Goal: Task Accomplishment & Management: Use online tool/utility

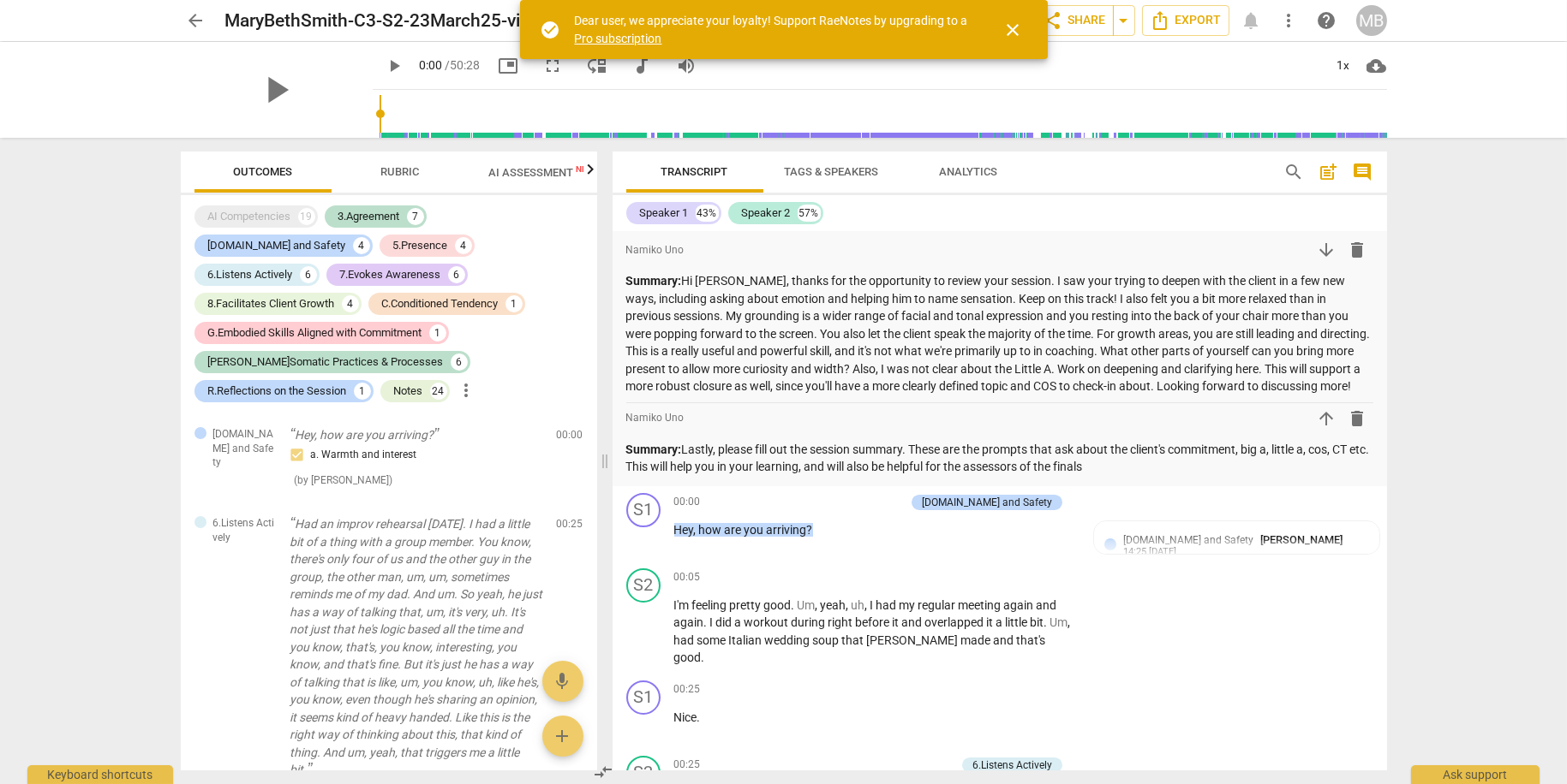
scroll to position [10687, 0]
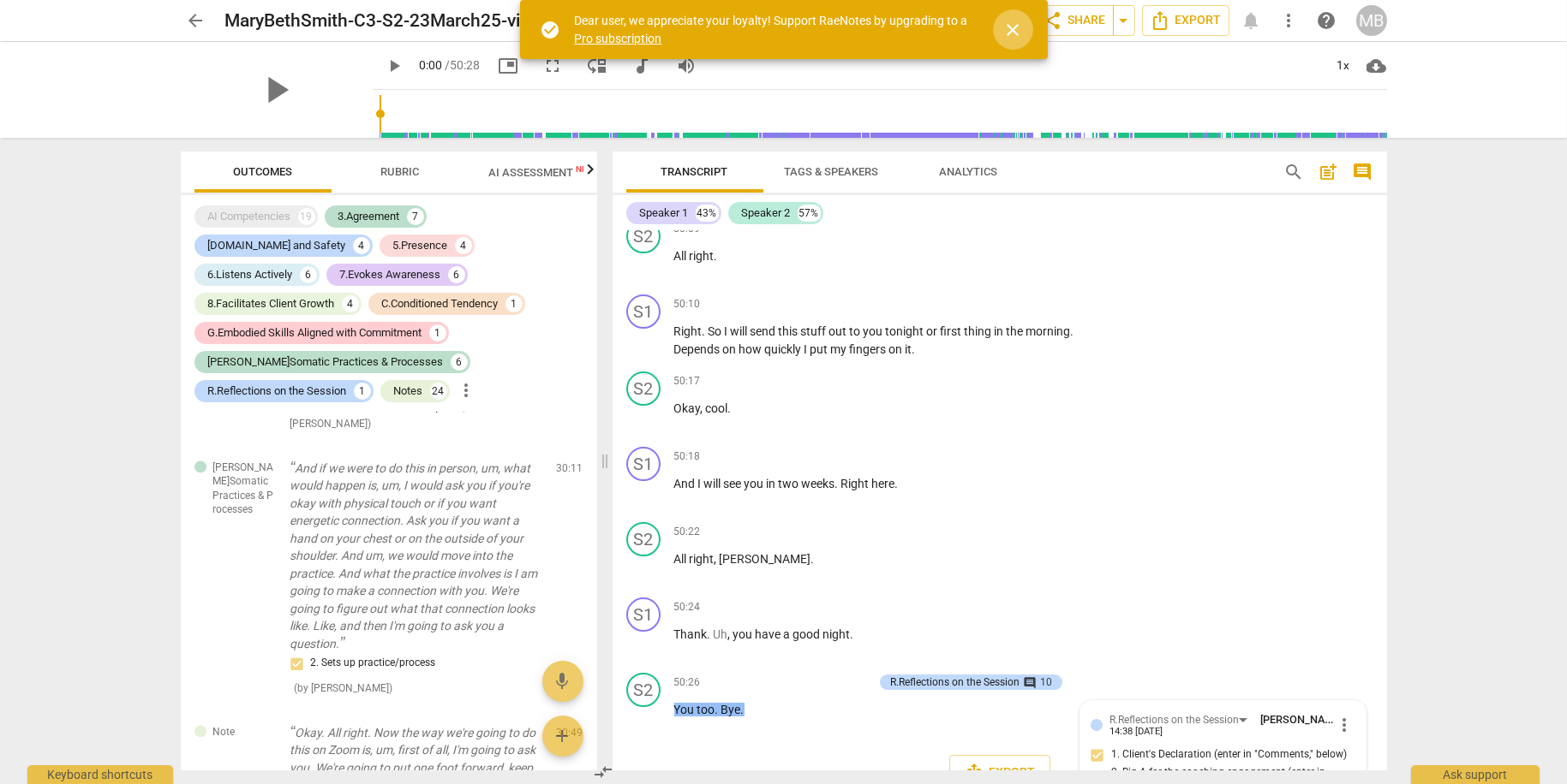
click at [1020, 27] on span "close" at bounding box center [1013, 30] width 21 height 21
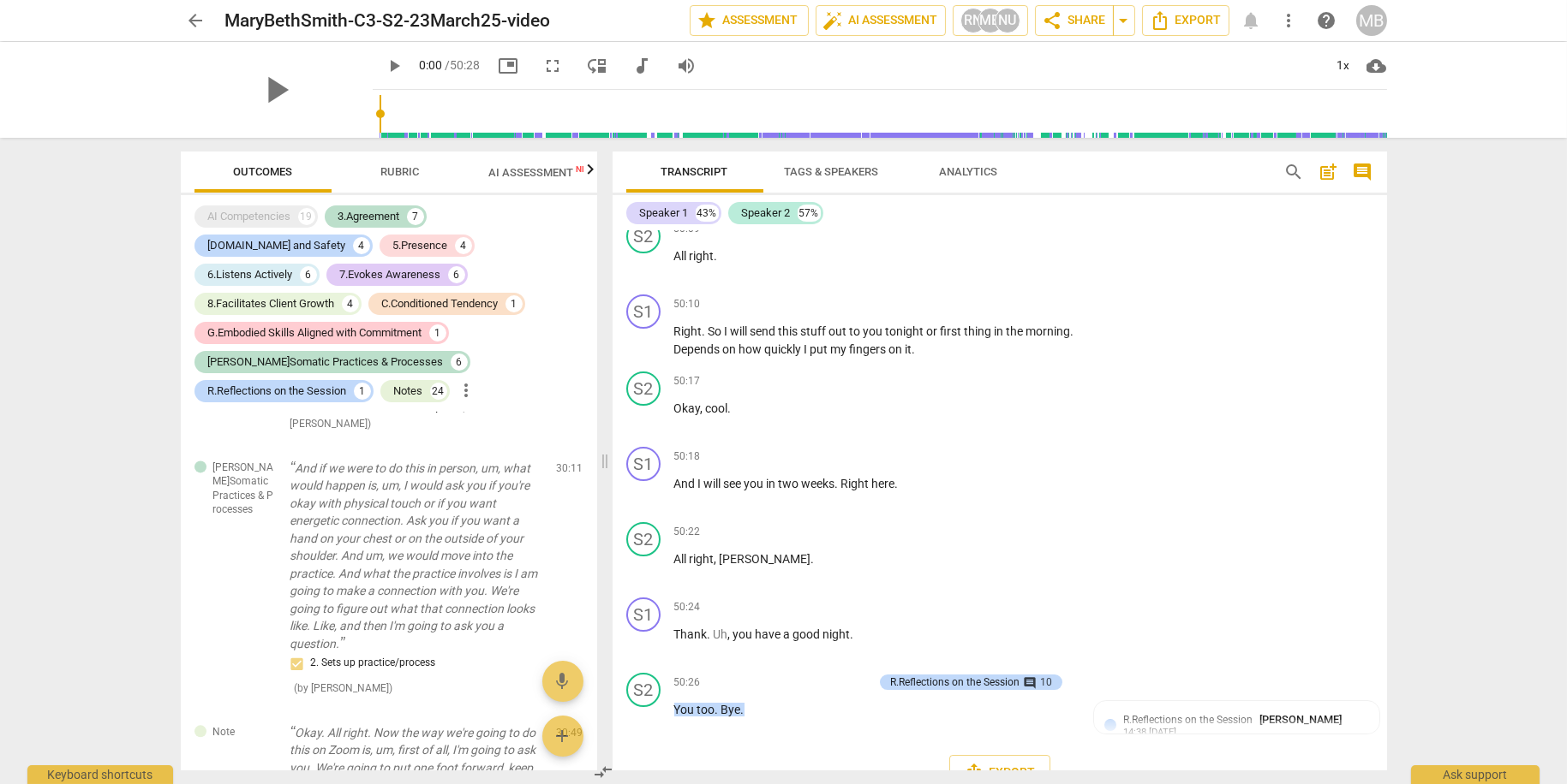
scroll to position [16553, 0]
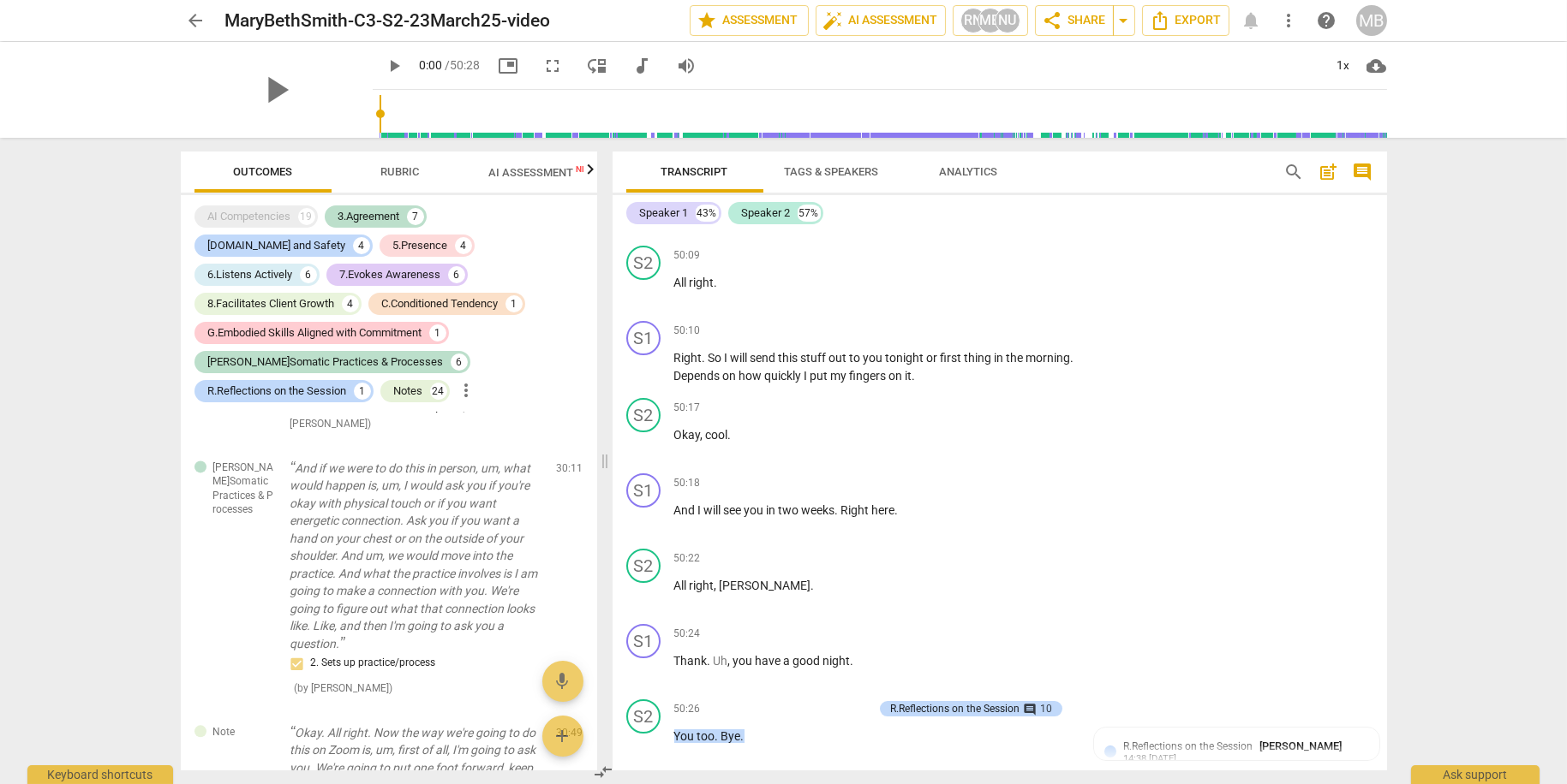
click at [197, 20] on span "arrow_back" at bounding box center [196, 20] width 21 height 21
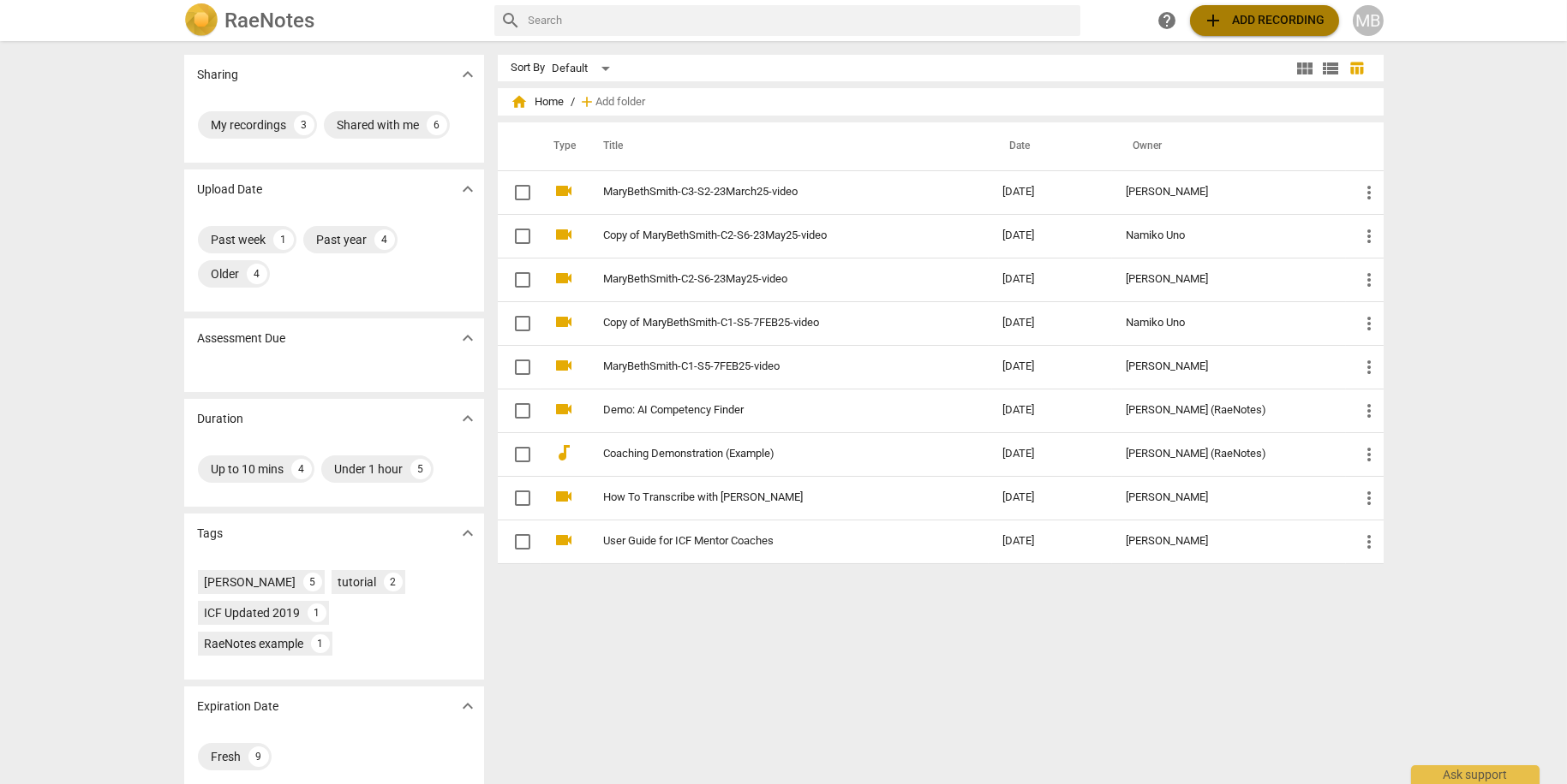
click at [1265, 13] on span "add Add recording" at bounding box center [1265, 20] width 122 height 21
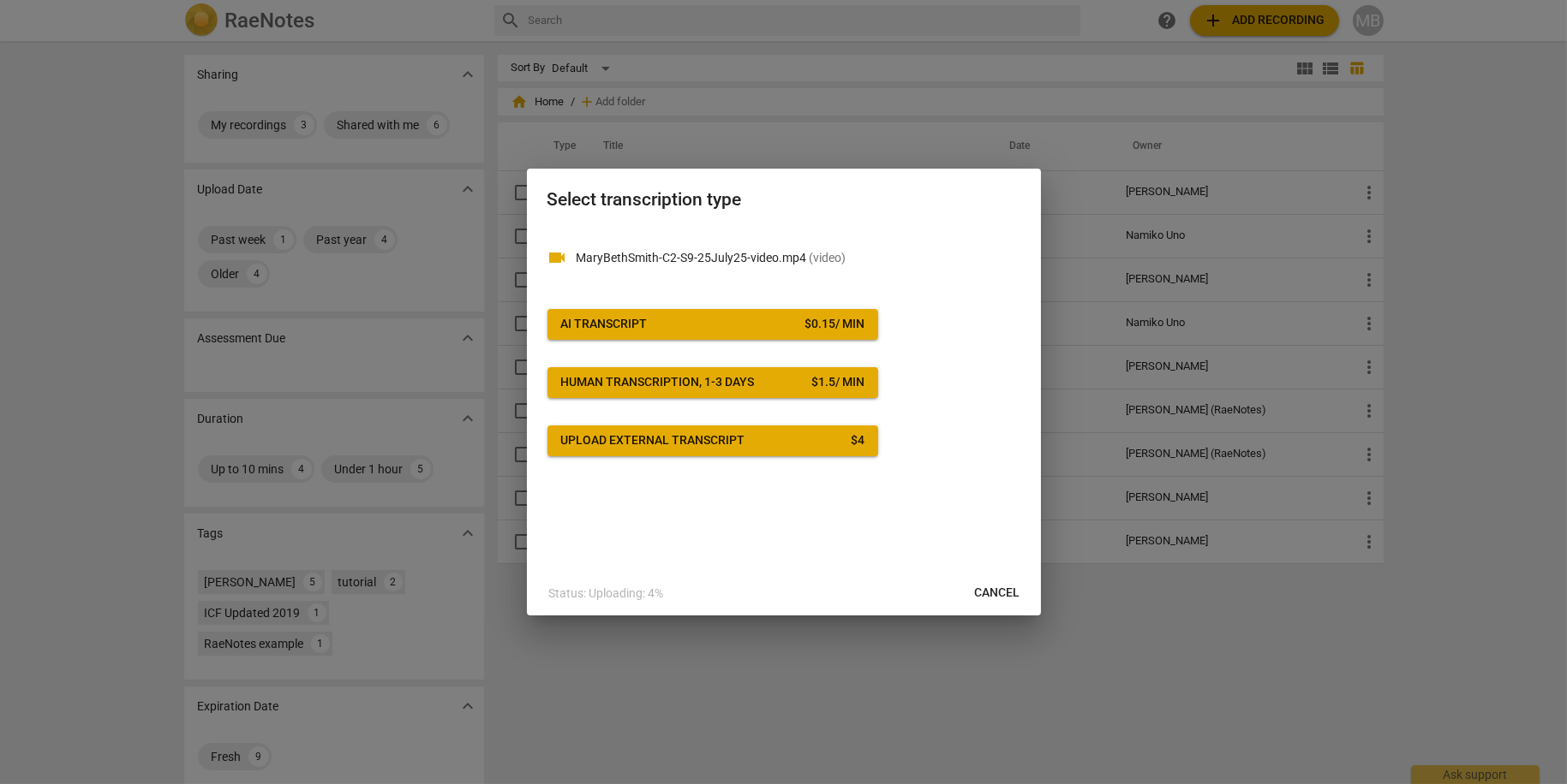
click at [797, 325] on span "AI Transcript $ 0.15 / min" at bounding box center [713, 324] width 303 height 17
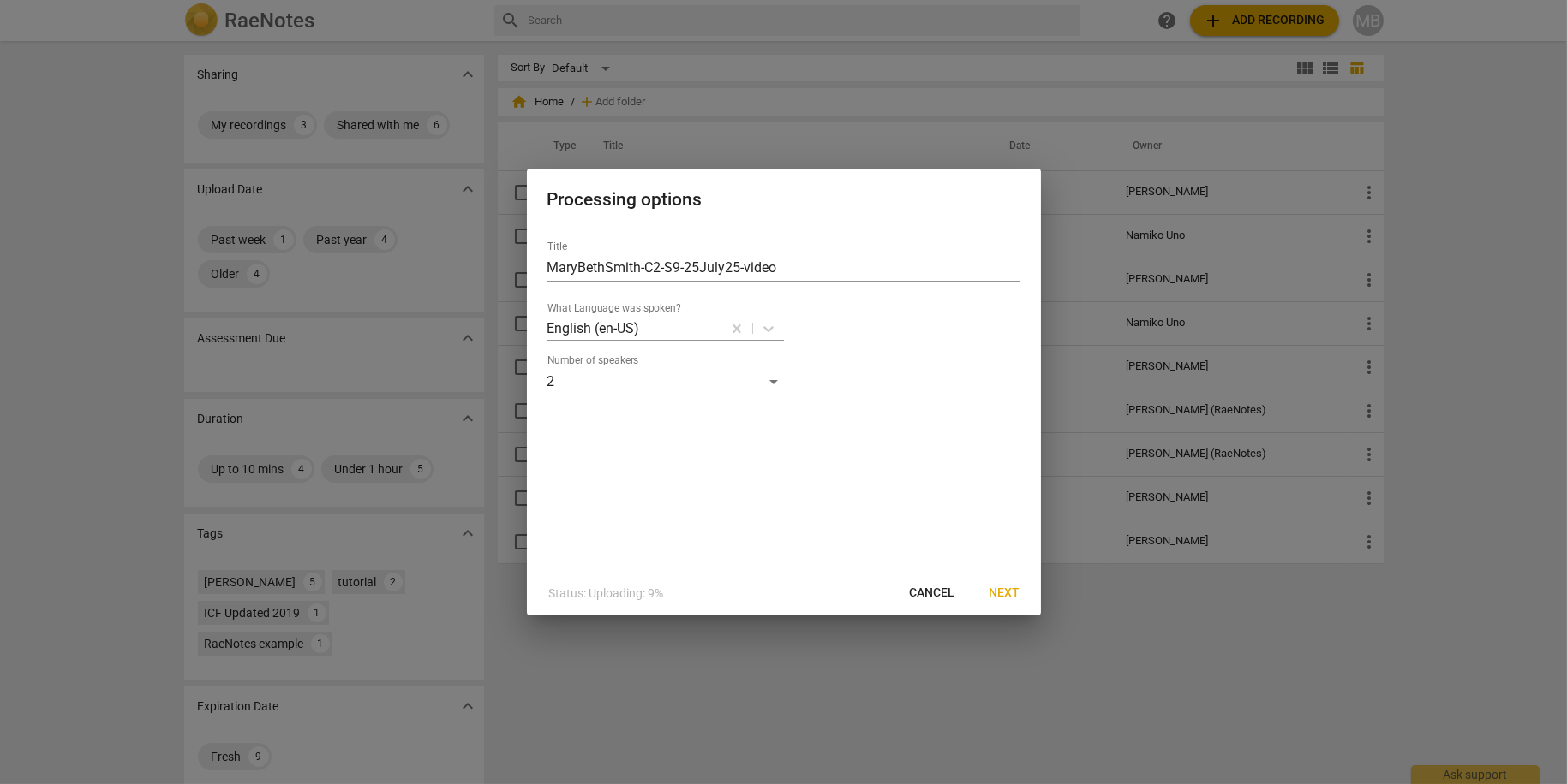
click at [1006, 594] on span "Next" at bounding box center [1004, 593] width 31 height 17
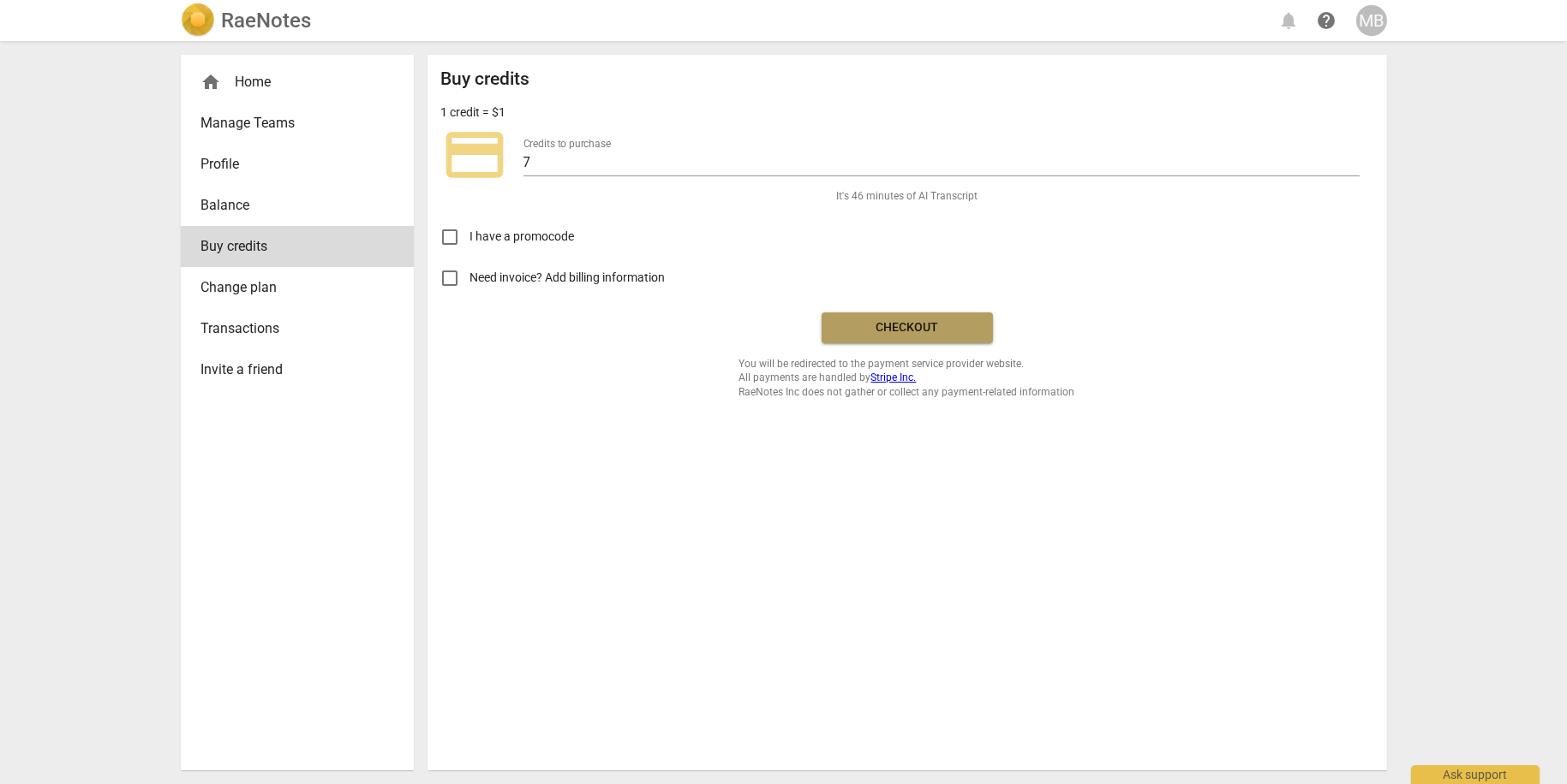
click at [932, 322] on span "Checkout" at bounding box center [907, 327] width 144 height 17
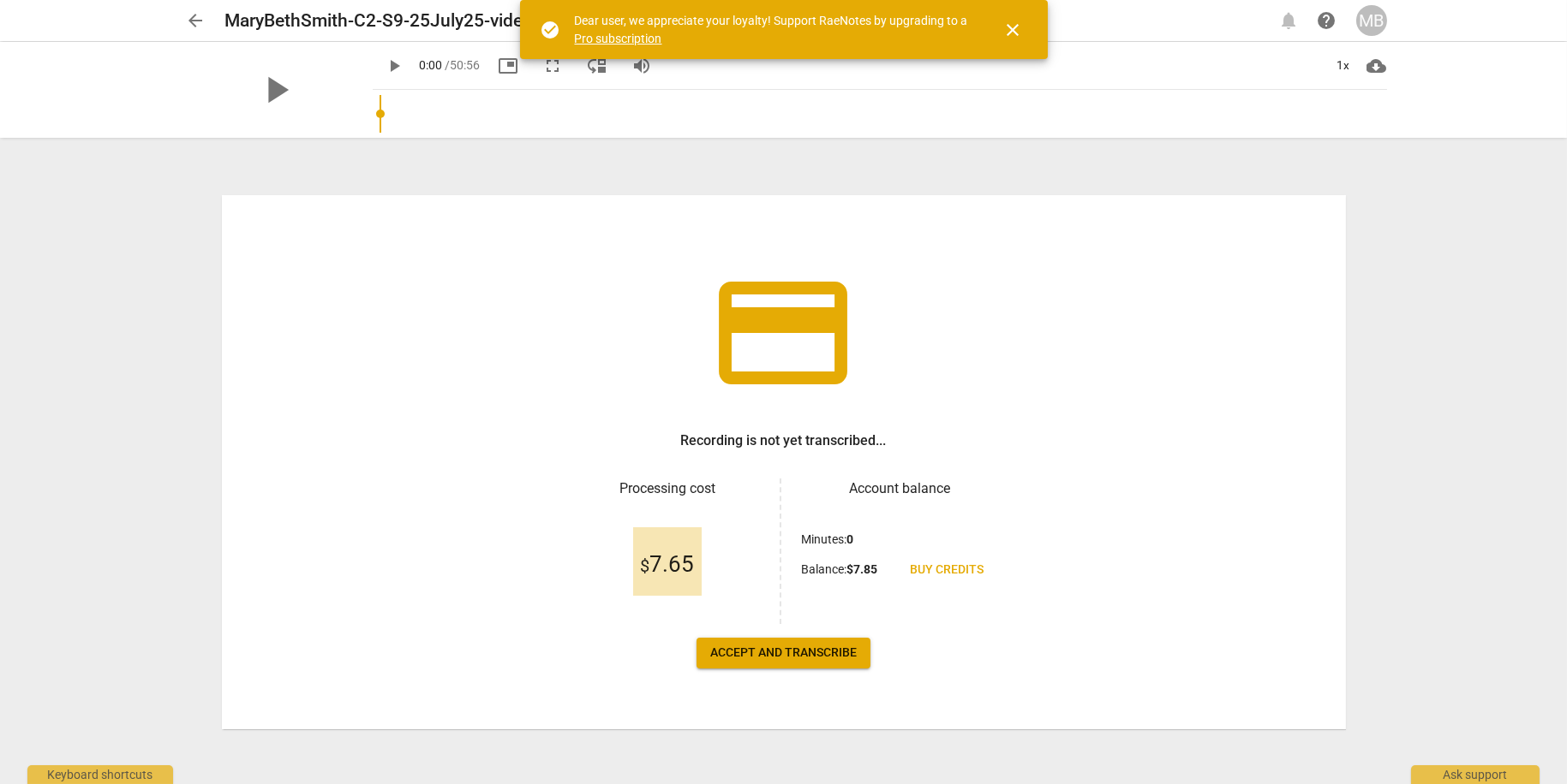
click at [773, 652] on span "Accept and transcribe" at bounding box center [783, 653] width 146 height 17
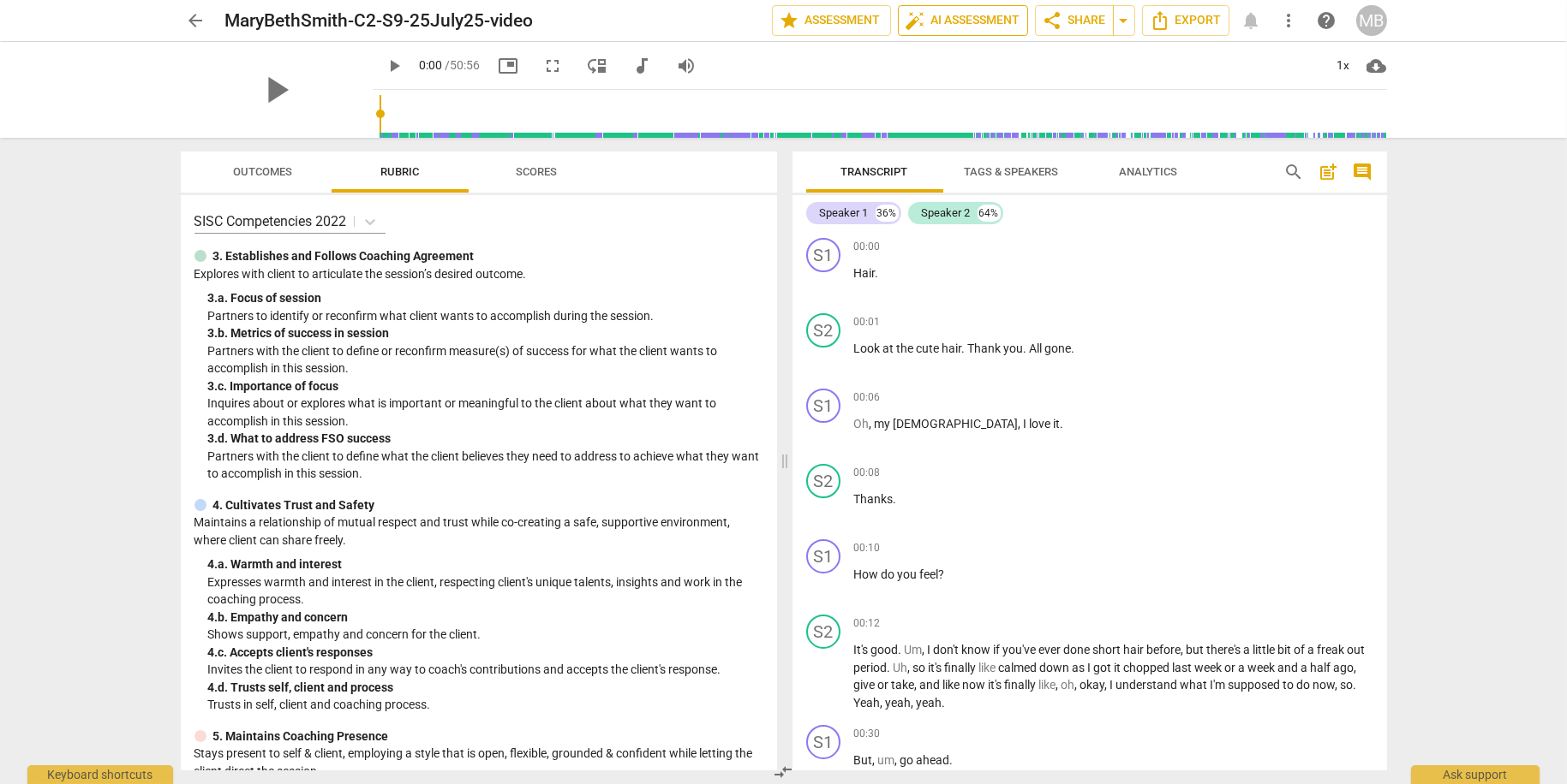
click at [989, 23] on span "auto_fix_high AI Assessment" at bounding box center [963, 20] width 115 height 21
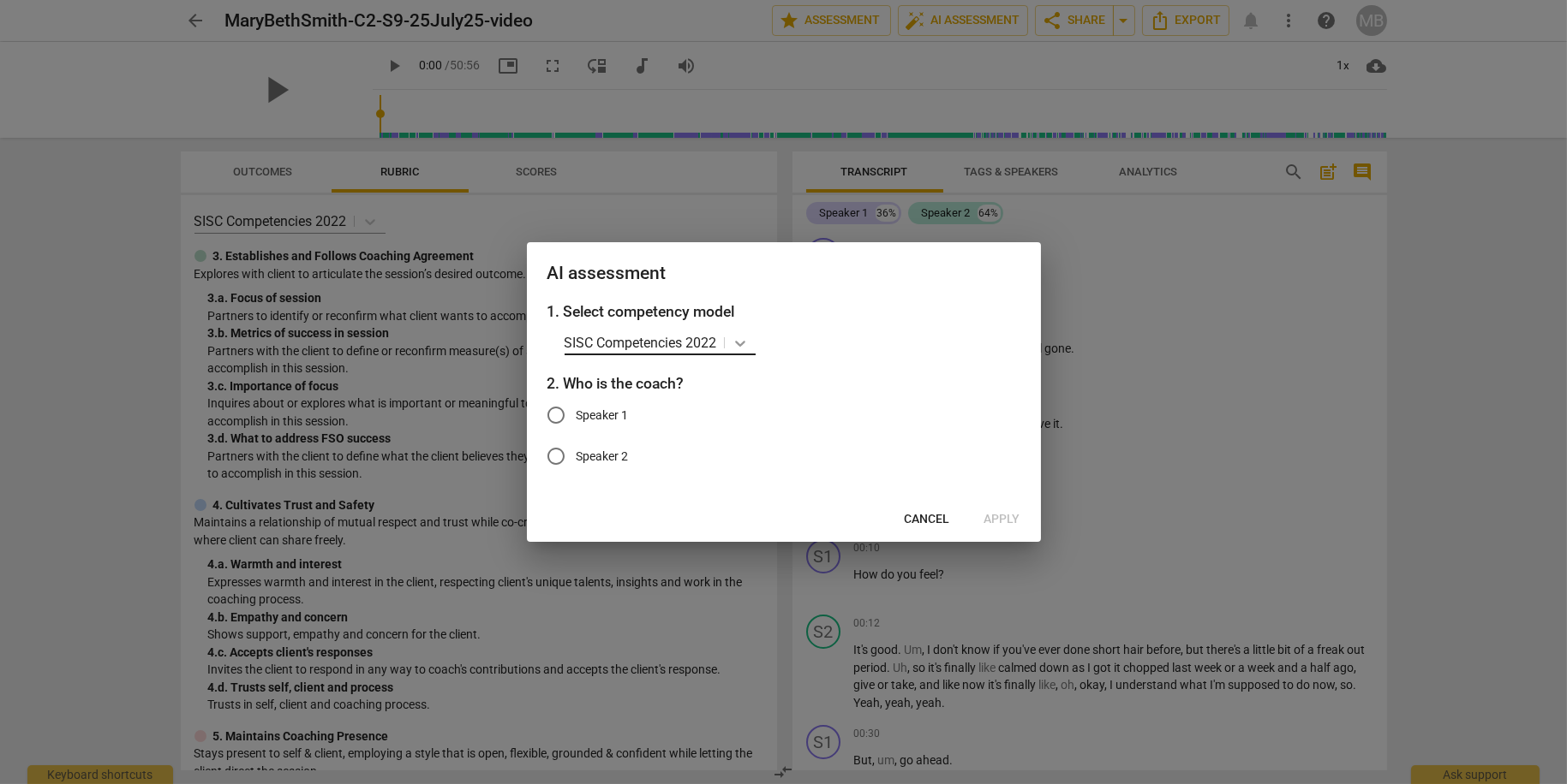
click at [739, 339] on icon at bounding box center [740, 343] width 17 height 17
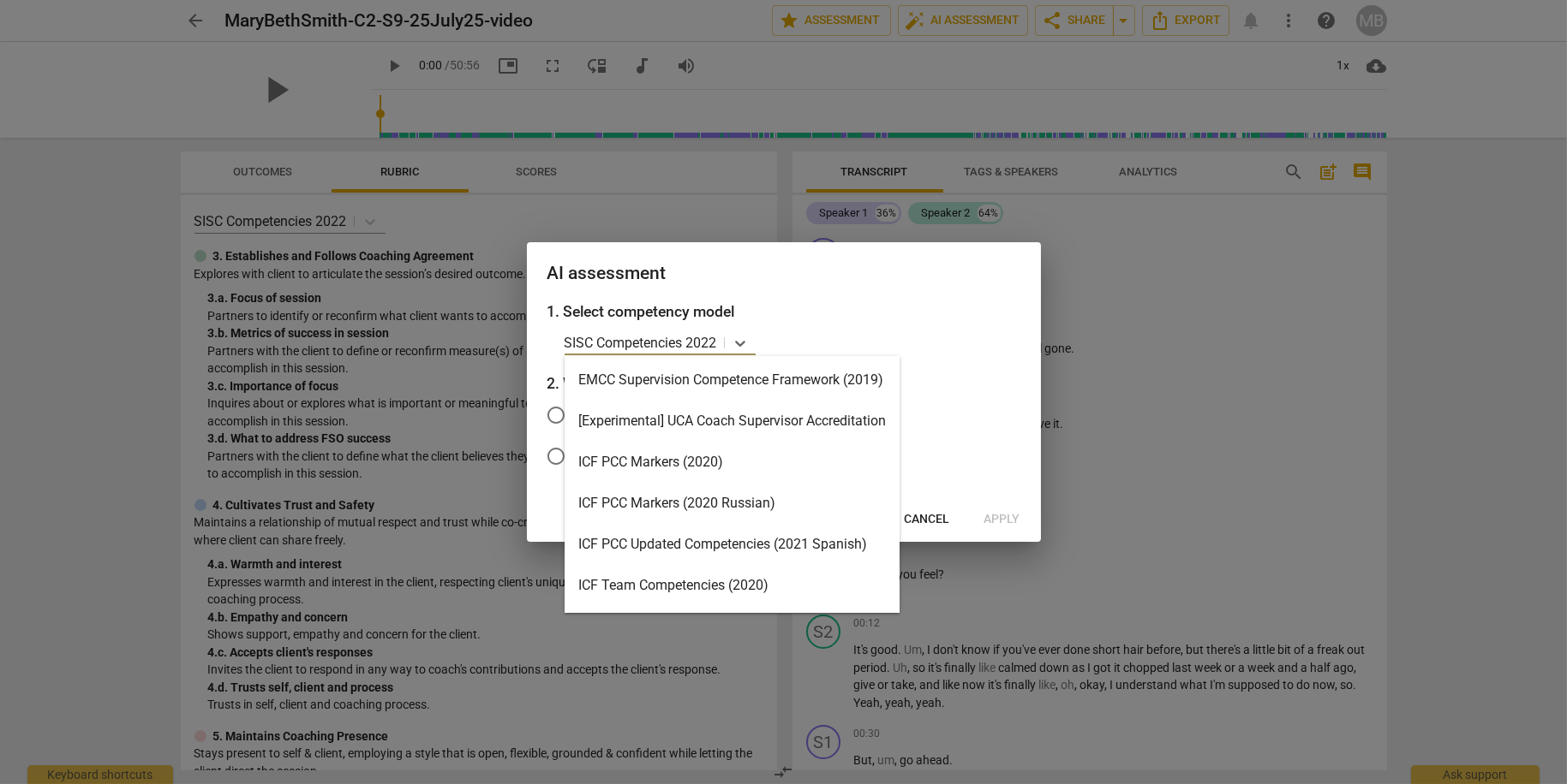
click at [658, 457] on div "ICF PCC Markers (2020)" at bounding box center [731, 463] width 335 height 41
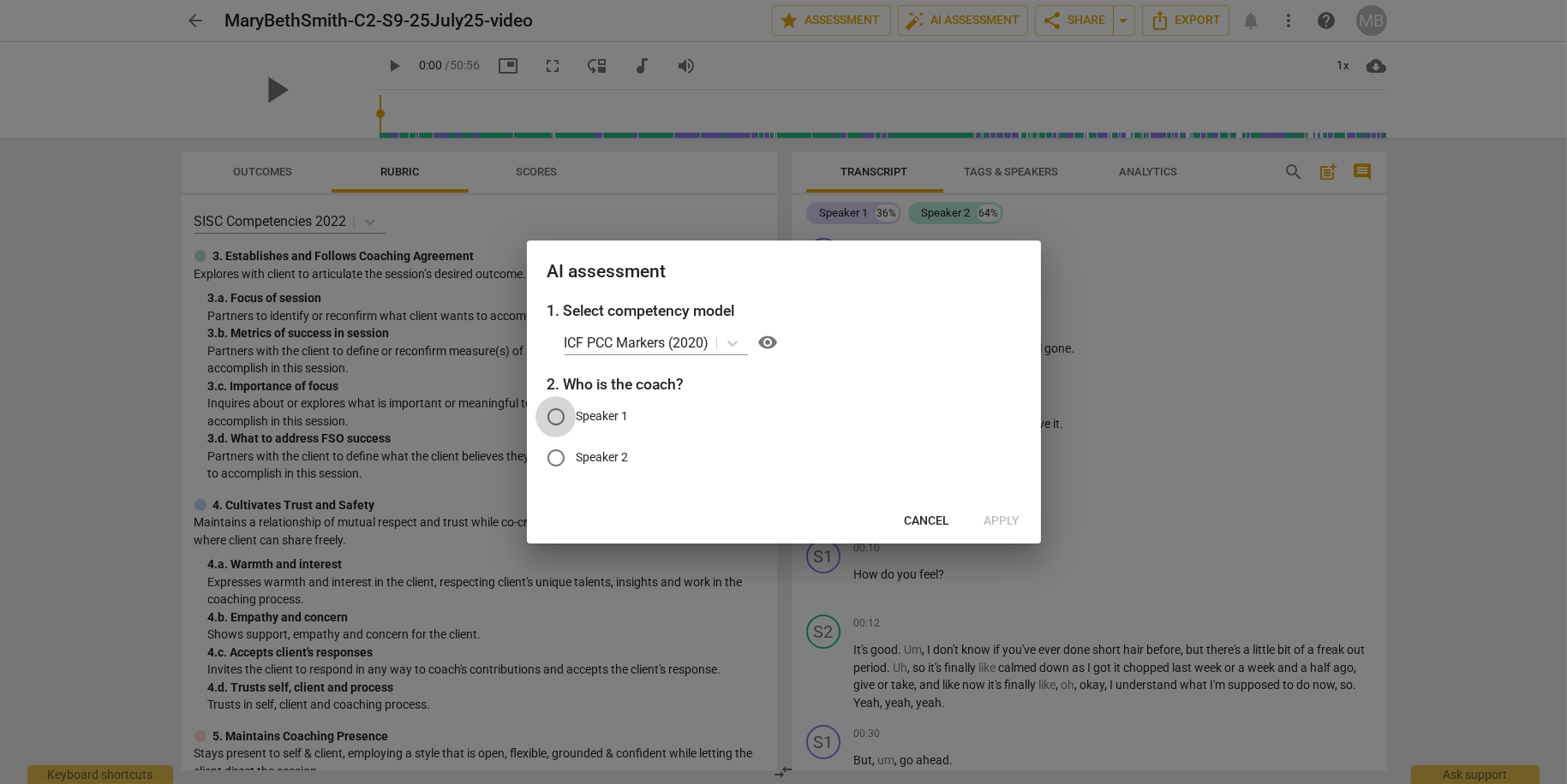
click at [557, 417] on input "Speaker 1" at bounding box center [556, 417] width 41 height 41
radio input "true"
click at [1002, 511] on button "Apply" at bounding box center [1002, 521] width 64 height 30
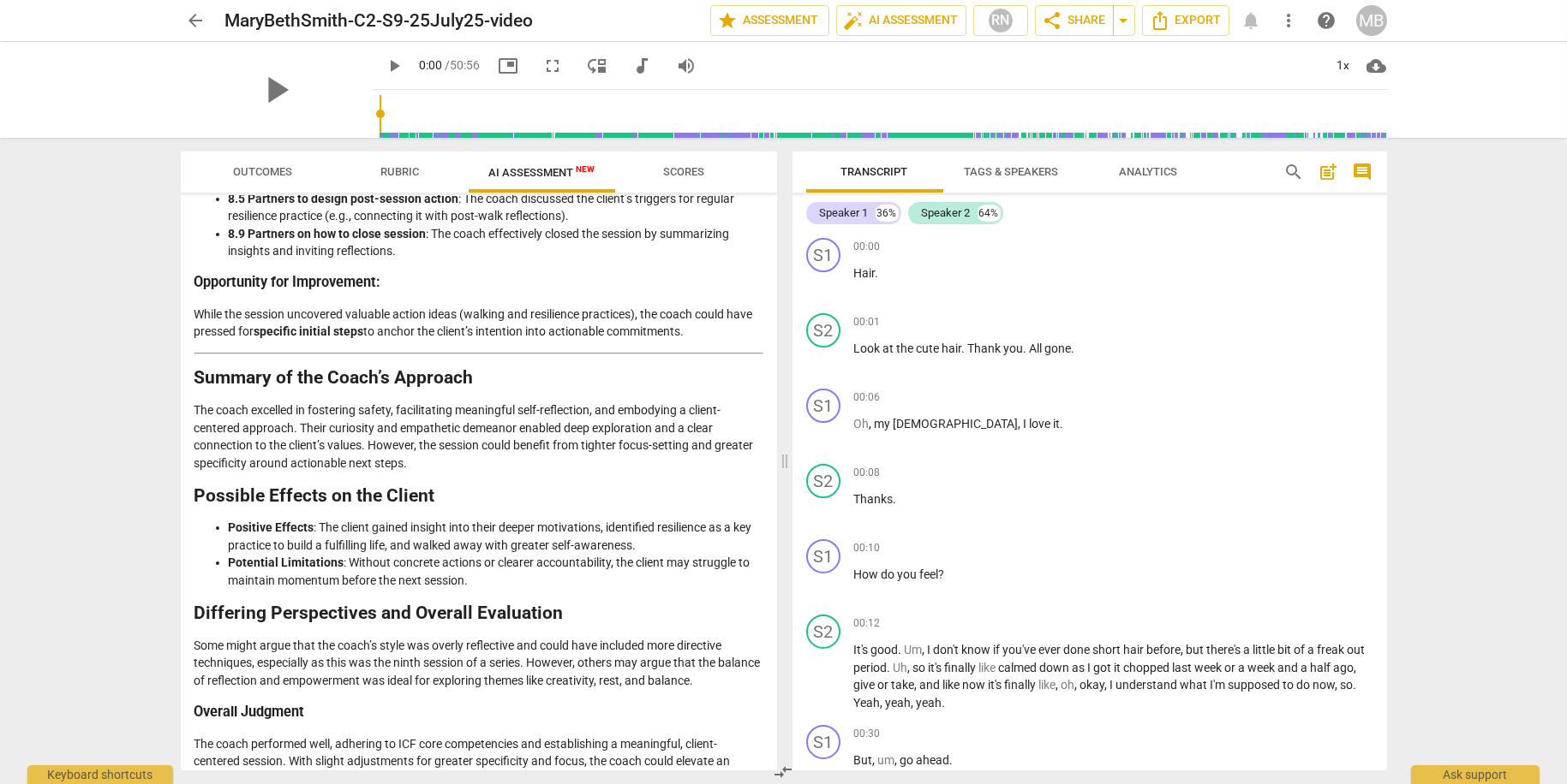
scroll to position [2454, 0]
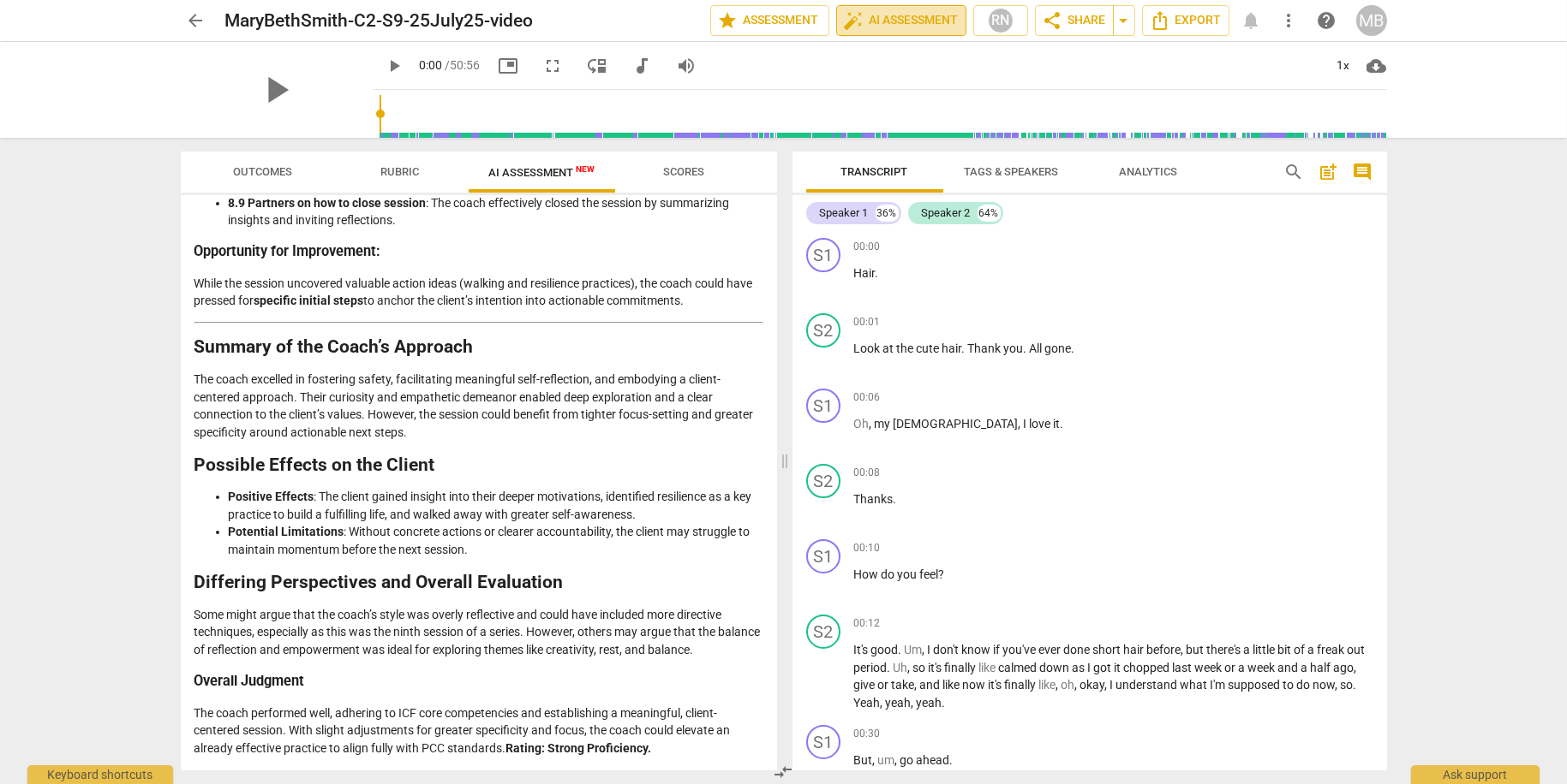
click at [951, 13] on span "auto_fix_high AI Assessment" at bounding box center [901, 20] width 115 height 21
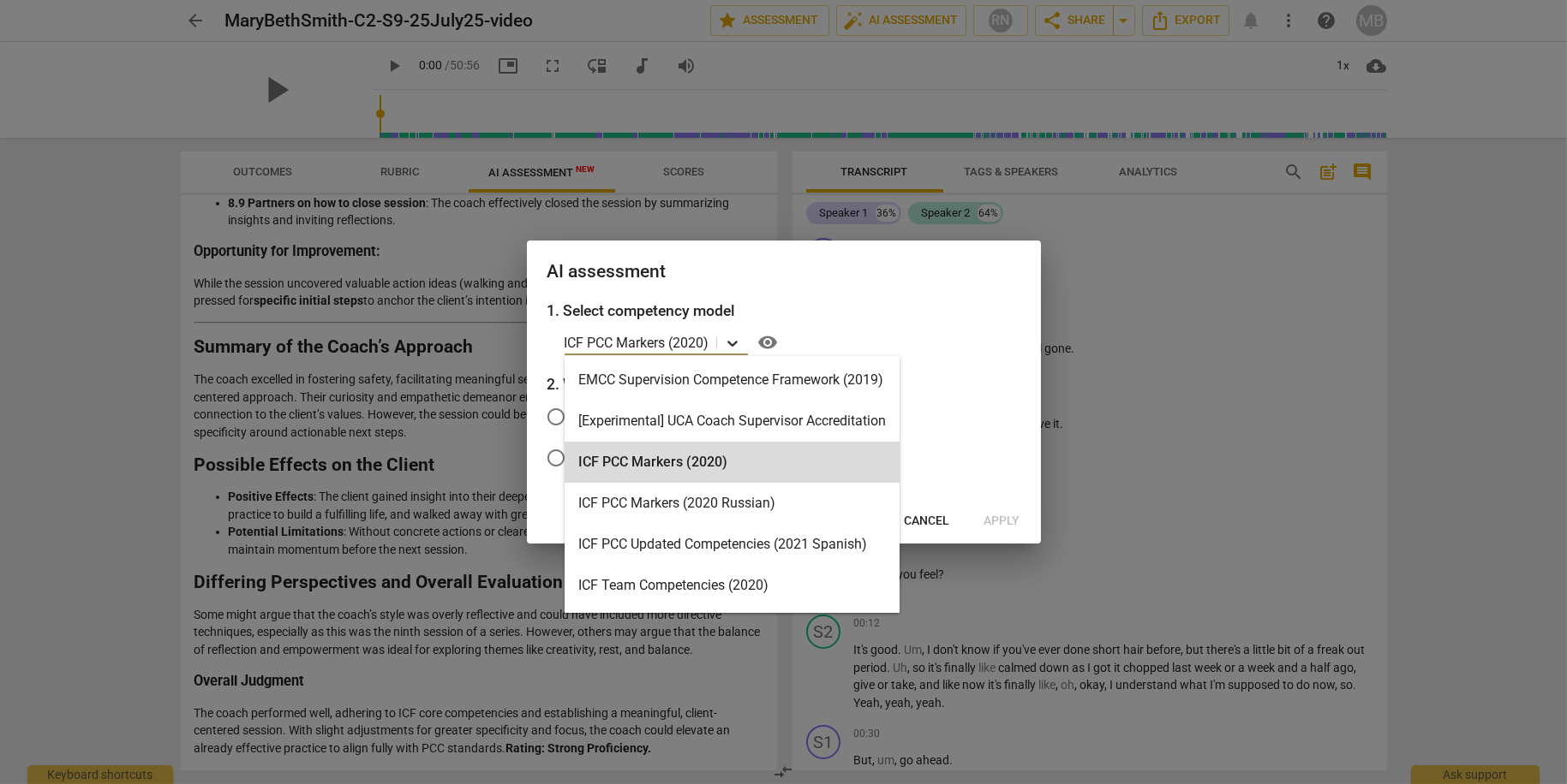
click at [737, 340] on icon at bounding box center [732, 343] width 17 height 17
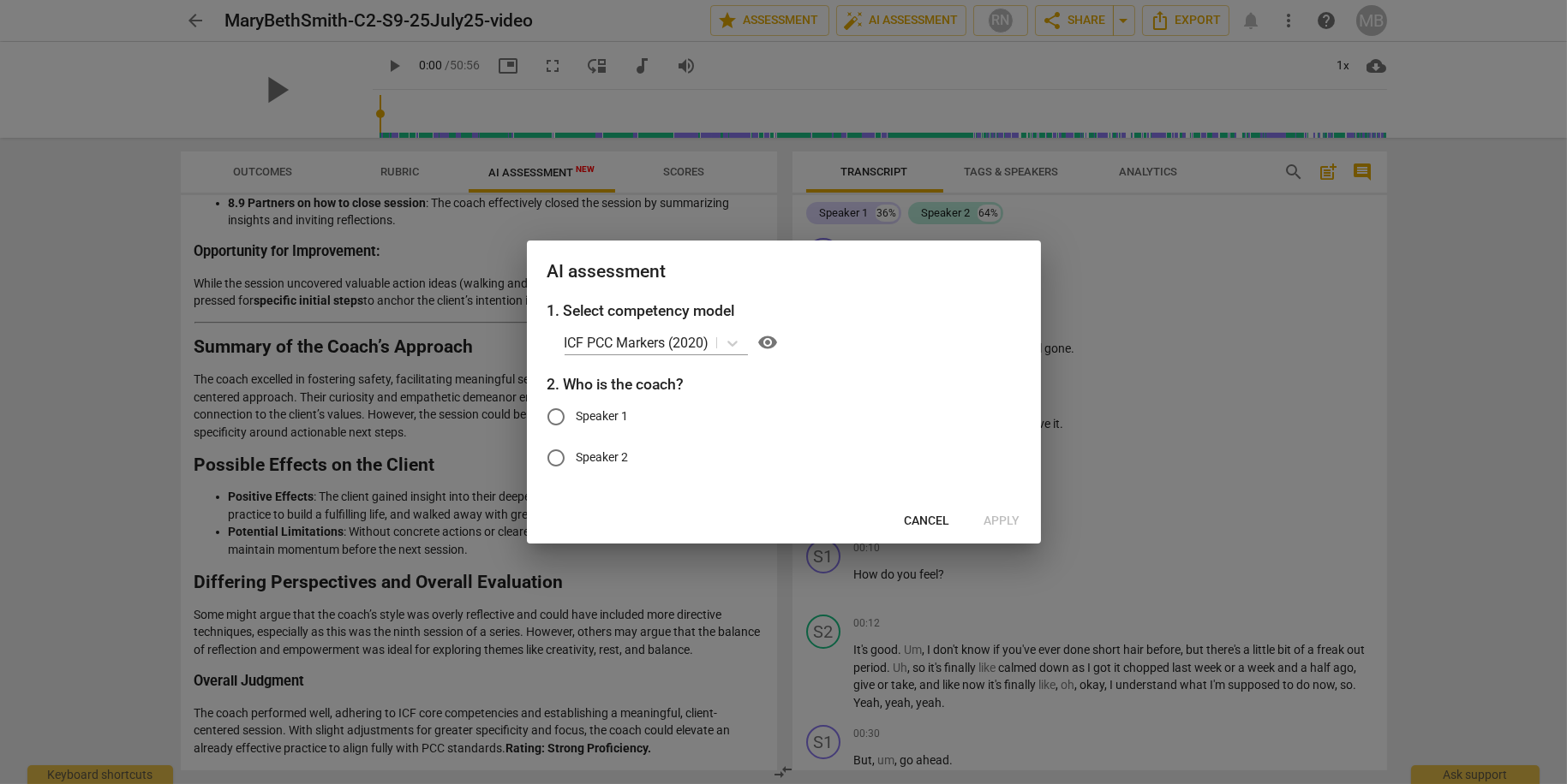
drag, startPoint x: 911, startPoint y: 403, endPoint x: 911, endPoint y: 389, distance: 14.0
click at [912, 389] on div "1. Select competency model ICF PCC Markers (2020) visibility 2. Who is the coac…" at bounding box center [784, 399] width 514 height 199
click at [735, 340] on icon at bounding box center [732, 343] width 17 height 17
click at [910, 443] on div "Speaker 1 Speaker 2" at bounding box center [784, 438] width 473 height 83
click at [730, 344] on icon at bounding box center [732, 343] width 17 height 17
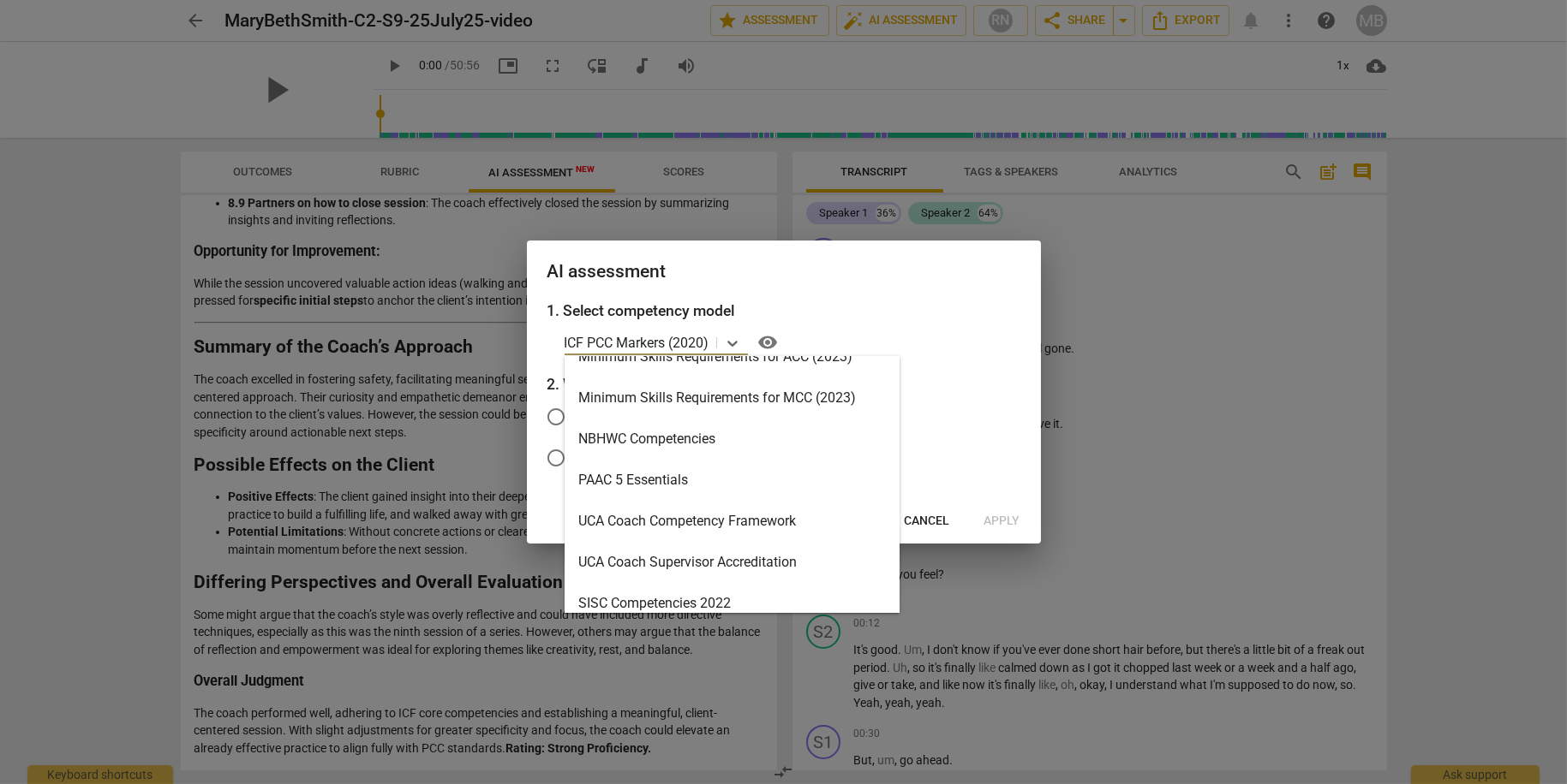
scroll to position [448, 0]
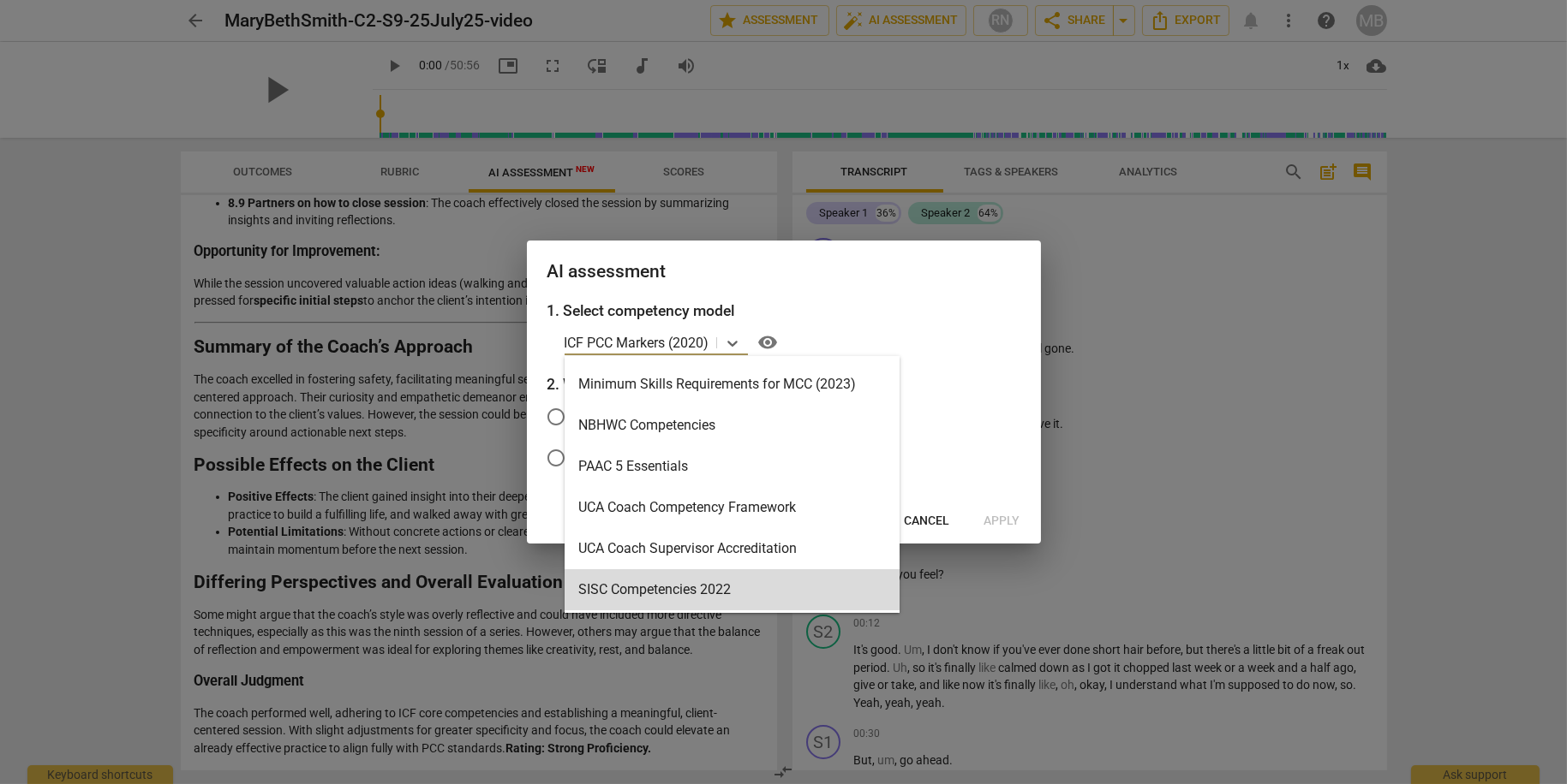
click at [730, 588] on div "SISC Competencies 2022" at bounding box center [731, 590] width 335 height 41
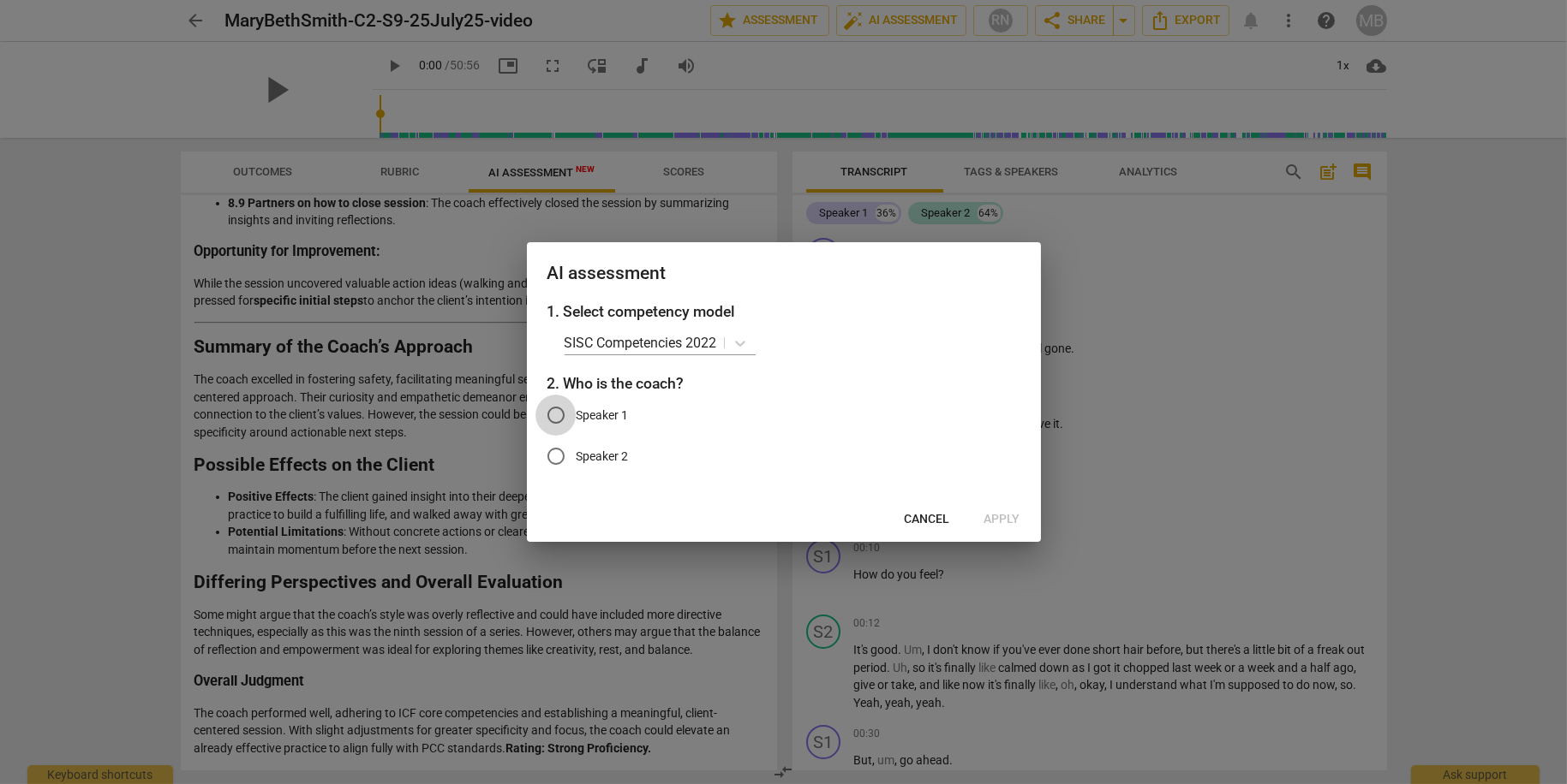
click at [560, 416] on input "Speaker 1" at bounding box center [556, 415] width 41 height 41
radio input "true"
click at [1001, 518] on span "Apply" at bounding box center [1002, 519] width 36 height 17
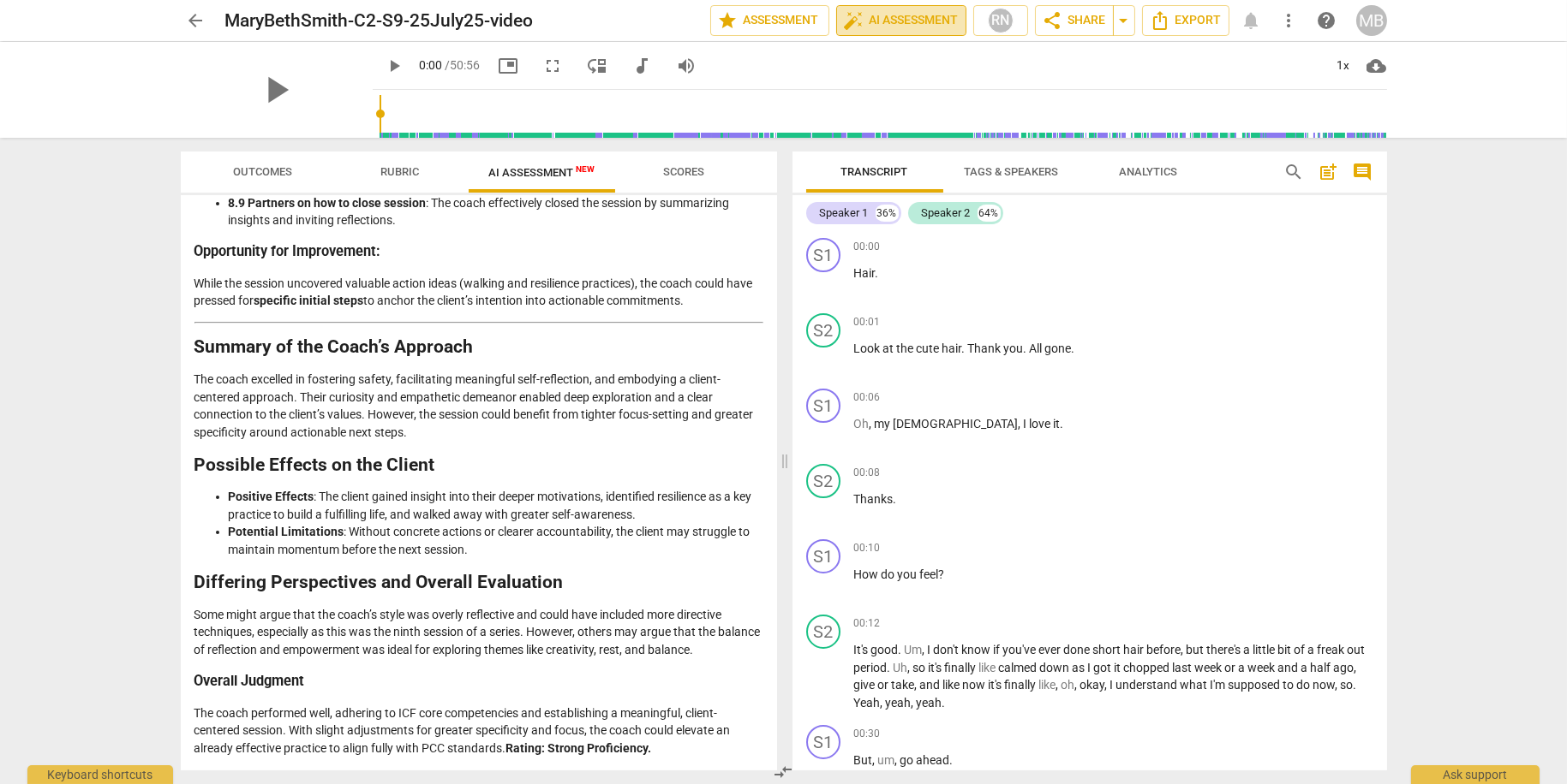
click at [914, 26] on span "auto_fix_high AI Assessment" at bounding box center [901, 20] width 115 height 21
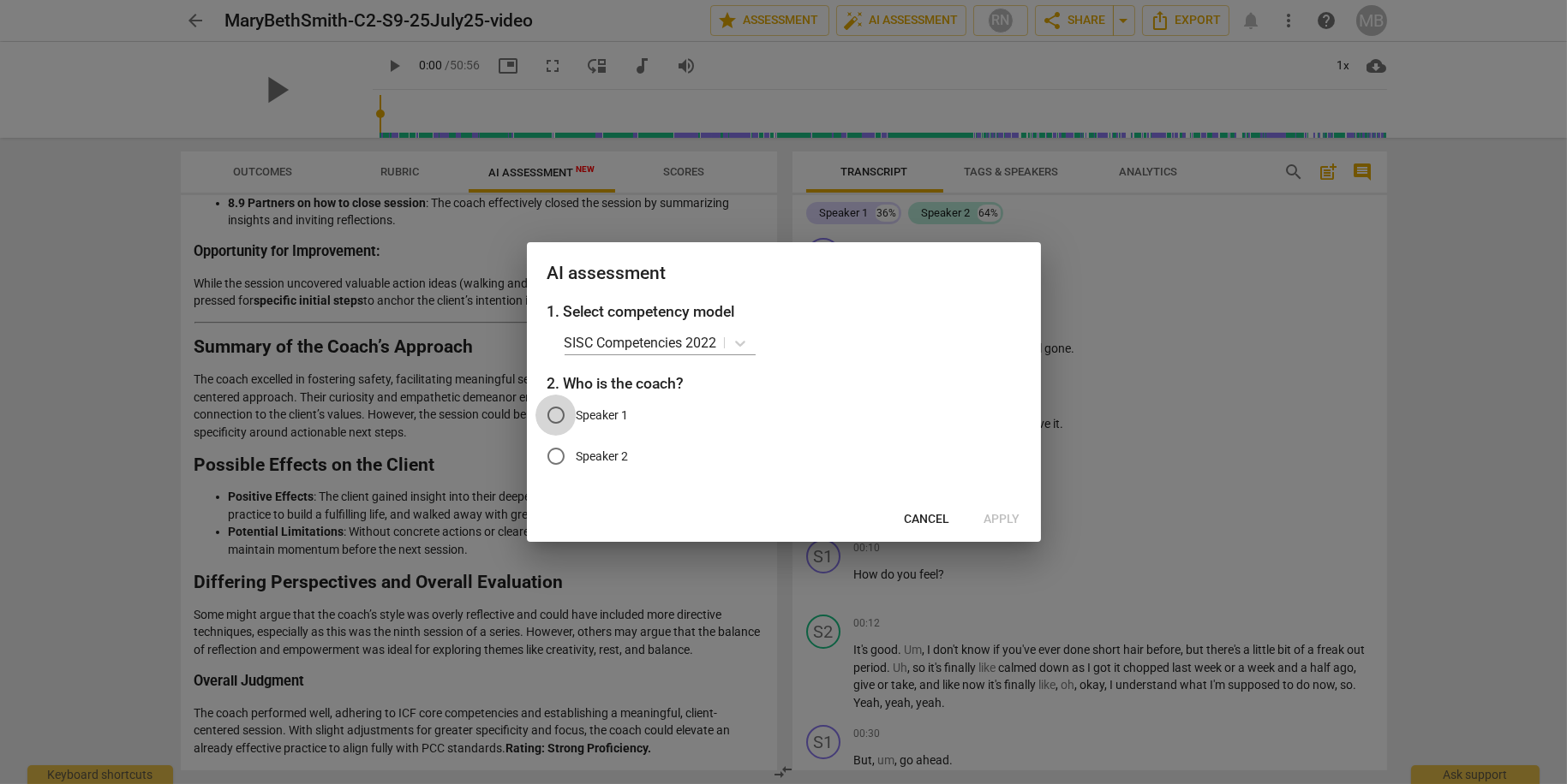
click at [556, 414] on input "Speaker 1" at bounding box center [556, 415] width 41 height 41
radio input "true"
click at [993, 517] on span "Apply" at bounding box center [1002, 519] width 36 height 17
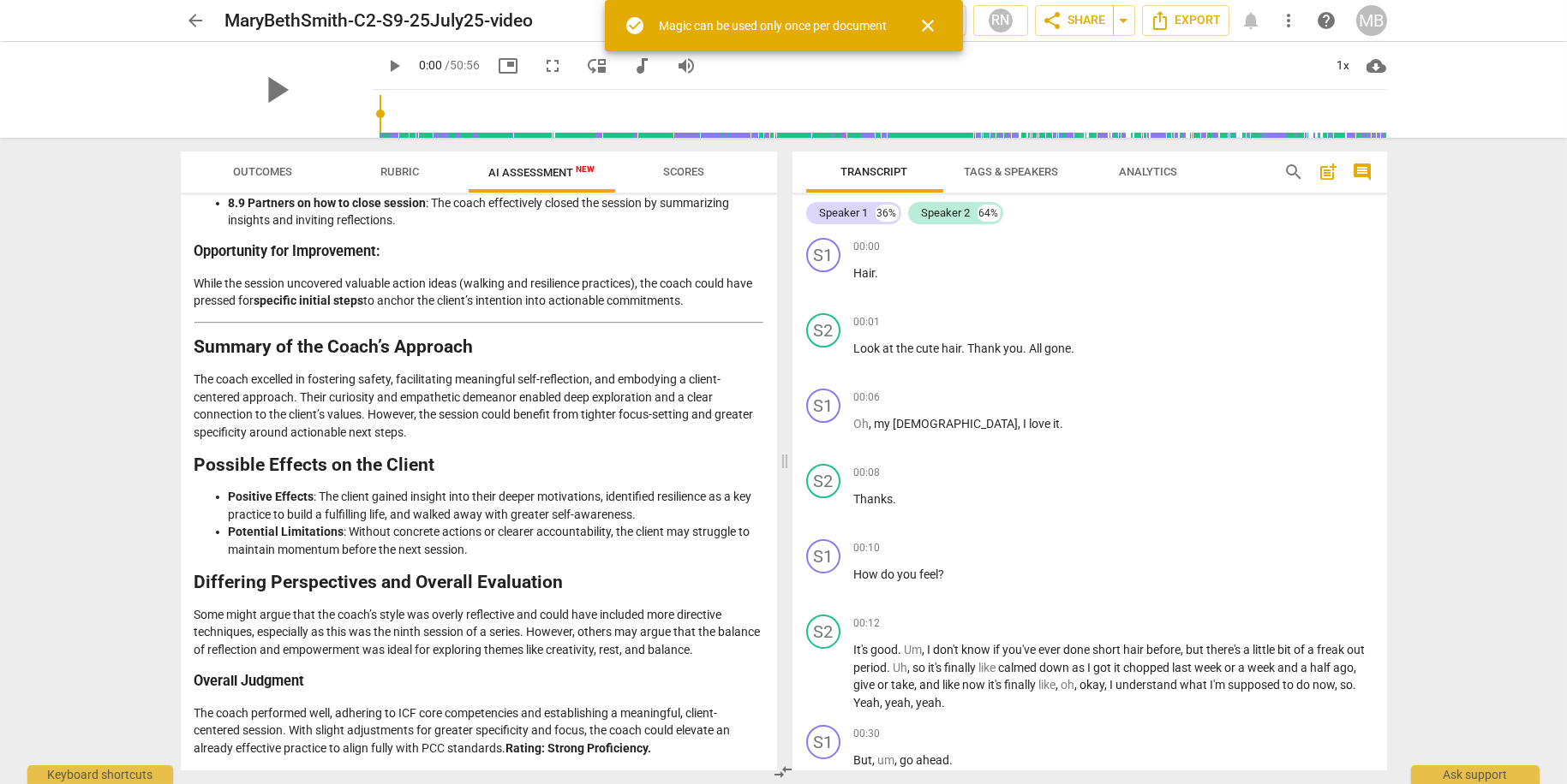
click at [932, 27] on span "close" at bounding box center [928, 25] width 21 height 21
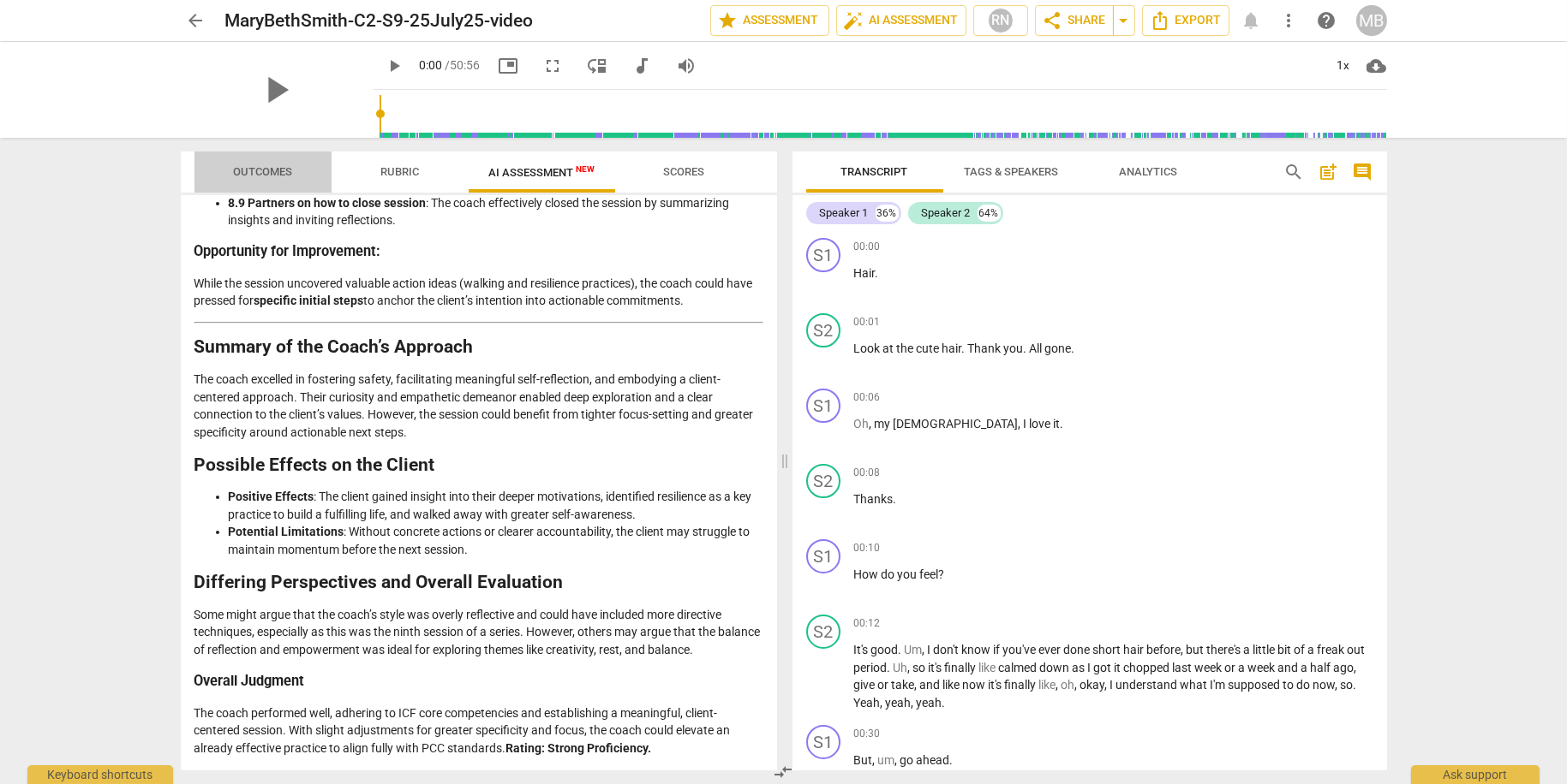
click at [283, 167] on span "Outcomes" at bounding box center [263, 171] width 59 height 13
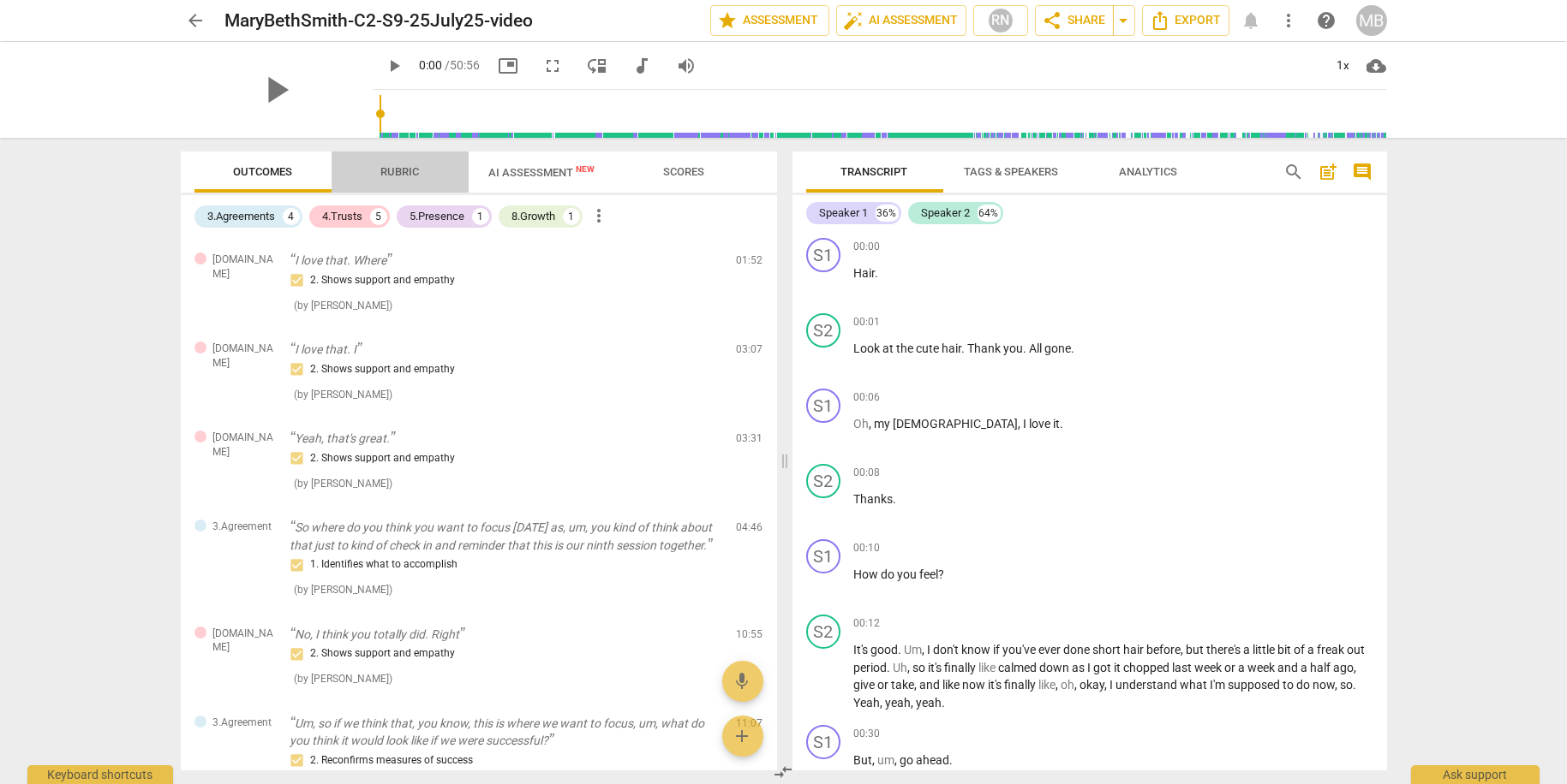
click at [403, 167] on span "Rubric" at bounding box center [399, 171] width 39 height 13
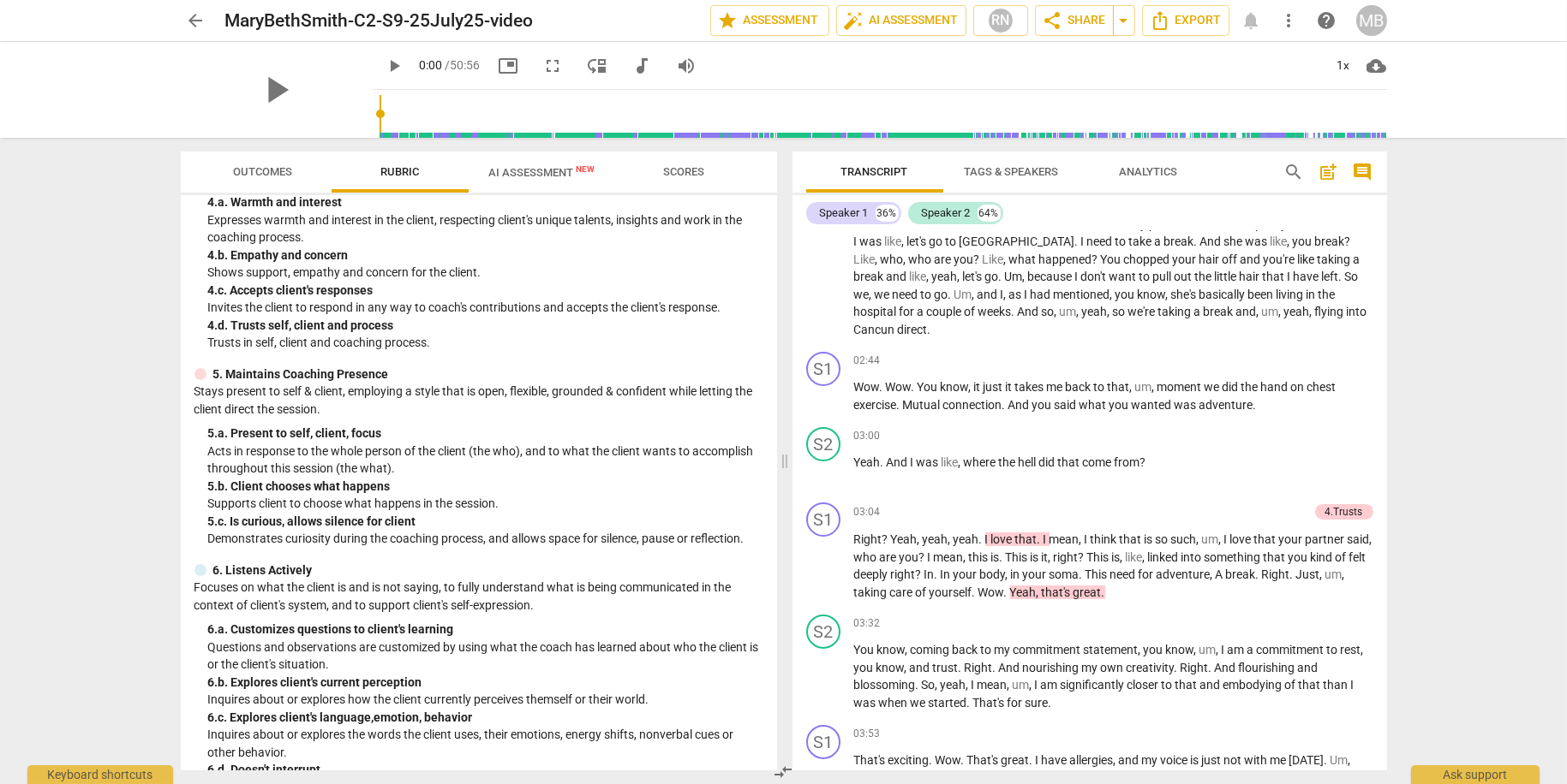
scroll to position [368, 0]
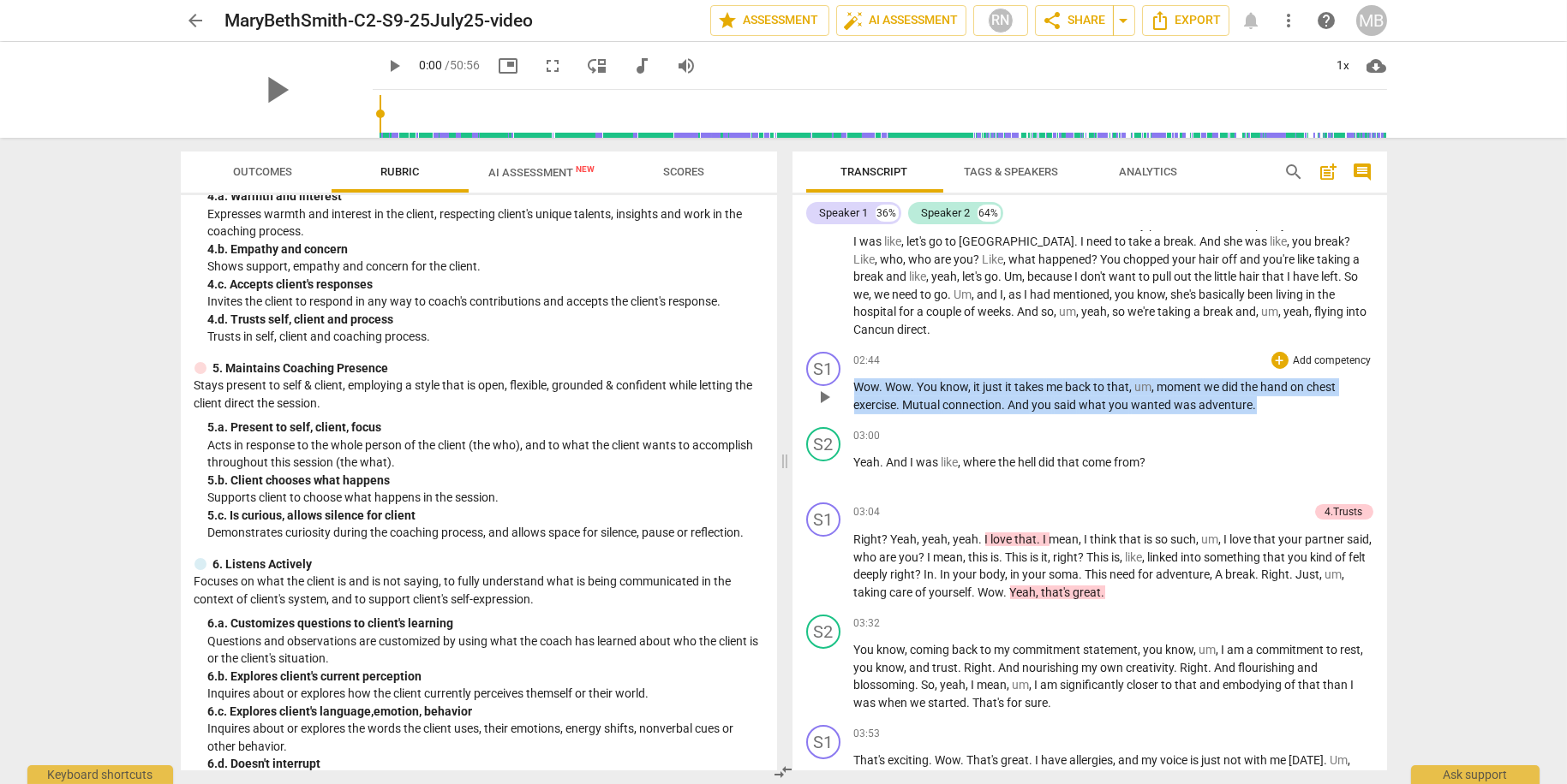
drag, startPoint x: 856, startPoint y: 400, endPoint x: 1282, endPoint y: 418, distance: 426.4
click at [1271, 414] on p "Wow . Wow . You know , it just it takes me back to that , um , moment we did th…" at bounding box center [1114, 396] width 519 height 35
click at [1327, 369] on p "Add competency" at bounding box center [1332, 361] width 82 height 15
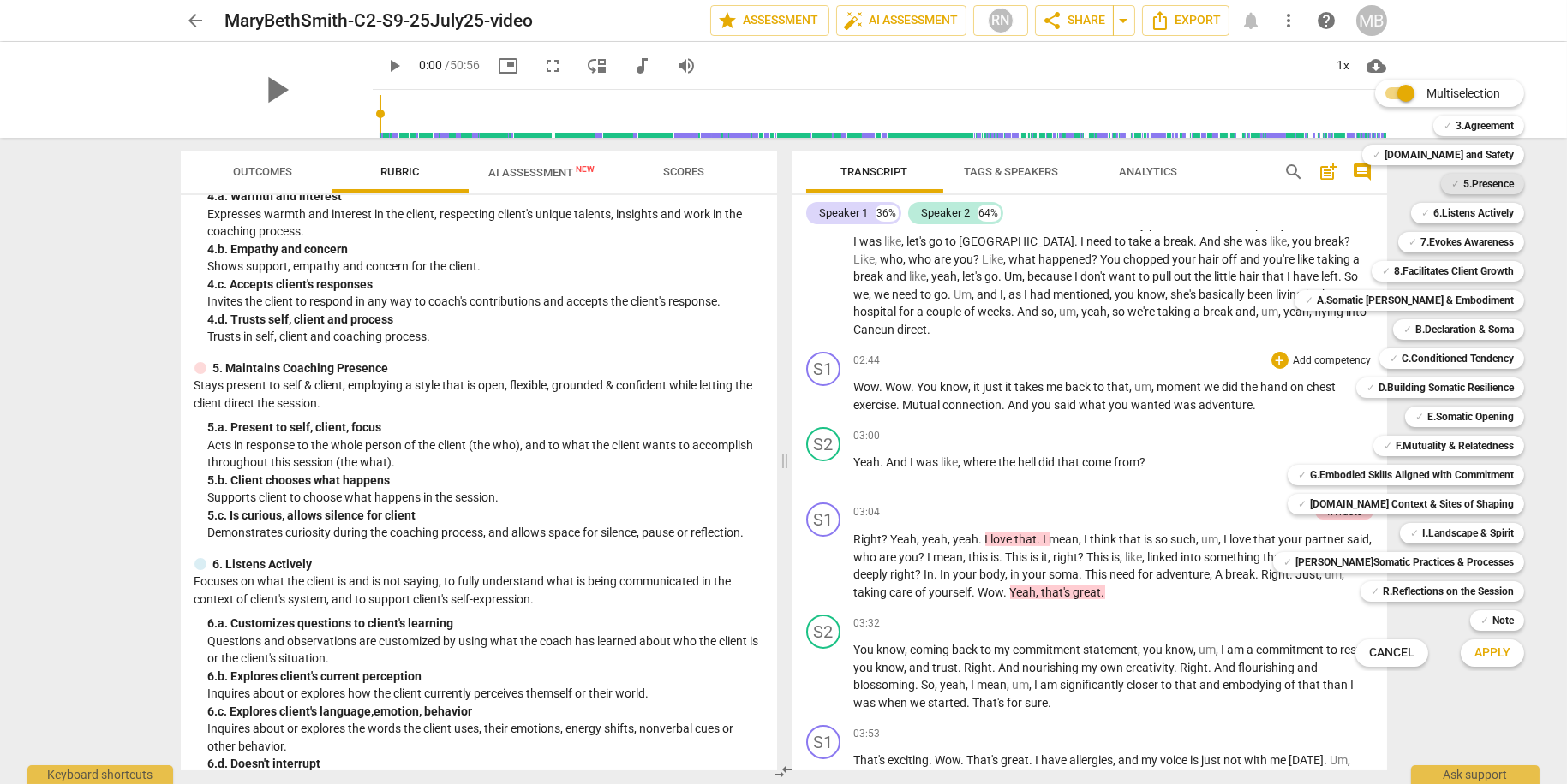
click at [1482, 187] on b "5.Presence" at bounding box center [1488, 184] width 50 height 21
click at [1475, 649] on span "Apply" at bounding box center [1493, 653] width 36 height 17
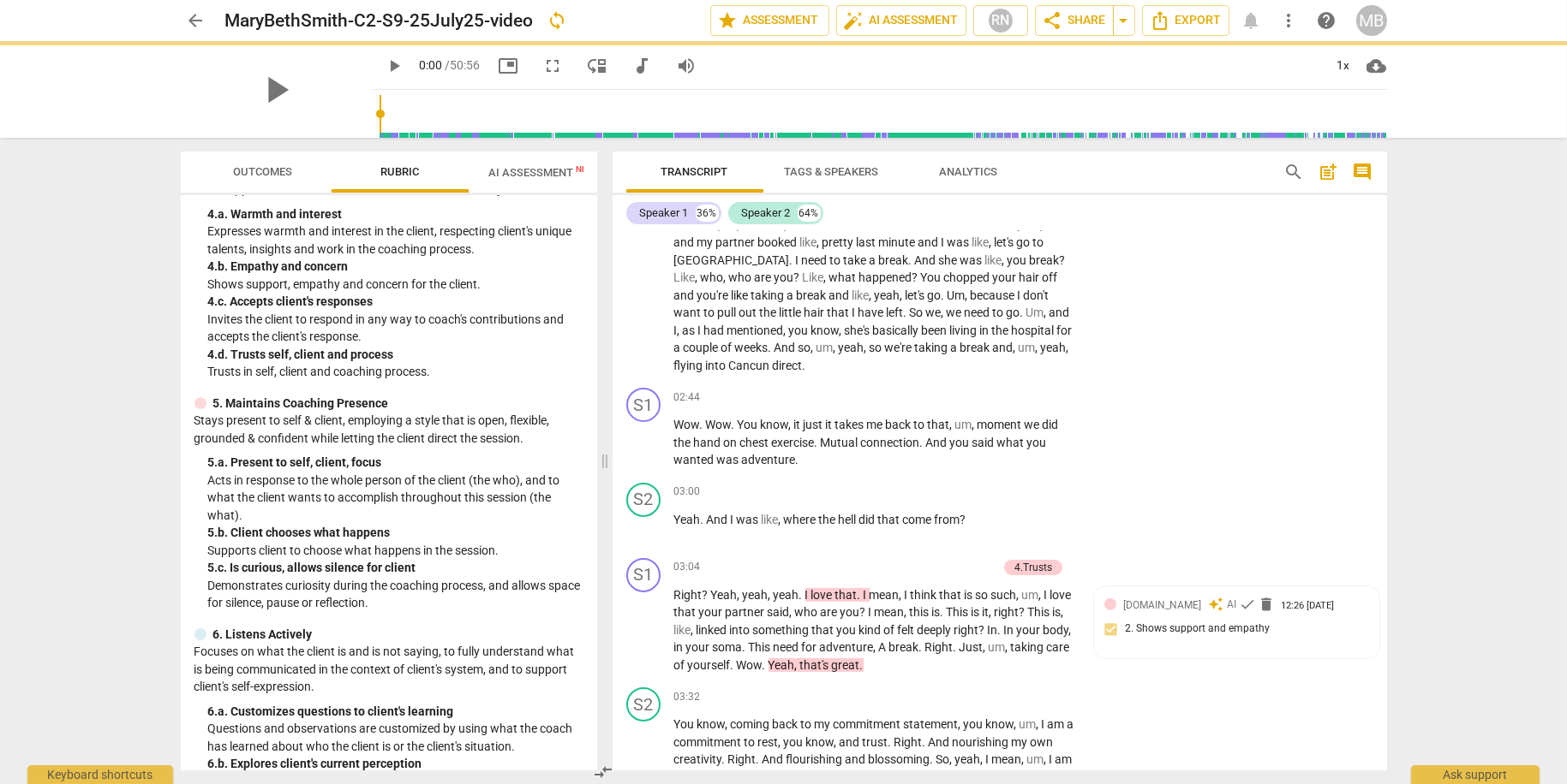
scroll to position [386, 0]
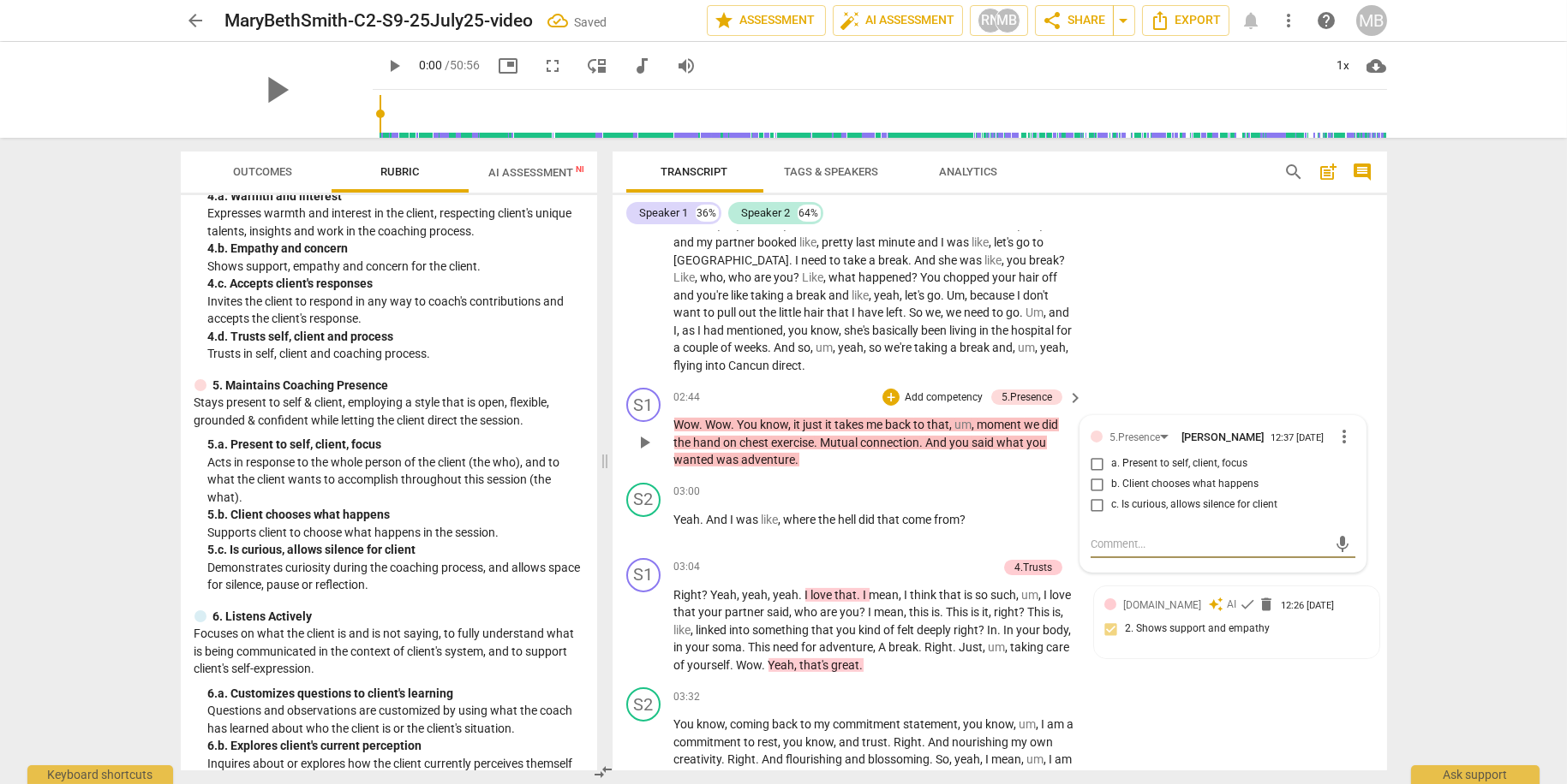
click at [1093, 466] on input "a. Present to self, client, focus" at bounding box center [1097, 464] width 28 height 21
checkbox input "true"
click at [1181, 737] on div "S2 play_arrow pause 03:32 + Add competency keyboard_arrow_right You know , comi…" at bounding box center [999, 745] width 775 height 130
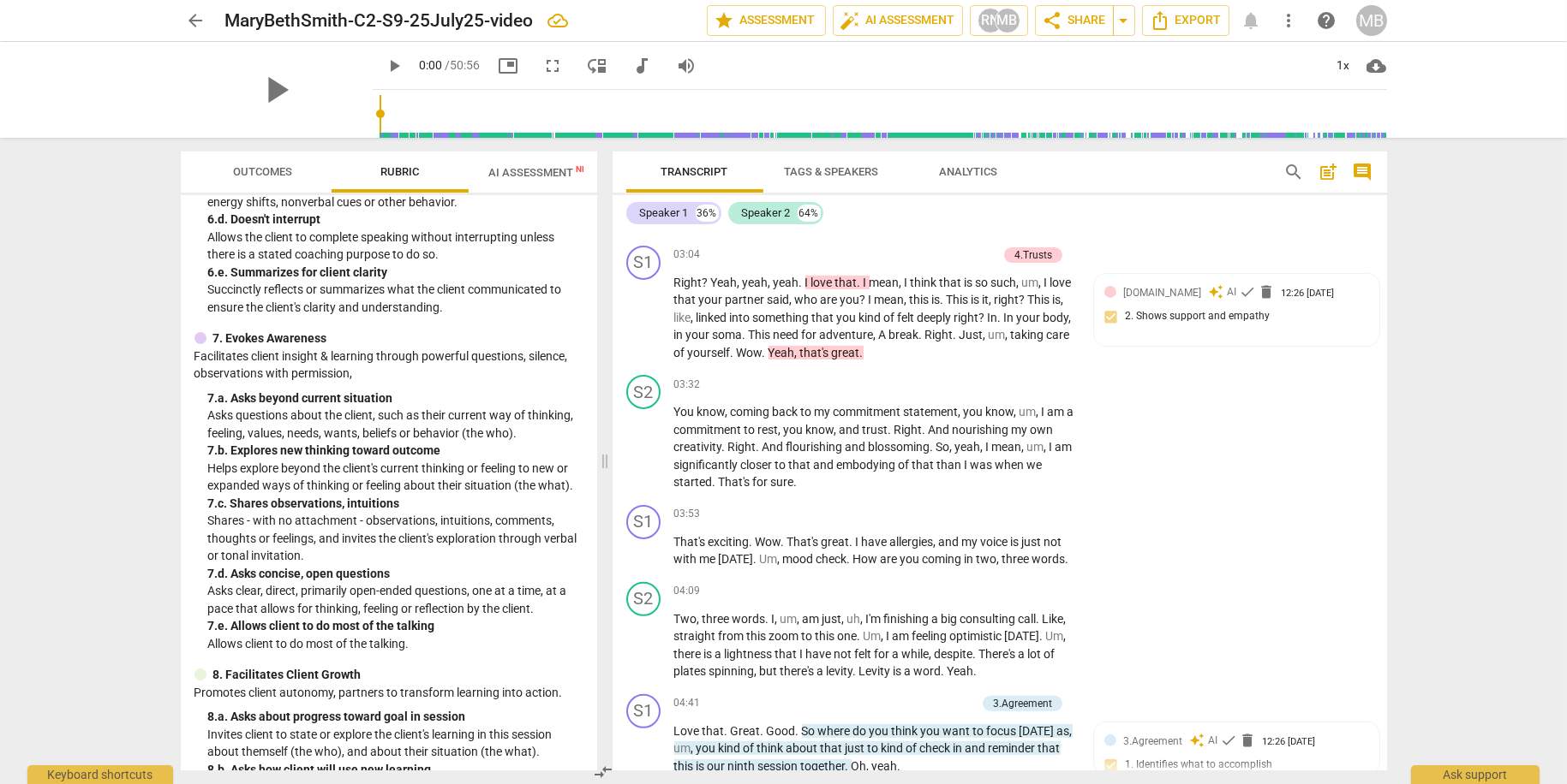
scroll to position [1032, 0]
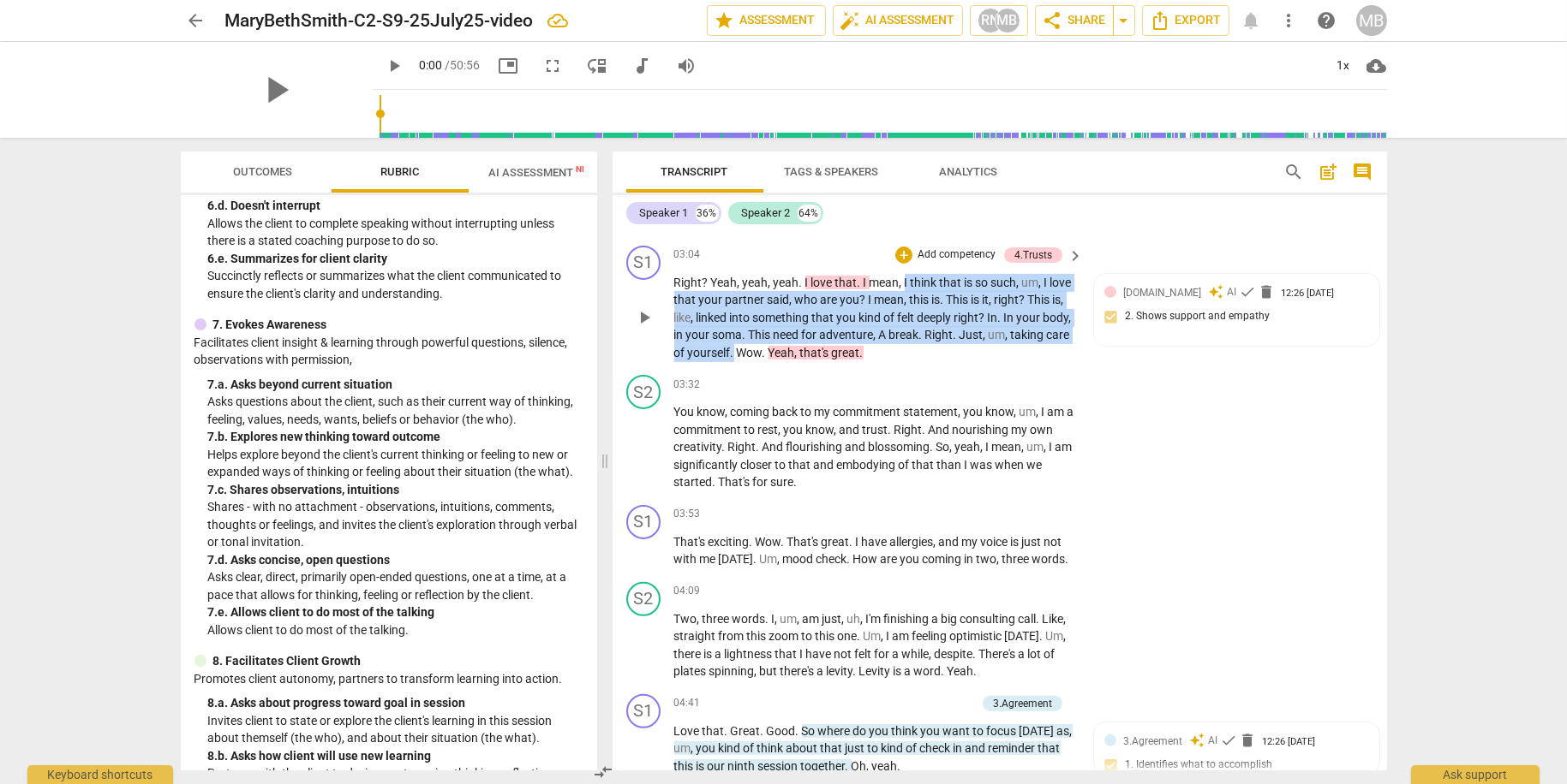
drag, startPoint x: 902, startPoint y: 277, endPoint x: 795, endPoint y: 342, distance: 125.2
click at [795, 342] on p "Right ? Yeah , yeah , yeah . I love that . I mean , I think that is so such , u…" at bounding box center [874, 318] width 401 height 88
click at [971, 320] on p "Right ? Yeah , yeah , yeah . I love that . I mean , I think that is so such , u…" at bounding box center [874, 318] width 401 height 88
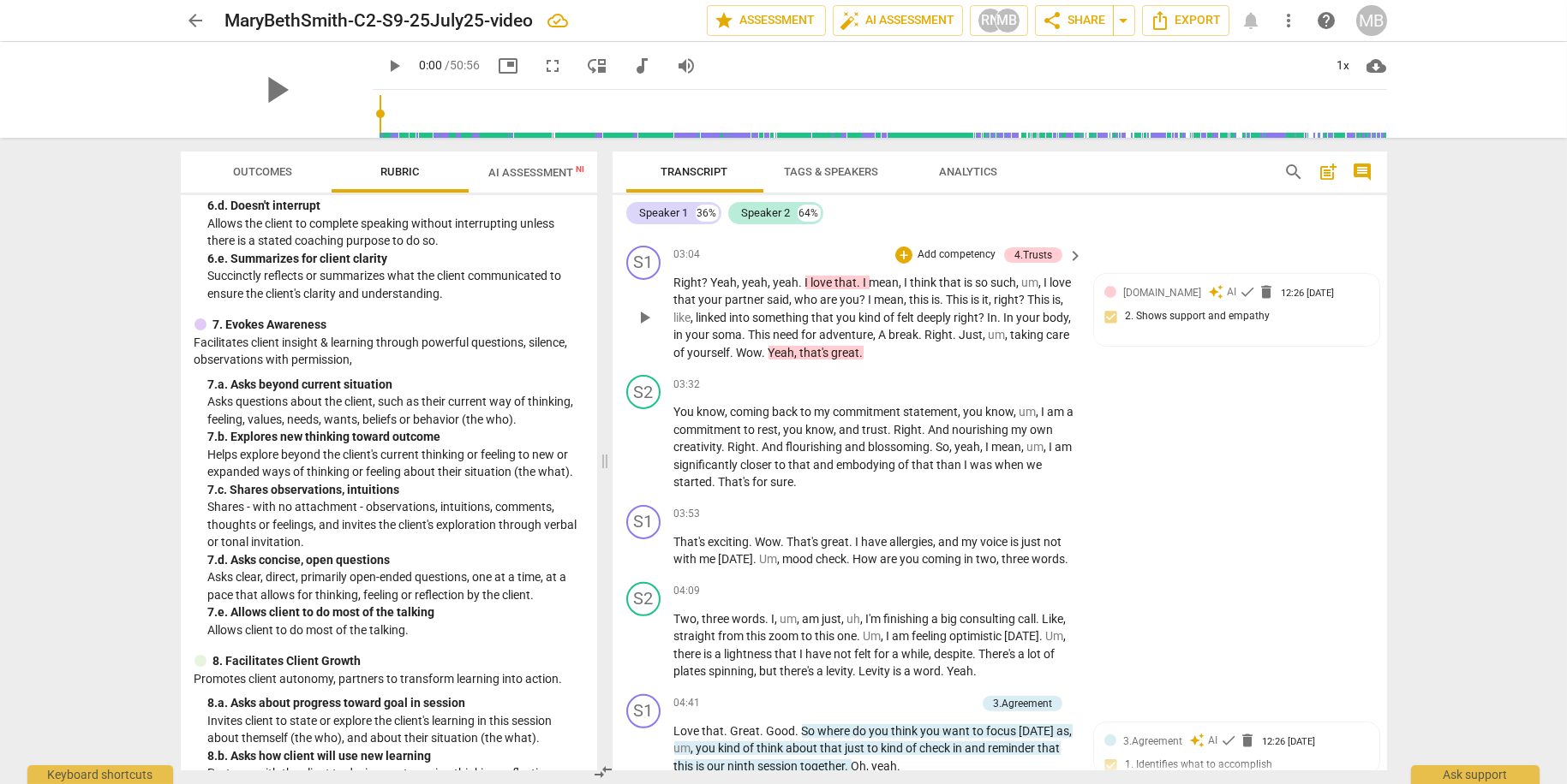
click at [963, 249] on p "Add competency" at bounding box center [956, 255] width 82 height 15
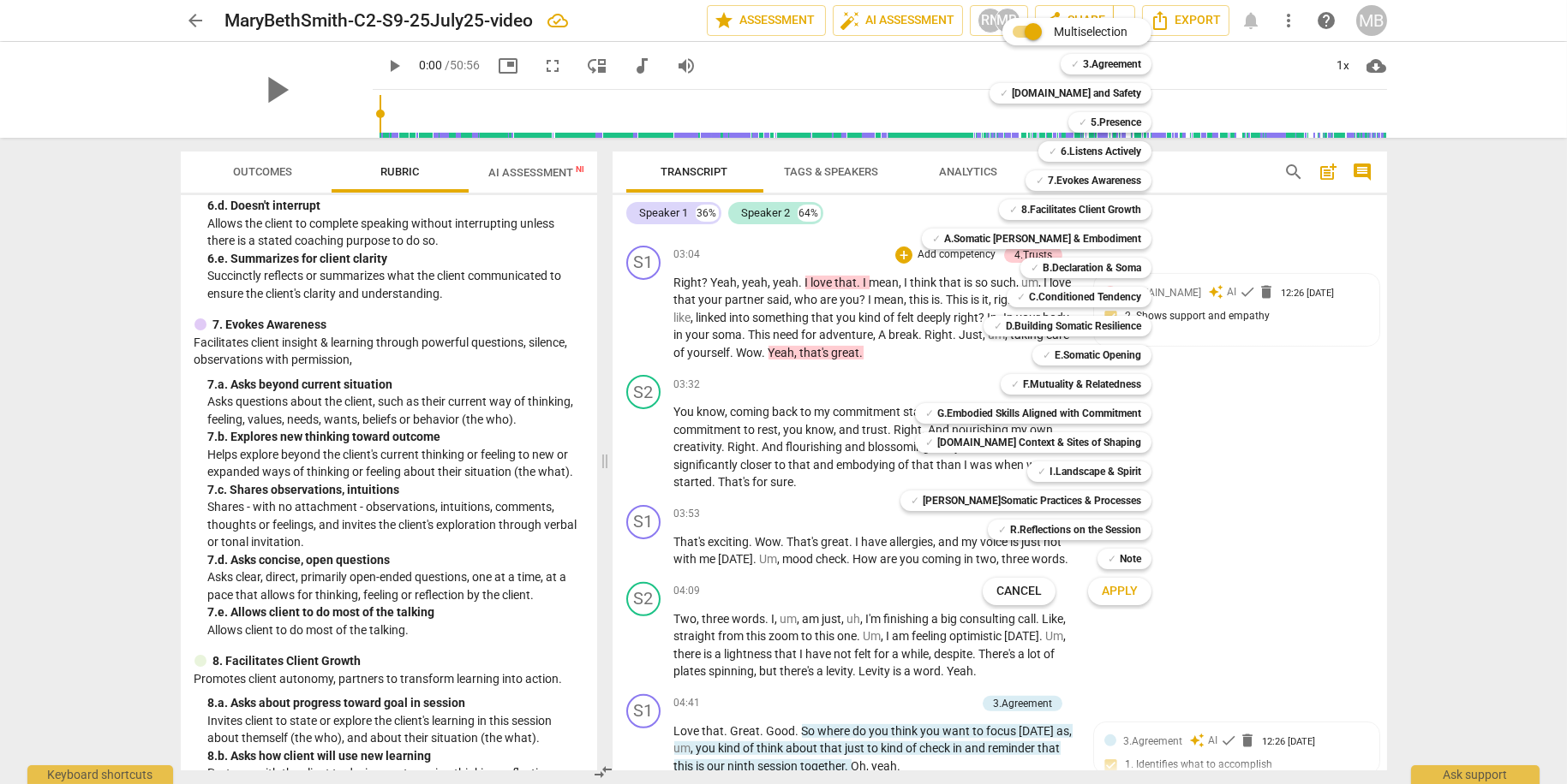
drag, startPoint x: 902, startPoint y: 276, endPoint x: 935, endPoint y: 283, distance: 33.7
click at [935, 283] on div "Multiselection m ✓ 3.Agreement 1 ✓ [DOMAIN_NAME] and Safety 2 ✓ 5.Presence 3 ✓ …" at bounding box center [1039, 311] width 291 height 596
click at [1104, 178] on b "7.Evokes Awareness" at bounding box center [1094, 180] width 93 height 21
click at [1110, 586] on span "Apply" at bounding box center [1120, 591] width 36 height 17
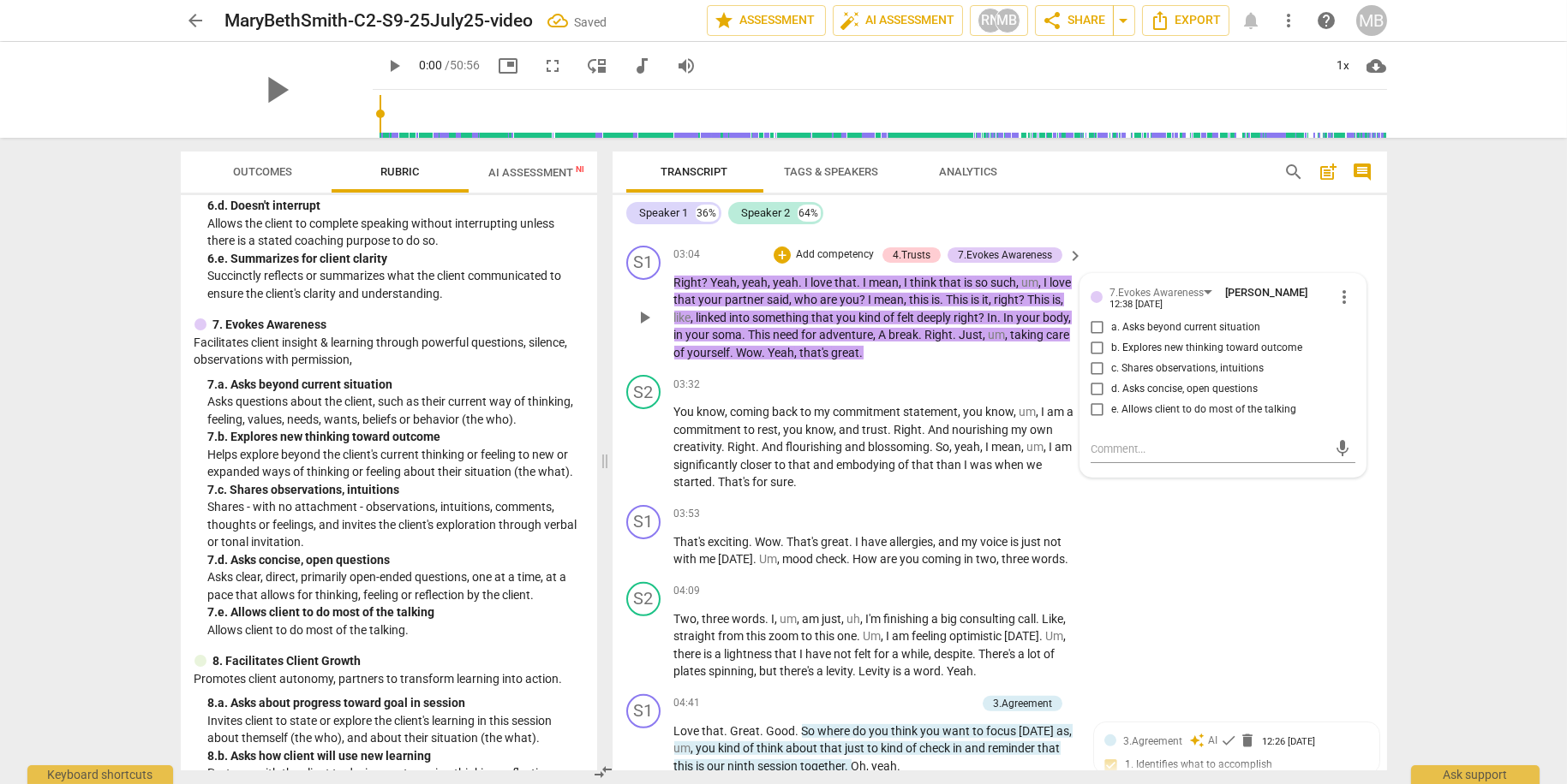
click at [889, 328] on span "A" at bounding box center [883, 335] width 10 height 13
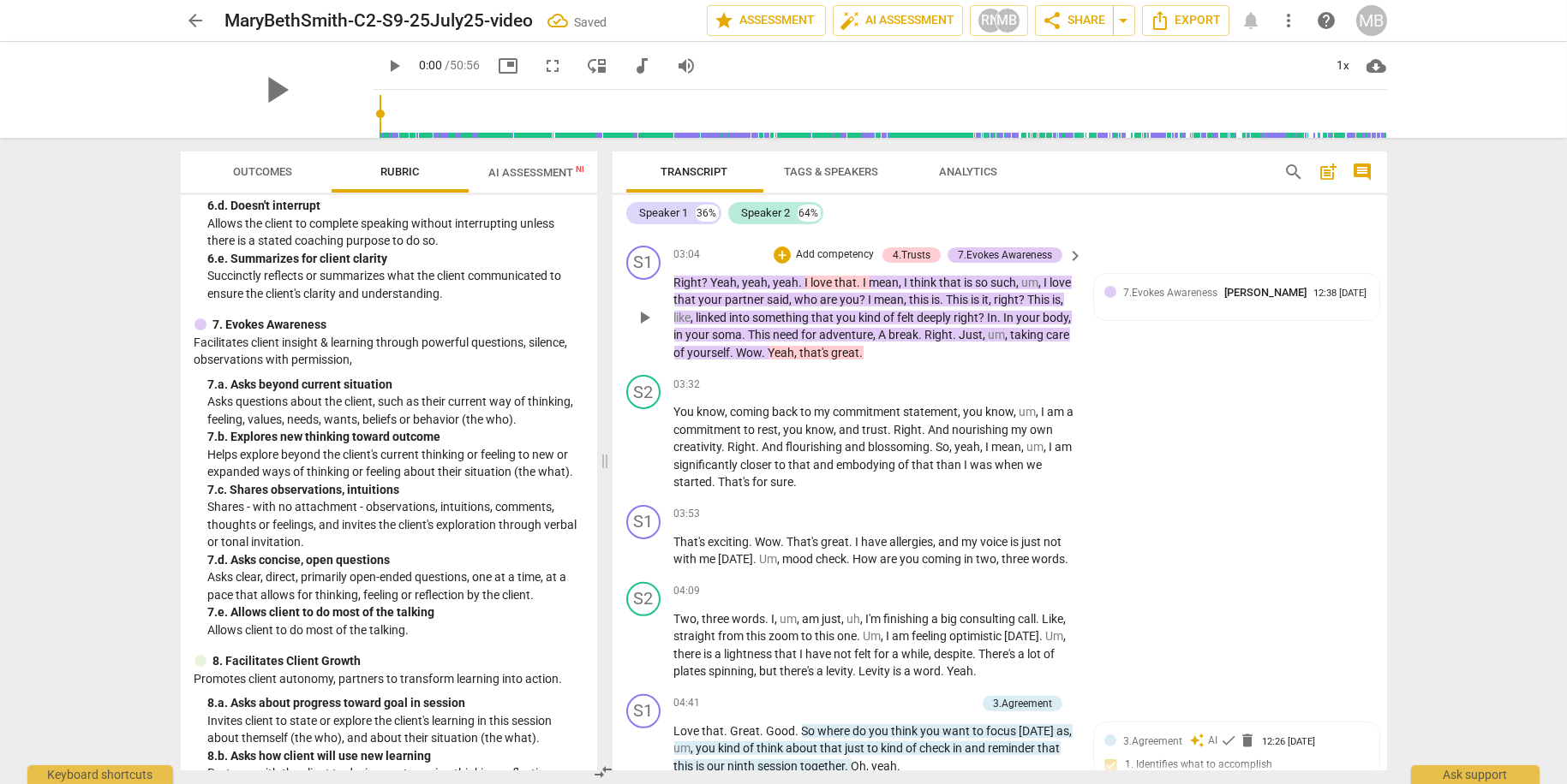
click at [871, 275] on span "mean" at bounding box center [884, 282] width 30 height 13
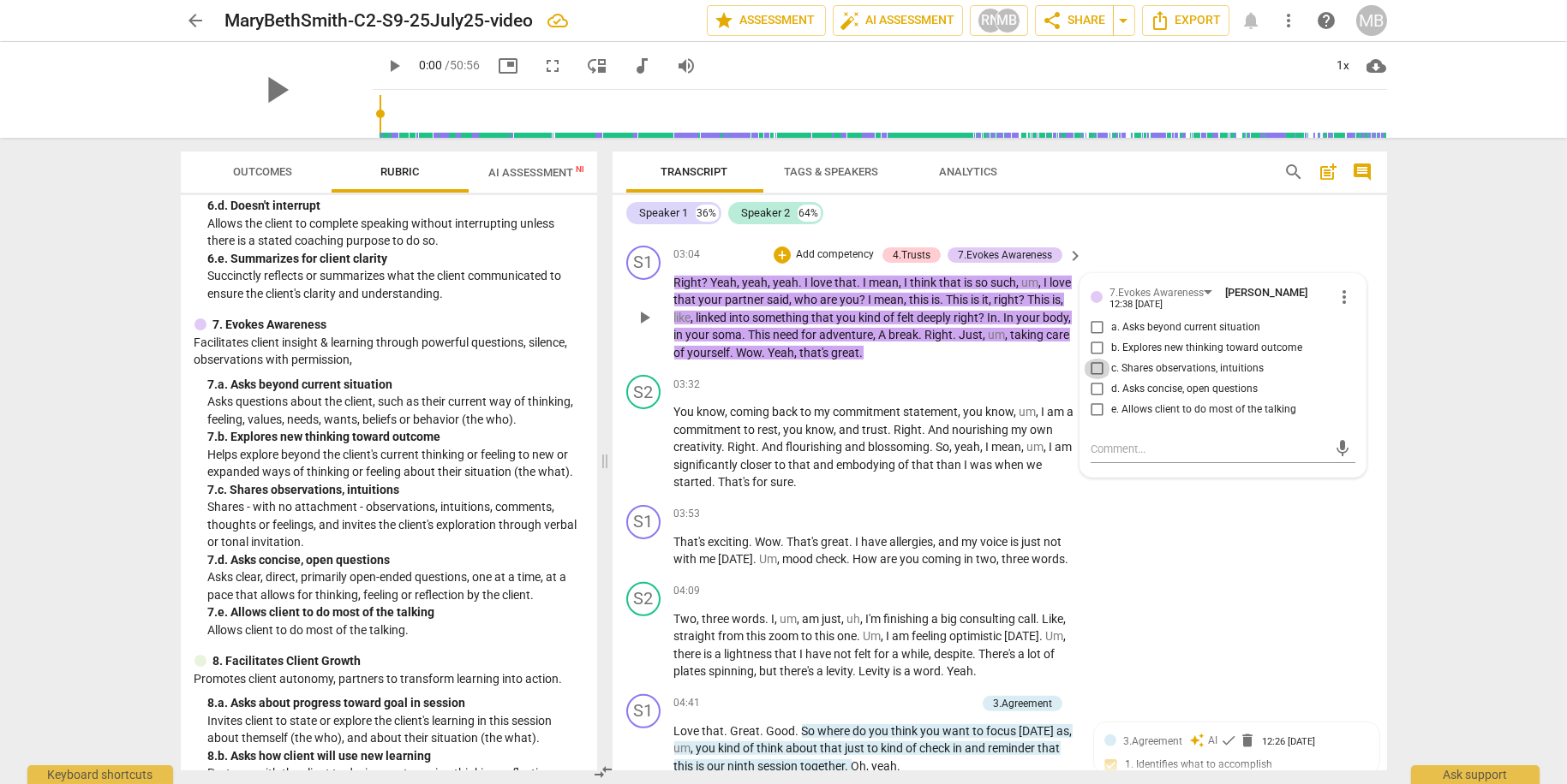
click at [1095, 362] on input "c. Shares observations, intuitions" at bounding box center [1097, 369] width 28 height 21
checkbox input "true"
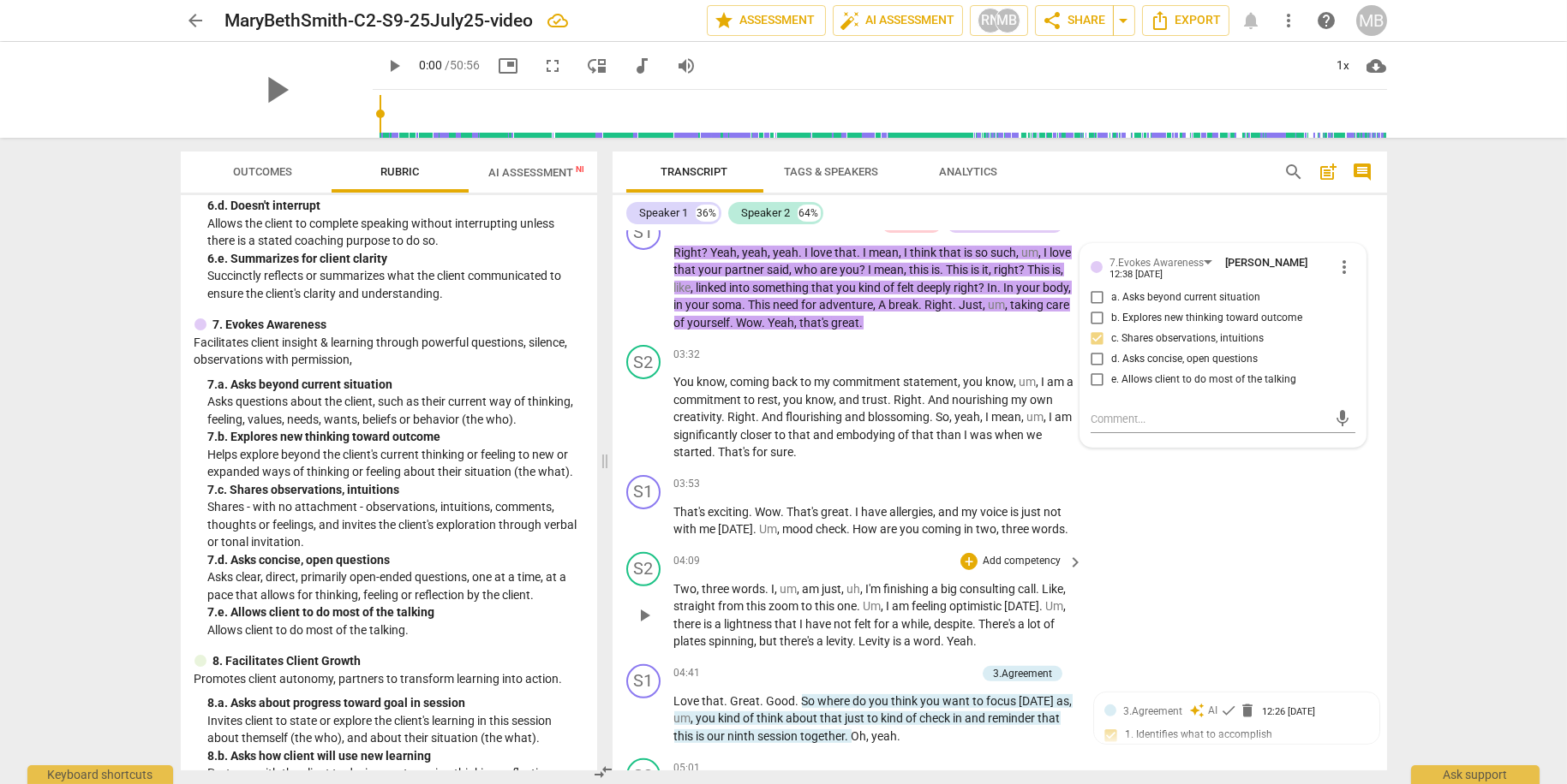
click at [1230, 605] on div "S2 play_arrow pause 04:09 + Add competency keyboard_arrow_right Two , three wor…" at bounding box center [999, 601] width 775 height 112
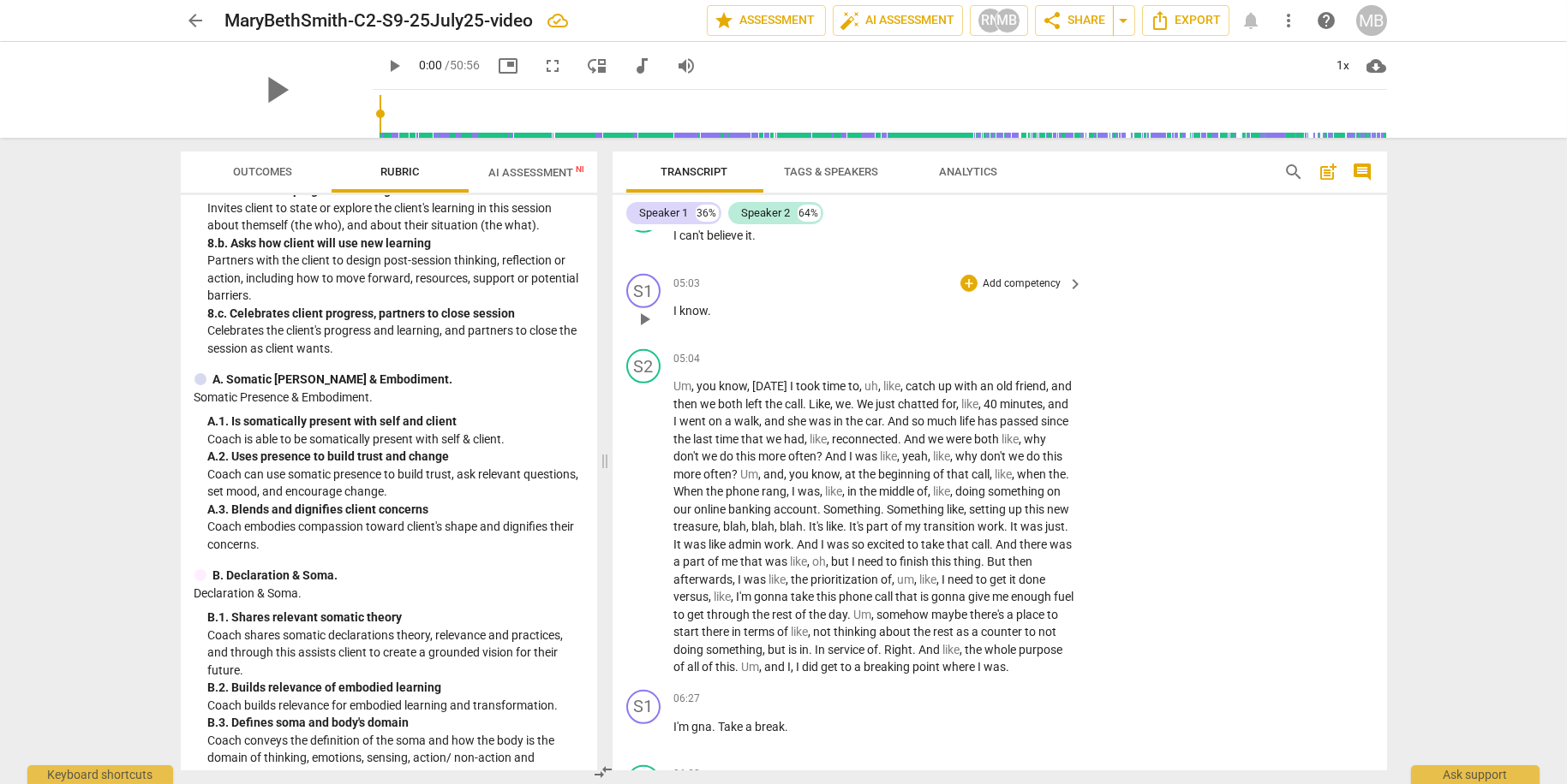
scroll to position [2429, 0]
click at [1037, 359] on p "Add competency" at bounding box center [1021, 363] width 82 height 15
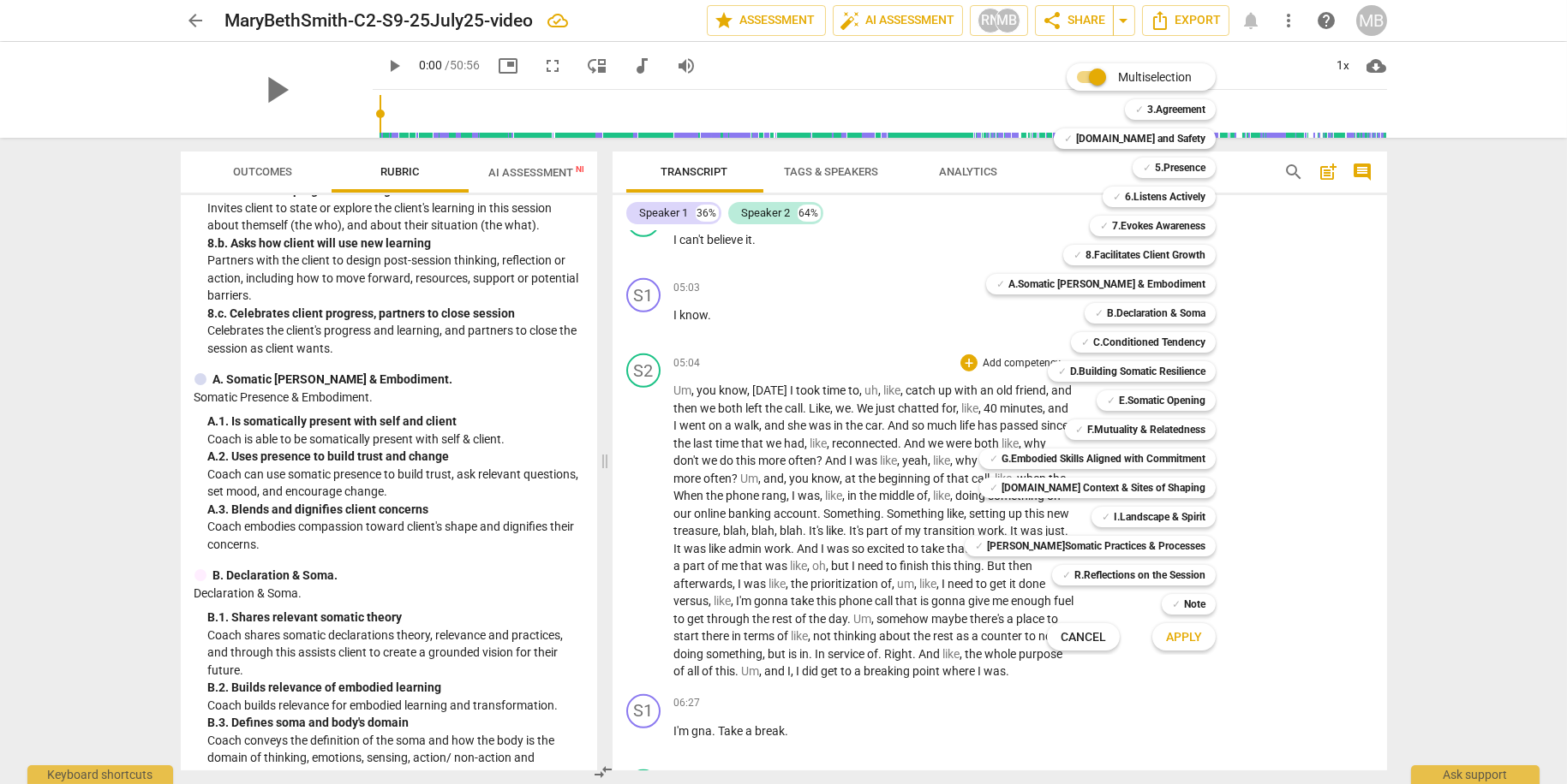
drag, startPoint x: 593, startPoint y: 402, endPoint x: 593, endPoint y: 422, distance: 20.0
click at [593, 422] on div at bounding box center [784, 392] width 1567 height 784
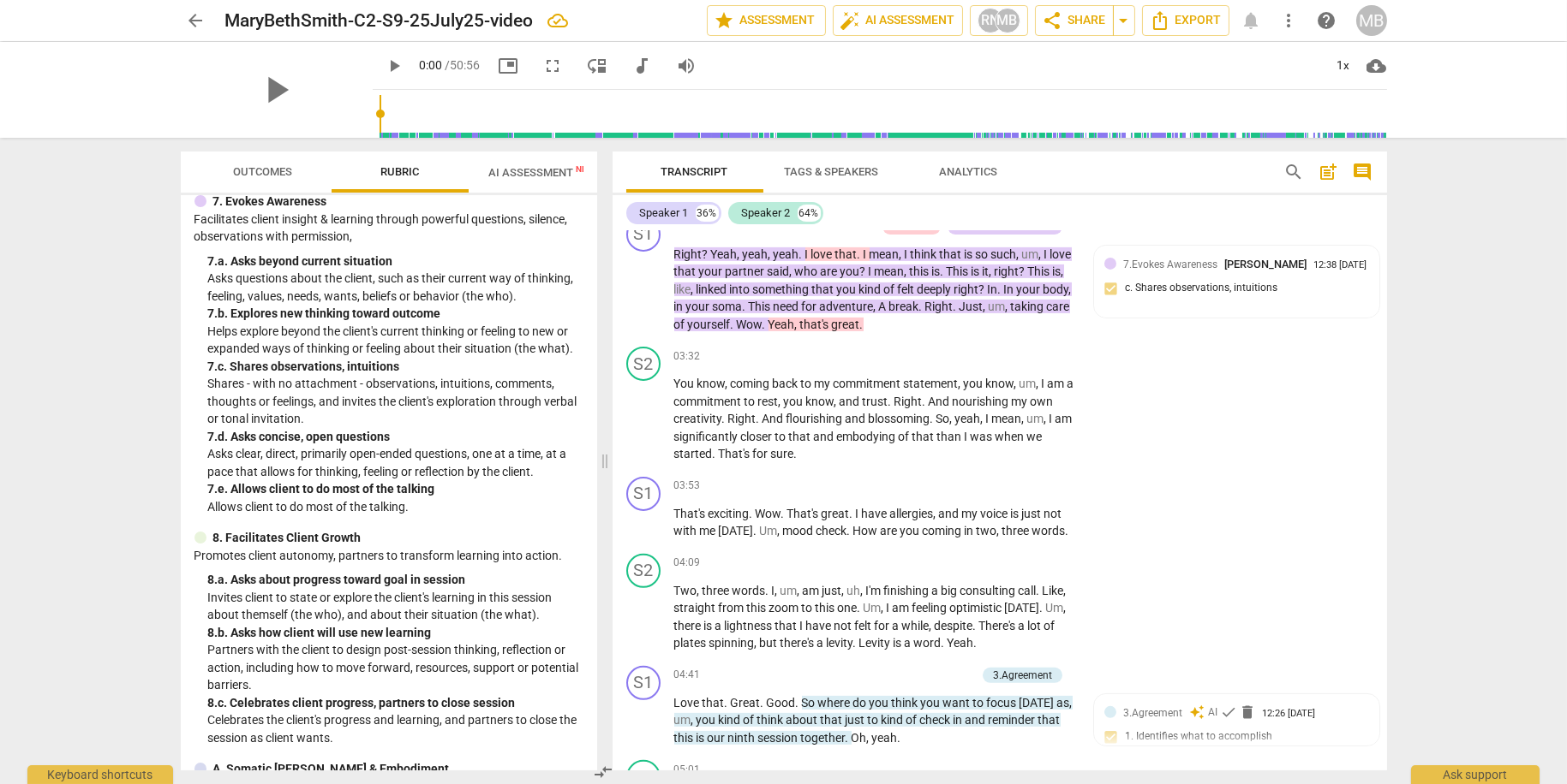
scroll to position [1868, 0]
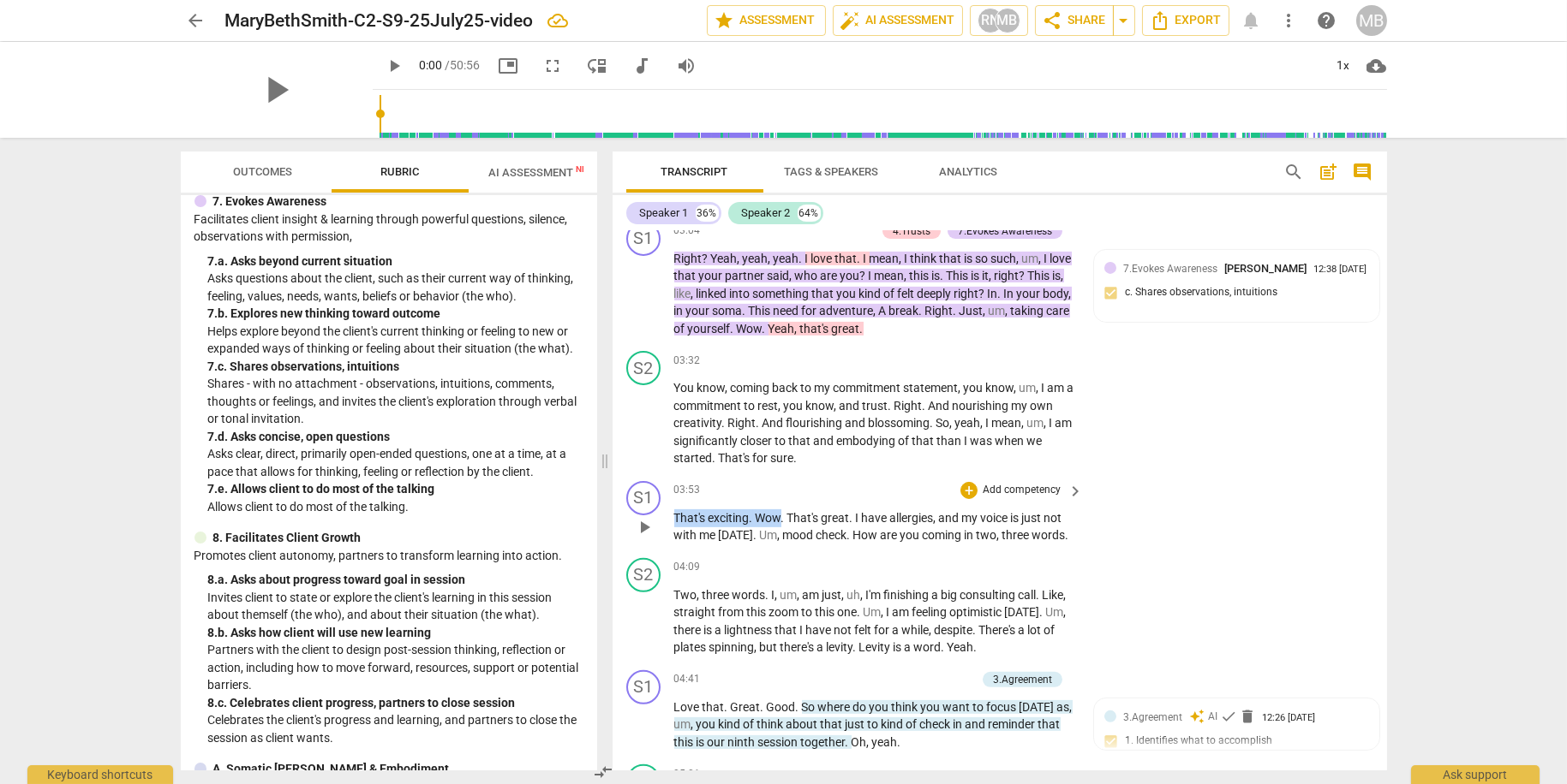
drag, startPoint x: 676, startPoint y: 518, endPoint x: 784, endPoint y: 514, distance: 108.1
click at [781, 514] on p "That's exciting . Wow . That's great . I have allergies , and my voice is just …" at bounding box center [874, 527] width 401 height 35
click at [780, 514] on p "That's exciting . Wow . That's great . I have allergies , and my voice is just …" at bounding box center [874, 527] width 401 height 35
click at [674, 511] on span "That's" at bounding box center [691, 518] width 34 height 13
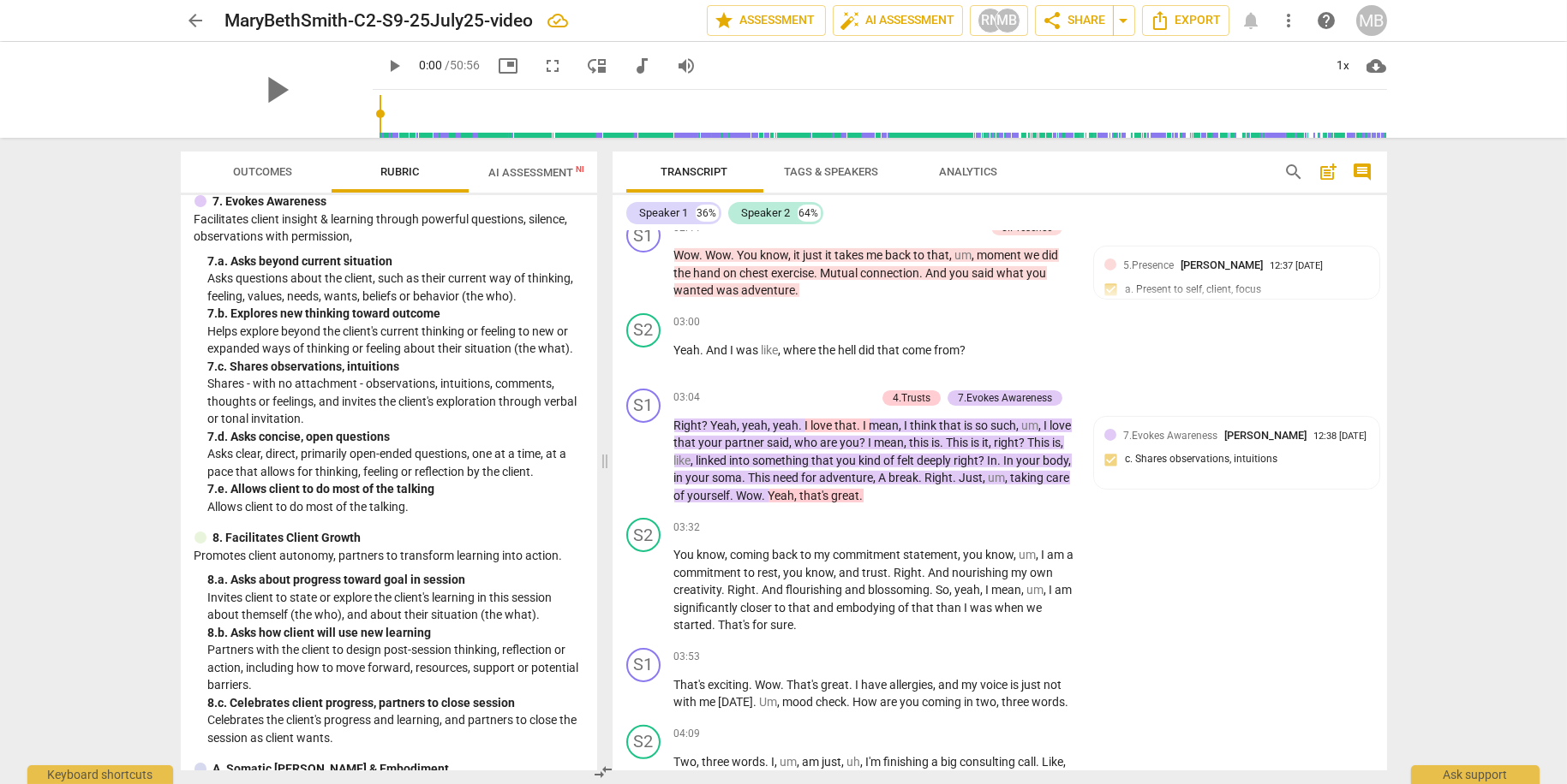
scroll to position [1665, 0]
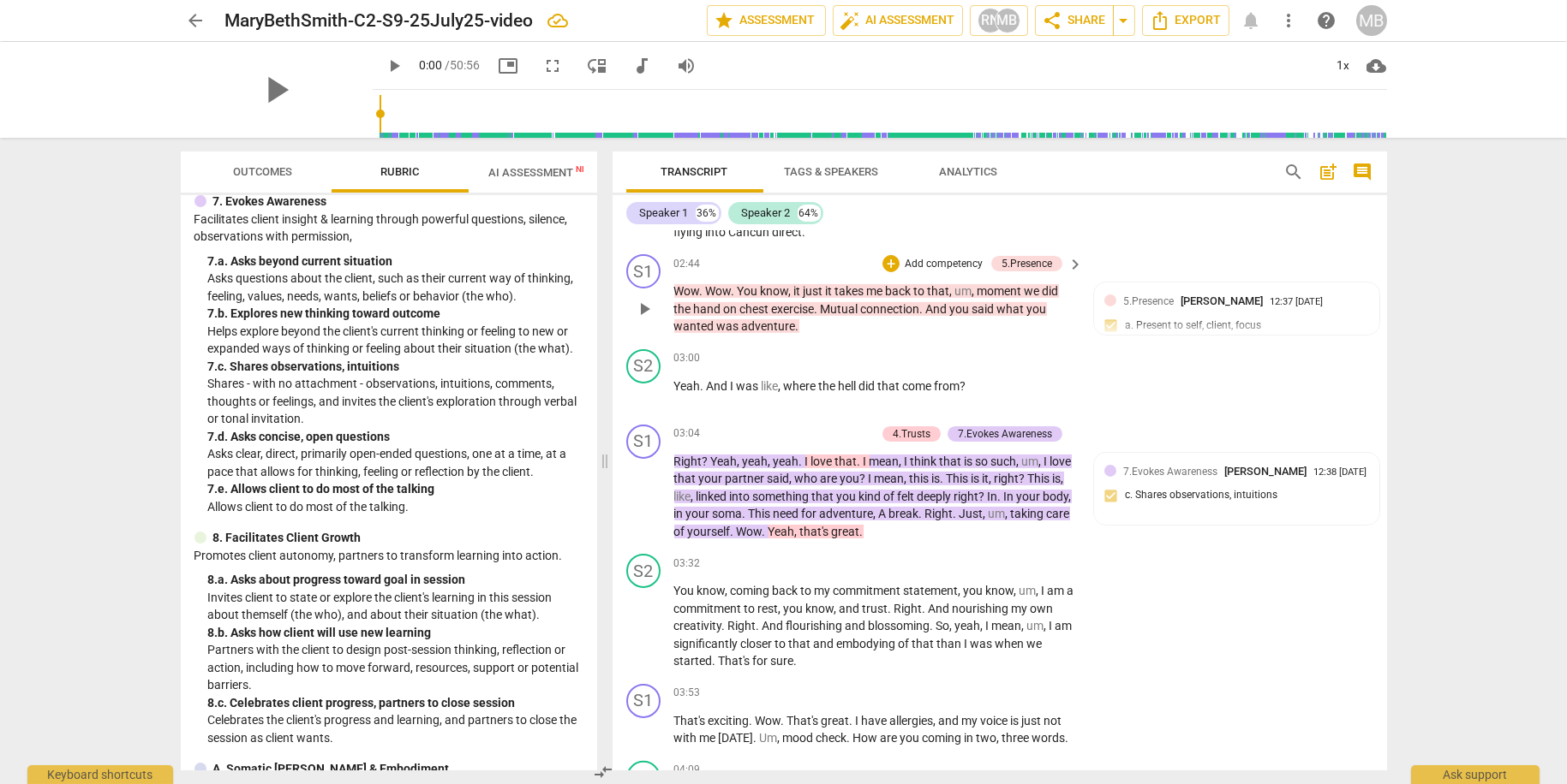
click at [943, 257] on p "Add competency" at bounding box center [943, 264] width 82 height 15
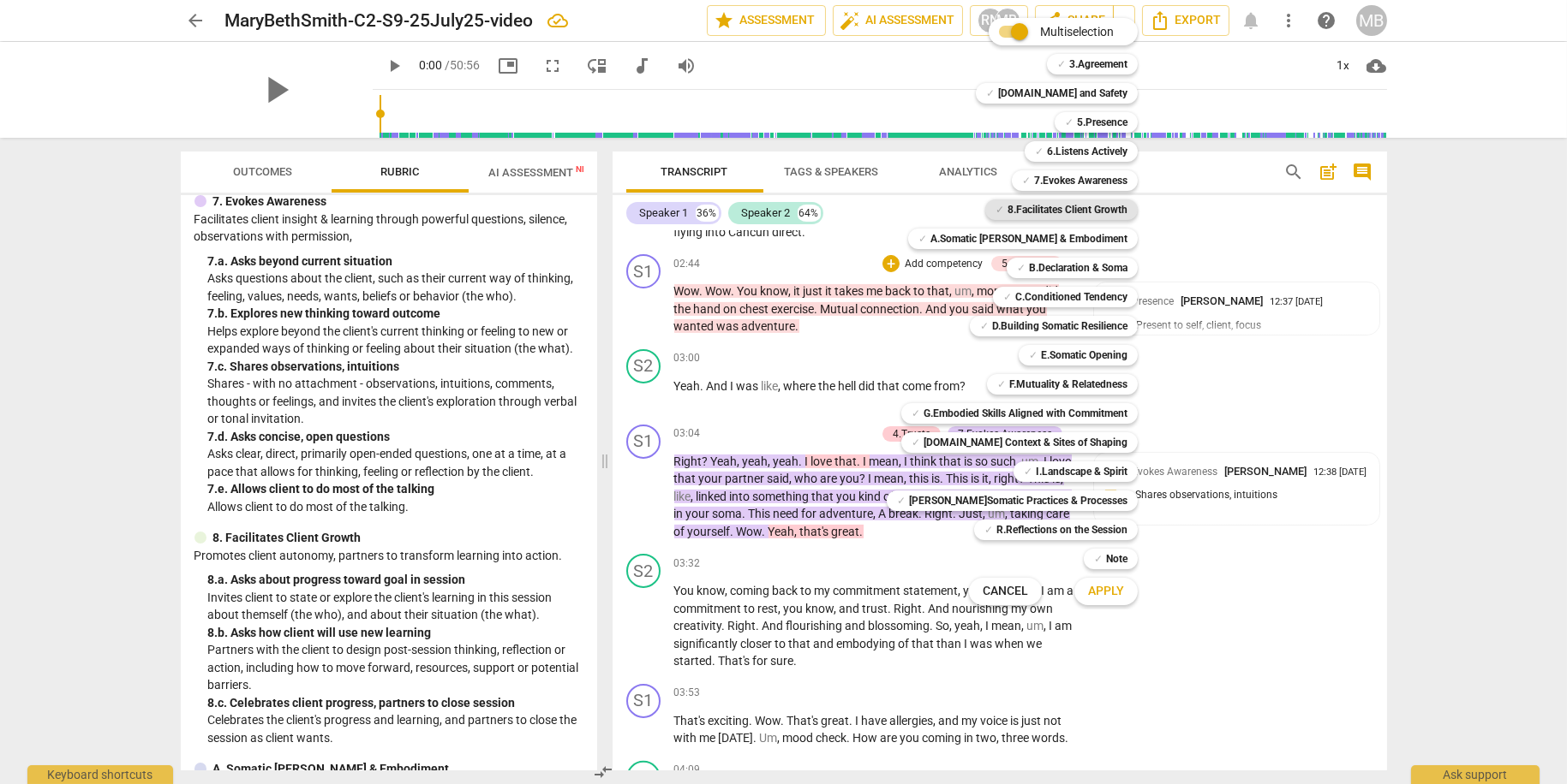
click at [1088, 212] on b "8.Facilitates Client Growth" at bounding box center [1068, 209] width 120 height 21
click at [1099, 593] on span "Apply" at bounding box center [1106, 591] width 36 height 17
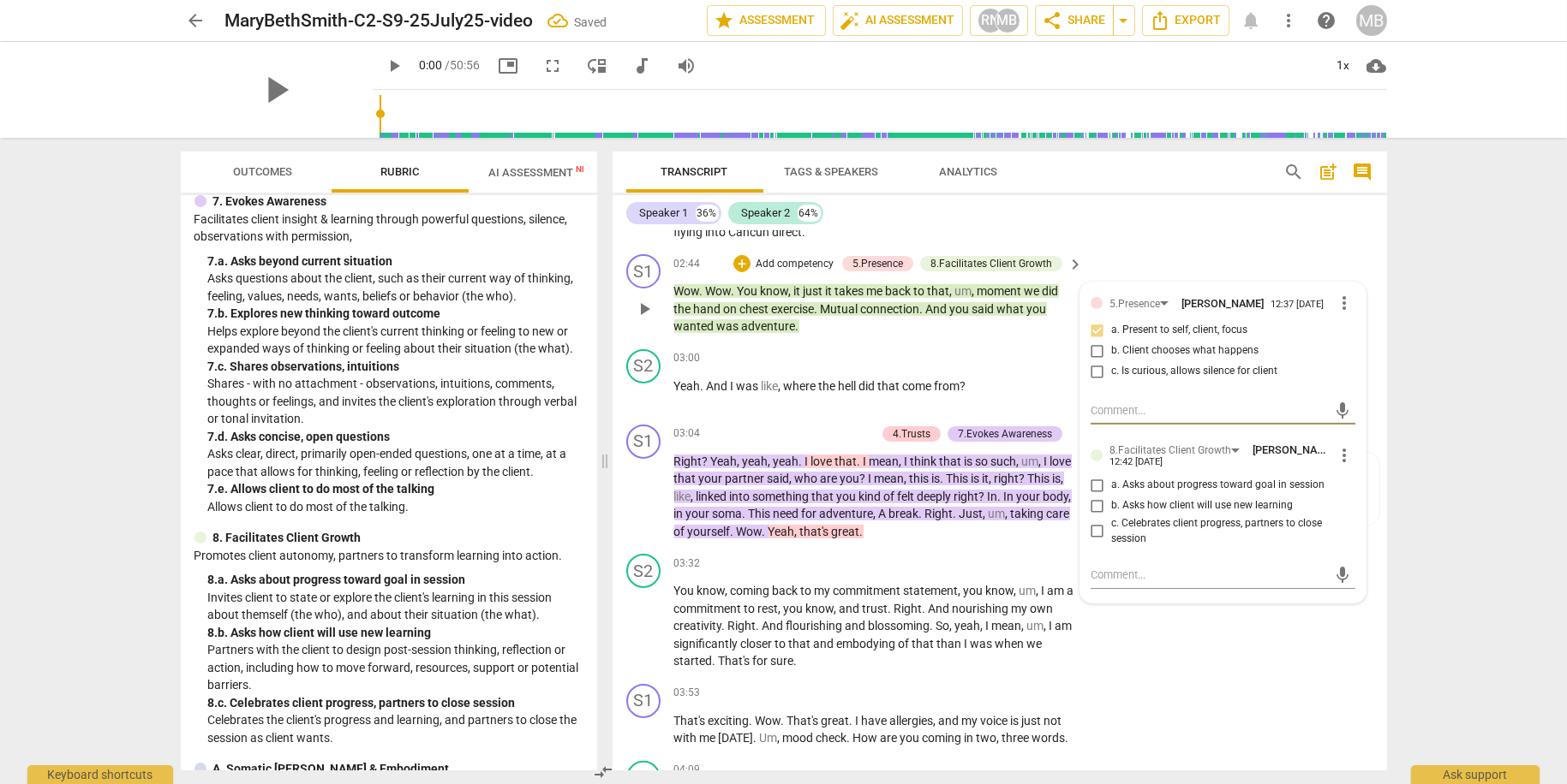
click at [1092, 533] on input "c. Celebrates client progress, partners to close session" at bounding box center [1097, 531] width 28 height 21
checkbox input "true"
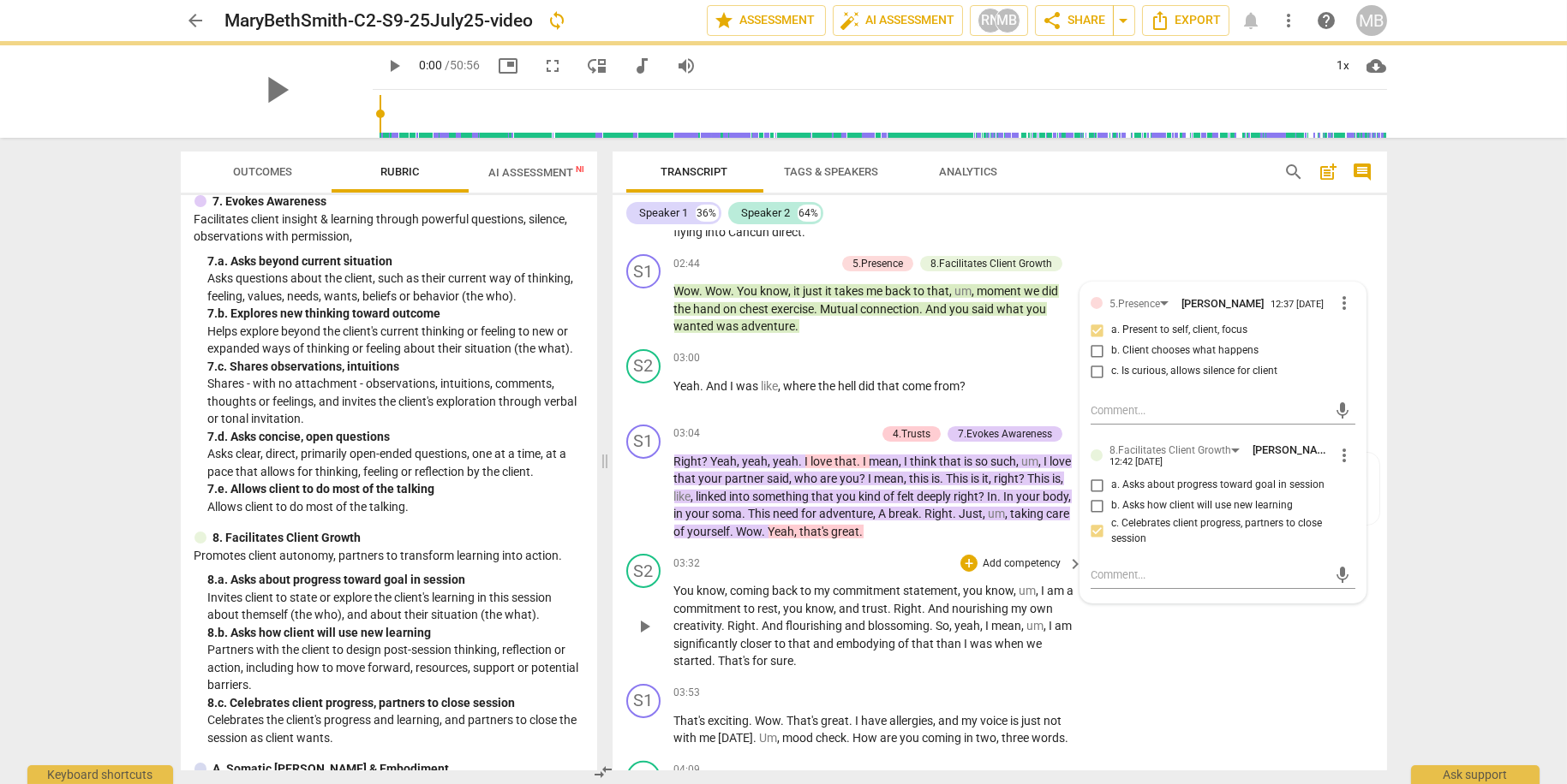
click at [1167, 628] on div "S2 play_arrow pause 03:32 + Add competency keyboard_arrow_right You know , comi…" at bounding box center [999, 612] width 775 height 130
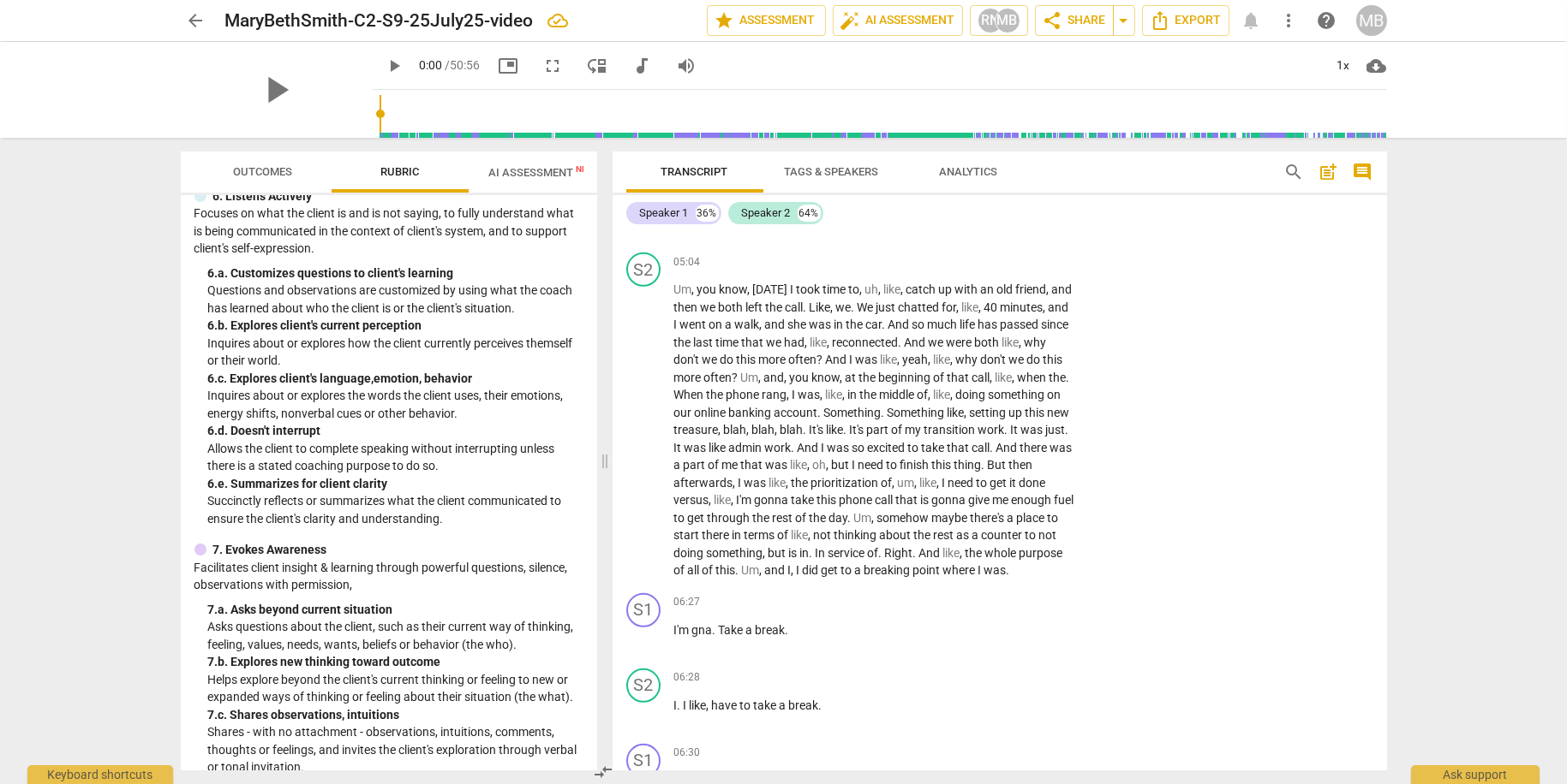
scroll to position [800, 0]
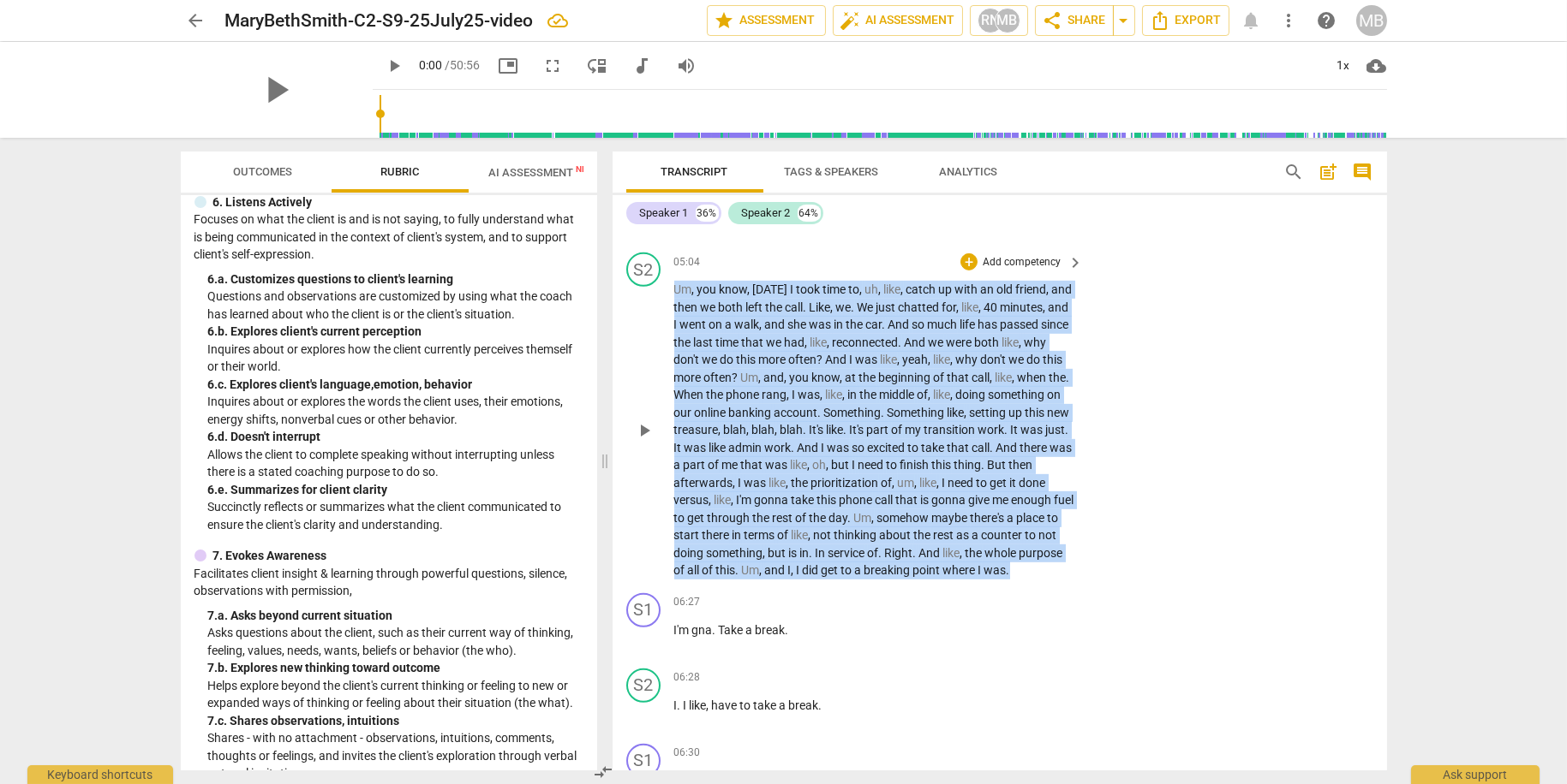
drag, startPoint x: 673, startPoint y: 286, endPoint x: 854, endPoint y: 577, distance: 342.7
click at [854, 577] on p "Um , you know , [DATE] I took time to , uh , like , catch up with an old friend…" at bounding box center [874, 430] width 401 height 299
click at [1011, 256] on p "Add competency" at bounding box center [1021, 261] width 82 height 15
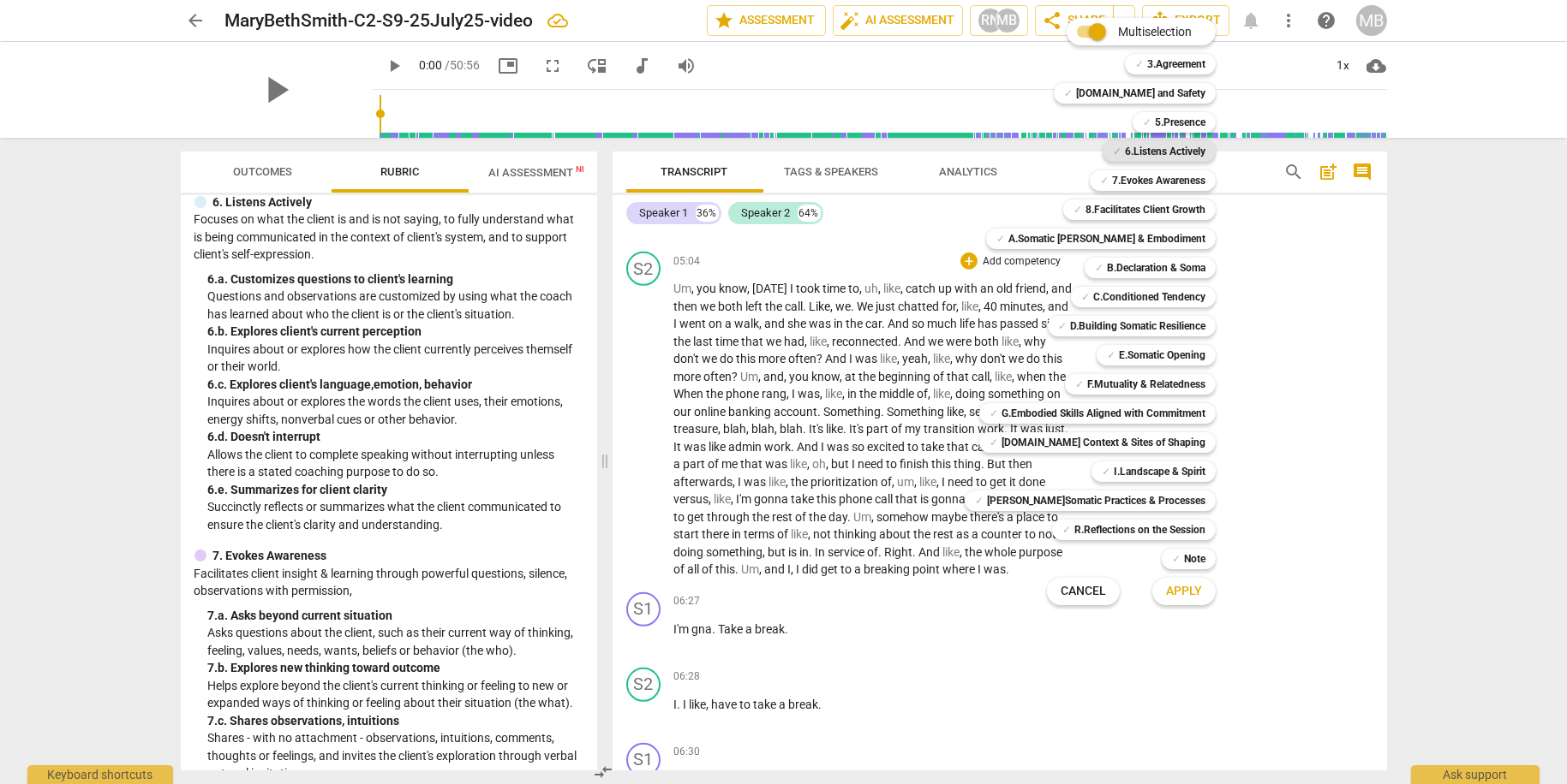
click at [1158, 144] on b "6.Listens Actively" at bounding box center [1165, 151] width 81 height 21
click at [1173, 597] on span "Apply" at bounding box center [1184, 591] width 36 height 17
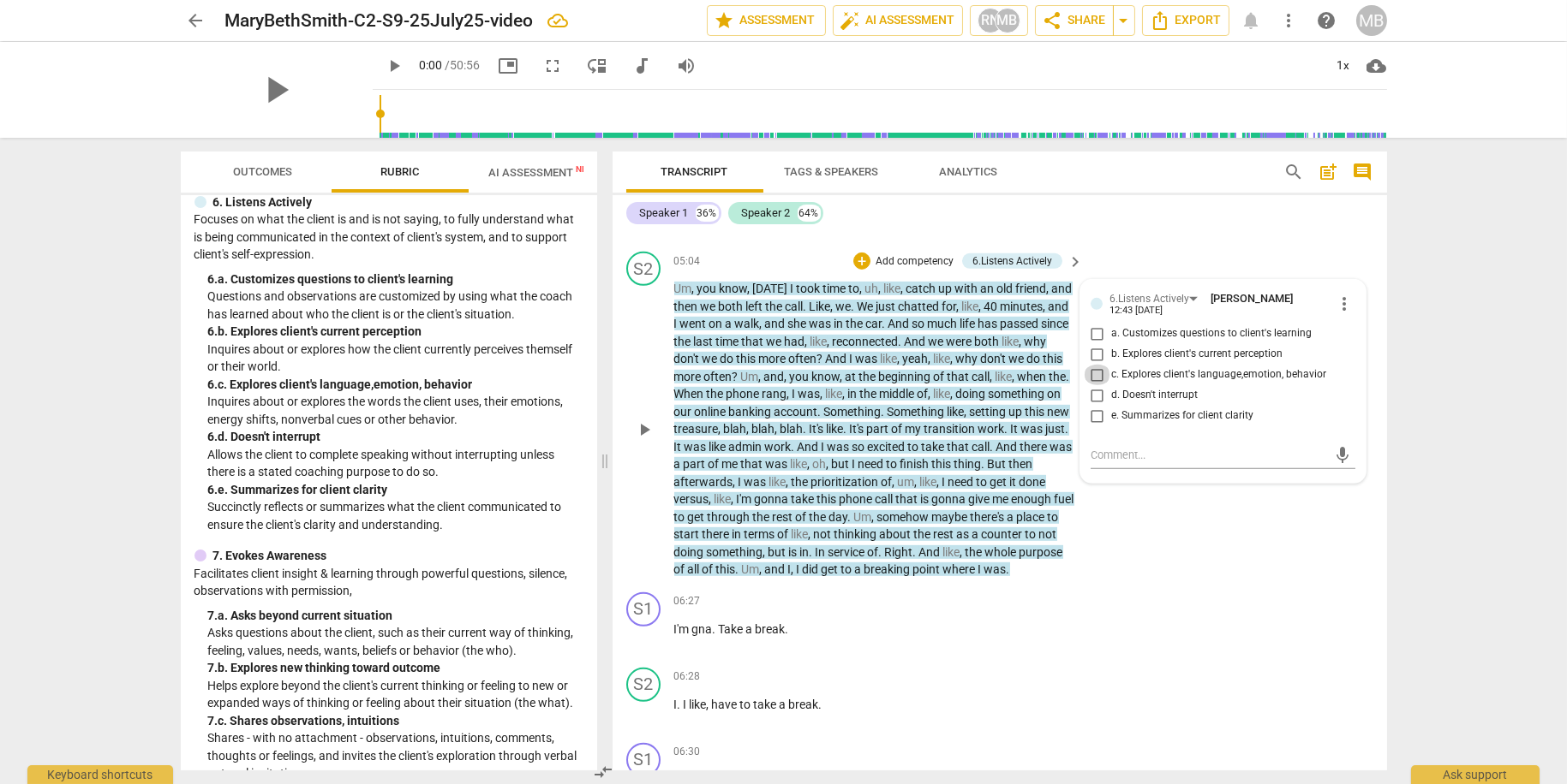
click at [1096, 370] on input "c. Explores client's language,emotion, behavior" at bounding box center [1097, 375] width 28 height 21
click at [1098, 369] on input "c. Explores client's language,emotion, behavior" at bounding box center [1097, 375] width 28 height 21
checkbox input "true"
drag, startPoint x: 1107, startPoint y: 443, endPoint x: 1141, endPoint y: 480, distance: 50.2
click at [1113, 447] on textarea at bounding box center [1209, 455] width 237 height 16
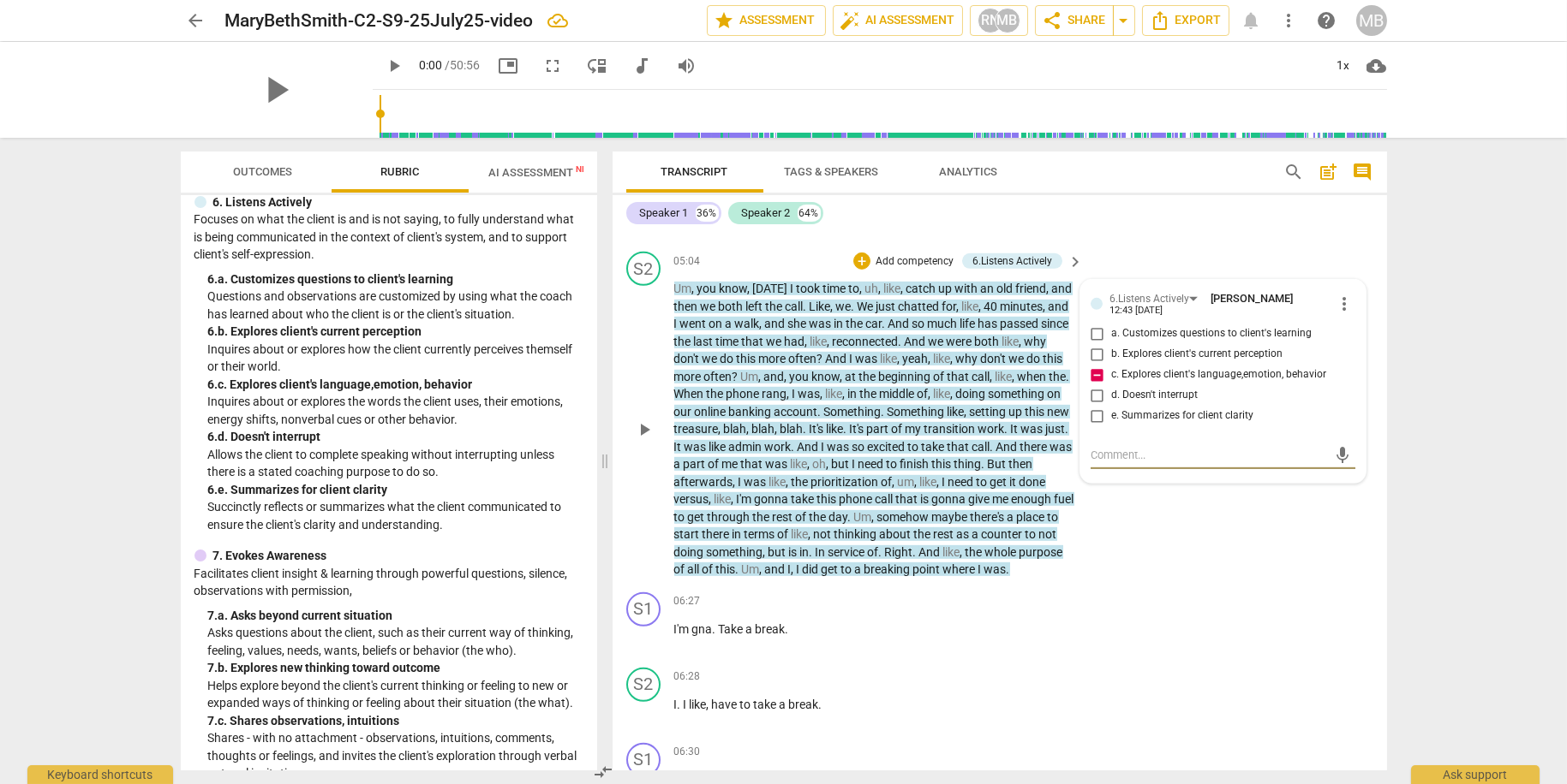
type textarea "C"
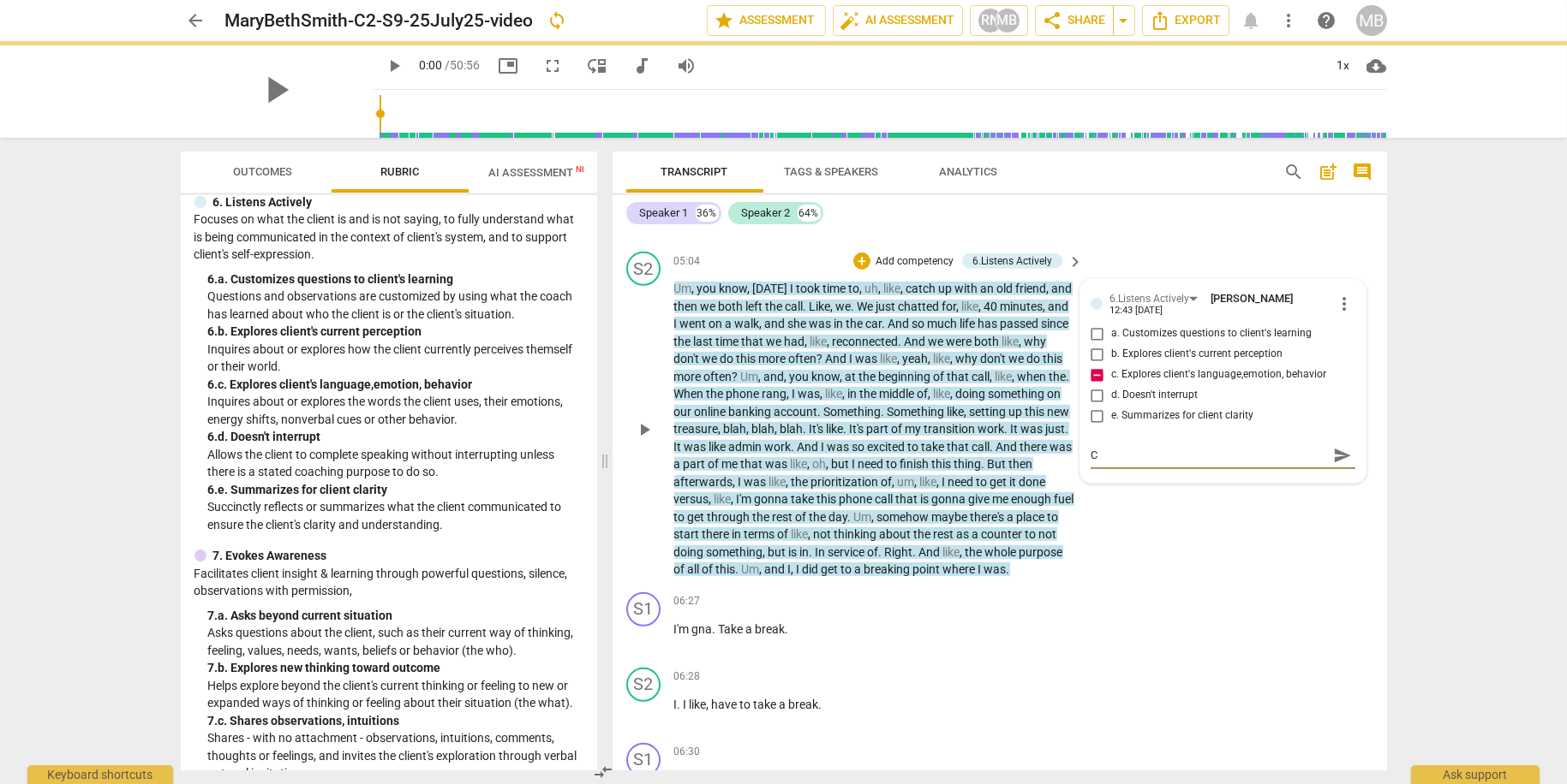
type textarea "Co"
type textarea "Cou"
type textarea "Coul"
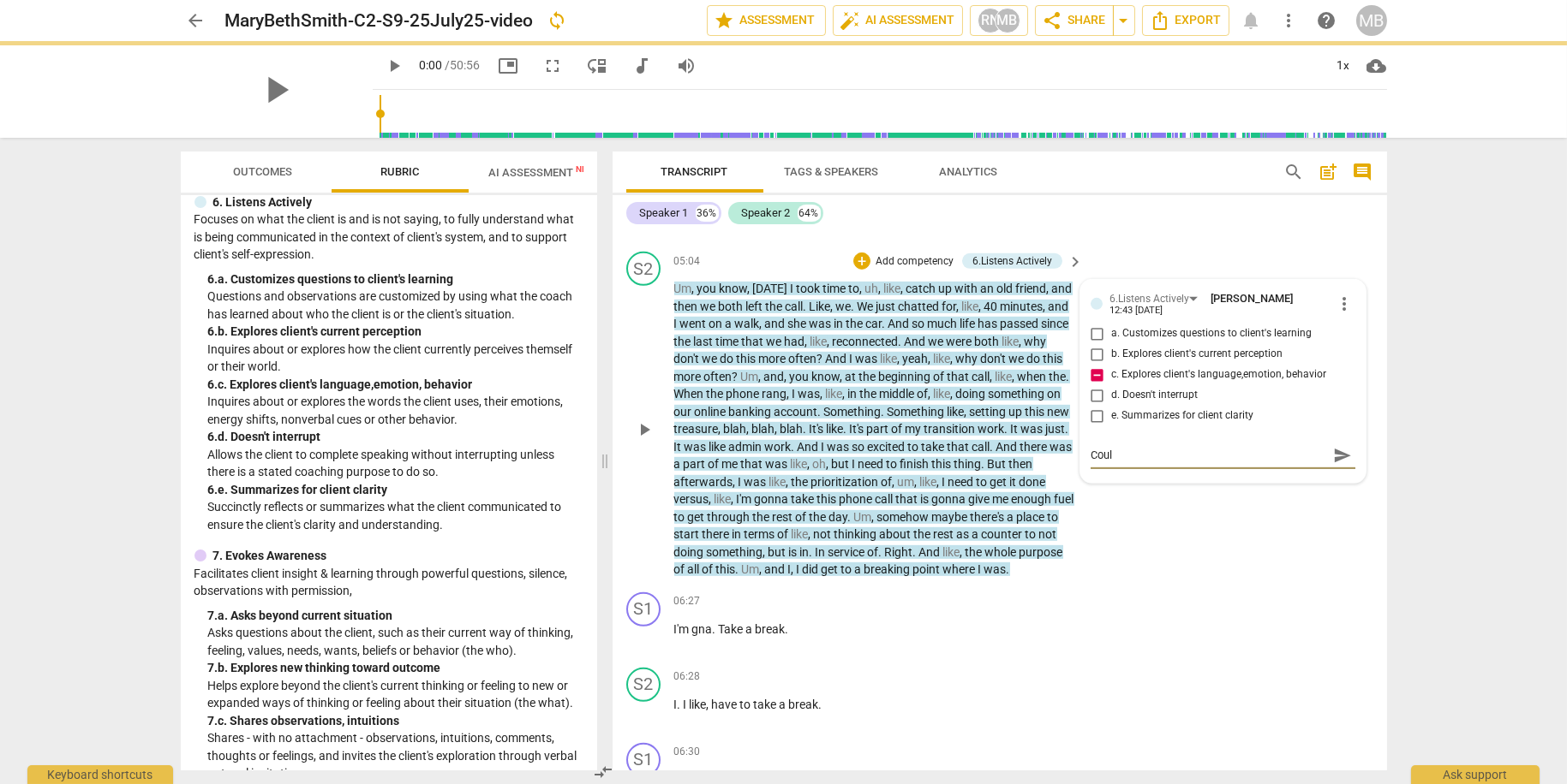
type textarea "Could"
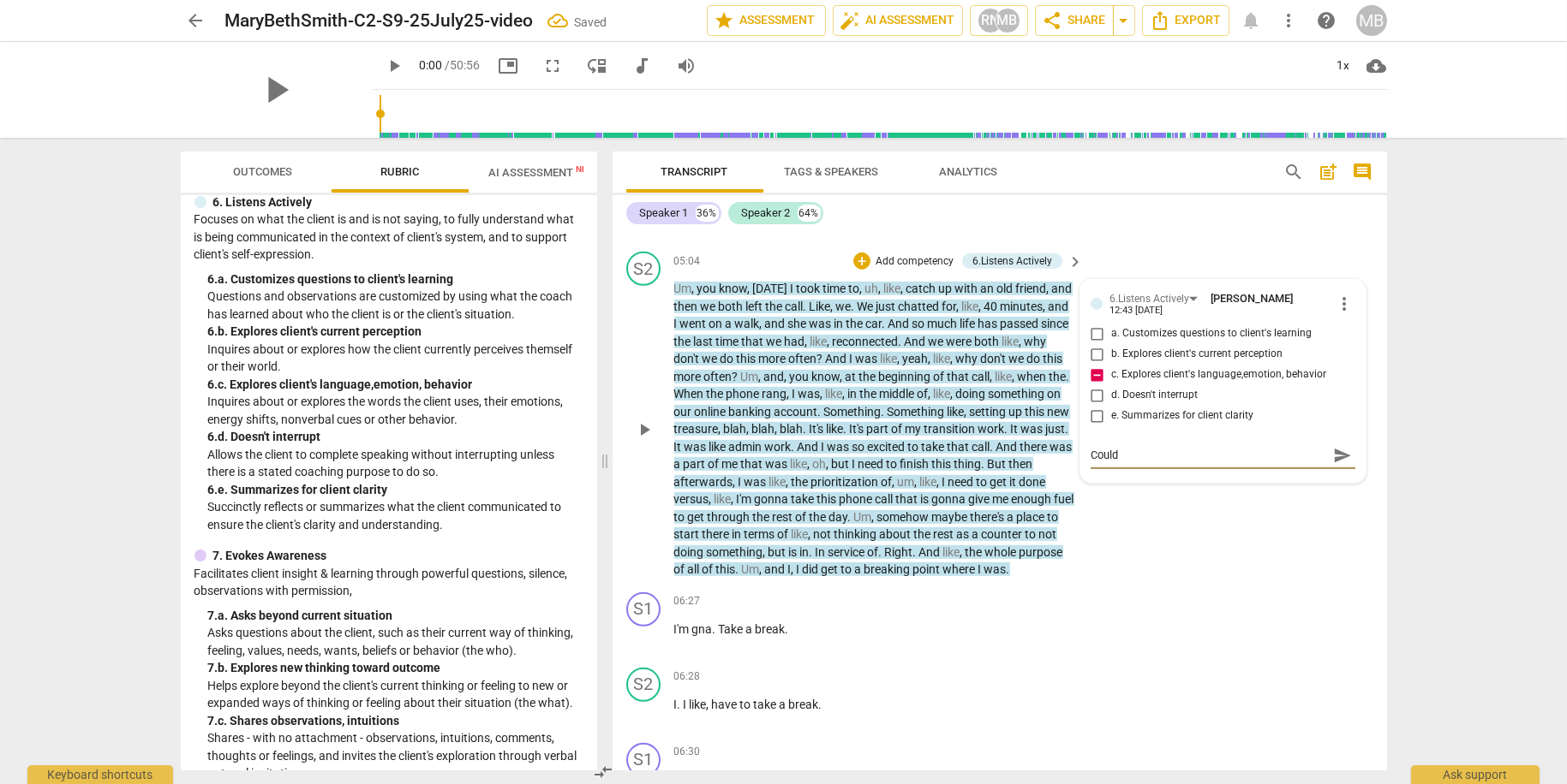
type textarea "Could"
type textarea "Could h"
type textarea "Could ha"
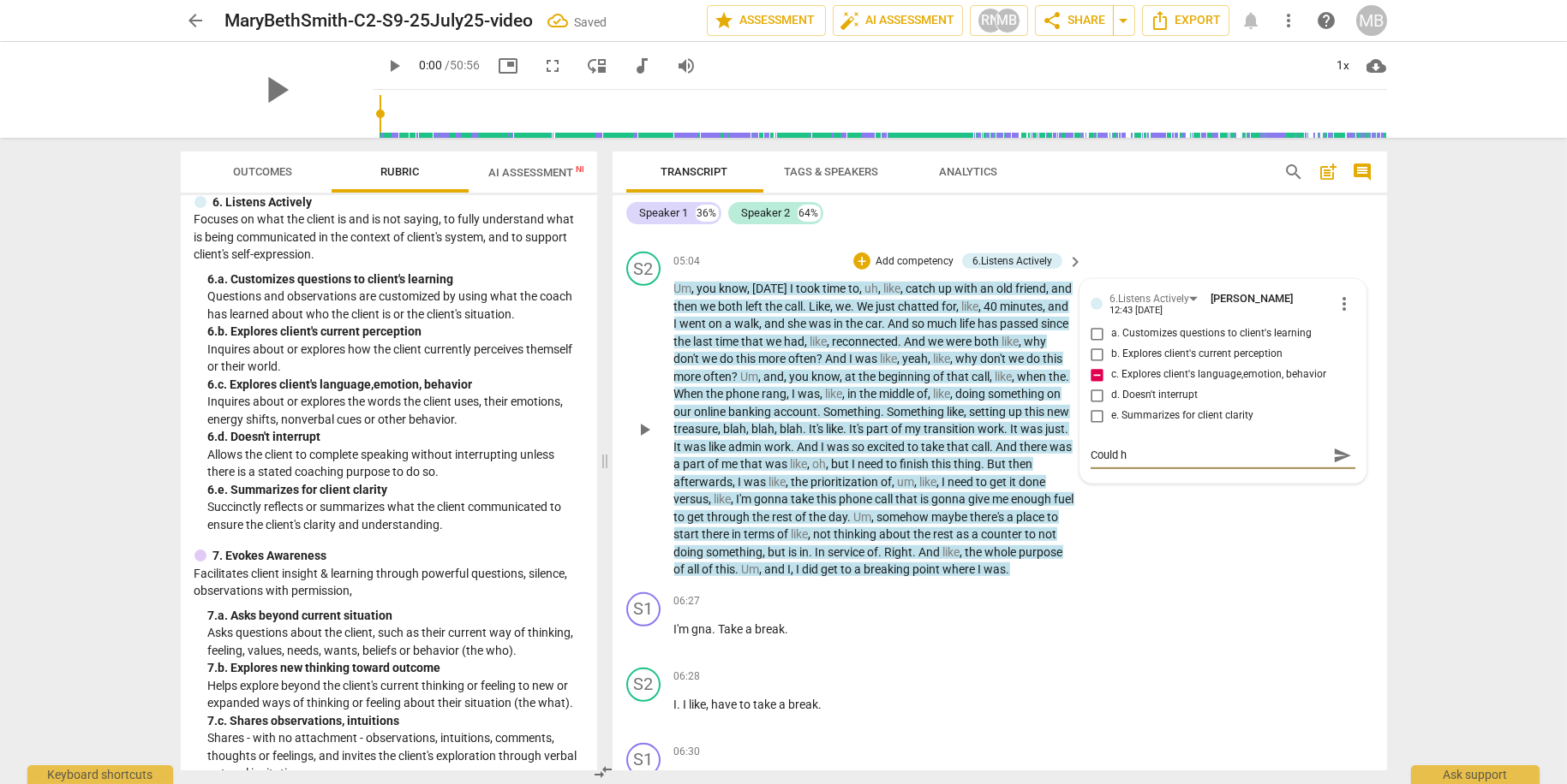
type textarea "Could ha"
type textarea "Could hav"
type textarea "Could have"
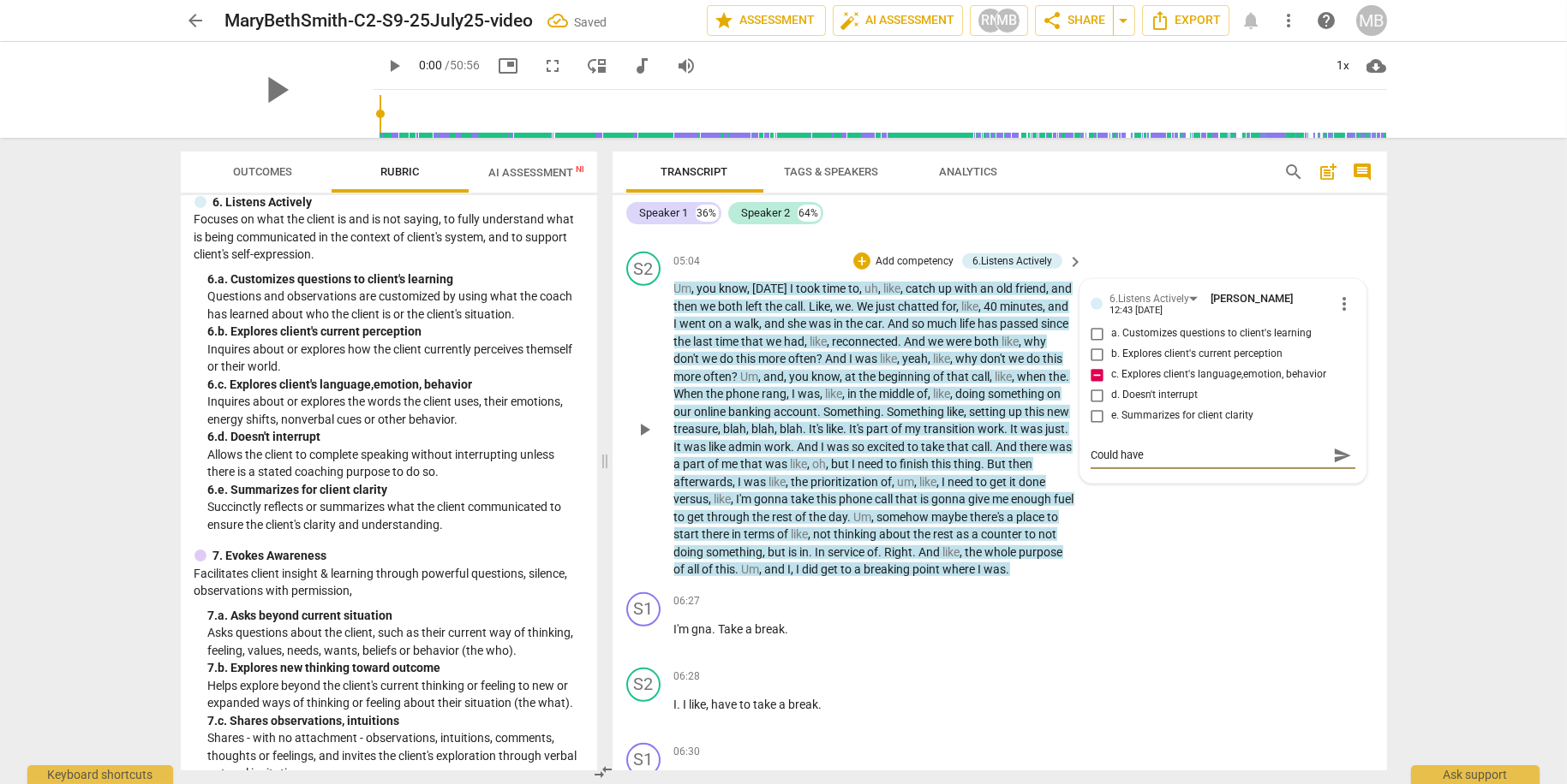
type textarea "Could have"
type textarea "Could have e"
type textarea "Could have en"
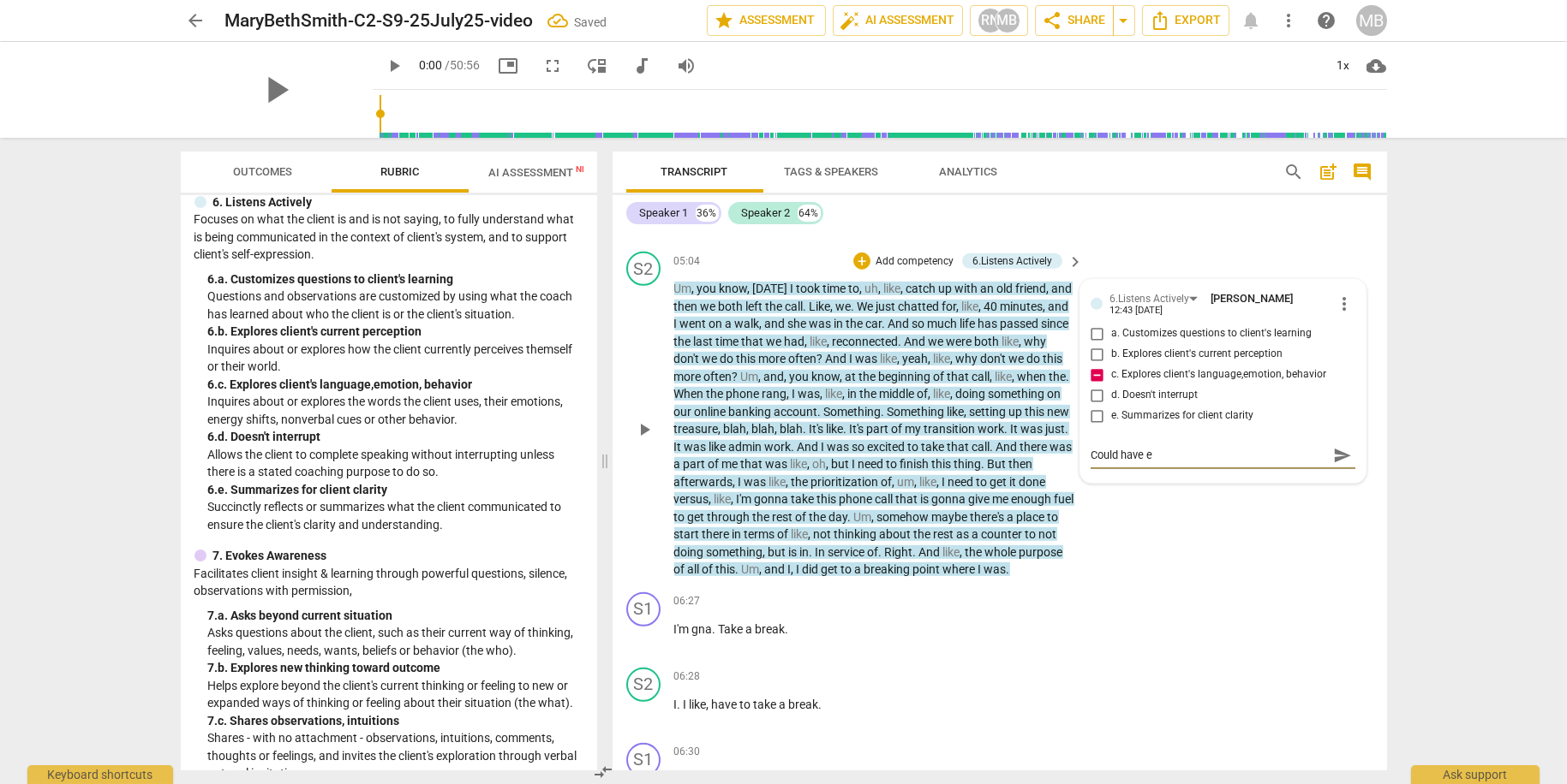
type textarea "Could have en"
type textarea "Could have ent"
type textarea "Could have entr"
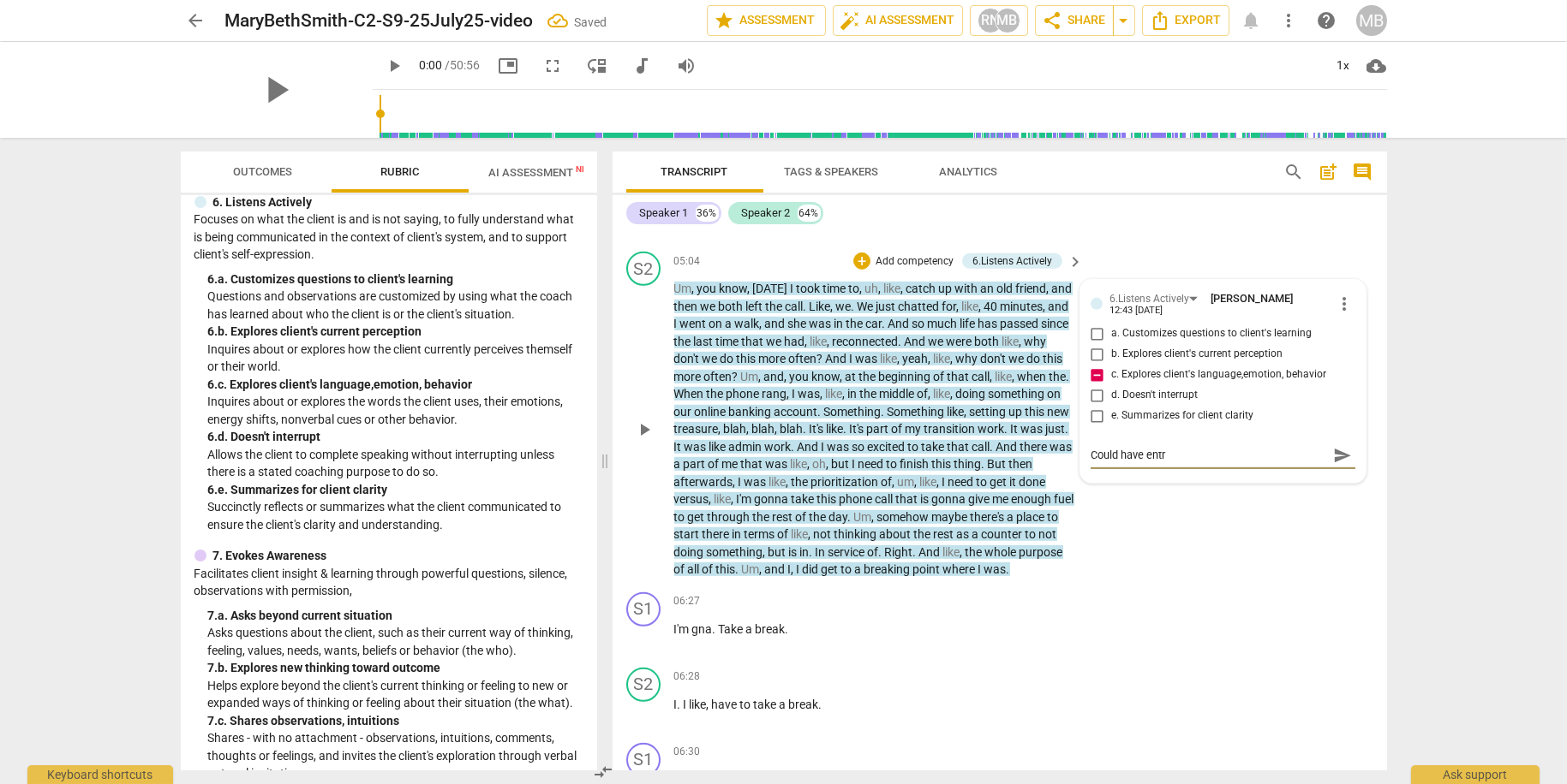
type textarea "Could have entre"
type textarea "Could have entred"
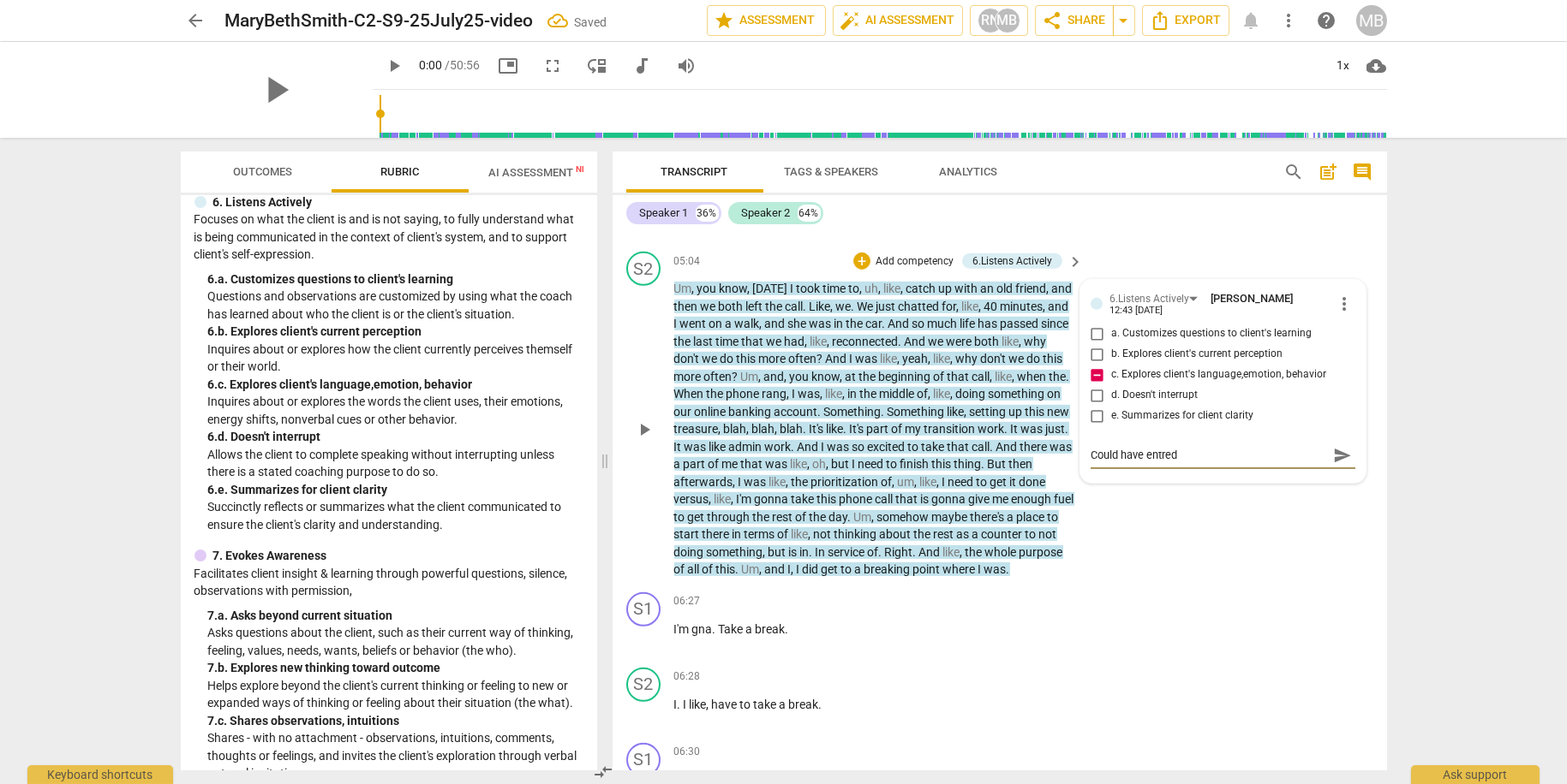
type textarea "Could have entred"
type textarea "Could have entre"
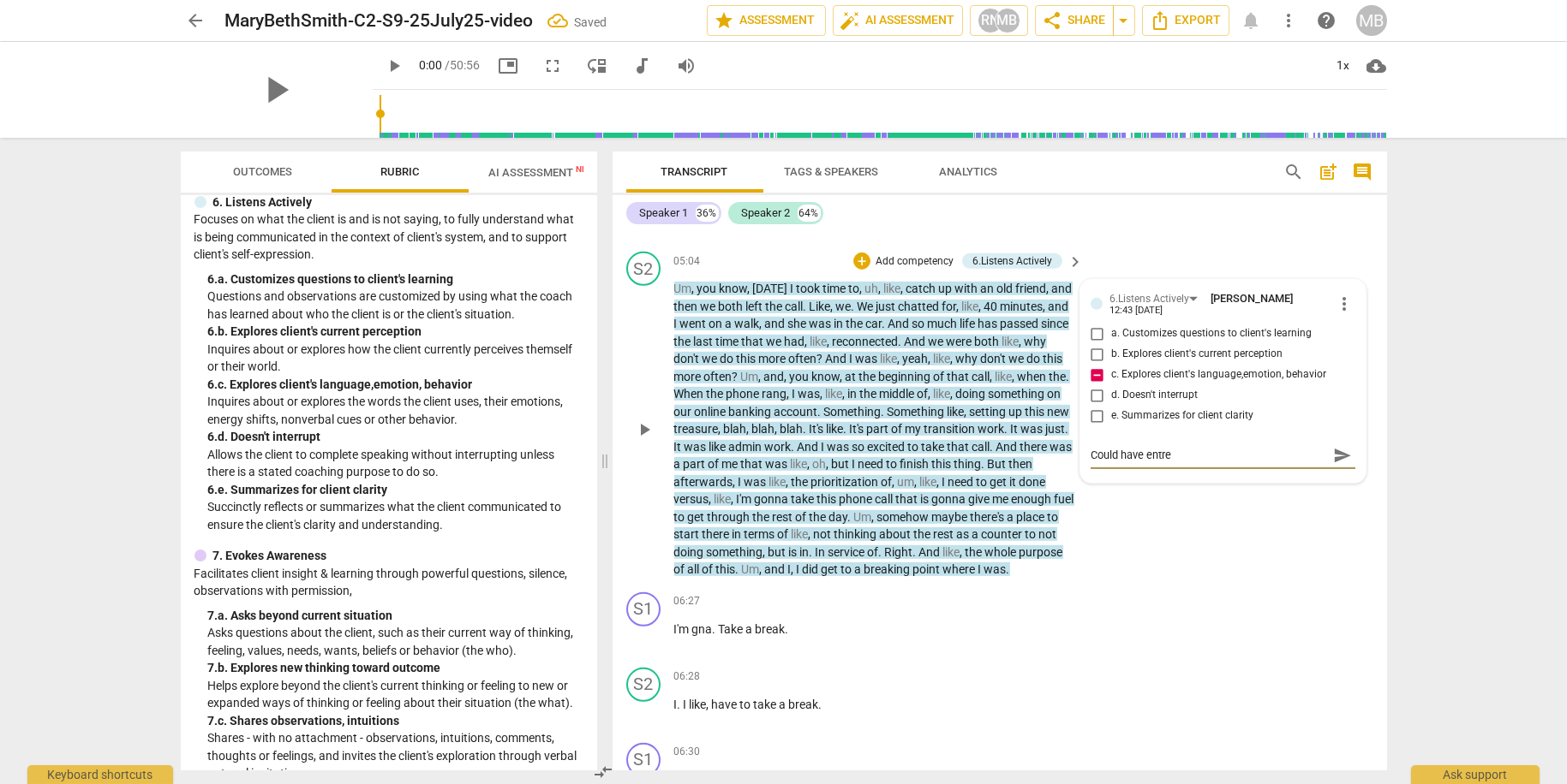
type textarea "Could have entr"
type textarea "Could have ent"
type textarea "Could have ente"
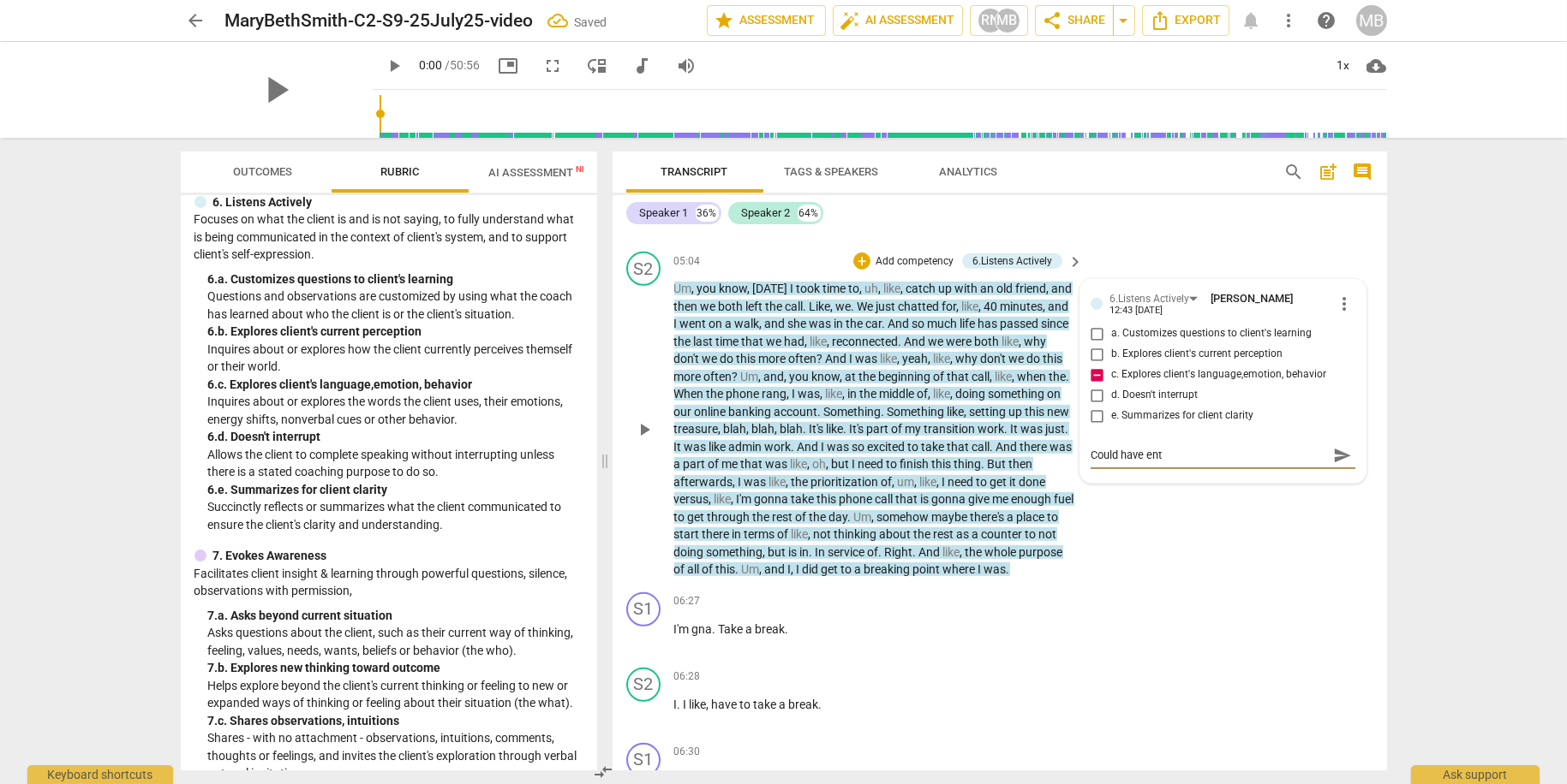
type textarea "Could have ente"
type textarea "Could have enter"
type textarea "Could have entere"
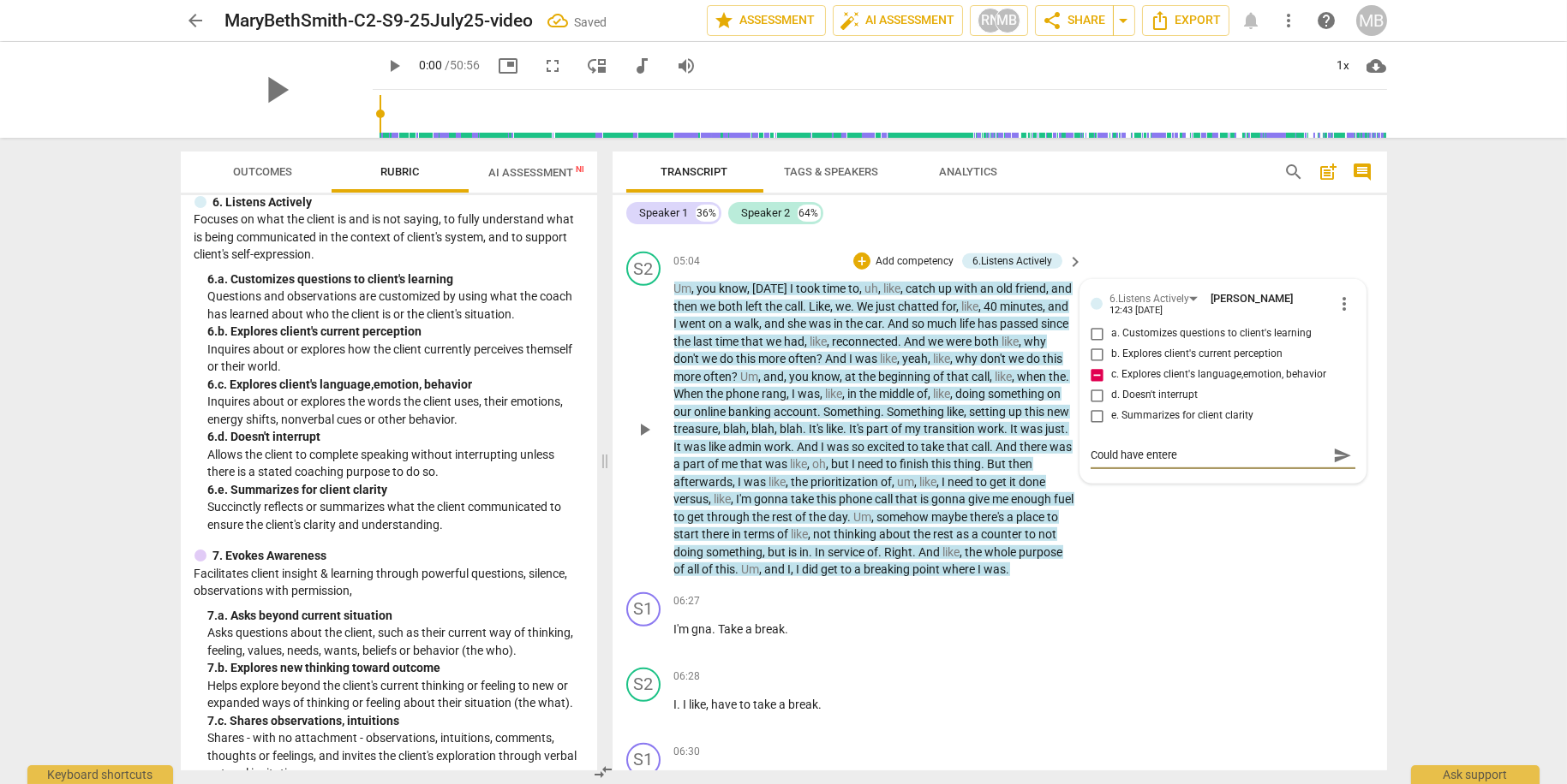
type textarea "Could have entered"
type textarea "Could have entered h"
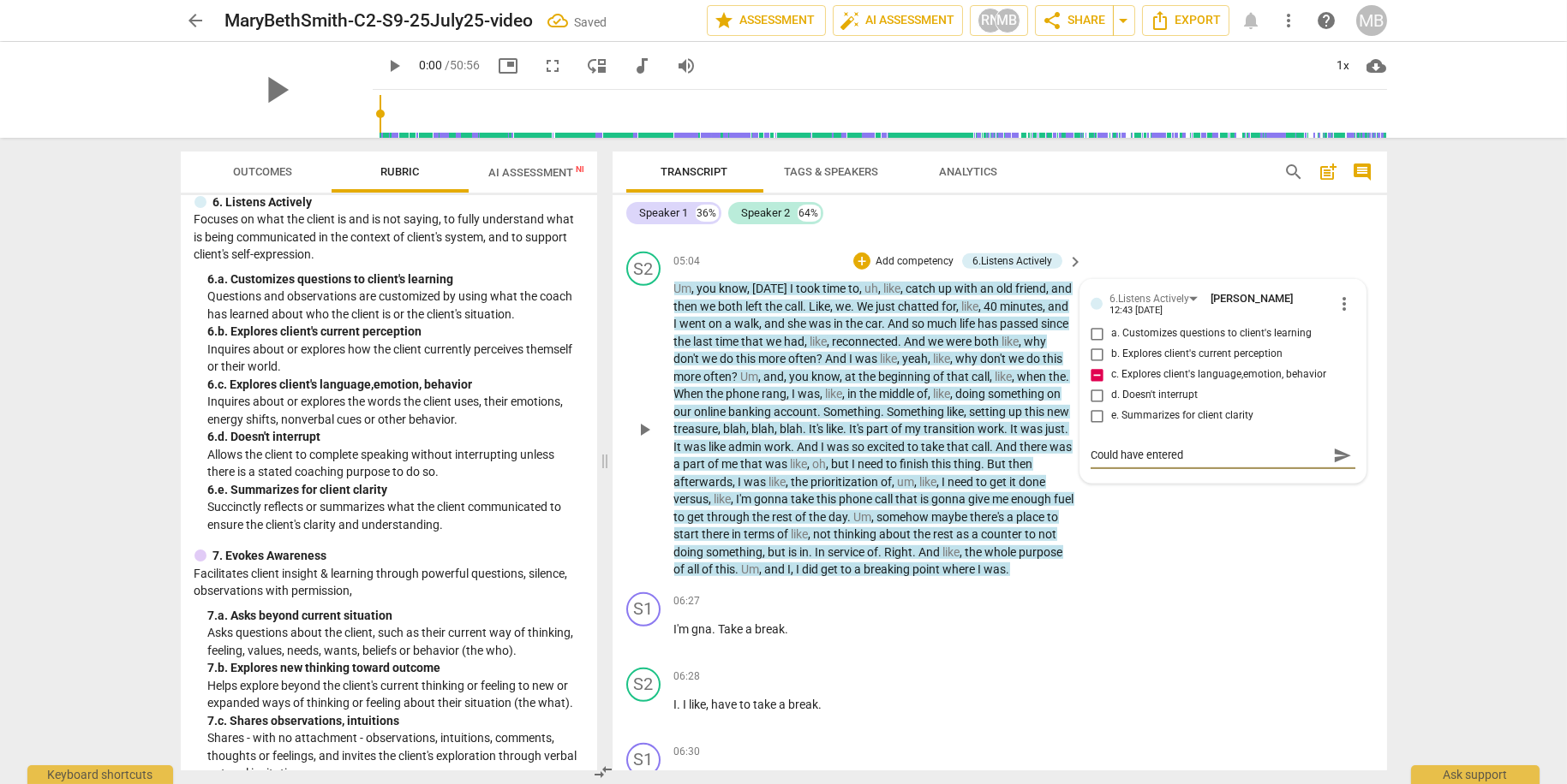
type textarea "Could have entered h"
type textarea "Could have entered he"
type textarea "Could have entered her"
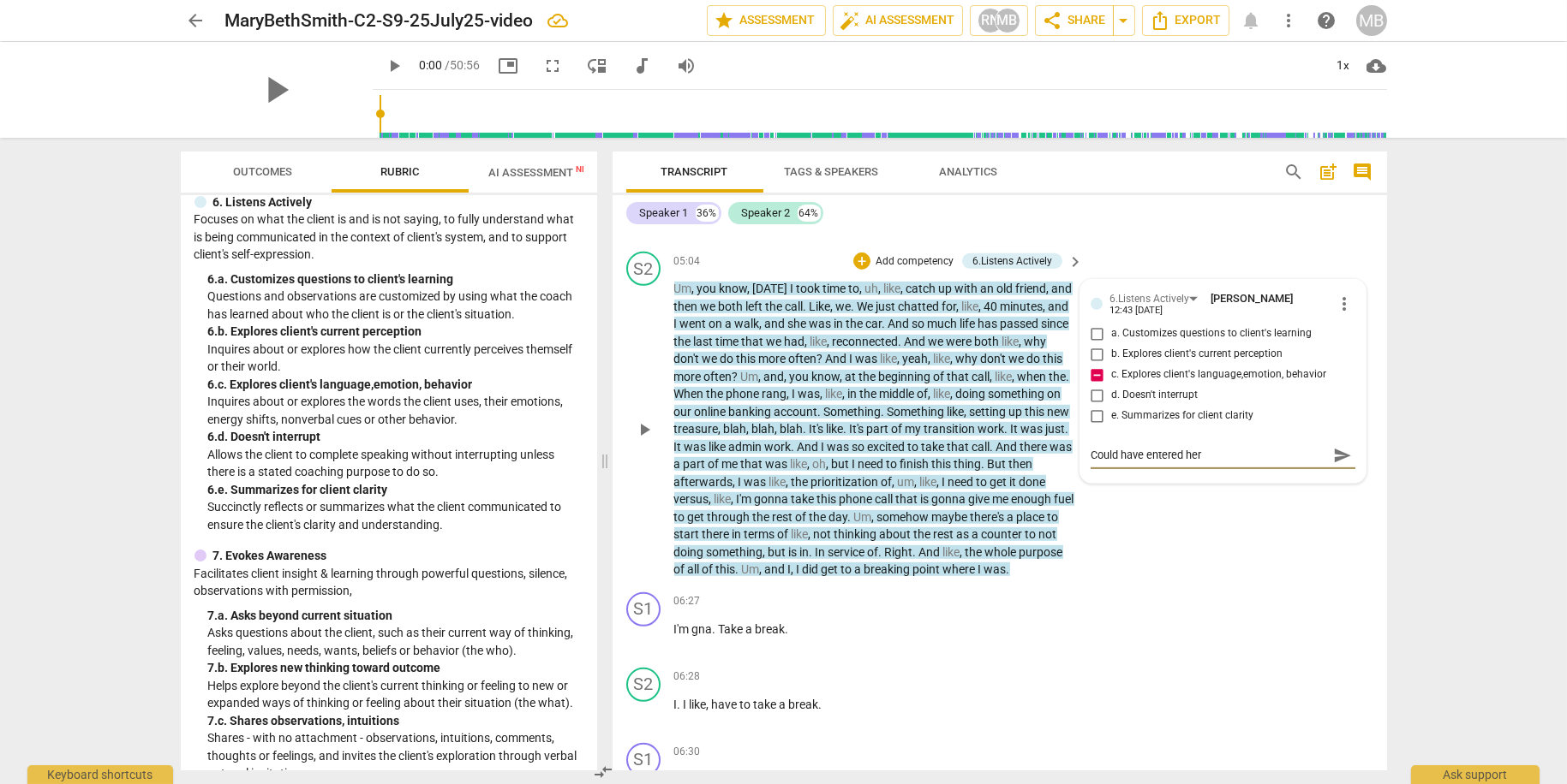
type textarea "Could have entered her"
type textarea "Could have entered her t"
type textarea "Could have entered her to"
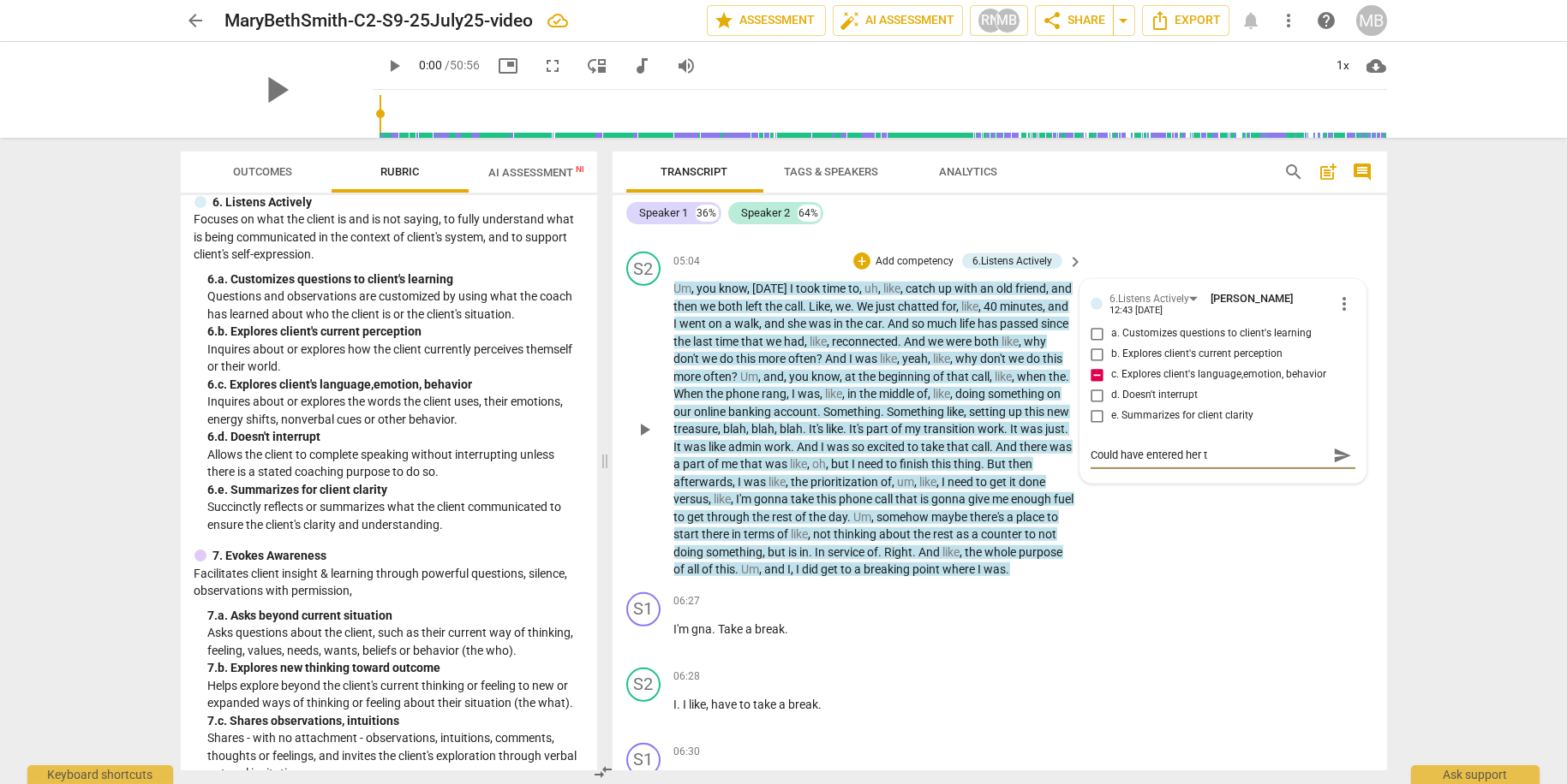
type textarea "Could have entered her to"
type textarea "Could have entered her to k"
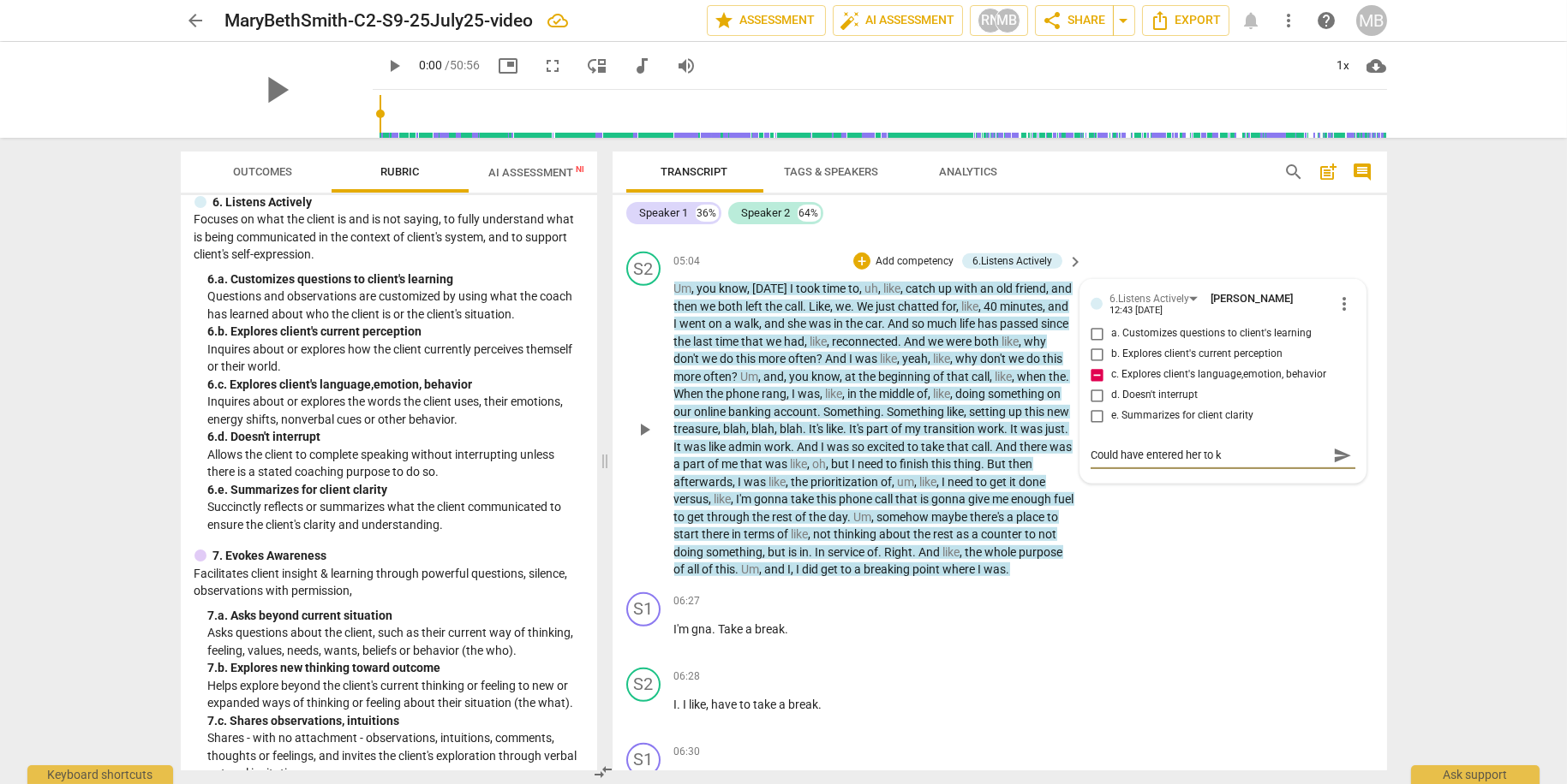
type textarea "Could have entered her to ke"
type textarea "Could have entered her to [PERSON_NAME]"
type textarea "Could have entered her to keep"
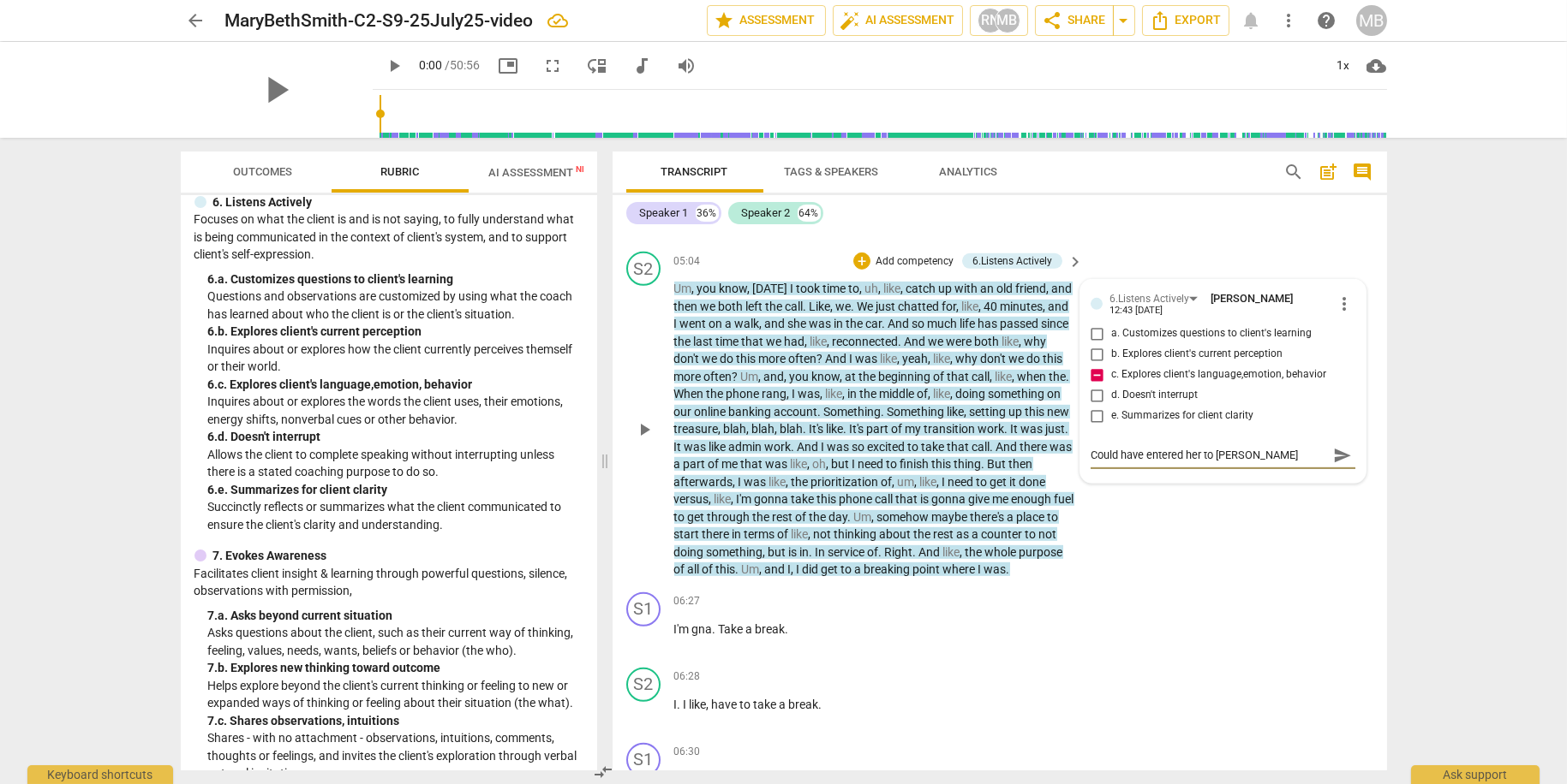
type textarea "Could have entered her to keep"
type textarea "Could have entered her to keep h"
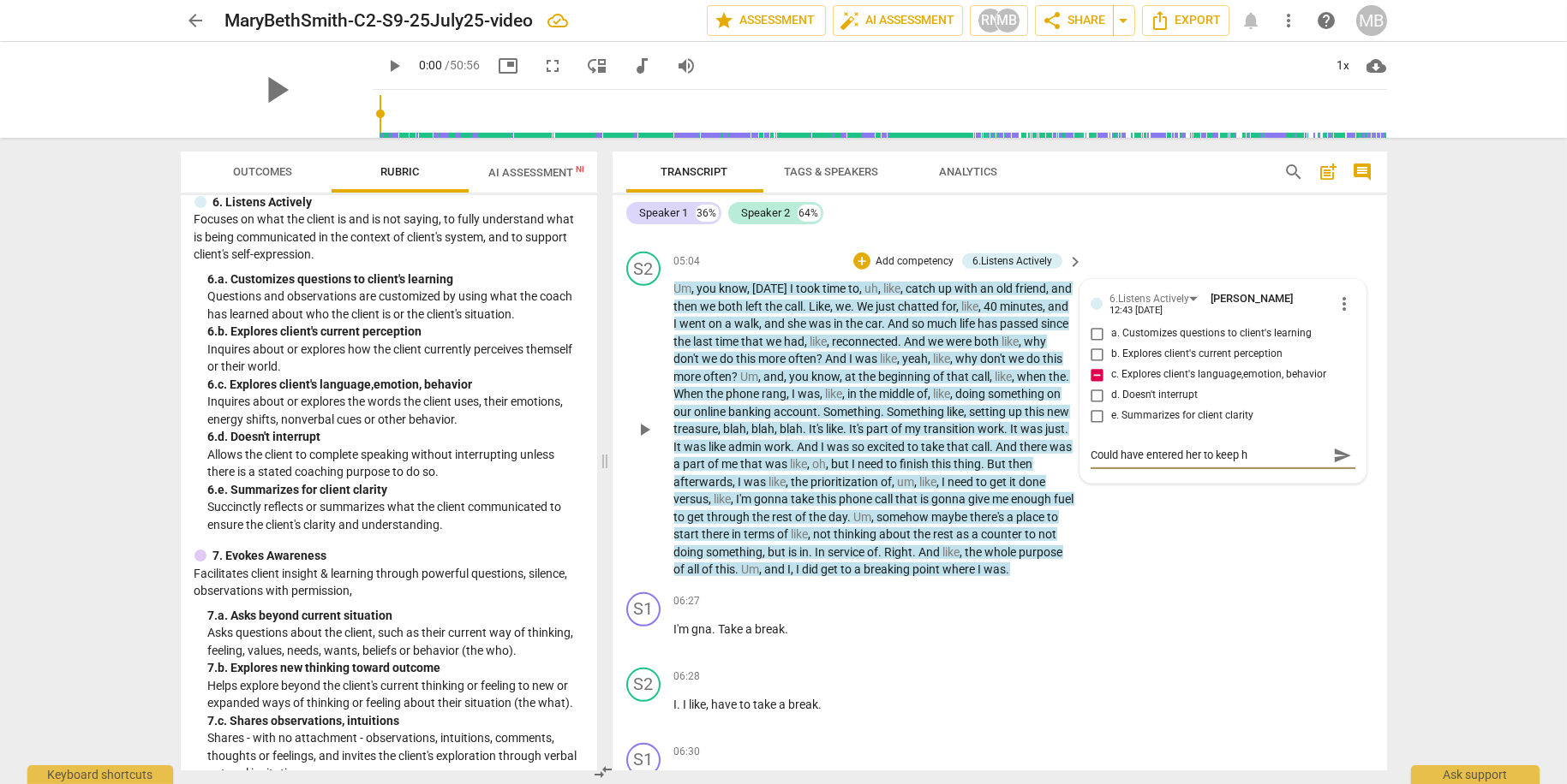
type textarea "Could have entered her to keep he"
type textarea "Could have entered her to keep her"
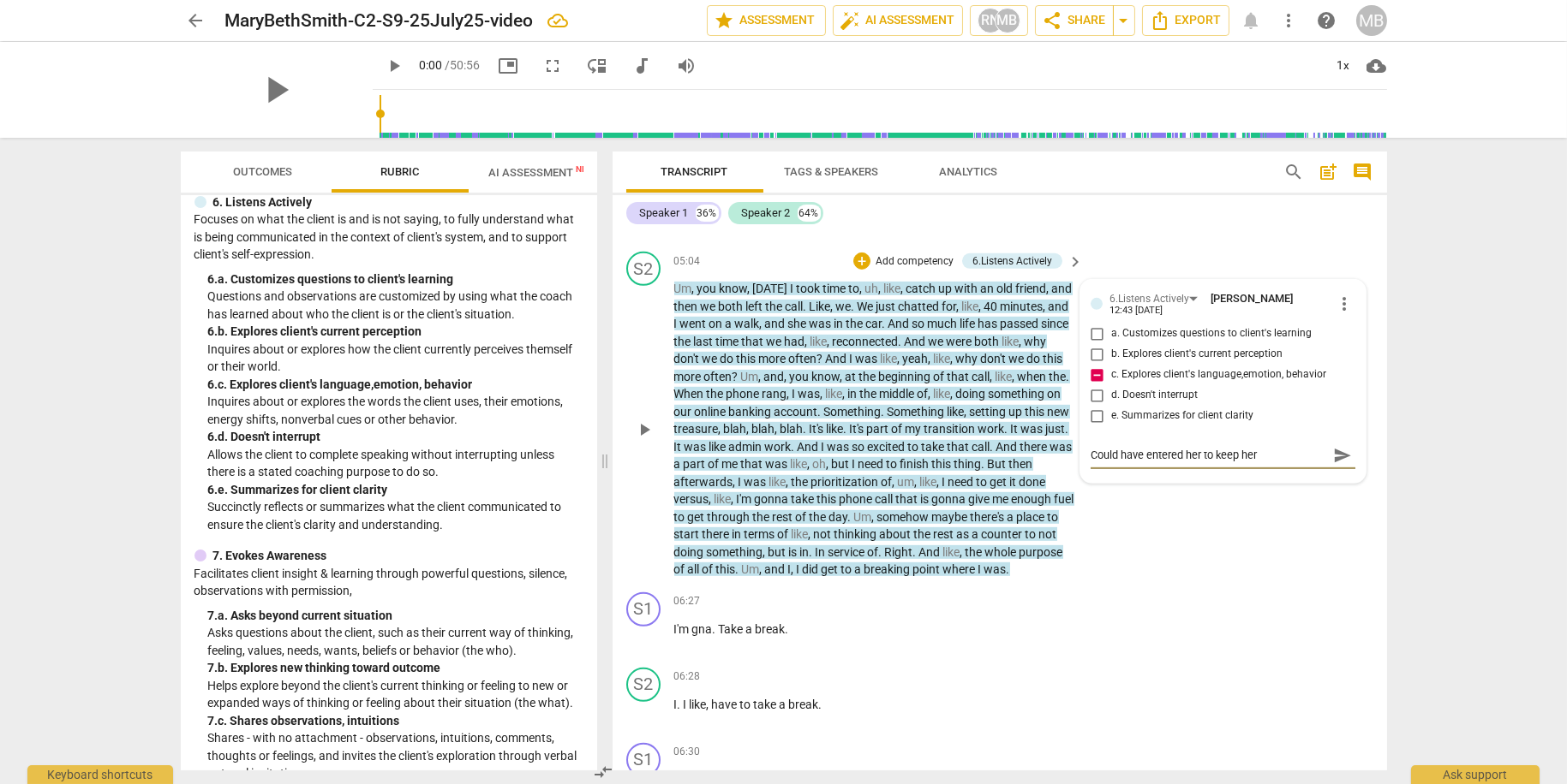
type textarea "Could have entered her to keep her"
type textarea "Could have entered her to keep her f"
type textarea "Could have entered her to keep her fo"
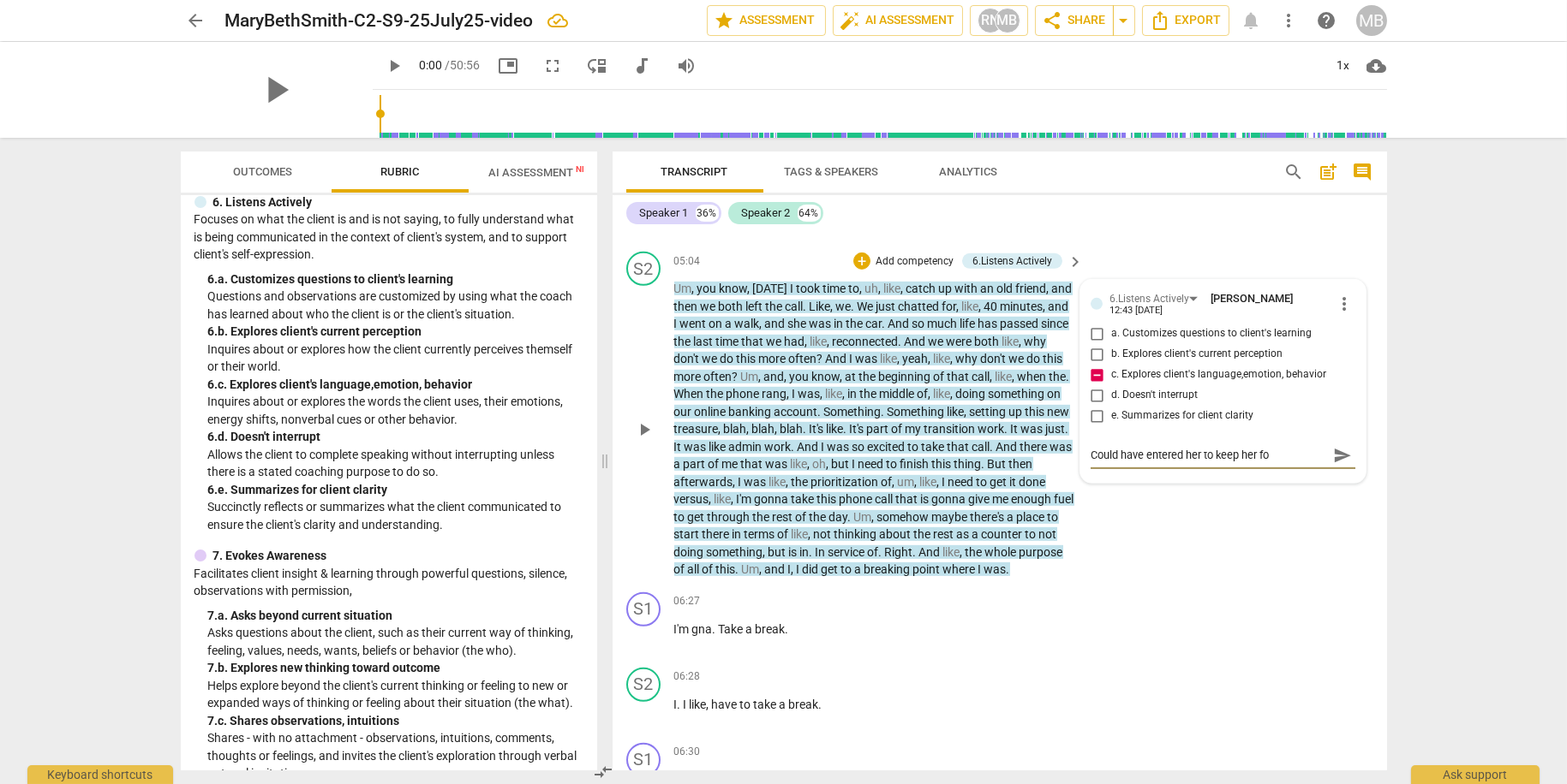
type textarea "Could have entered her to keep her foc"
type textarea "Could have entered her to keep her focu"
type textarea "Could have entered her to keep her focus"
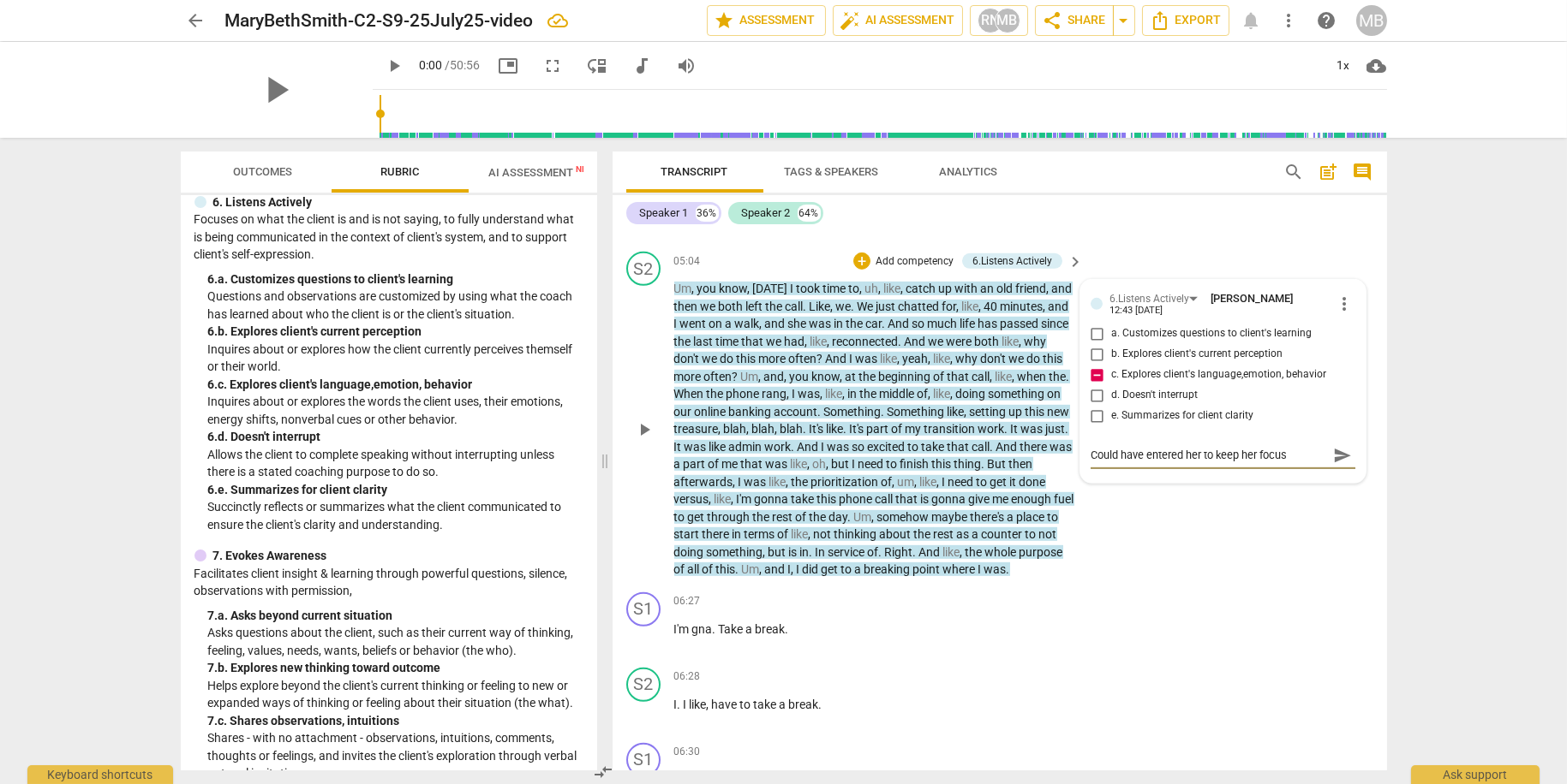
type textarea "Could have entered her to keep her focuse"
type textarea "Could have entered her to keep her focused"
type textarea "Could have entered her to keep her focused o"
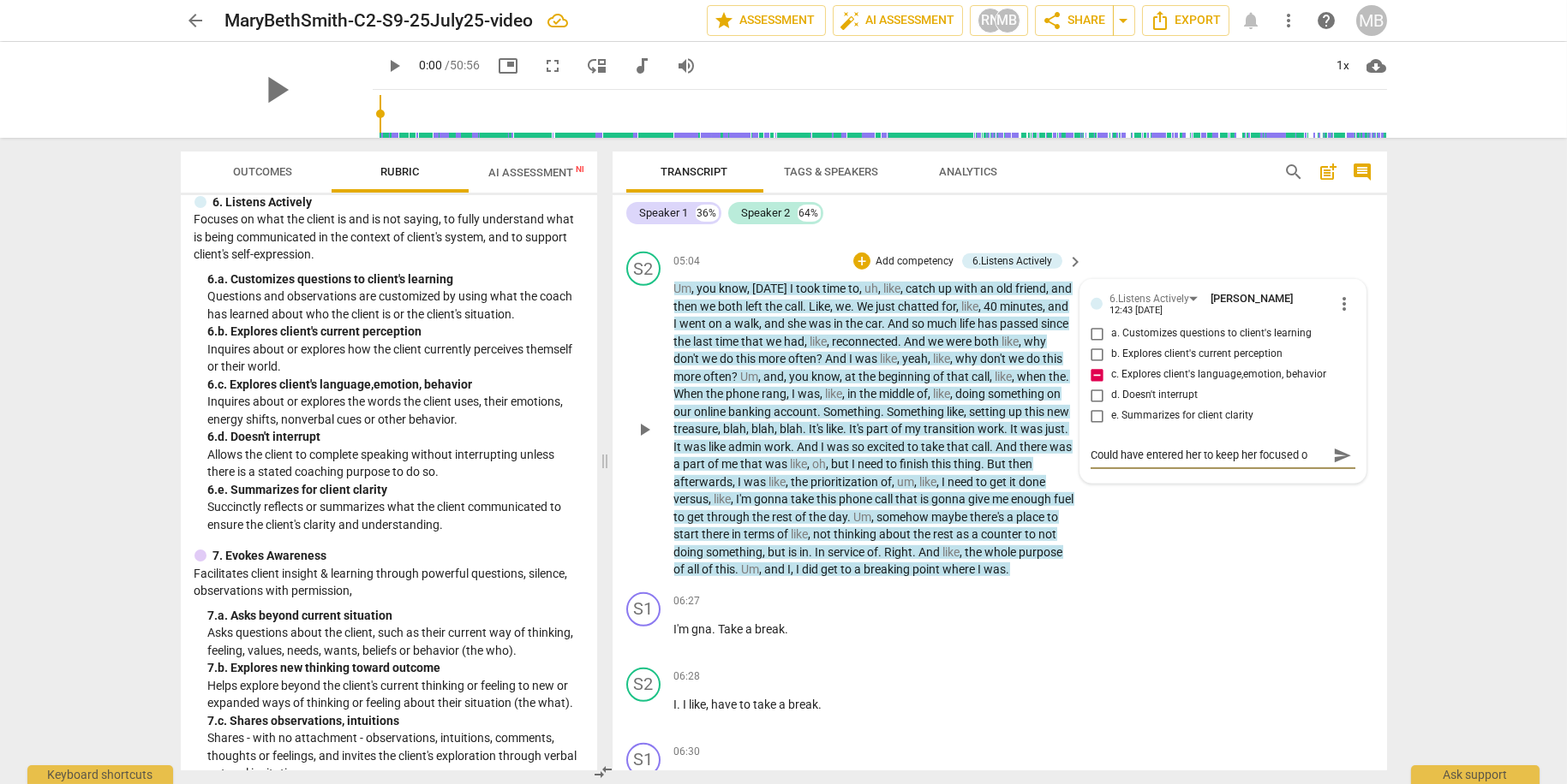
type textarea "Could have entered her to keep her focused on"
type textarea "Could have entered her to keep her focused on l"
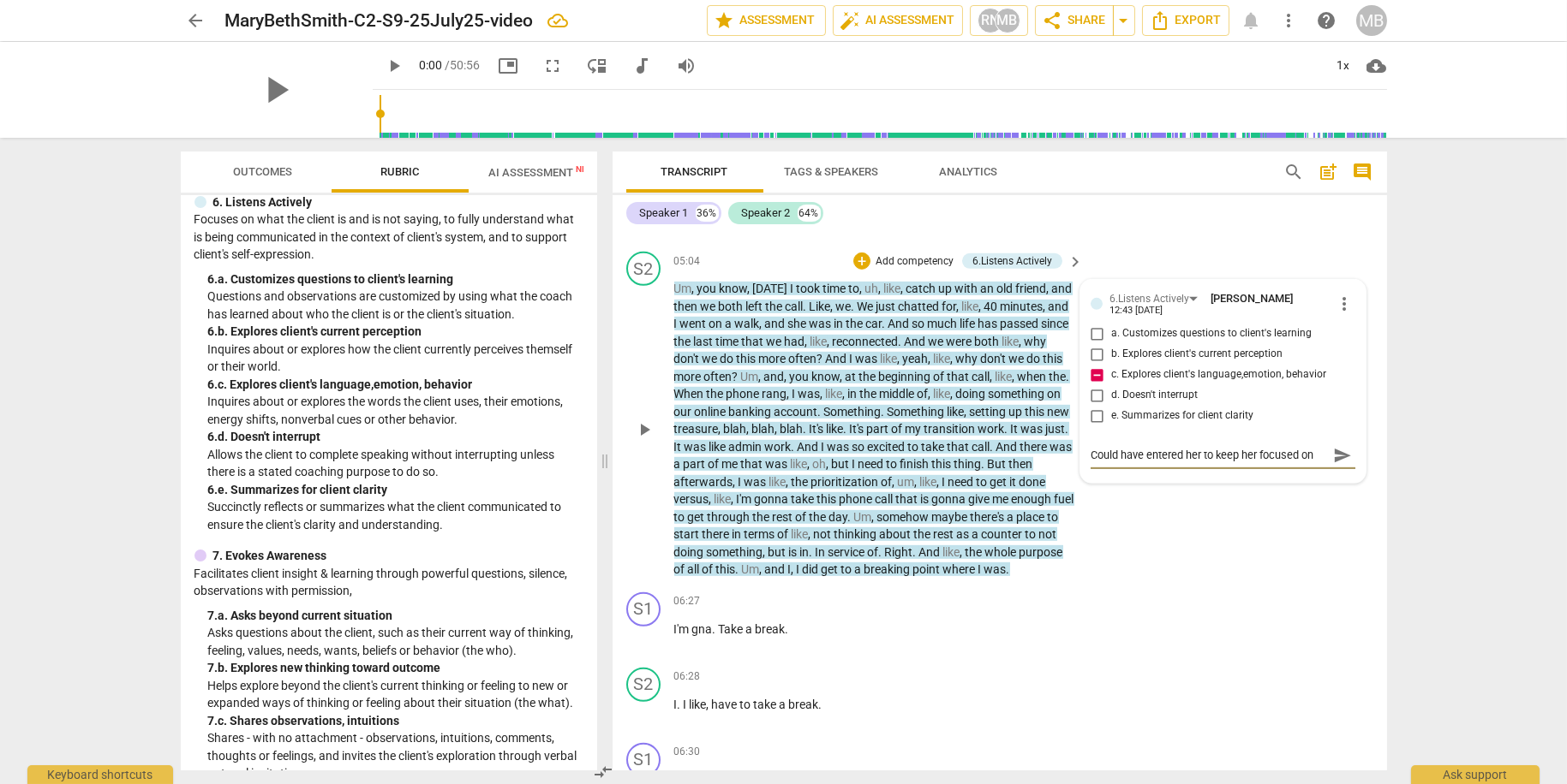
type textarea "Could have entered her to keep her focused on l"
type textarea "Could have entered her to keep her focused on li"
type textarea "Could have entered her to keep her focused on lit"
type textarea "Could have entered her to keep her focused on litt"
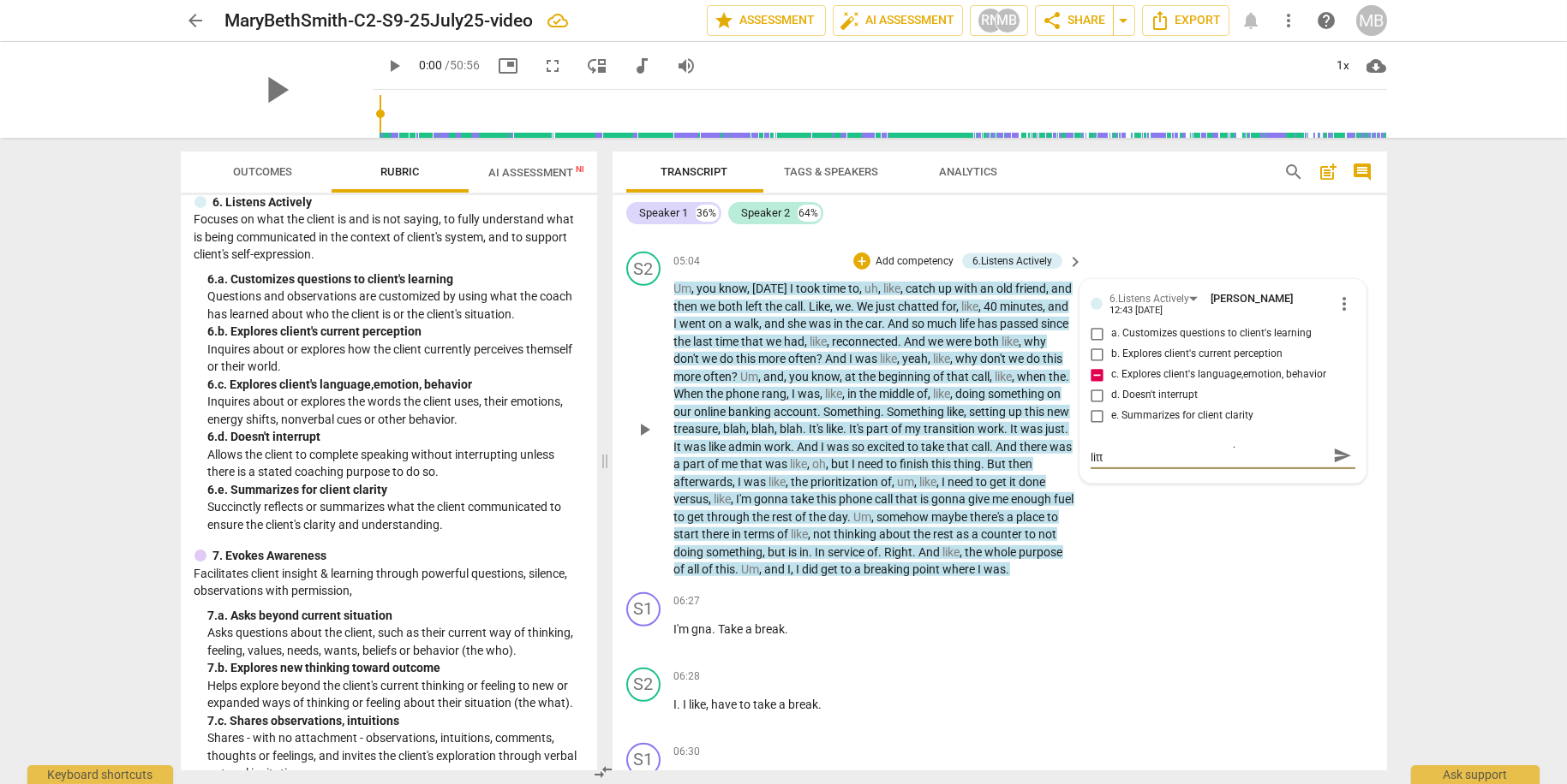
type textarea "Could have entered her to keep her focused on littl"
type textarea "Could have entered her to keep her focused on little"
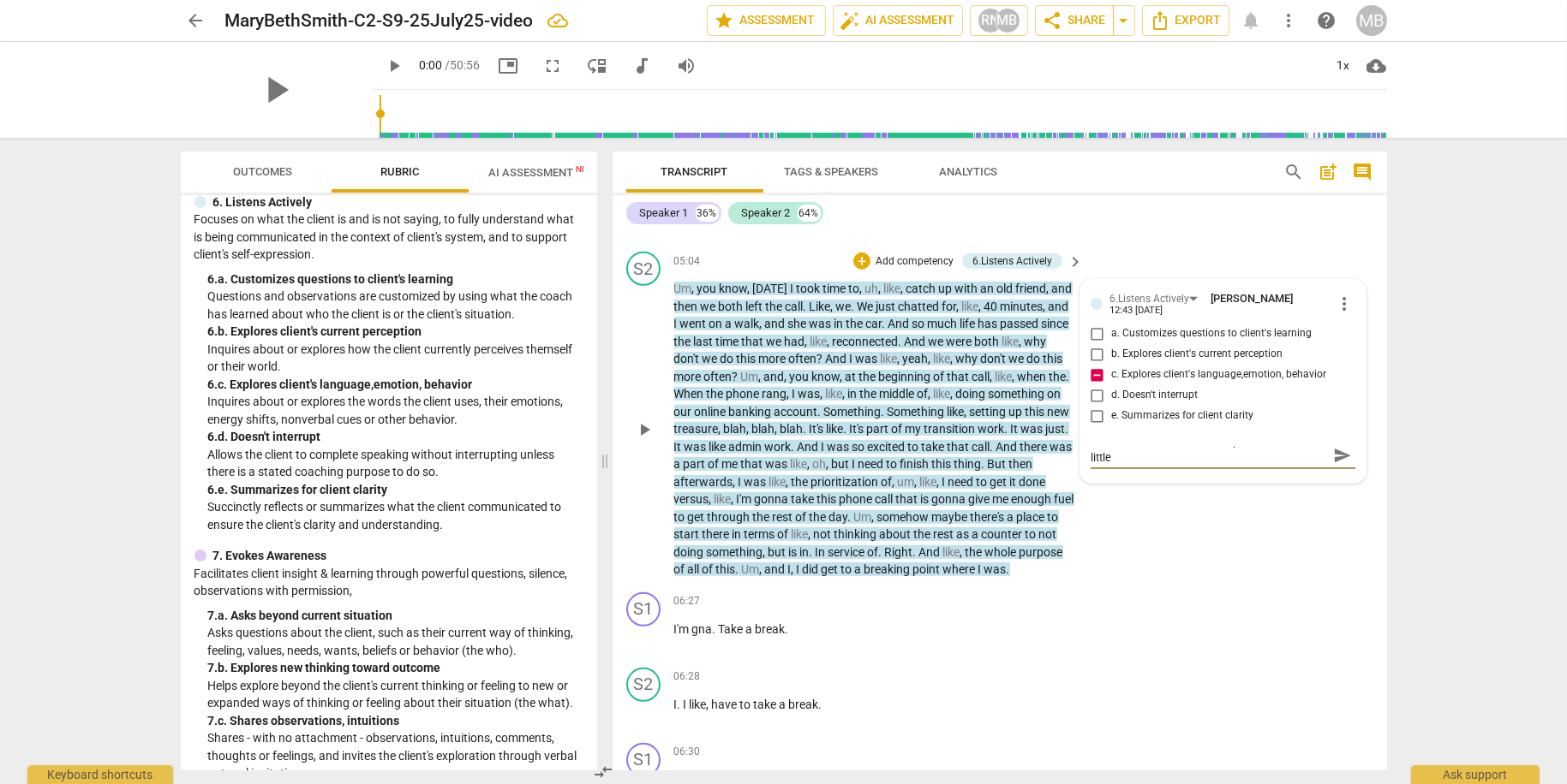
type textarea "Could have entered her to keep her focused on little ""
type textarea "Could have entered her to keep her focused on little "a"
type textarea "Could have entered her to keep her focused on little "a""
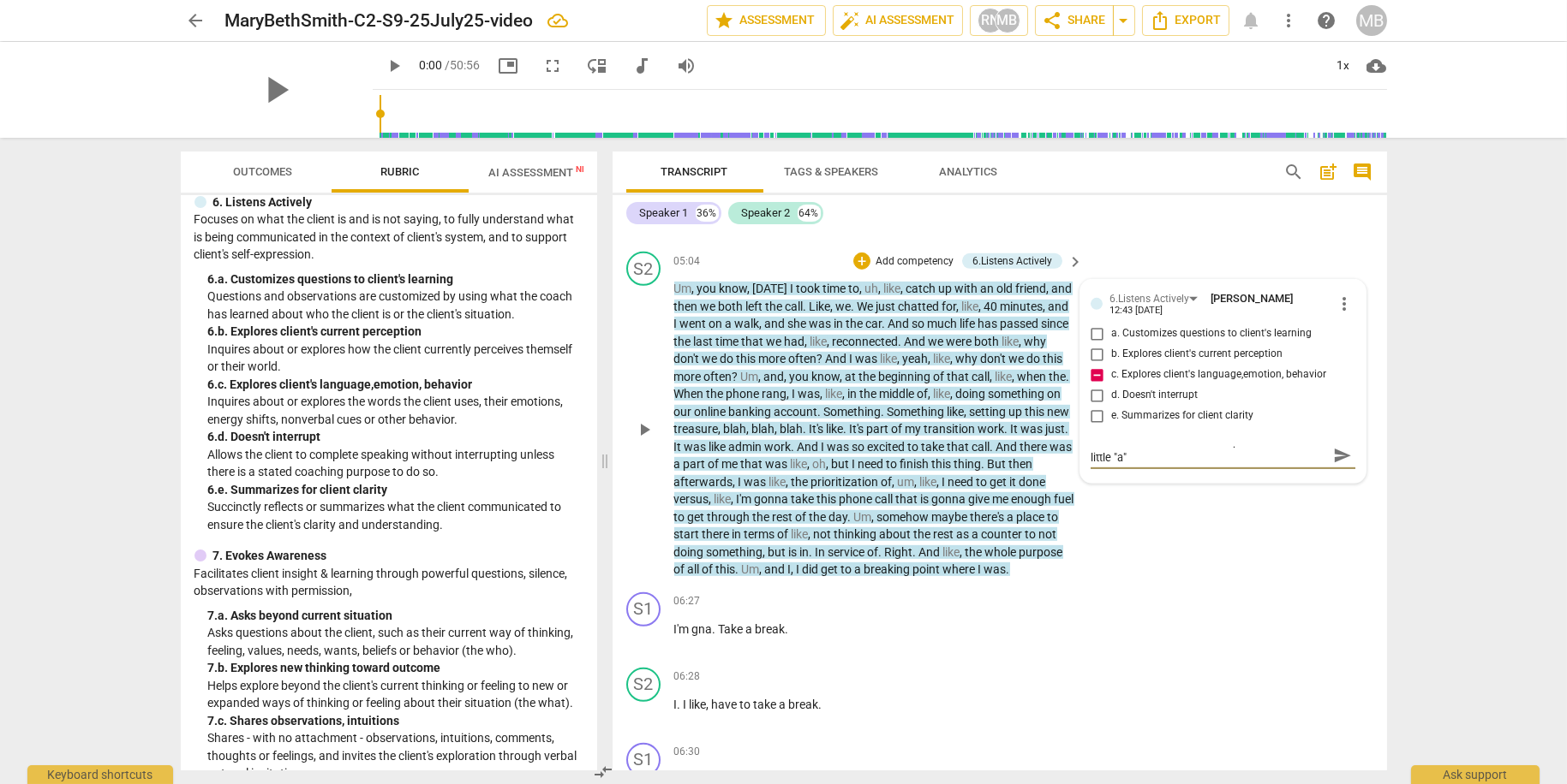
scroll to position [0, 0]
type textarea "Could have entered her to keep her focused on little "a""
drag, startPoint x: 1336, startPoint y: 455, endPoint x: 1316, endPoint y: 493, distance: 42.9
click at [1336, 455] on span "send" at bounding box center [1342, 463] width 19 height 19
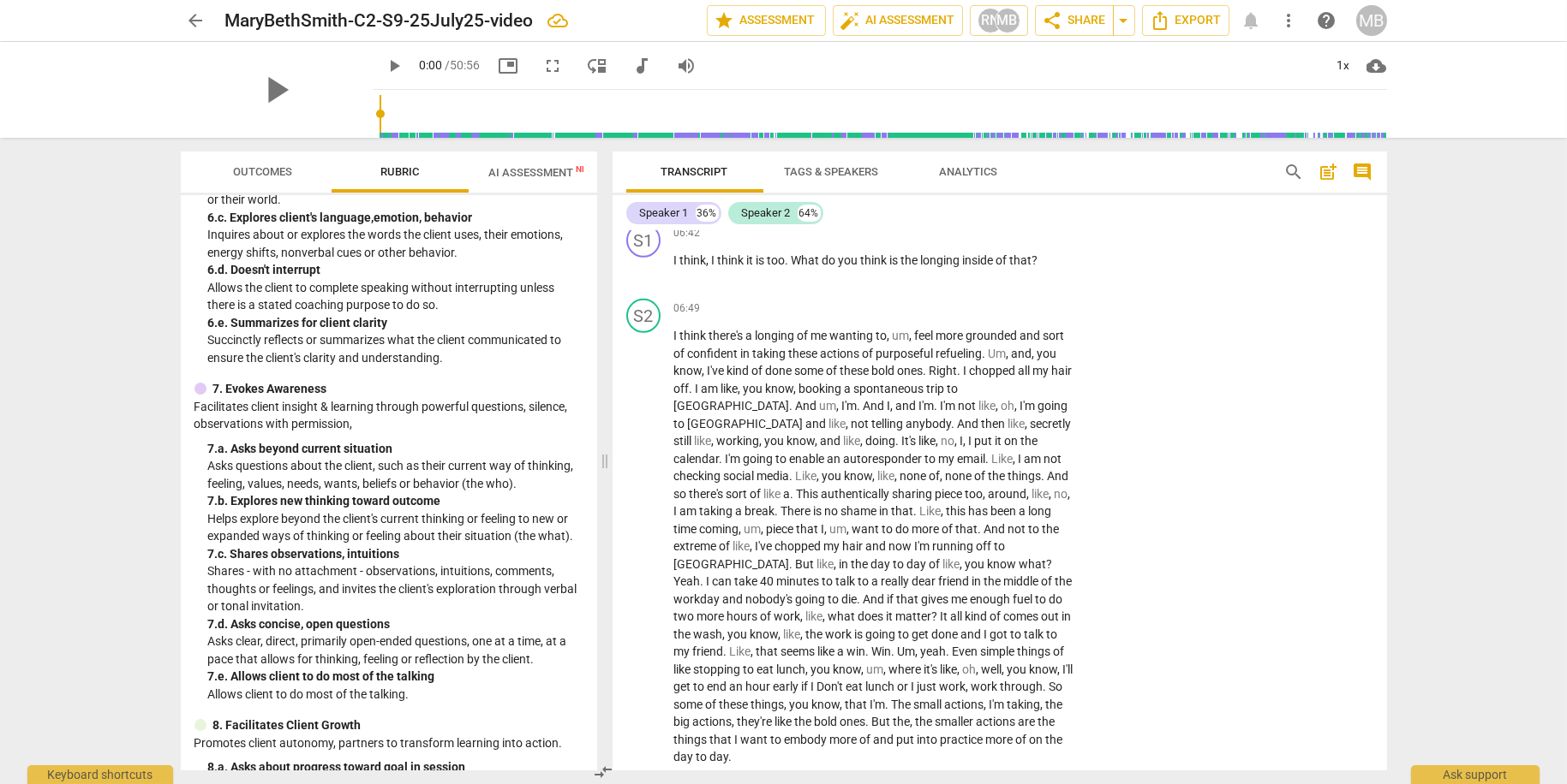
scroll to position [976, 0]
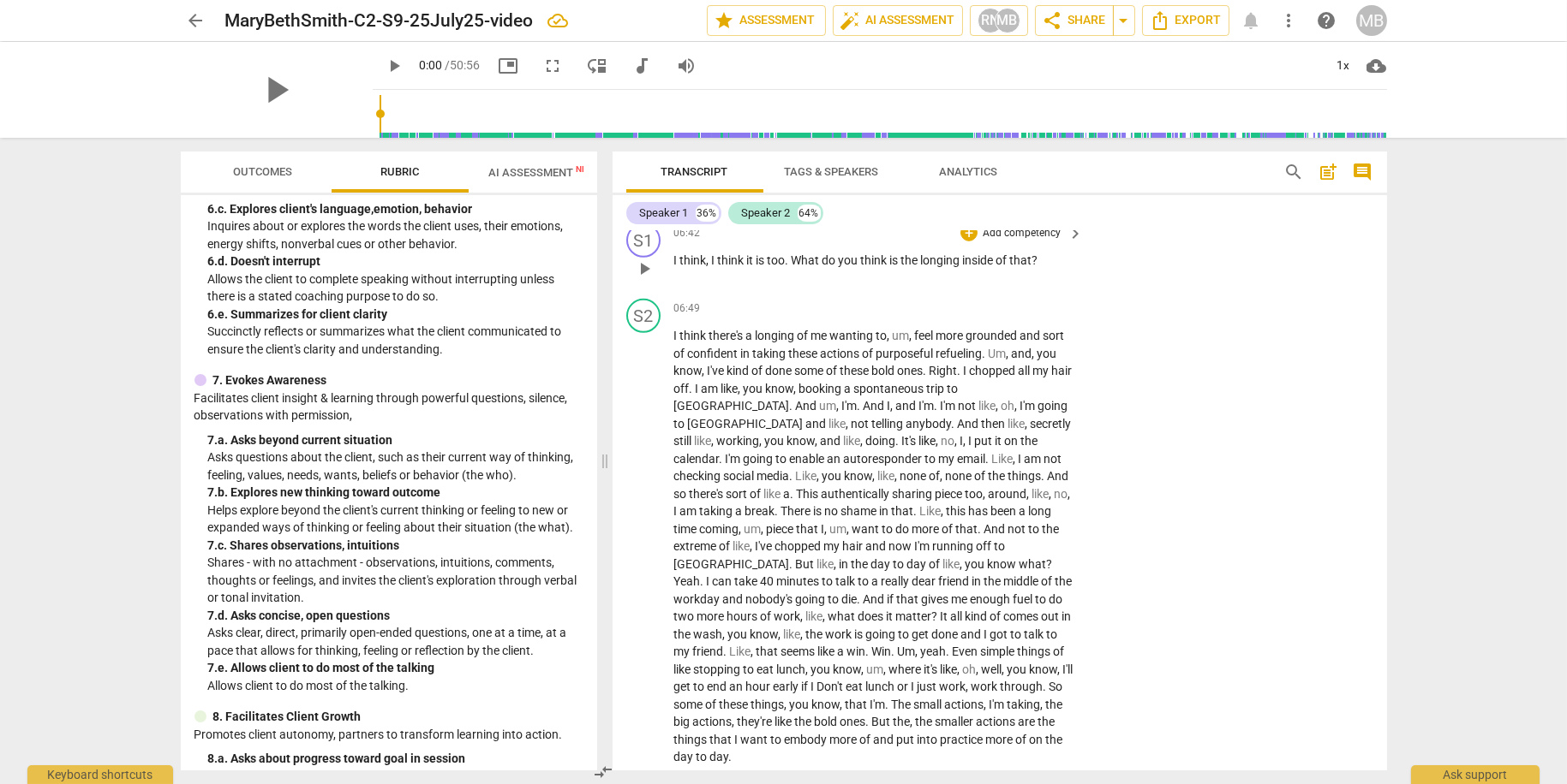
click at [1033, 241] on p "Add competency" at bounding box center [1021, 233] width 82 height 15
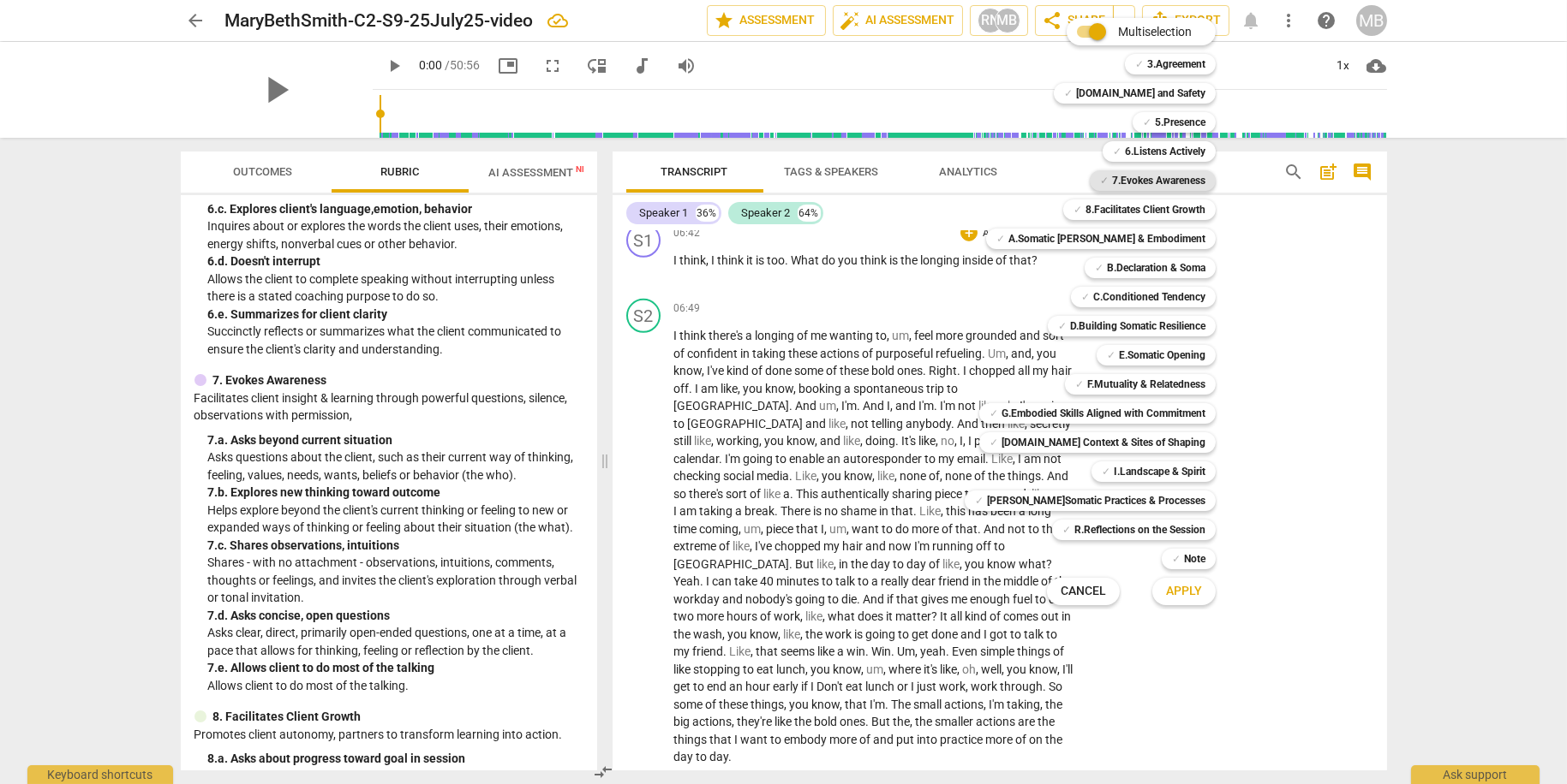
click at [1168, 185] on b "7.Evokes Awareness" at bounding box center [1159, 180] width 93 height 21
click at [1169, 590] on span "Apply" at bounding box center [1184, 591] width 36 height 17
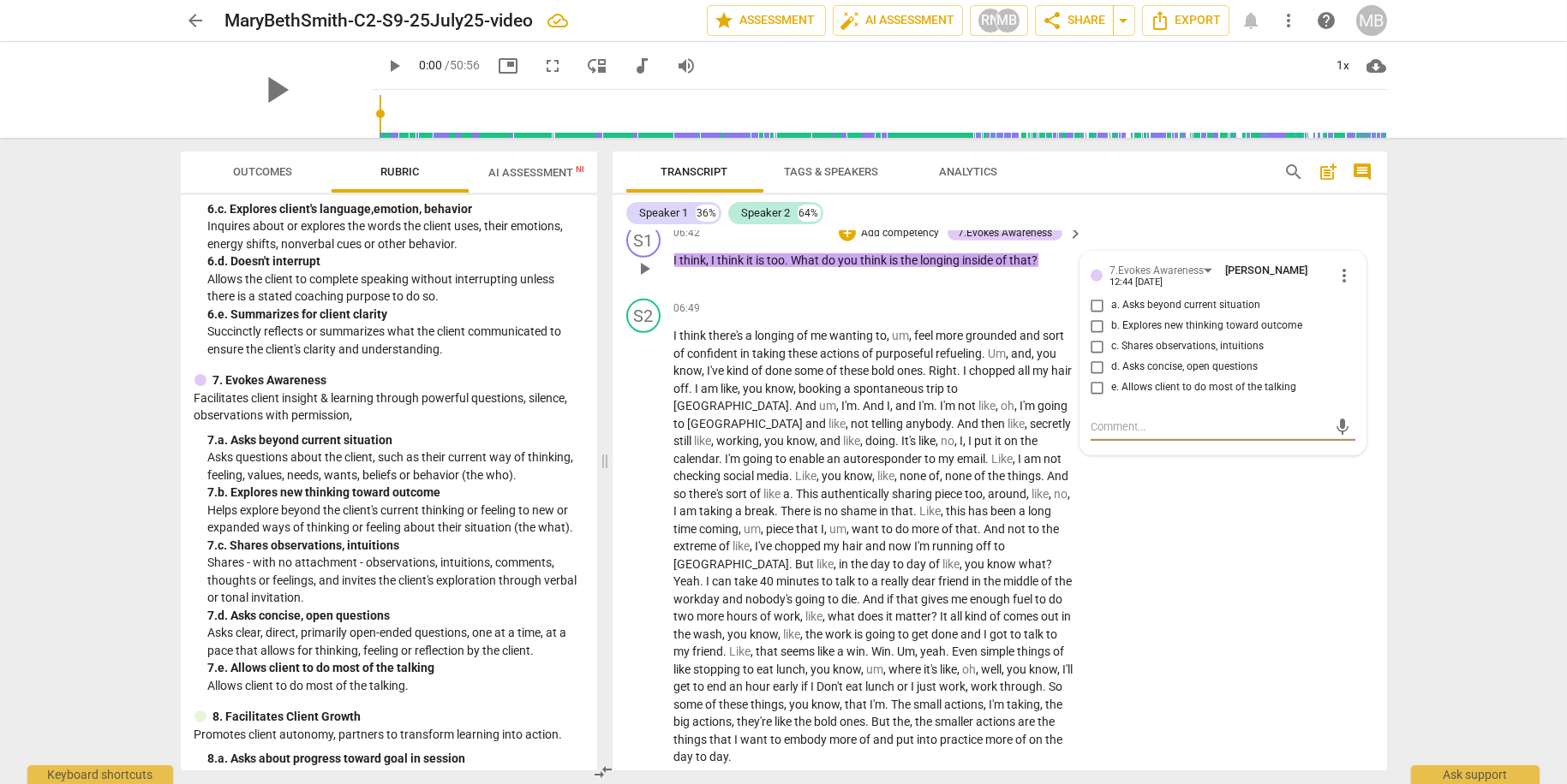
click at [1099, 316] on input "a. Asks beyond current situation" at bounding box center [1097, 305] width 28 height 21
checkbox input "true"
click at [1099, 377] on input "d. Asks concise, open questions" at bounding box center [1097, 367] width 28 height 21
checkbox input "true"
click at [1157, 541] on div "S2 play_arrow pause 06:49 + Add competency keyboard_arrow_right I think there's…" at bounding box center [999, 532] width 775 height 481
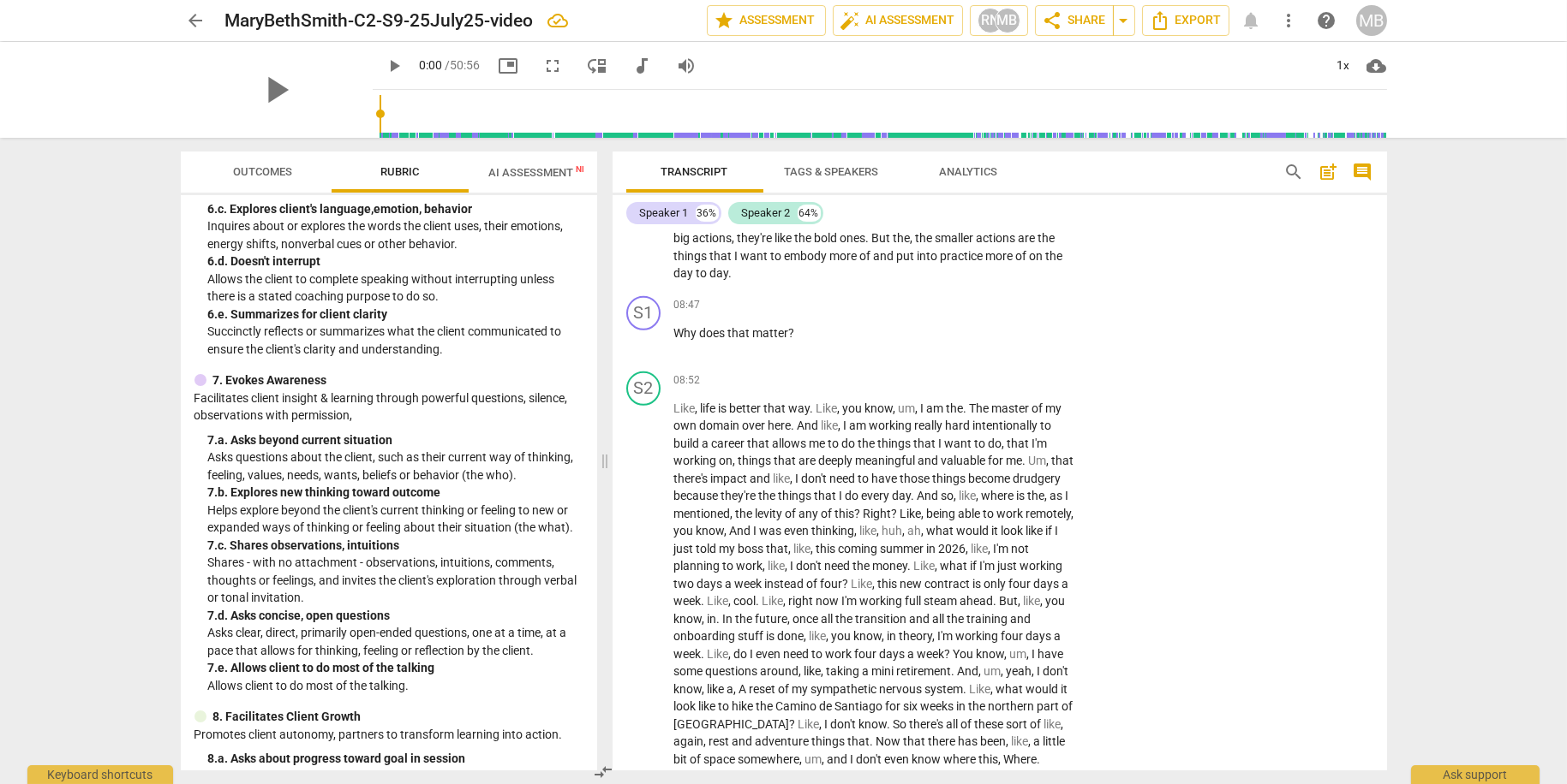
scroll to position [3705, 0]
click at [1032, 297] on p "Add competency" at bounding box center [1021, 304] width 82 height 15
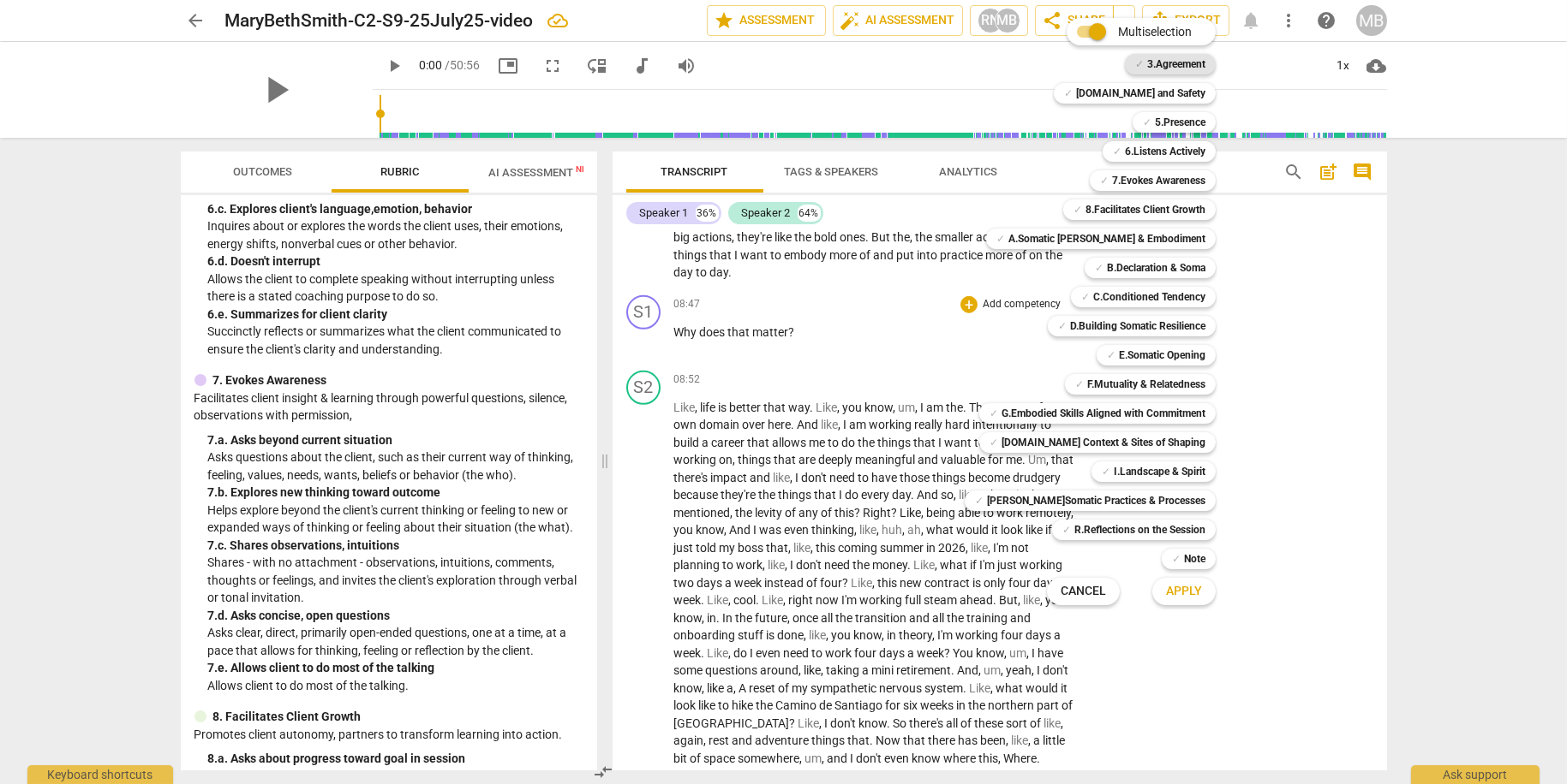
click at [1159, 57] on b "3.Agreement" at bounding box center [1176, 64] width 58 height 21
click at [1166, 588] on span "Apply" at bounding box center [1184, 591] width 36 height 17
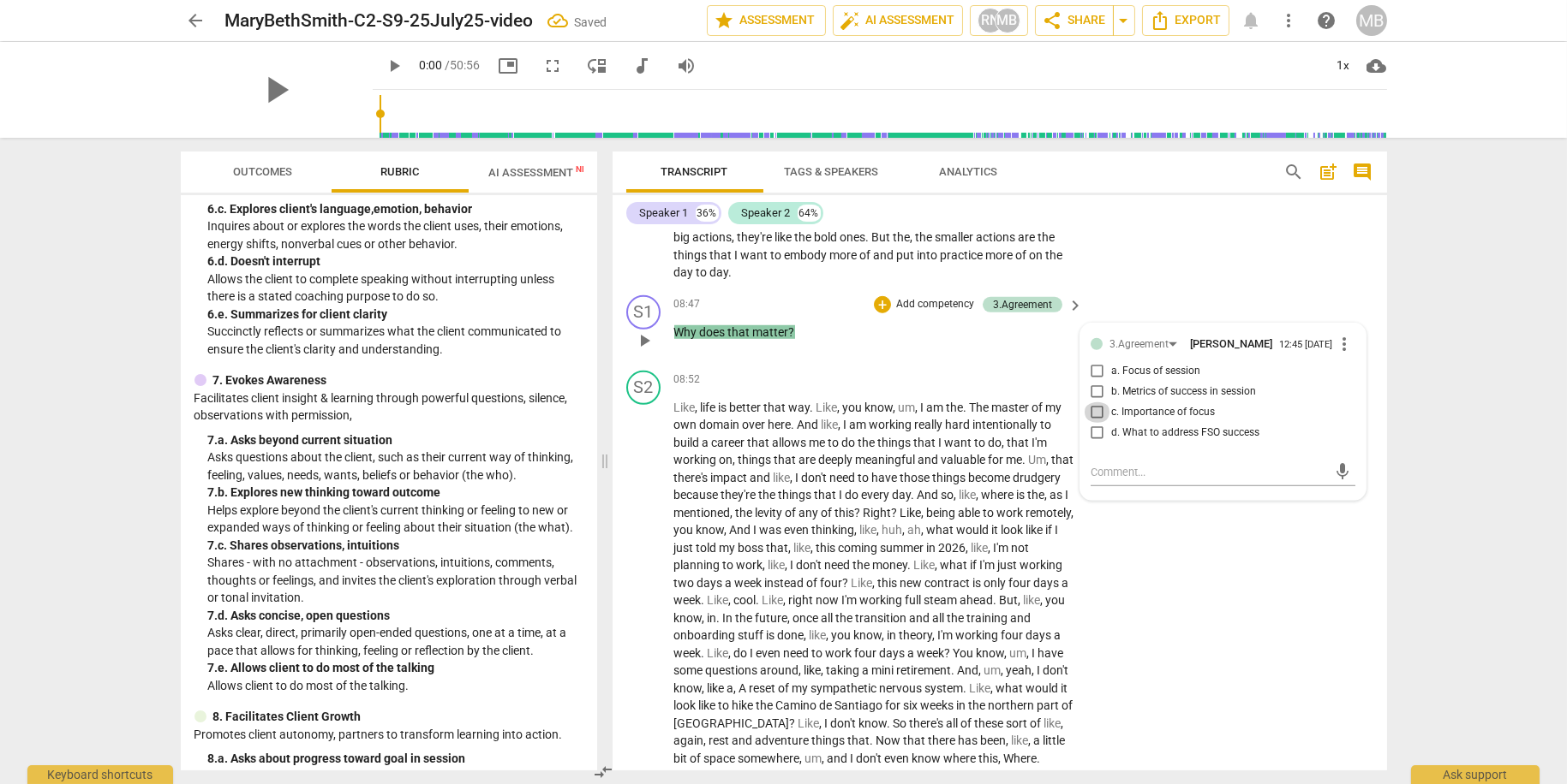
click at [1093, 408] on input "c. Importance of focus" at bounding box center [1097, 413] width 28 height 21
checkbox input "true"
click at [1136, 526] on div "S2 play_arrow pause 08:52 + Add competency keyboard_arrow_right Like , life is …" at bounding box center [999, 596] width 775 height 463
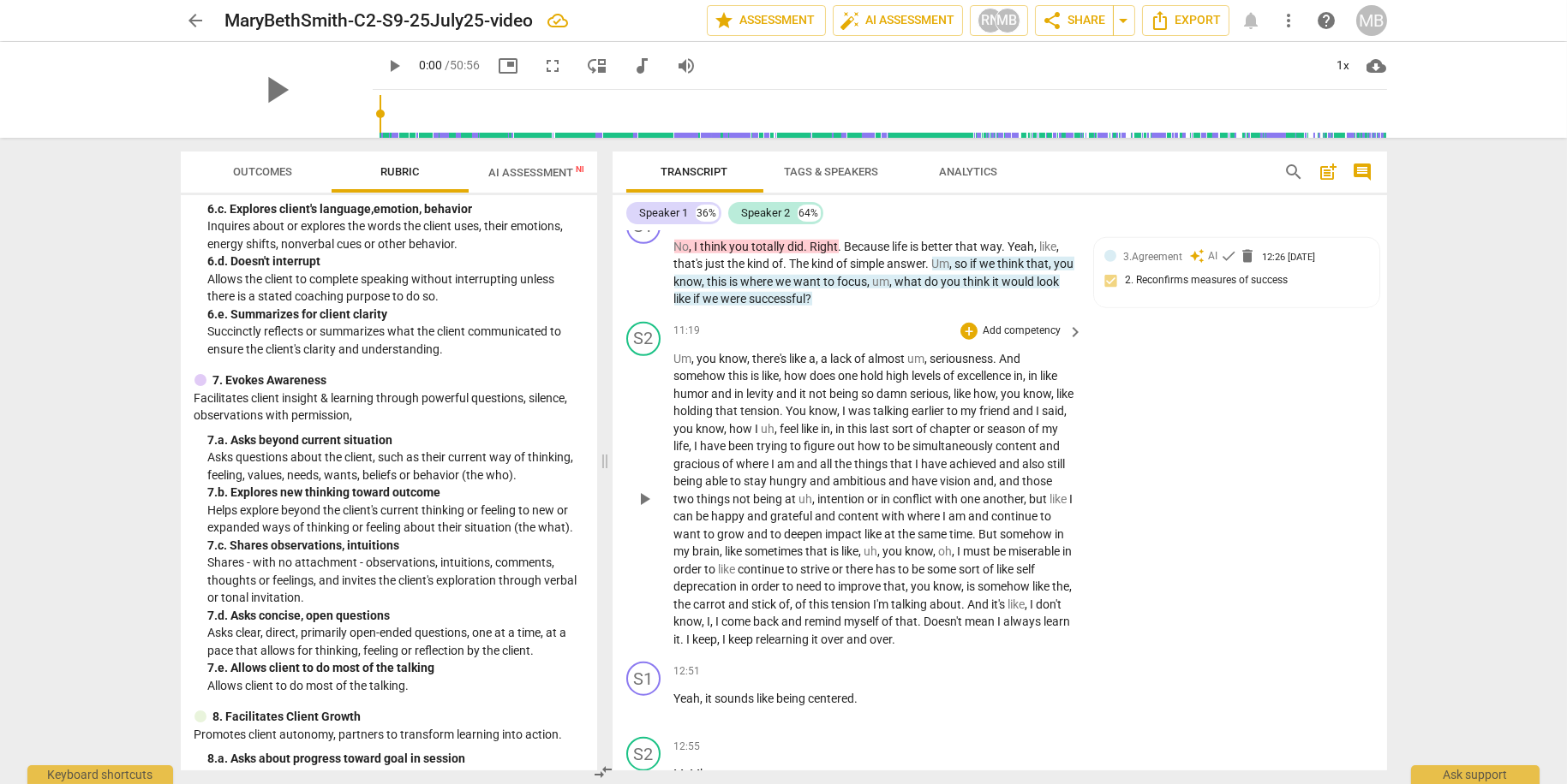
scroll to position [4331, 0]
click at [1033, 322] on p "Add competency" at bounding box center [1021, 329] width 82 height 15
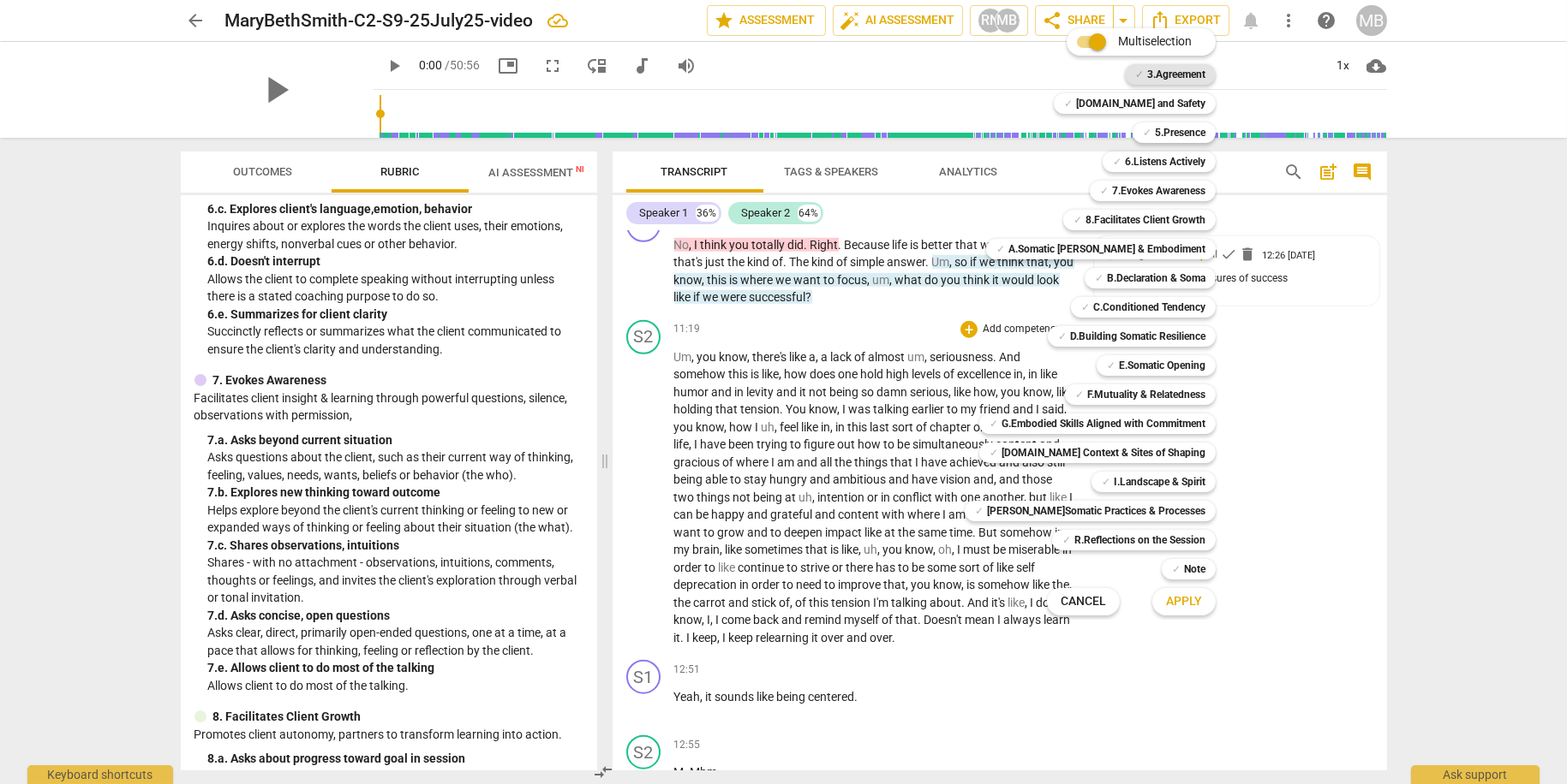
click at [1191, 70] on b "3.Agreement" at bounding box center [1176, 74] width 58 height 21
click at [1176, 605] on span "Apply" at bounding box center [1184, 601] width 36 height 17
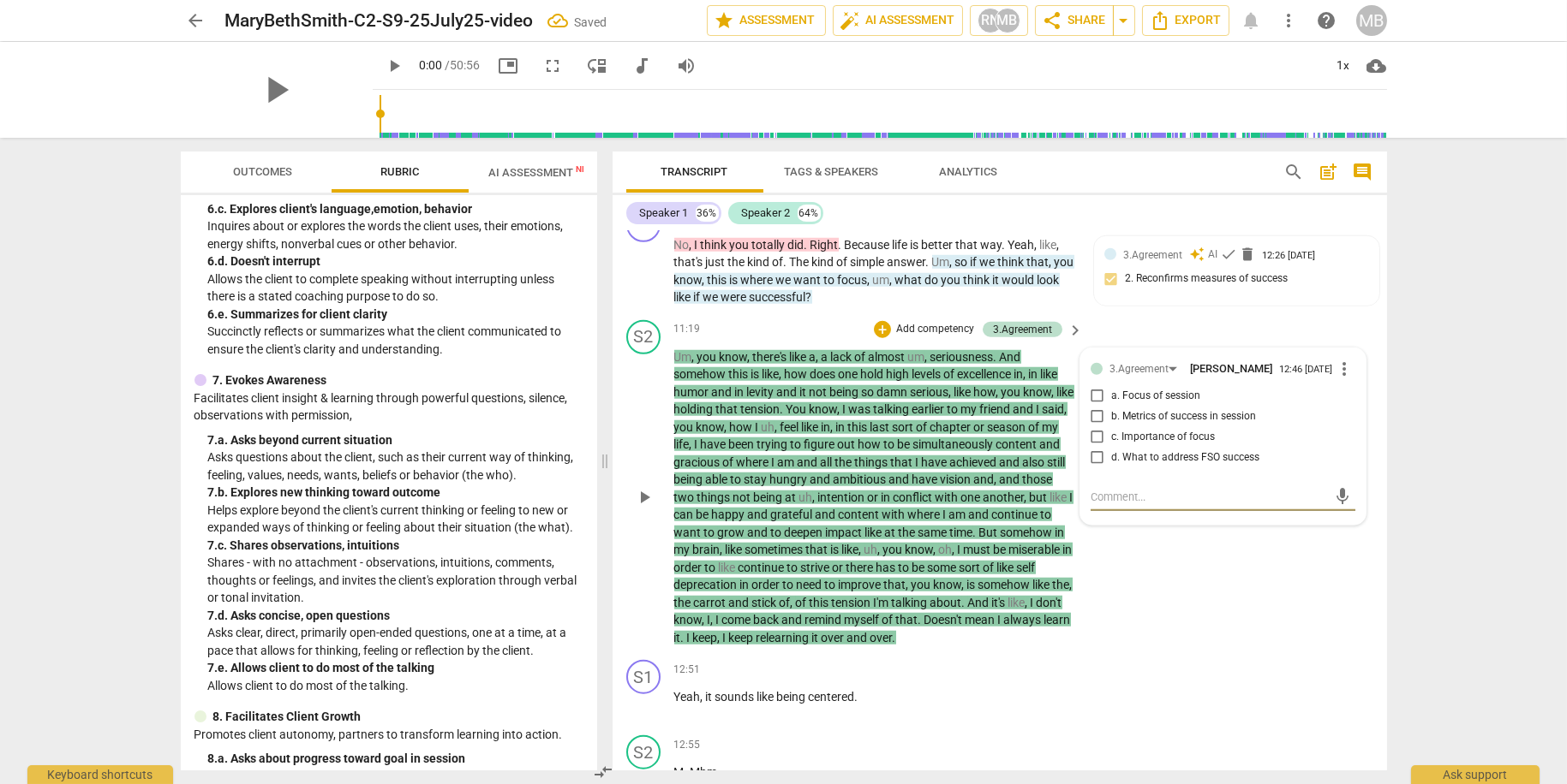
click at [1099, 414] on input "b. Metrics of success in session" at bounding box center [1097, 416] width 28 height 21
click at [1096, 415] on input "b. Metrics of success in session" at bounding box center [1097, 416] width 28 height 21
checkbox input "true"
click at [1122, 499] on textarea at bounding box center [1209, 497] width 237 height 16
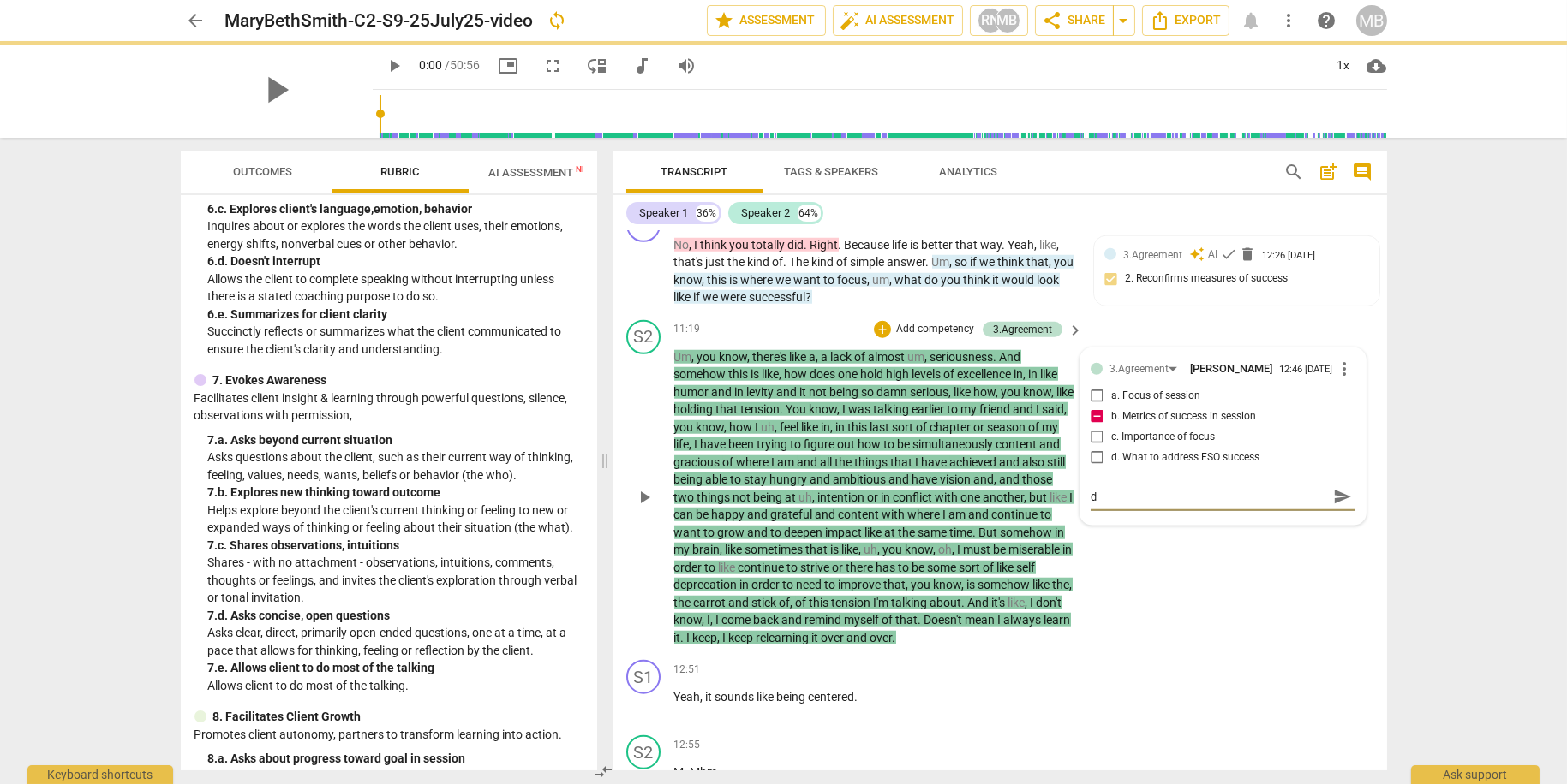
type textarea "d"
type textarea "di"
type textarea "did"
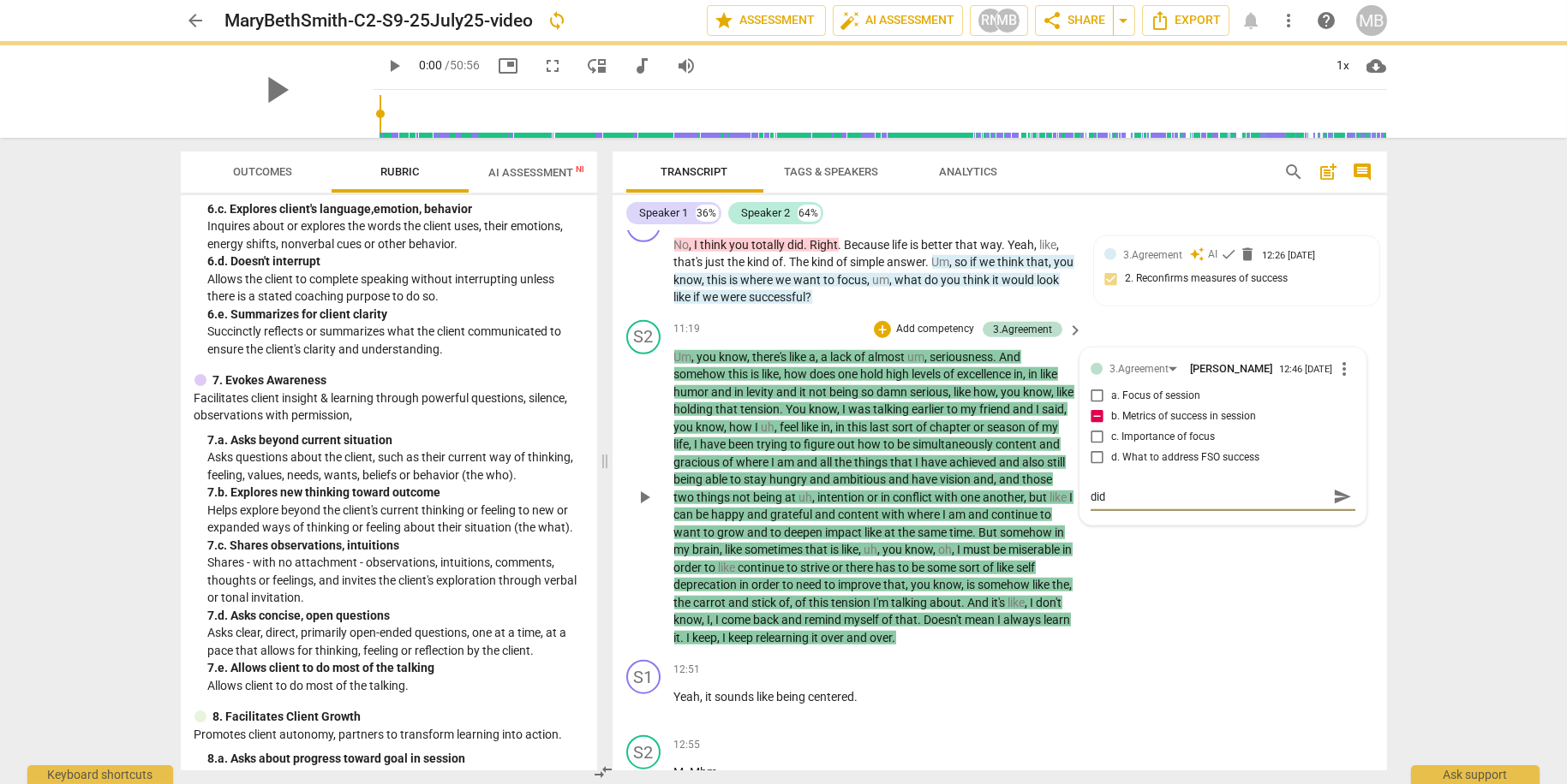
type textarea "didn"
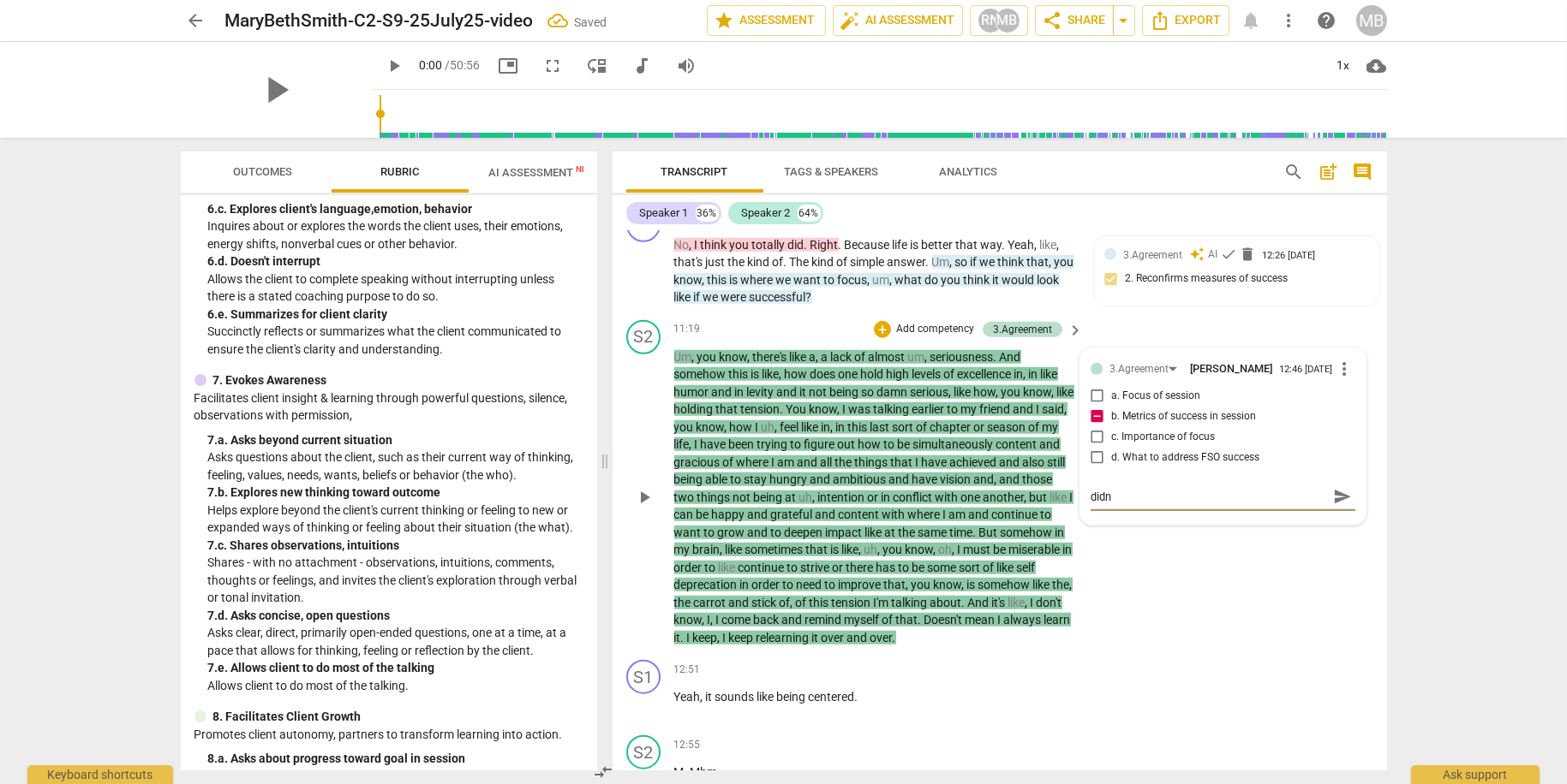
type textarea "didn'"
type textarea "didn't"
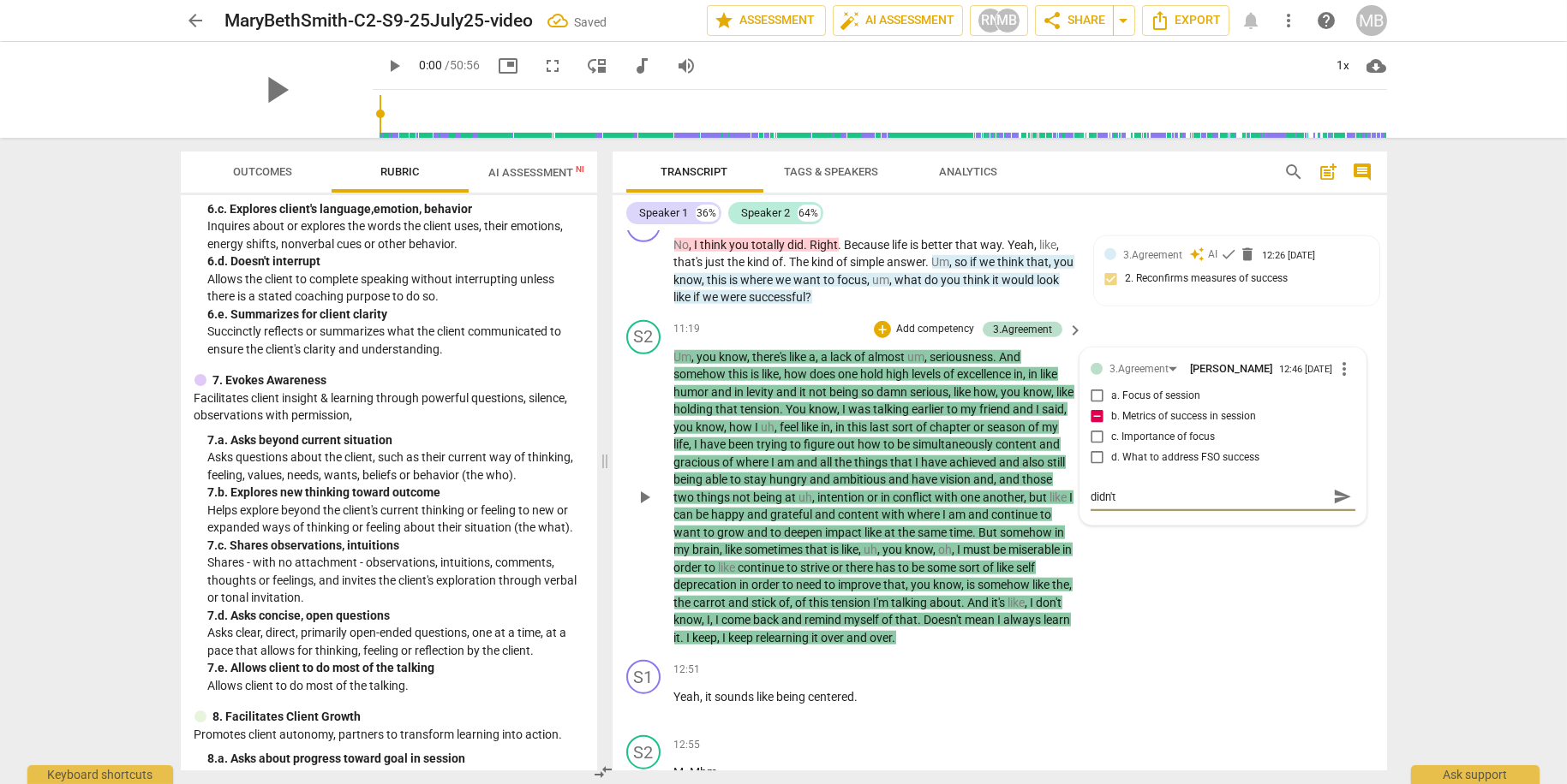
type textarea "didn't"
type textarea "didn'"
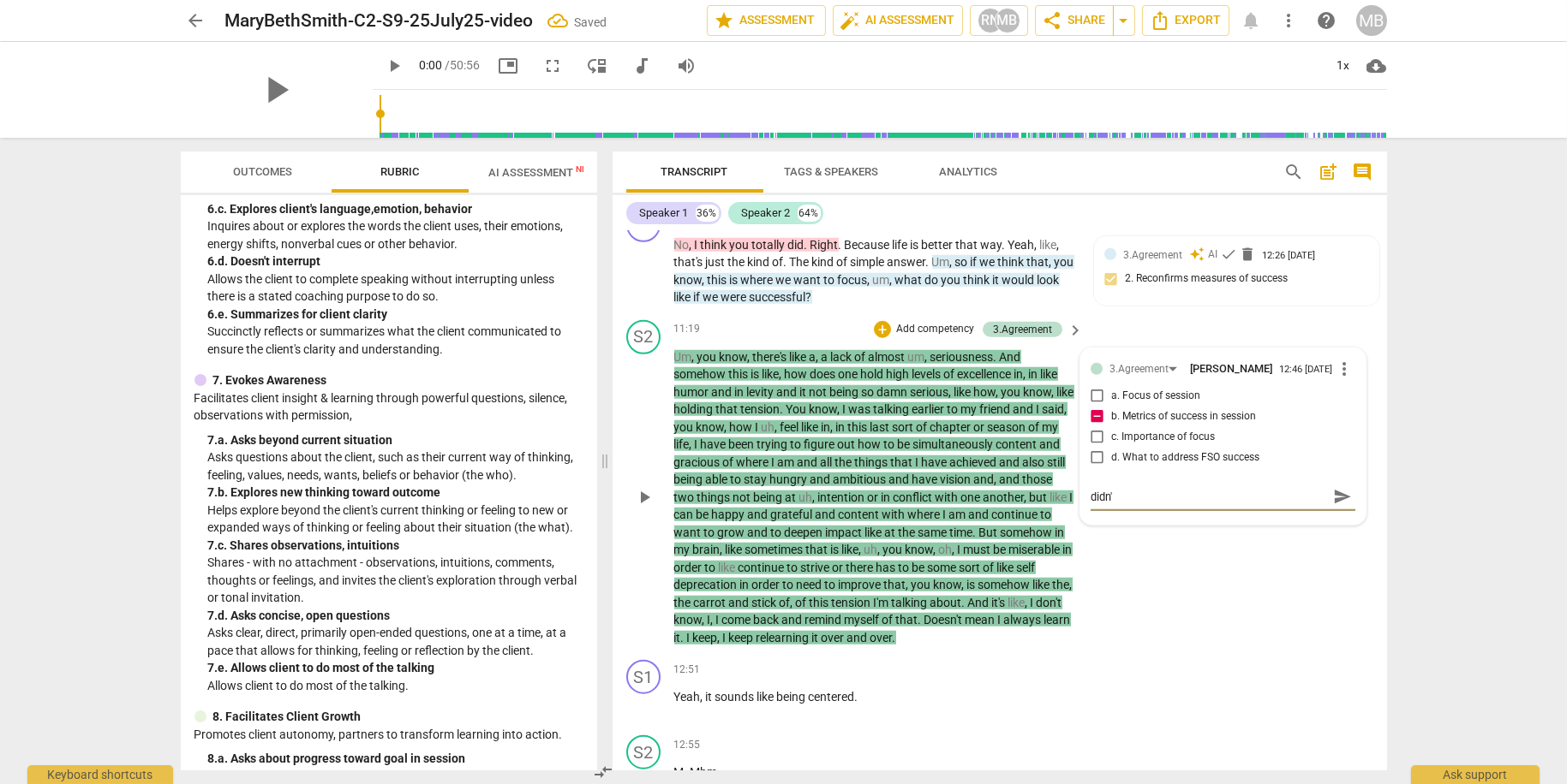
type textarea "didn"
type textarea "did"
type textarea "di"
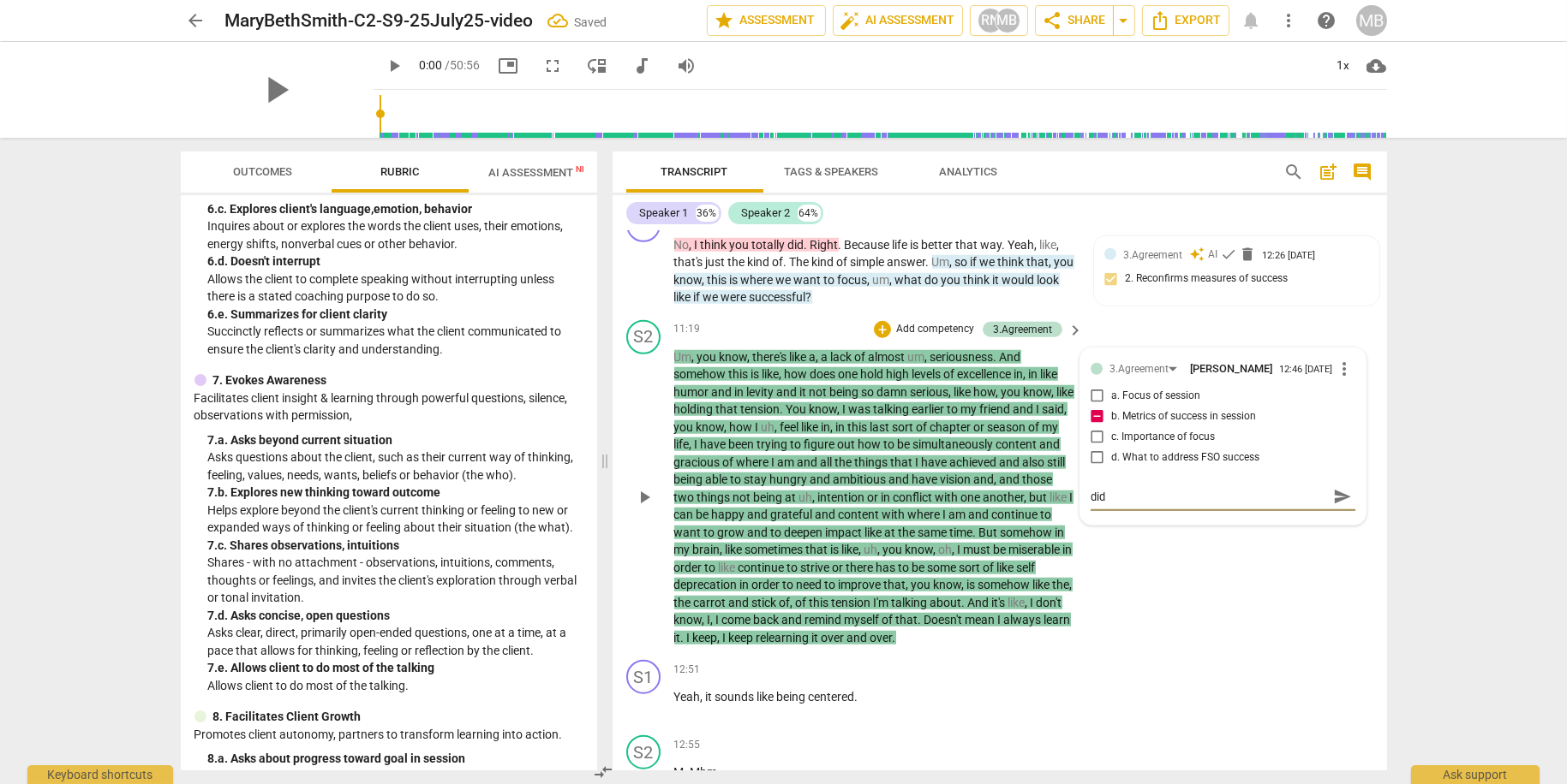
type textarea "di"
type textarea "d"
type textarea "D"
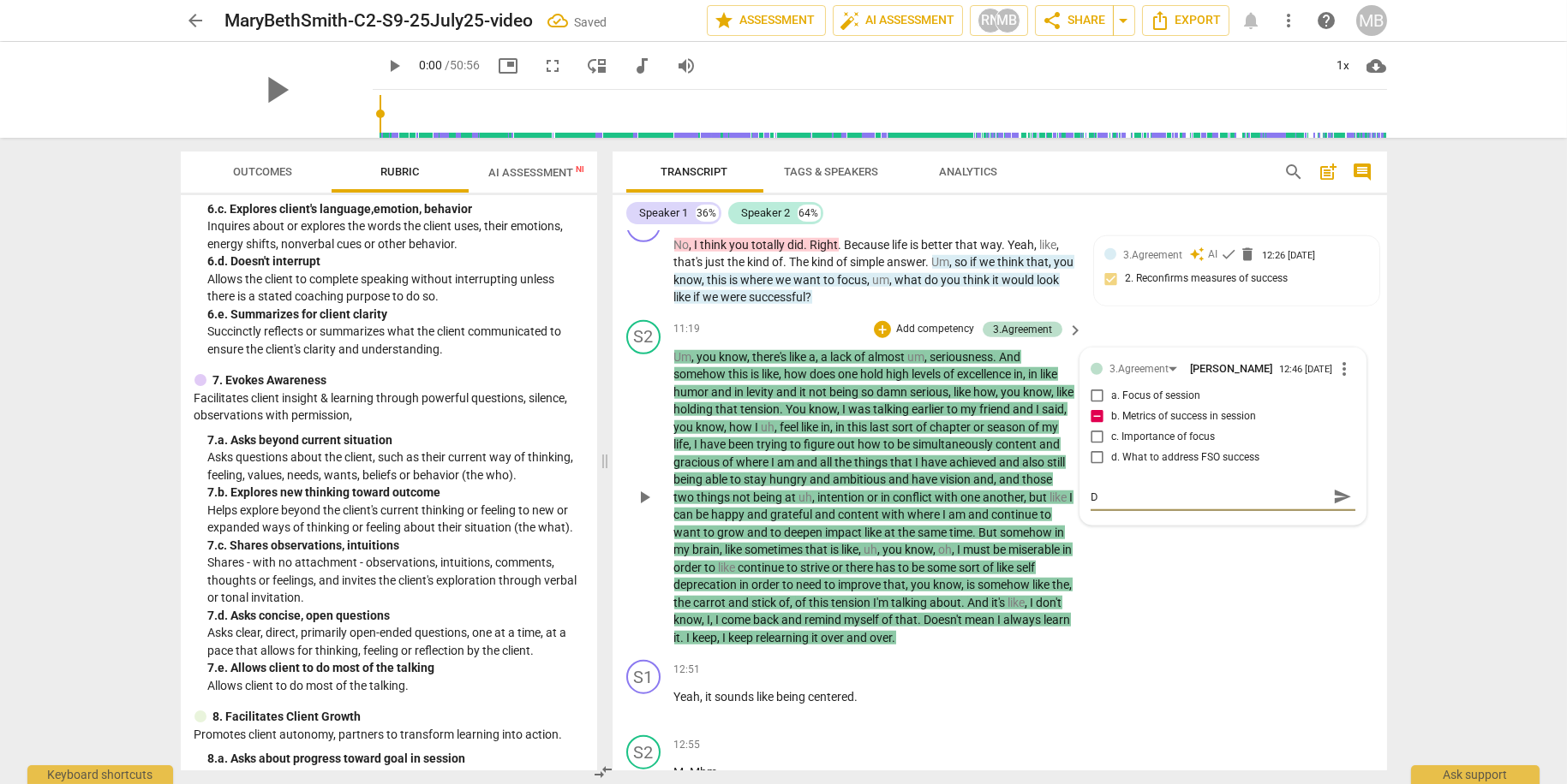
type textarea "Di"
type textarea "Did"
type textarea "Didn"
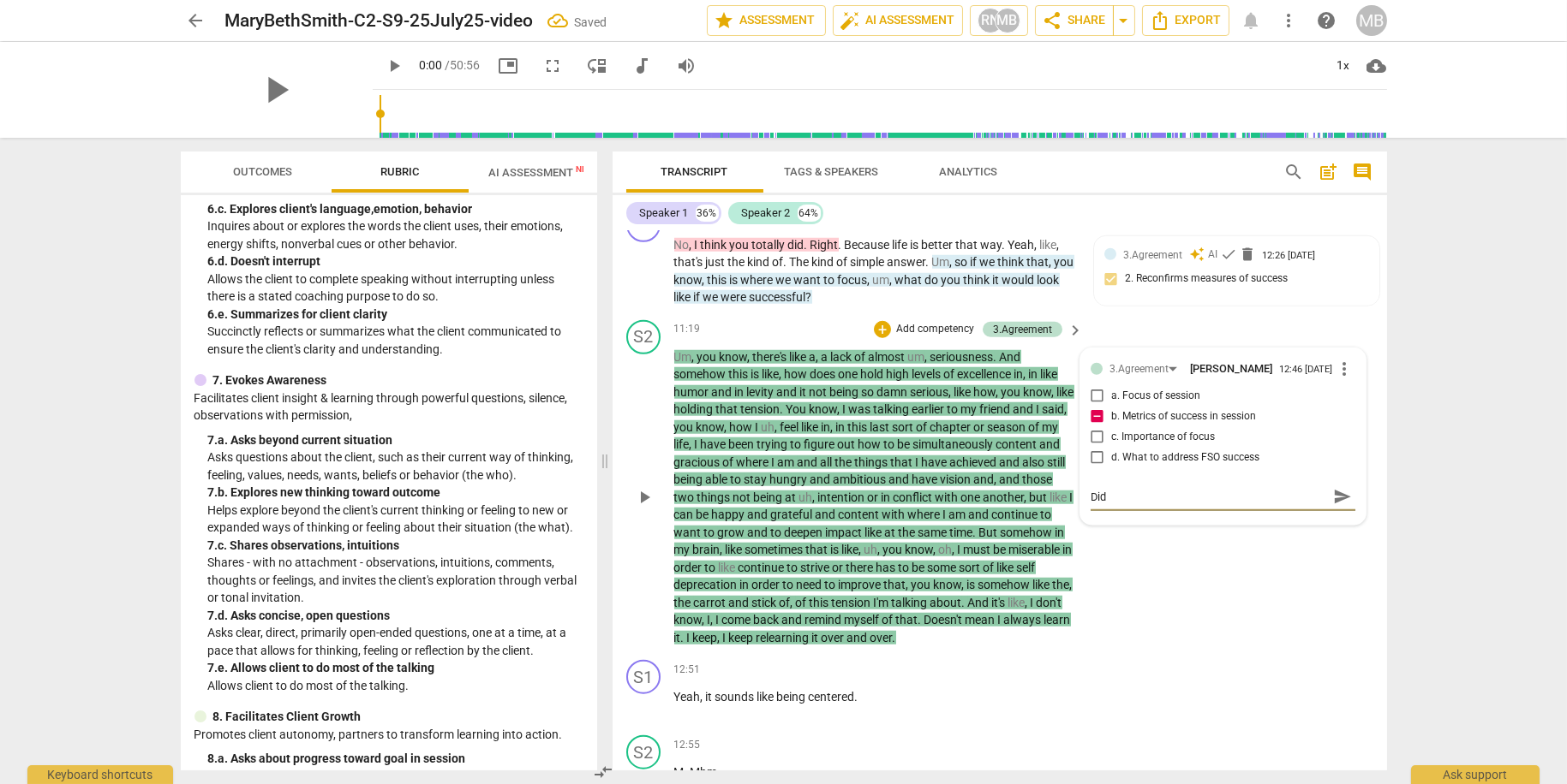
type textarea "Didn"
type textarea "Didn'"
type textarea "Didn't"
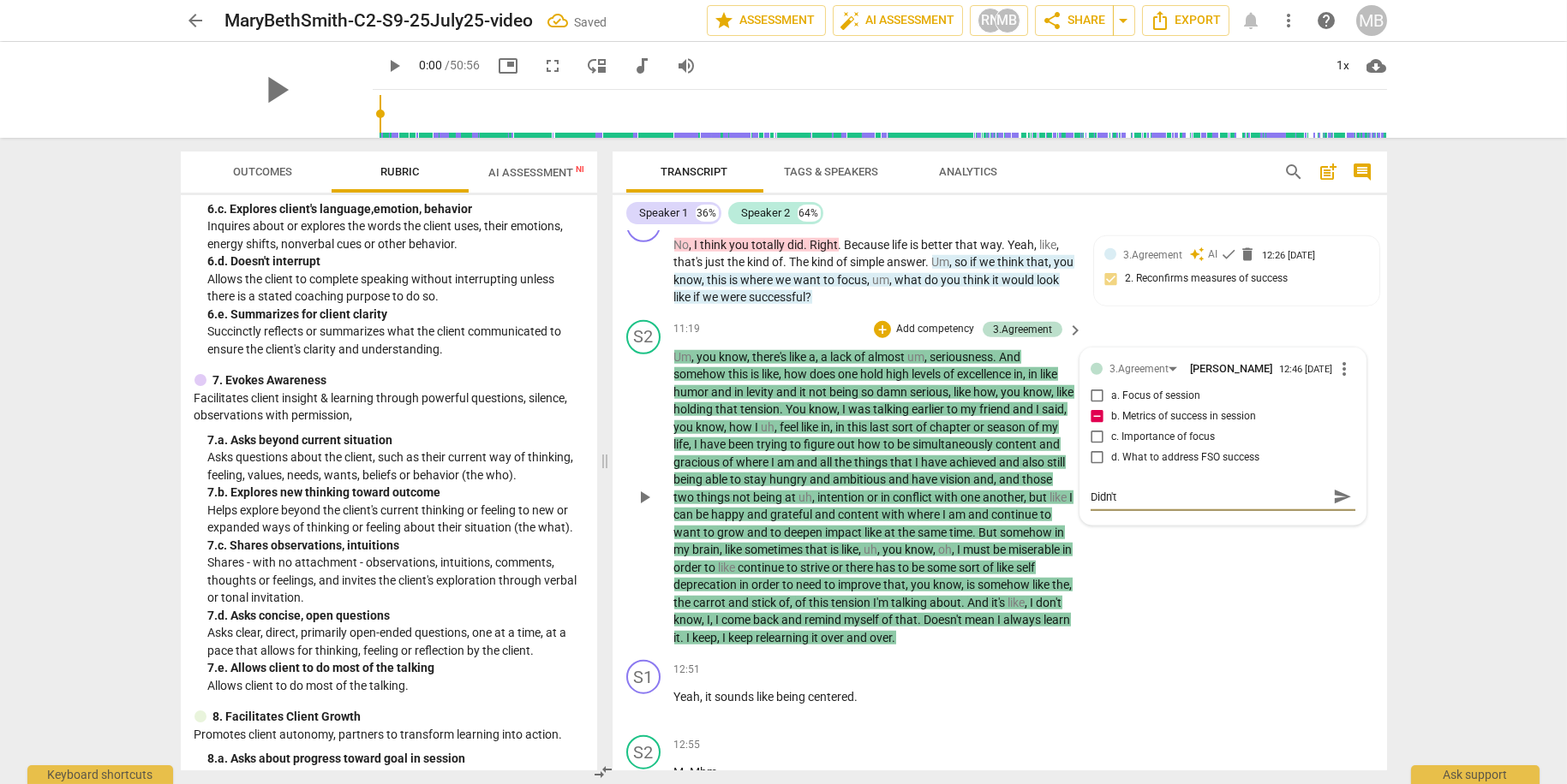
type textarea "Didn't"
type textarea "Didn't q"
type textarea "Didn't qu"
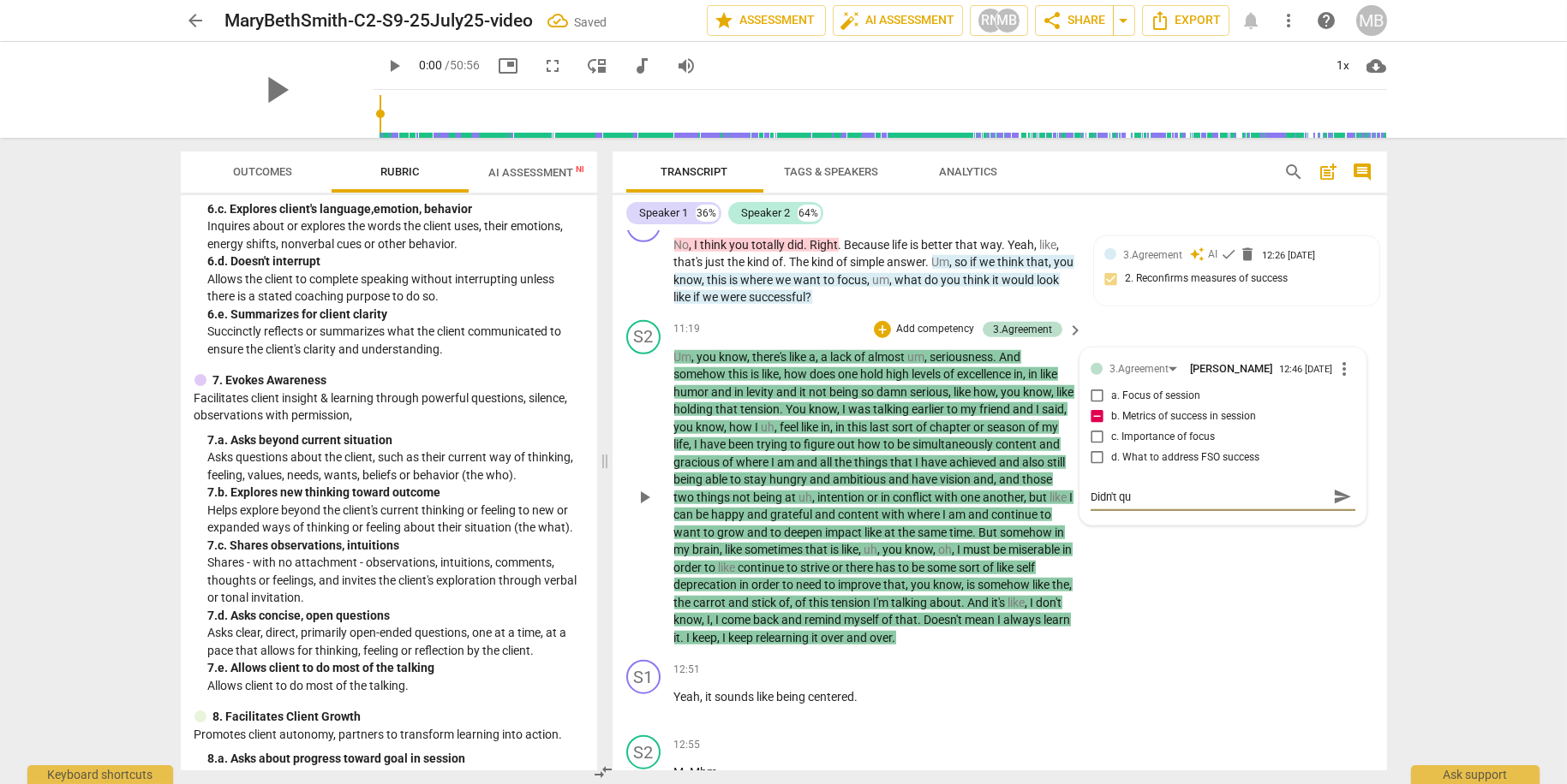
type textarea "Didn't qui"
type textarea "Didn't quit"
type textarea "Didn't quite"
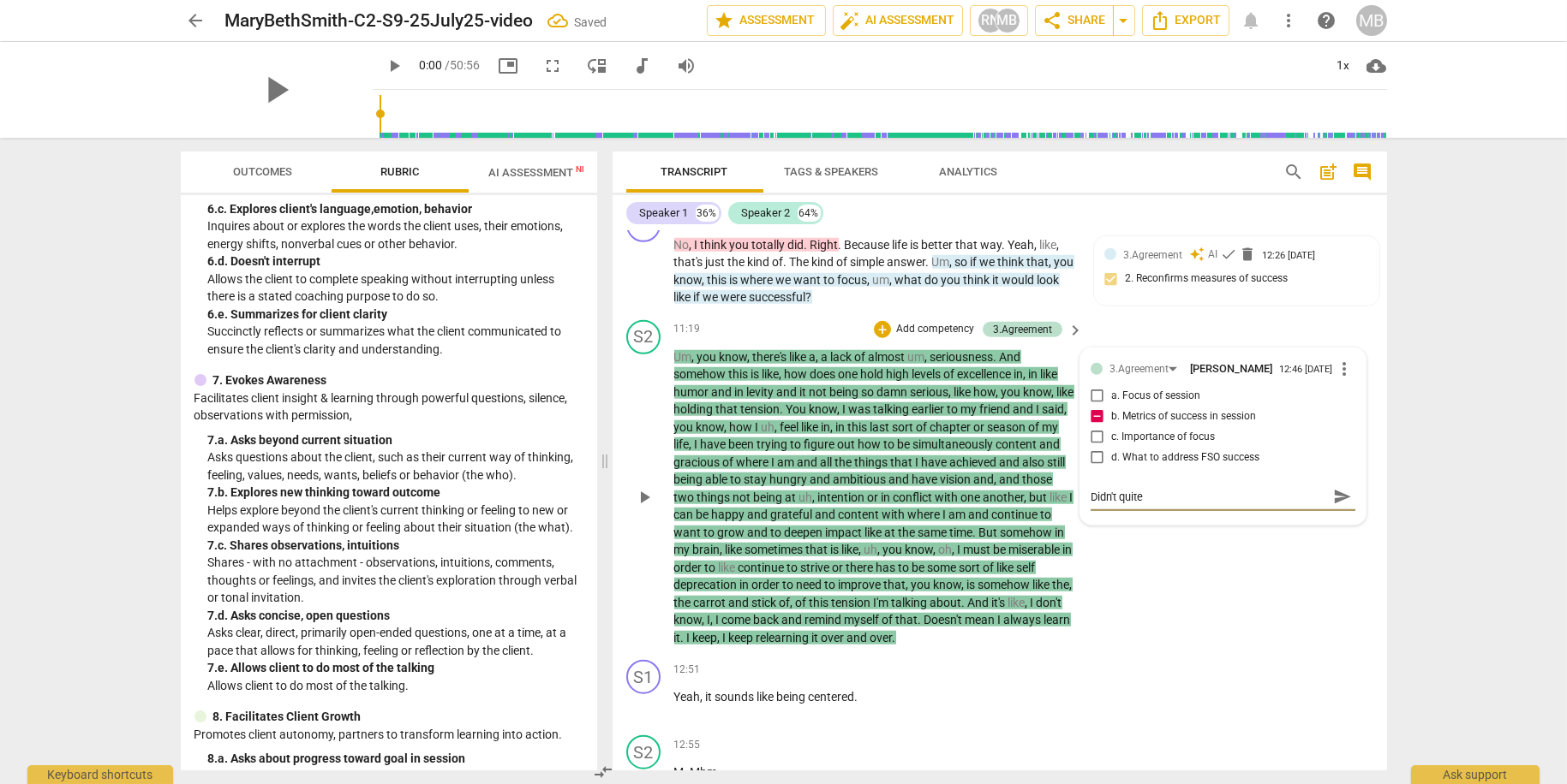
type textarea "Didn't quite"
type textarea "Didn't quite g"
type textarea "Didn't quite ge"
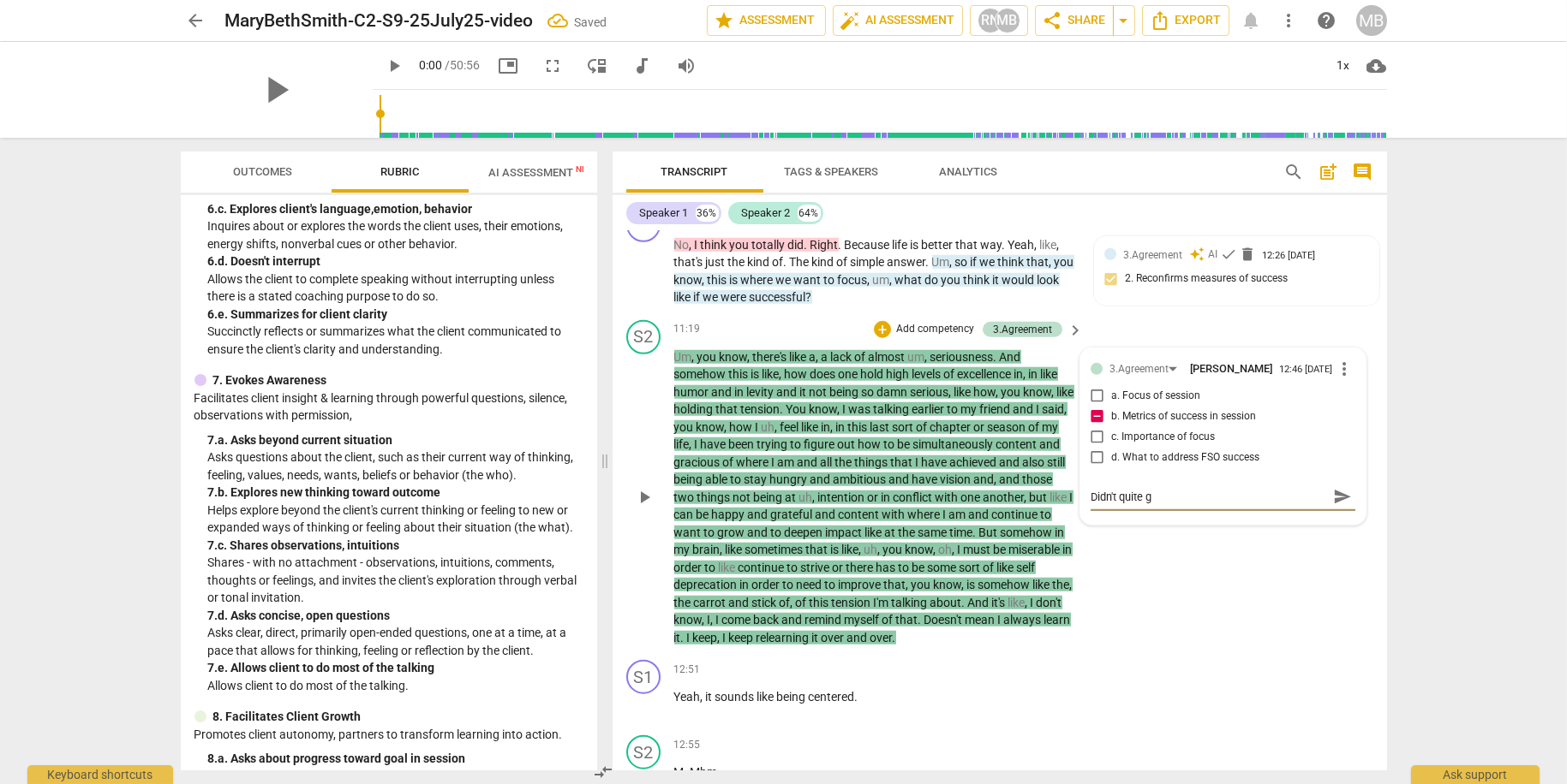
type textarea "Didn't quite ge"
type textarea "Didn't quite get"
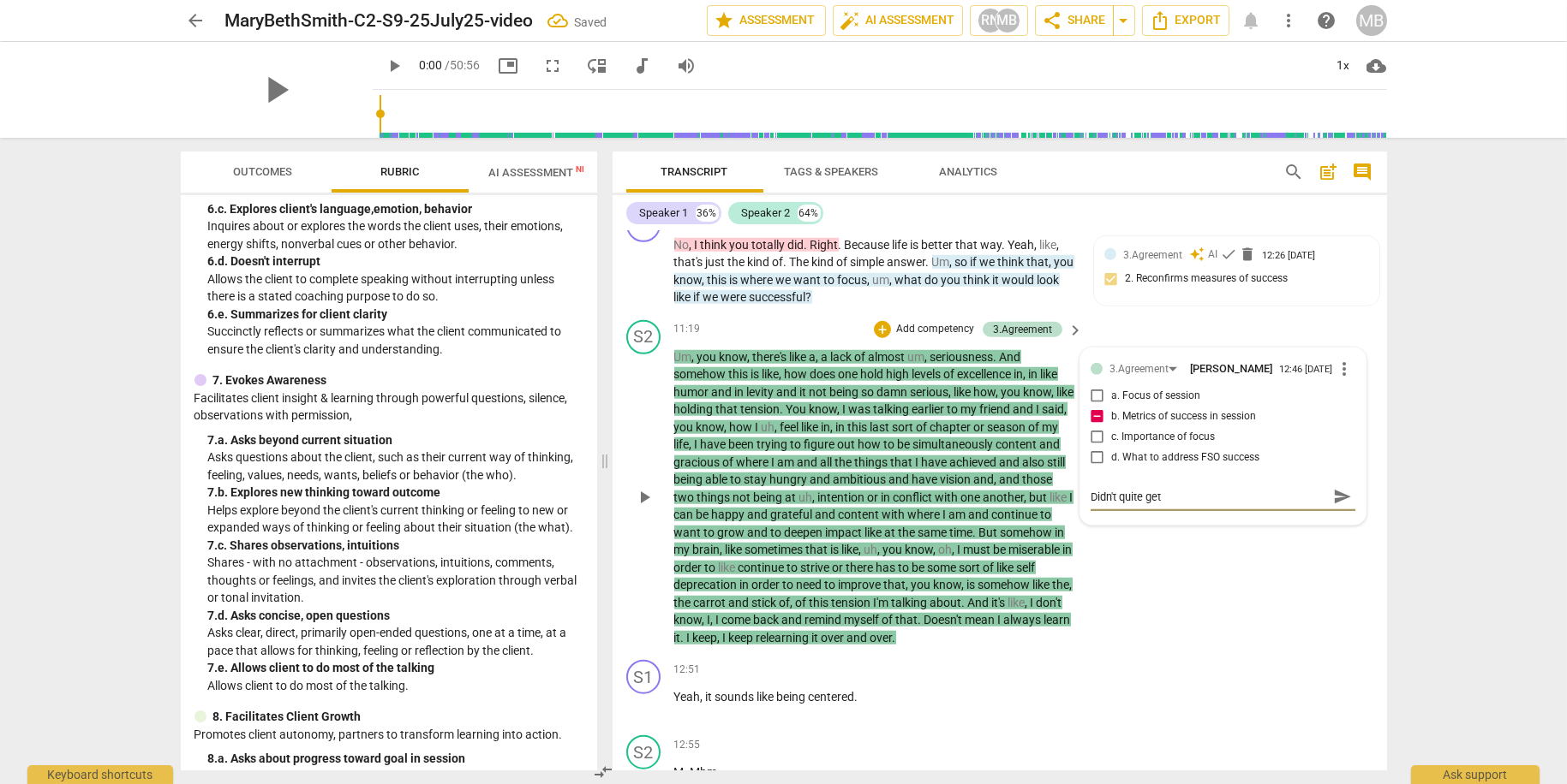
type textarea "Didn't quite get t"
type textarea "Didn't quite get to"
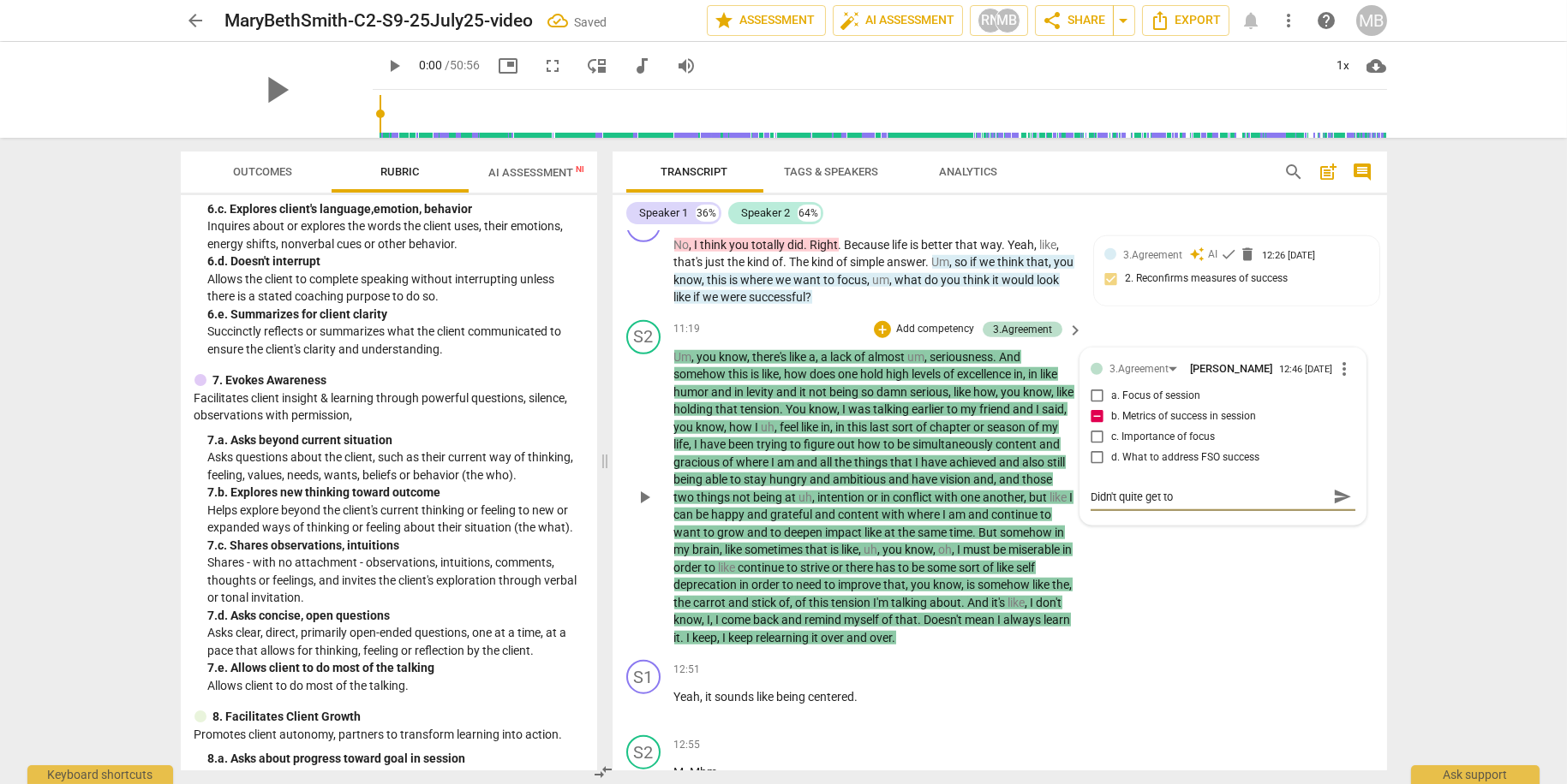
type textarea "Didn't quite get to"
type textarea "Didn't quite get to m"
type textarea "Didn't quite get to me"
type textarea "Didn't quite get to mea"
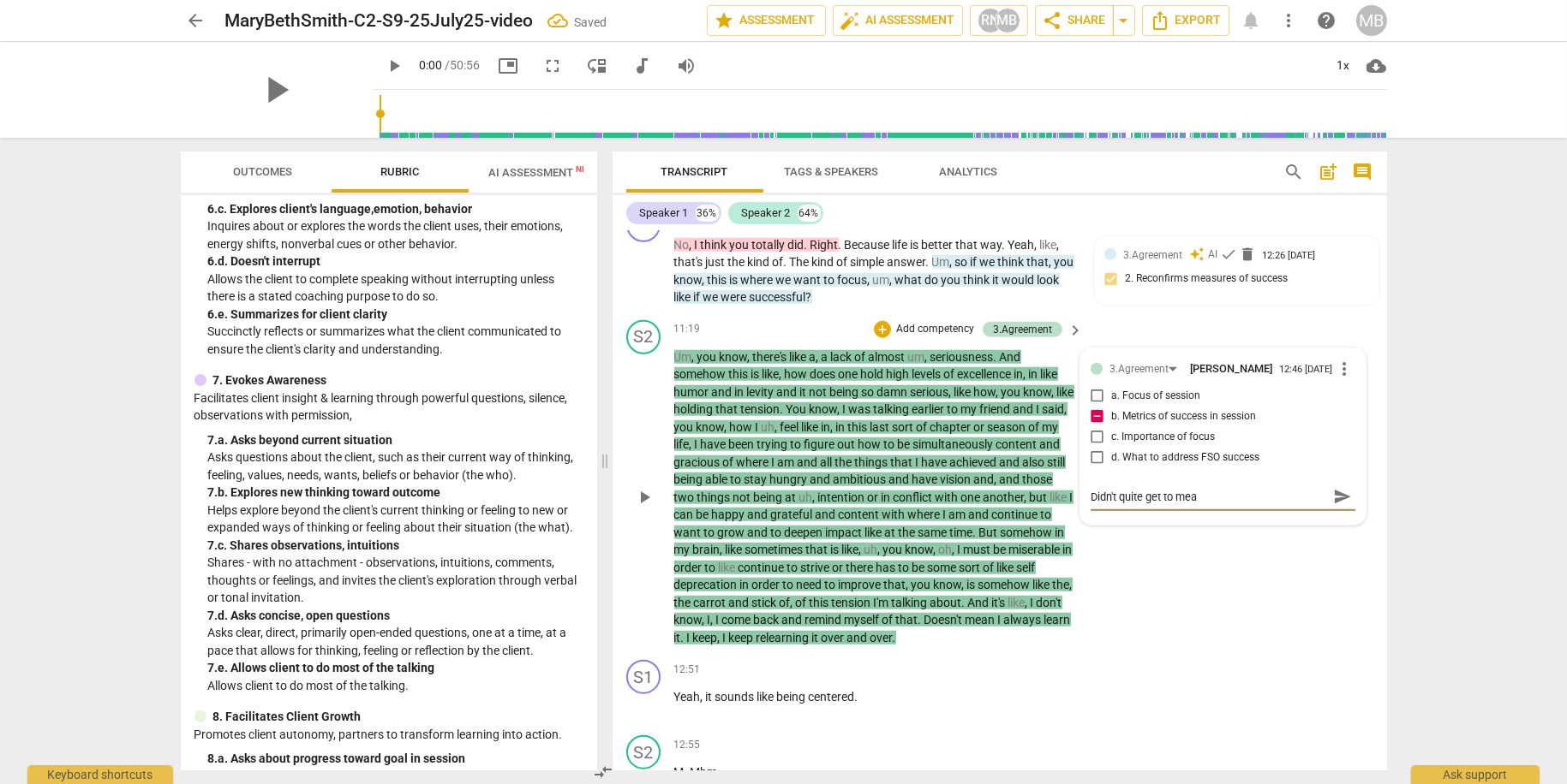
type textarea "Didn't quite get to meas"
drag, startPoint x: 1338, startPoint y: 492, endPoint x: 1323, endPoint y: 503, distance: 18.6
click at [1338, 492] on span "send" at bounding box center [1342, 496] width 19 height 19
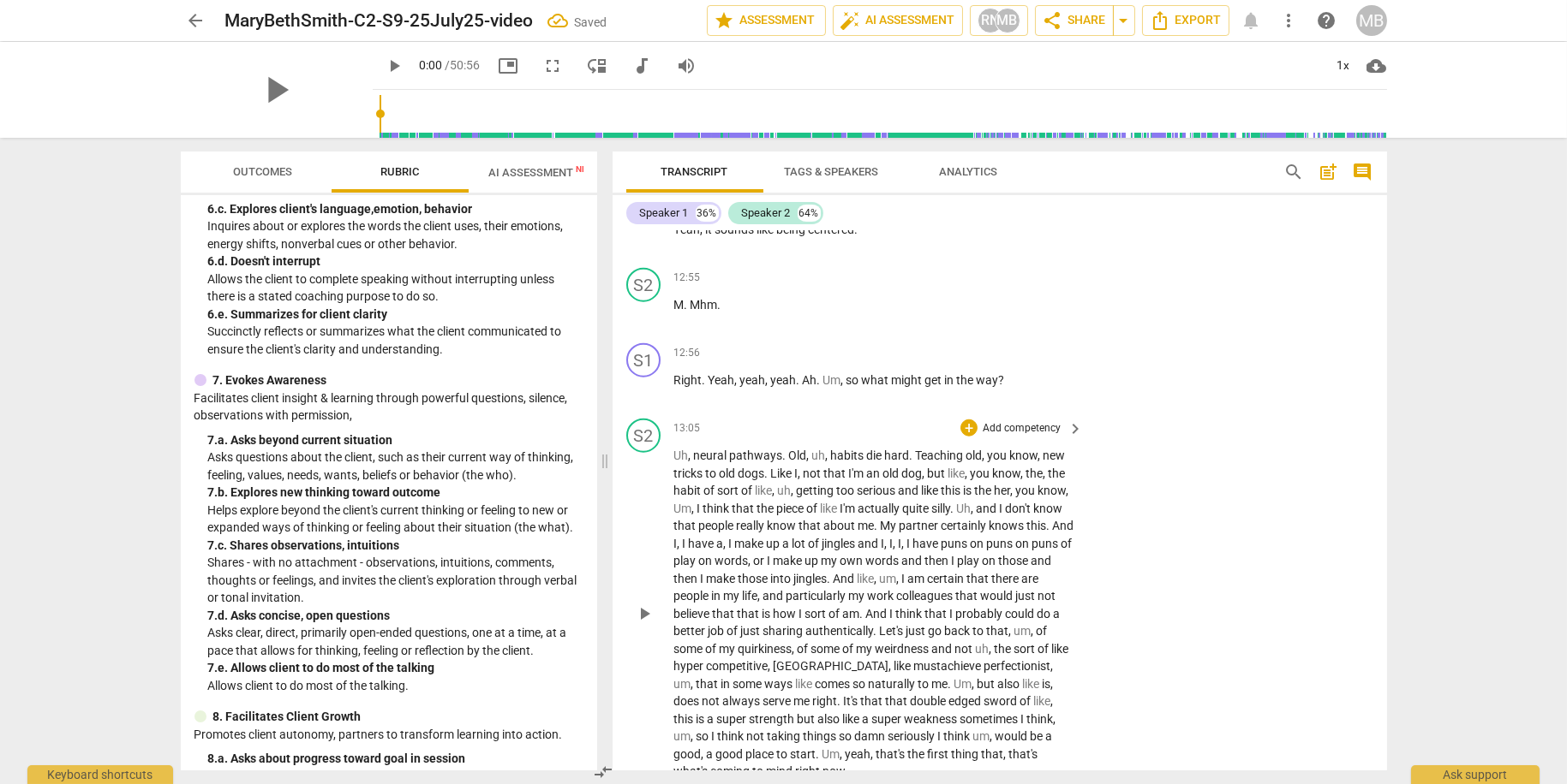
scroll to position [4812, 0]
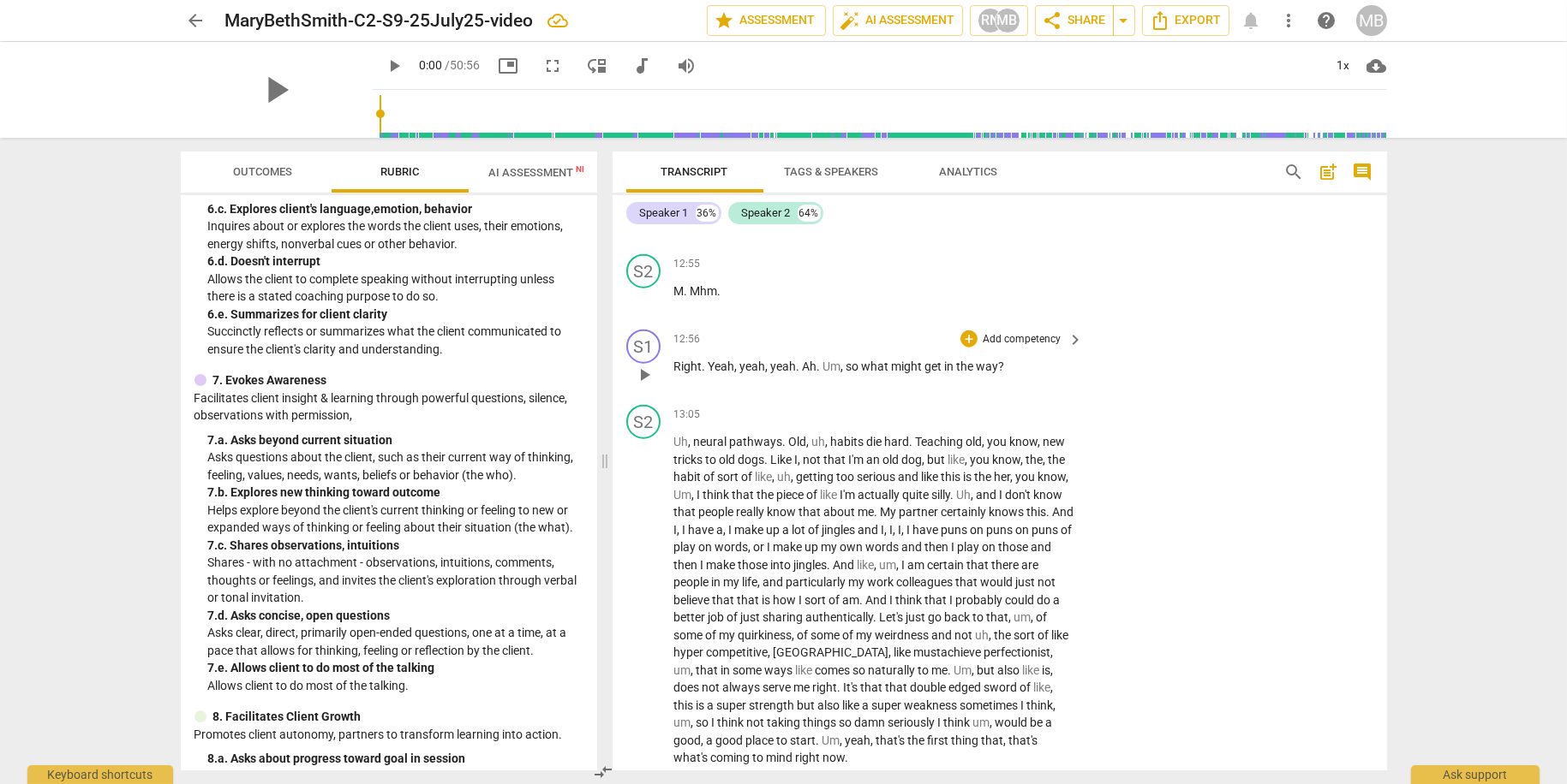
click at [1037, 345] on p "Add competency" at bounding box center [1021, 339] width 82 height 15
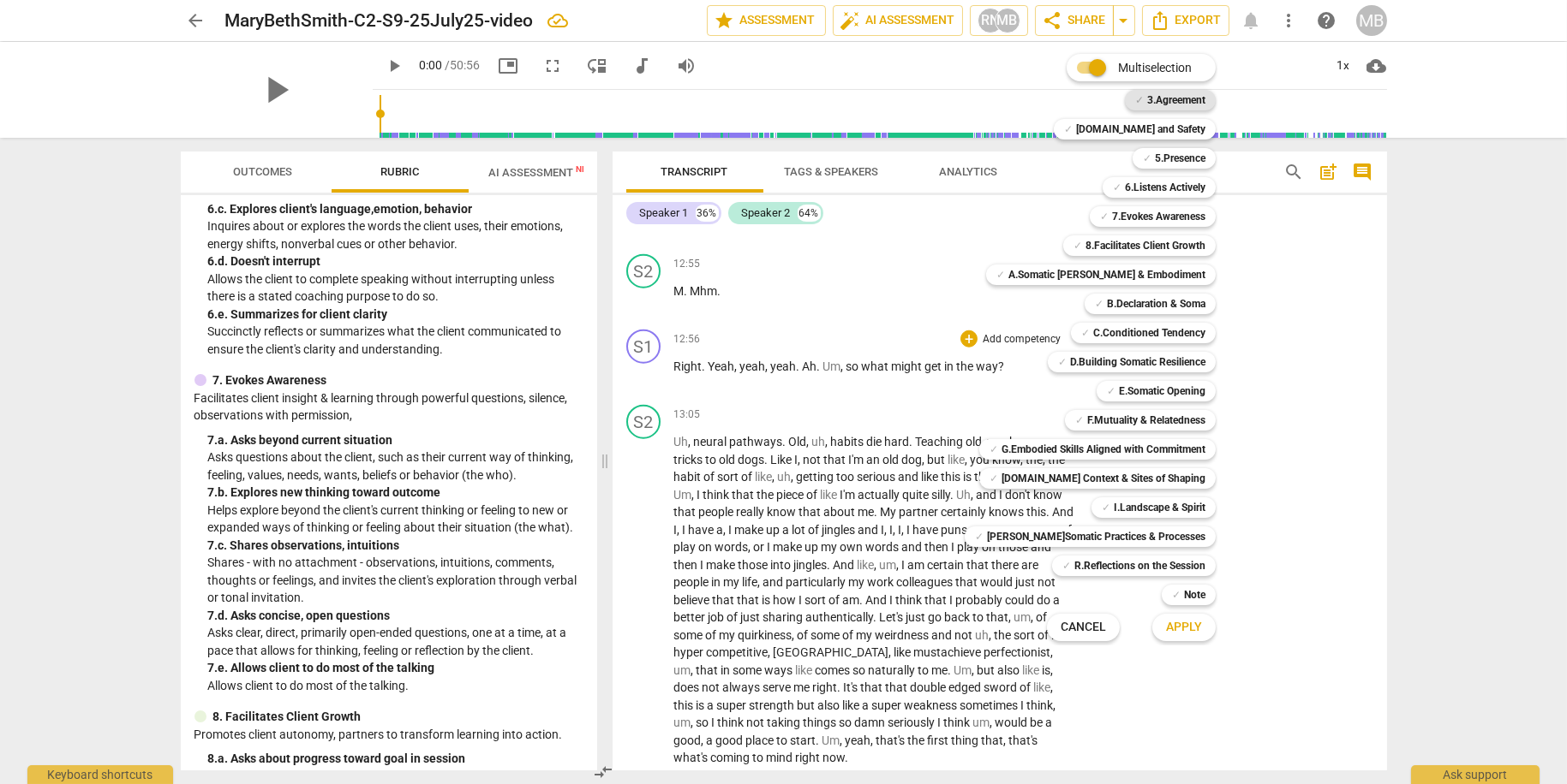
click at [1176, 93] on b "3.Agreement" at bounding box center [1176, 100] width 58 height 21
click at [1166, 629] on span "Apply" at bounding box center [1184, 627] width 36 height 17
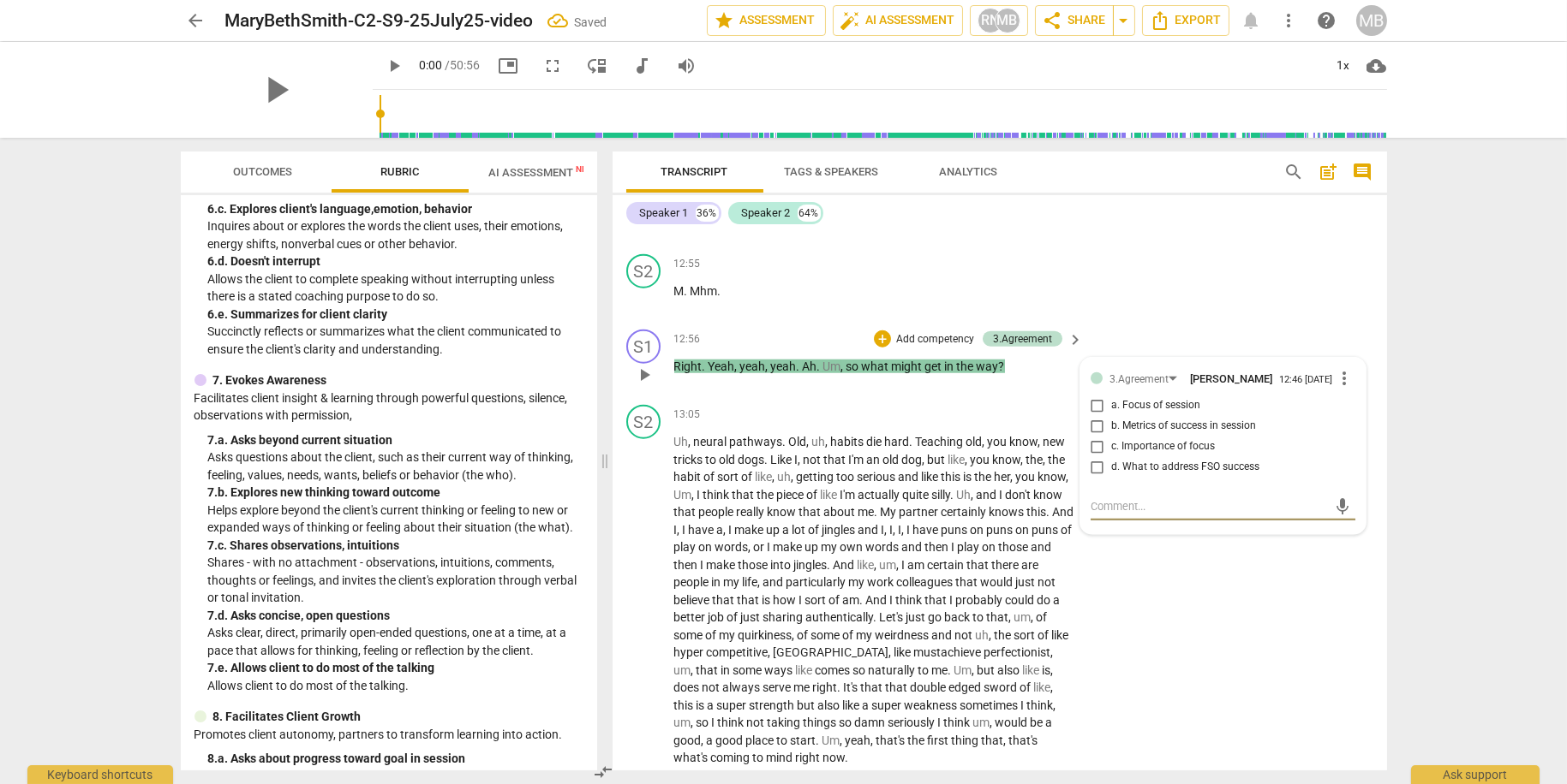
click at [1096, 478] on input "d. What to address FSO success" at bounding box center [1097, 467] width 28 height 21
click at [1167, 578] on div "S2 play_arrow pause 13:05 + Add competency keyboard_arrow_right Uh , neural pat…" at bounding box center [999, 586] width 775 height 376
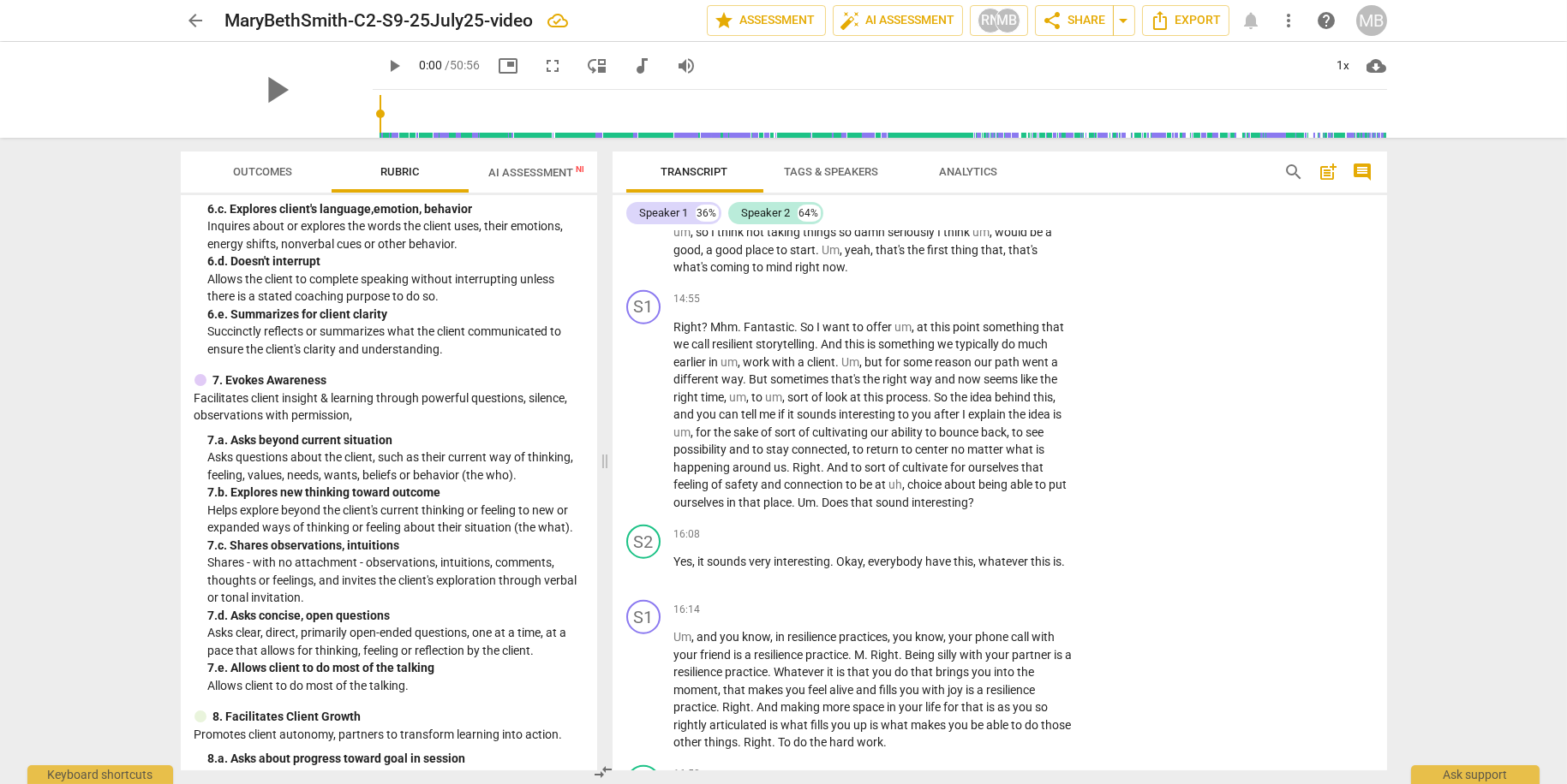
scroll to position [5309, 0]
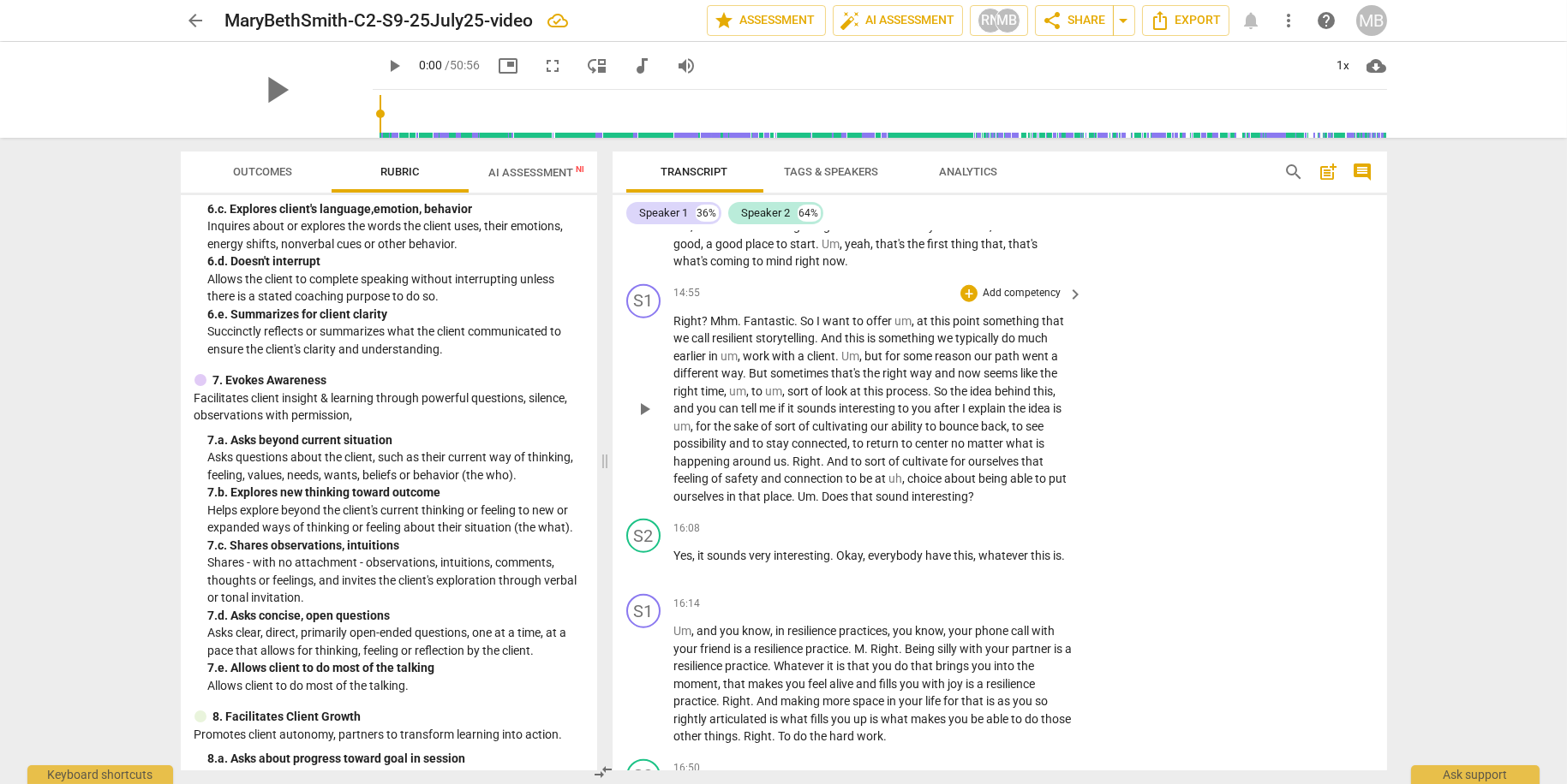
click at [1004, 301] on p "Add competency" at bounding box center [1021, 293] width 82 height 15
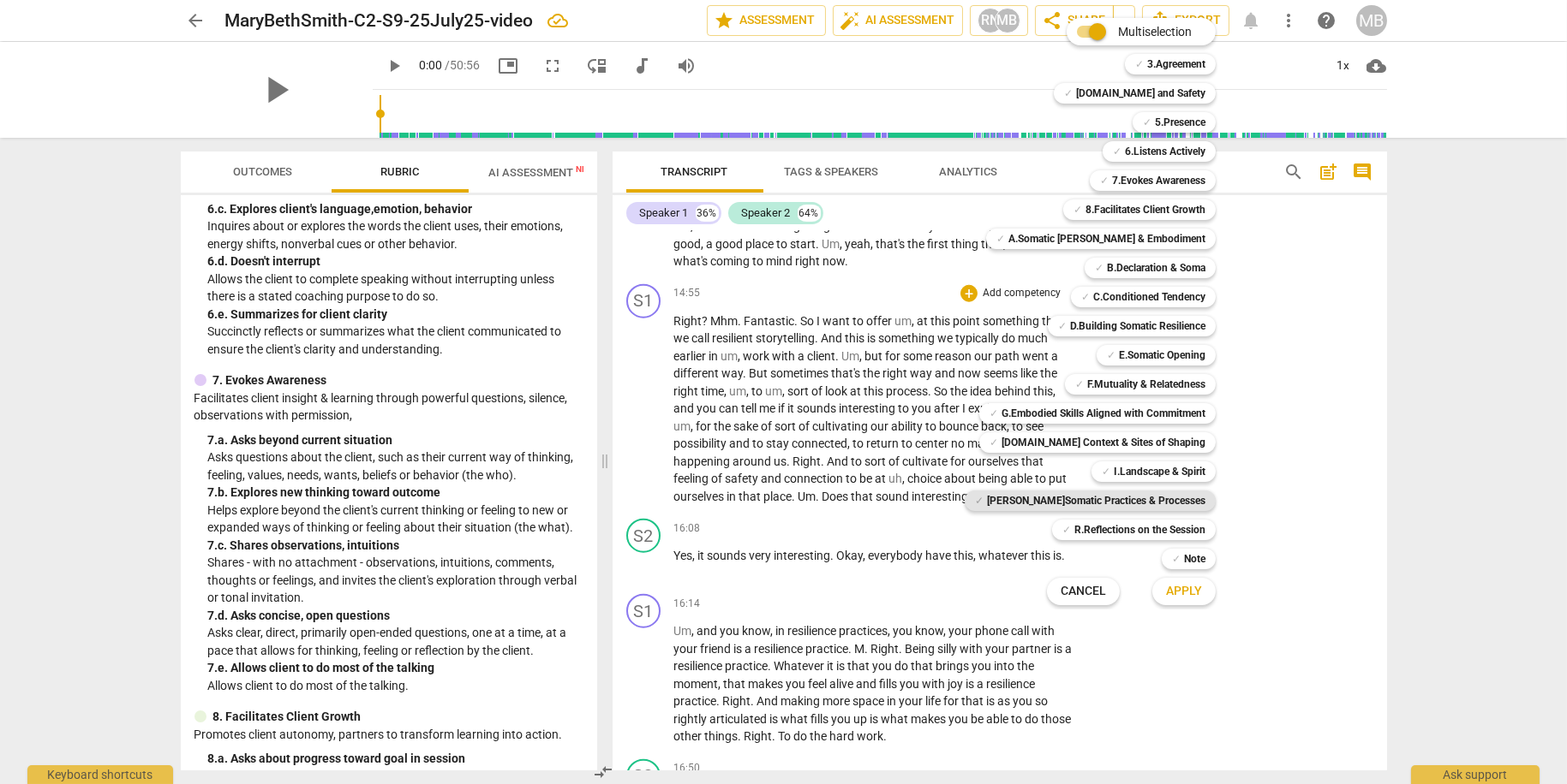
click at [1098, 503] on b "[PERSON_NAME]Somatic Practices & Processes" at bounding box center [1096, 501] width 218 height 21
click at [1168, 581] on button "Apply" at bounding box center [1184, 591] width 64 height 30
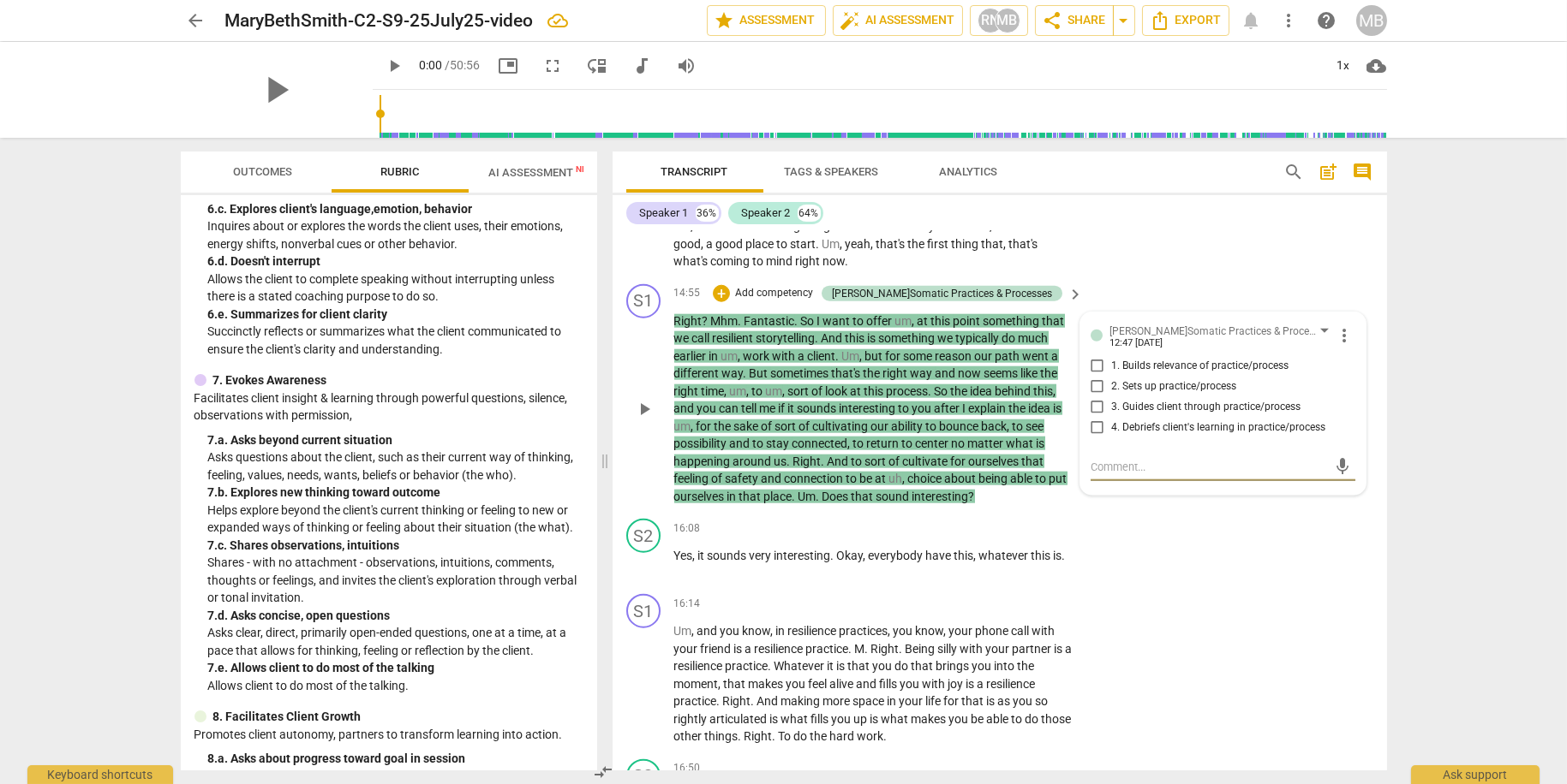
click at [1096, 375] on input "1. Builds relevance of practice/process" at bounding box center [1097, 366] width 28 height 21
click at [1128, 528] on div "S2 play_arrow pause 16:08 + Add competency keyboard_arrow_right Yes , it sounds…" at bounding box center [999, 550] width 775 height 75
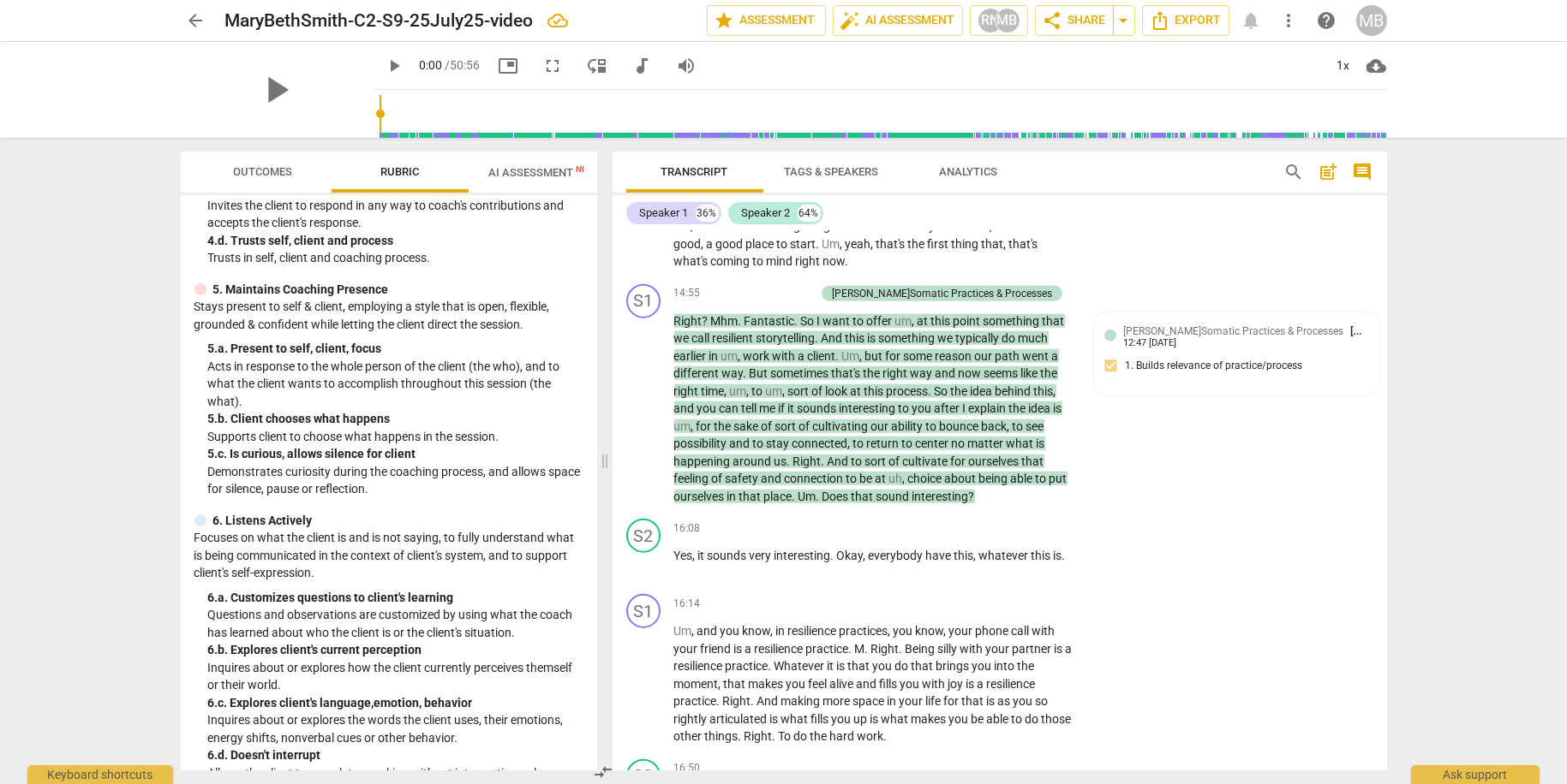
scroll to position [480, 0]
click at [815, 296] on p "Add competency" at bounding box center [774, 293] width 82 height 15
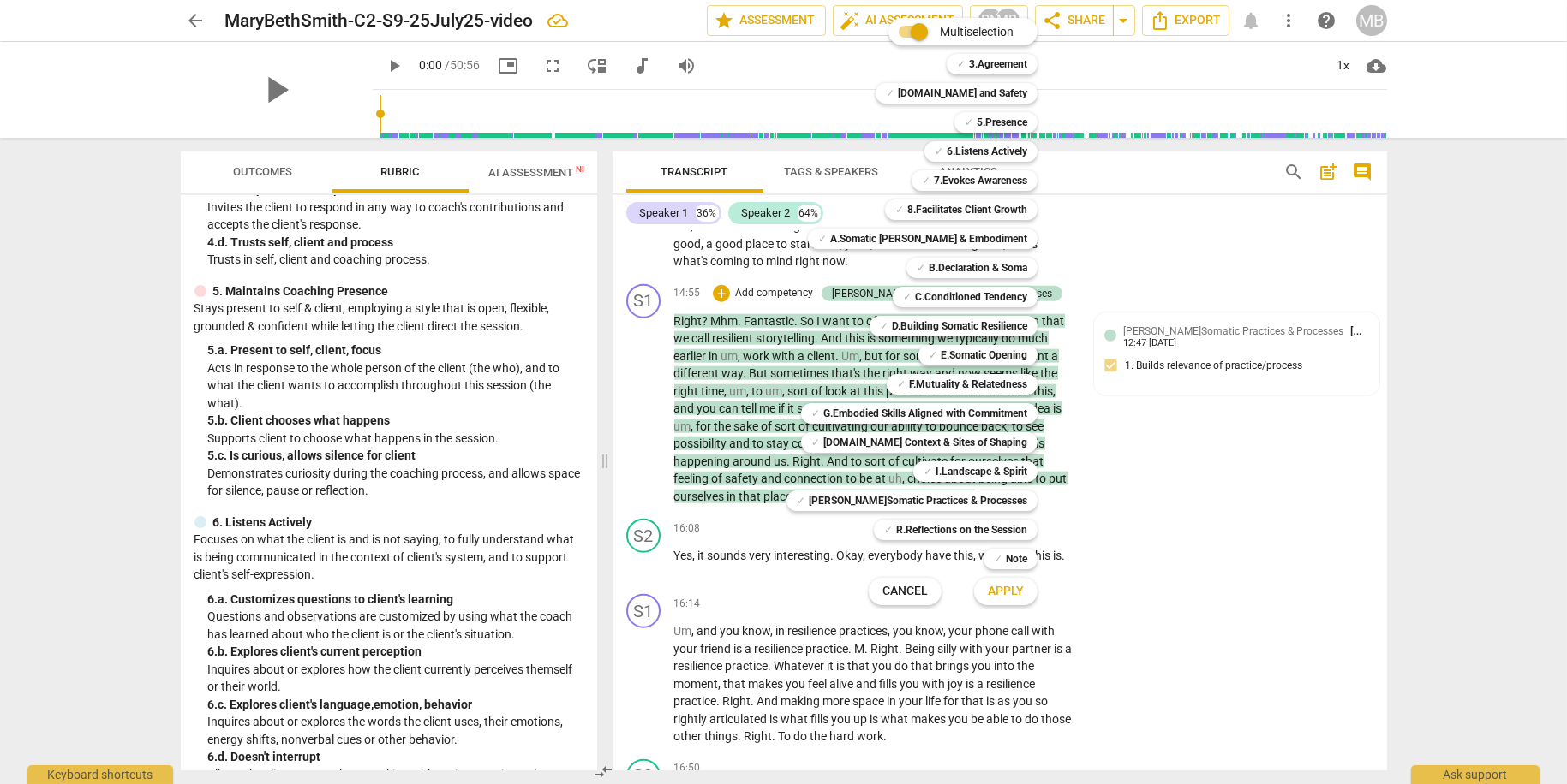
click at [1187, 489] on div at bounding box center [784, 392] width 1567 height 784
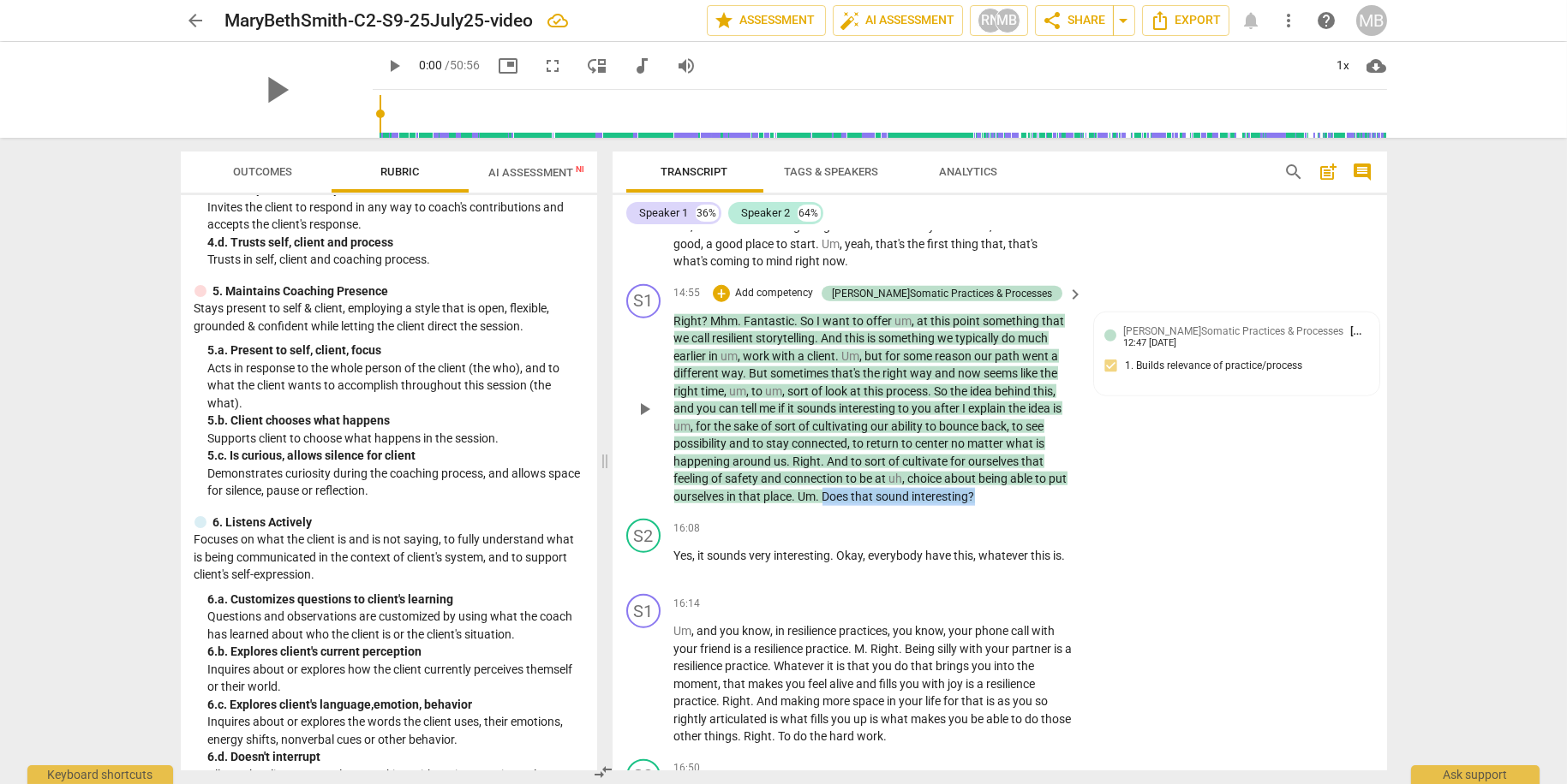
drag, startPoint x: 825, startPoint y: 501, endPoint x: 996, endPoint y: 499, distance: 171.0
click at [996, 499] on p "Right ? Mhm . Fantastic . So I want to offer um , at this point something that …" at bounding box center [874, 409] width 401 height 194
click at [815, 301] on p "Add competency" at bounding box center [774, 293] width 82 height 15
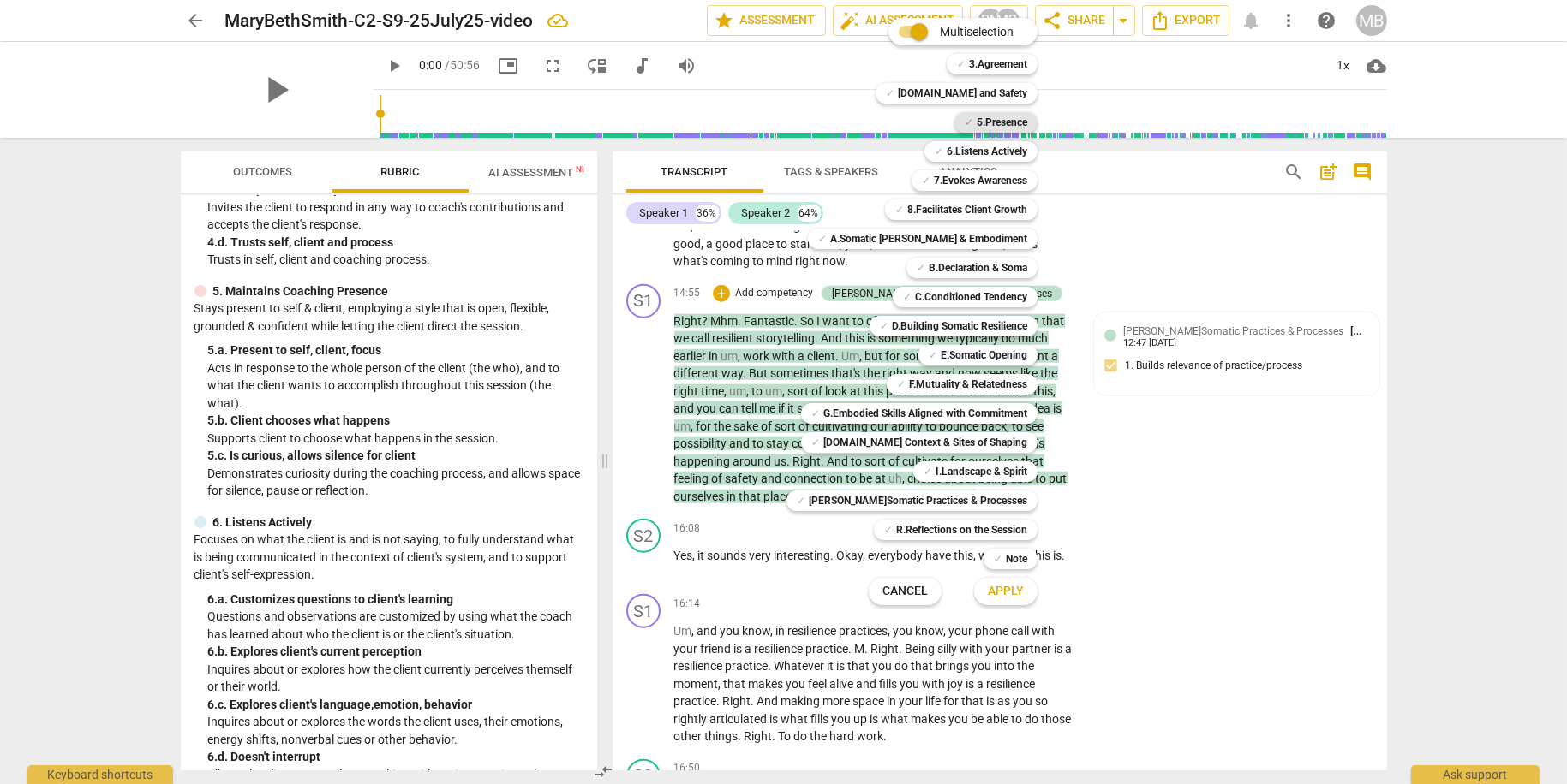
click at [989, 126] on b "5.Presence" at bounding box center [1002, 122] width 50 height 21
click at [1007, 598] on span "Apply" at bounding box center [1006, 591] width 36 height 17
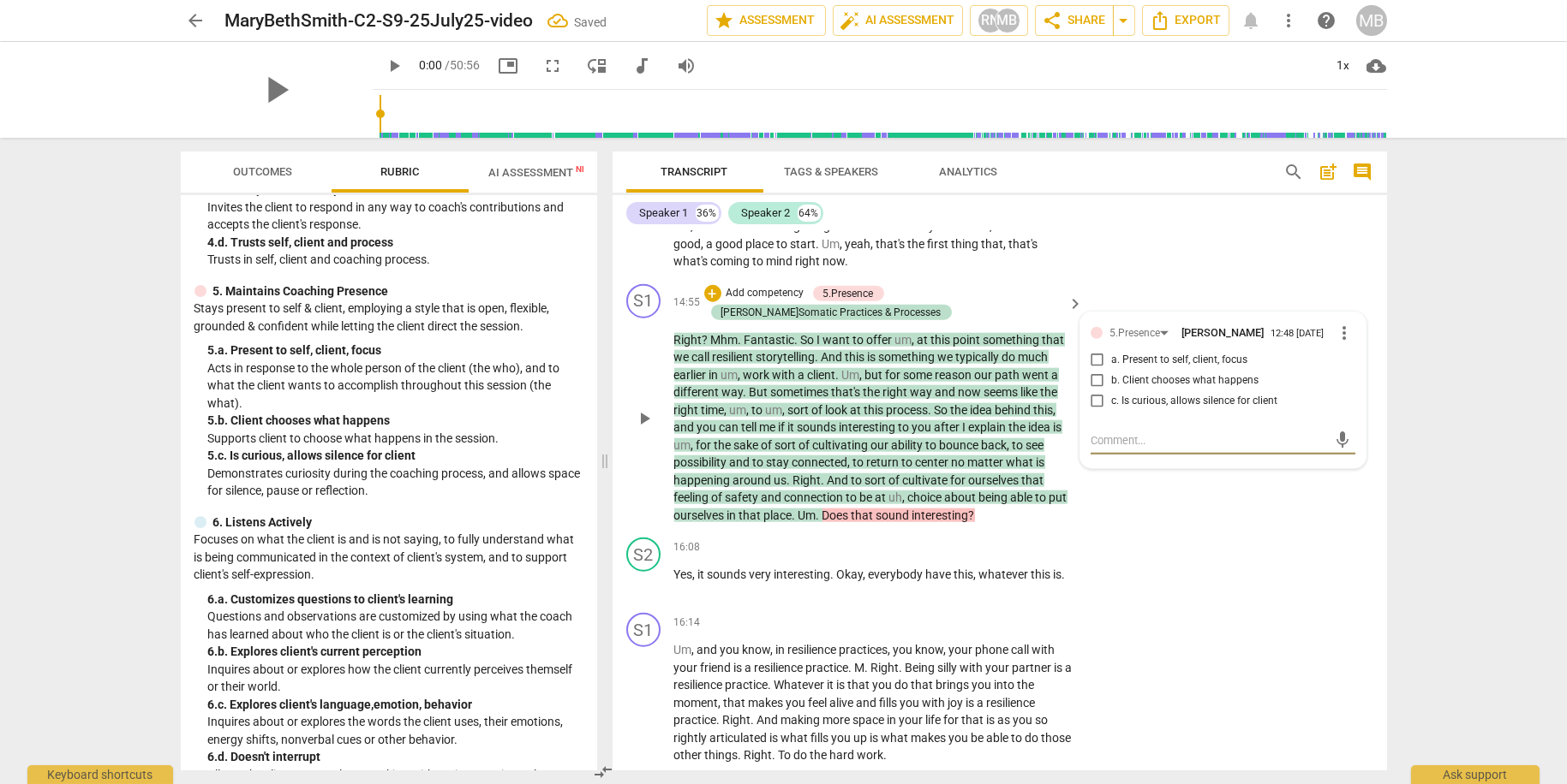
click at [1099, 391] on input "b. Client chooses what happens" at bounding box center [1097, 380] width 28 height 21
click at [1216, 659] on div "S1 play_arrow pause 16:14 + Add competency keyboard_arrow_right Um , and you kn…" at bounding box center [999, 689] width 775 height 165
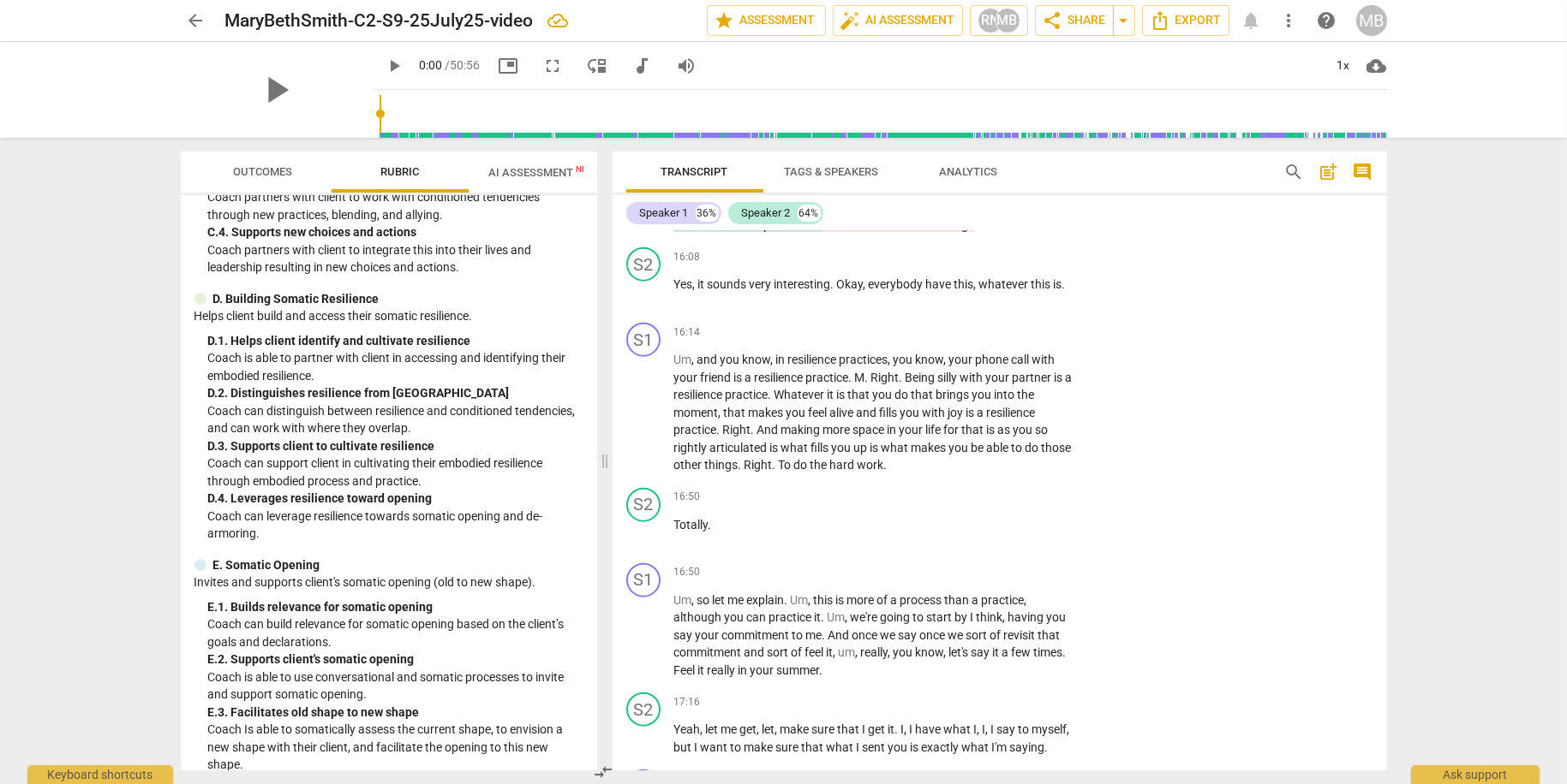
scroll to position [2450, 0]
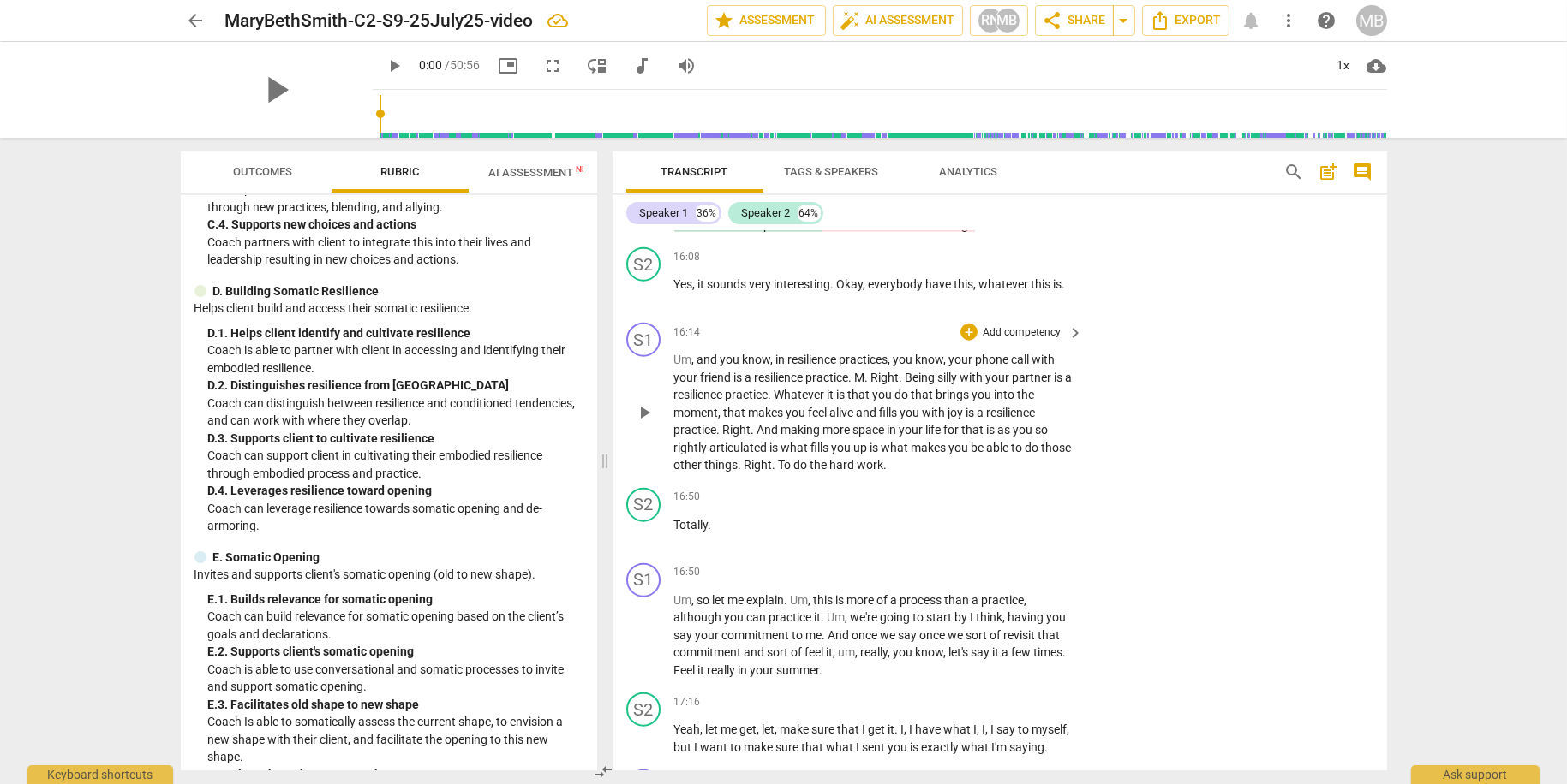
click at [1000, 341] on p "Add competency" at bounding box center [1021, 333] width 82 height 15
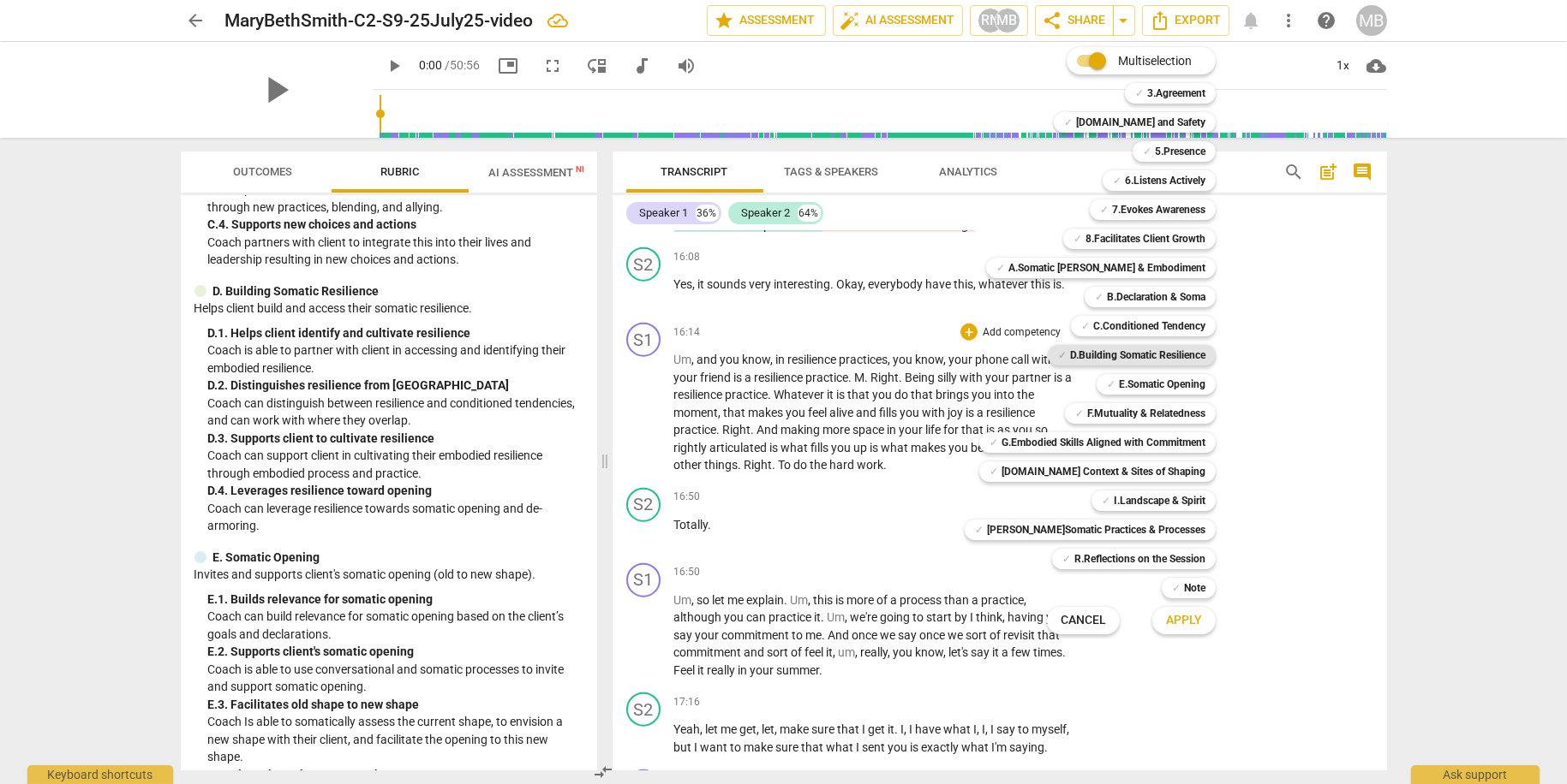
click at [1087, 356] on b "D.Building Somatic Resilience" at bounding box center [1137, 355] width 136 height 21
click at [1177, 625] on span "Apply" at bounding box center [1184, 620] width 36 height 17
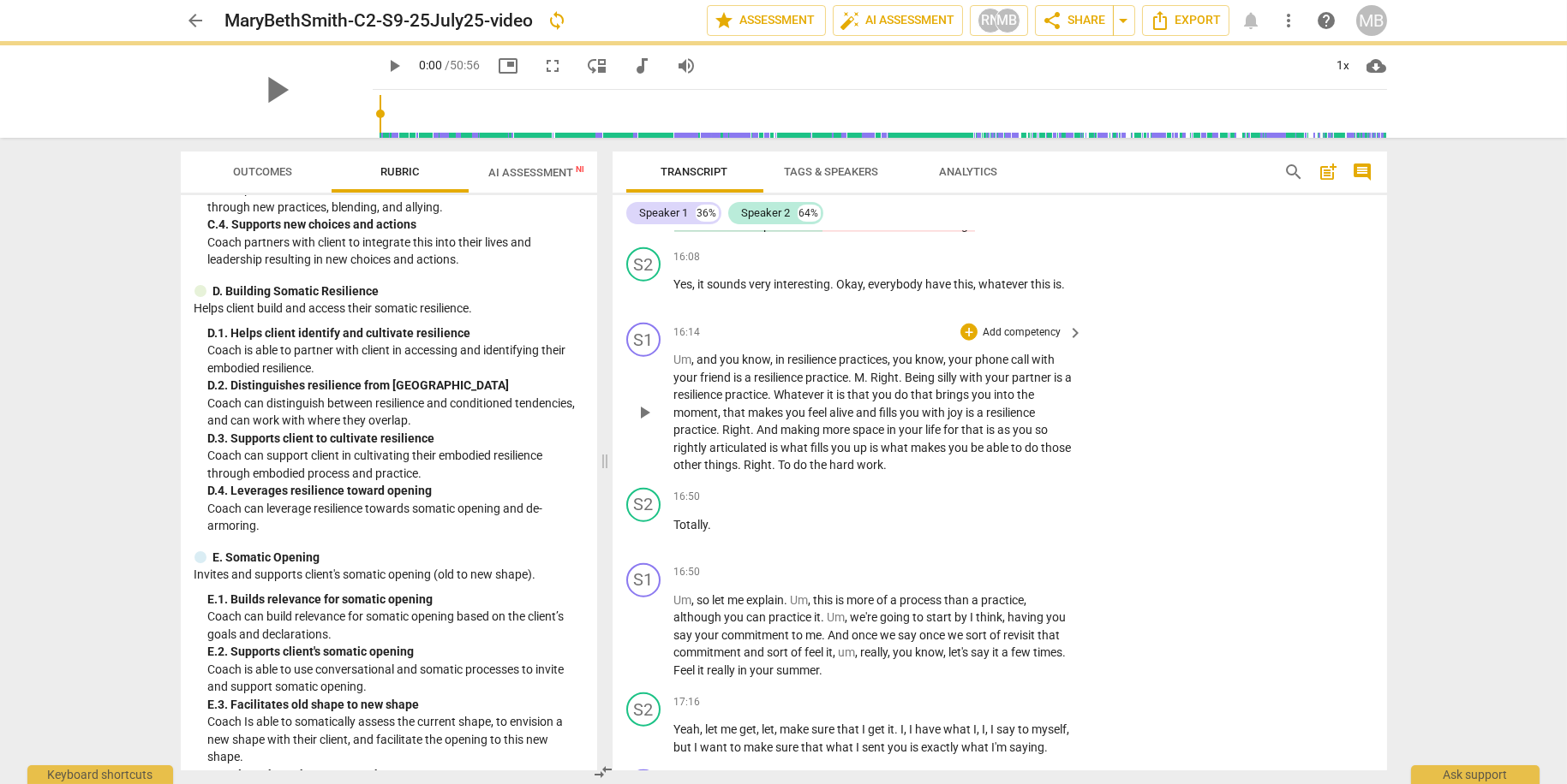
click at [1006, 341] on p "Add competency" at bounding box center [1021, 333] width 82 height 15
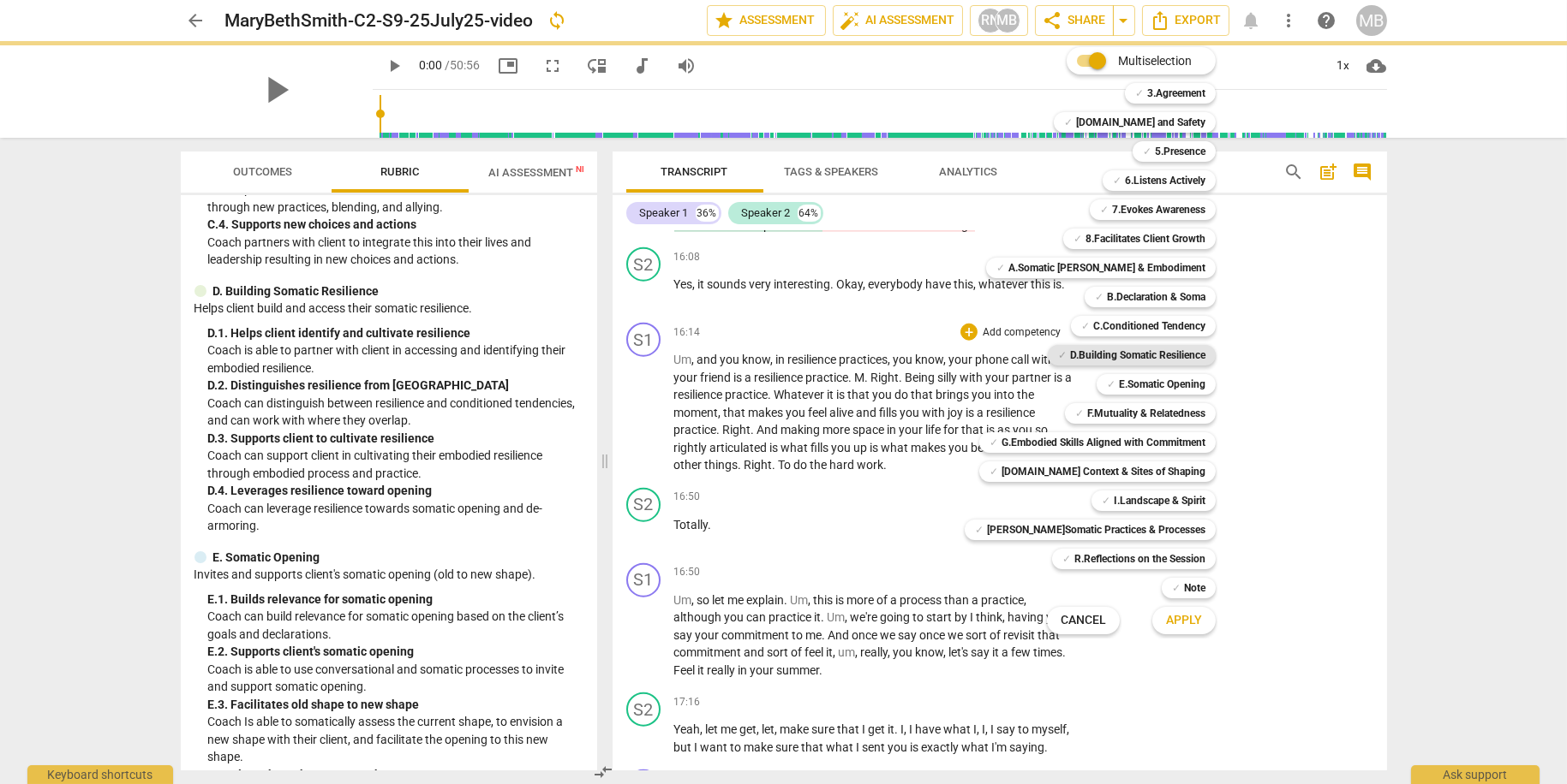
click at [1081, 349] on b "D.Building Somatic Resilience" at bounding box center [1137, 355] width 136 height 21
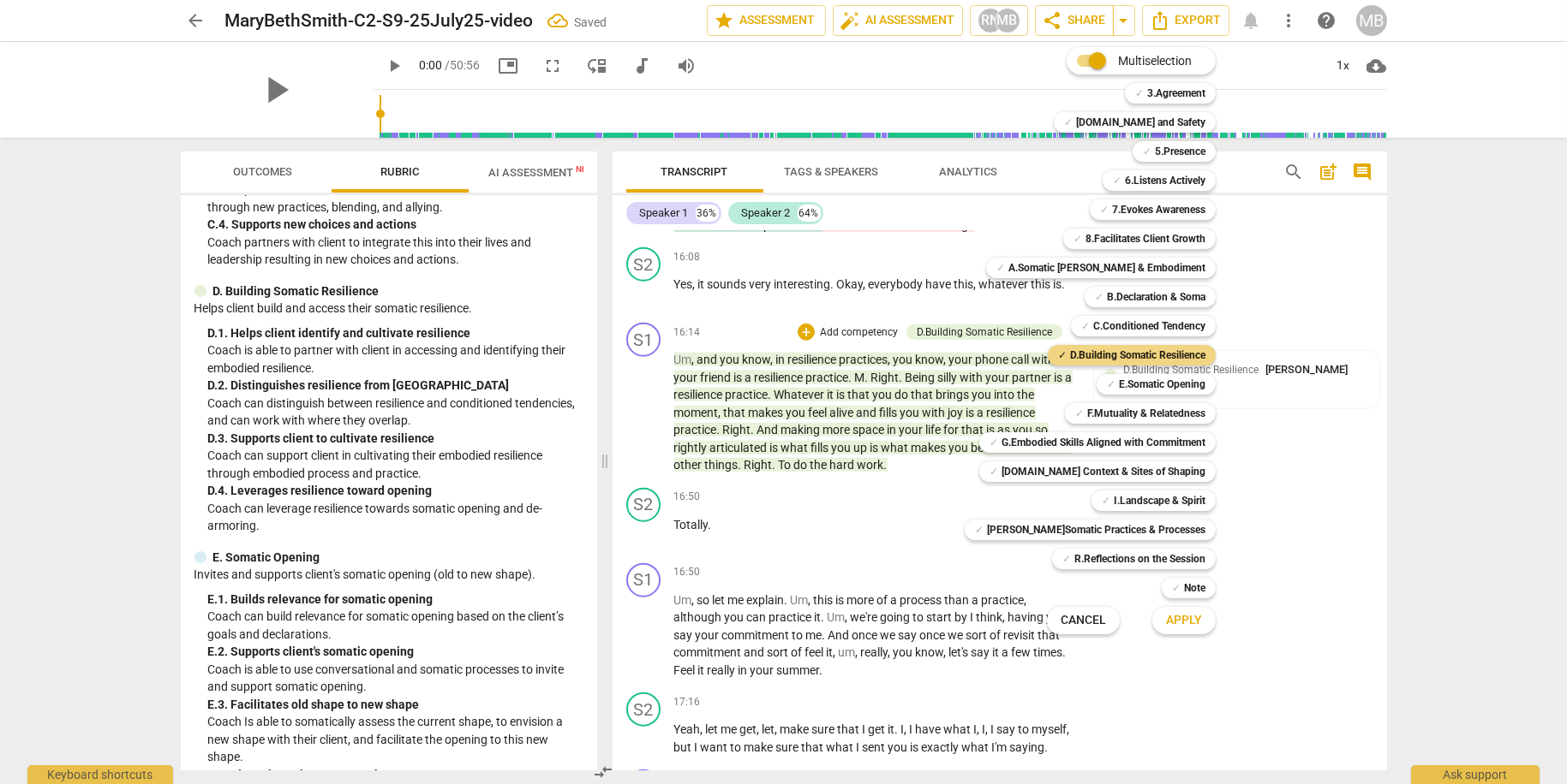
click at [1166, 616] on span "Apply" at bounding box center [1184, 620] width 36 height 17
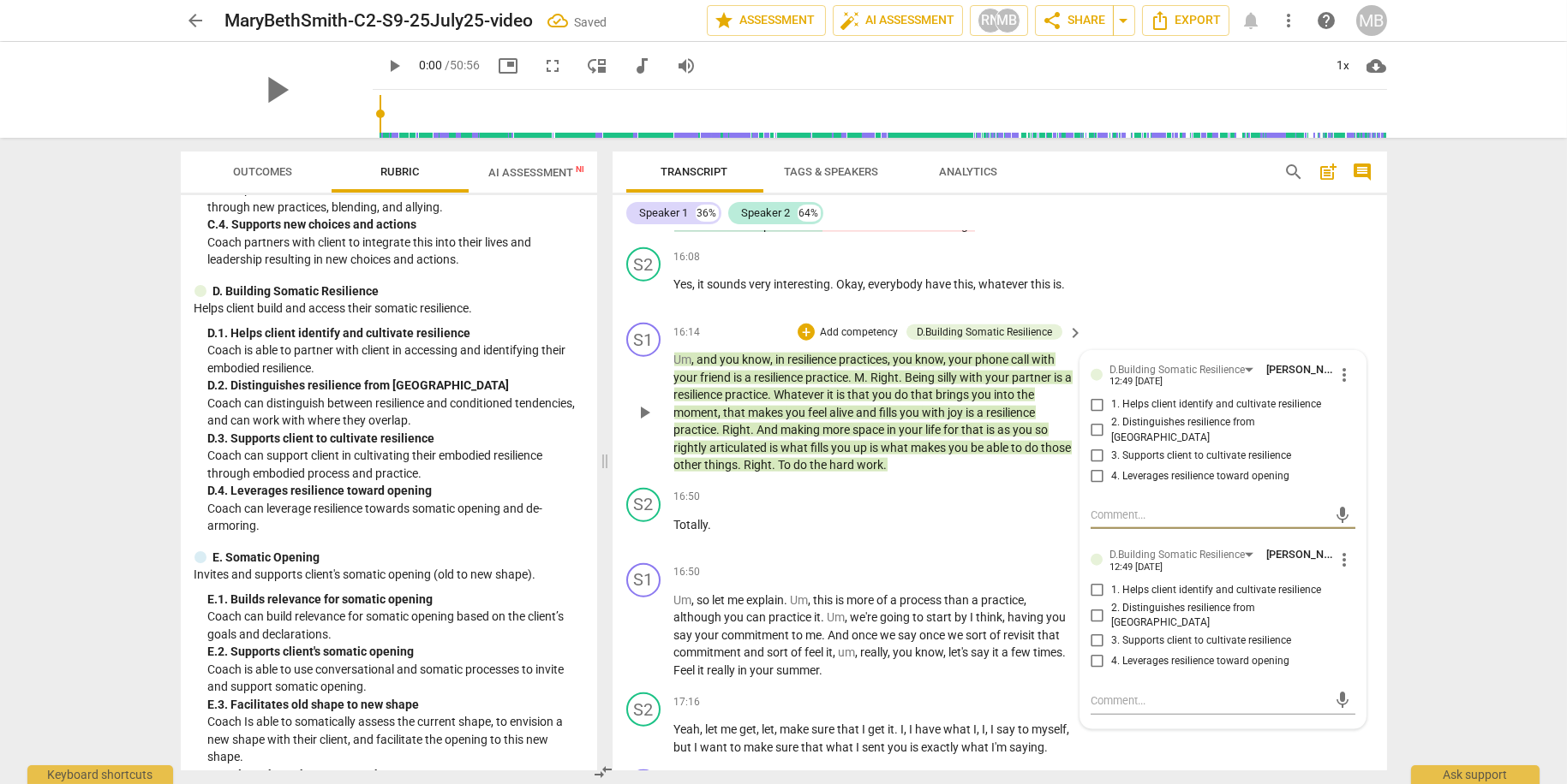
click at [1091, 413] on input "1. Helps client identify and cultivate resilience" at bounding box center [1097, 405] width 28 height 21
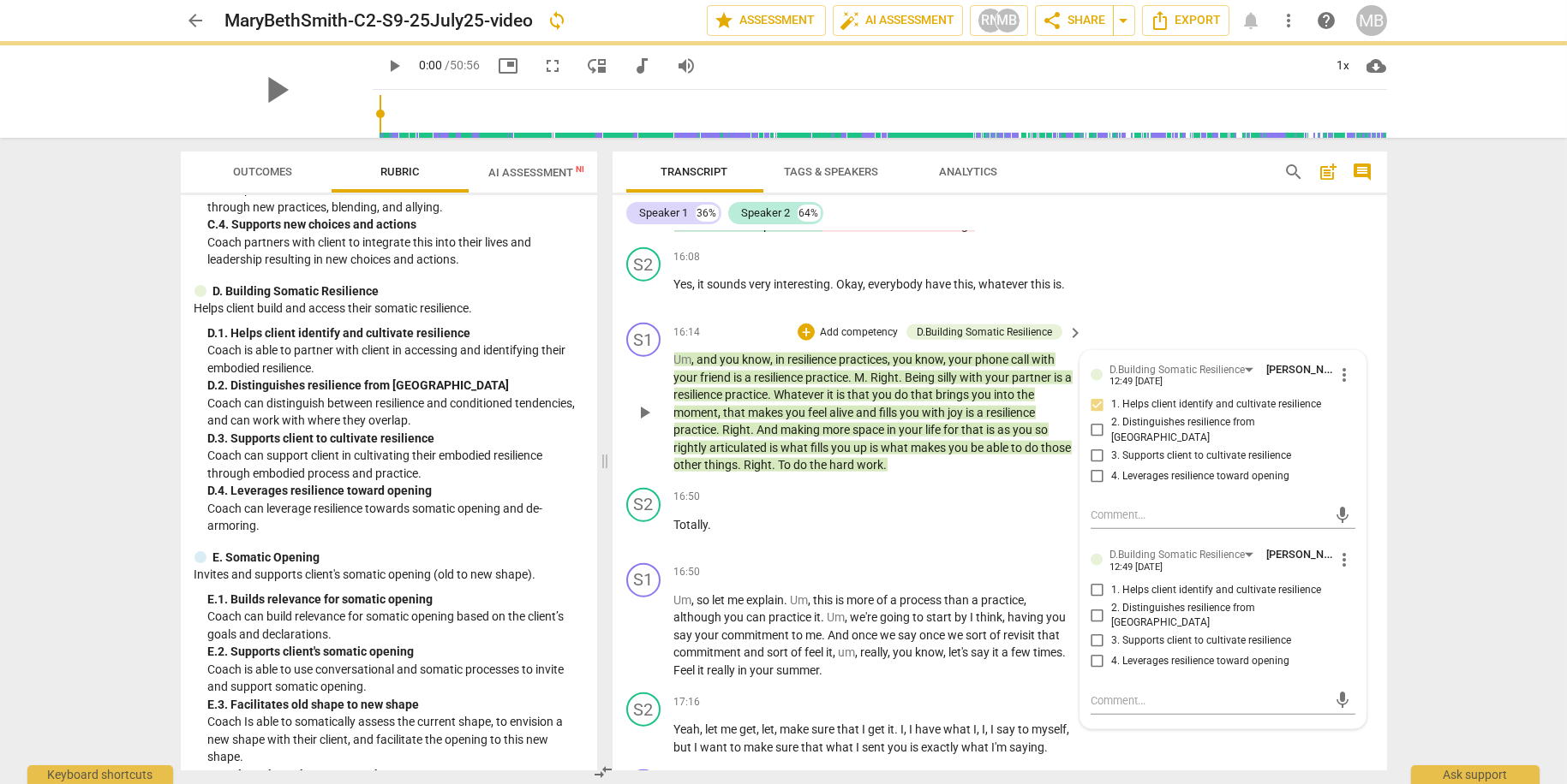
click at [1337, 557] on span "more_vert" at bounding box center [1344, 560] width 21 height 21
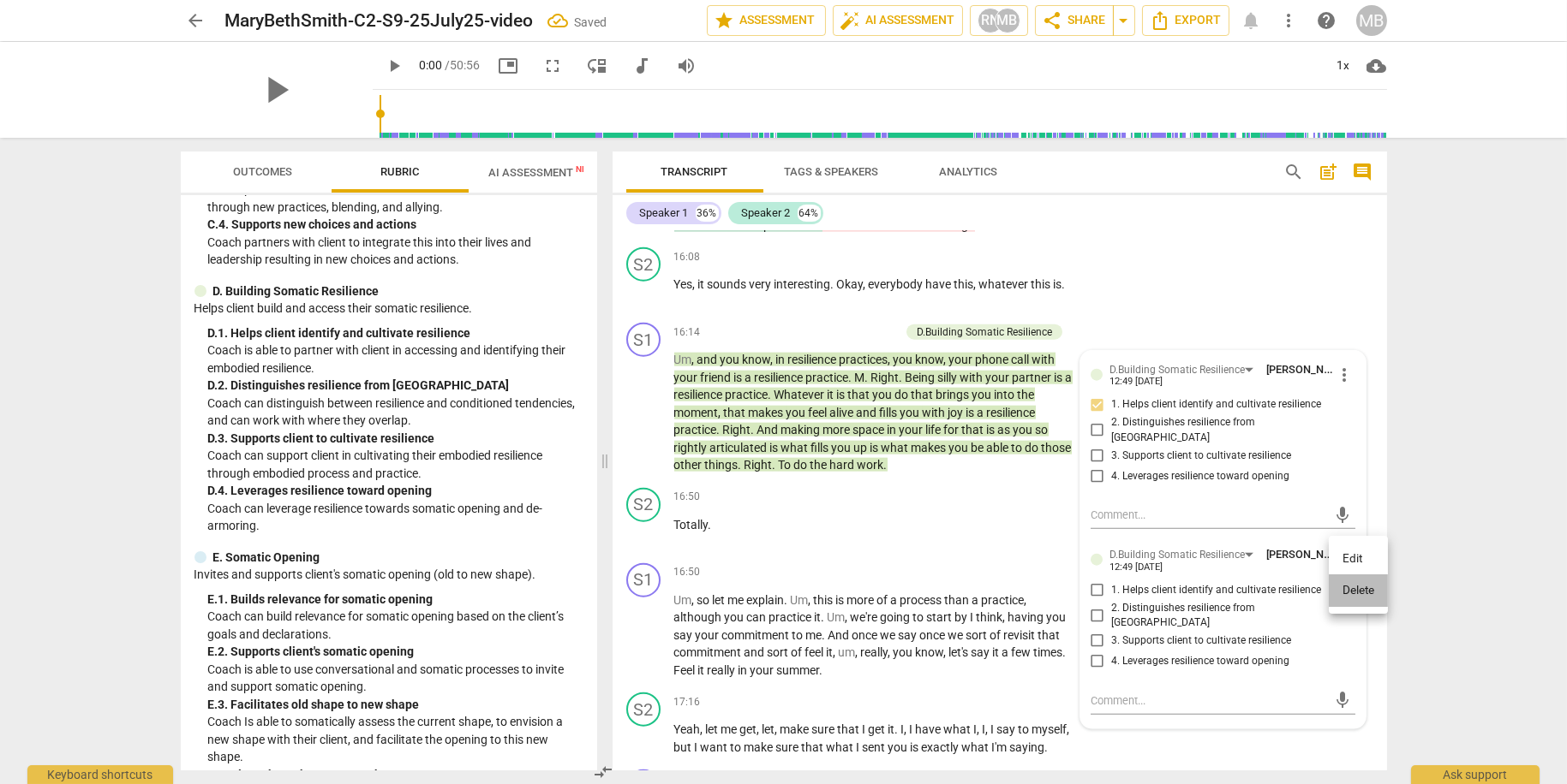
click at [1349, 591] on li "Delete" at bounding box center [1358, 590] width 59 height 32
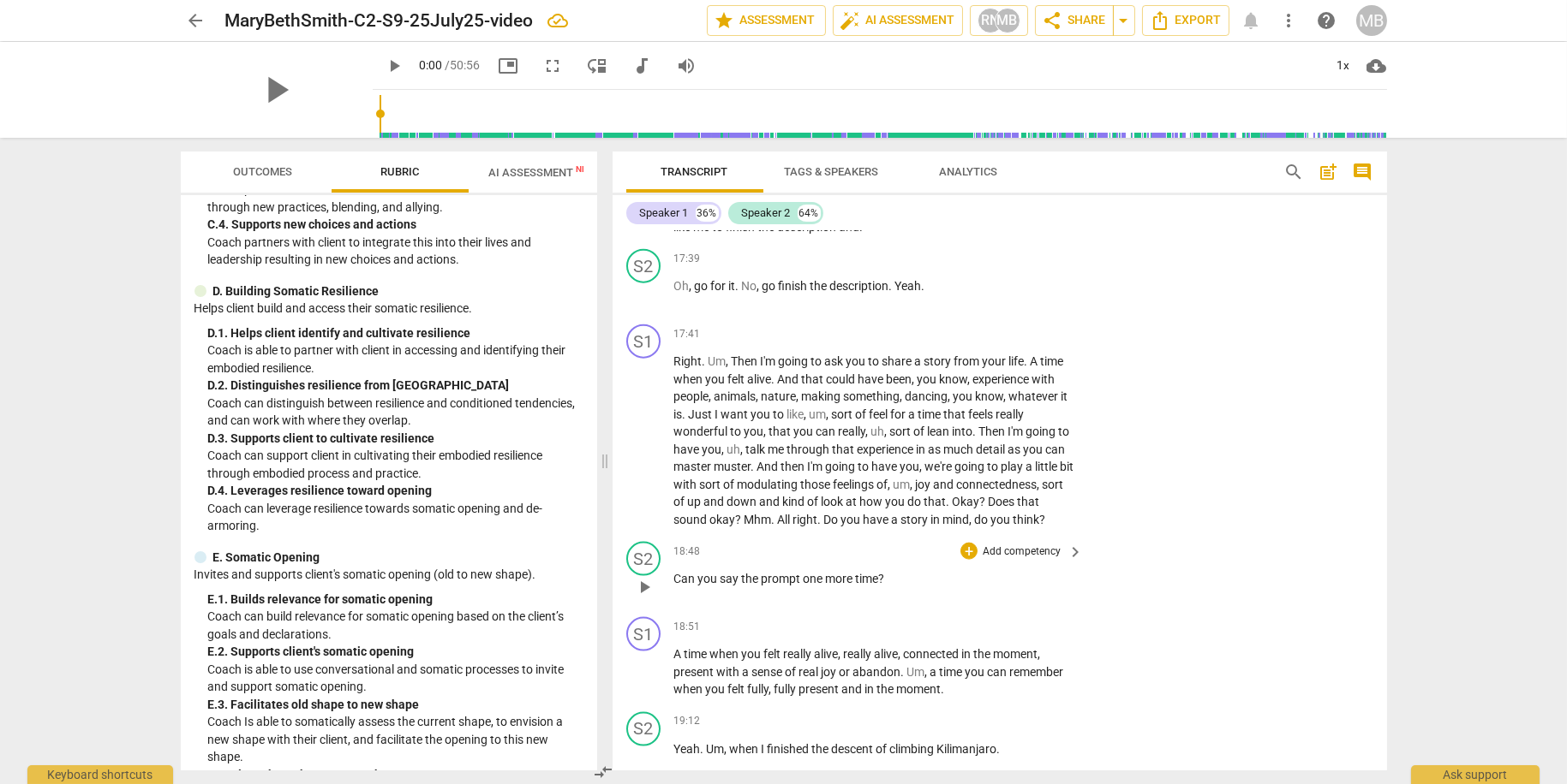
scroll to position [6206, 0]
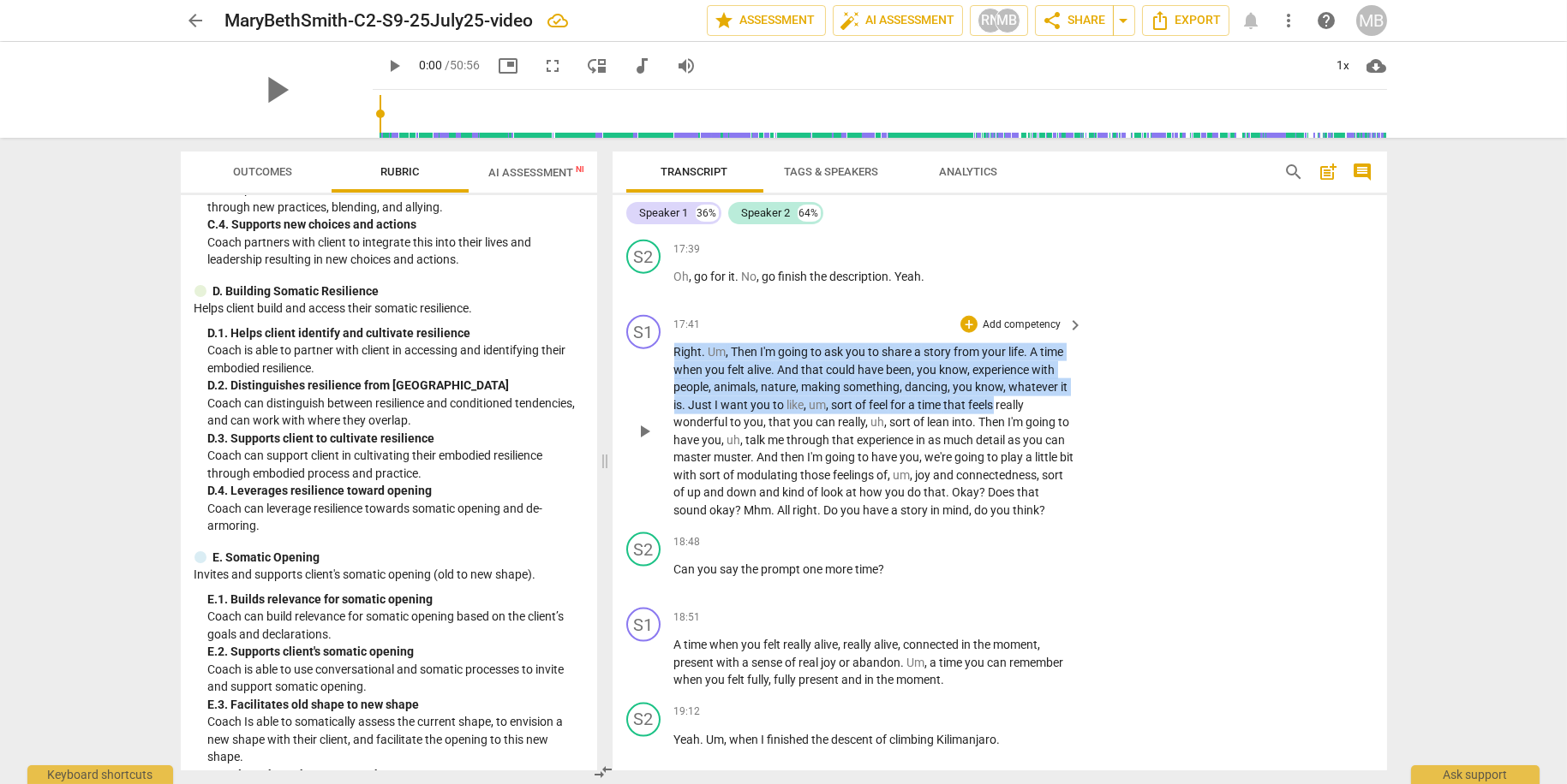
drag, startPoint x: 676, startPoint y: 377, endPoint x: 1000, endPoint y: 421, distance: 327.0
click at [1000, 421] on p "Right . Um , Then I'm going to ask you to share a story from your life . A time…" at bounding box center [874, 431] width 401 height 176
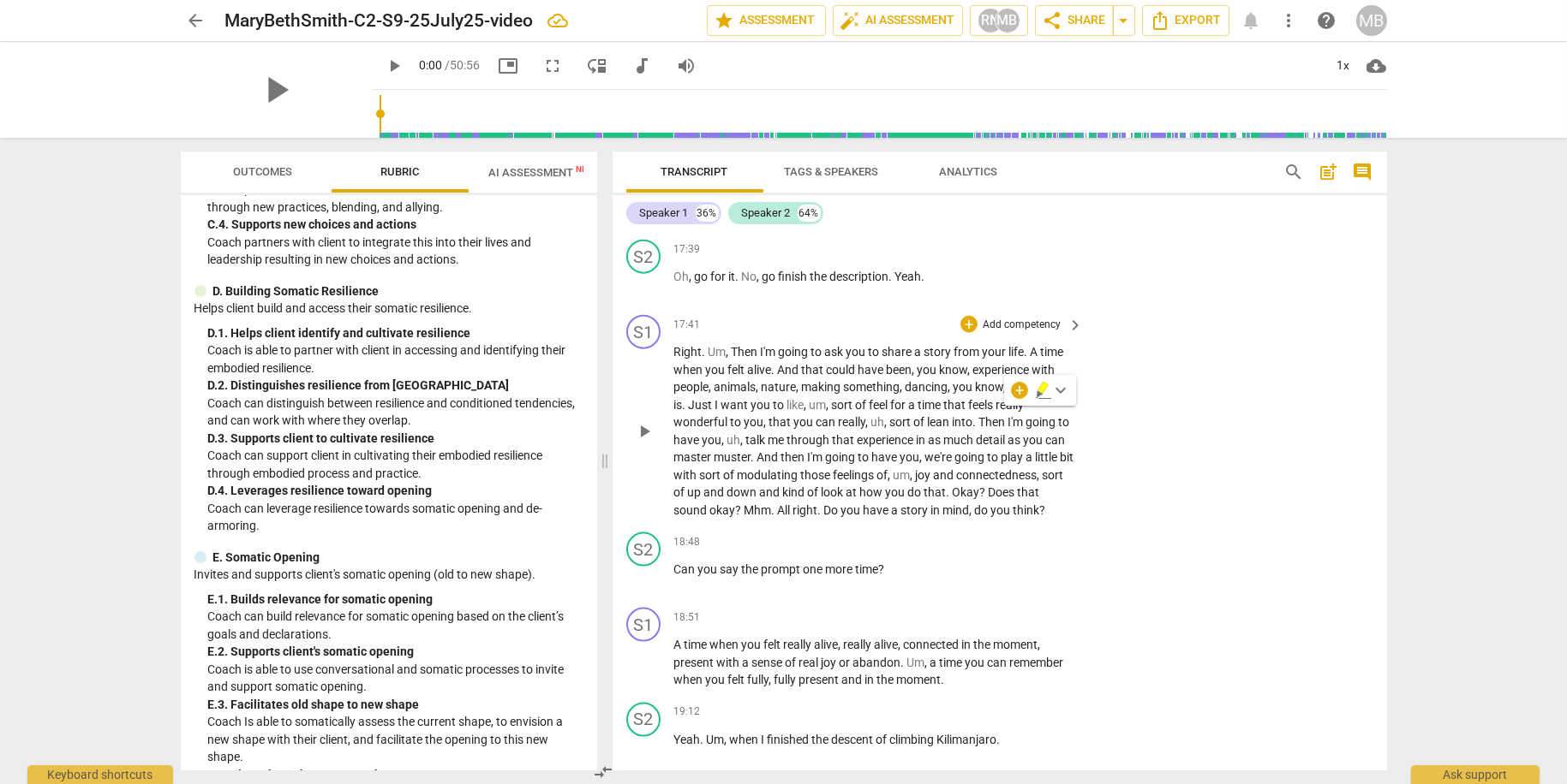
click at [1172, 388] on div "S1 play_arrow pause 17:41 + Add competency keyboard_arrow_right Right . Um , Th…" at bounding box center [999, 417] width 775 height 217
click at [1008, 333] on p "Add competency" at bounding box center [1021, 325] width 82 height 15
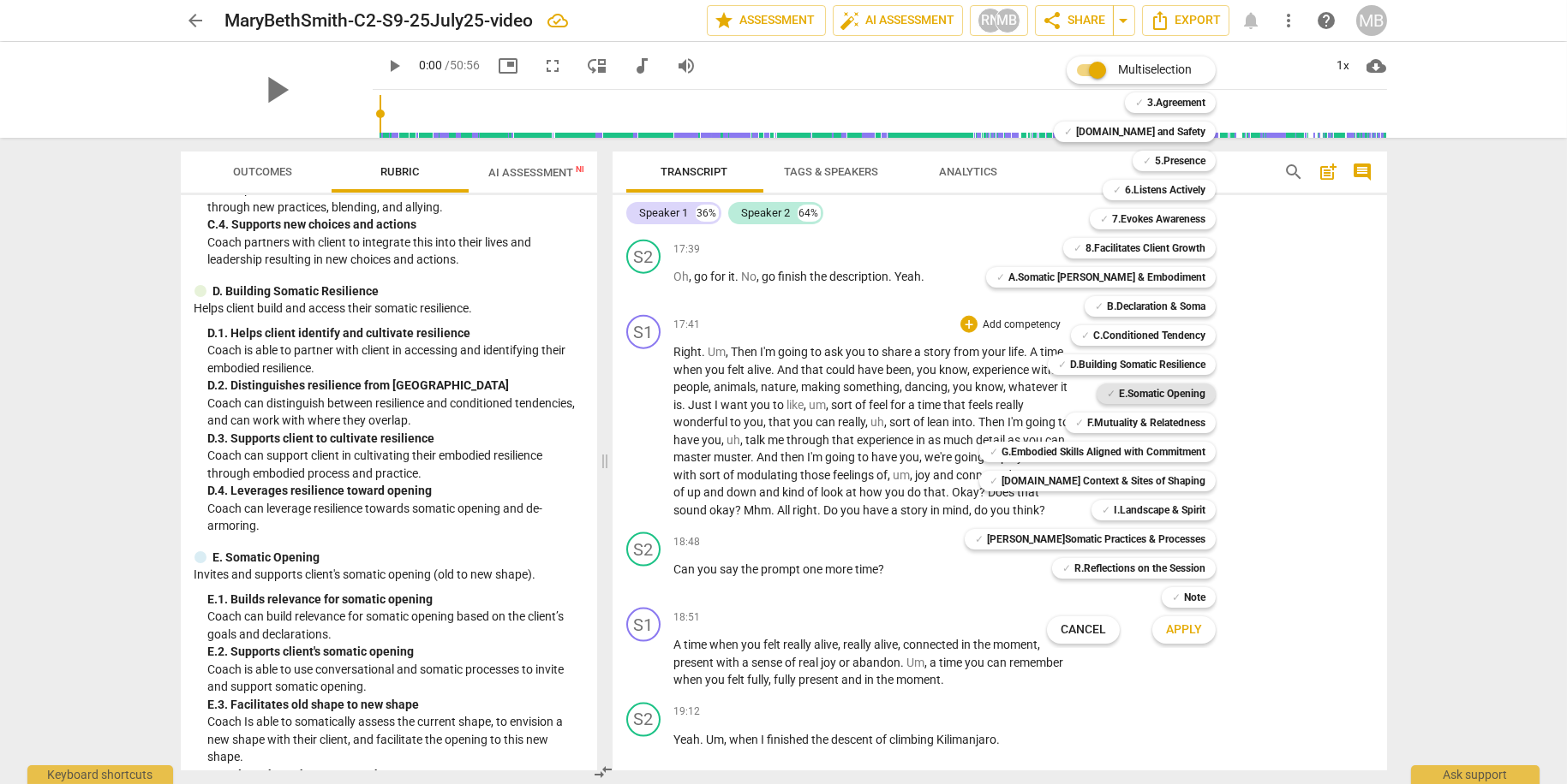
click at [1142, 392] on b "E.Somatic Opening" at bounding box center [1162, 394] width 86 height 21
click at [1141, 370] on b "D.Building Somatic Resilience" at bounding box center [1137, 364] width 136 height 21
click at [1103, 394] on div "✓ E.Somatic Opening" at bounding box center [1156, 394] width 119 height 21
click at [1174, 632] on span "Apply" at bounding box center [1184, 630] width 36 height 17
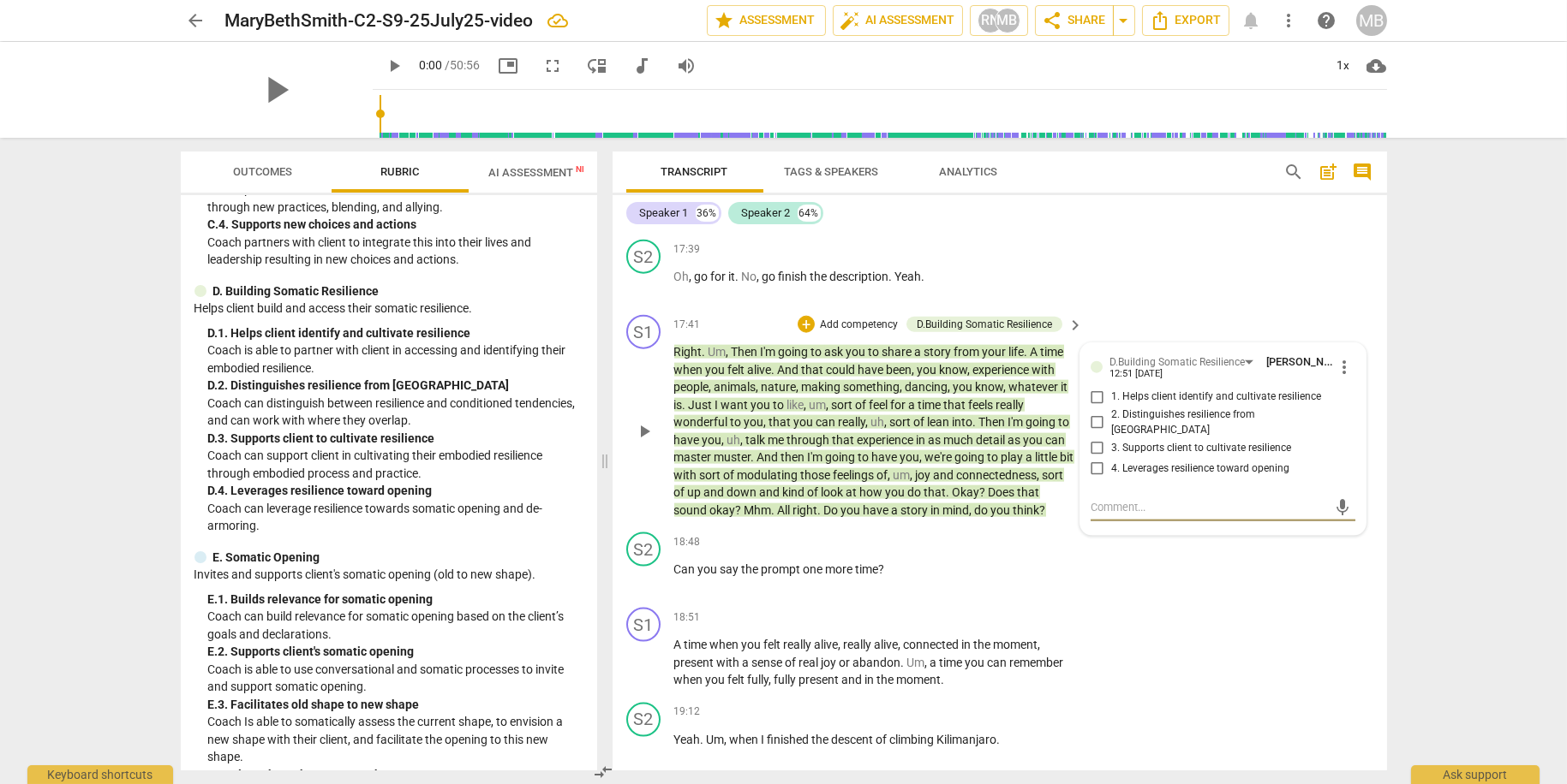
click at [1337, 378] on span "more_vert" at bounding box center [1344, 367] width 21 height 21
click at [1345, 430] on li "Delete" at bounding box center [1358, 424] width 59 height 32
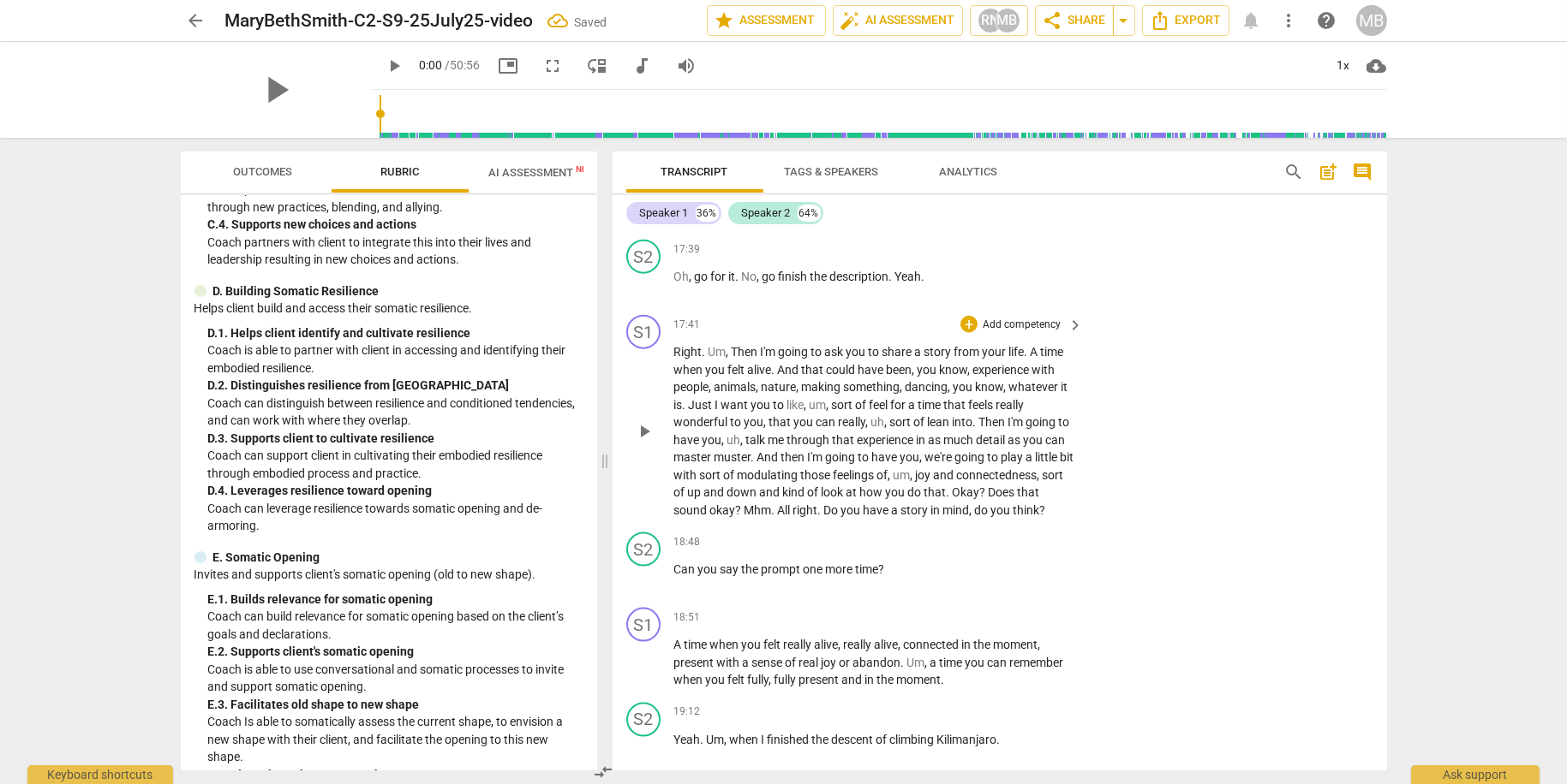
click at [1046, 333] on p "Add competency" at bounding box center [1021, 325] width 82 height 15
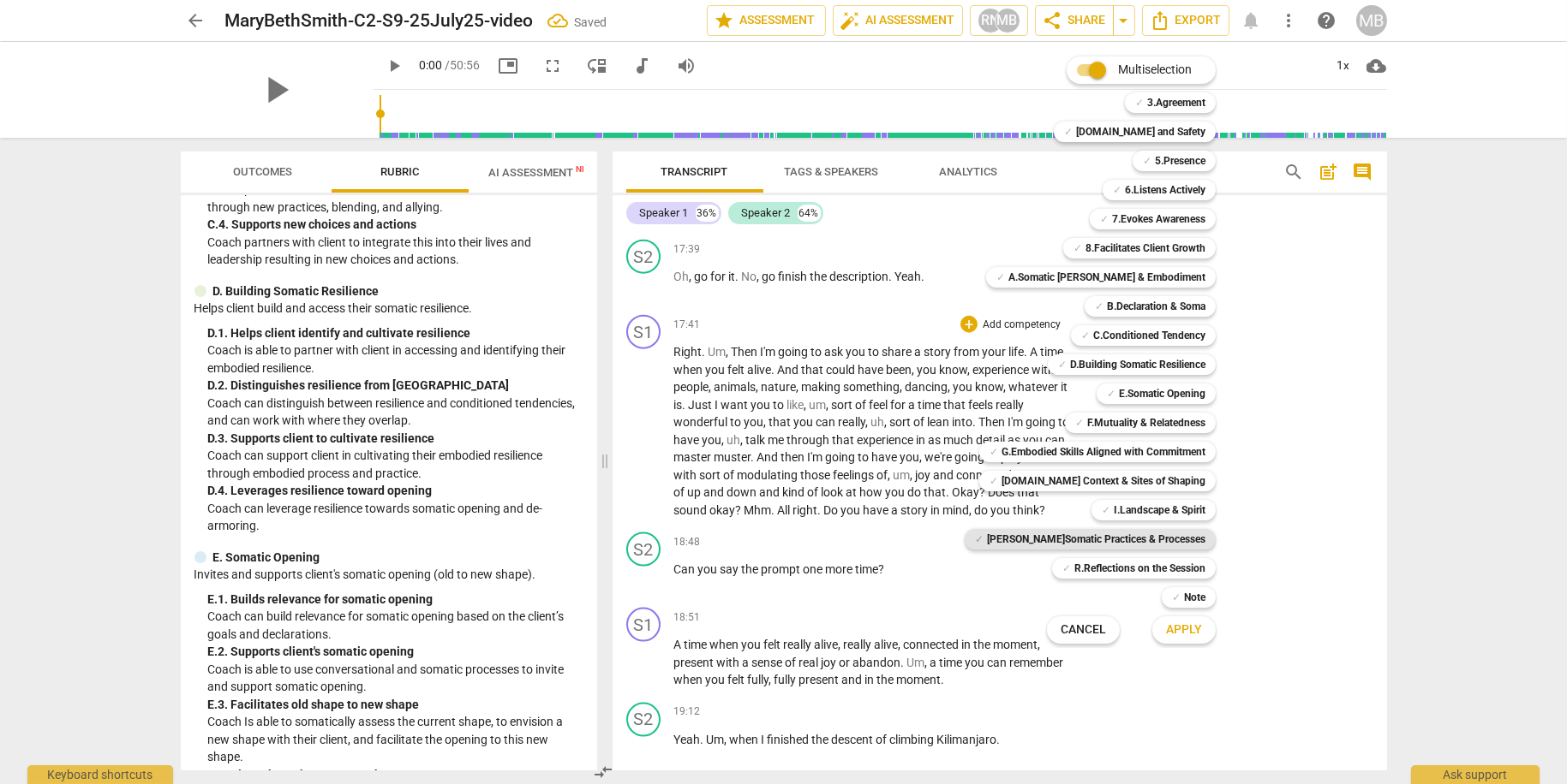
click at [1170, 537] on b "[PERSON_NAME]Somatic Practices & Processes" at bounding box center [1096, 539] width 218 height 21
click at [1183, 632] on span "Apply" at bounding box center [1184, 630] width 36 height 17
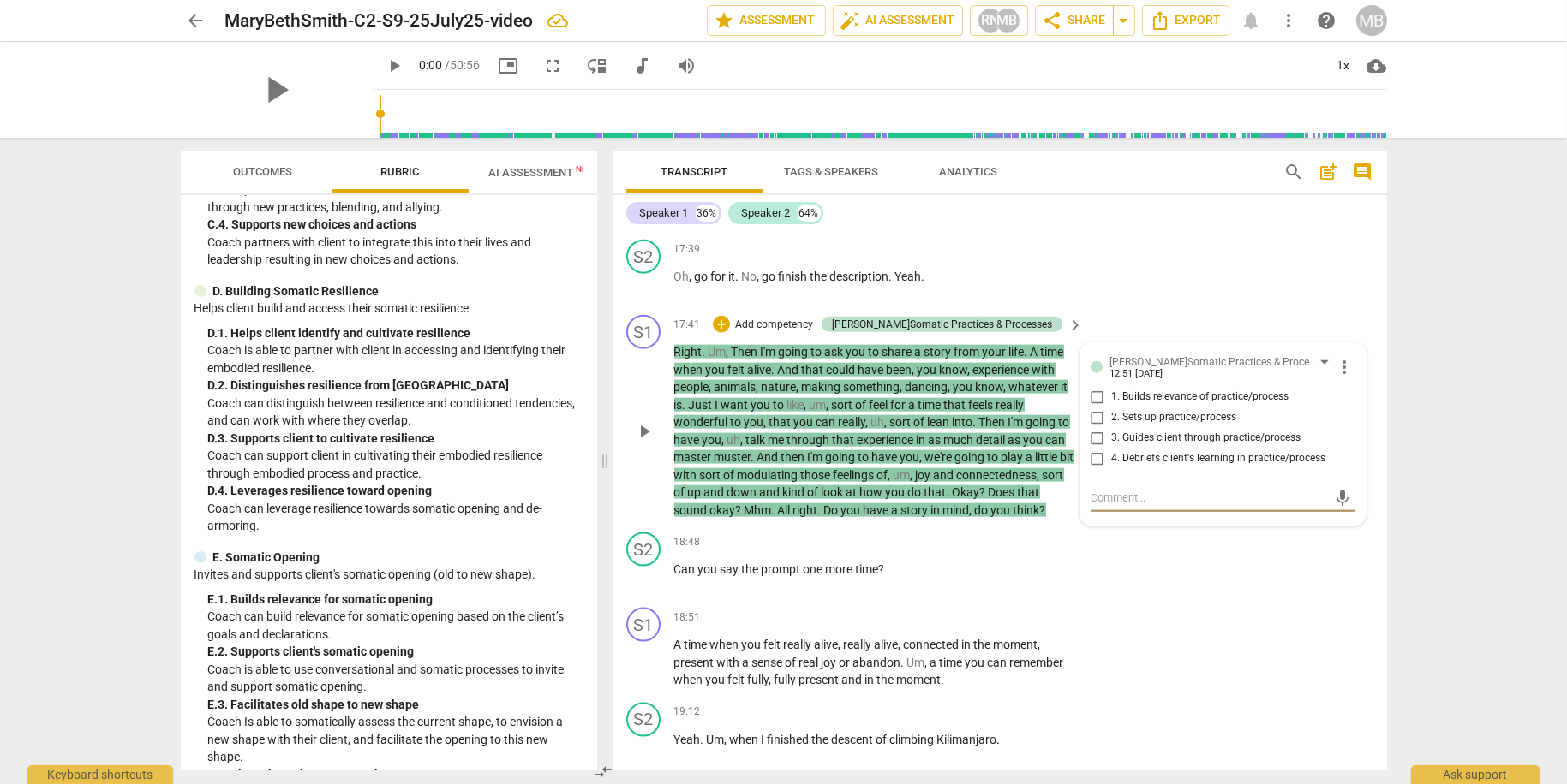
click at [1097, 428] on input "2. Sets up practice/process" at bounding box center [1097, 417] width 28 height 21
click at [1232, 594] on div "S2 play_arrow pause 18:48 + Add competency keyboard_arrow_right Can you say the…" at bounding box center [999, 563] width 775 height 75
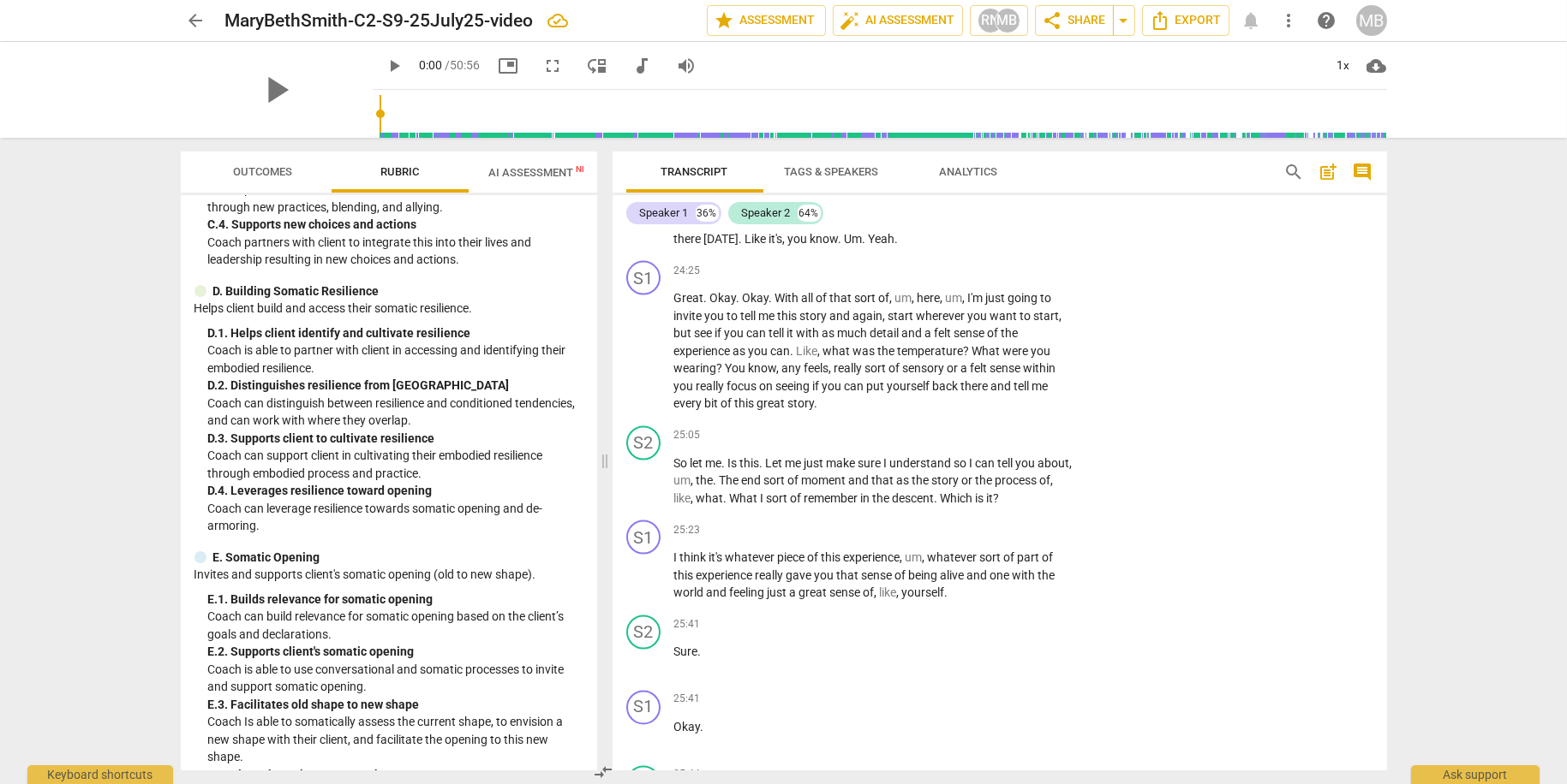
scroll to position [8209, 0]
click at [1036, 278] on p "Add competency" at bounding box center [1021, 270] width 82 height 15
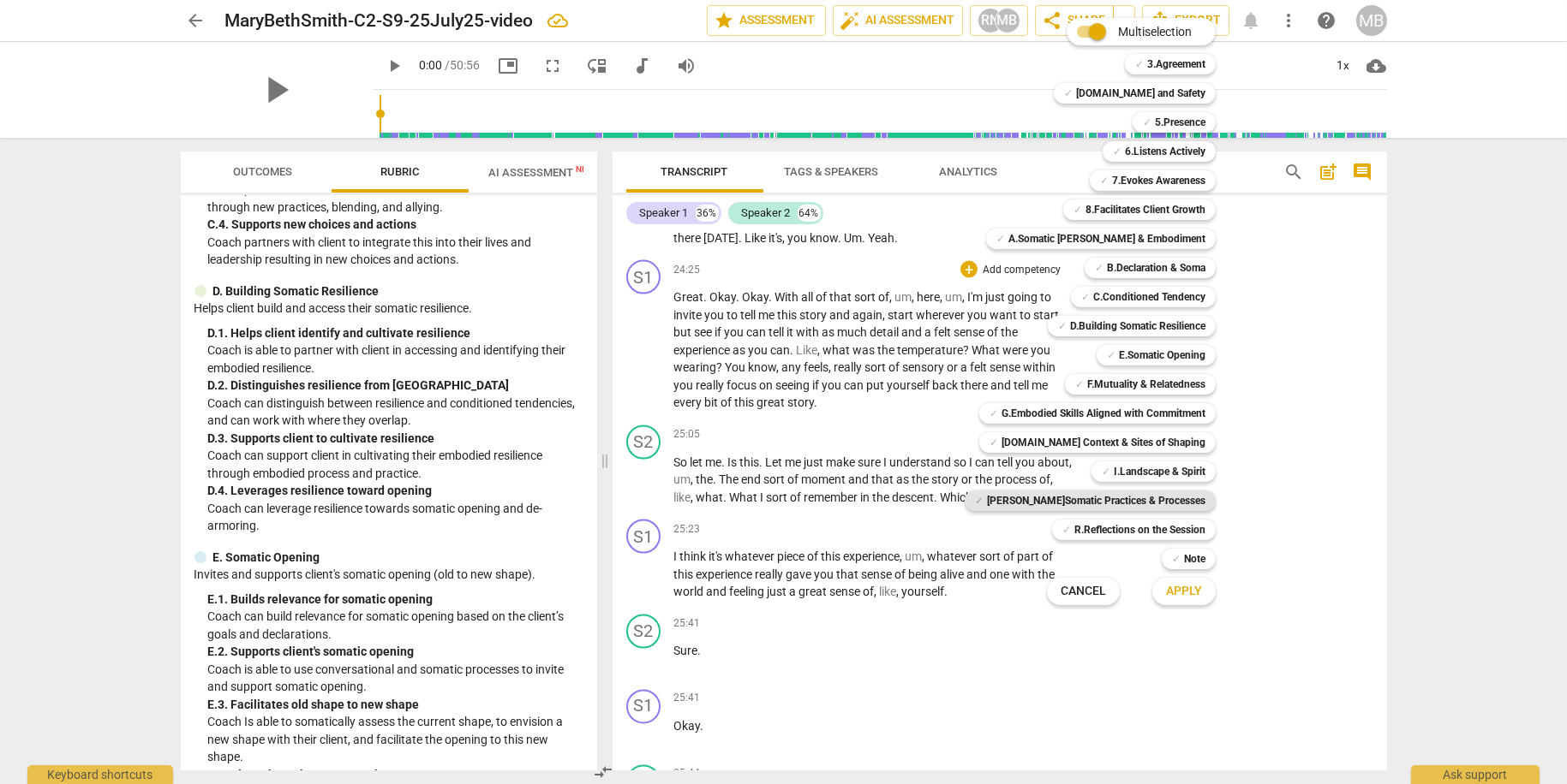
click at [1177, 500] on b "[PERSON_NAME]Somatic Practices & Processes" at bounding box center [1096, 501] width 218 height 21
click at [1186, 590] on span "Apply" at bounding box center [1184, 591] width 36 height 17
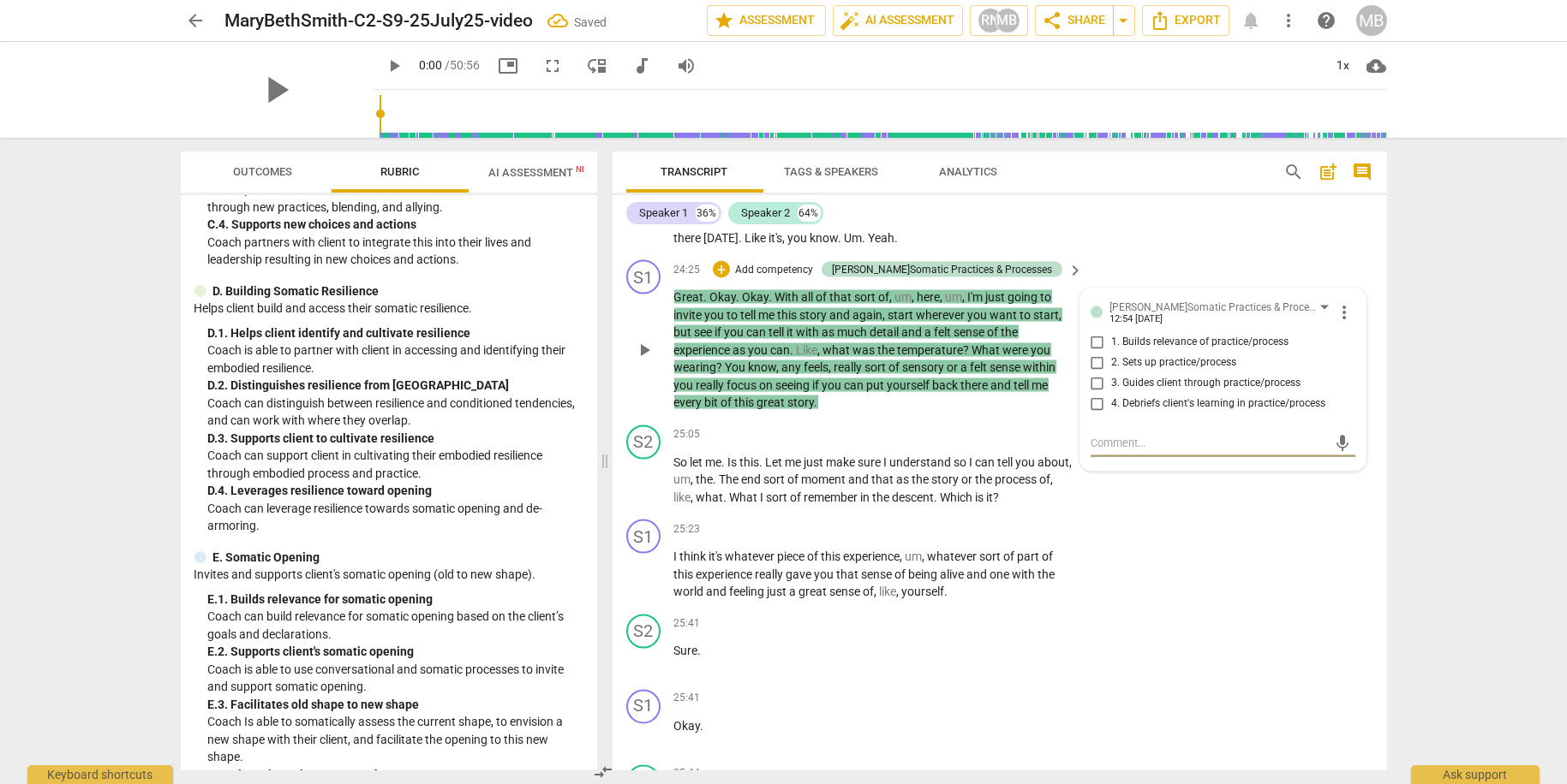
click at [1098, 394] on input "3. Guides client through practice/process" at bounding box center [1097, 383] width 28 height 21
click at [1212, 649] on div "S2 play_arrow pause 25:41 + Add competency keyboard_arrow_right Sure ." at bounding box center [999, 646] width 775 height 75
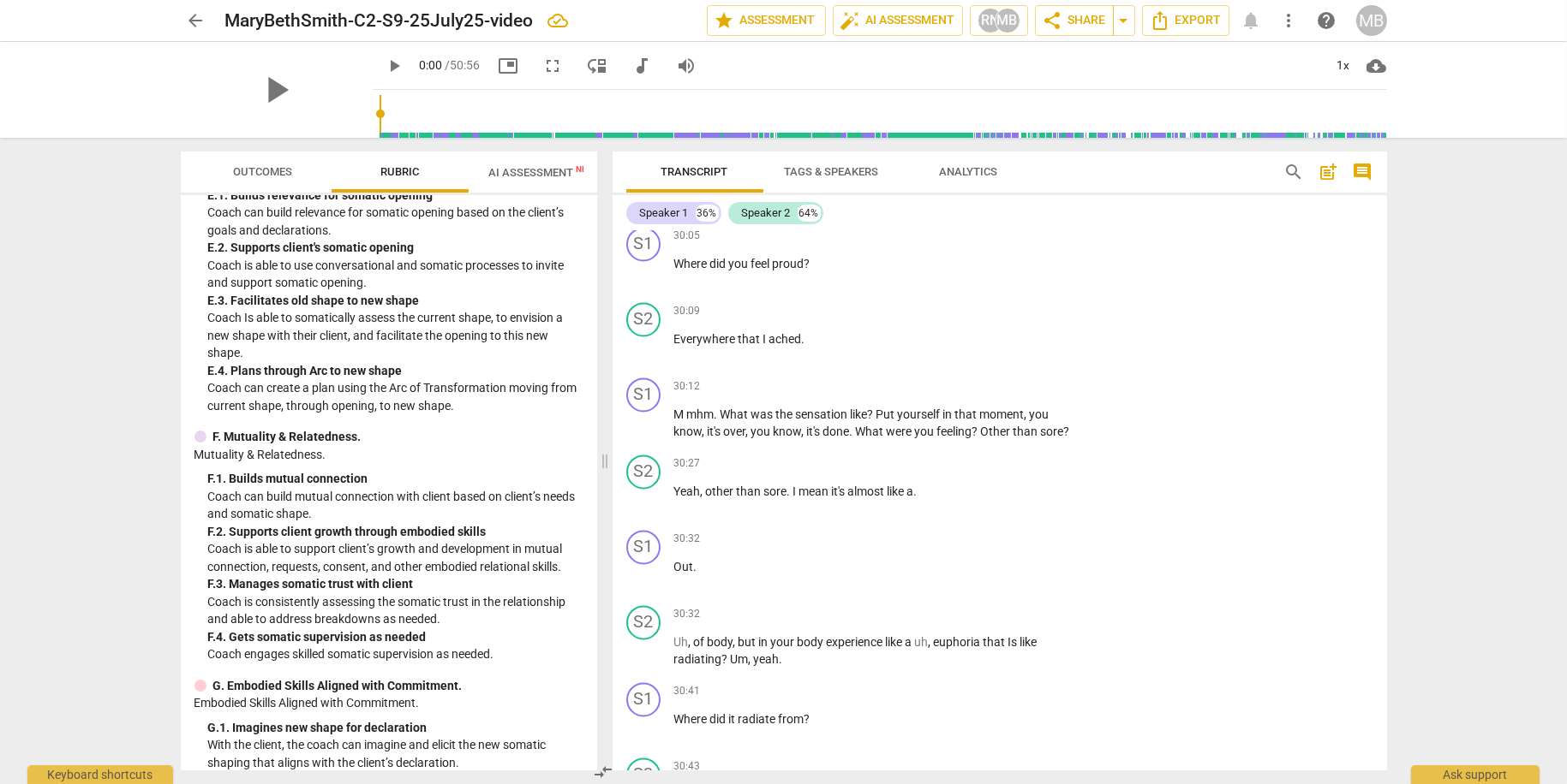
scroll to position [2872, 0]
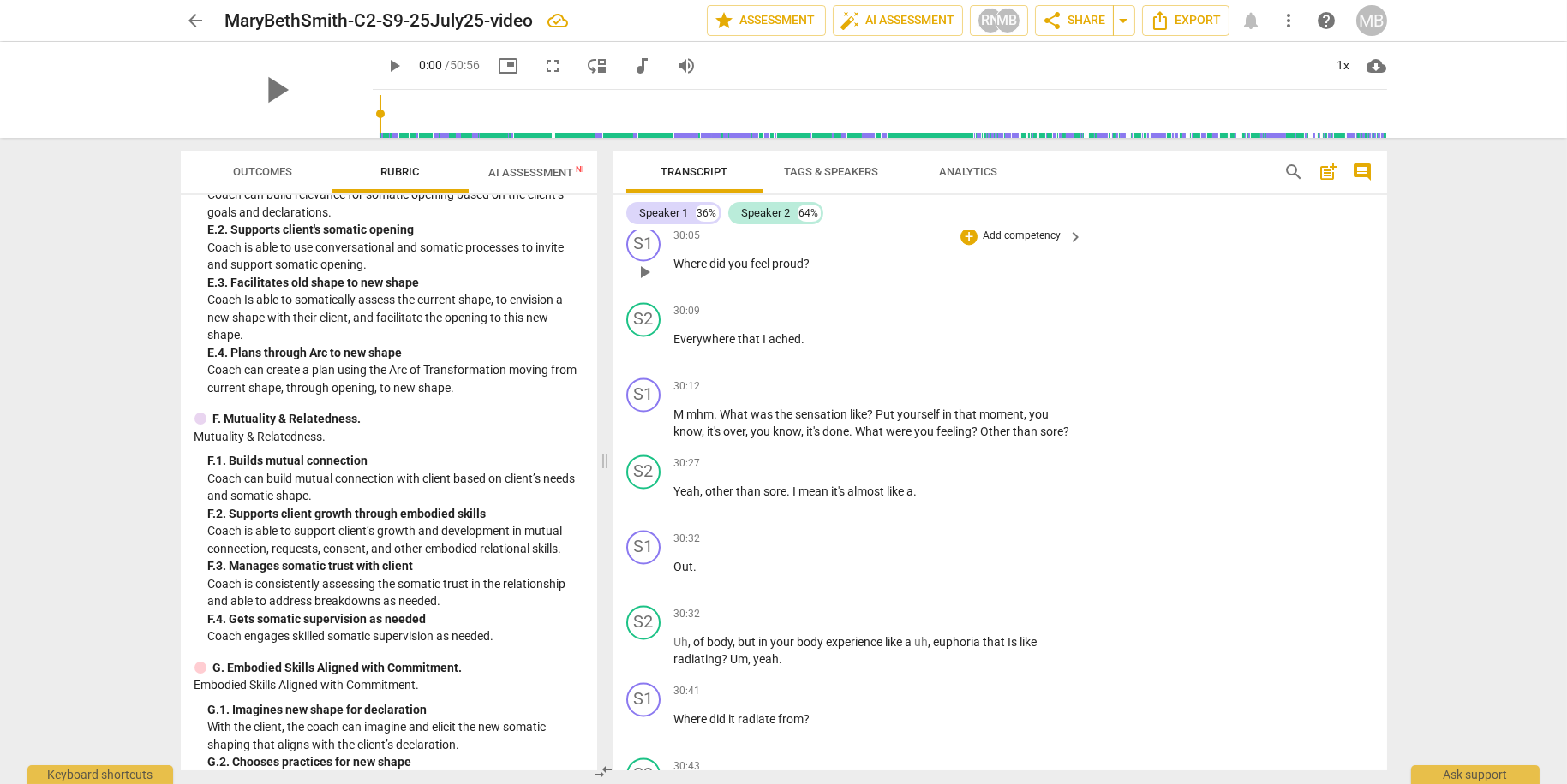
click at [1037, 244] on p "Add competency" at bounding box center [1021, 236] width 82 height 15
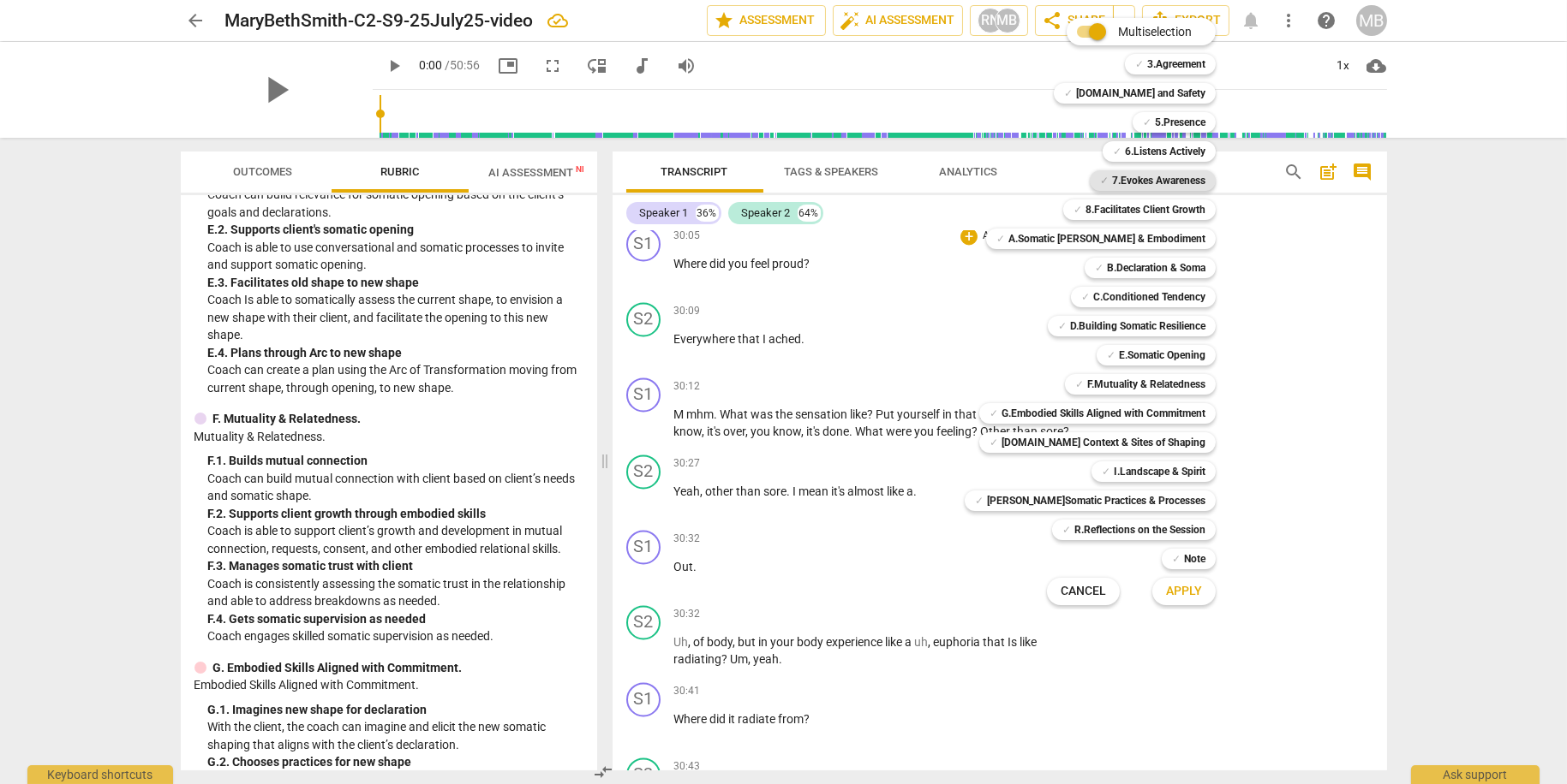
click at [1180, 176] on b "7.Evokes Awareness" at bounding box center [1159, 180] width 93 height 21
click at [1186, 591] on span "Apply" at bounding box center [1184, 591] width 36 height 17
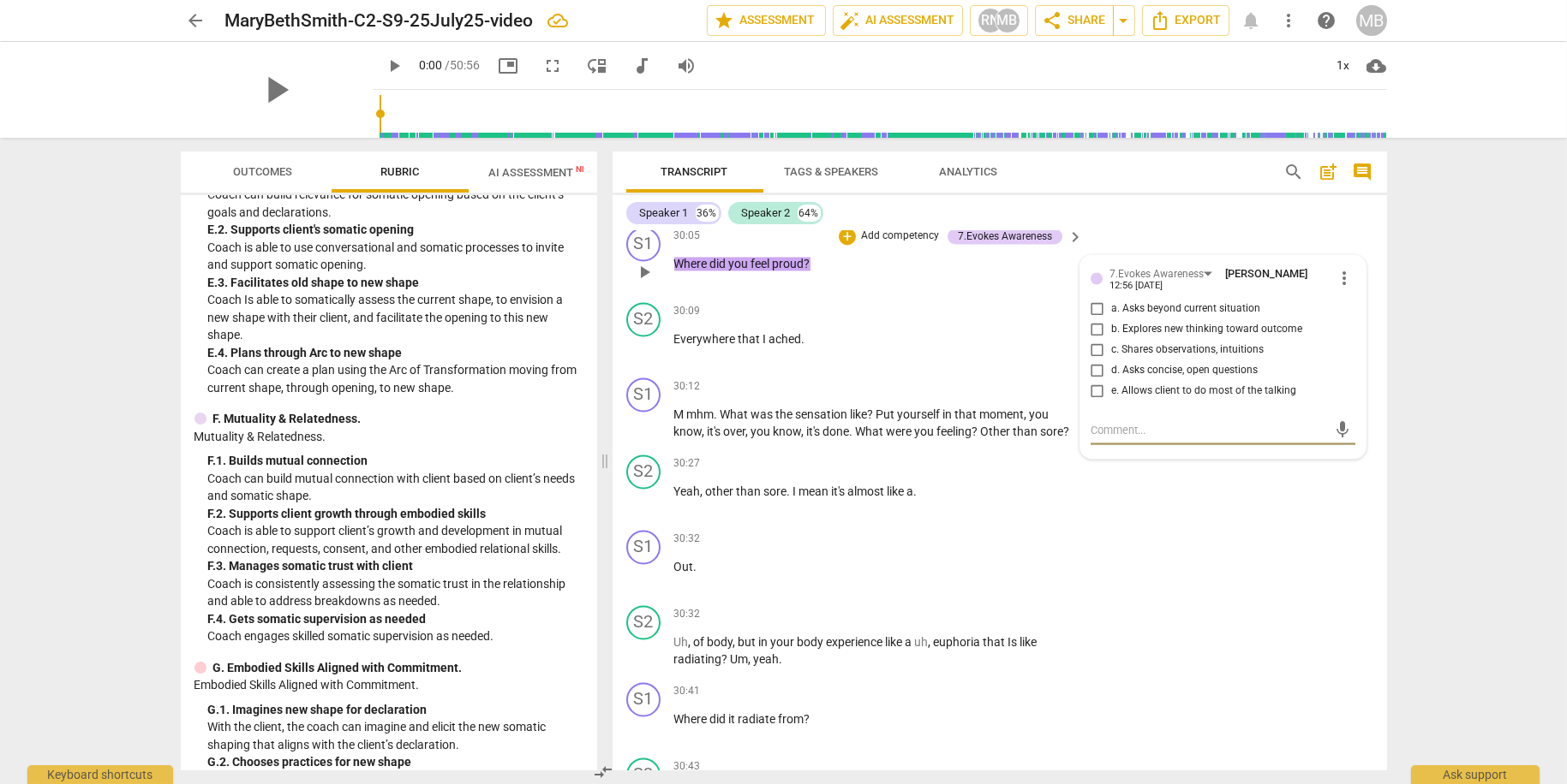
click at [1095, 381] on input "d. Asks concise, open questions" at bounding box center [1097, 370] width 28 height 21
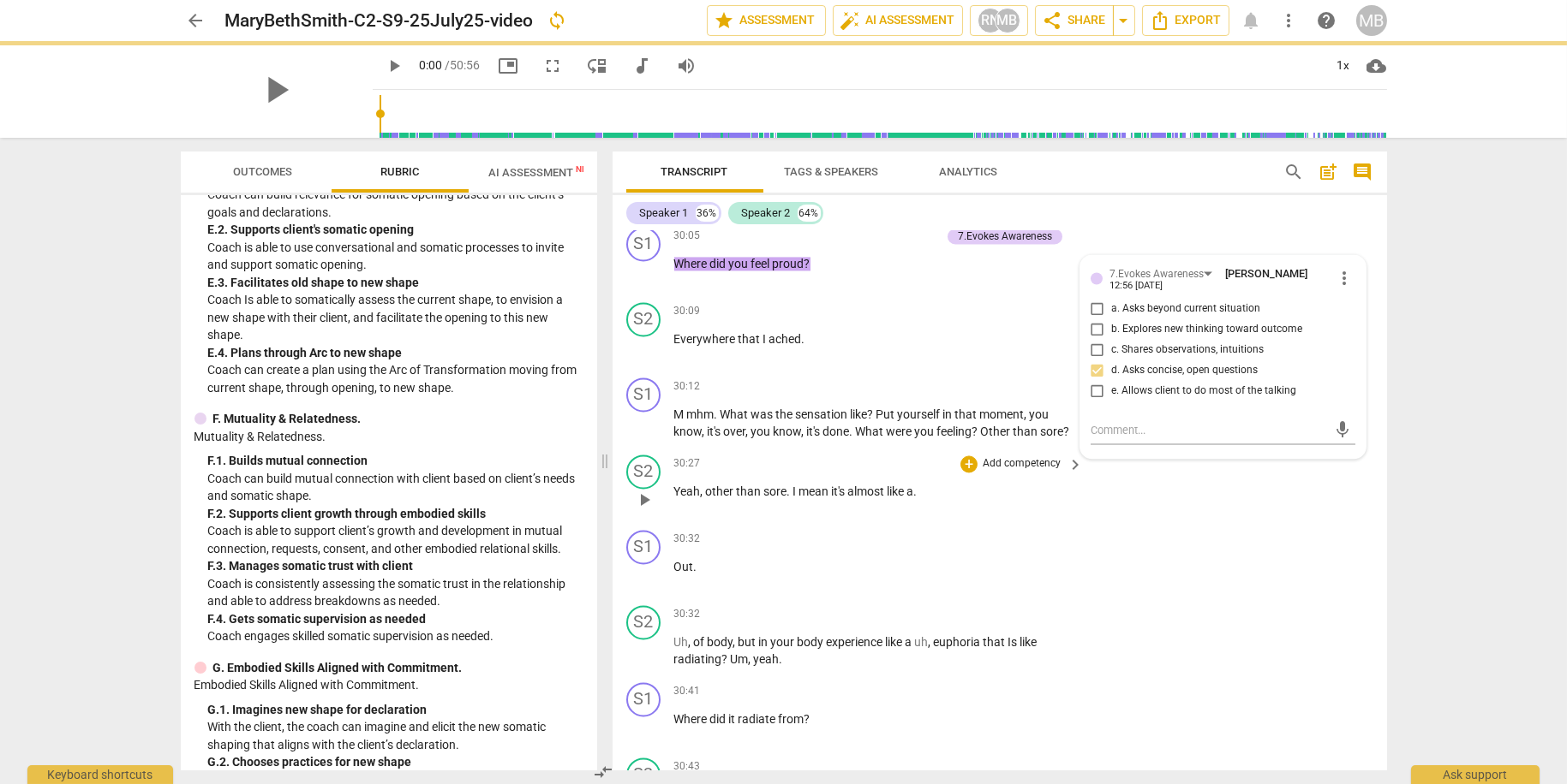
click at [1160, 523] on div "S2 play_arrow pause 30:27 + Add competency keyboard_arrow_right Yeah , other th…" at bounding box center [999, 485] width 775 height 75
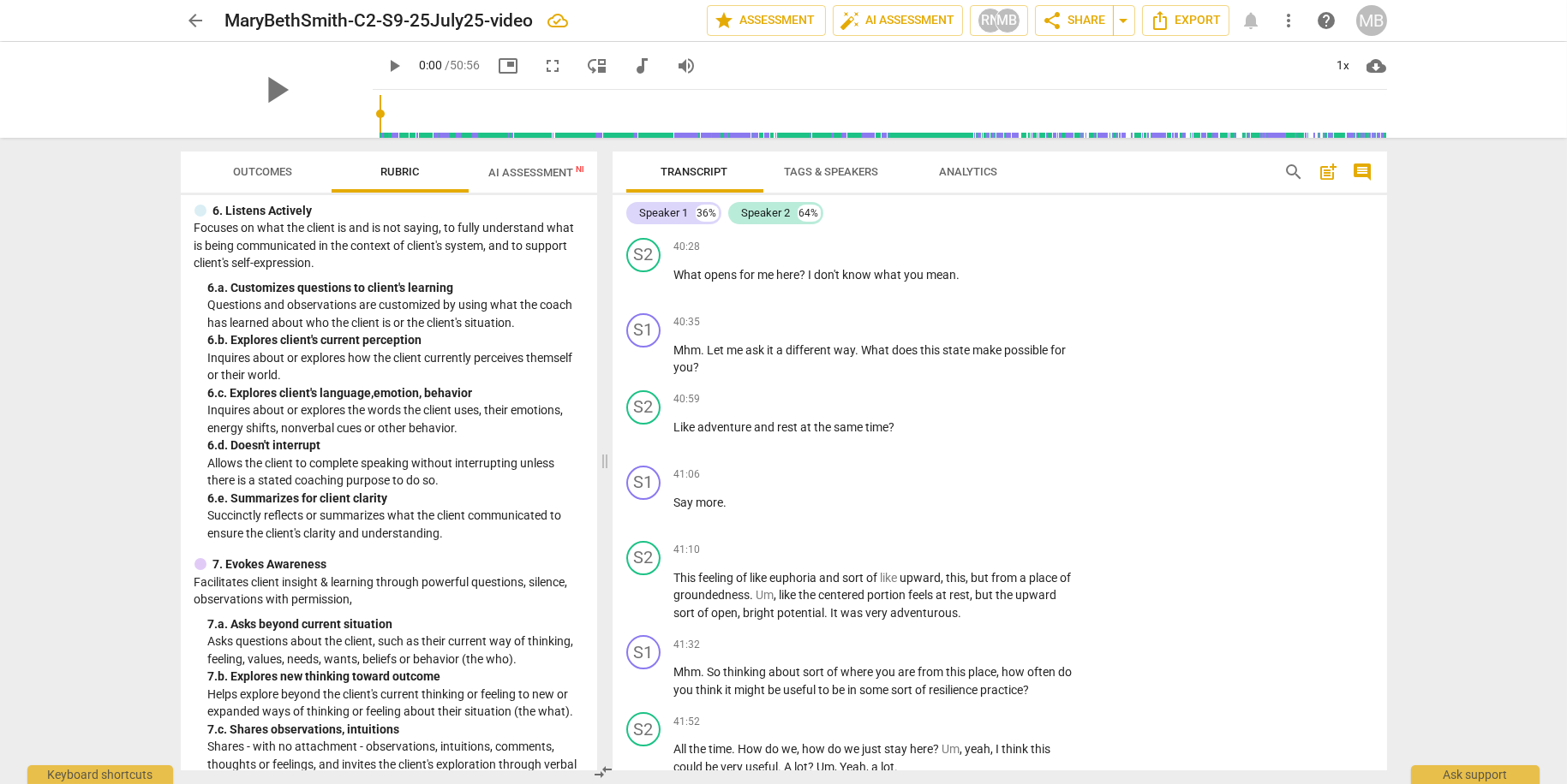
scroll to position [775, 0]
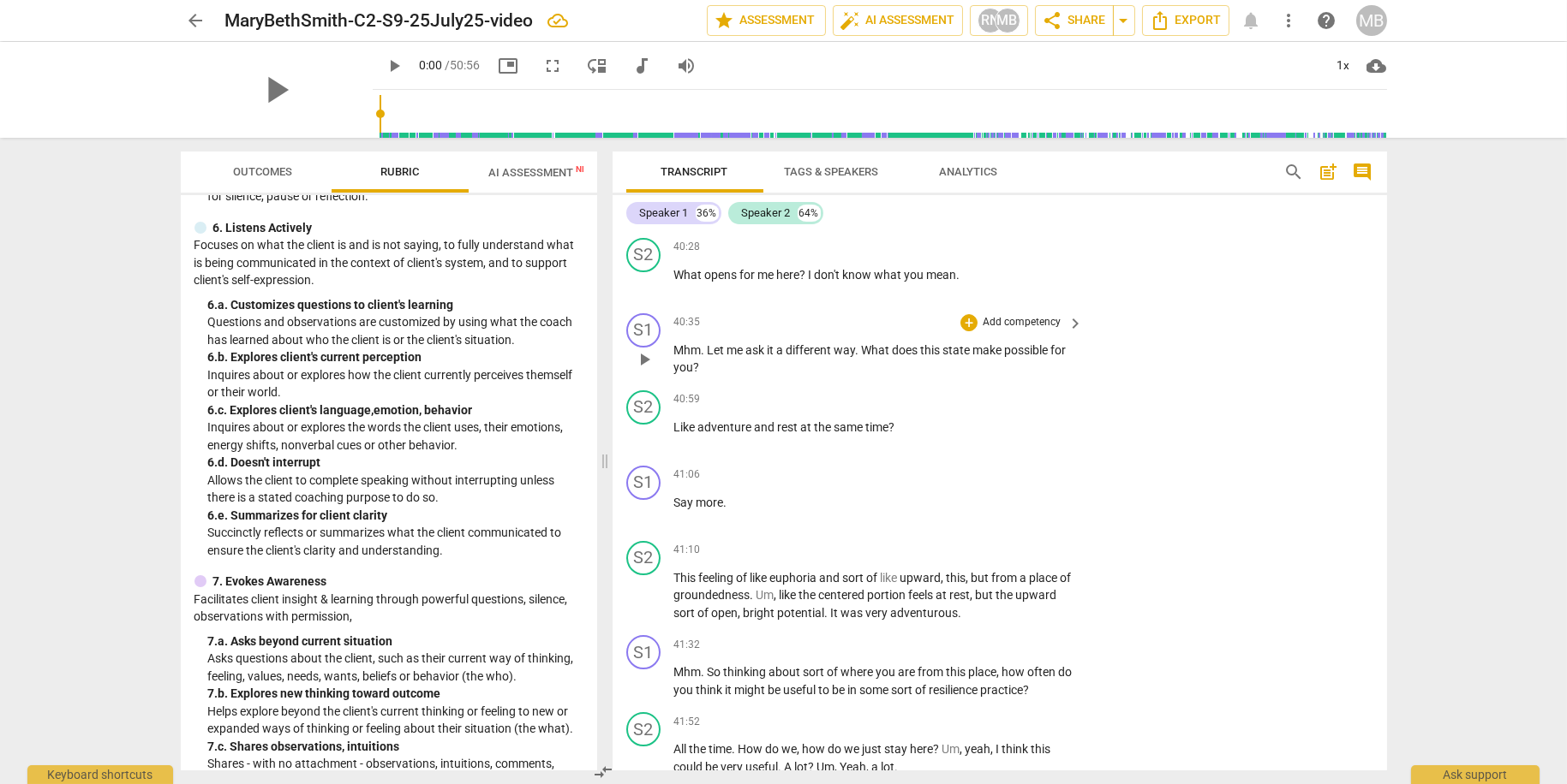
click at [1008, 330] on p "Add competency" at bounding box center [1021, 322] width 82 height 15
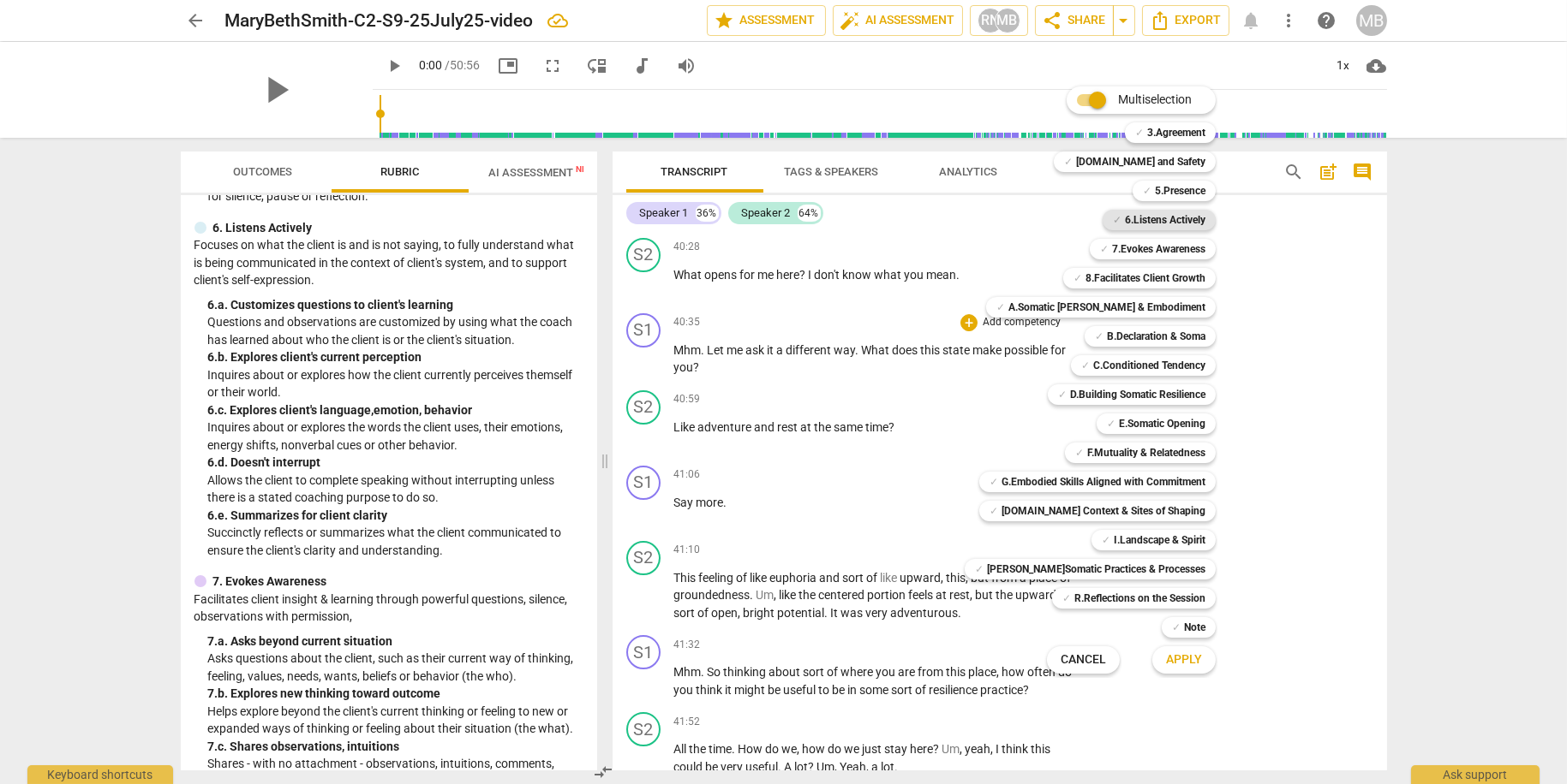
click at [1169, 221] on b "6.Listens Actively" at bounding box center [1165, 220] width 81 height 21
click at [1188, 655] on span "Apply" at bounding box center [1184, 659] width 36 height 17
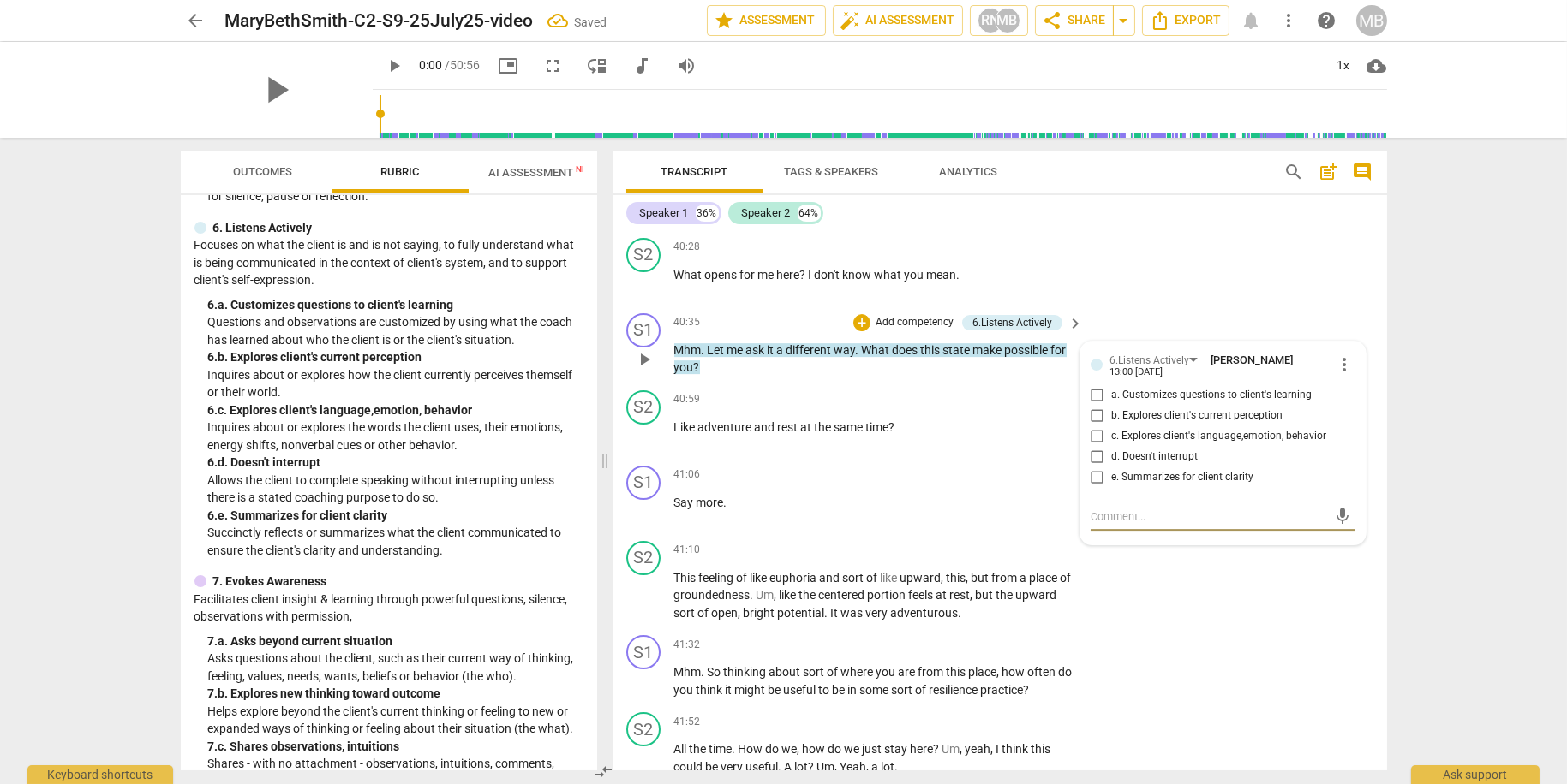
click at [1091, 405] on input "a. Customizes questions to client's learning" at bounding box center [1097, 396] width 28 height 21
click at [1217, 612] on div "S2 play_arrow pause 41:10 + Add competency keyboard_arrow_right This feeling of…" at bounding box center [999, 582] width 775 height 95
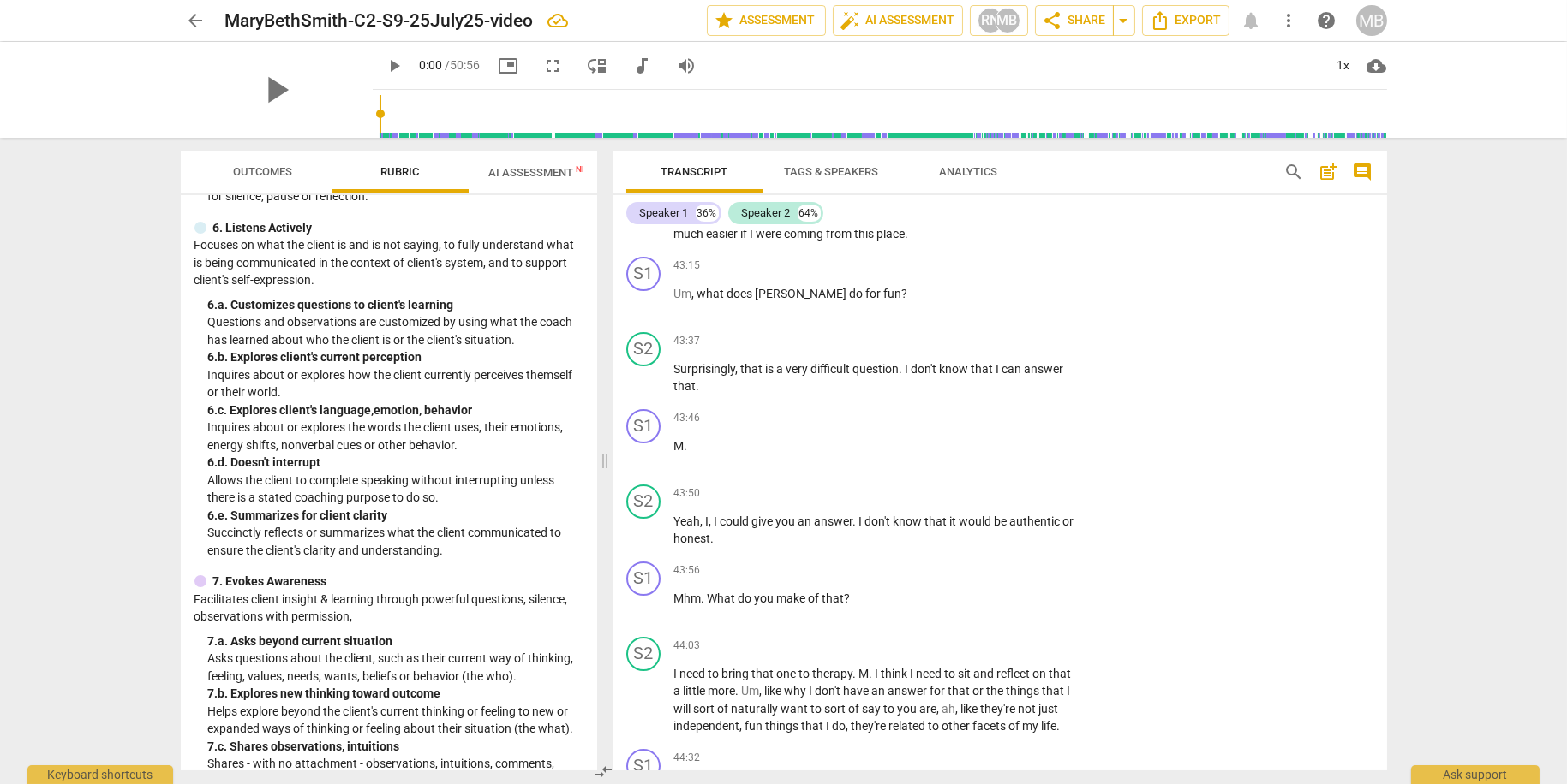
scroll to position [16037, 0]
click at [1011, 273] on p "Add competency" at bounding box center [1021, 264] width 82 height 15
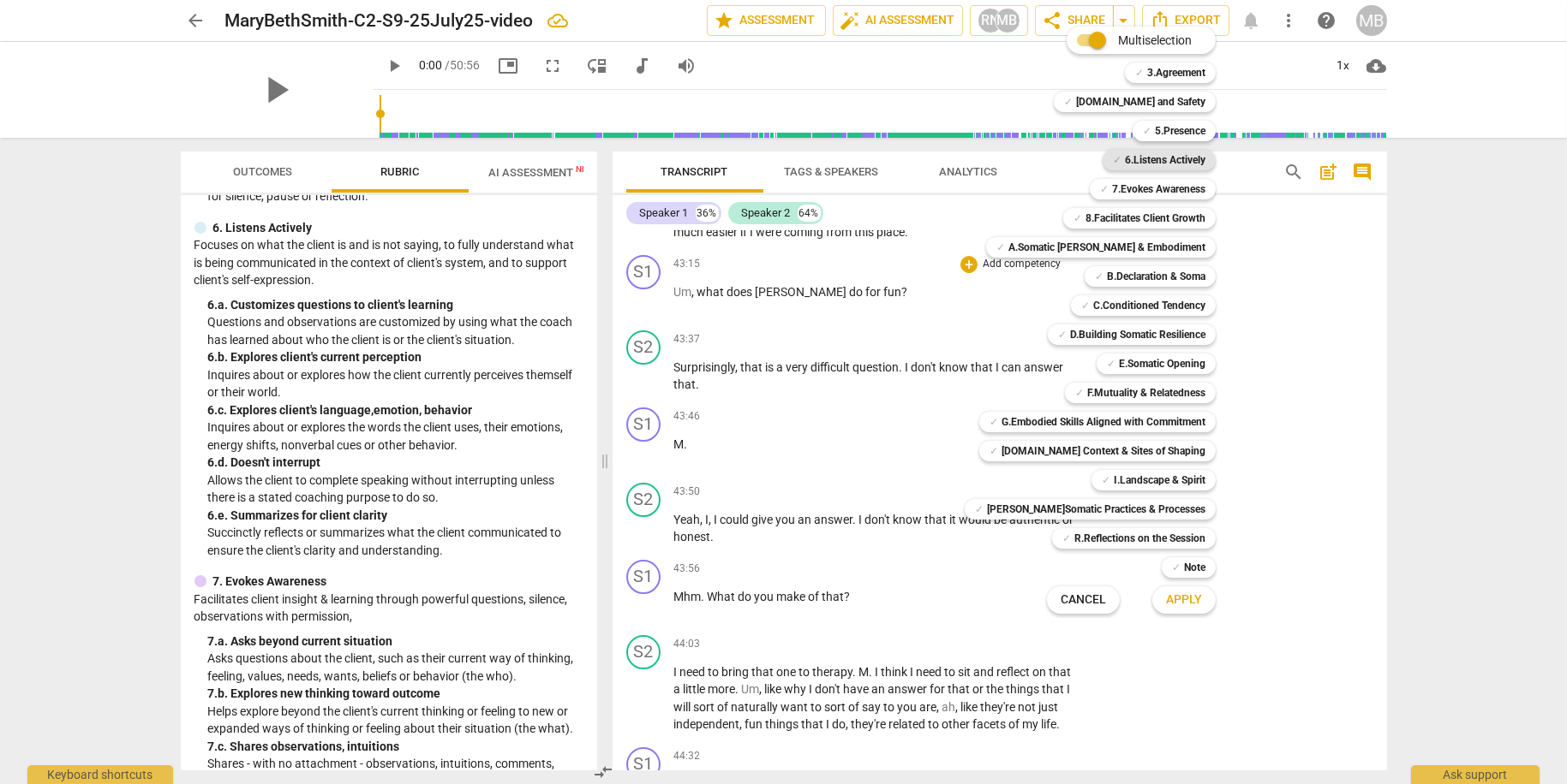
click at [1142, 155] on b "6.Listens Actively" at bounding box center [1165, 160] width 81 height 21
click at [1186, 598] on span "Apply" at bounding box center [1184, 600] width 36 height 17
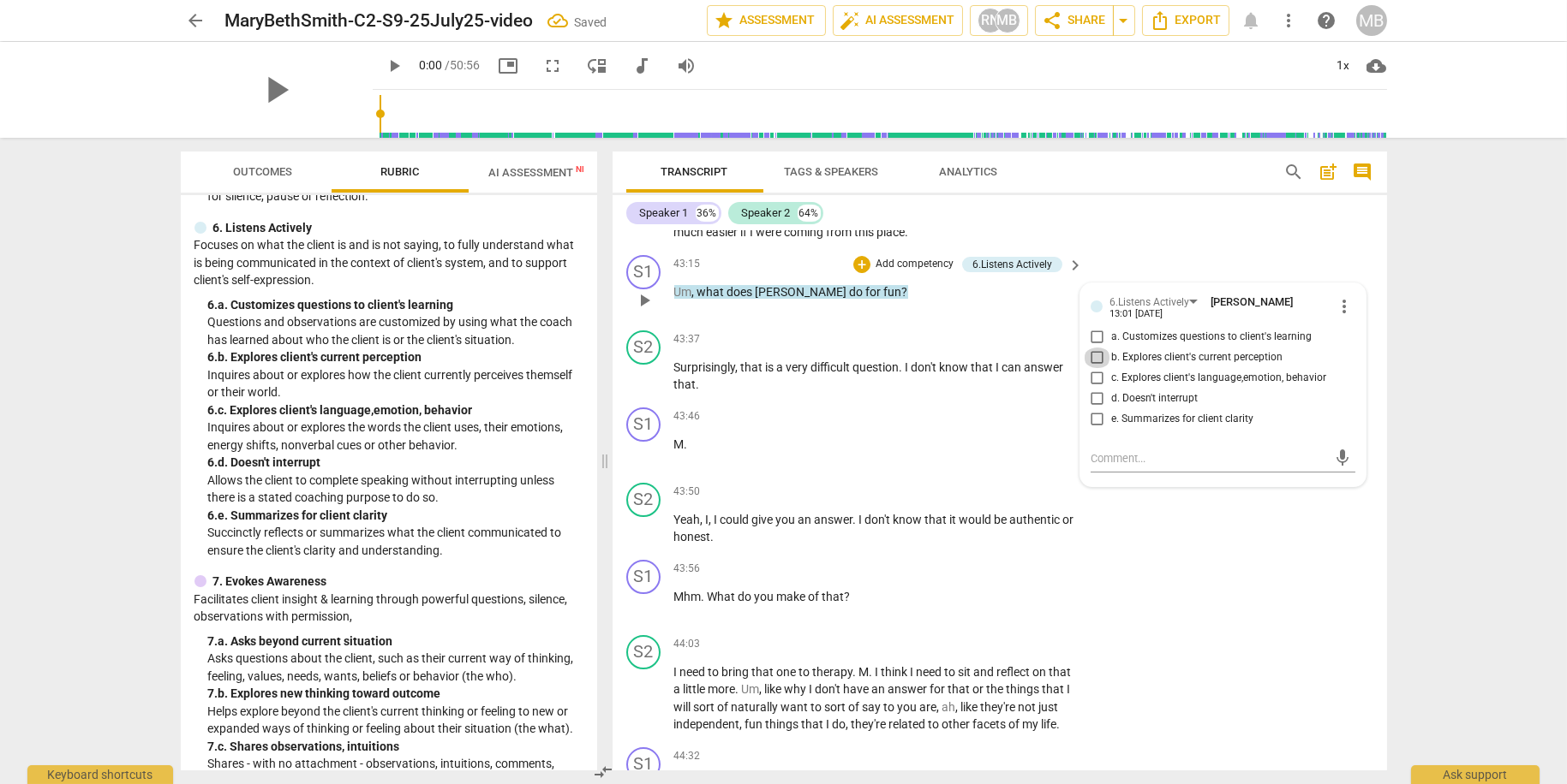
click at [1094, 368] on input "b. Explores client's current perception" at bounding box center [1097, 358] width 28 height 21
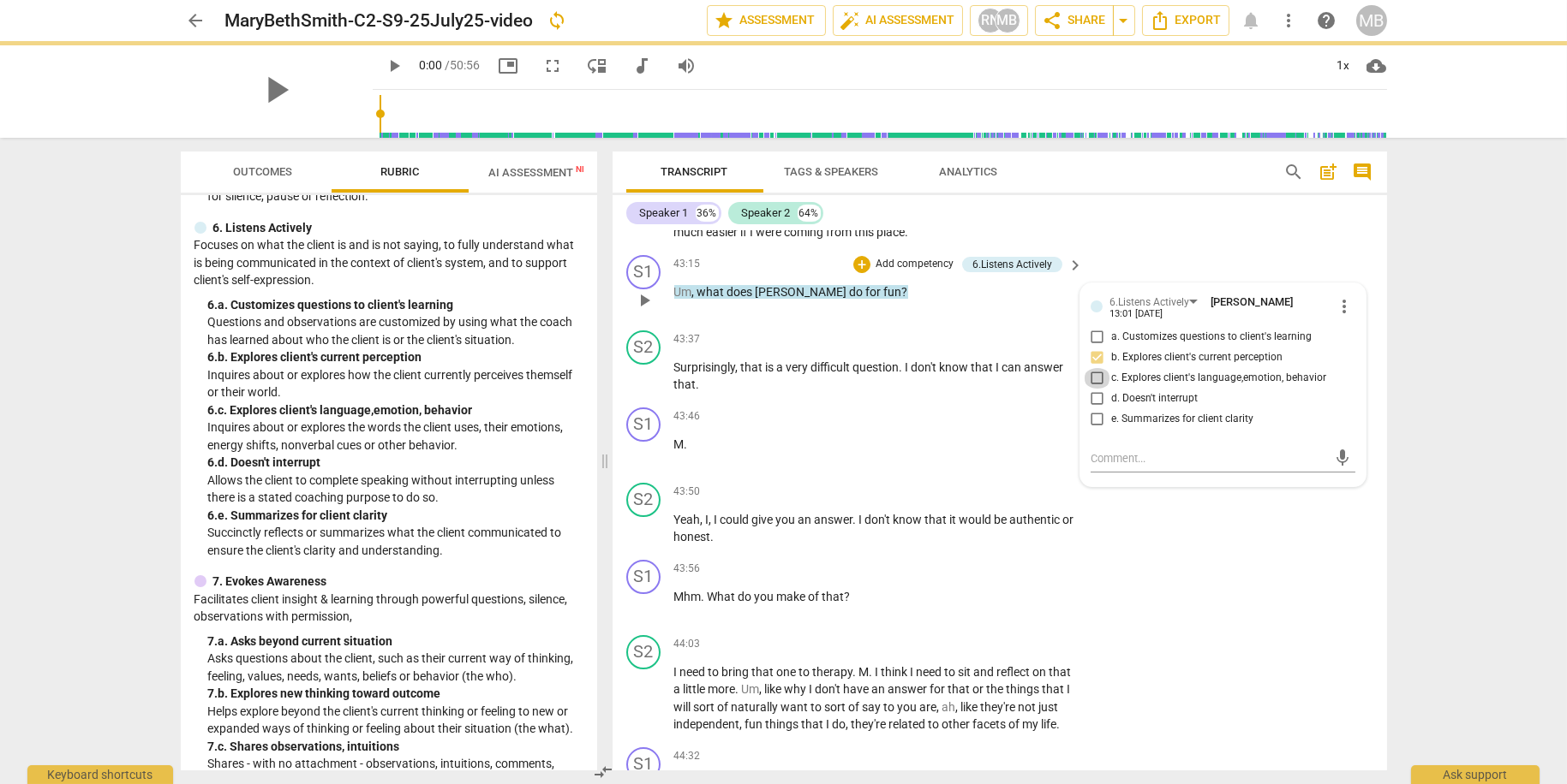
click at [1098, 388] on input "c. Explores client's language,emotion, behavior" at bounding box center [1097, 378] width 28 height 21
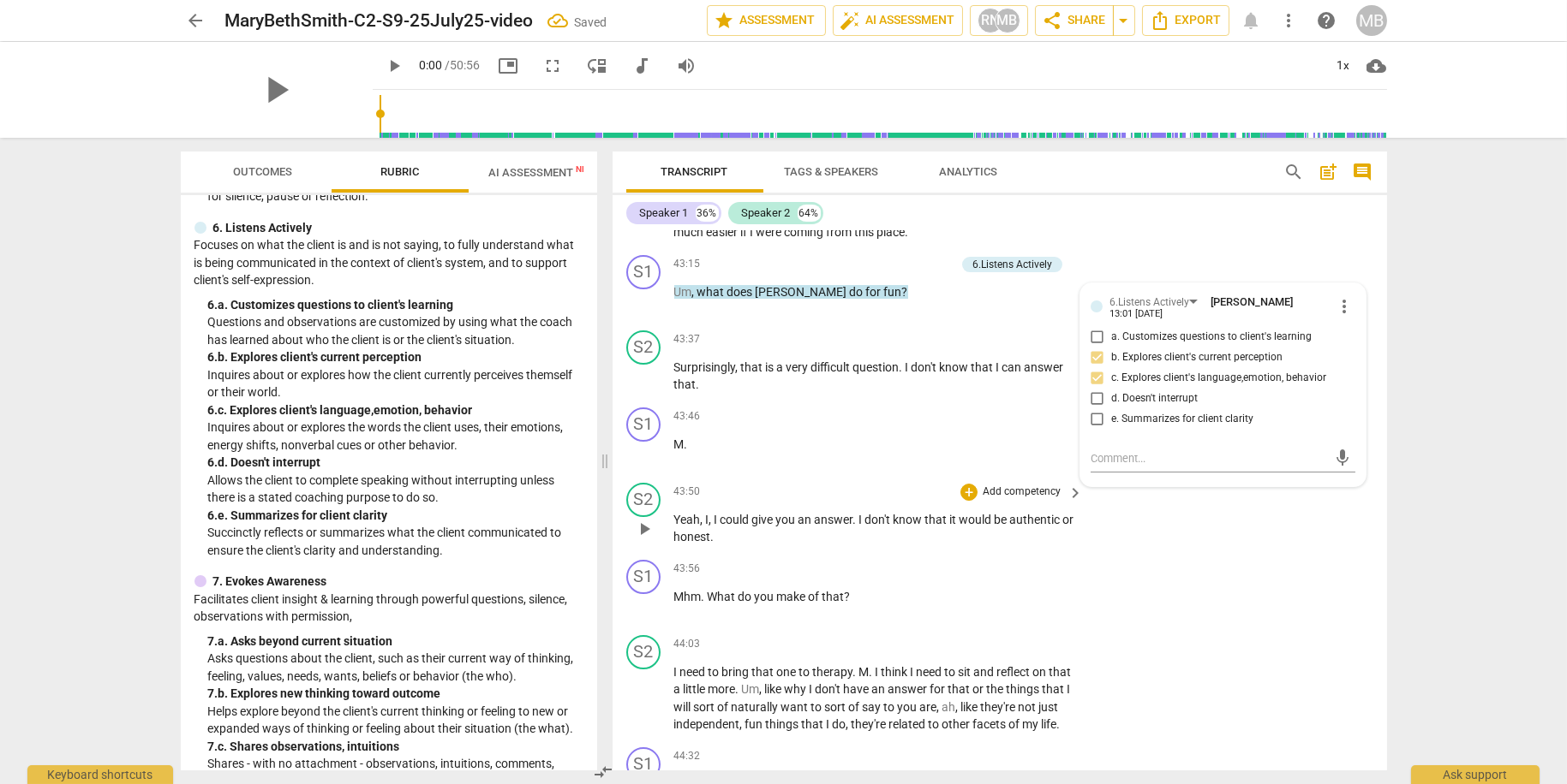
click at [1115, 553] on div "S2 play_arrow pause 43:50 + Add competency keyboard_arrow_right Yeah , I , I co…" at bounding box center [999, 515] width 775 height 77
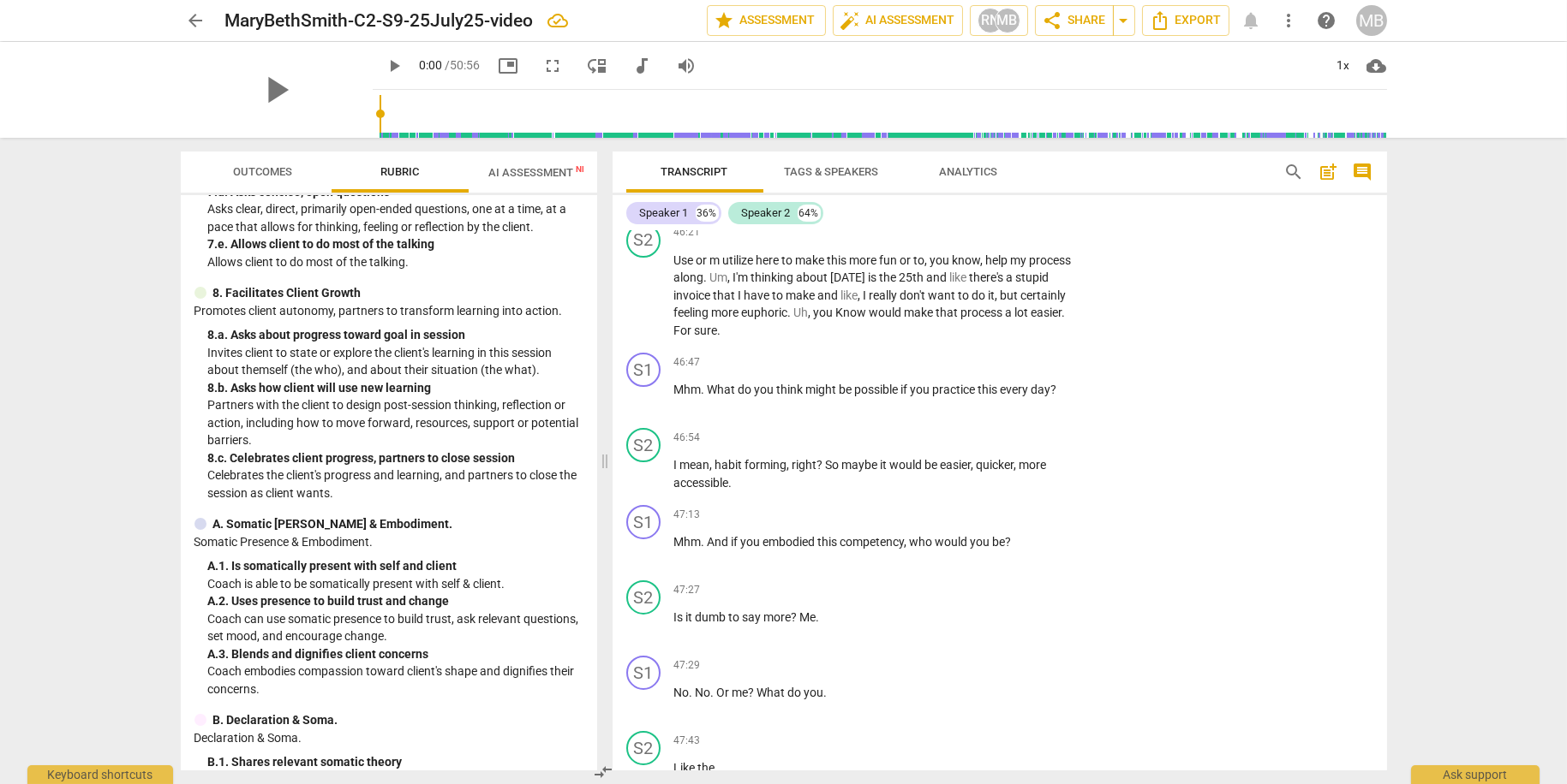
scroll to position [1401, 0]
click at [1034, 523] on p "Add competency" at bounding box center [1021, 515] width 82 height 15
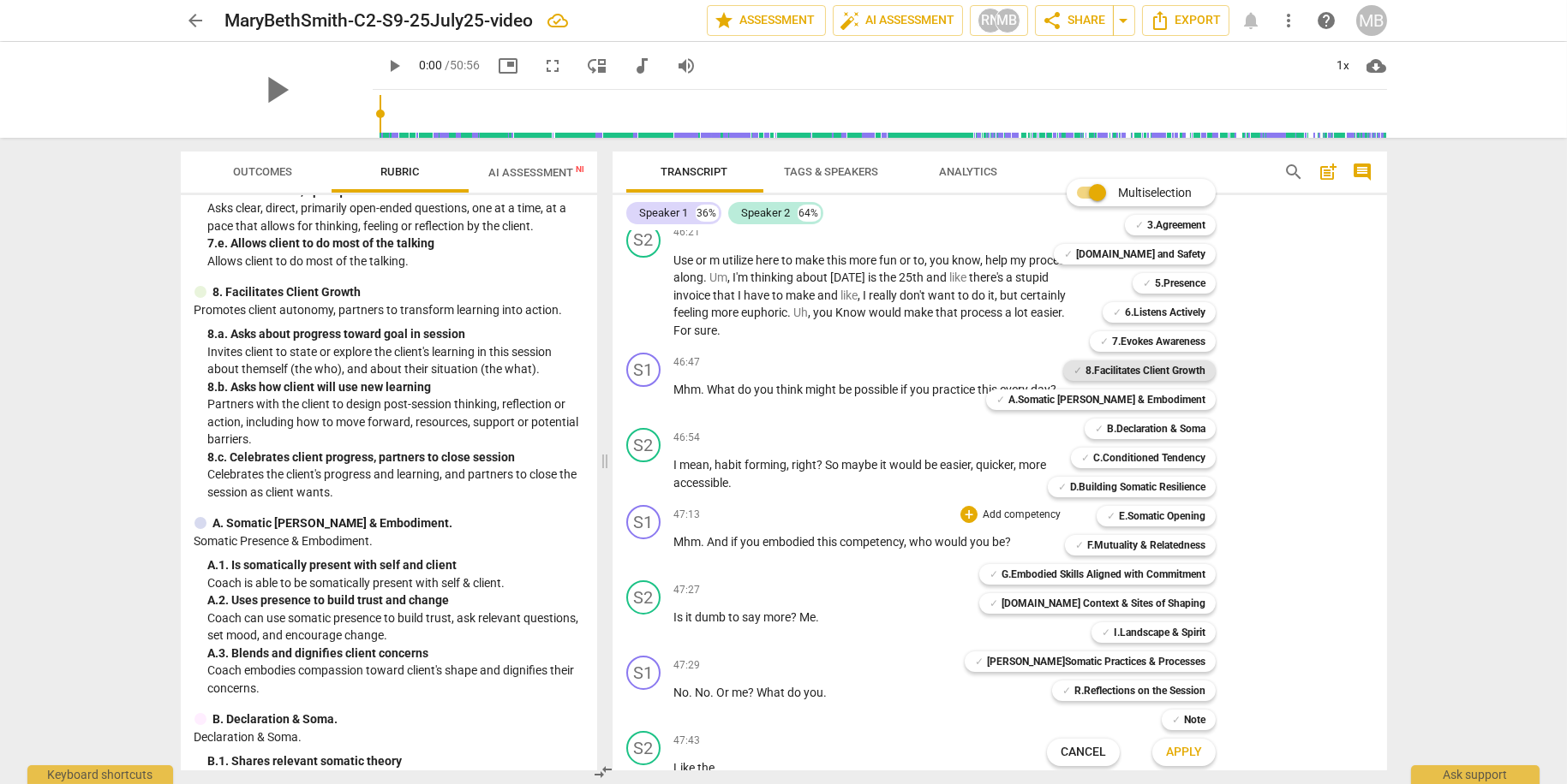
click at [1111, 371] on b "8.Facilitates Client Growth" at bounding box center [1145, 370] width 120 height 21
click at [1153, 741] on button "Apply" at bounding box center [1184, 753] width 64 height 30
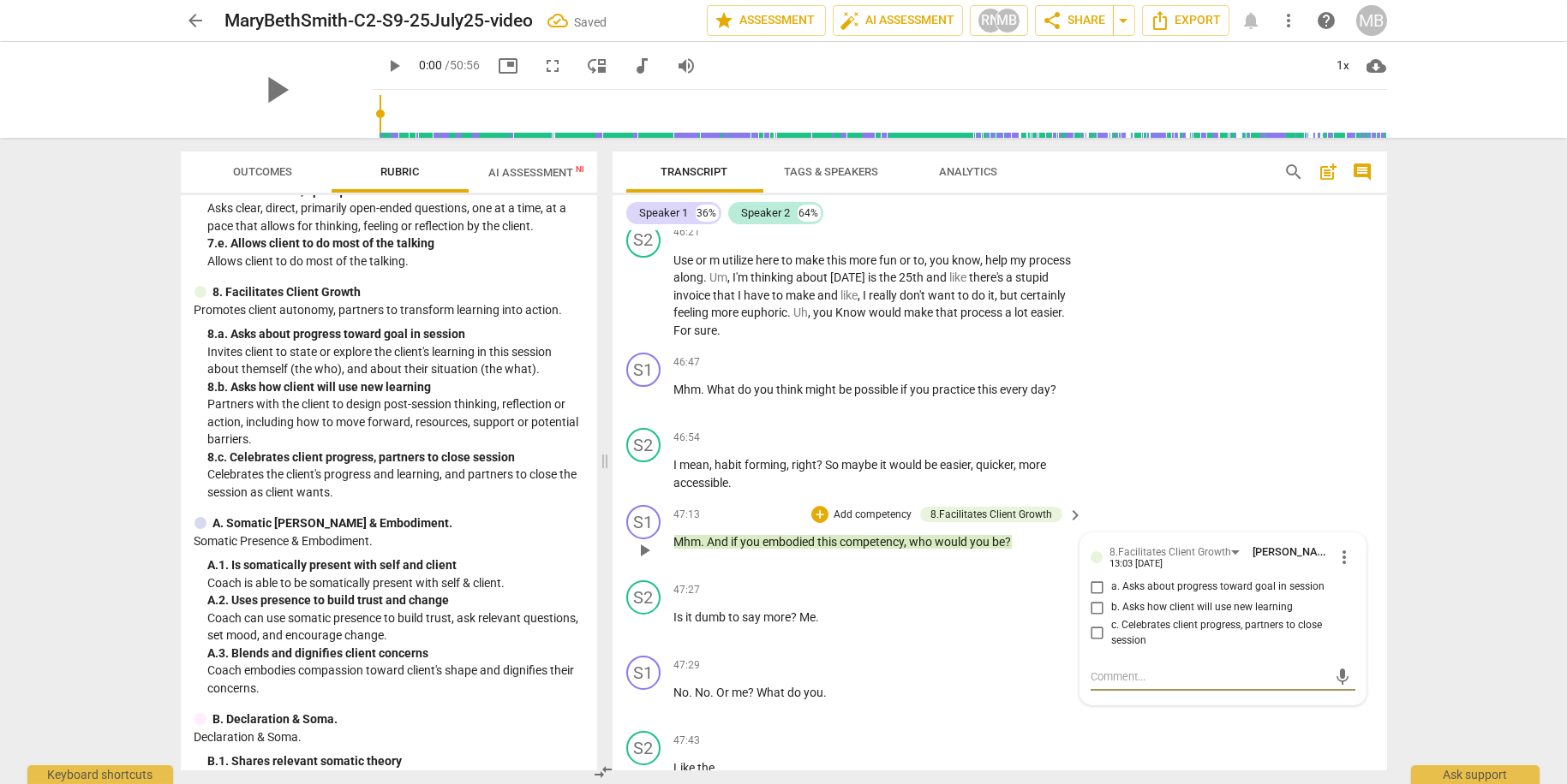
click at [1099, 618] on input "b. Asks how client will use new learning" at bounding box center [1097, 607] width 28 height 21
click at [1022, 649] on div "S2 play_arrow pause 47:27 + Add competency keyboard_arrow_right Is it dumb to s…" at bounding box center [999, 612] width 775 height 75
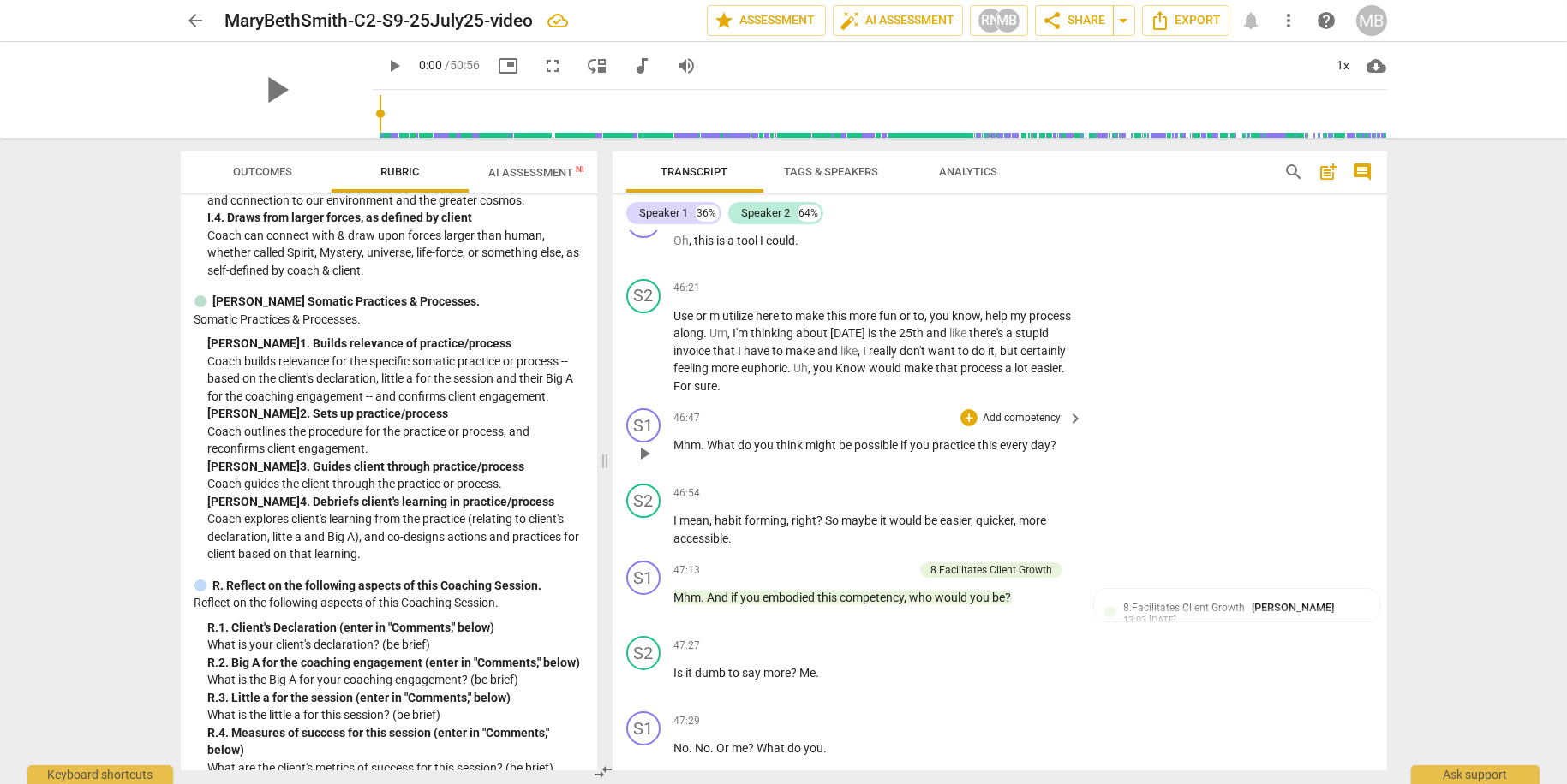
scroll to position [17173, 0]
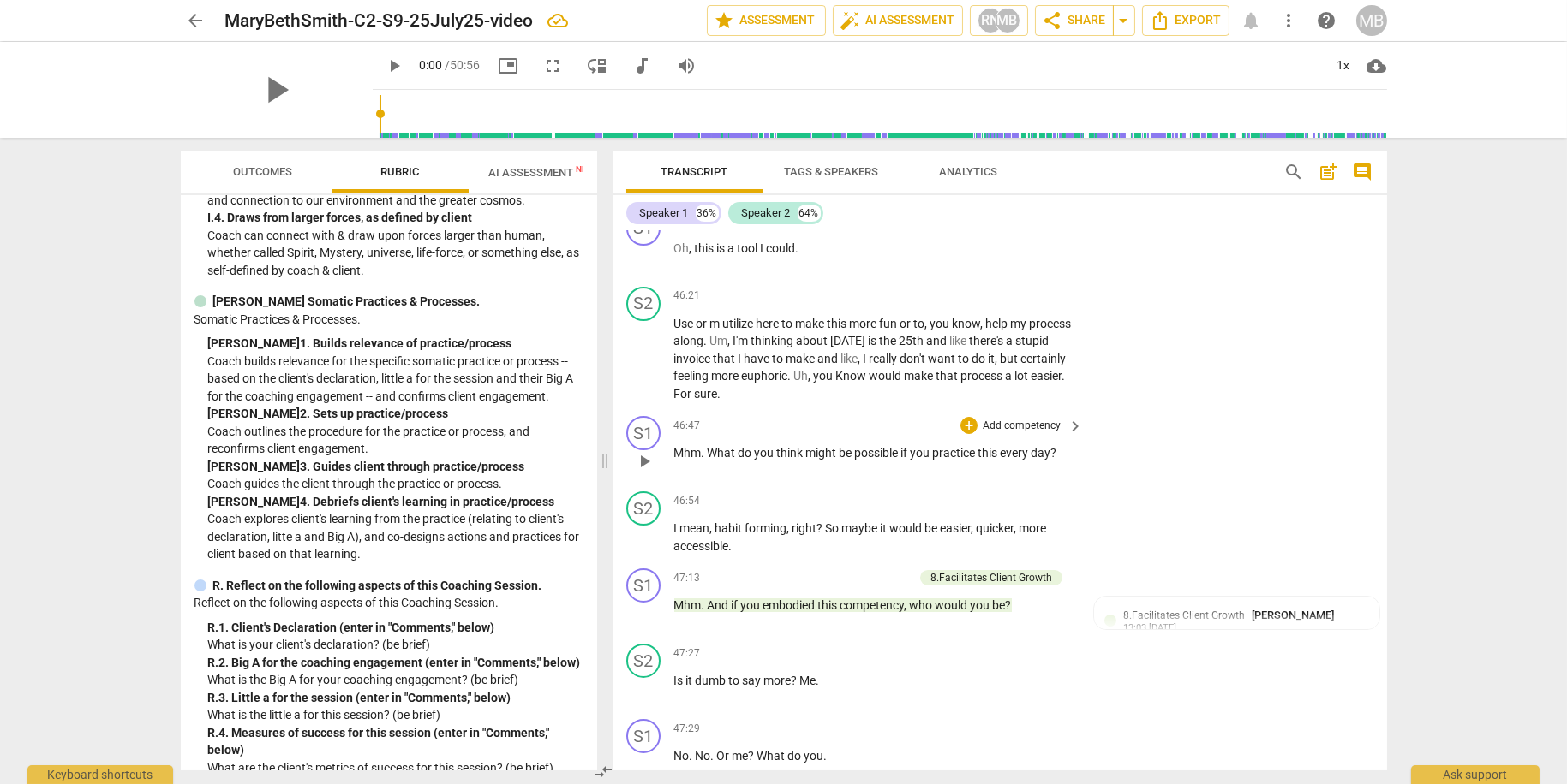
click at [1033, 434] on p "Add competency" at bounding box center [1021, 426] width 82 height 15
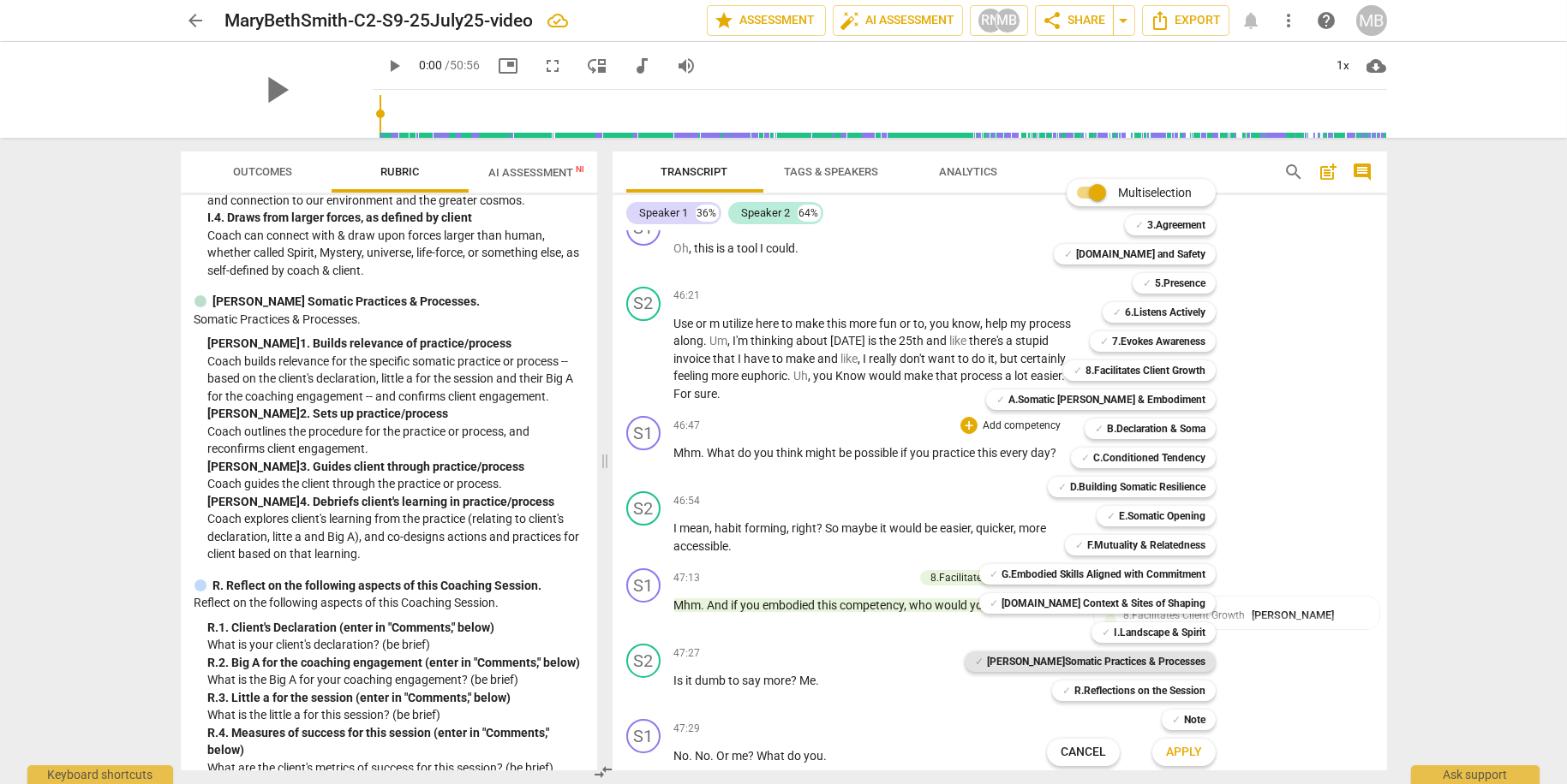
click at [1152, 654] on b "[PERSON_NAME]Somatic Practices & Processes" at bounding box center [1096, 661] width 218 height 21
click at [1175, 743] on button "Apply" at bounding box center [1184, 753] width 64 height 30
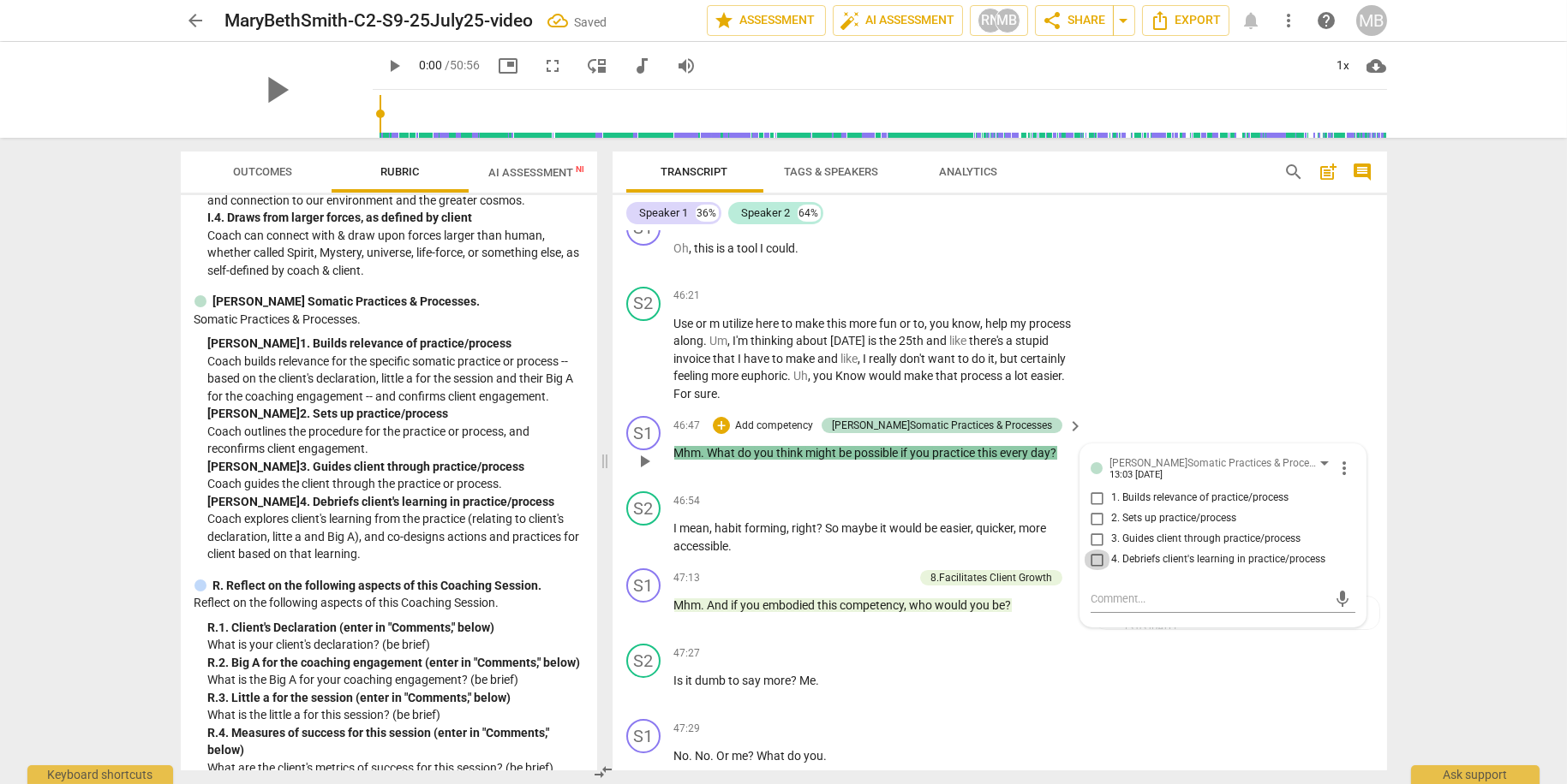
click at [1099, 571] on input "4. Debriefs client's learning in practice/process" at bounding box center [1097, 560] width 28 height 21
click at [1151, 669] on div "8.Facilitates Client Growth [PERSON_NAME] 13:03 [DATE] b. Asks how client will …" at bounding box center [1236, 639] width 265 height 63
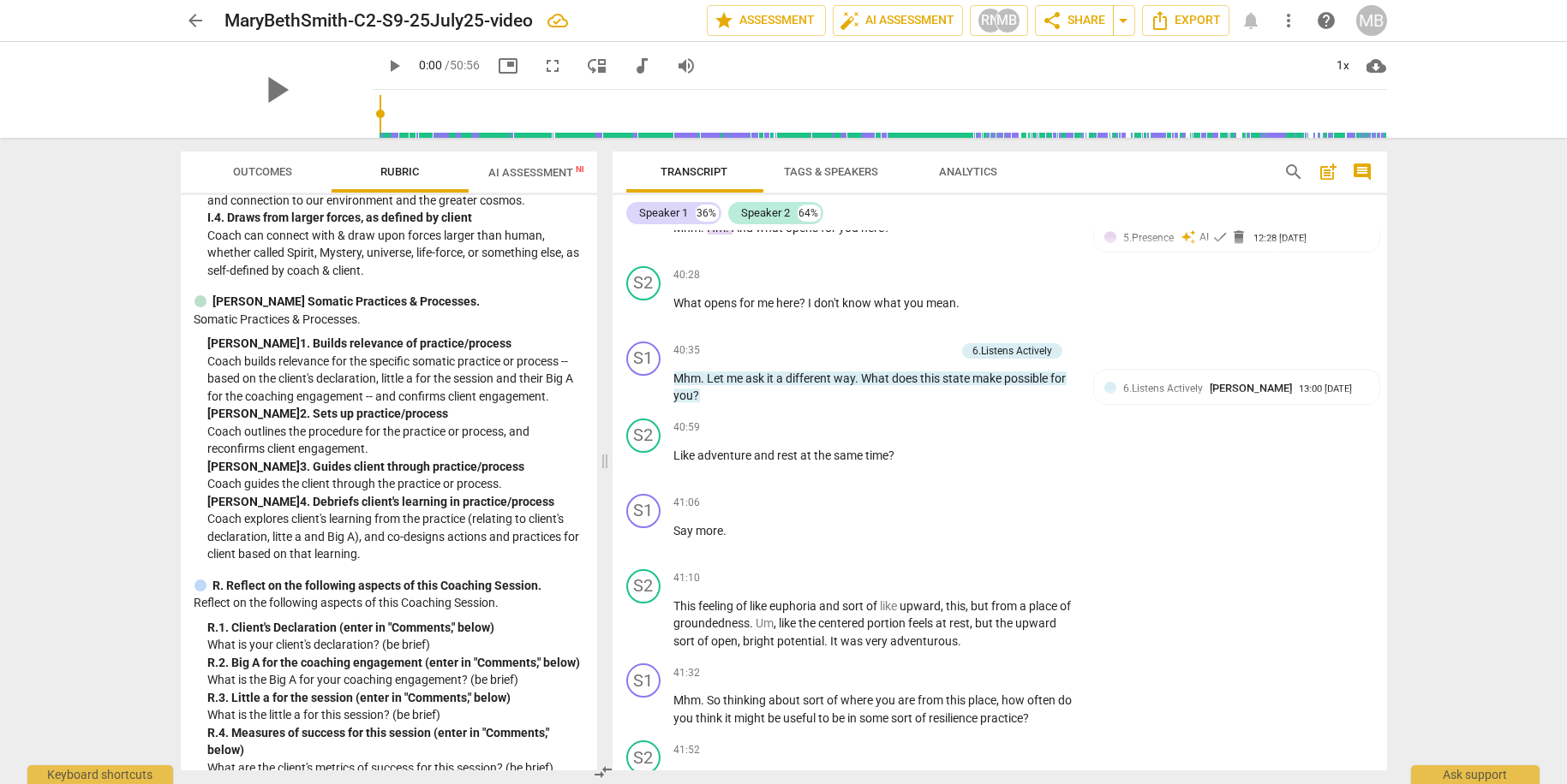
scroll to position [15078, 0]
click at [941, 210] on p "Add competency" at bounding box center [943, 202] width 82 height 15
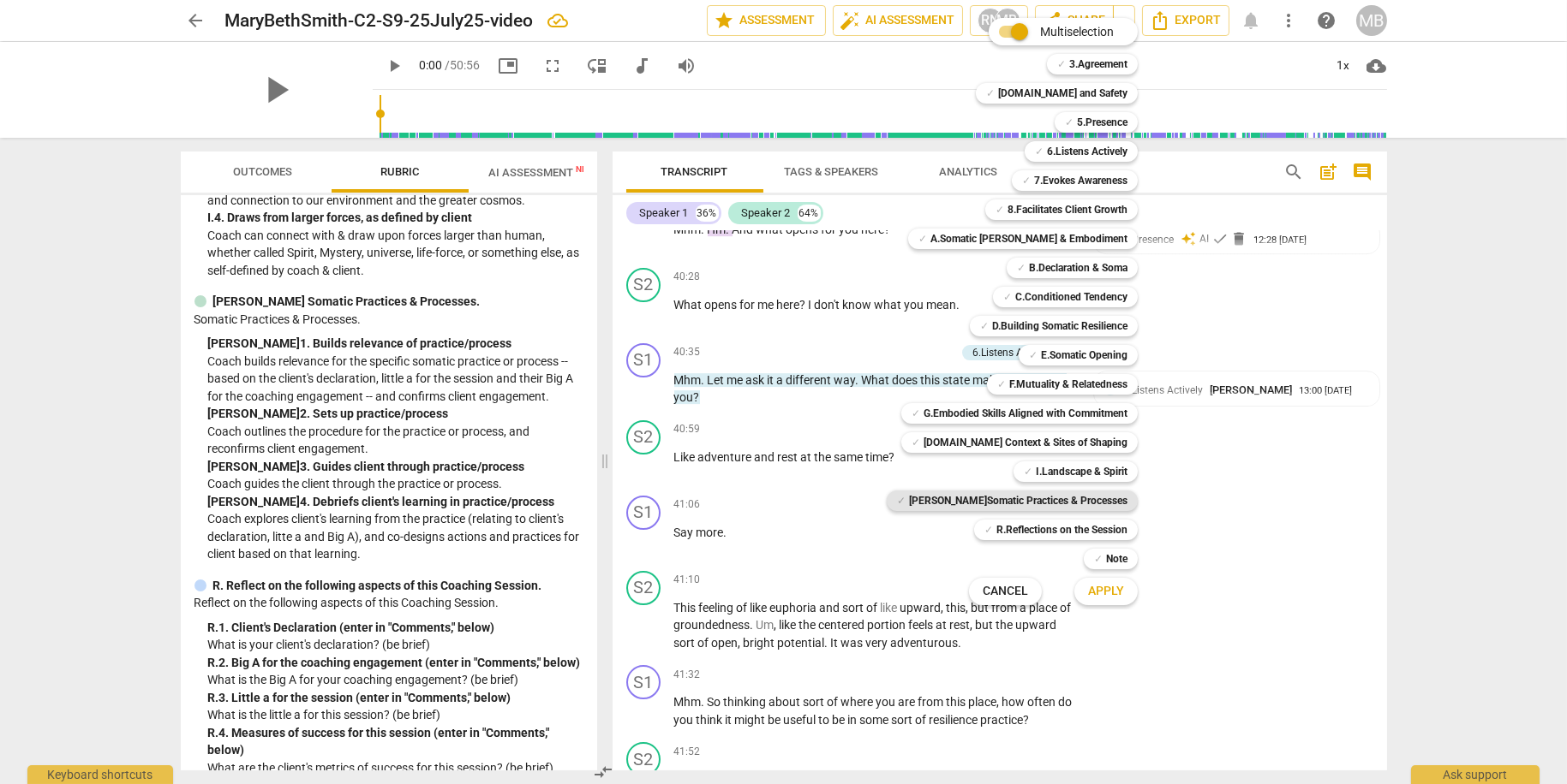
click at [1085, 500] on b "[PERSON_NAME]Somatic Practices & Processes" at bounding box center [1018, 501] width 218 height 21
click at [1090, 585] on span "Apply" at bounding box center [1106, 591] width 36 height 17
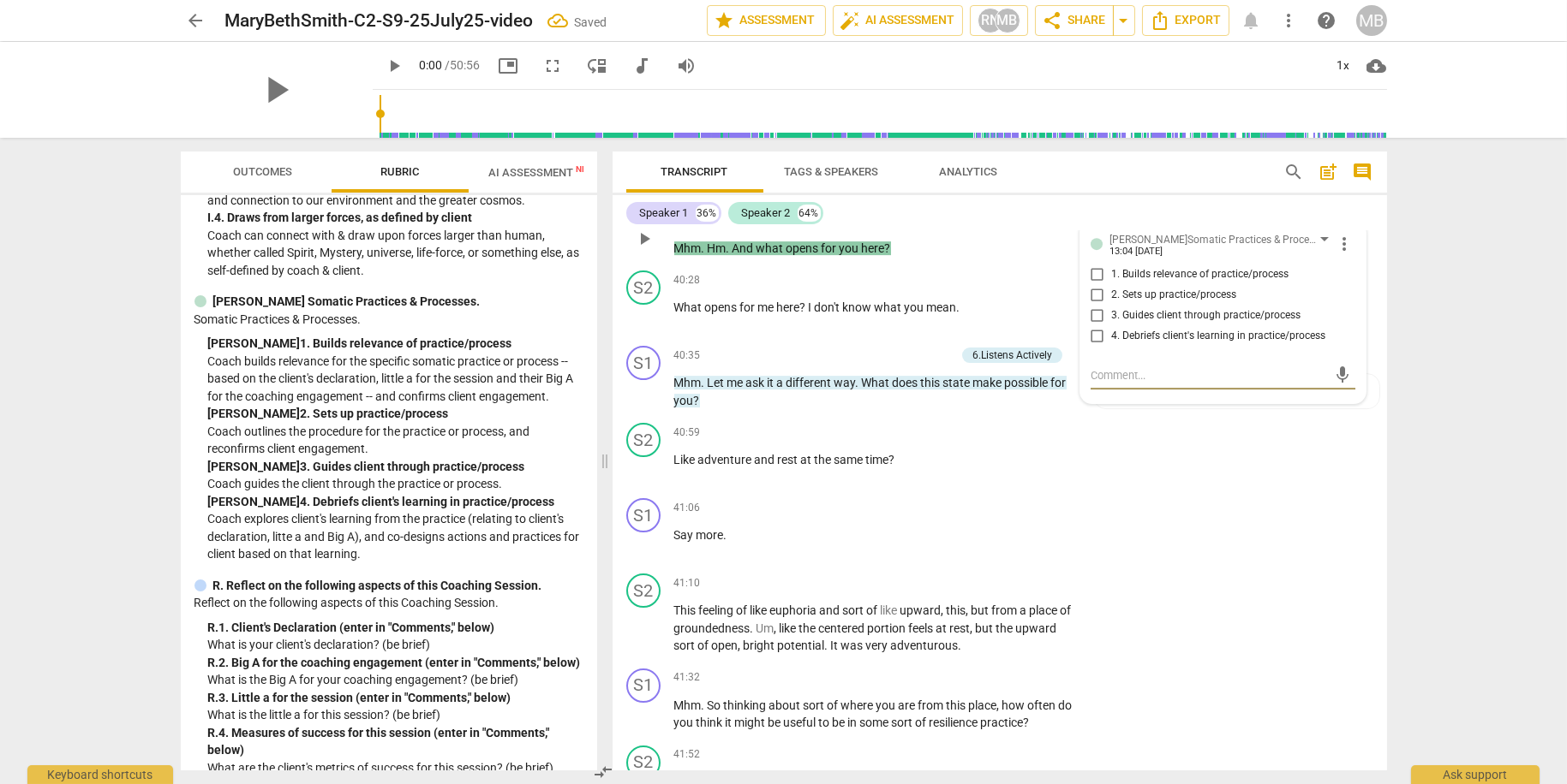
click at [1095, 347] on input "4. Debriefs client's learning in practice/process" at bounding box center [1097, 336] width 28 height 21
click at [1180, 562] on div "S1 play_arrow pause 41:06 + Add competency keyboard_arrow_right Say more ." at bounding box center [999, 529] width 775 height 75
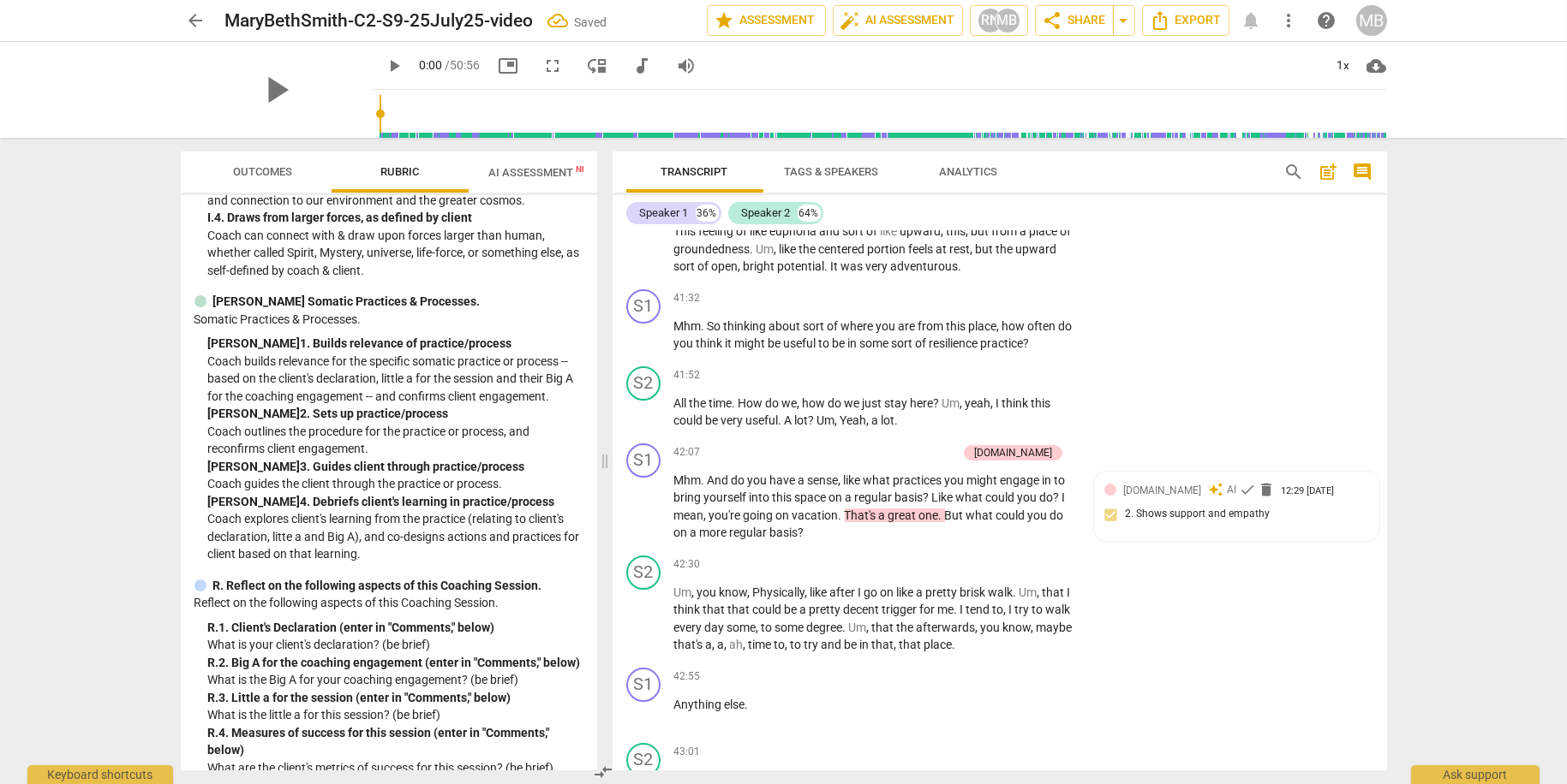
scroll to position [15462, 0]
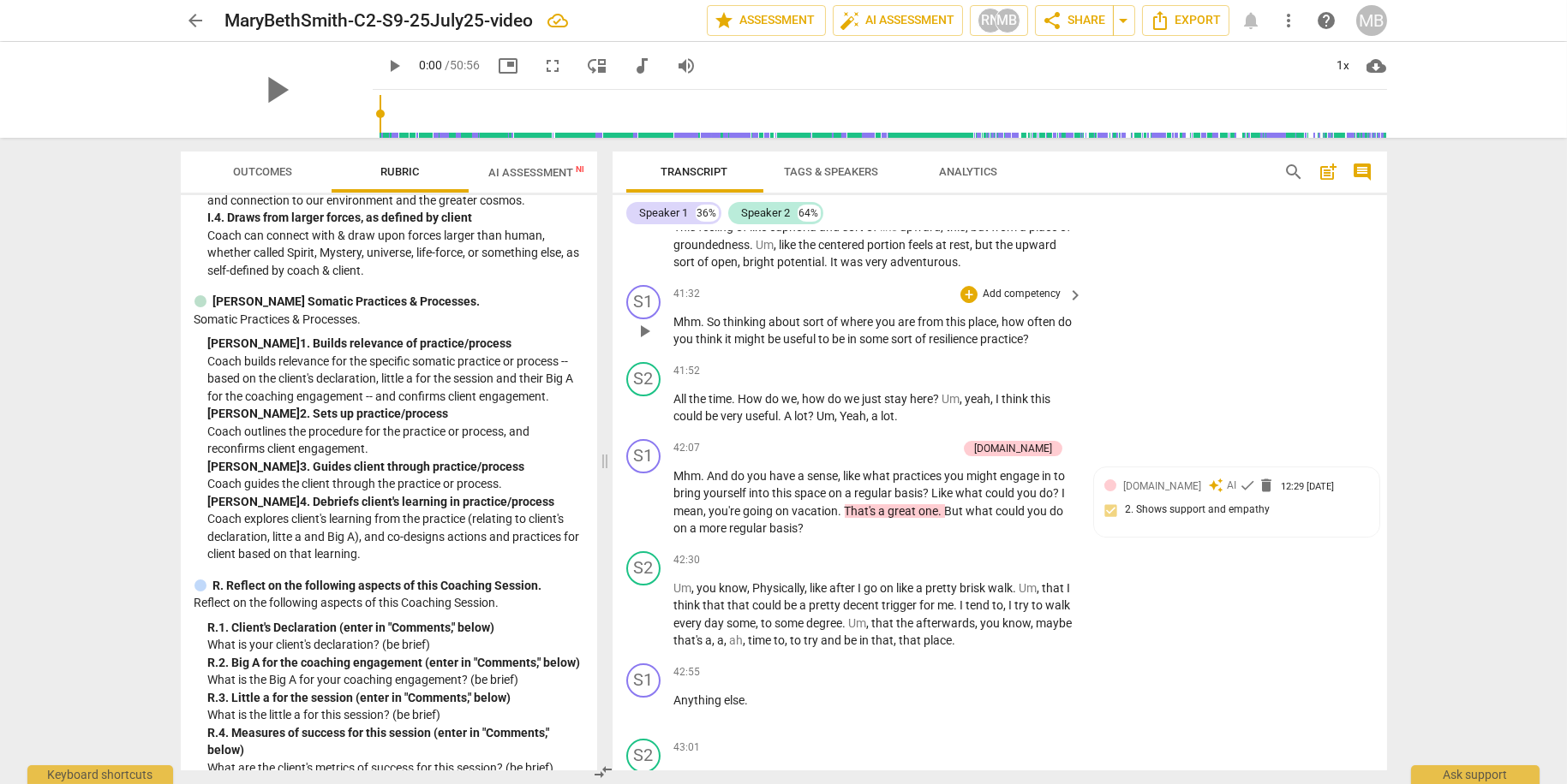
click at [1039, 302] on p "Add competency" at bounding box center [1021, 294] width 82 height 15
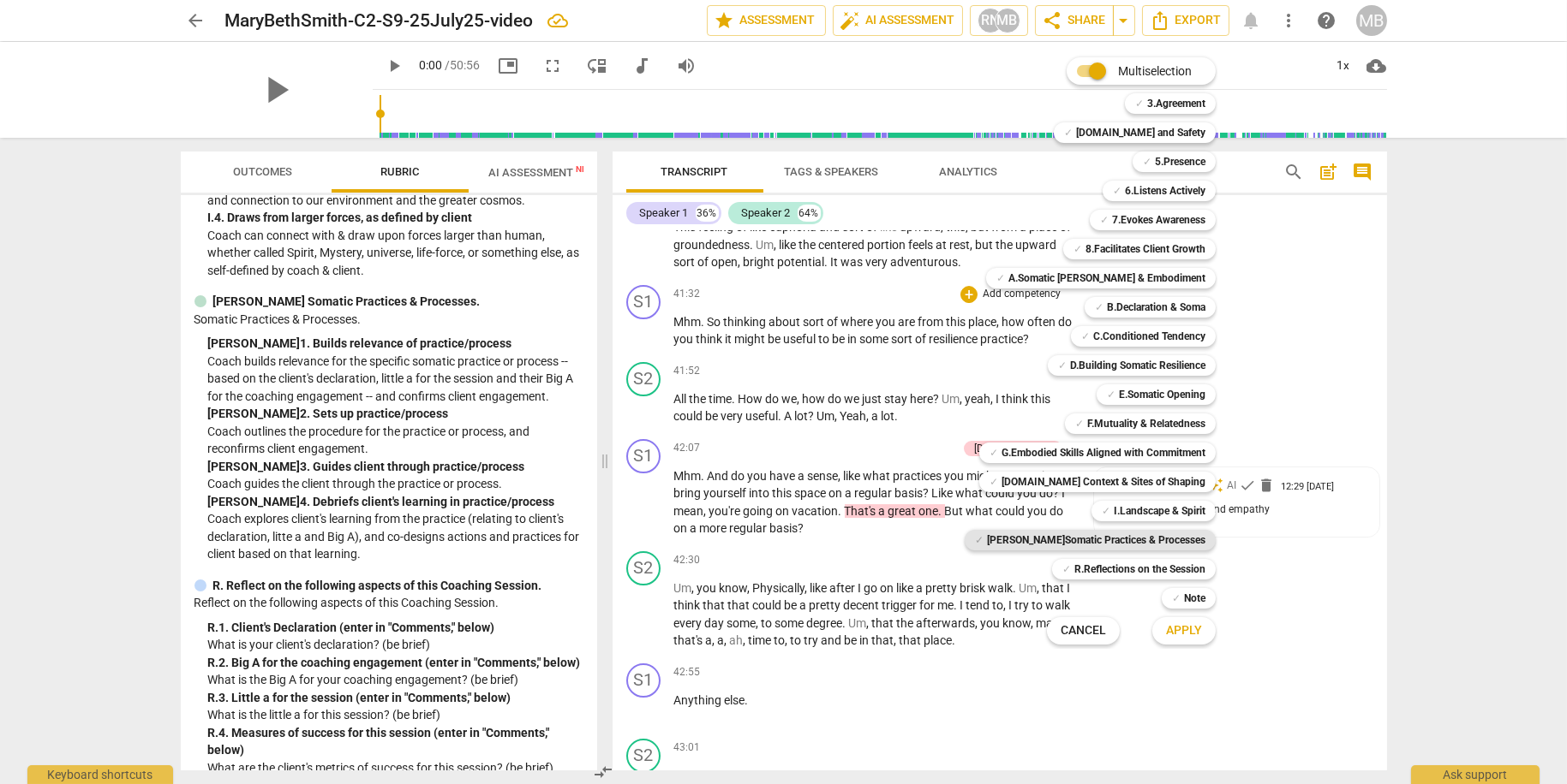
click at [1136, 537] on b "[PERSON_NAME]Somatic Practices & Processes" at bounding box center [1096, 540] width 218 height 21
click at [1169, 632] on span "Apply" at bounding box center [1184, 631] width 36 height 17
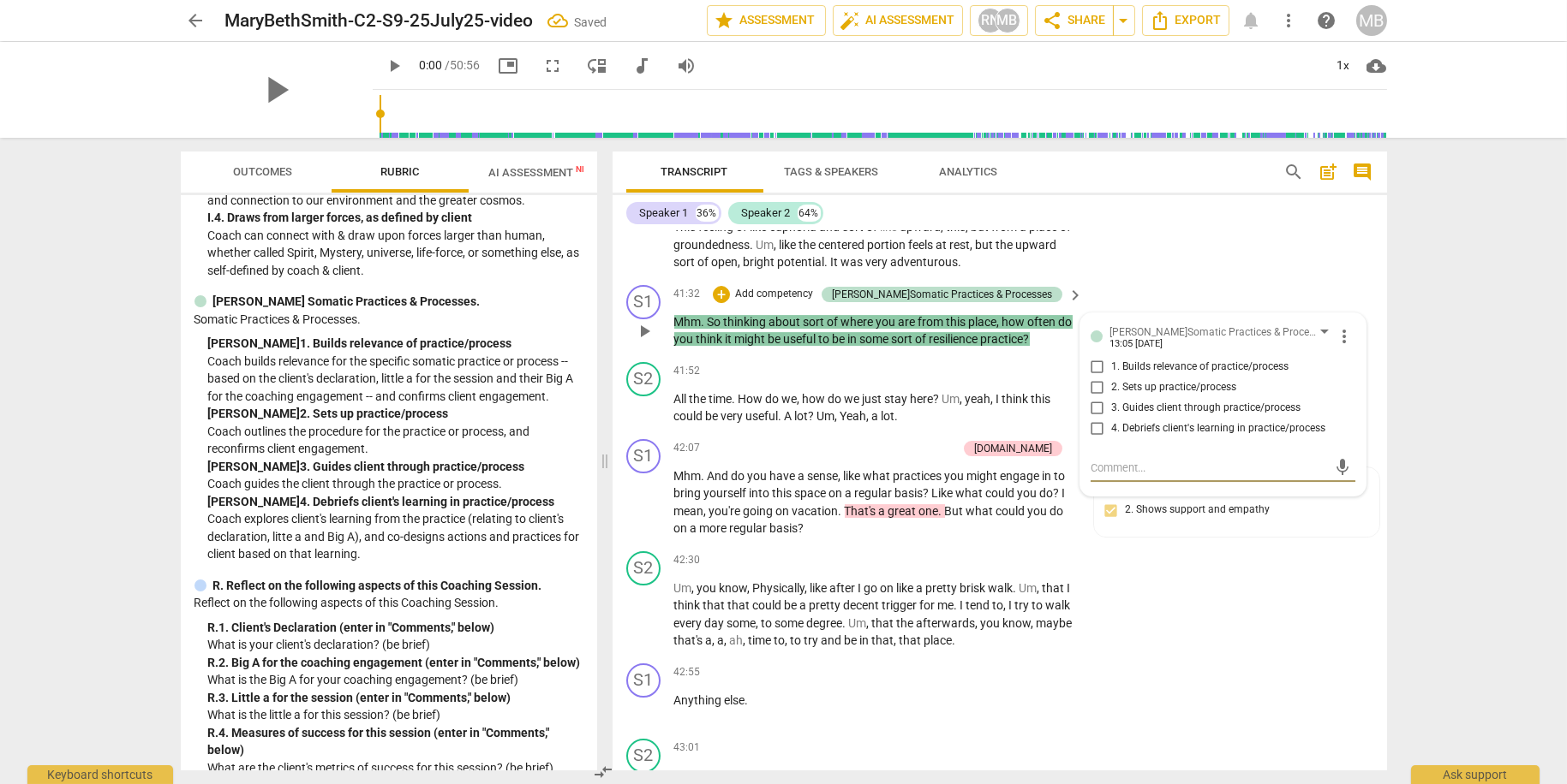
click at [1092, 440] on input "4. Debriefs client's learning in practice/process" at bounding box center [1097, 429] width 28 height 21
click at [1138, 657] on div "S2 play_arrow pause 42:30 + Add competency keyboard_arrow_right Um , you know ,…" at bounding box center [999, 600] width 775 height 112
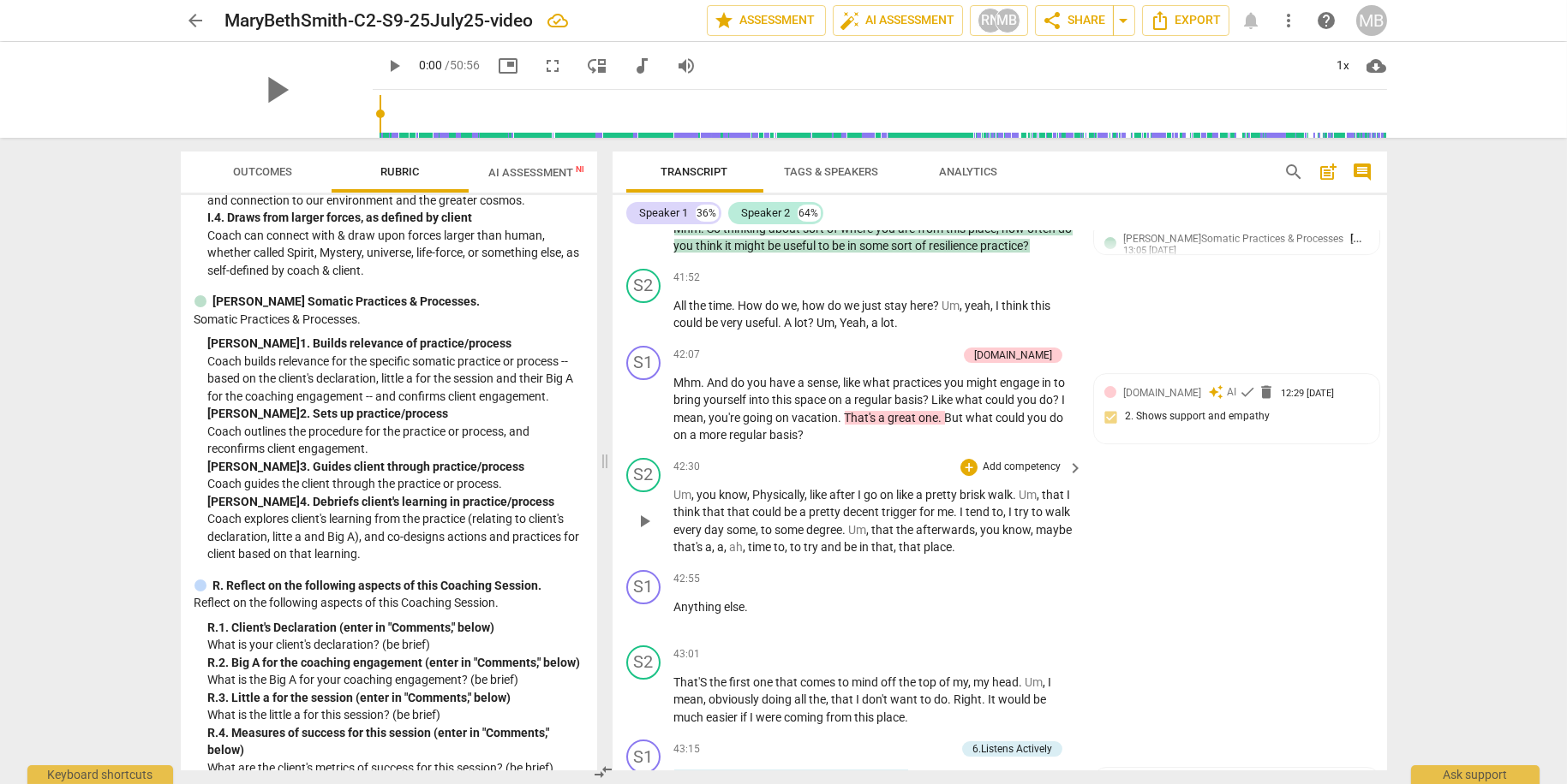
scroll to position [15556, 0]
click at [957, 362] on p "Add competency" at bounding box center [916, 354] width 82 height 15
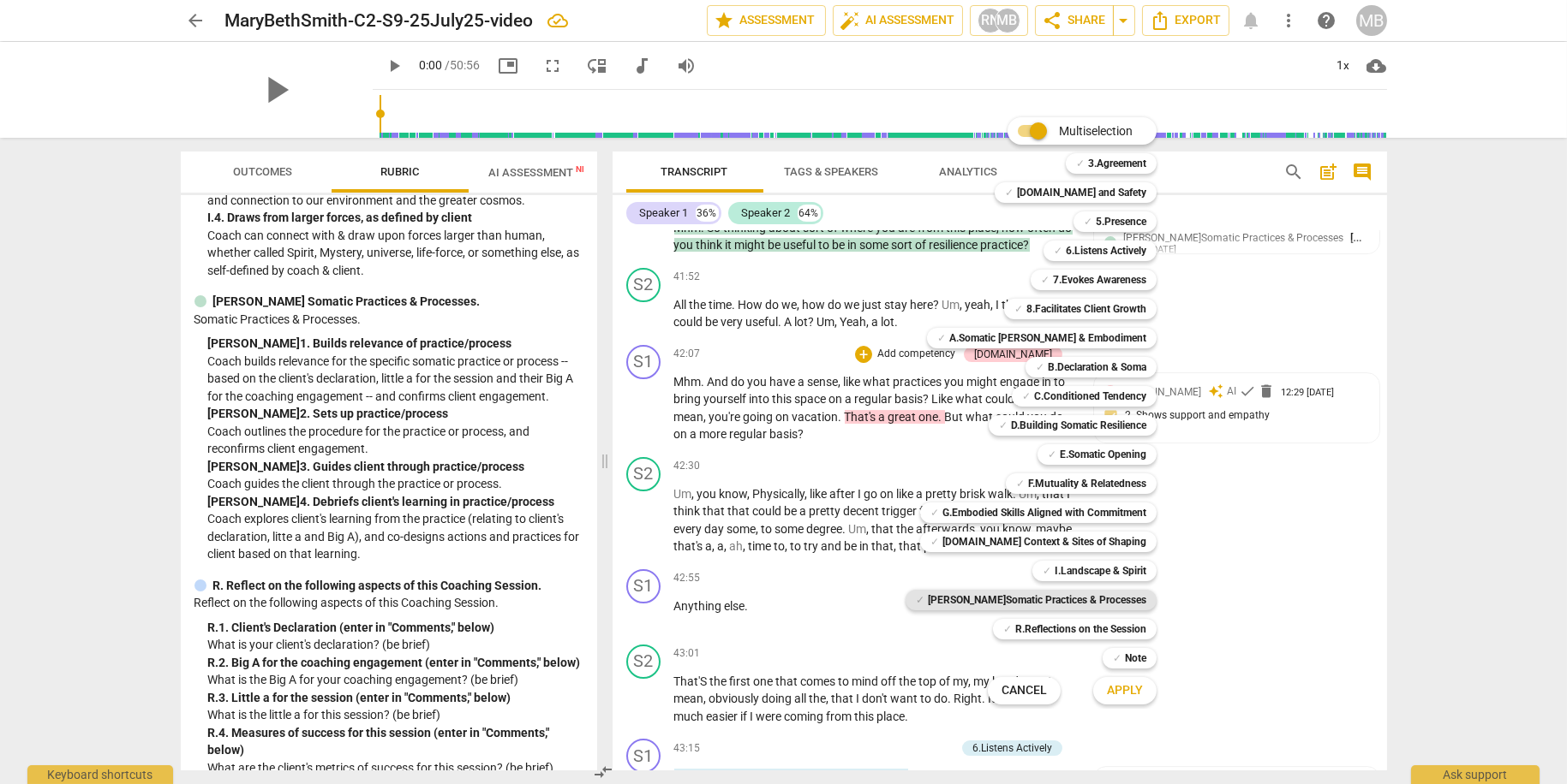
click at [1116, 599] on b "[PERSON_NAME]Somatic Practices & Processes" at bounding box center [1037, 600] width 218 height 21
click at [1115, 695] on span "Apply" at bounding box center [1125, 691] width 36 height 17
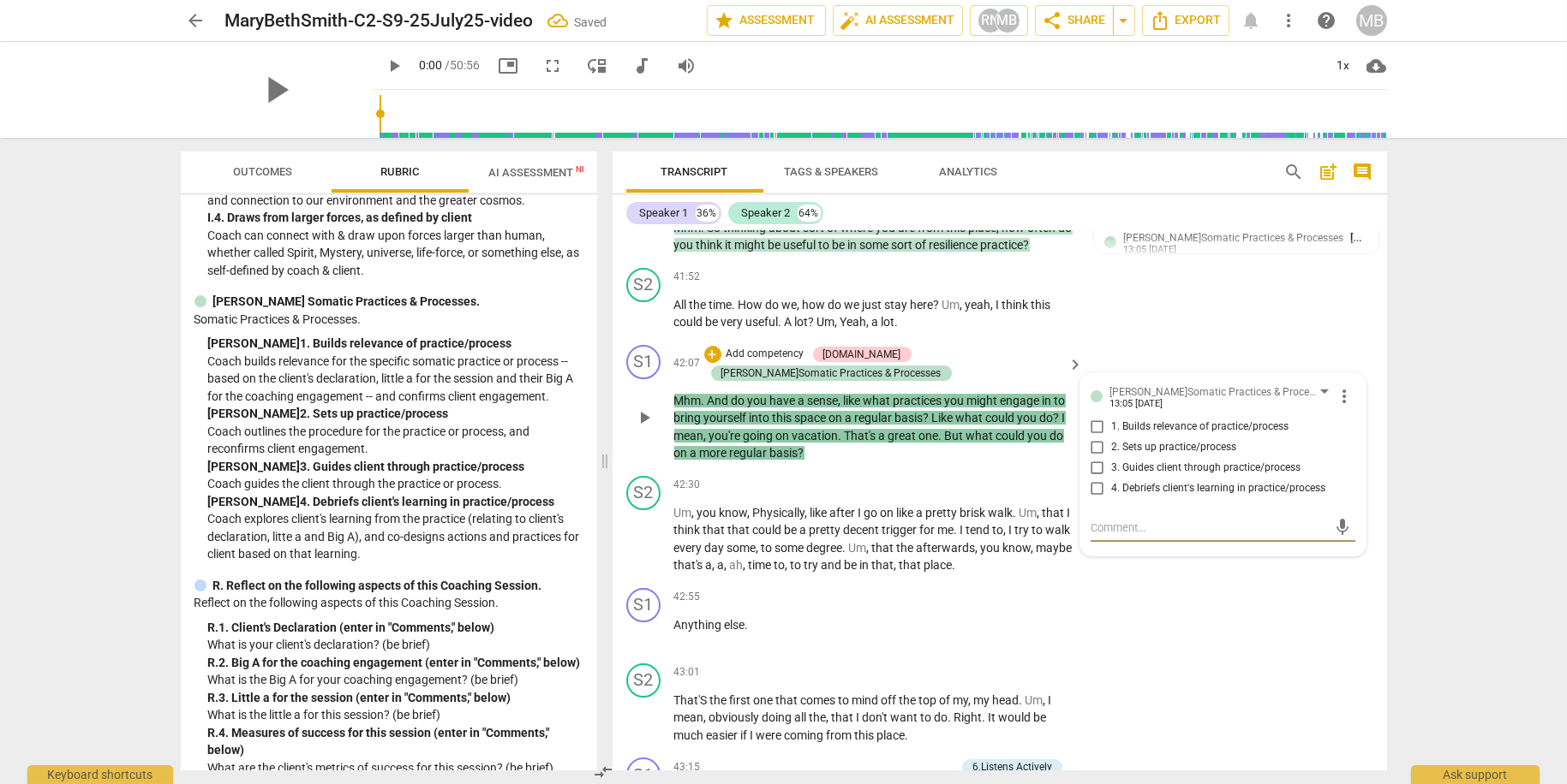
click at [1098, 499] on input "4. Debriefs client's learning in practice/process" at bounding box center [1097, 489] width 28 height 21
click at [1156, 700] on div "S2 play_arrow pause 43:01 + Add competency keyboard_arrow_right That'S the firs…" at bounding box center [999, 704] width 775 height 95
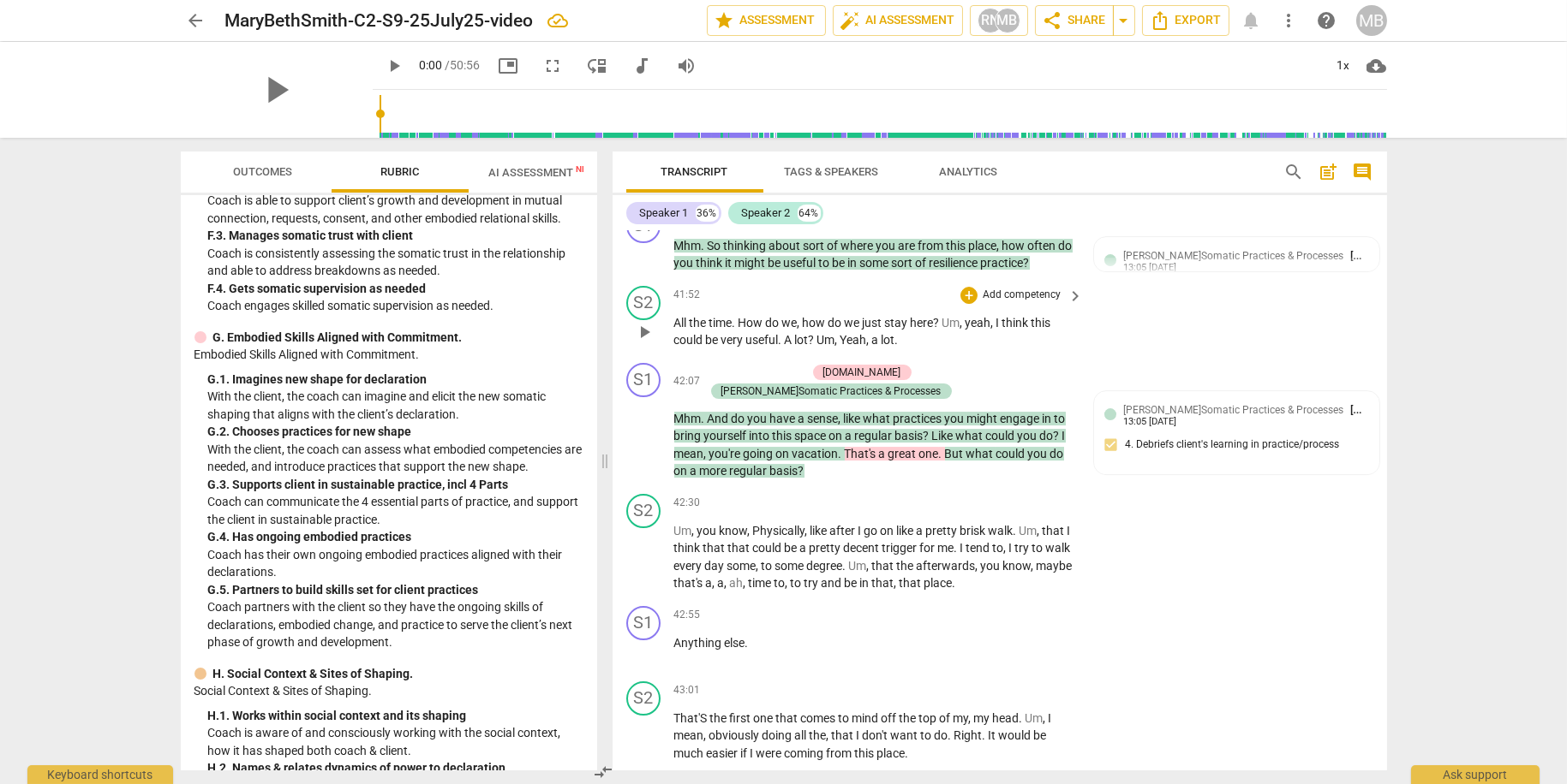
scroll to position [15540, 0]
click at [815, 224] on p "Add competency" at bounding box center [774, 216] width 82 height 15
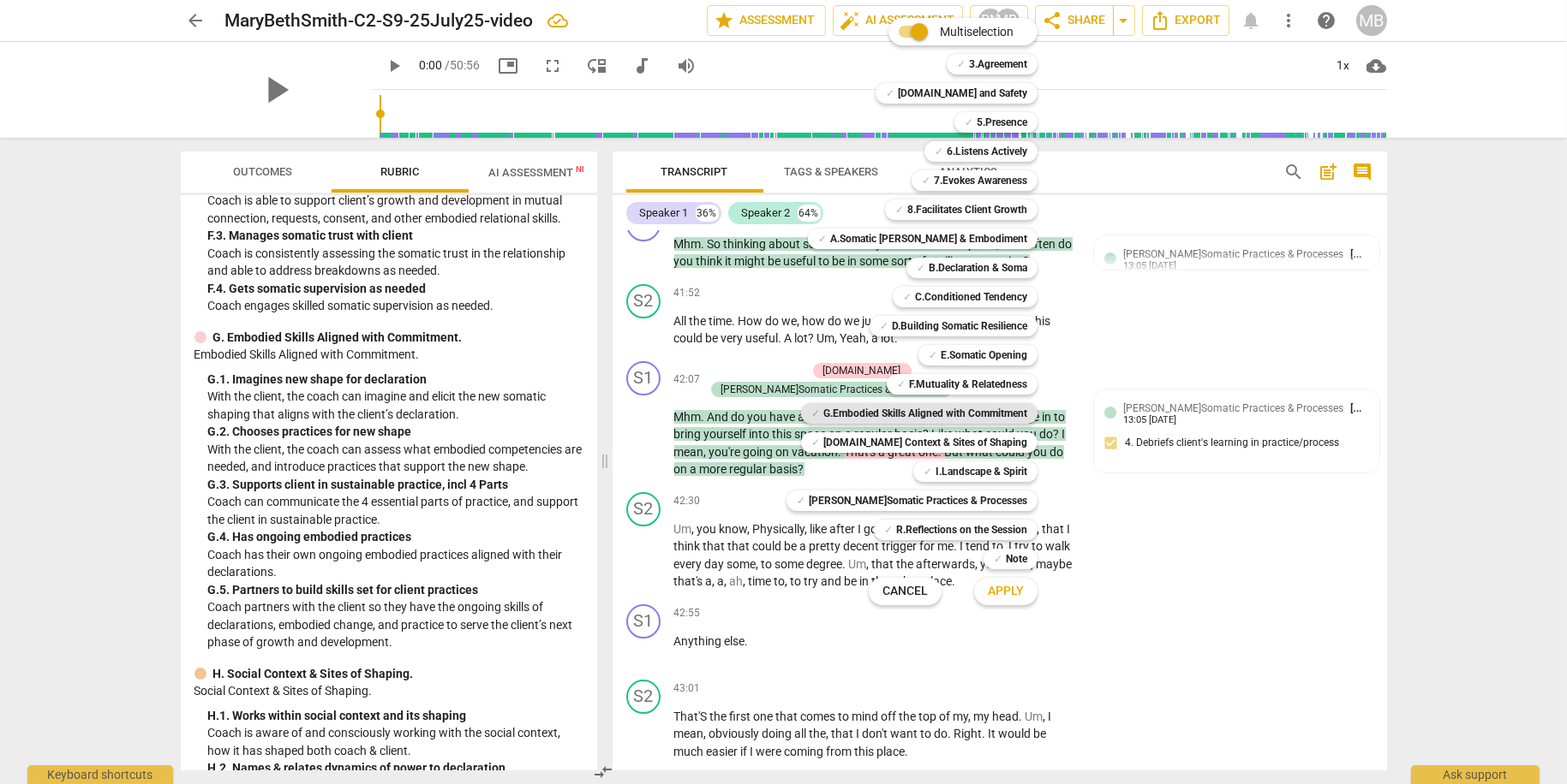
click at [956, 410] on b "G.Embodied Skills Aligned with Commitment" at bounding box center [924, 414] width 204 height 21
click at [1011, 590] on button "Apply" at bounding box center [1005, 591] width 64 height 30
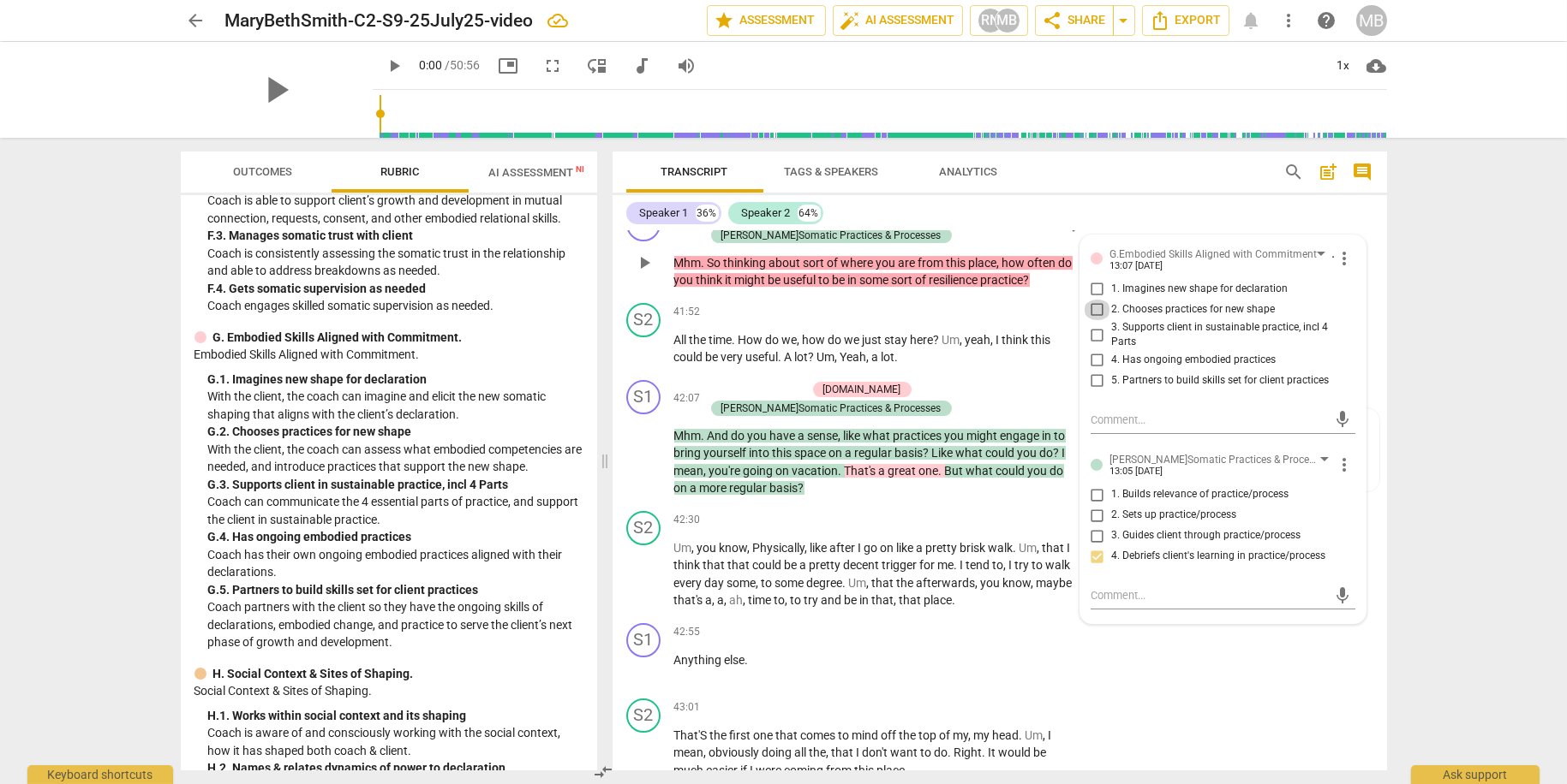
click at [1097, 320] on input "2. Chooses practices for new shape" at bounding box center [1097, 309] width 28 height 21
click at [1057, 642] on div "+ Add competency keyboard_arrow_right" at bounding box center [1020, 632] width 127 height 19
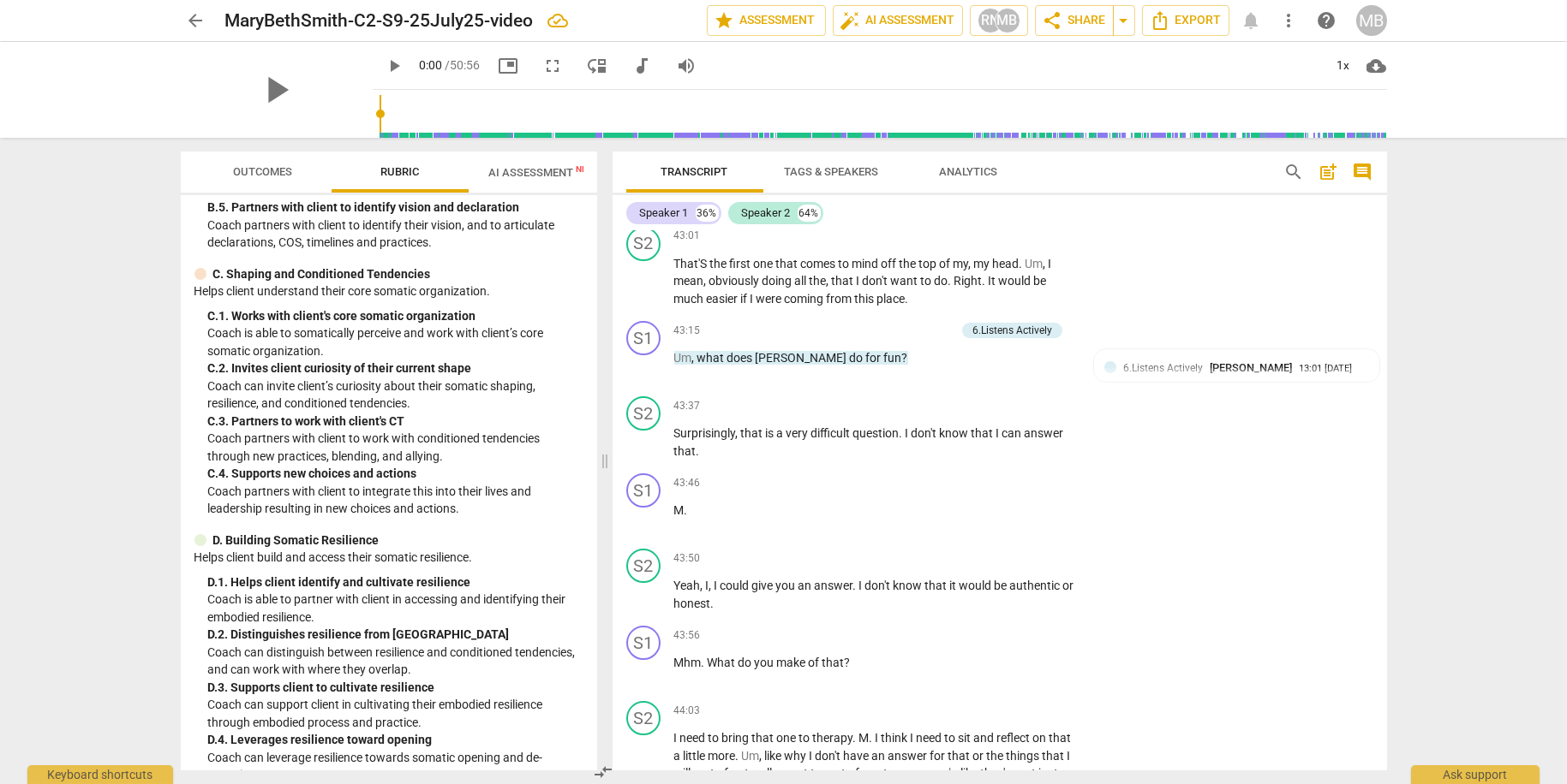
scroll to position [2176, 0]
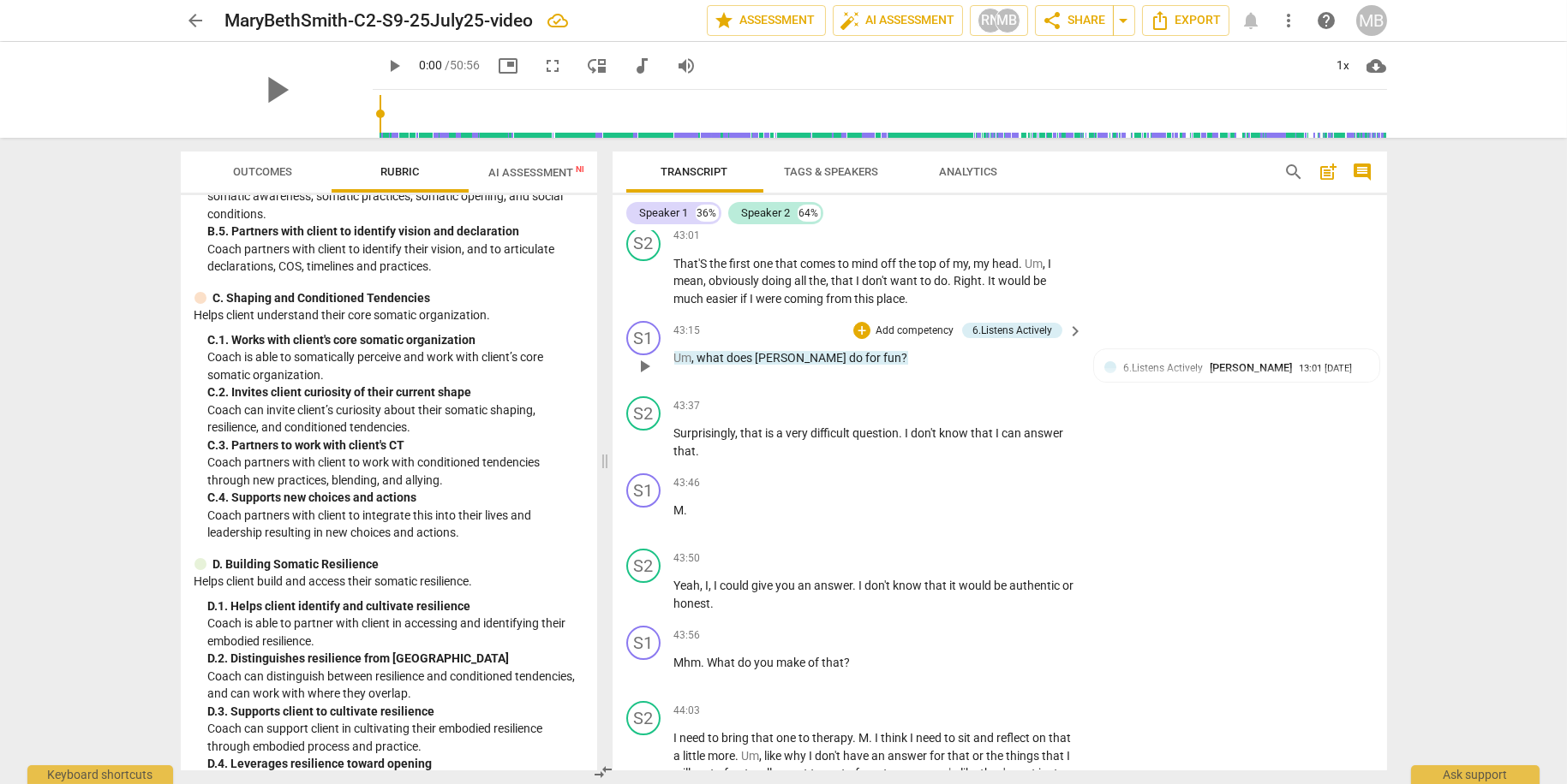
click at [924, 339] on p "Add competency" at bounding box center [915, 331] width 82 height 15
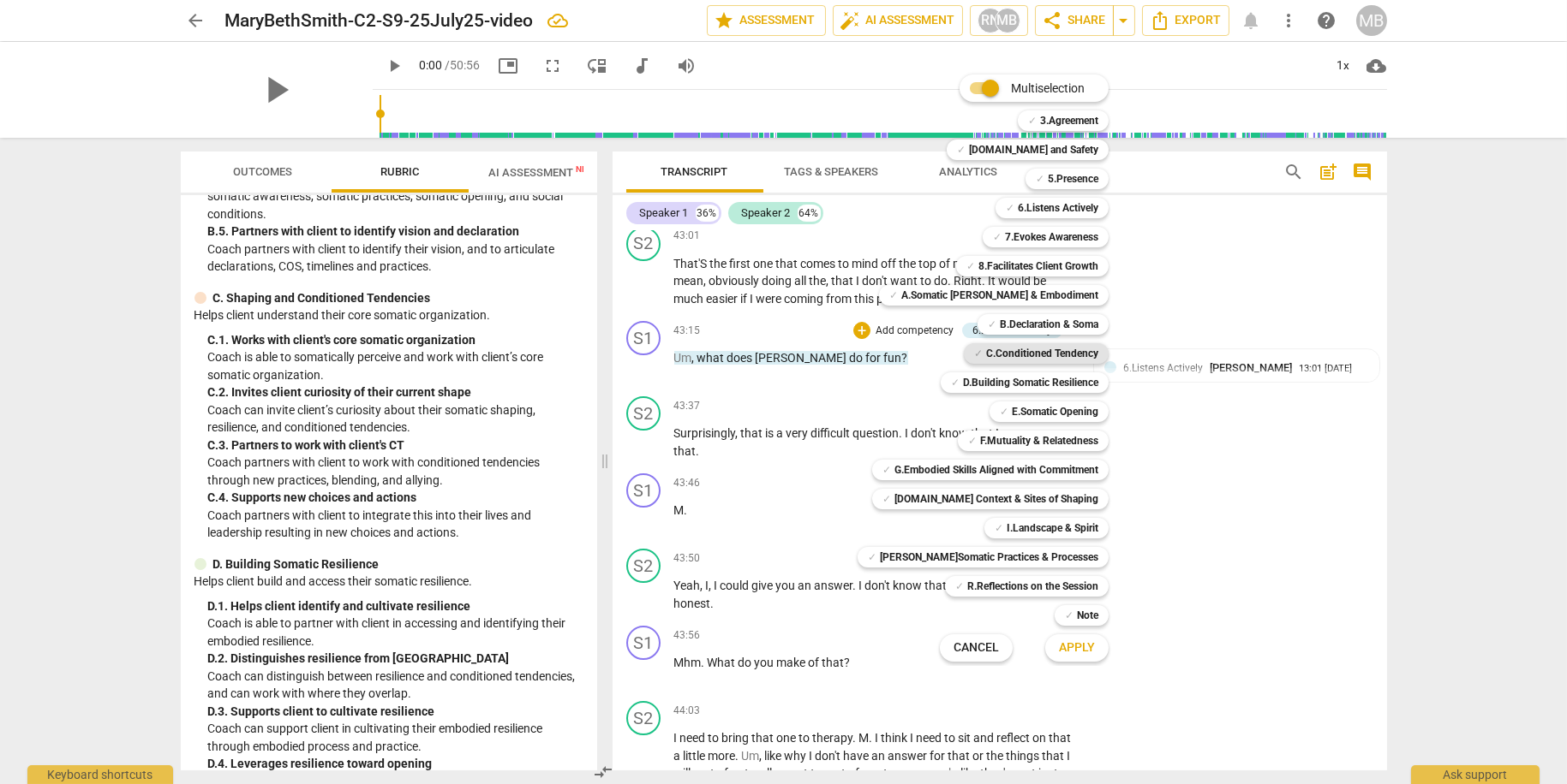
click at [1023, 351] on b "C.Conditioned Tendency" at bounding box center [1042, 353] width 112 height 21
click at [1066, 642] on span "Apply" at bounding box center [1077, 648] width 36 height 17
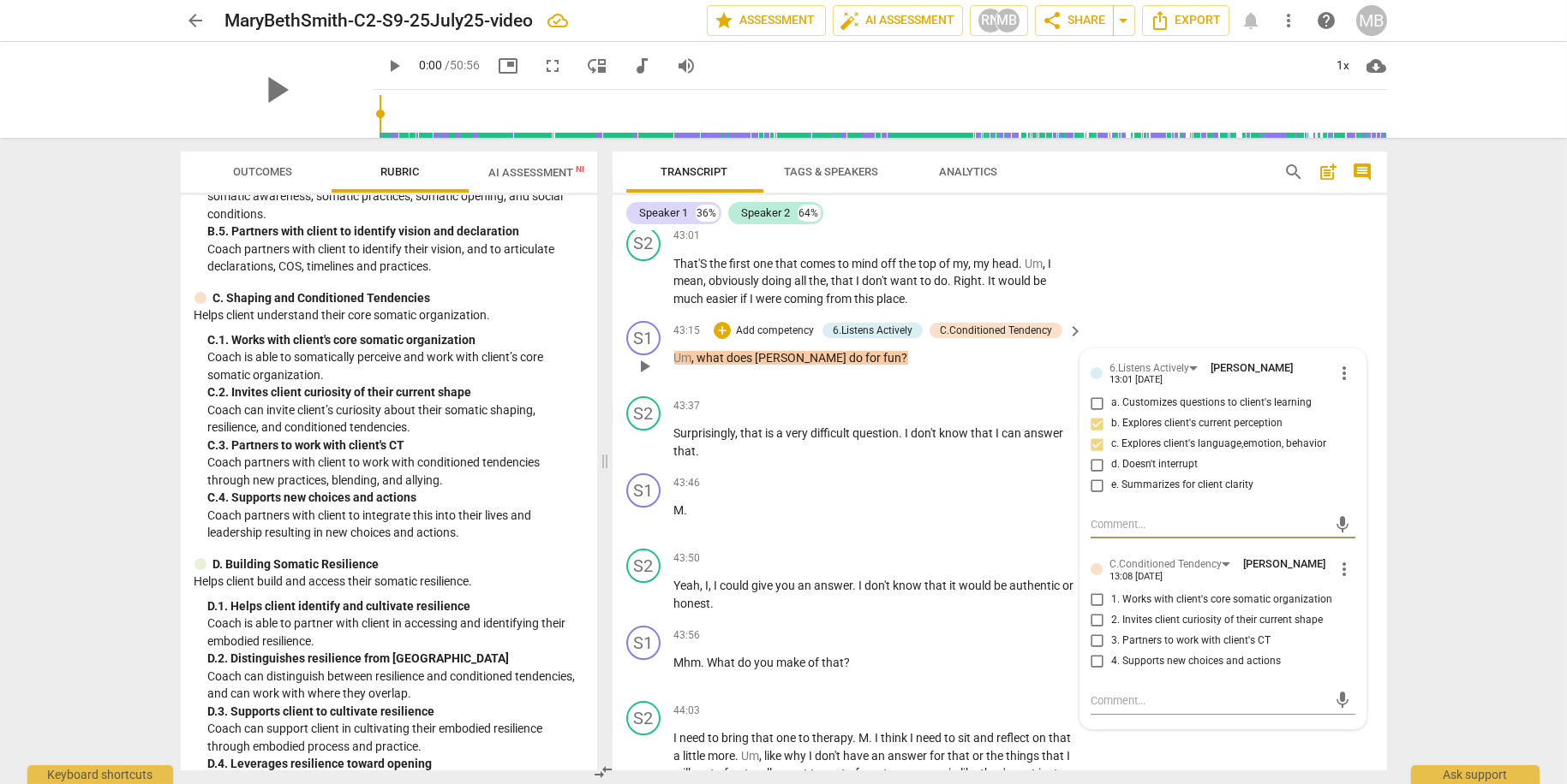
click at [1094, 631] on input "2. Invites client curiosity of their current shape" at bounding box center [1097, 621] width 28 height 21
click at [1098, 672] on input "4. Supports new choices and actions" at bounding box center [1097, 661] width 28 height 21
click at [1037, 687] on div "43:56 + Add competency keyboard_arrow_right Mhm . What do you make of that ?" at bounding box center [880, 657] width 411 height 62
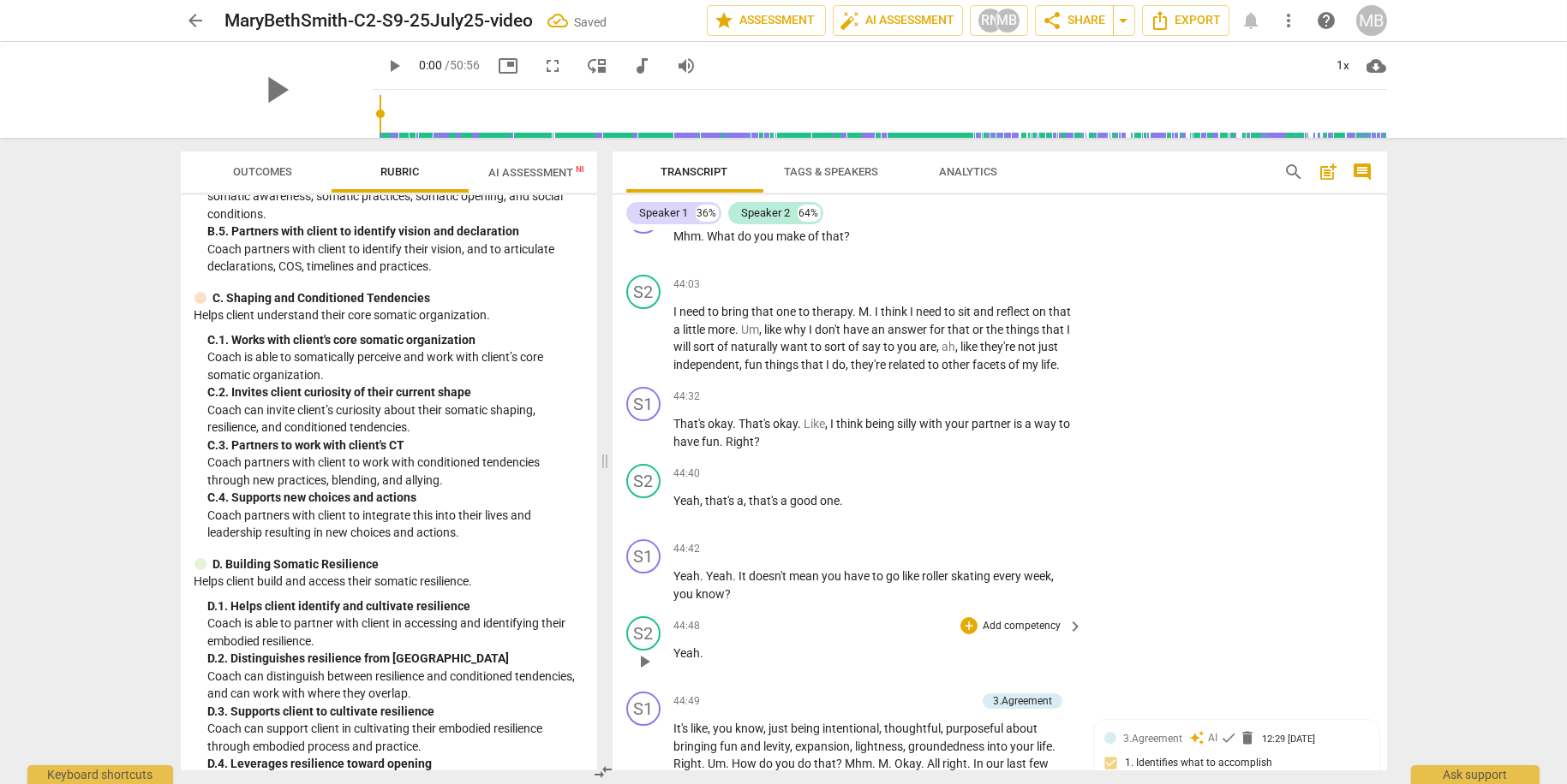
scroll to position [16442, 0]
click at [1032, 402] on p "Add competency" at bounding box center [1021, 393] width 82 height 15
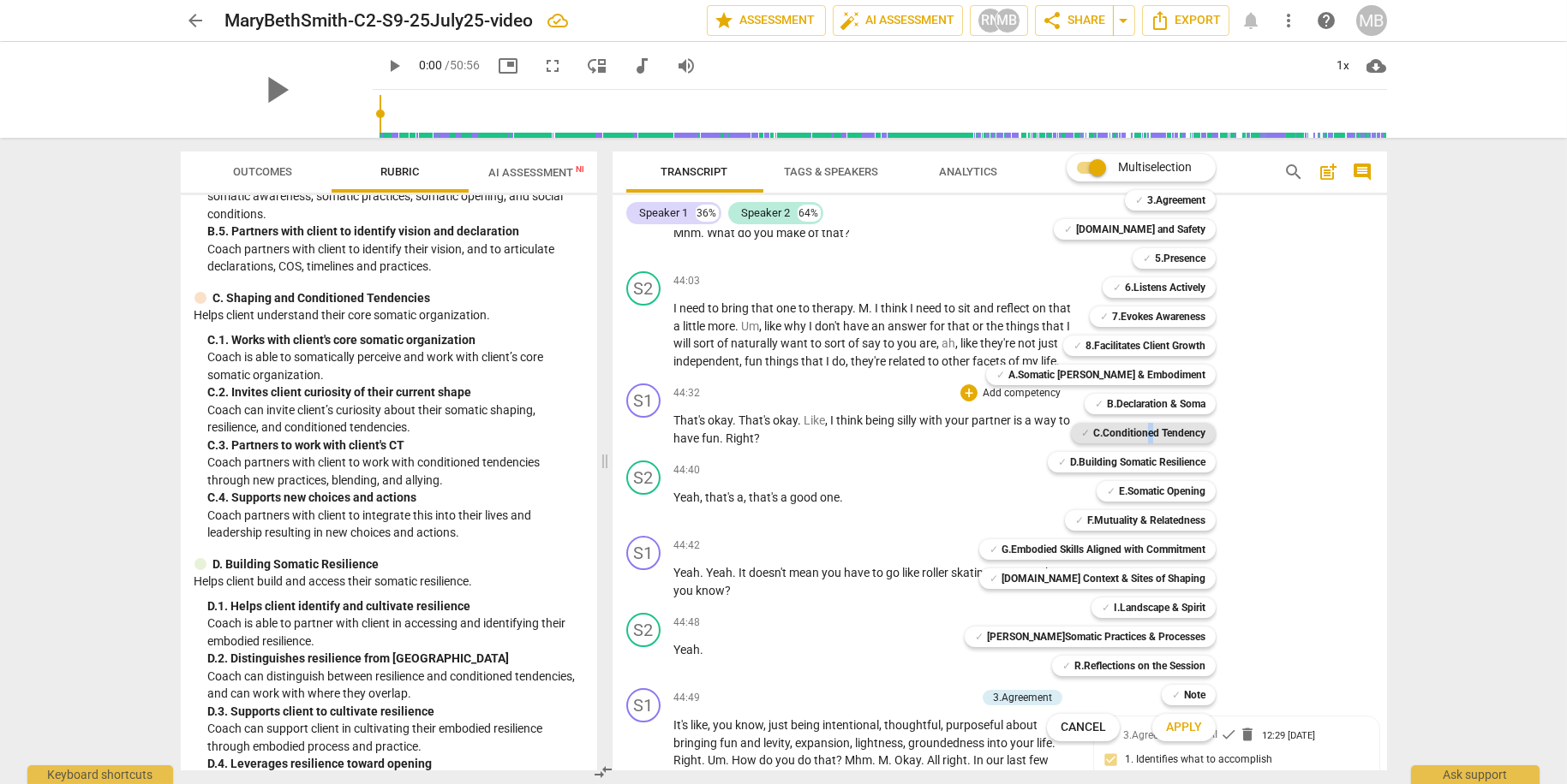
click at [1137, 425] on b "C.Conditioned Tendency" at bounding box center [1149, 433] width 112 height 21
click at [1180, 730] on span "Apply" at bounding box center [1184, 727] width 36 height 17
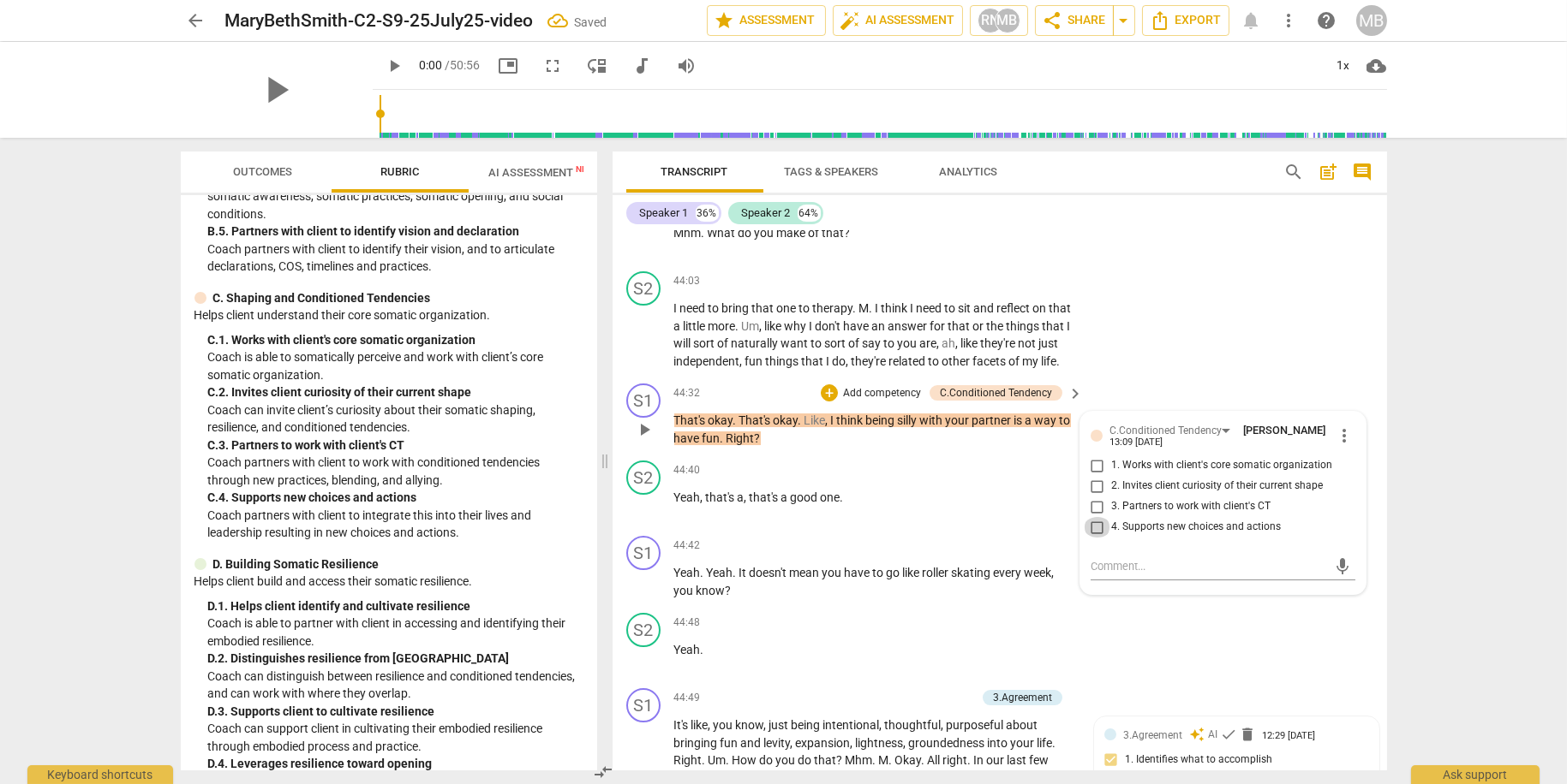
drag, startPoint x: 1094, startPoint y: 581, endPoint x: 1085, endPoint y: 595, distance: 16.6
click at [1094, 537] on input "4. Supports new choices and actions" at bounding box center [1097, 527] width 28 height 21
click at [1239, 678] on div "S2 play_arrow pause 44:48 + Add competency keyboard_arrow_right Yeah ." at bounding box center [999, 644] width 775 height 75
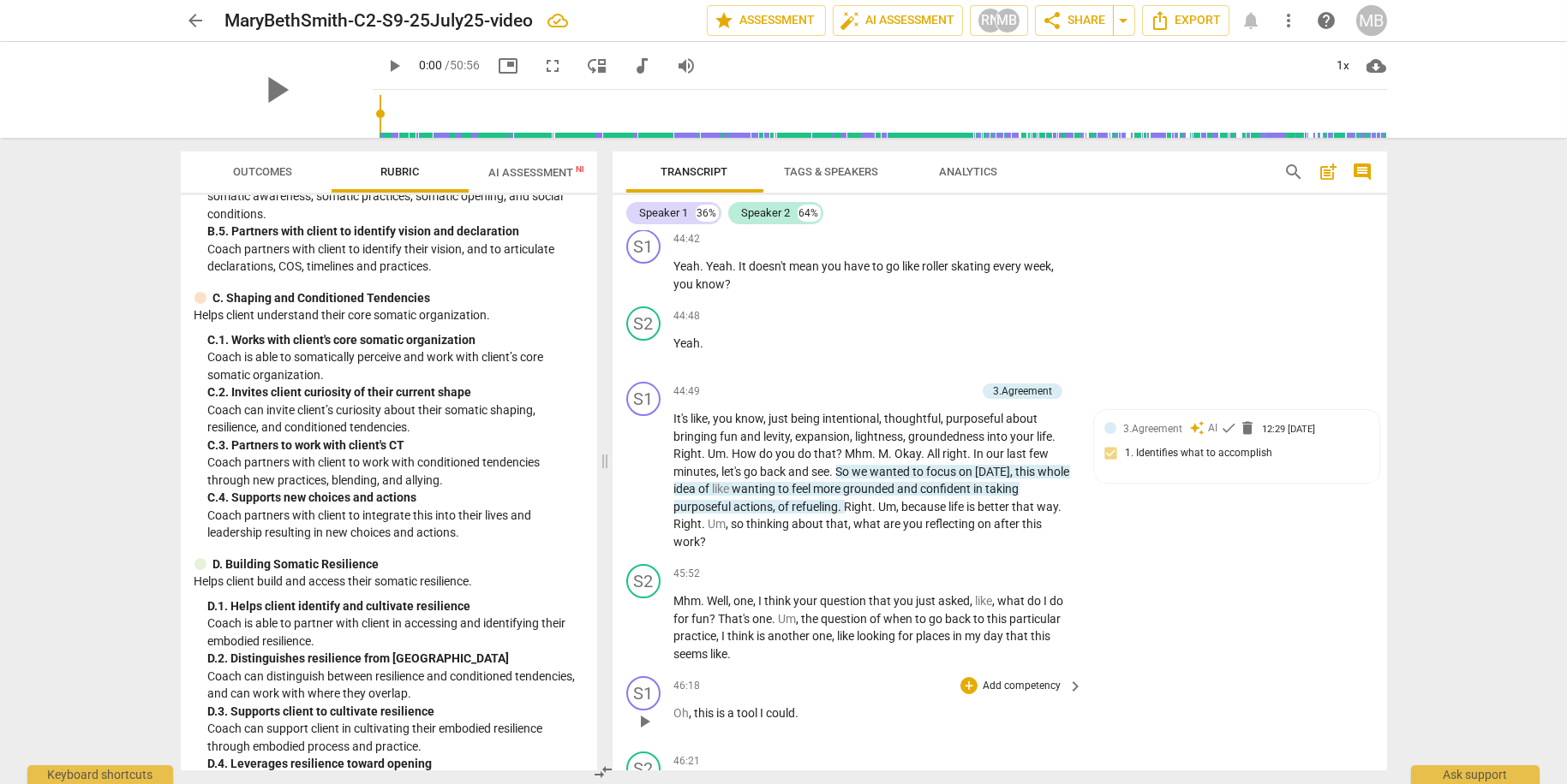
scroll to position [16742, 0]
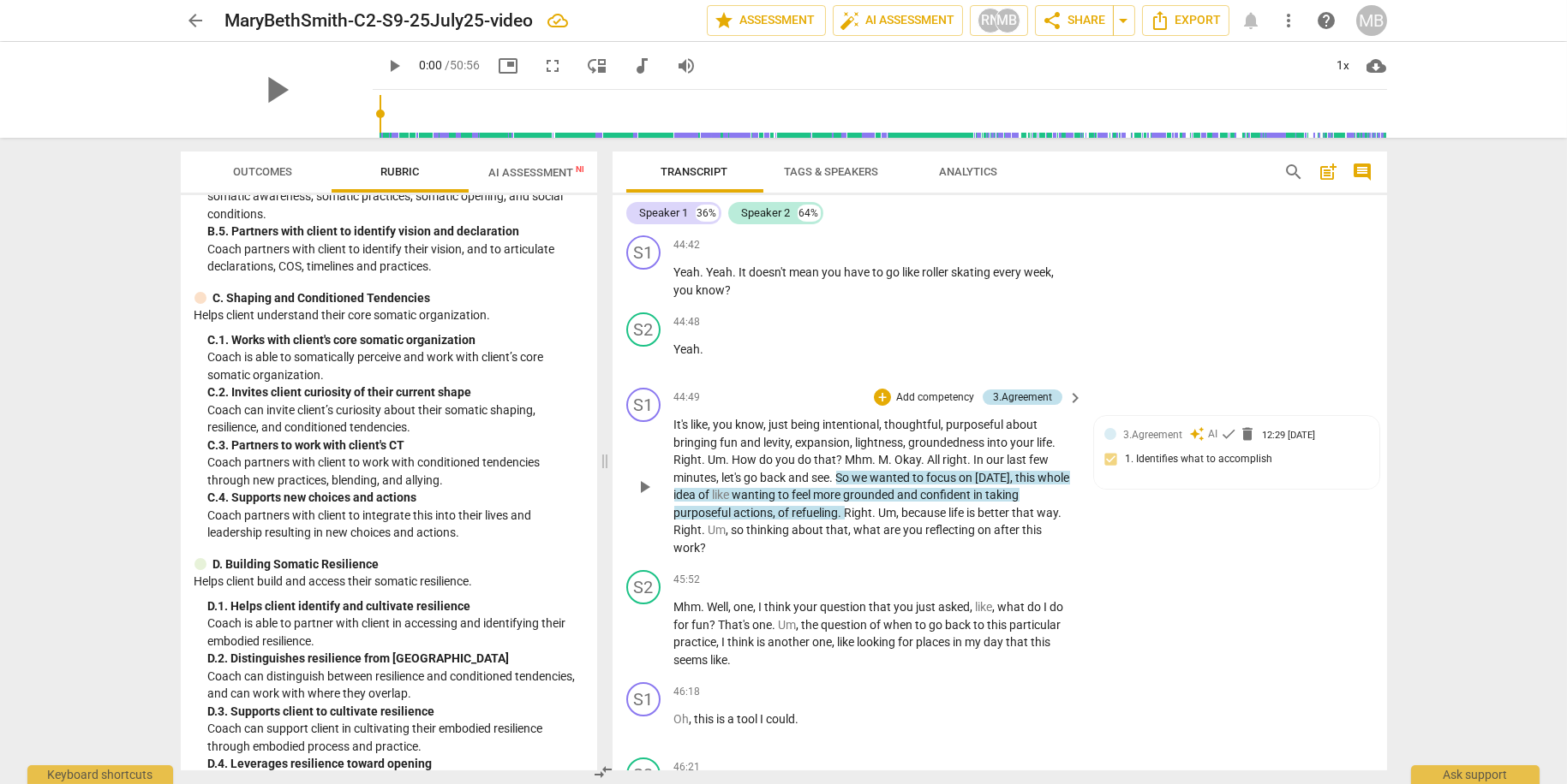
click at [1046, 405] on div "3.Agreement" at bounding box center [1022, 396] width 59 height 15
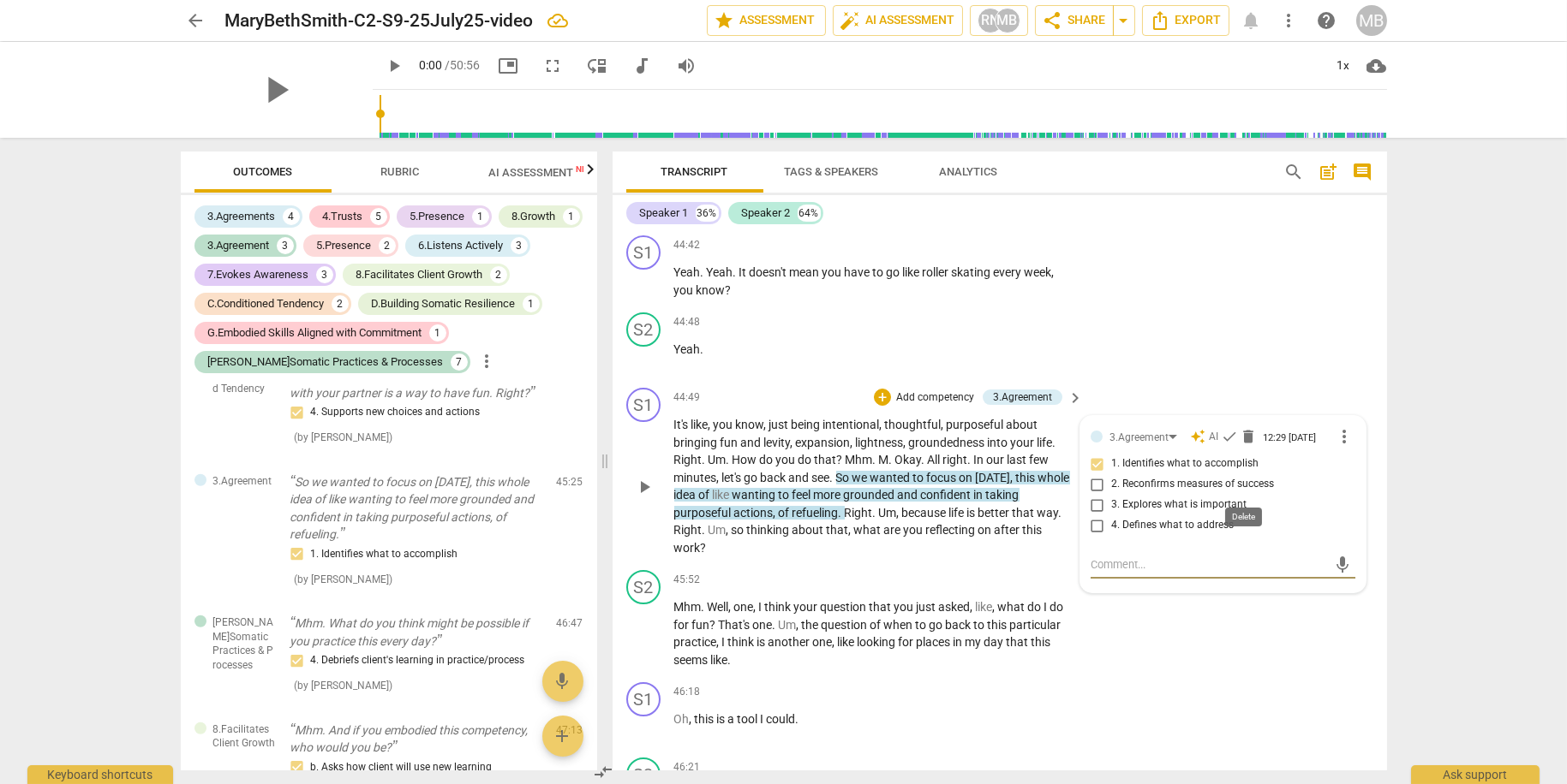
scroll to position [5146, 0]
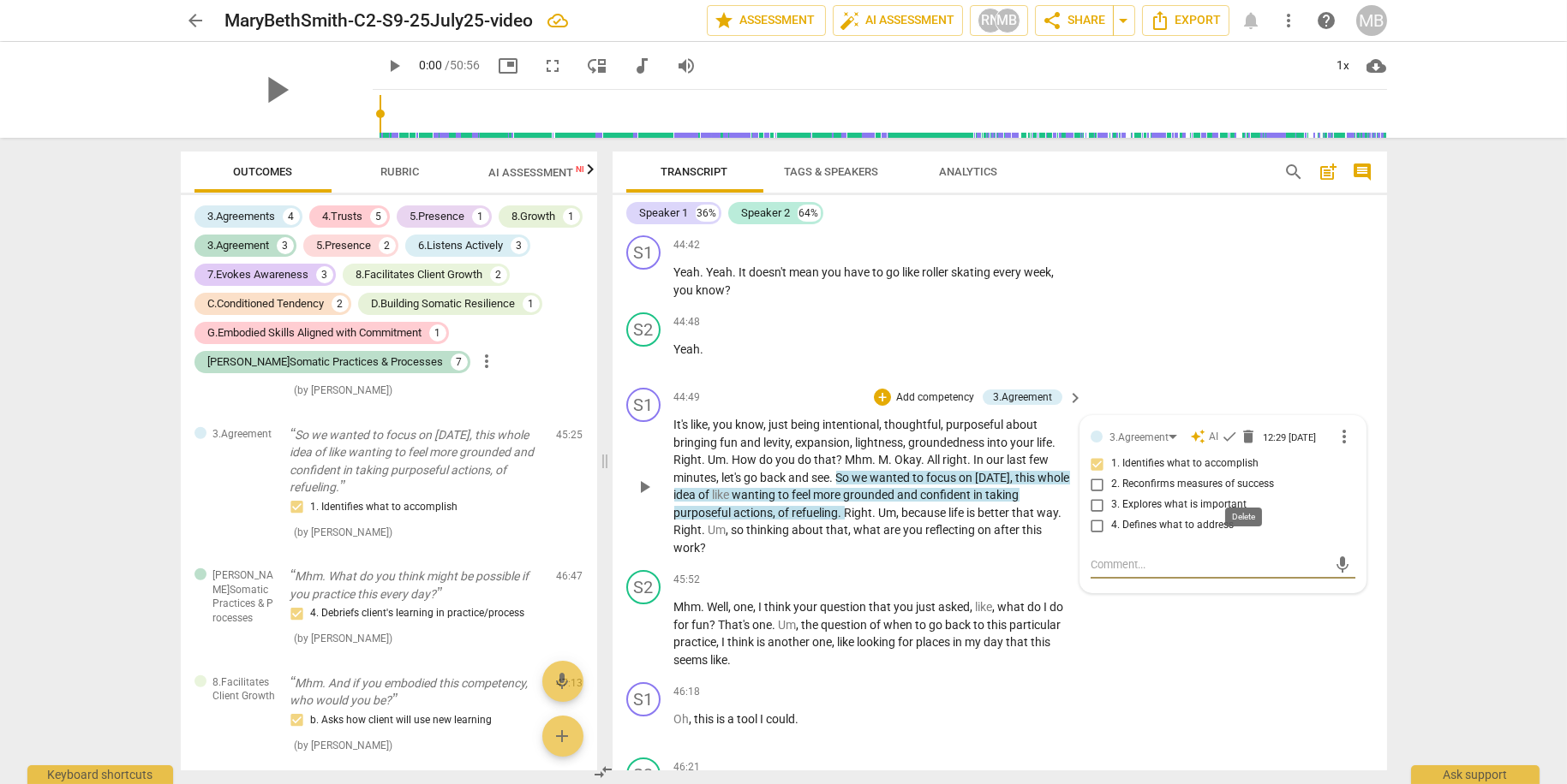
click at [1247, 445] on span "delete" at bounding box center [1247, 436] width 17 height 17
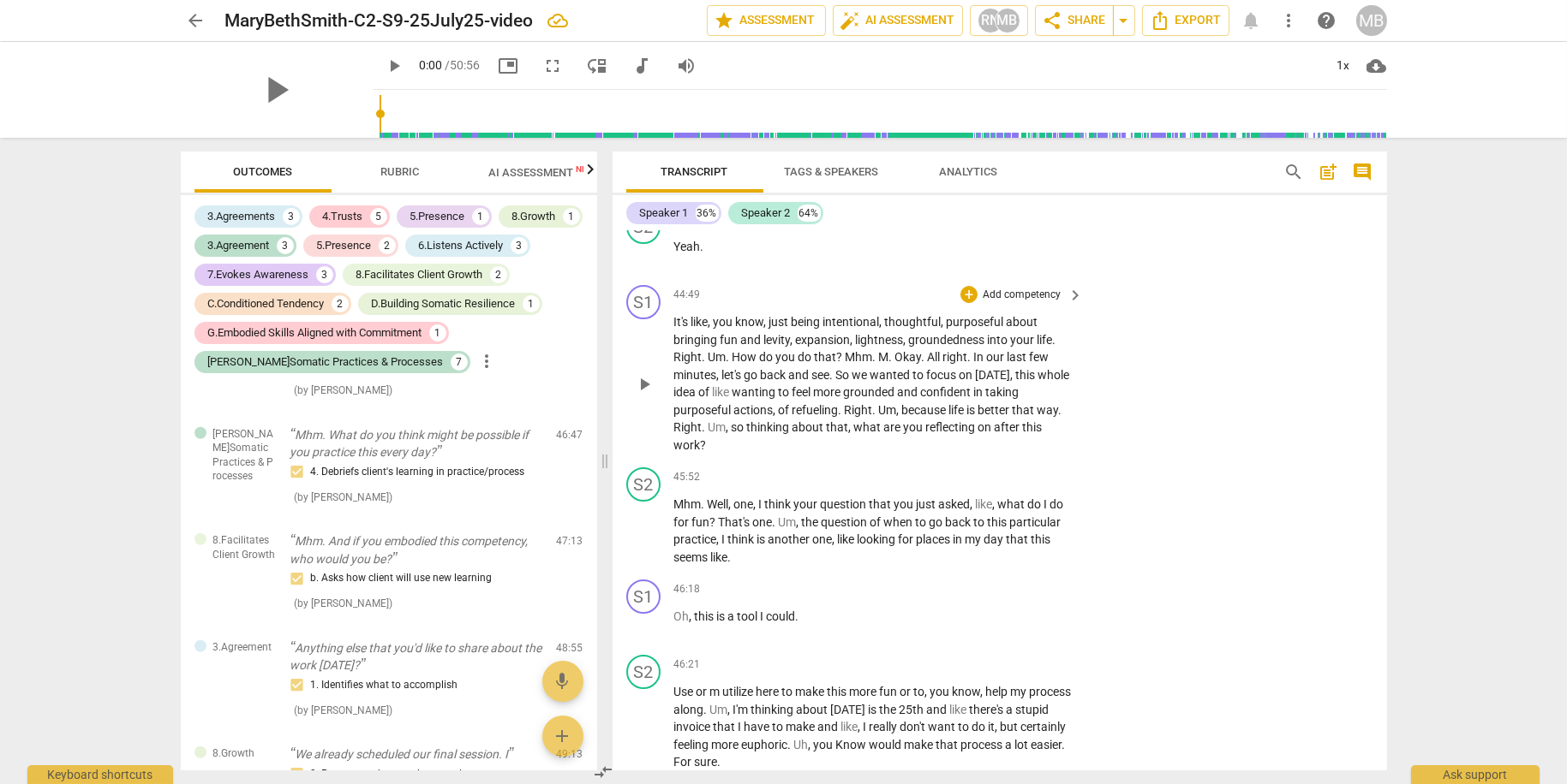
scroll to position [16846, 0]
click at [1021, 301] on p "Add competency" at bounding box center [1021, 293] width 82 height 15
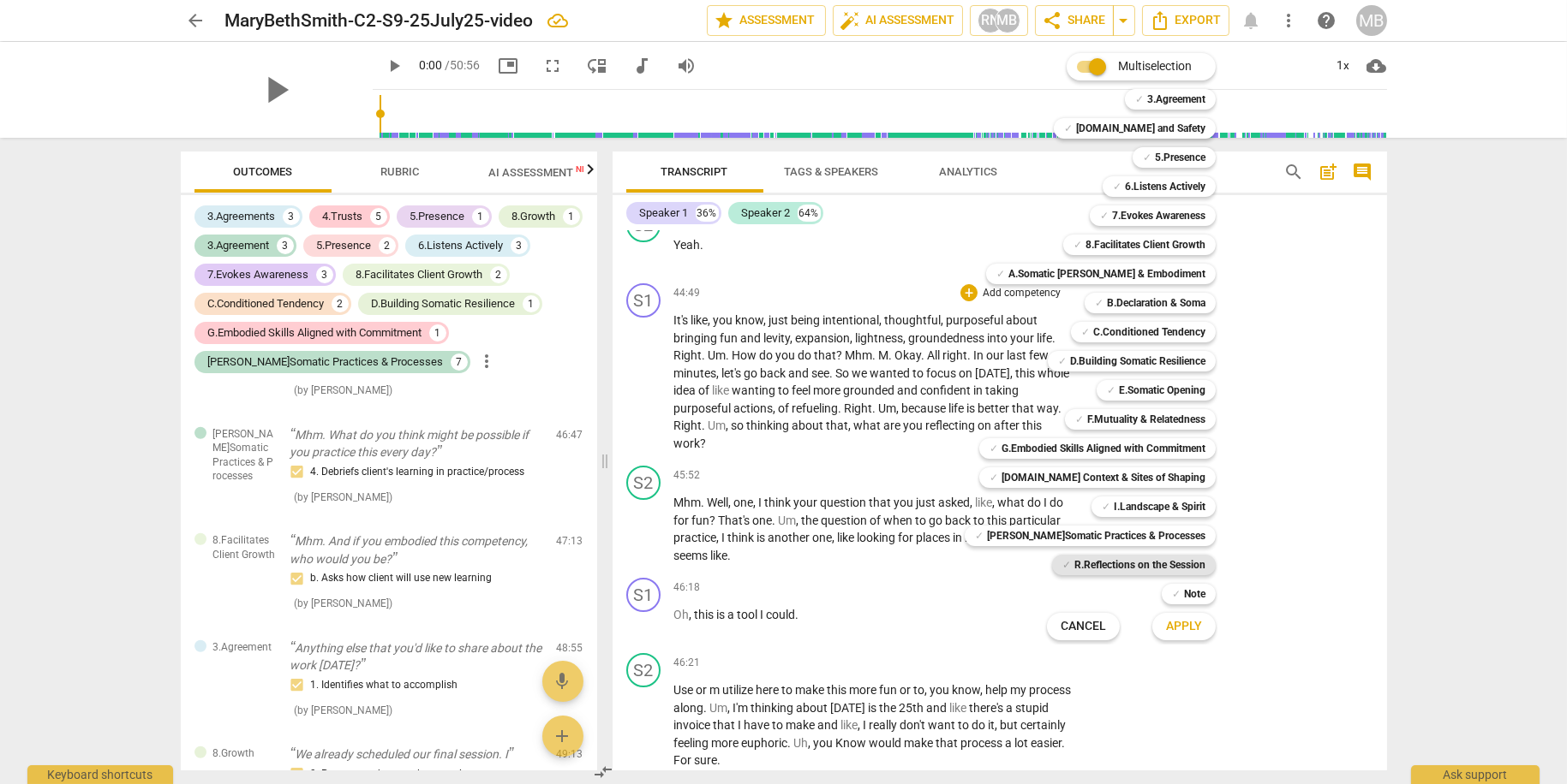
click at [1169, 562] on b "R.Reflections on the Session" at bounding box center [1140, 565] width 131 height 21
click at [1173, 624] on span "Apply" at bounding box center [1184, 626] width 36 height 17
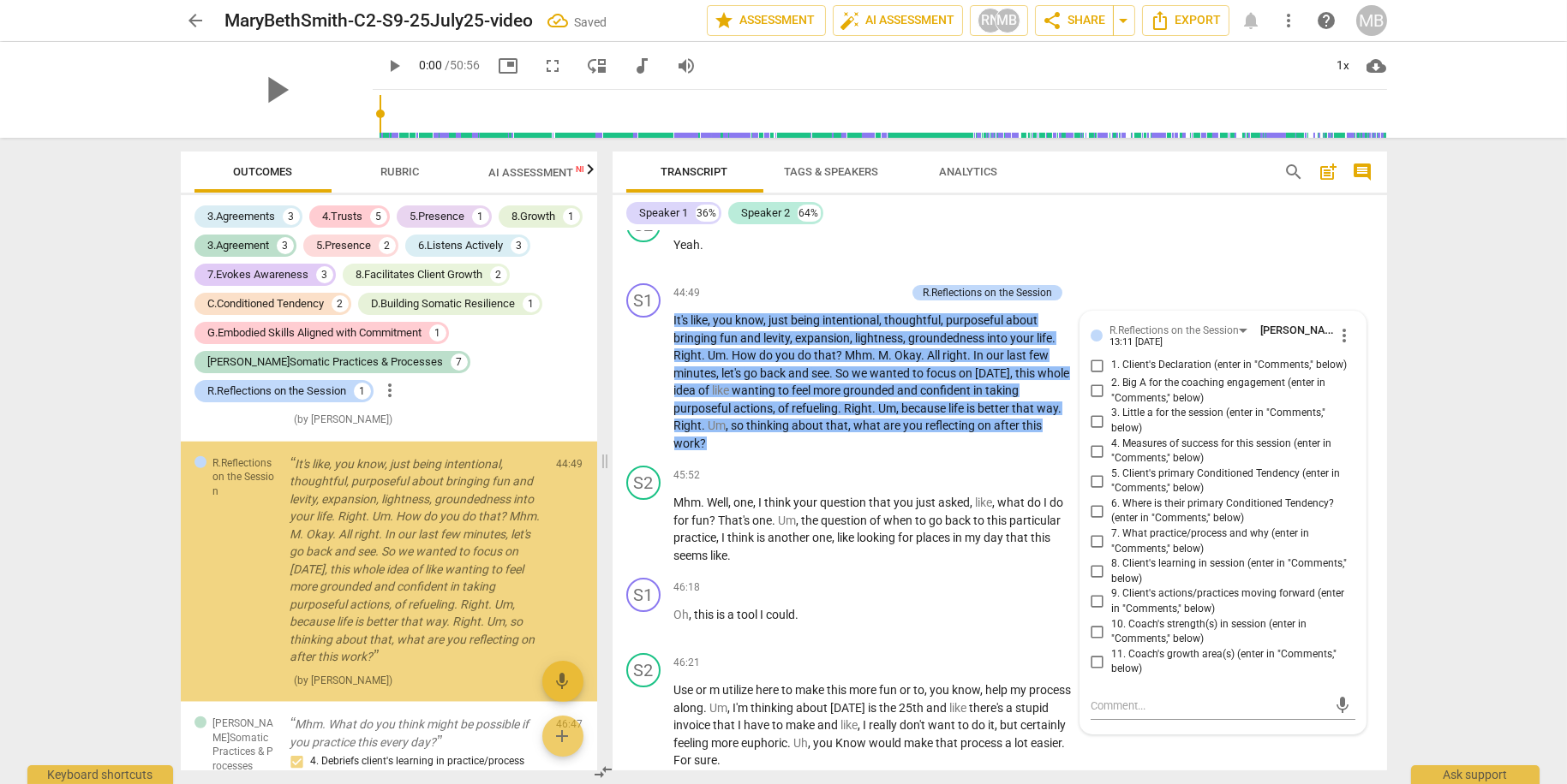
scroll to position [5219, 0]
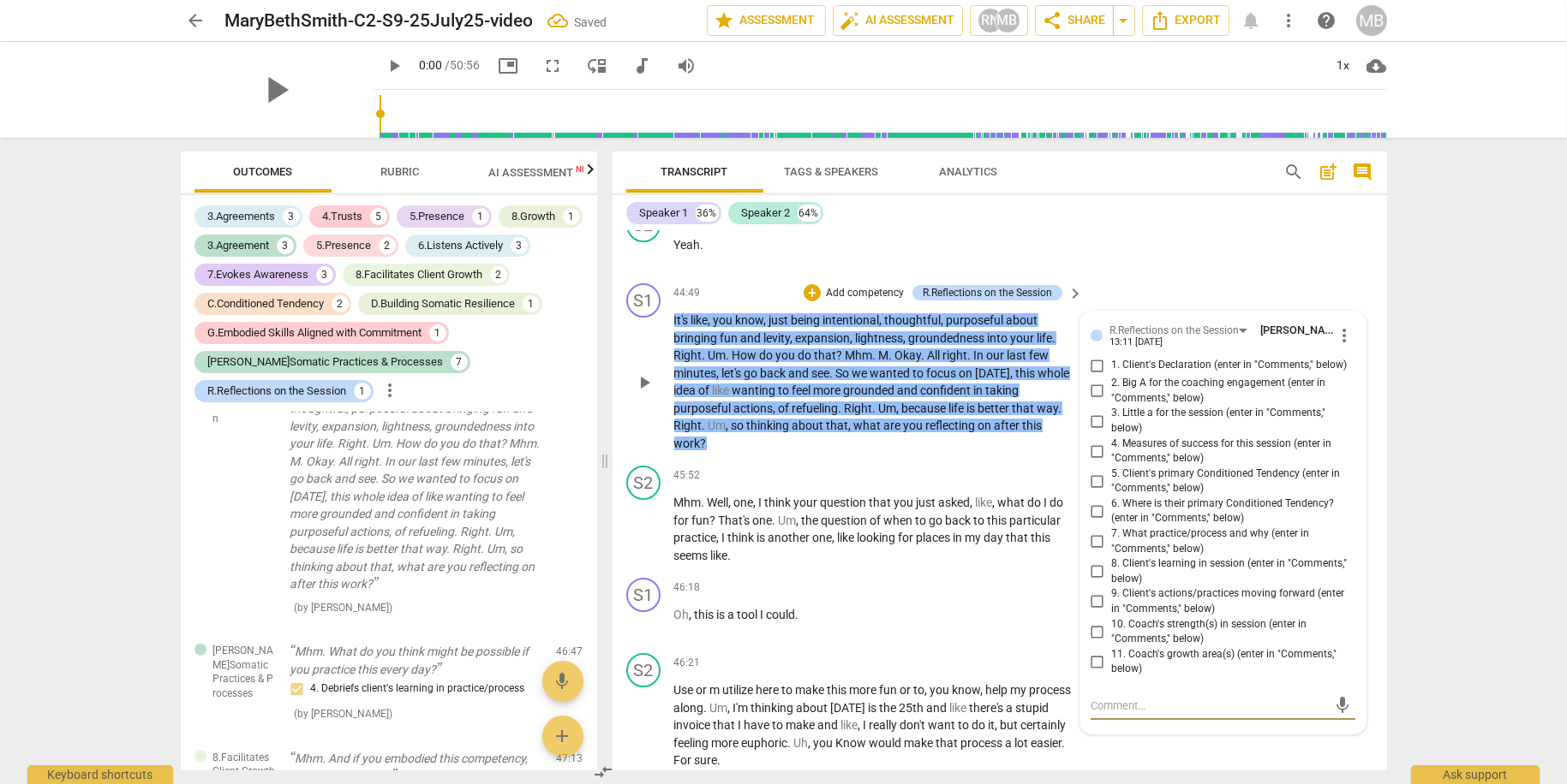
click at [1335, 346] on span "more_vert" at bounding box center [1344, 335] width 21 height 21
click at [1355, 418] on li "Delete" at bounding box center [1358, 421] width 59 height 32
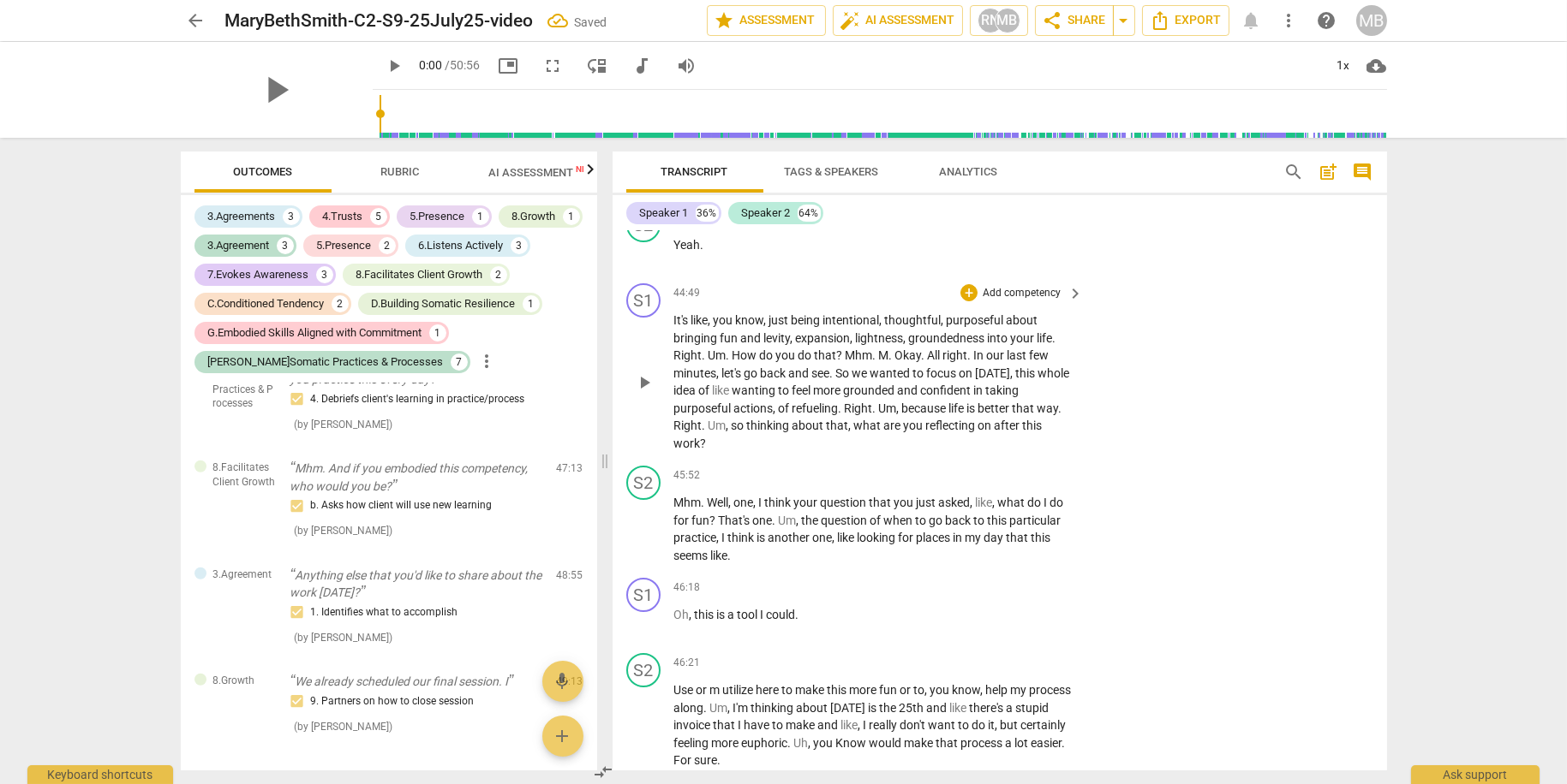
click at [1037, 301] on p "Add competency" at bounding box center [1021, 293] width 82 height 15
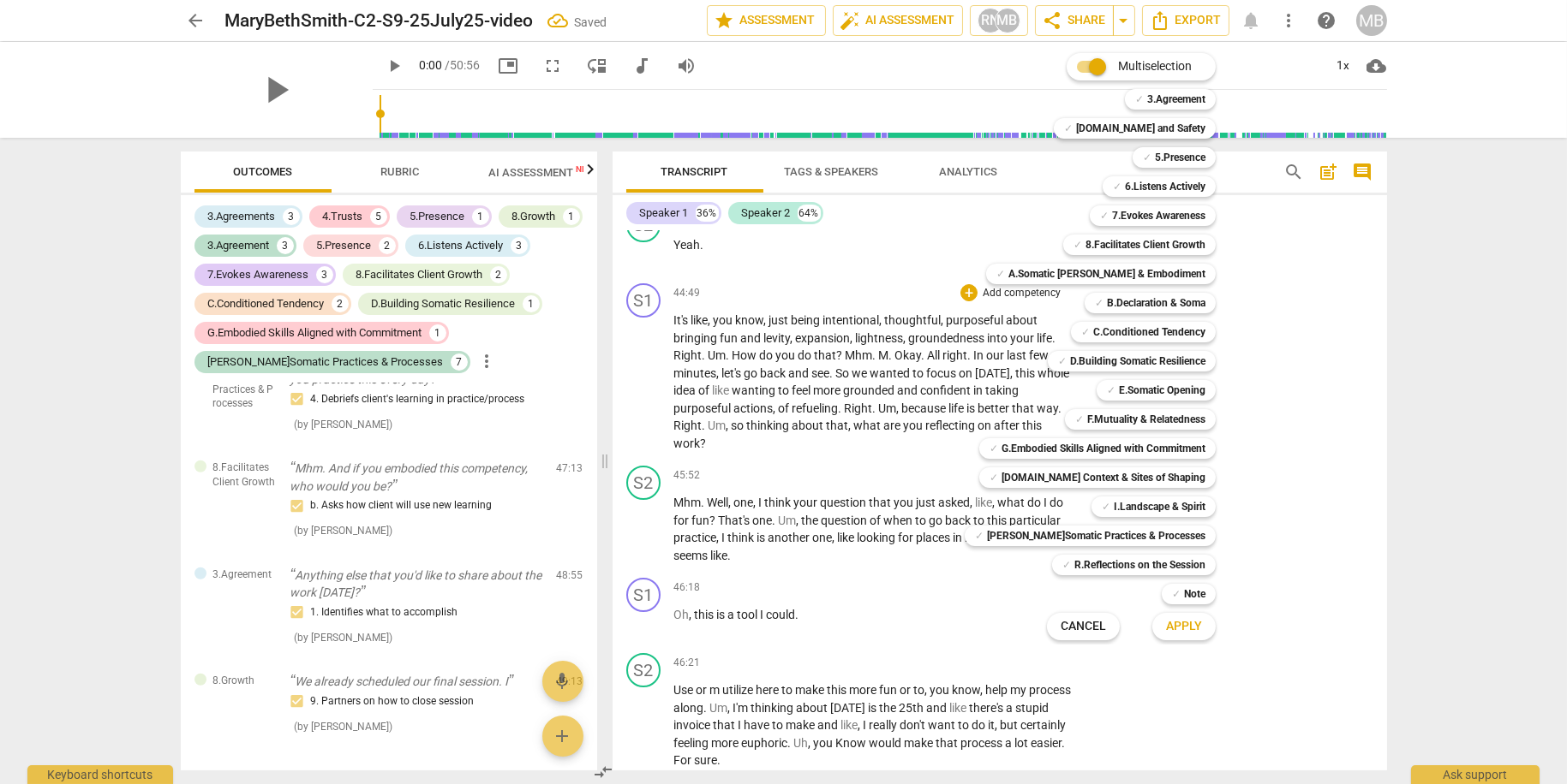
click at [406, 169] on div at bounding box center [784, 392] width 1567 height 784
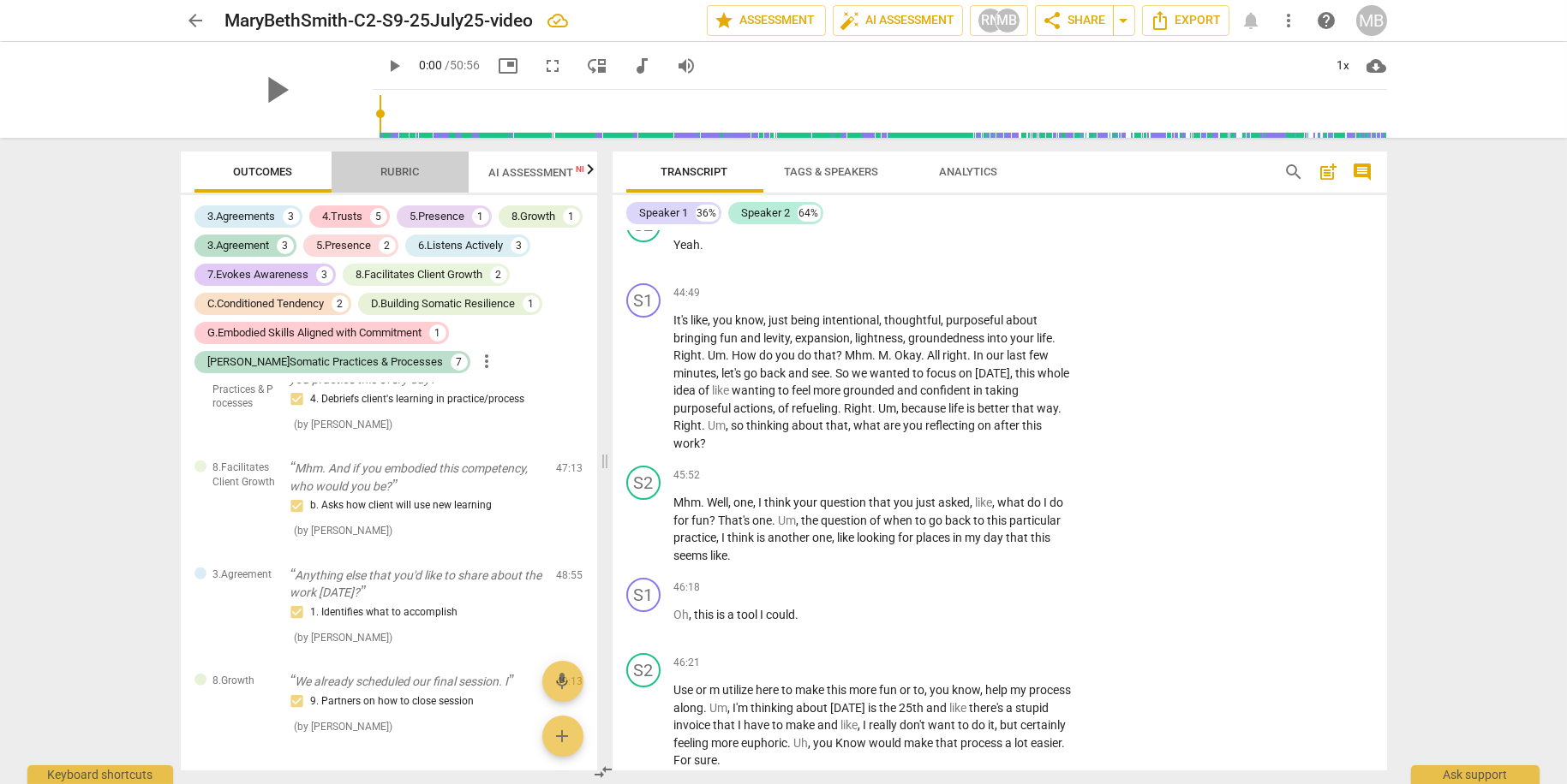
click at [410, 176] on span "Rubric" at bounding box center [399, 171] width 39 height 13
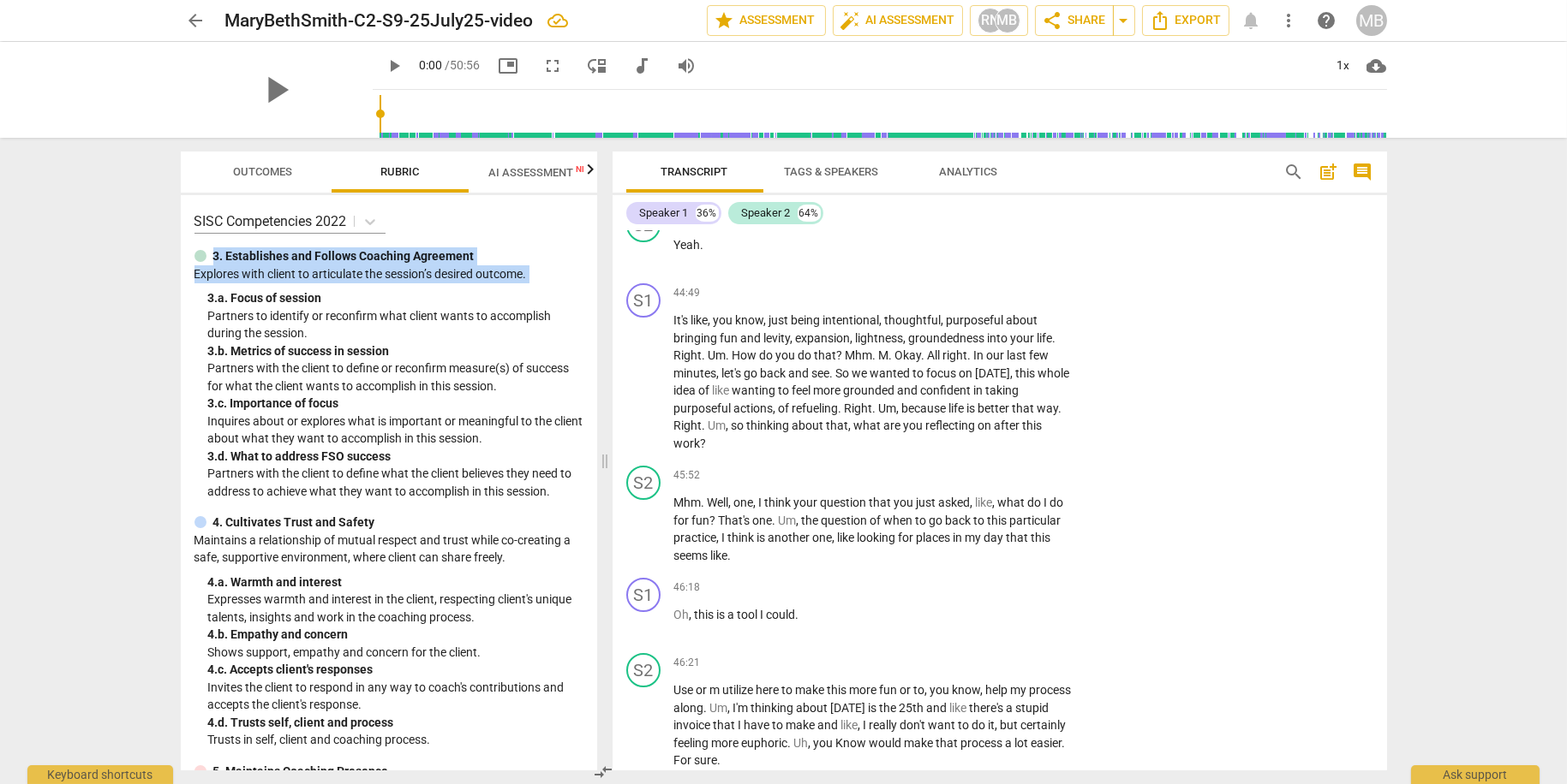
drag, startPoint x: 597, startPoint y: 234, endPoint x: 593, endPoint y: 282, distance: 48.2
click at [594, 286] on div "Outcomes Rubric AI Assessment New Scores SISC Competencies 2022 3. Establishes …" at bounding box center [385, 461] width 437 height 647
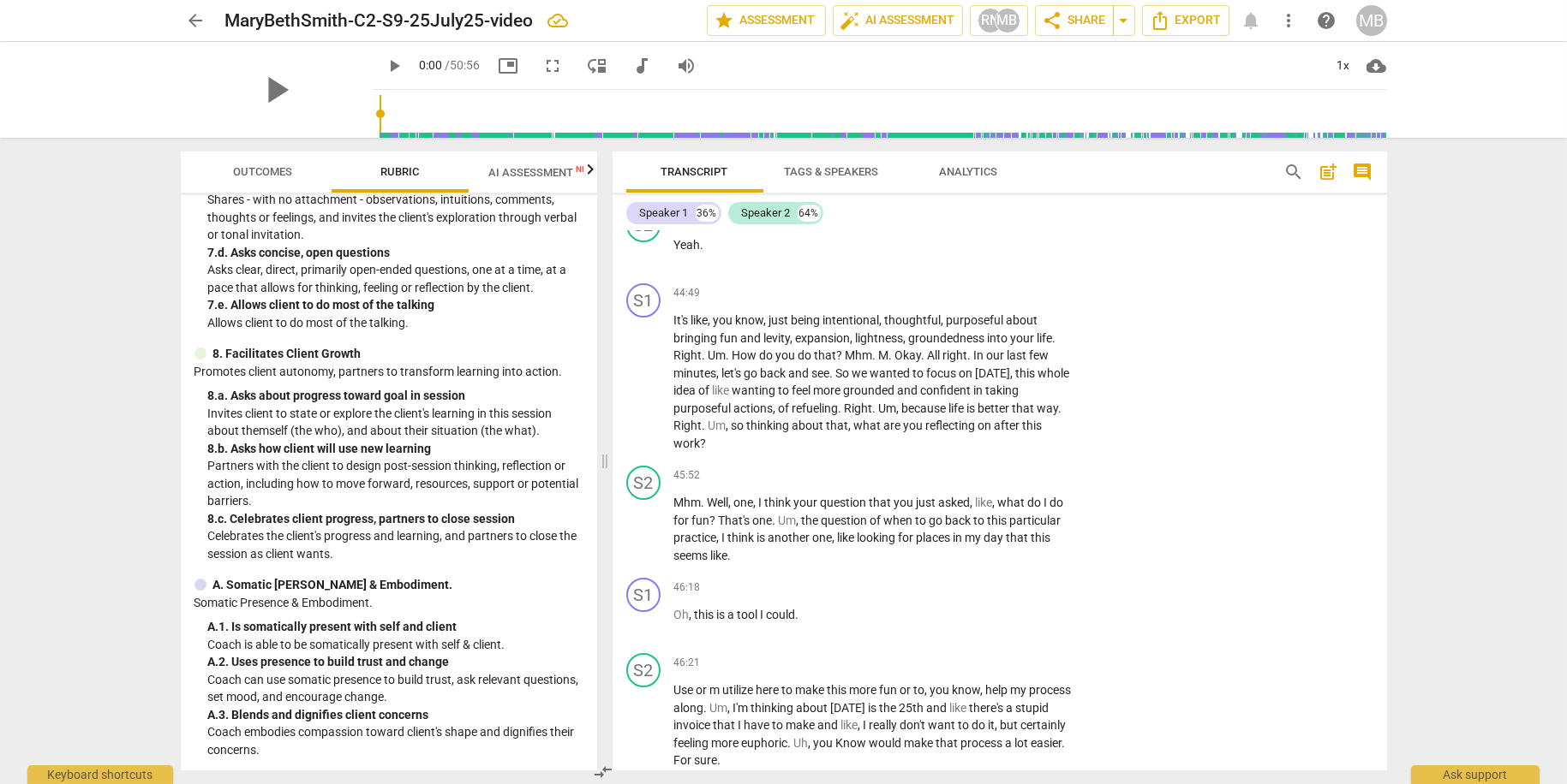
scroll to position [1329, 0]
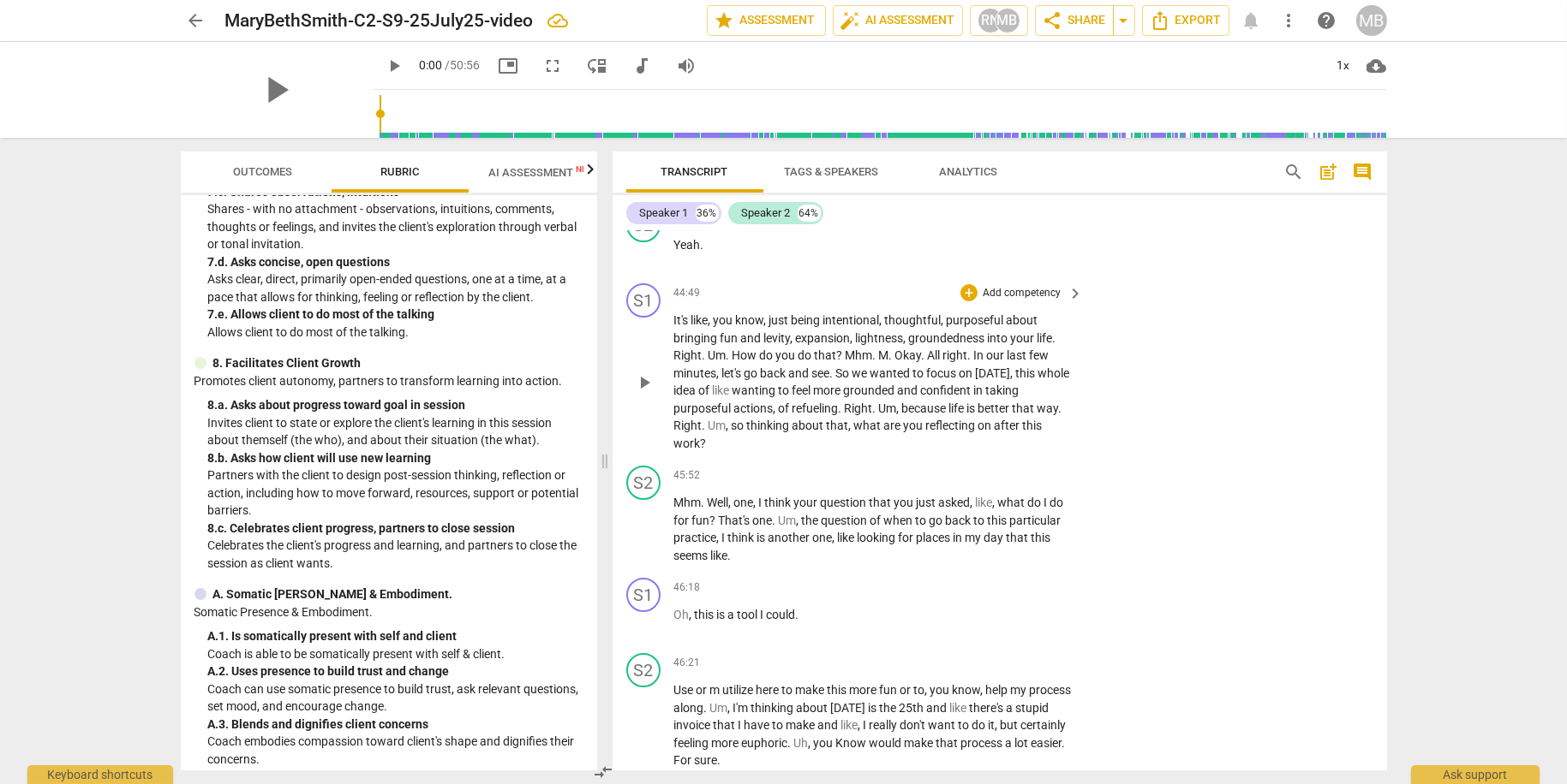
click at [1020, 301] on p "Add competency" at bounding box center [1021, 293] width 82 height 15
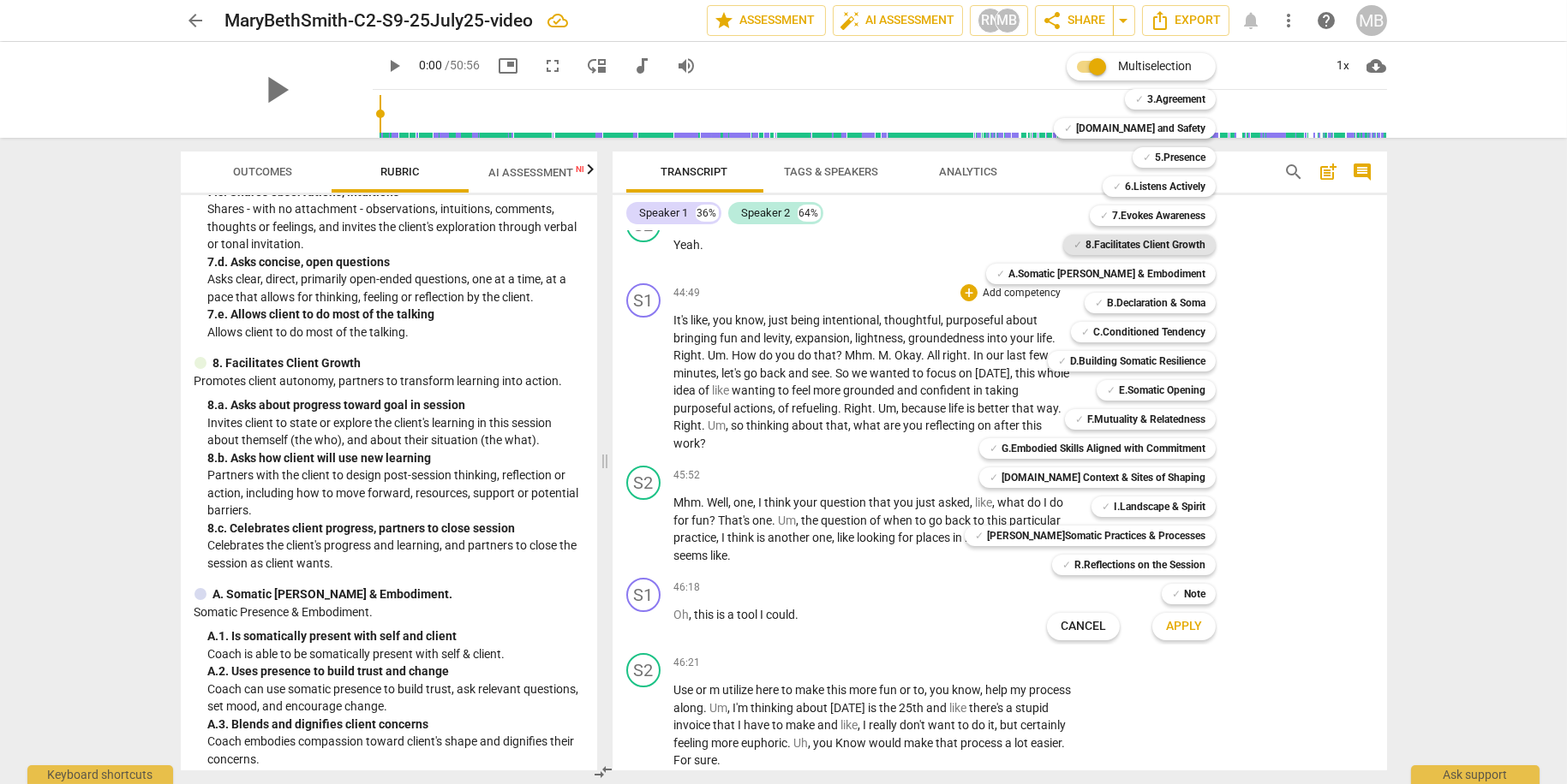
click at [1125, 245] on b "8.Facilitates Client Growth" at bounding box center [1145, 245] width 120 height 21
click at [1178, 622] on span "Apply" at bounding box center [1184, 626] width 36 height 17
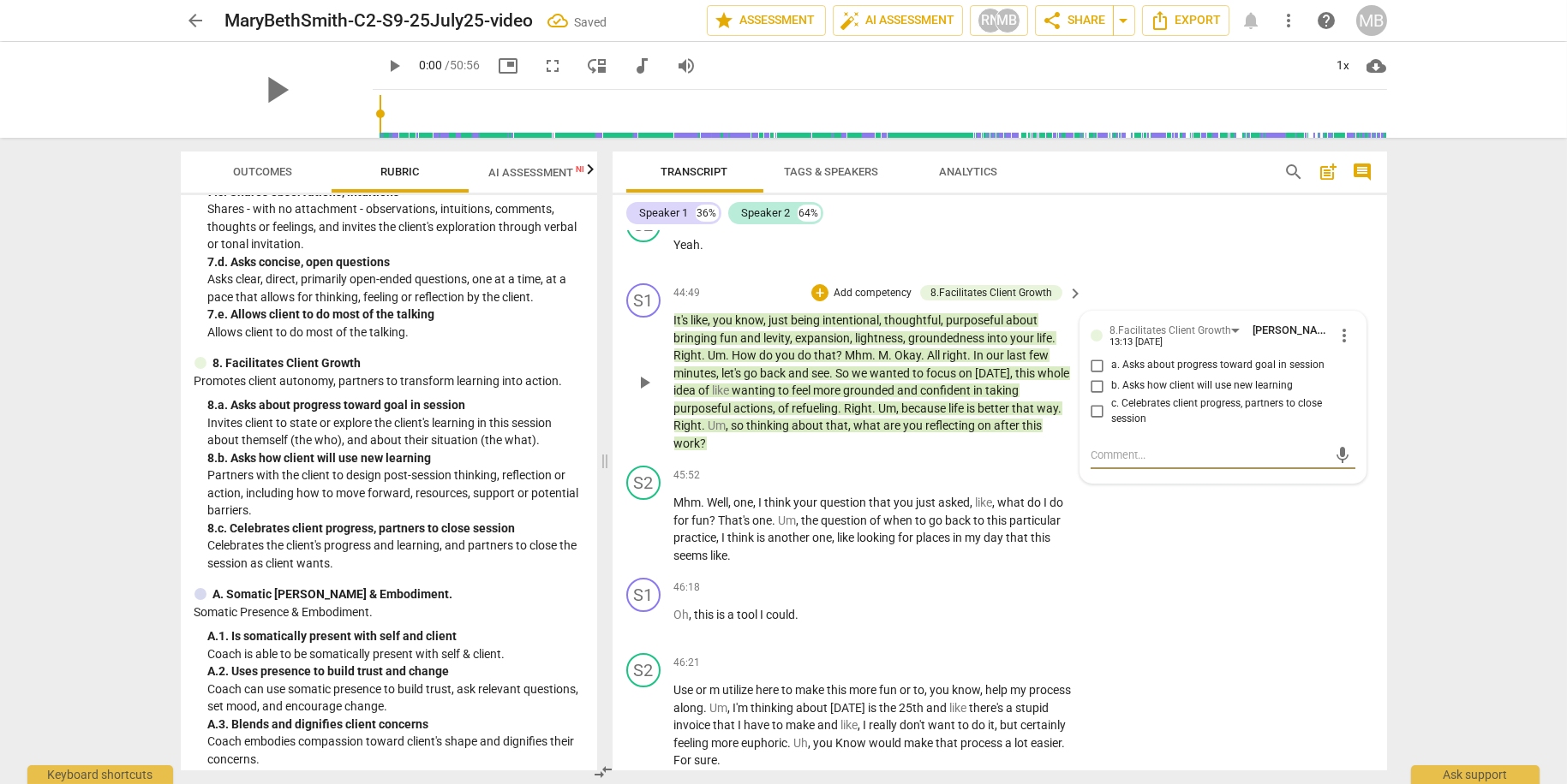
click at [1093, 422] on input "c. Celebrates client progress, partners to close session" at bounding box center [1097, 412] width 28 height 21
click at [1097, 376] on input "a. Asks about progress toward goal in session" at bounding box center [1097, 365] width 28 height 21
click at [1096, 396] on input "b. Asks how client will use new learning" at bounding box center [1097, 386] width 28 height 21
click at [1144, 647] on div "S1 play_arrow pause 46:18 + Add competency keyboard_arrow_right Oh , this is a …" at bounding box center [999, 609] width 775 height 75
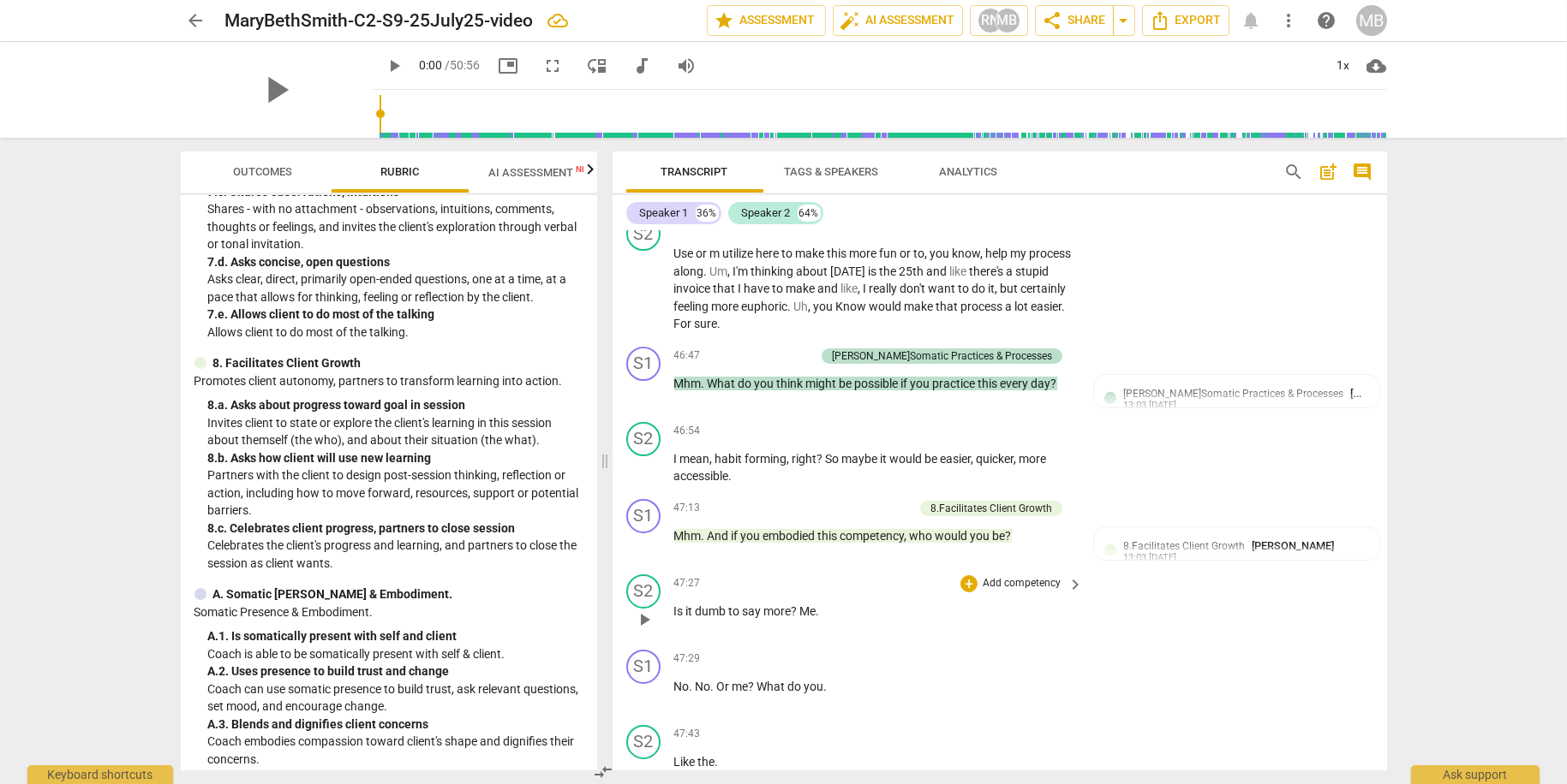
scroll to position [17293, 0]
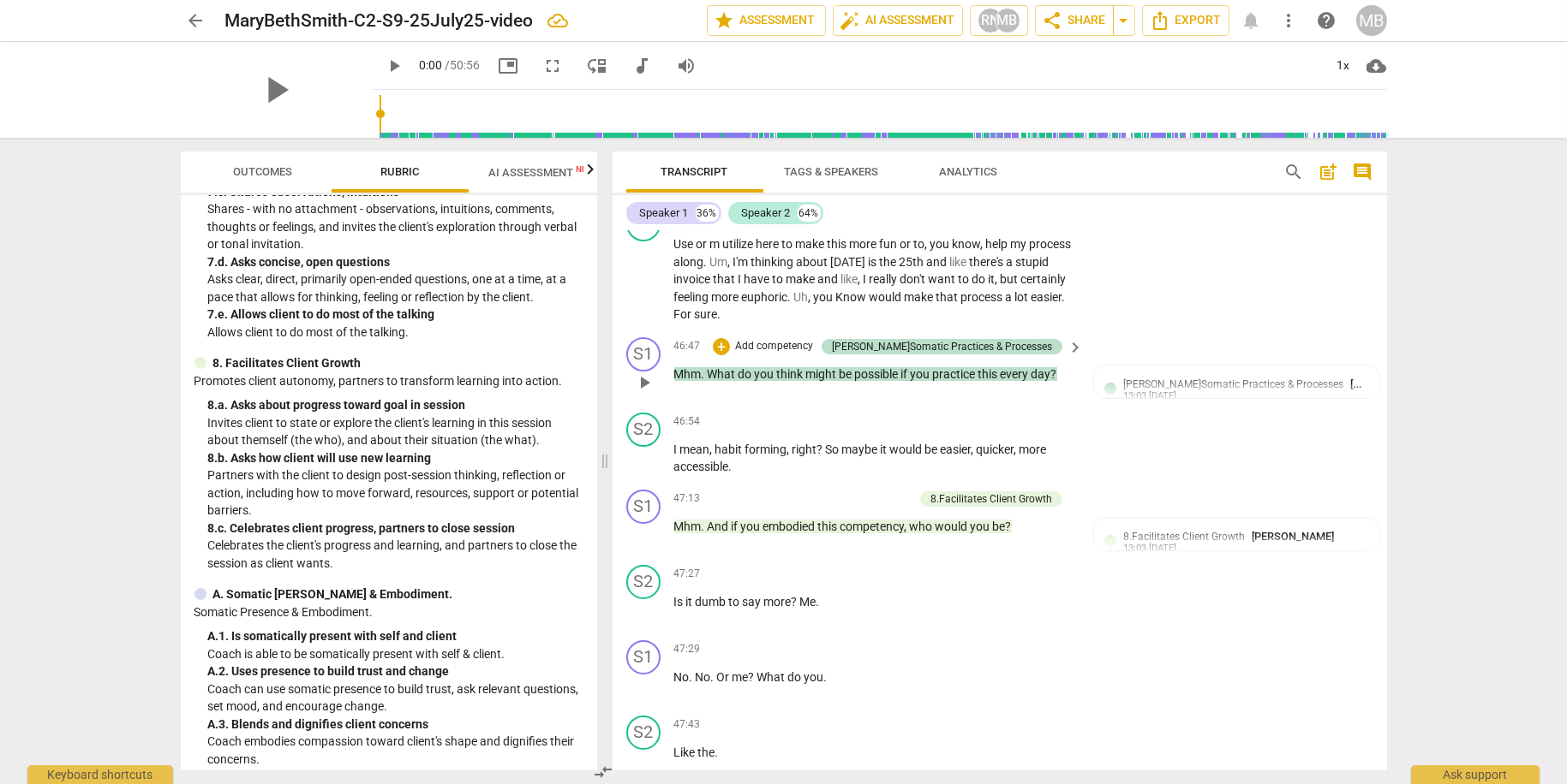
click at [815, 354] on p "Add competency" at bounding box center [774, 346] width 82 height 15
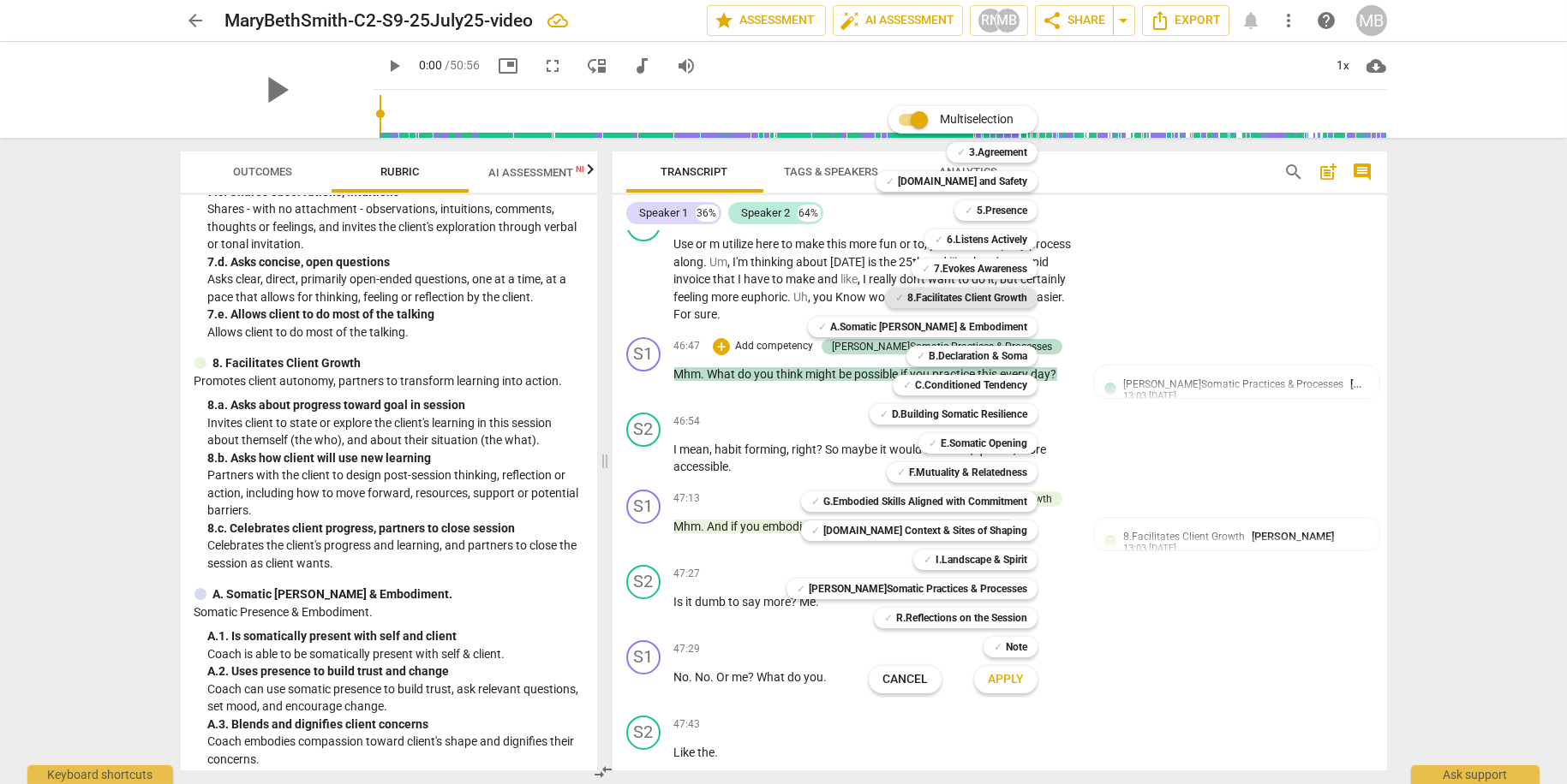
click at [986, 292] on b "8.Facilitates Client Growth" at bounding box center [967, 298] width 120 height 21
click at [997, 681] on span "Apply" at bounding box center [1006, 679] width 36 height 17
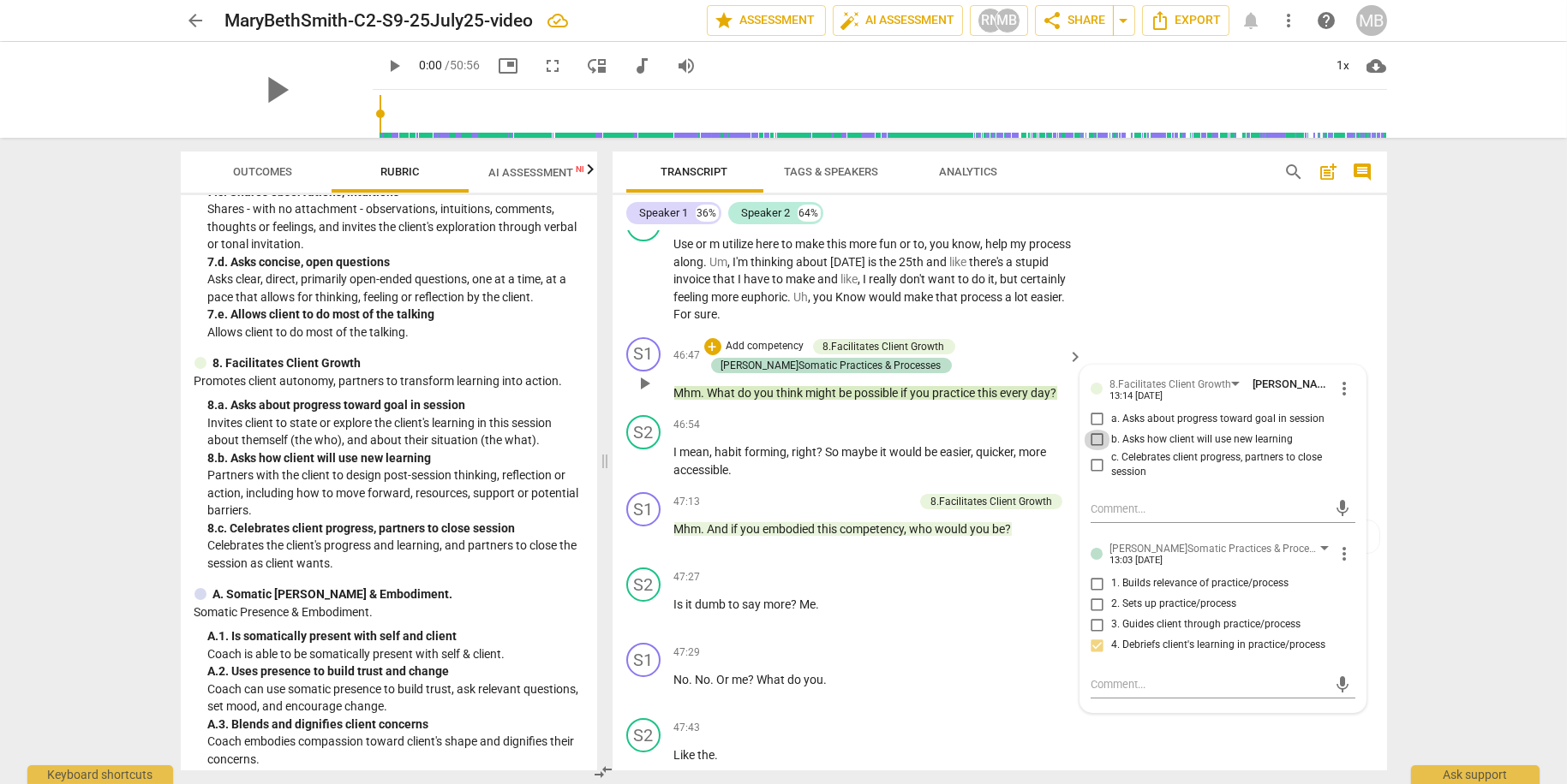
click at [1093, 450] on input "b. Asks how client will use new learning" at bounding box center [1097, 440] width 28 height 21
click at [935, 662] on div "47:29 + Add competency keyboard_arrow_right" at bounding box center [880, 652] width 411 height 19
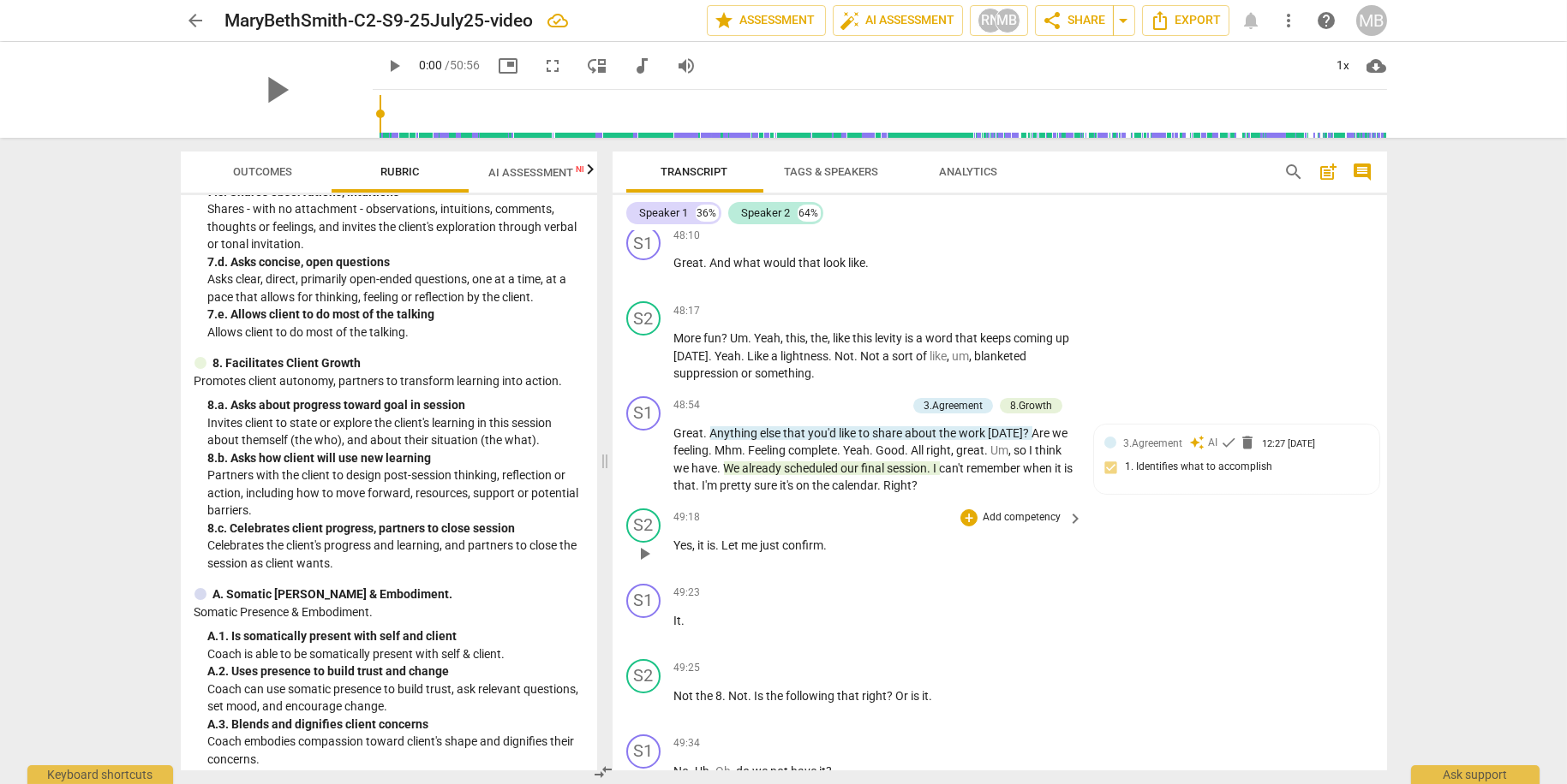
scroll to position [18469, 0]
click at [879, 409] on p "Add competency" at bounding box center [865, 401] width 82 height 15
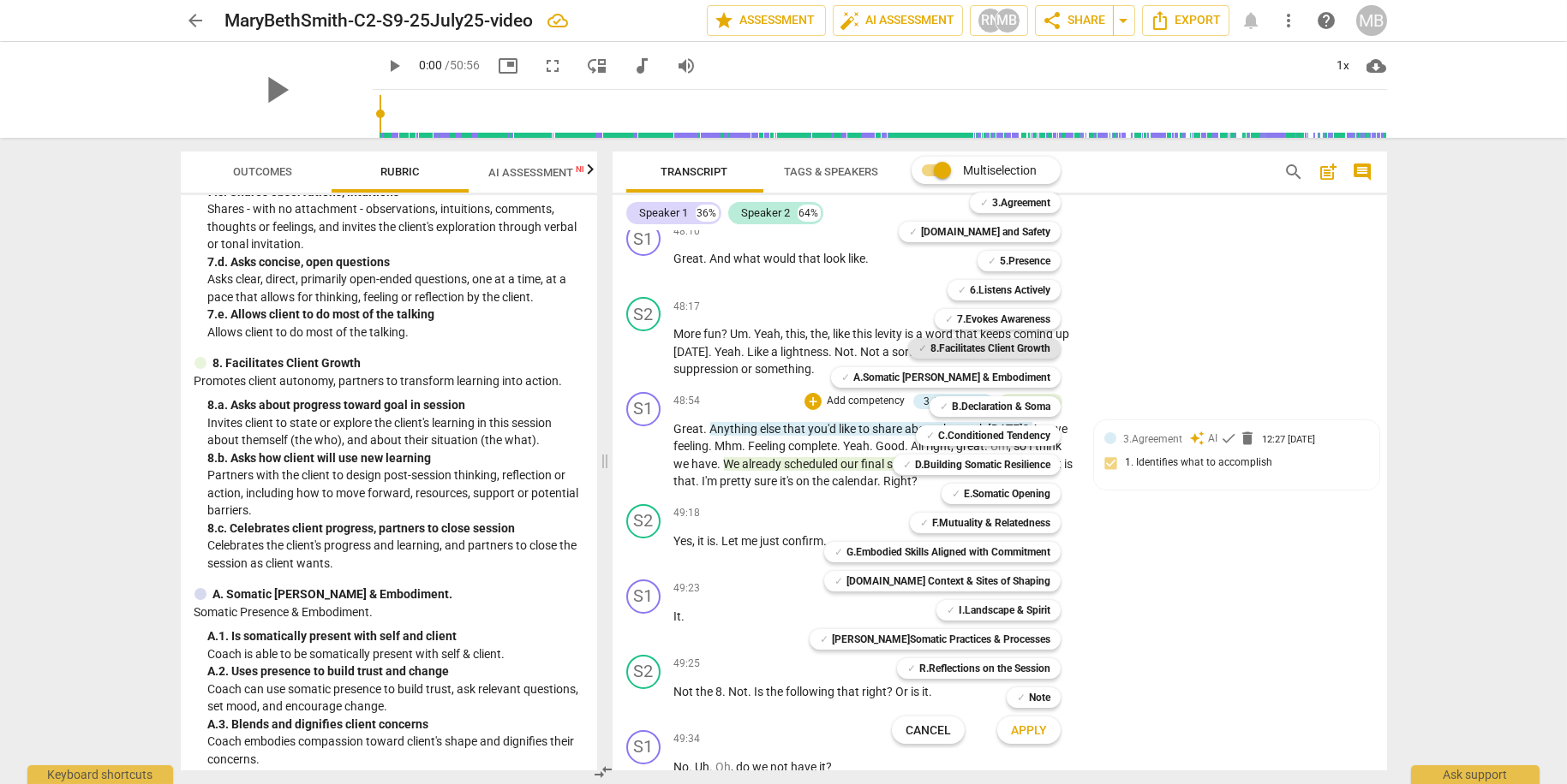
click at [1027, 344] on b "8.Facilitates Client Growth" at bounding box center [991, 348] width 120 height 21
click at [1027, 723] on span "Apply" at bounding box center [1029, 731] width 36 height 17
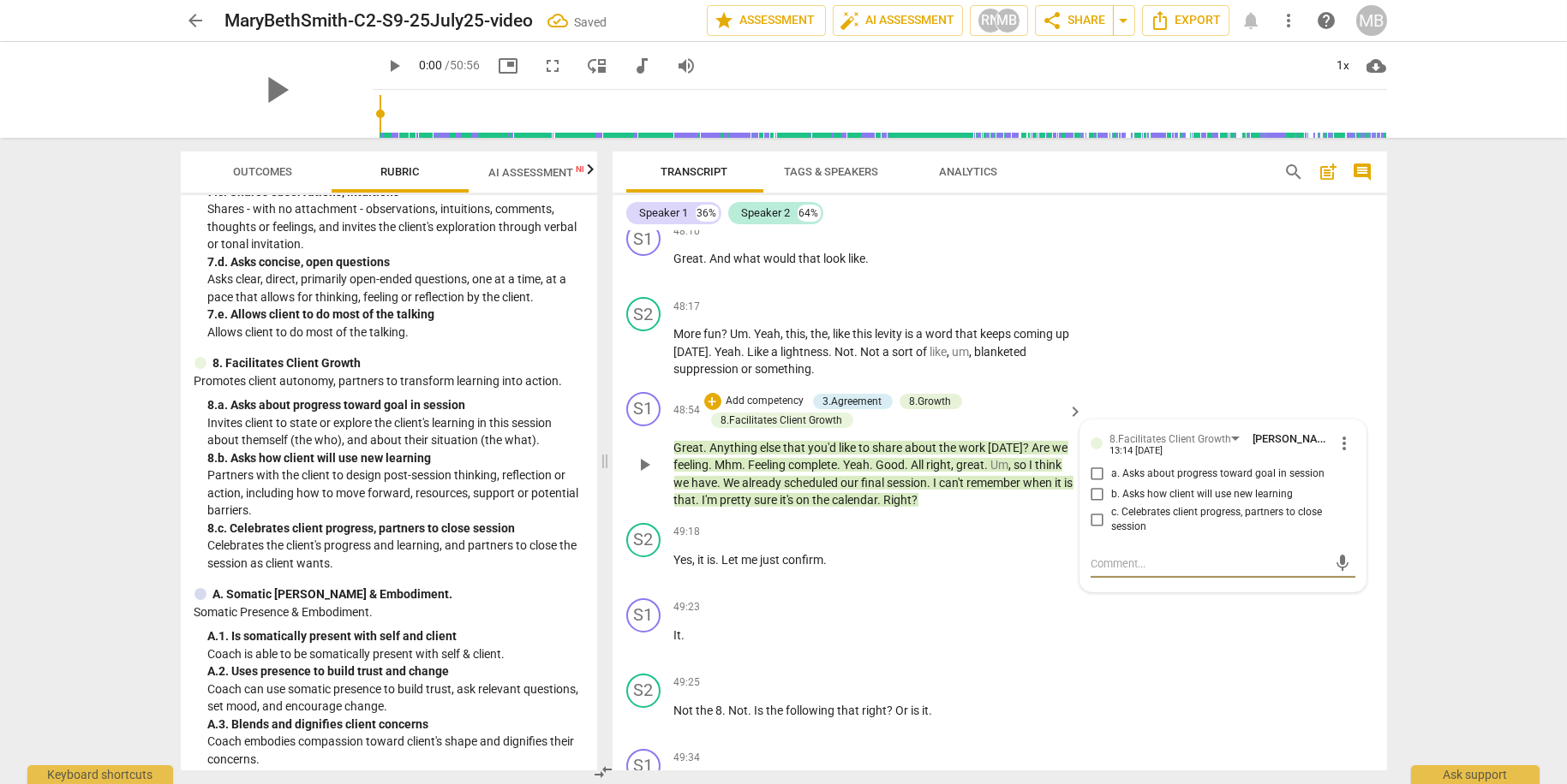
drag, startPoint x: 1098, startPoint y: 567, endPoint x: 1089, endPoint y: 579, distance: 15.0
click at [1098, 530] on input "c. Celebrates client progress, partners to close session" at bounding box center [1097, 519] width 28 height 21
click at [1055, 660] on div "49:23 + Add competency keyboard_arrow_right It ." at bounding box center [880, 629] width 411 height 62
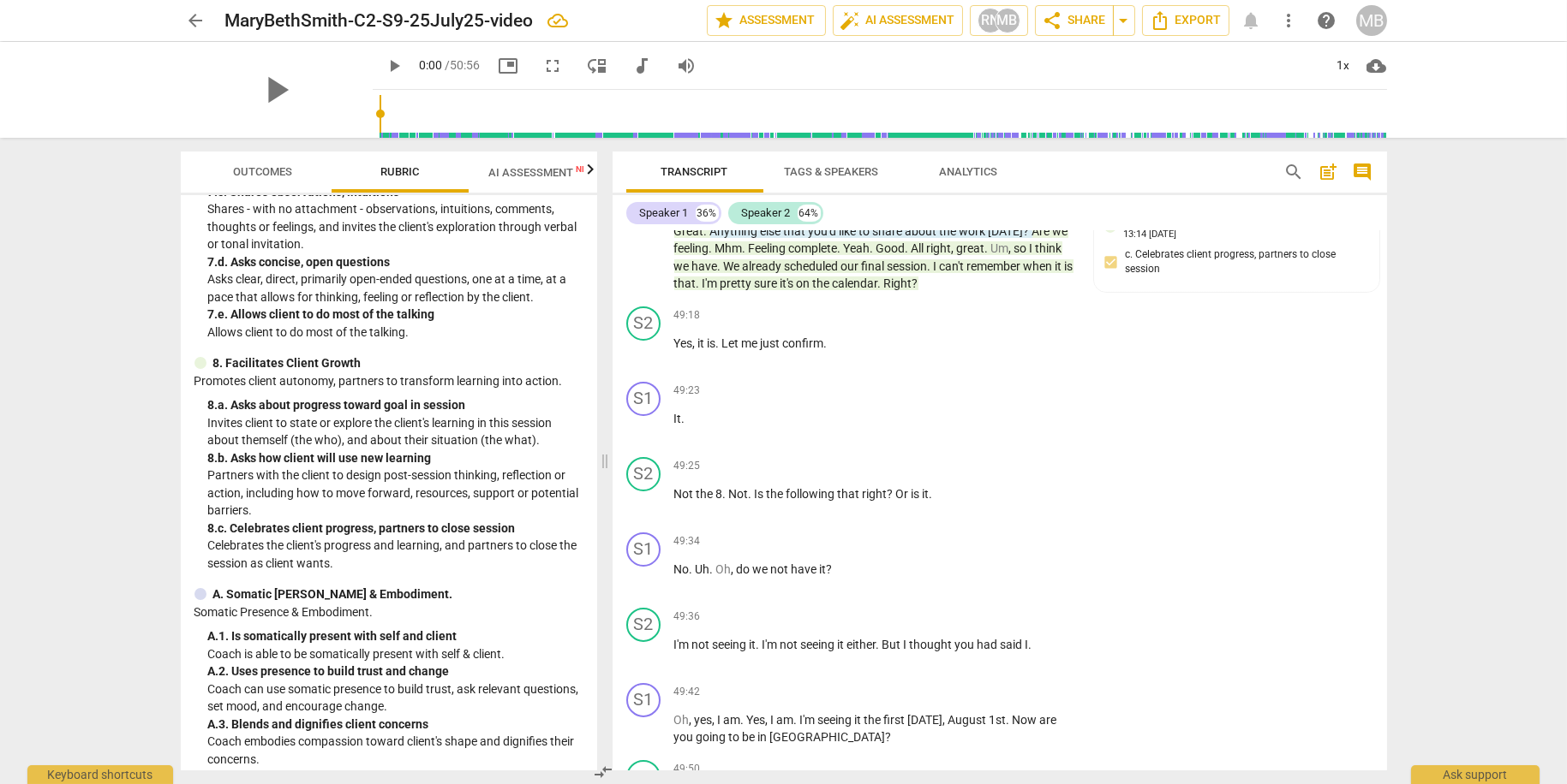
scroll to position [18568, 0]
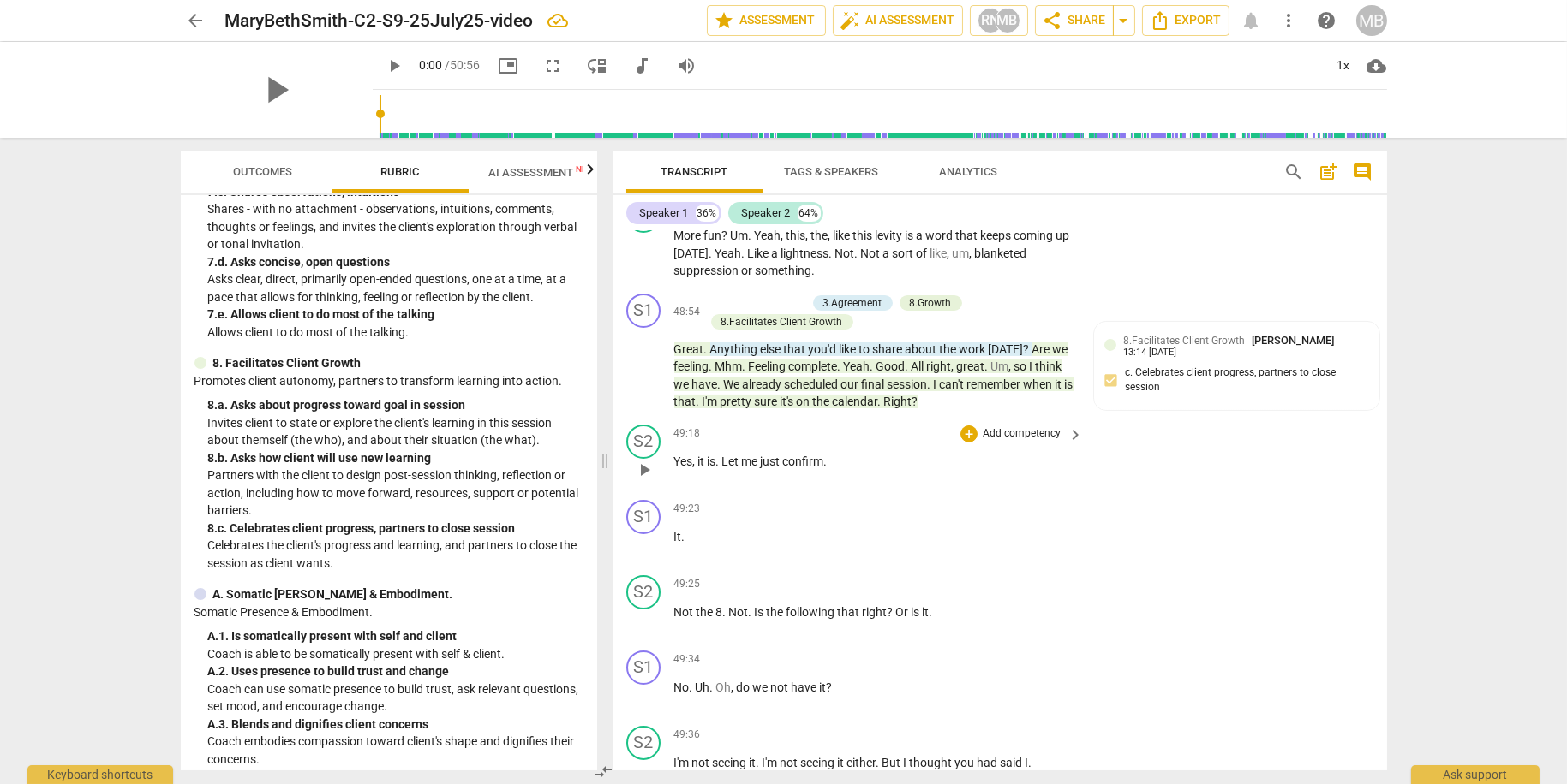
click at [1045, 442] on p "Add competency" at bounding box center [1021, 433] width 82 height 15
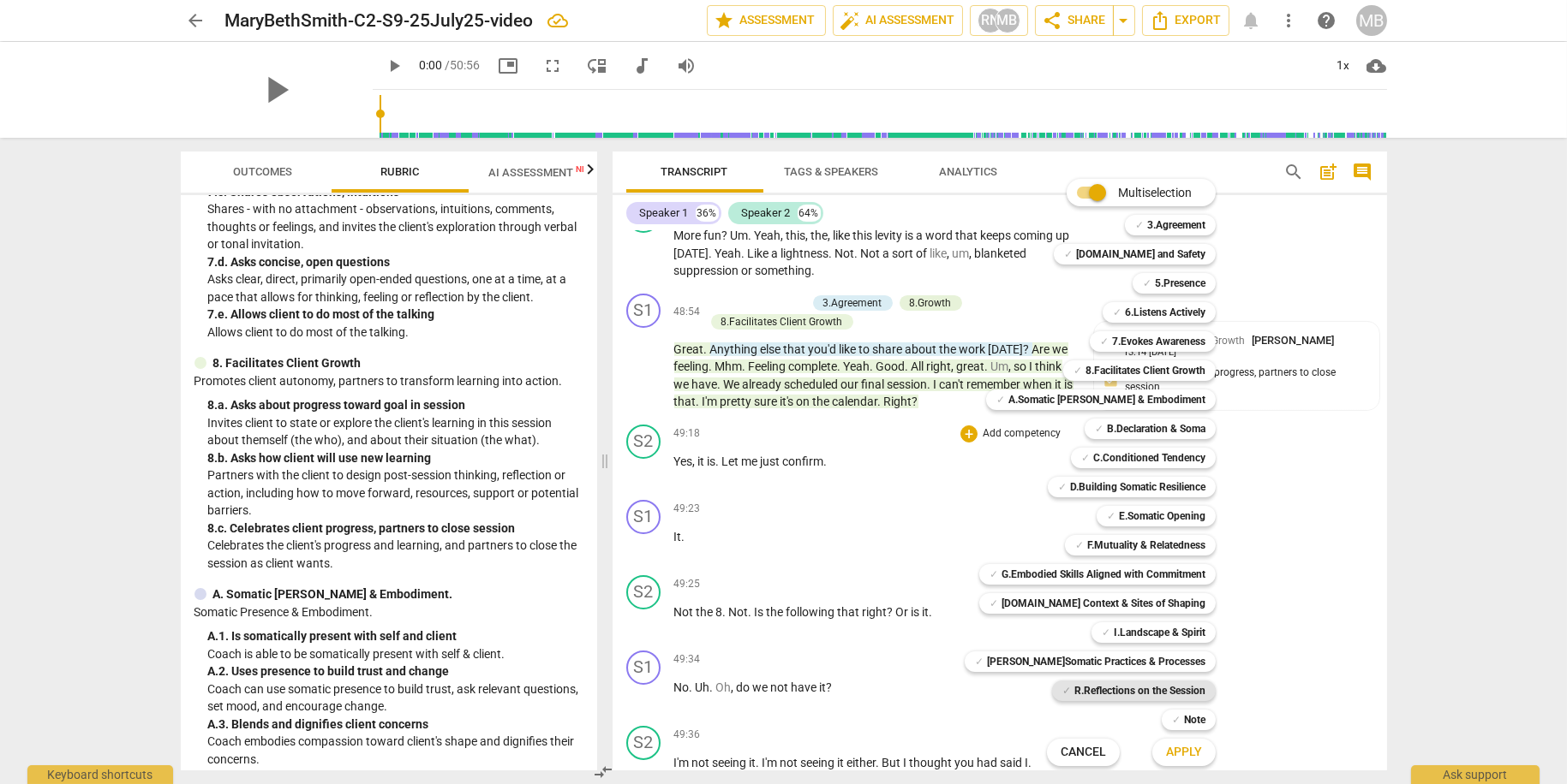
click at [1119, 693] on b "R.Reflections on the Session" at bounding box center [1140, 691] width 131 height 21
click at [1166, 745] on span "Apply" at bounding box center [1184, 752] width 36 height 17
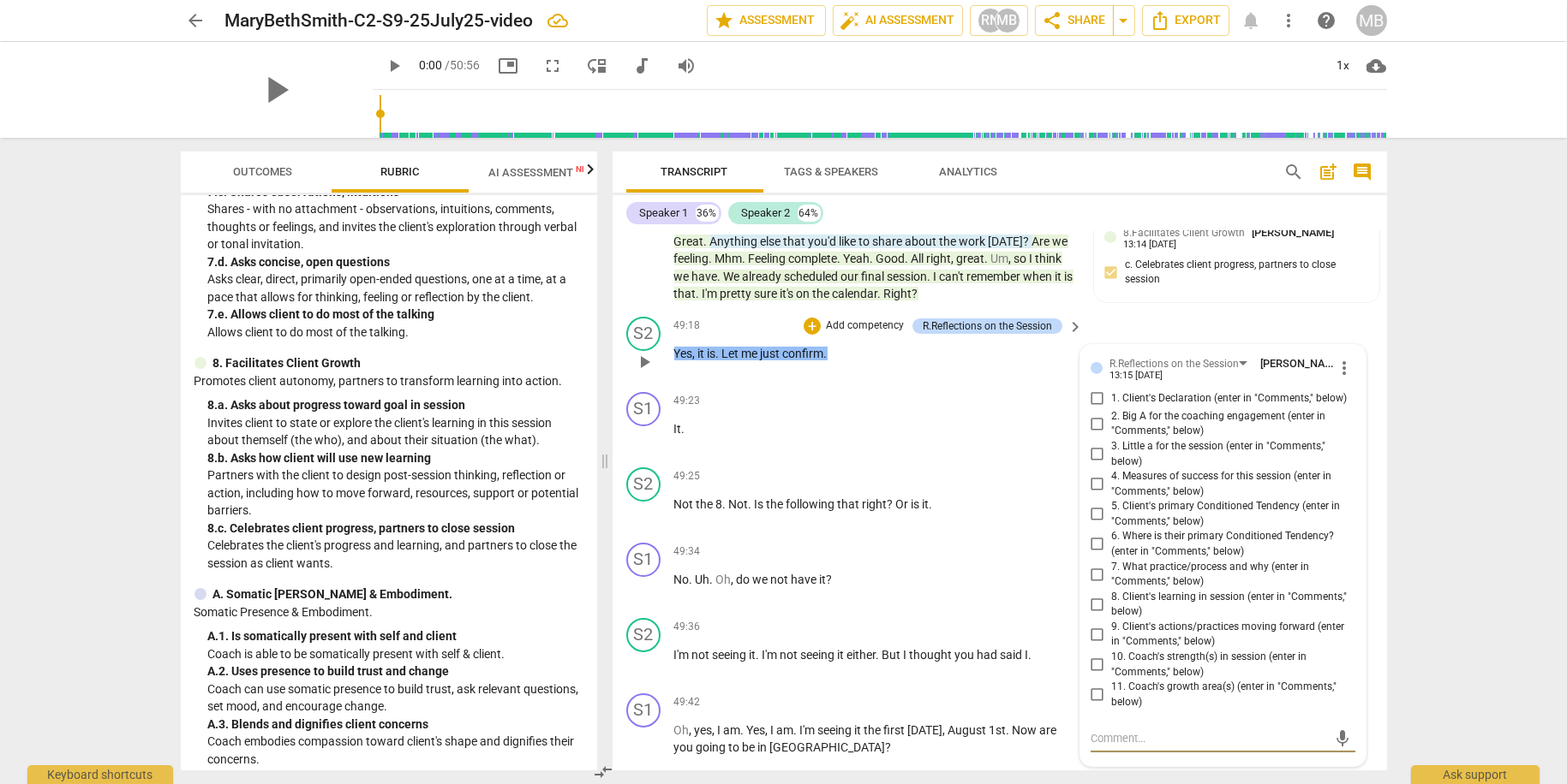
scroll to position [18683, 0]
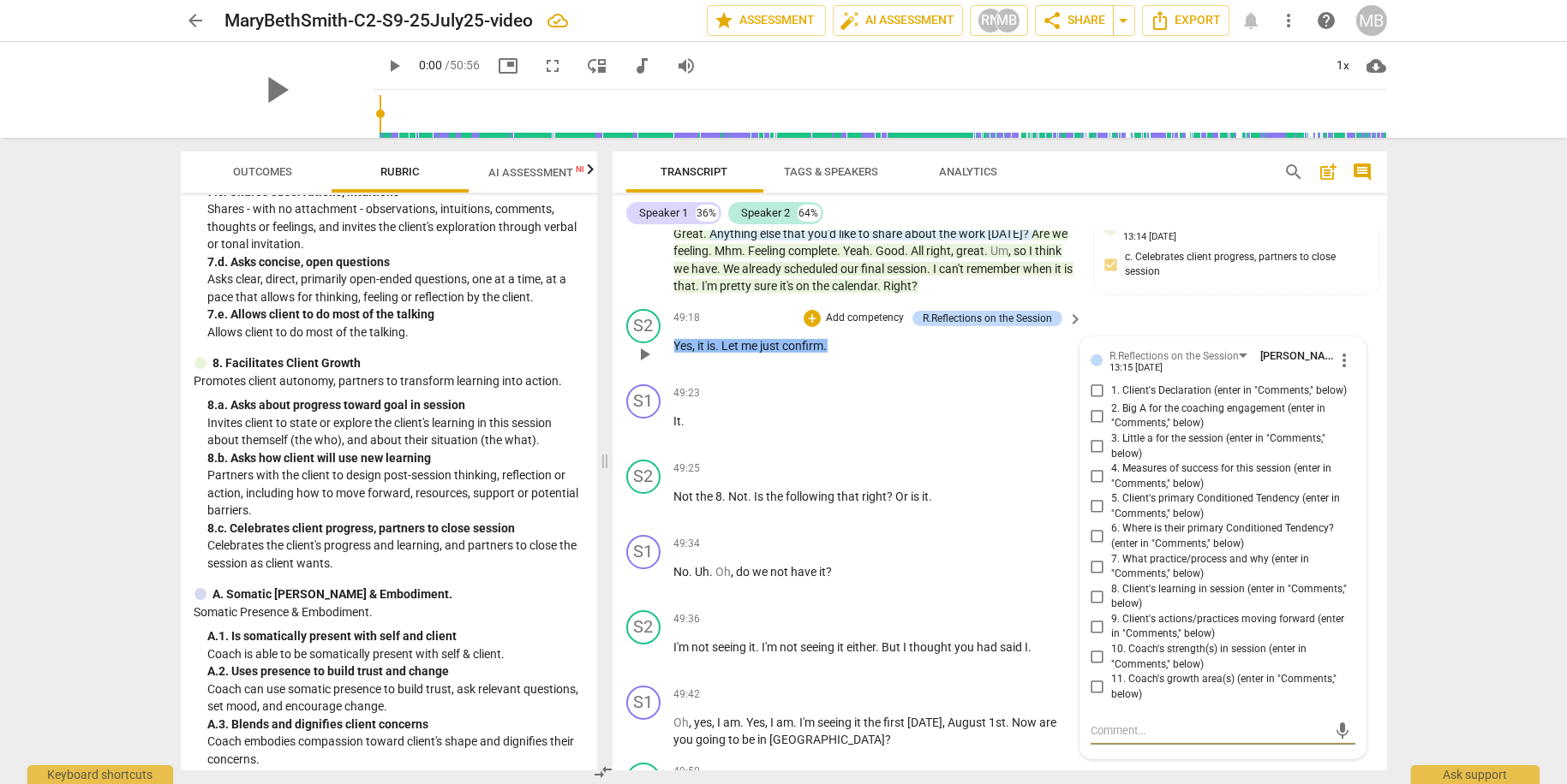
click at [1091, 402] on input "1. Client's Declaration (enter in "Comments," below)" at bounding box center [1097, 391] width 28 height 21
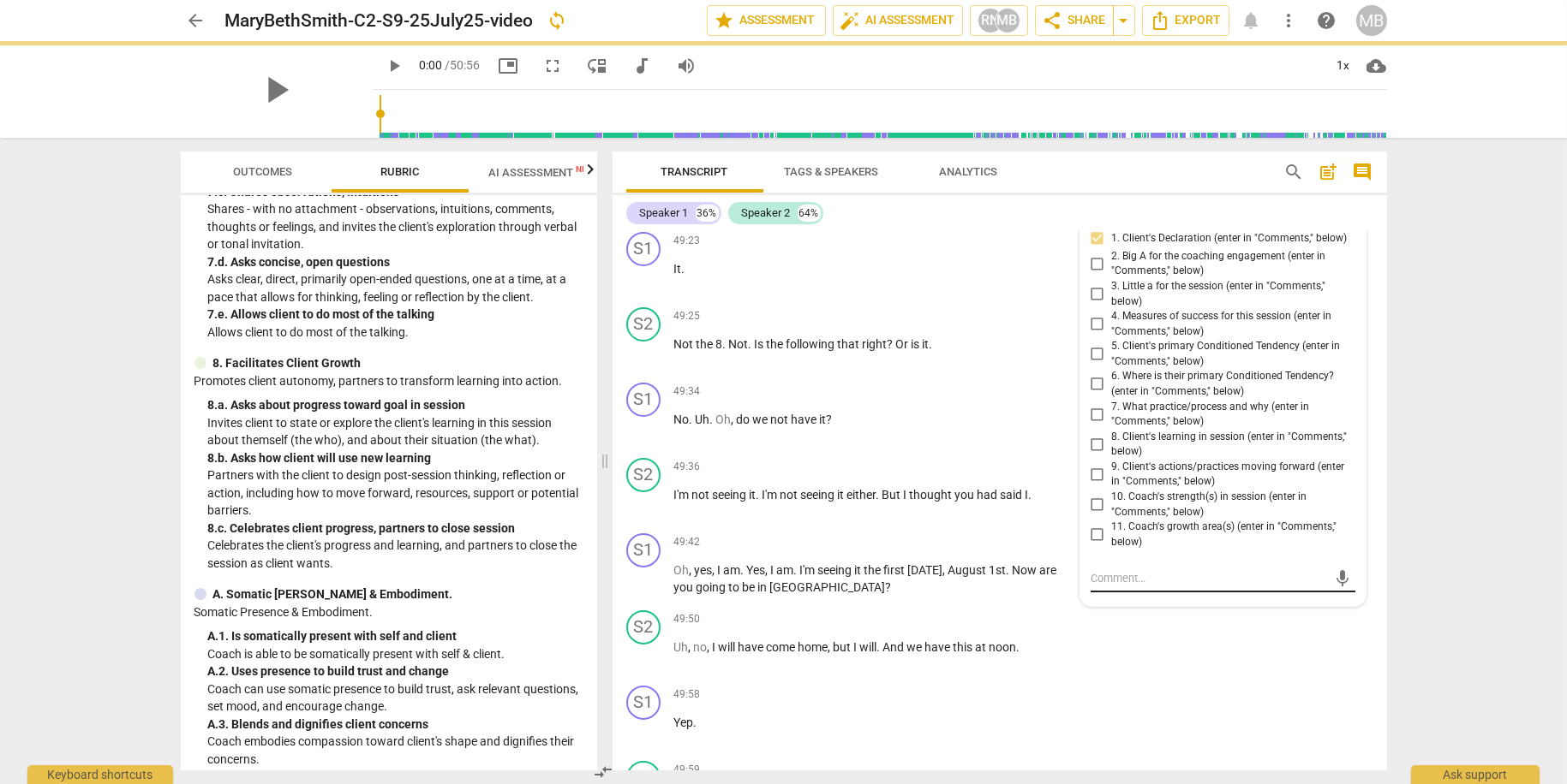
scroll to position [18853, 0]
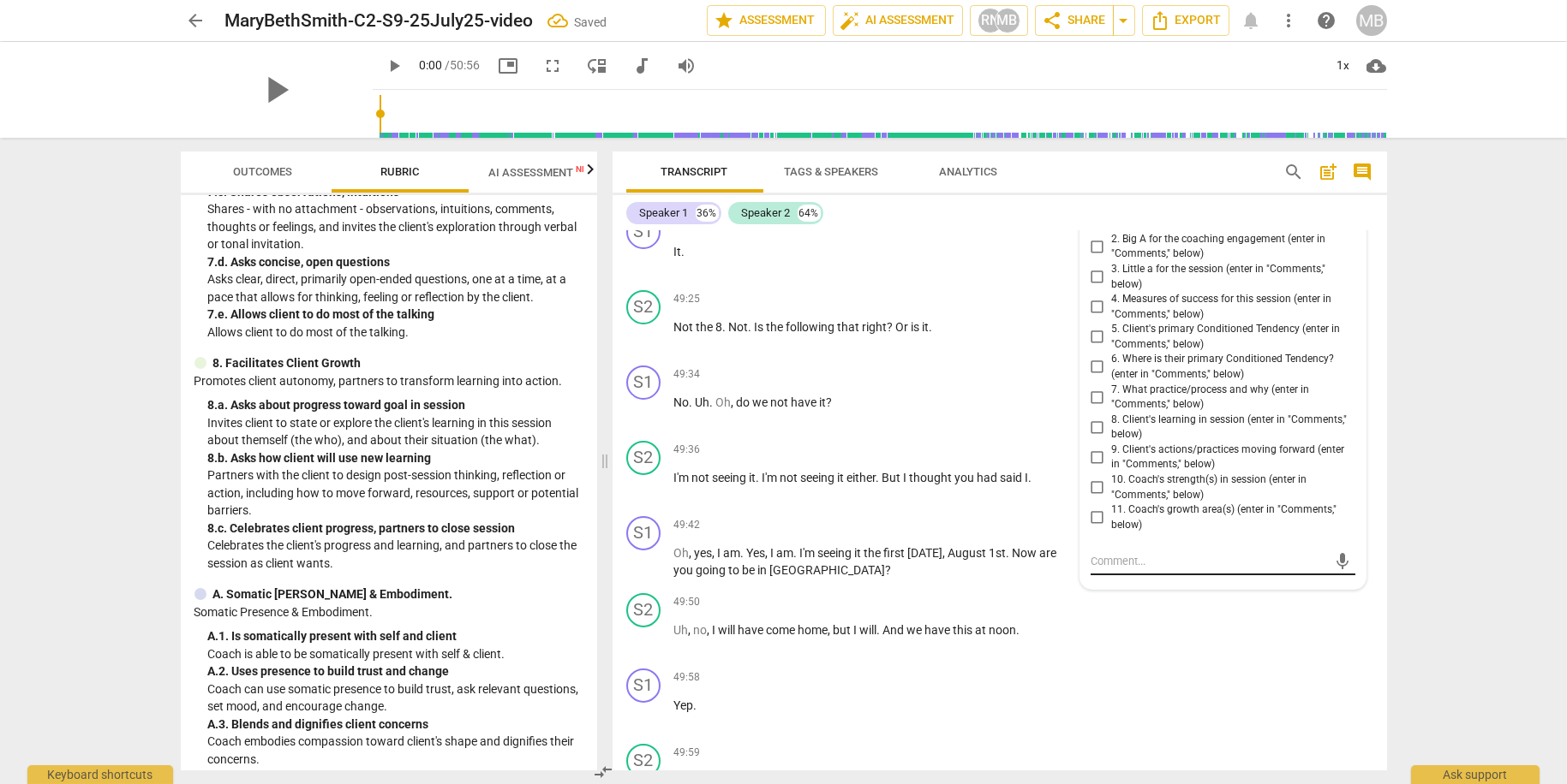
click at [1116, 570] on textarea at bounding box center [1209, 562] width 237 height 16
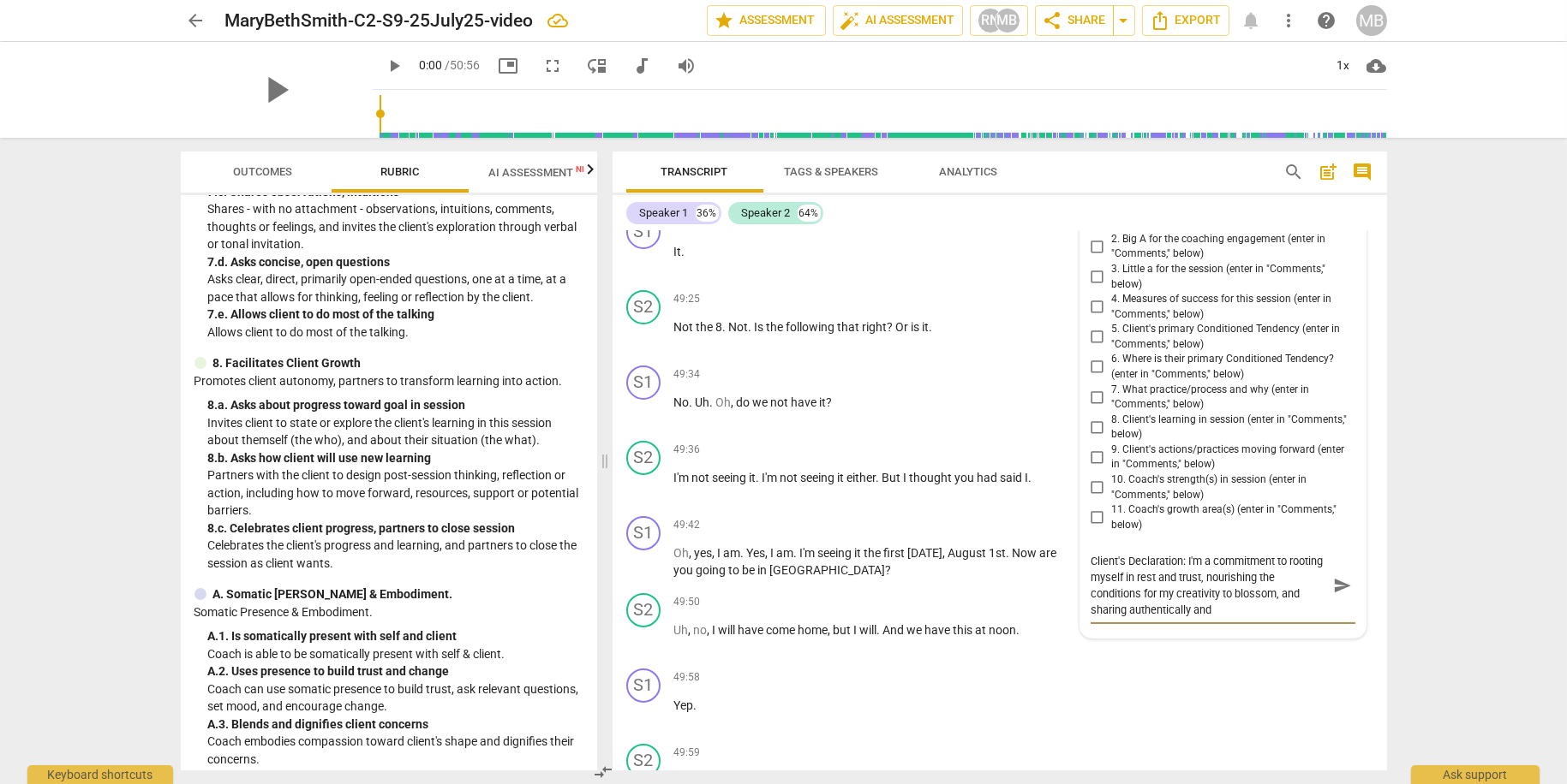
scroll to position [0, 0]
click at [1341, 612] on span "send" at bounding box center [1342, 602] width 19 height 19
click at [1095, 257] on input "2. Big A for the coaching engagement (enter in "Comments," below)" at bounding box center [1097, 246] width 28 height 21
drag, startPoint x: 1133, startPoint y: 669, endPoint x: 1143, endPoint y: 678, distance: 13.5
click at [1133, 633] on textarea at bounding box center [1209, 625] width 237 height 16
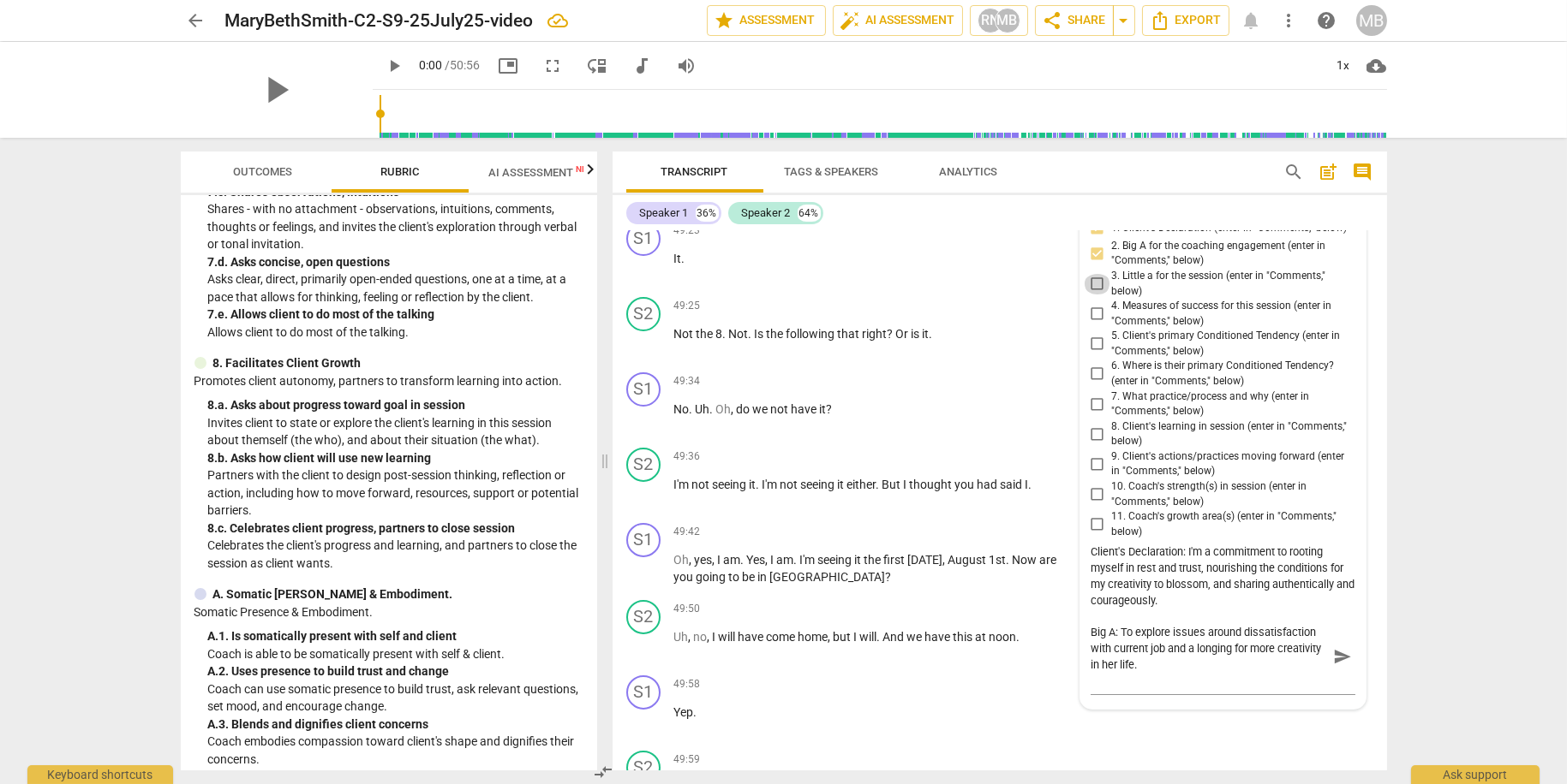
click at [1094, 294] on input "3. Little a for the session (enter in "Comments," below)" at bounding box center [1097, 283] width 28 height 21
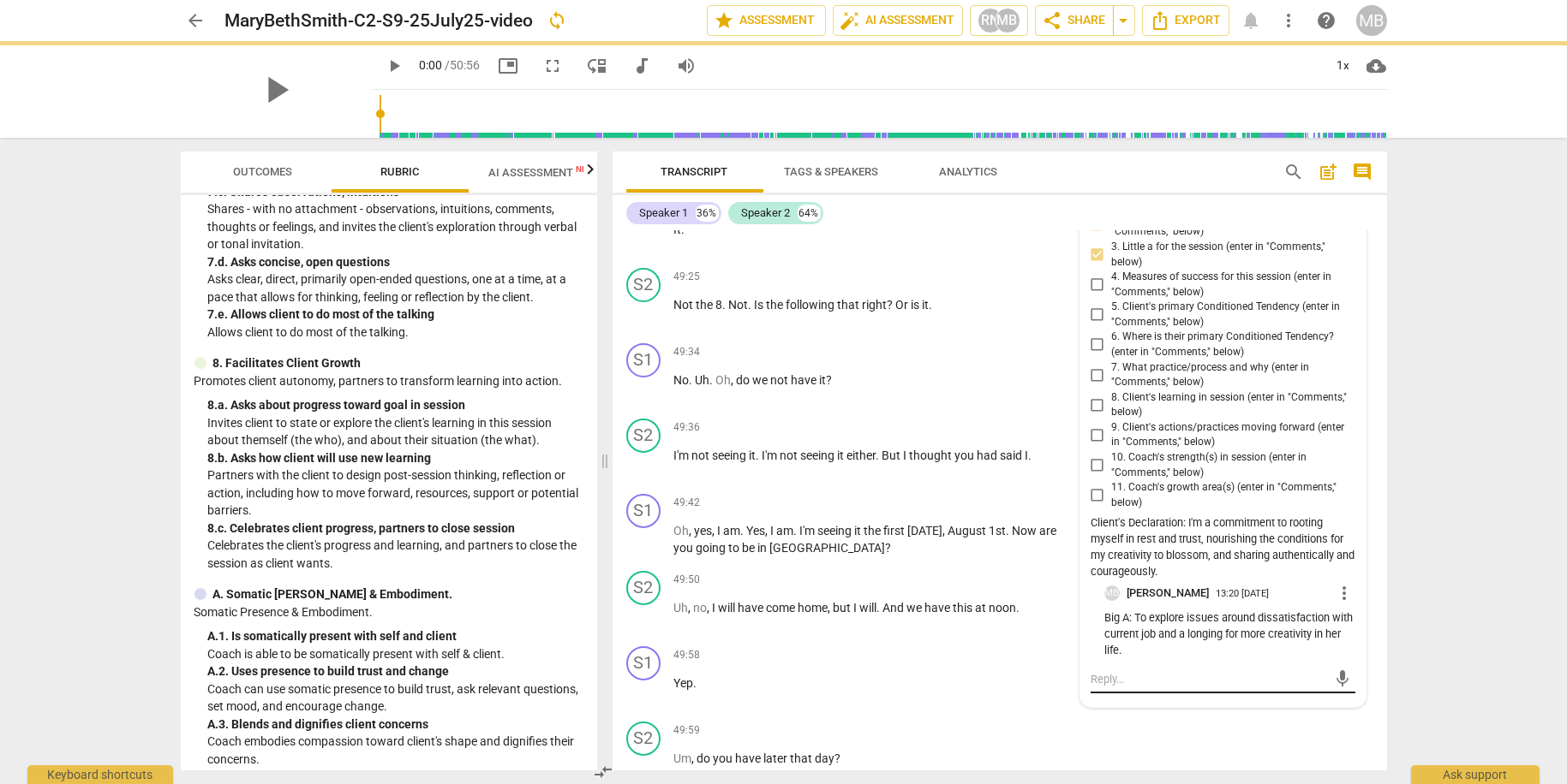
click at [1139, 687] on textarea at bounding box center [1209, 679] width 237 height 16
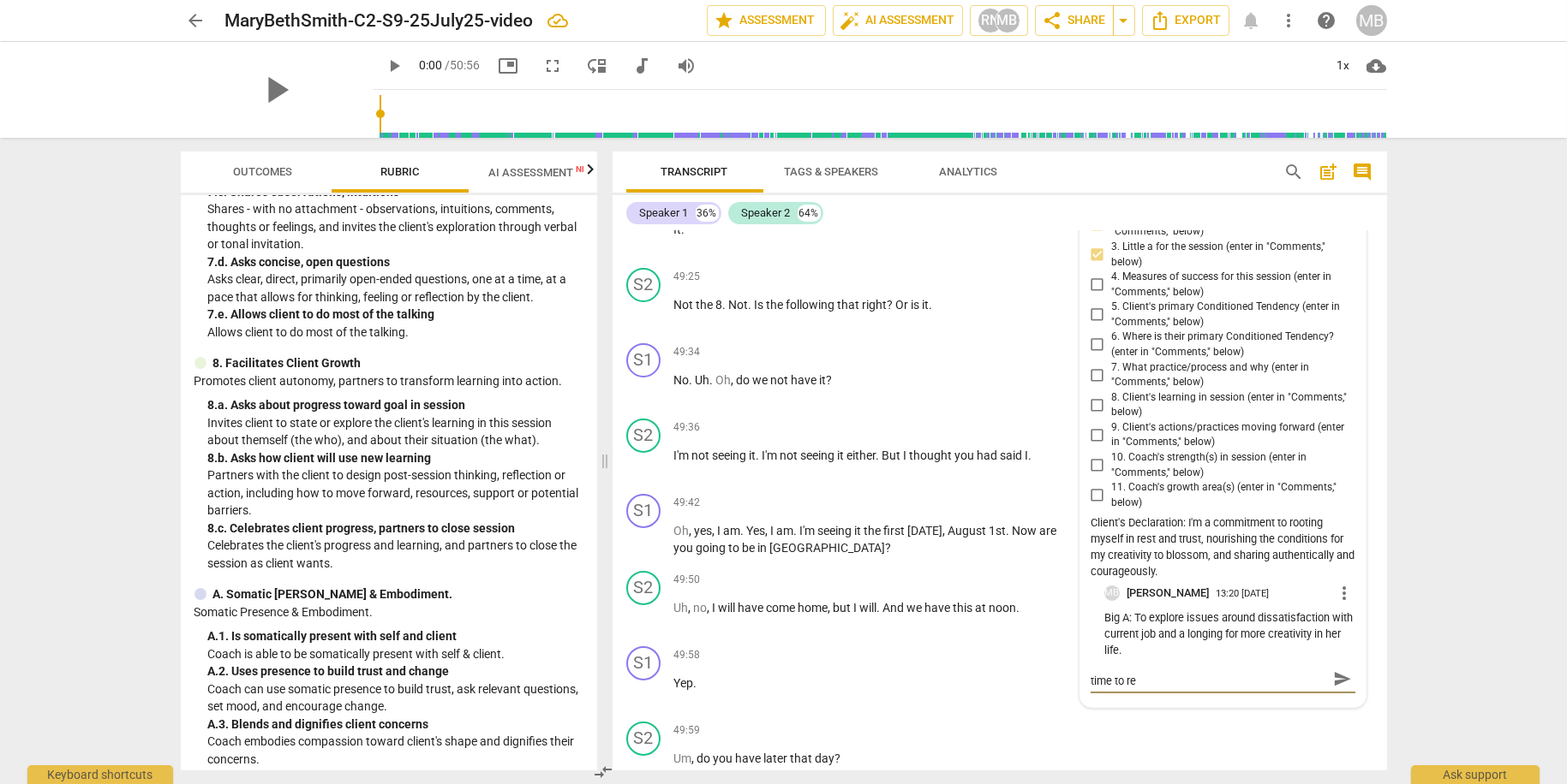
scroll to position [0, 0]
click at [1094, 295] on input "4. Measures of success for this session (enter in "Comments," below)" at bounding box center [1097, 284] width 28 height 21
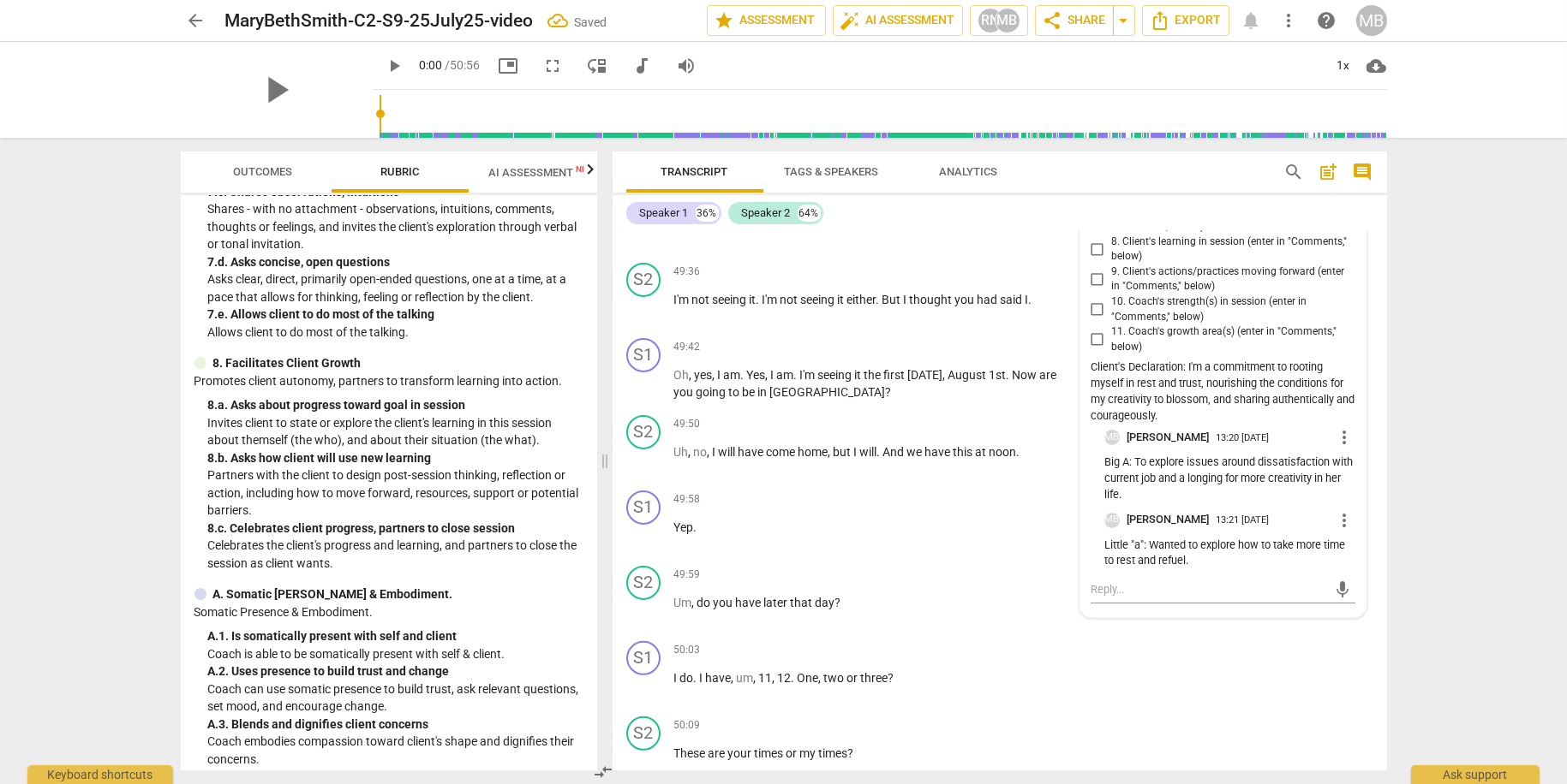
scroll to position [19032, 0]
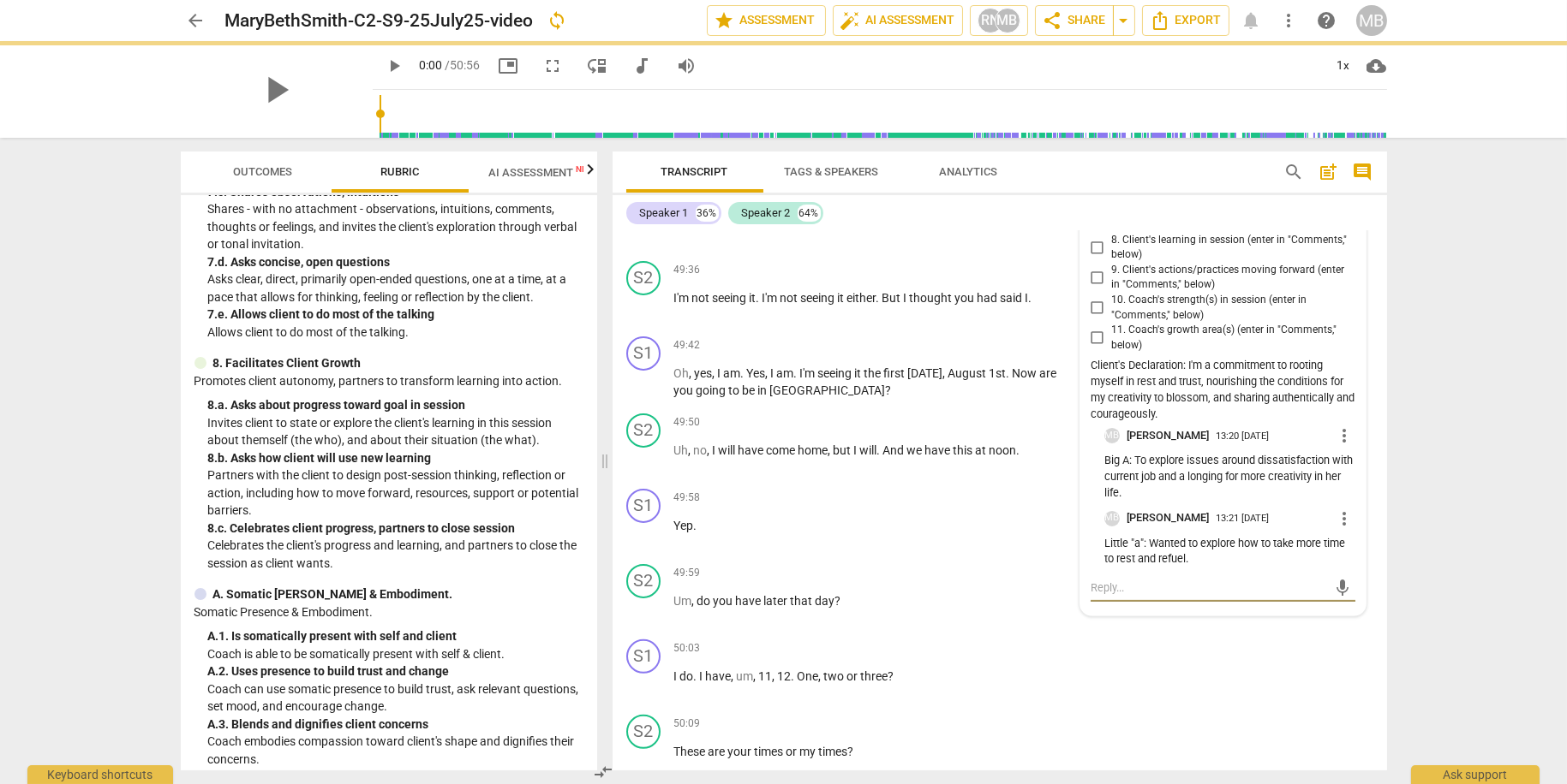
click at [1100, 596] on textarea at bounding box center [1209, 588] width 237 height 16
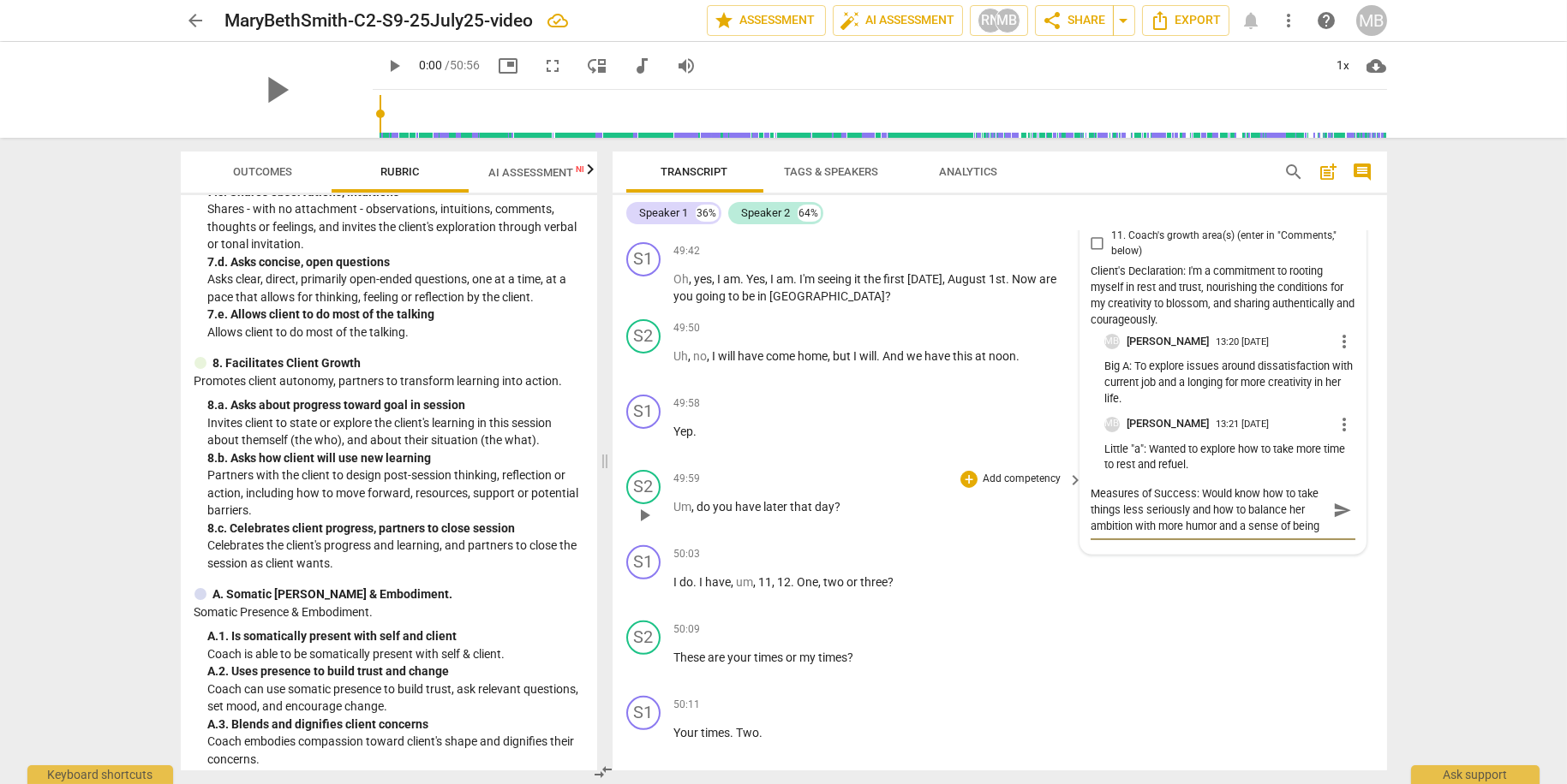
scroll to position [14, 0]
click at [1336, 527] on span "send" at bounding box center [1342, 518] width 19 height 19
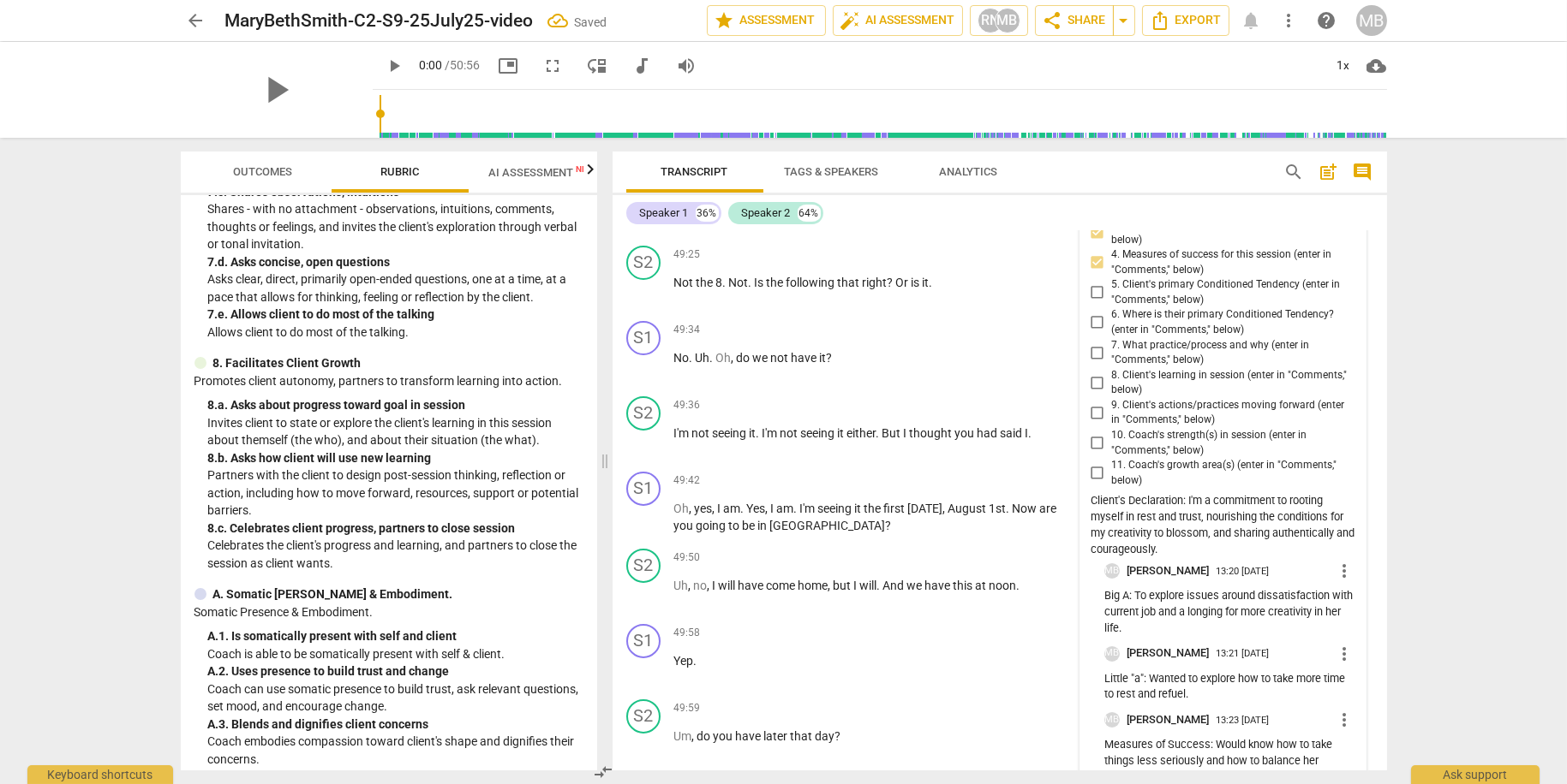
scroll to position [18875, 0]
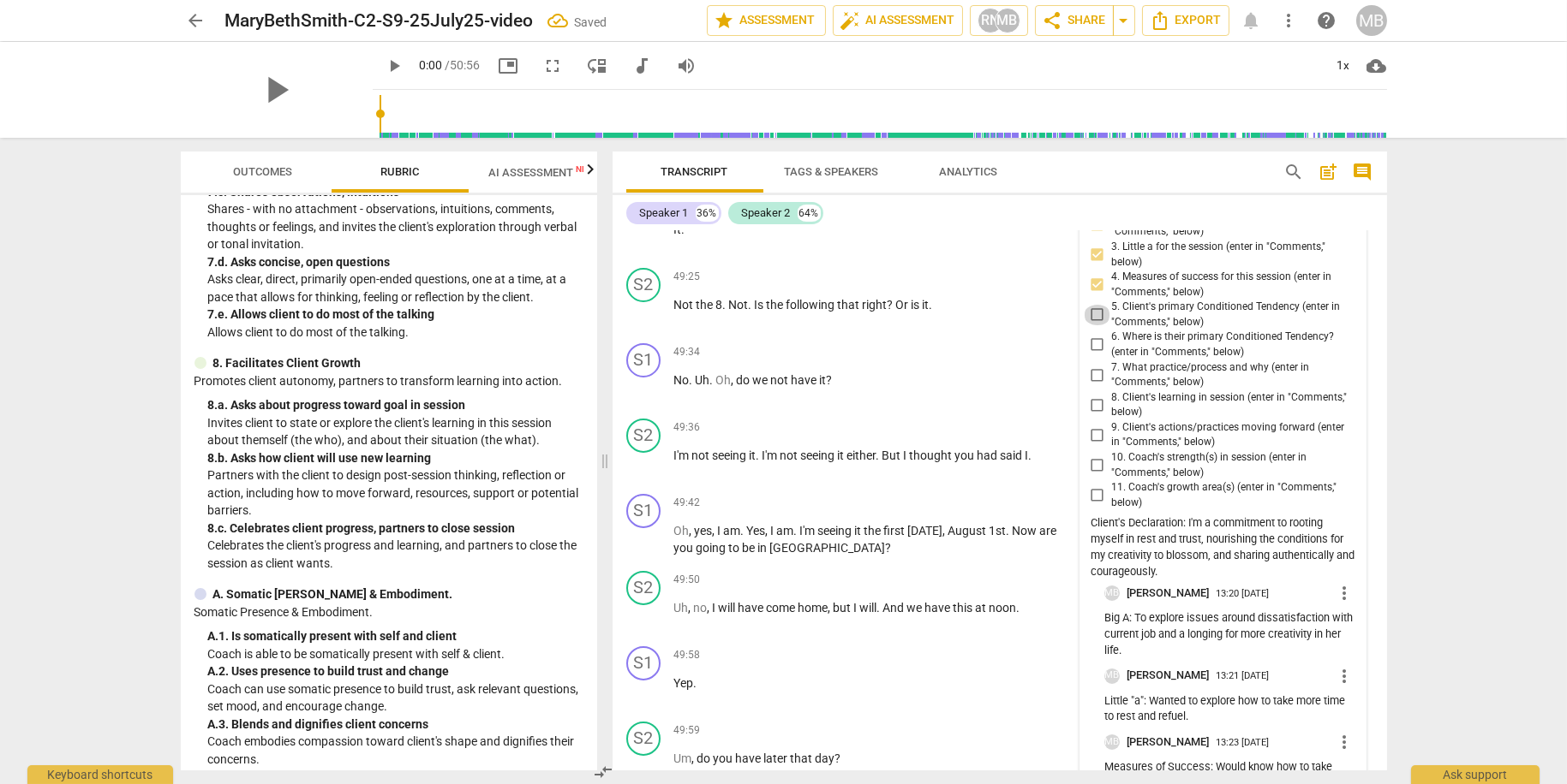
click at [1096, 326] on input "5. Client's primary Conditioned Tendency (enter in "Comments," below)" at bounding box center [1097, 315] width 28 height 21
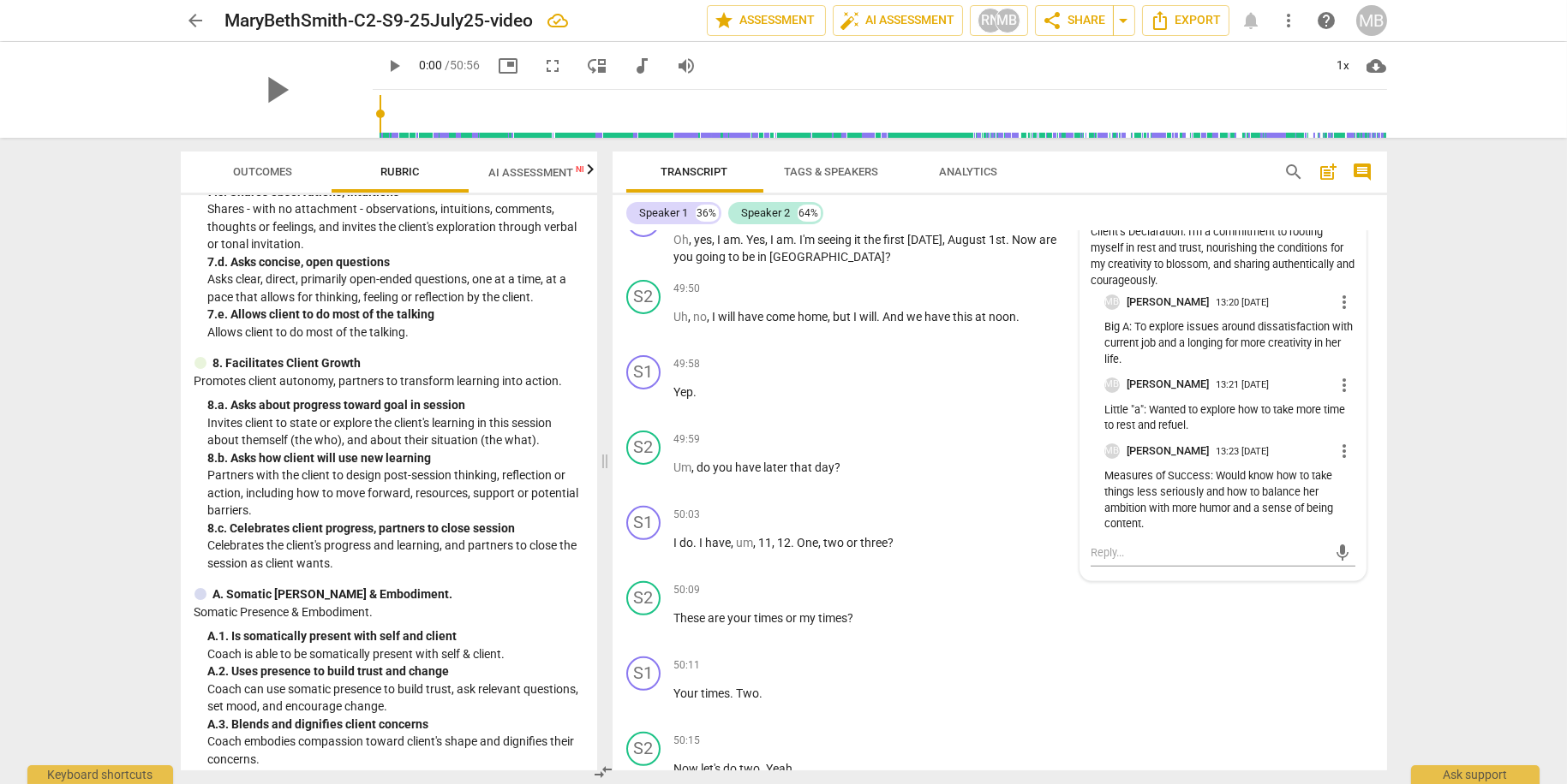
scroll to position [19177, 0]
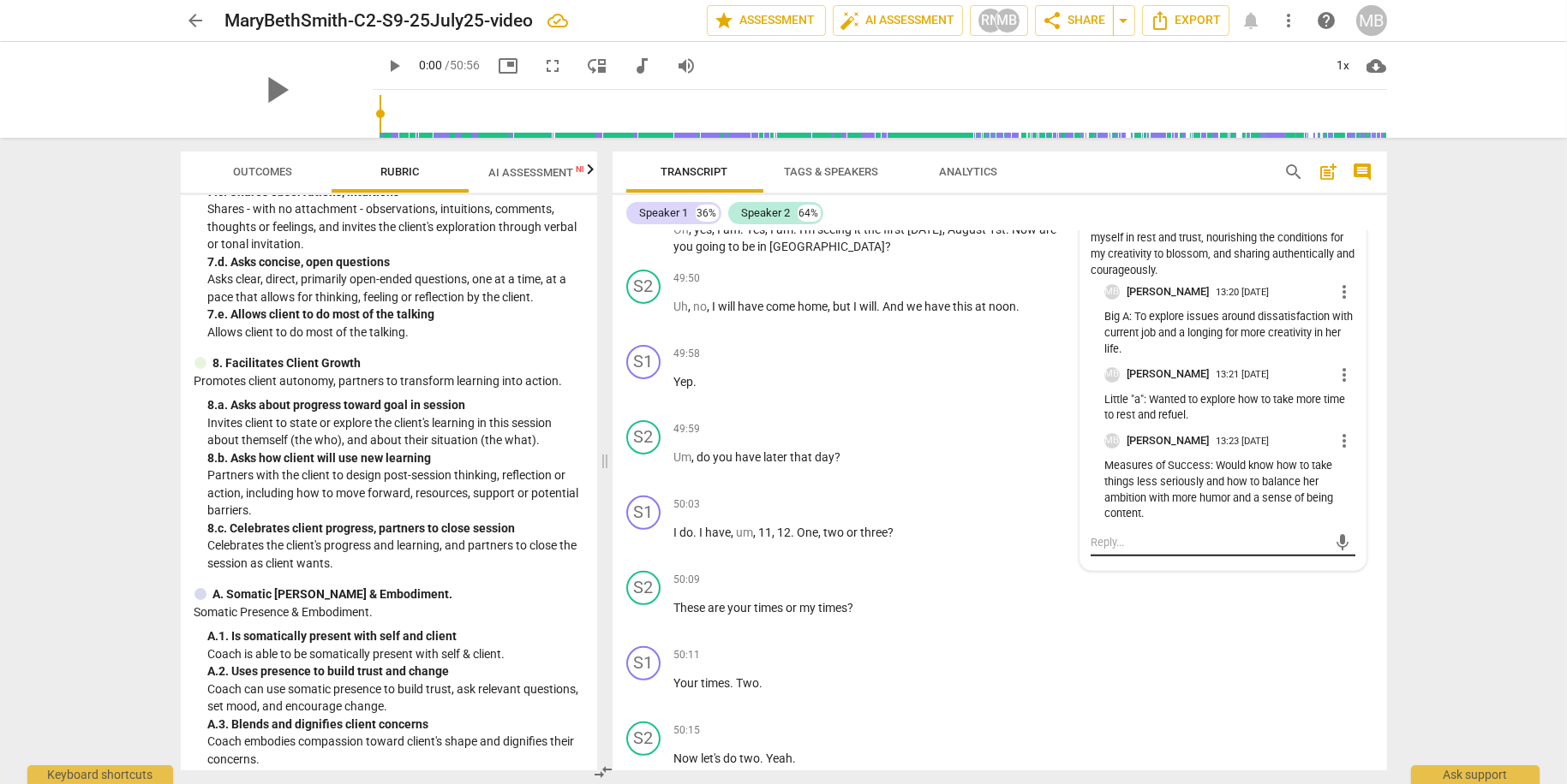
click at [1103, 551] on textarea at bounding box center [1209, 543] width 237 height 16
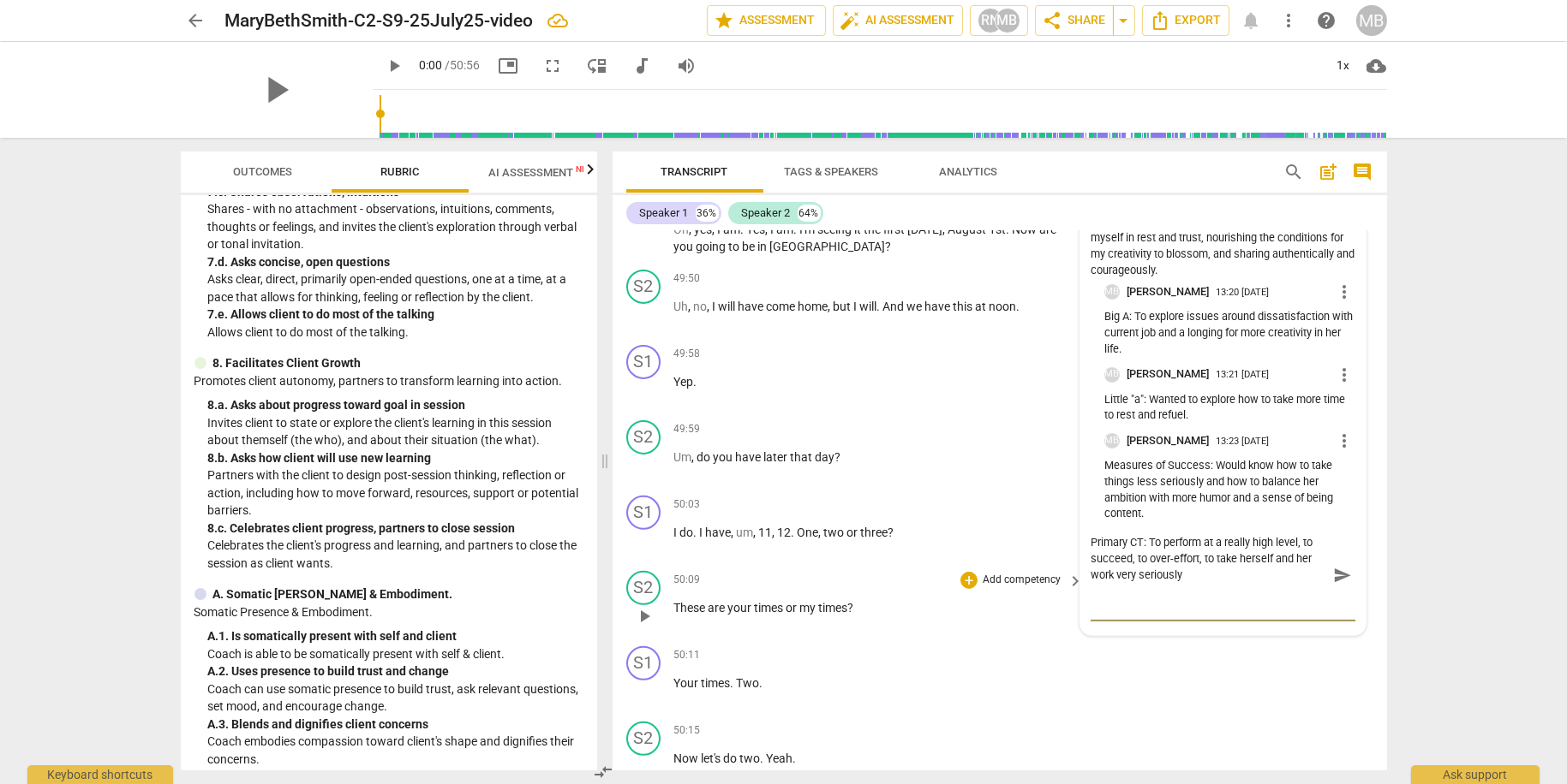
click at [1333, 585] on span "send" at bounding box center [1342, 575] width 19 height 19
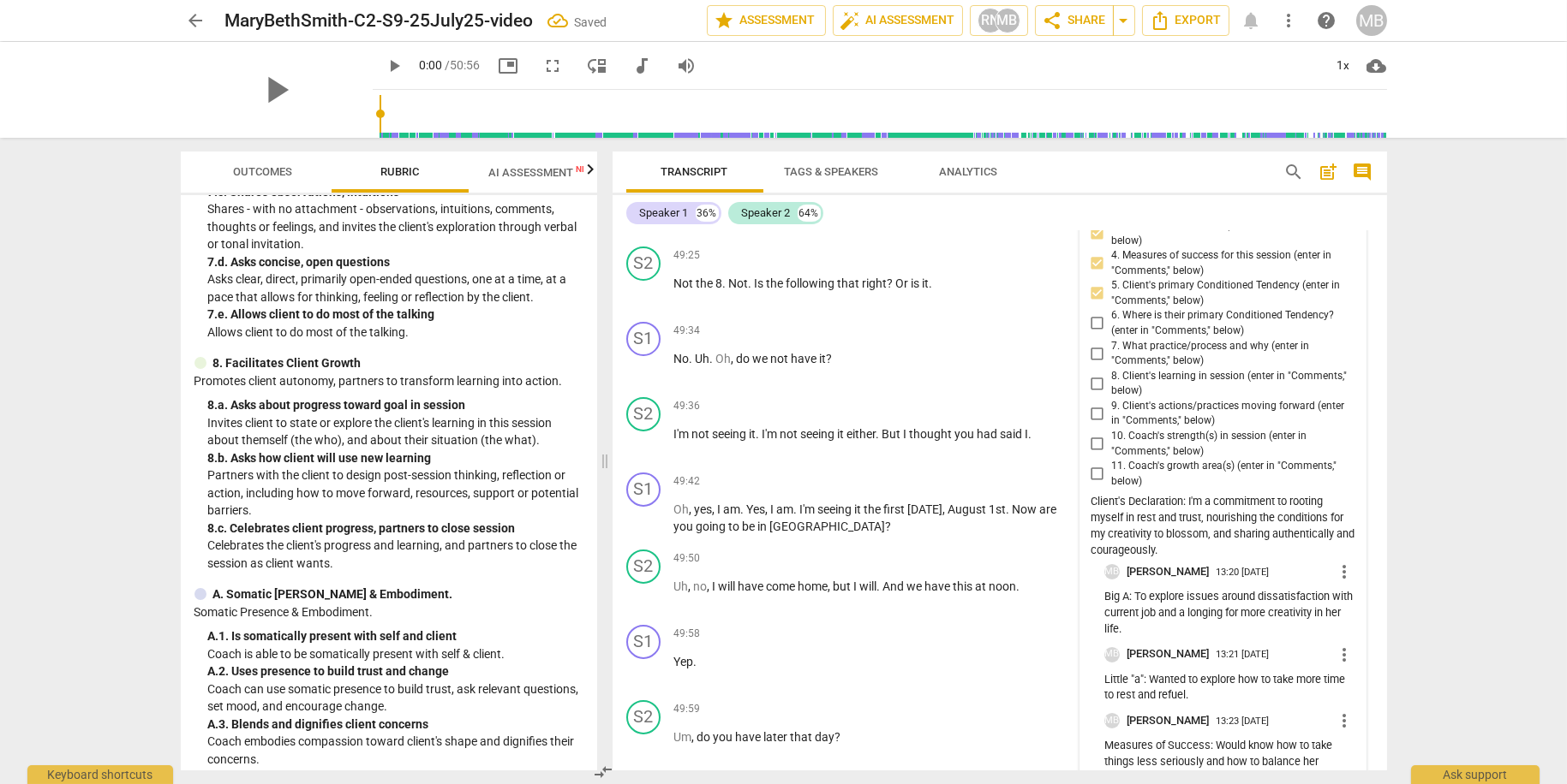
scroll to position [18862, 0]
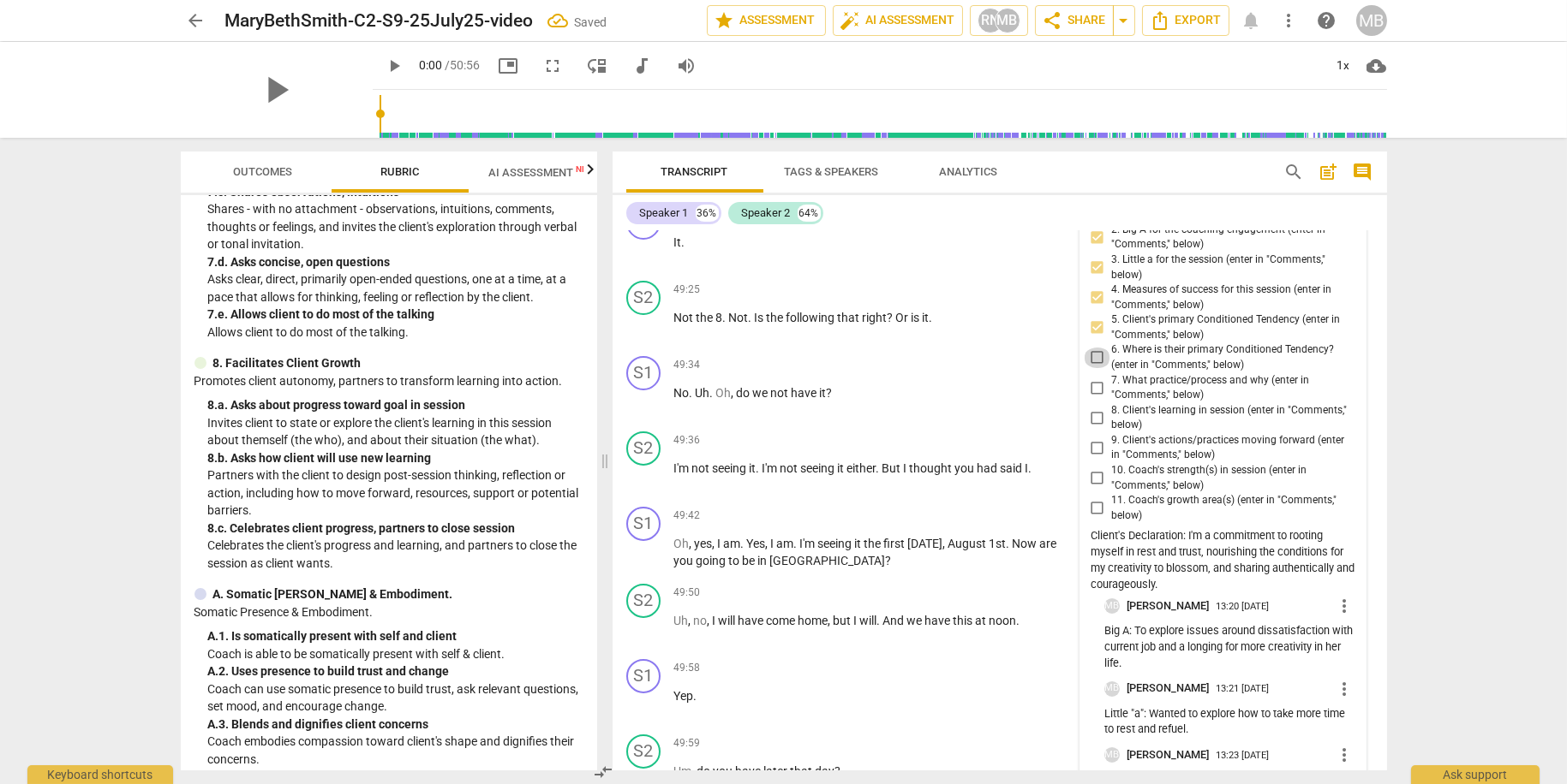
click at [1096, 368] on input "6. Where is their primary Conditioned Tendency? (enter in "Comments," below)" at bounding box center [1097, 358] width 28 height 21
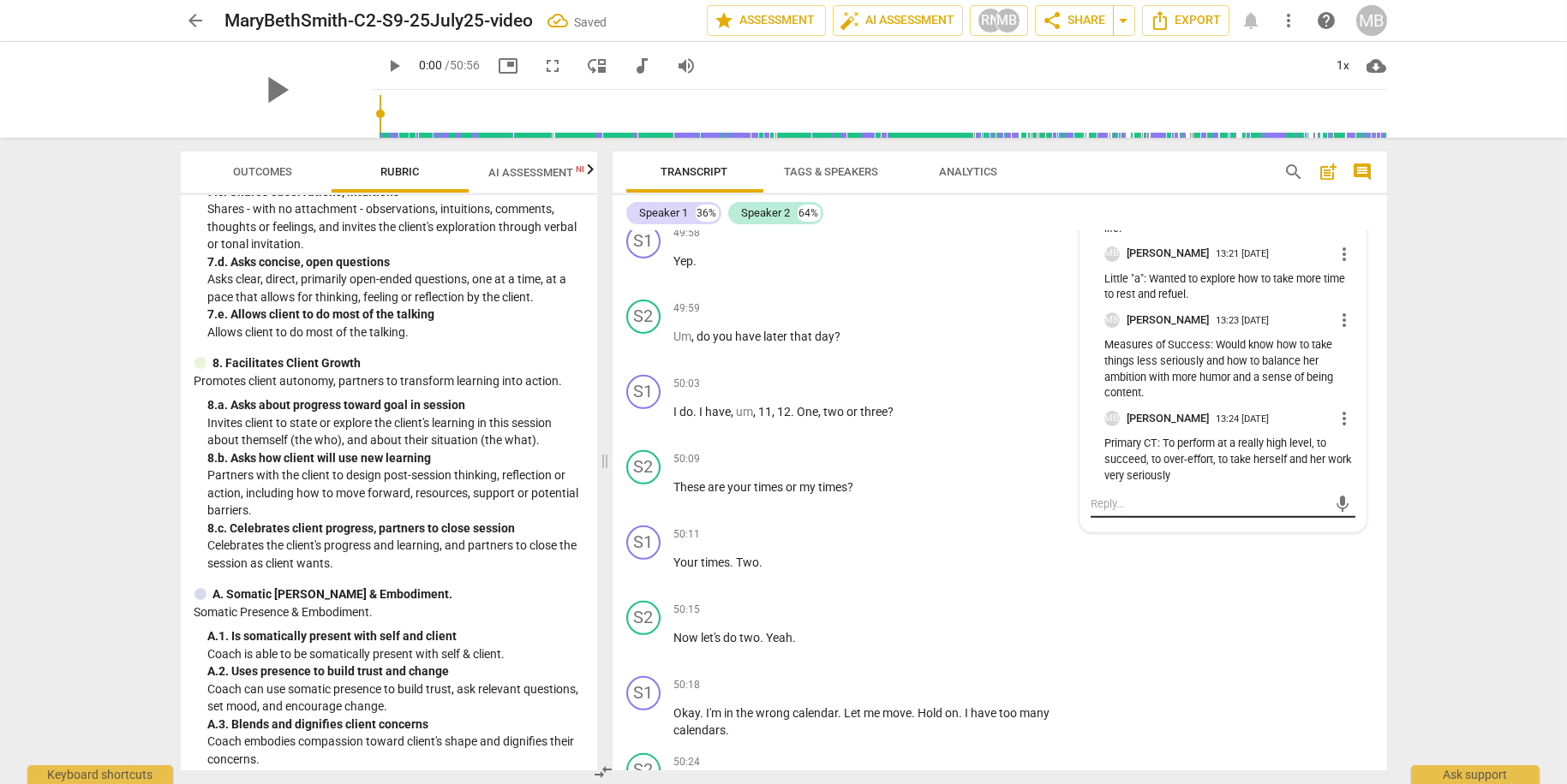
scroll to position [19314, 0]
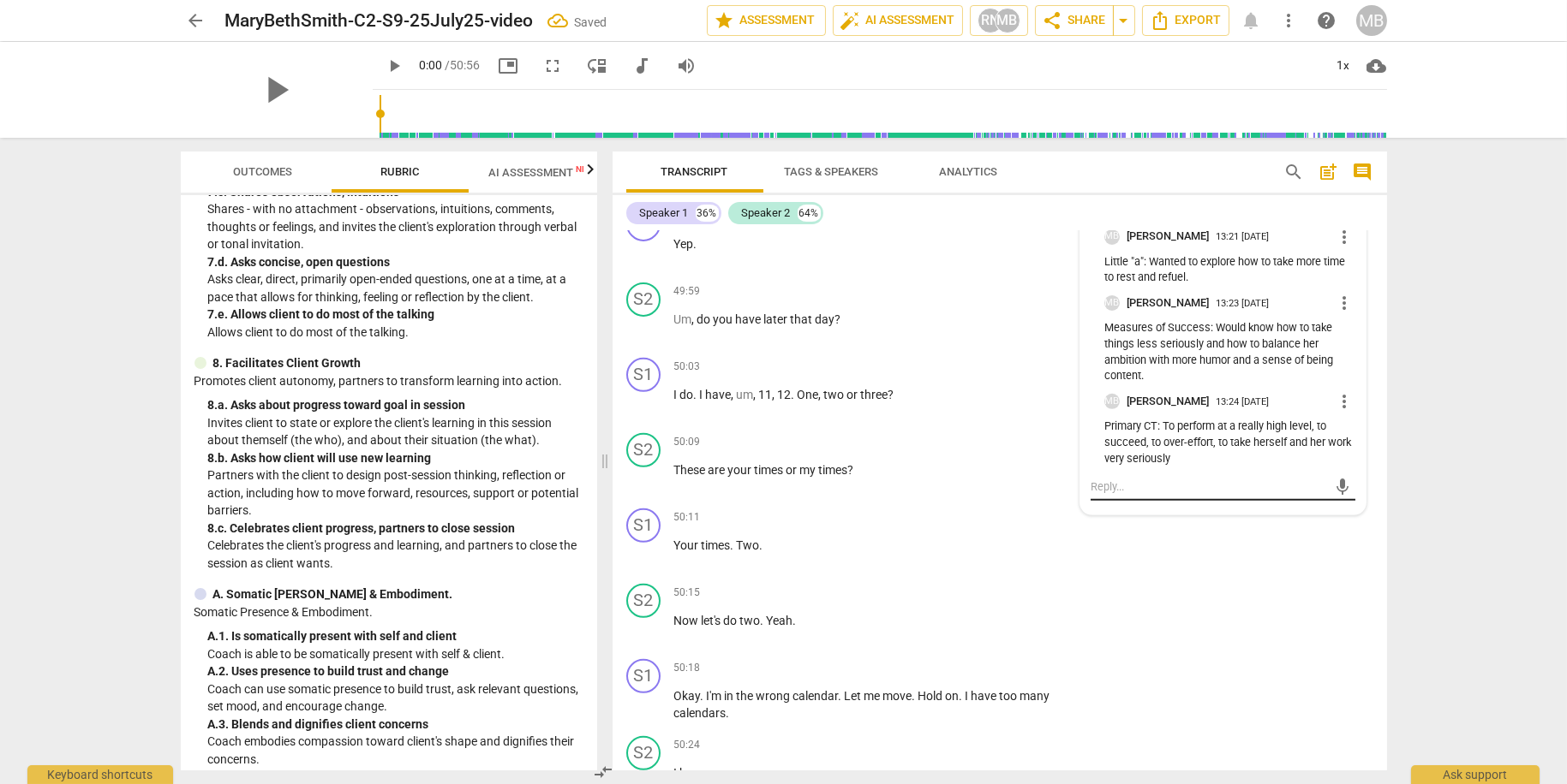
click at [1142, 495] on textarea at bounding box center [1209, 487] width 237 height 16
click at [1124, 511] on textarea "Her CT shows up as leaning forward, armoring aroudn the face and eyes" at bounding box center [1209, 495] width 237 height 32
drag, startPoint x: 1211, startPoint y: 550, endPoint x: 1221, endPoint y: 550, distance: 10.0
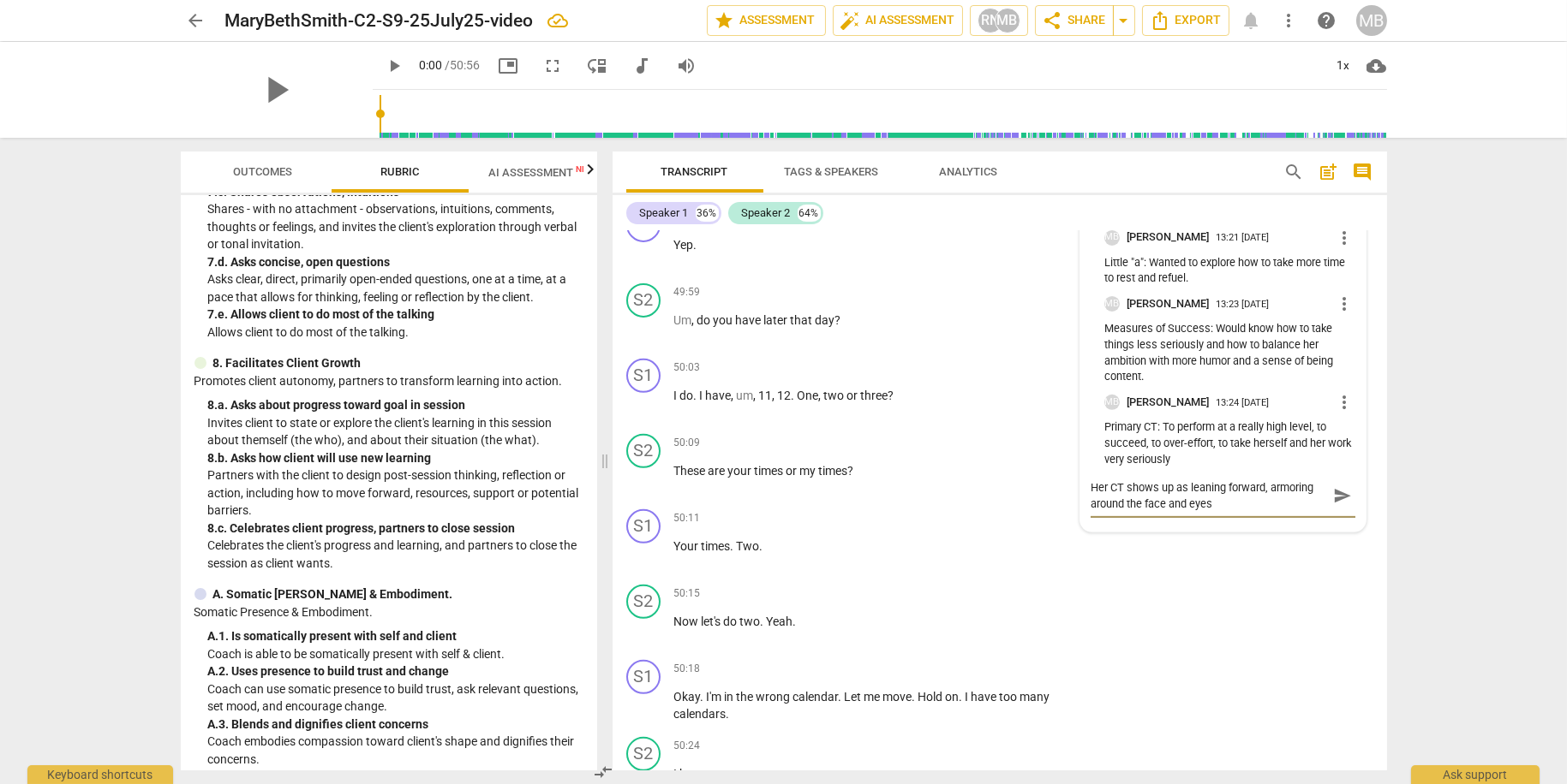
click at [1211, 512] on textarea "Her CT shows up as leaning forward, armoring around the face and eyes" at bounding box center [1209, 496] width 237 height 32
click at [1337, 514] on span "send" at bounding box center [1342, 504] width 19 height 19
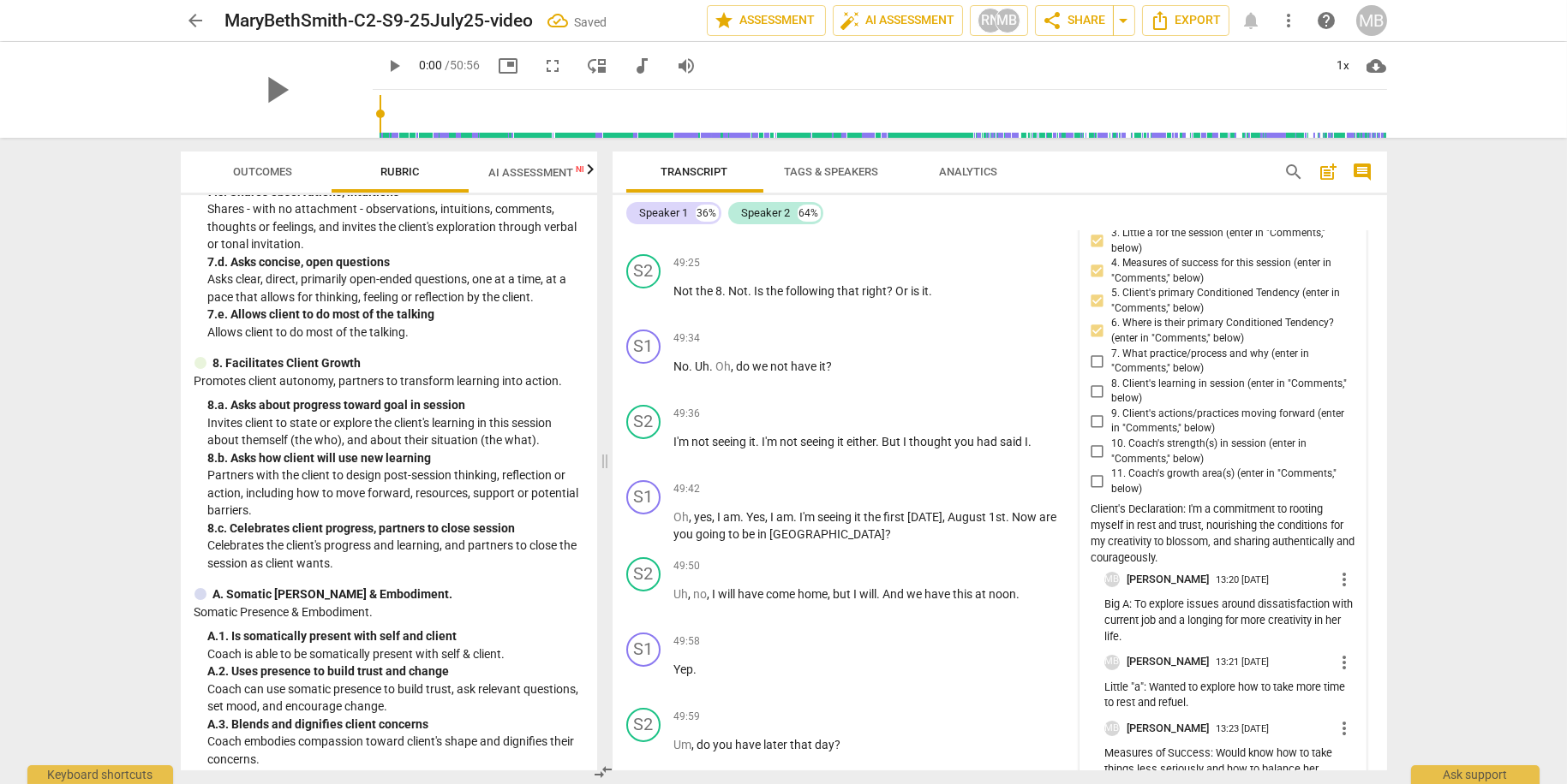
scroll to position [18873, 0]
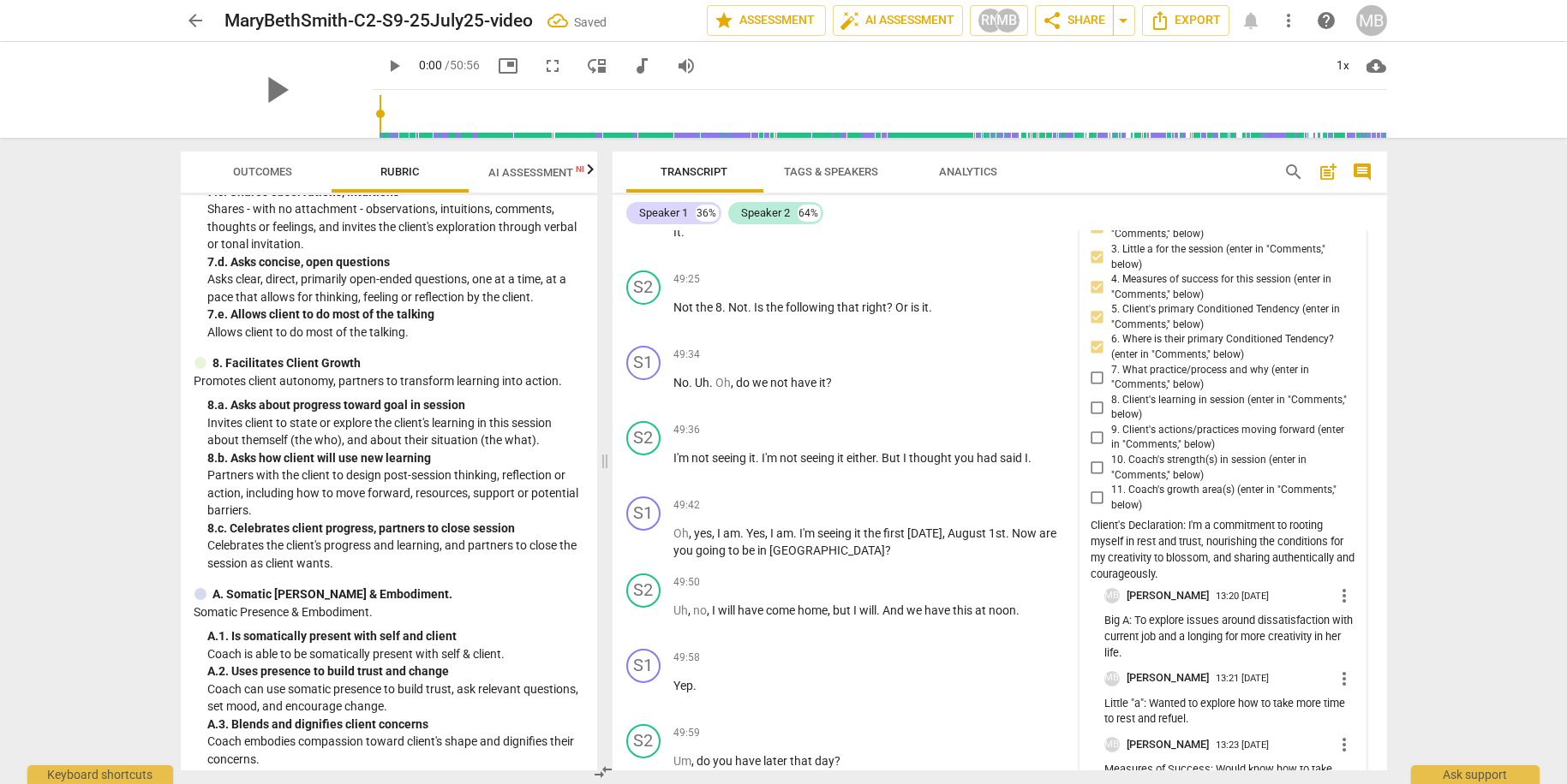
click at [1096, 388] on input "7. What practice/process and why (enter in "Comments," below)" at bounding box center [1097, 377] width 28 height 21
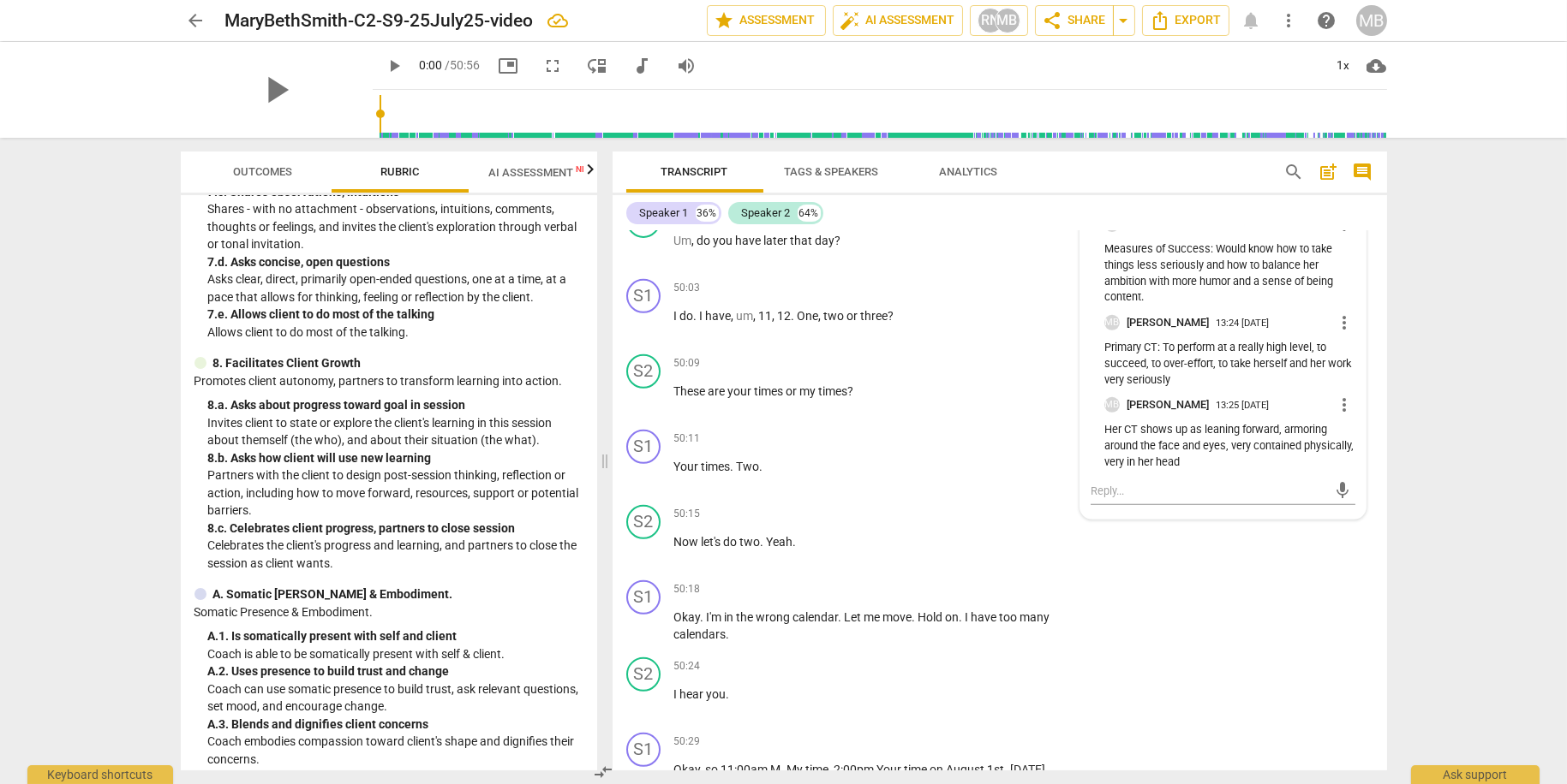
scroll to position [19397, 0]
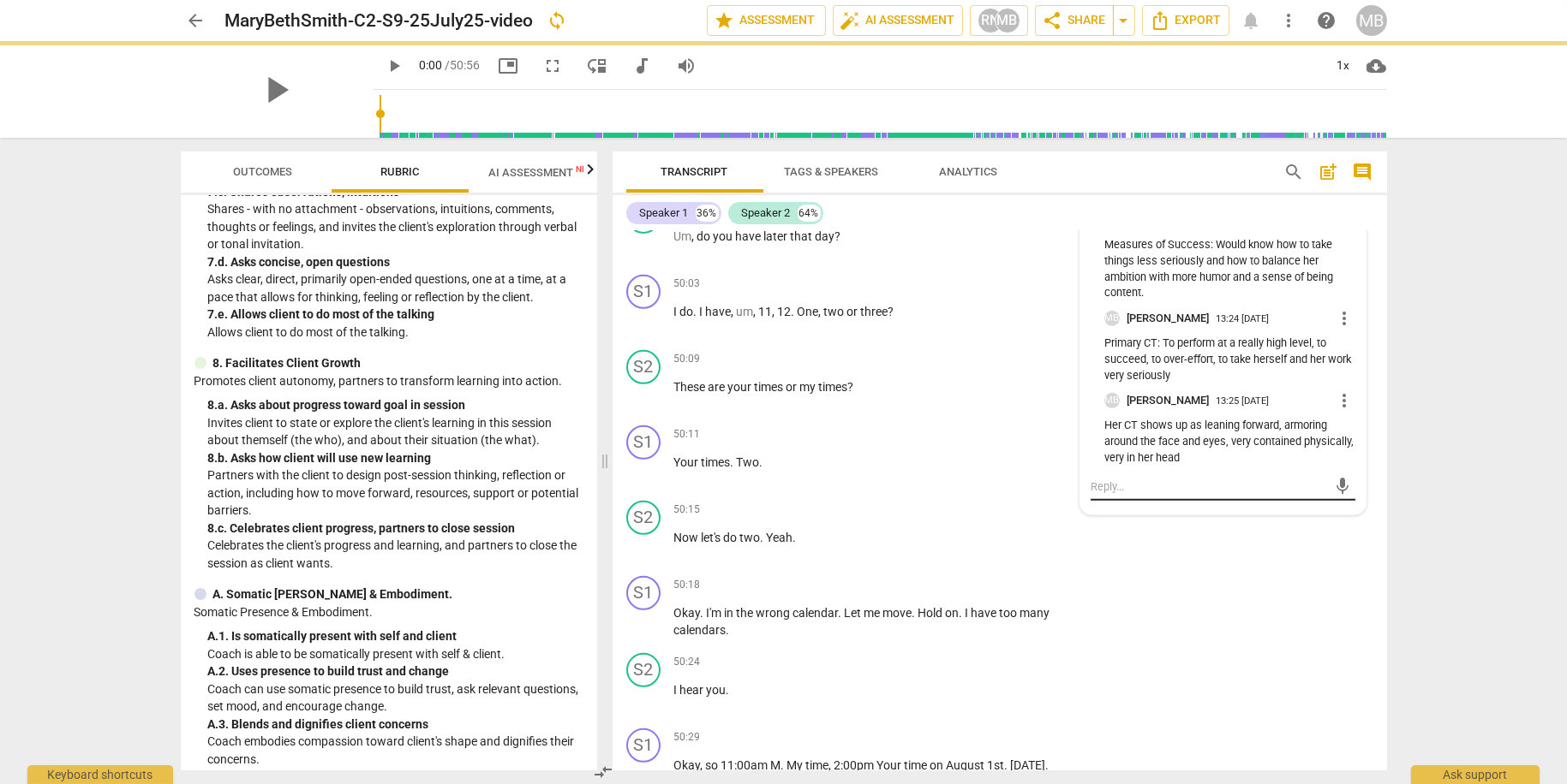
click at [1168, 495] on textarea at bounding box center [1209, 487] width 237 height 16
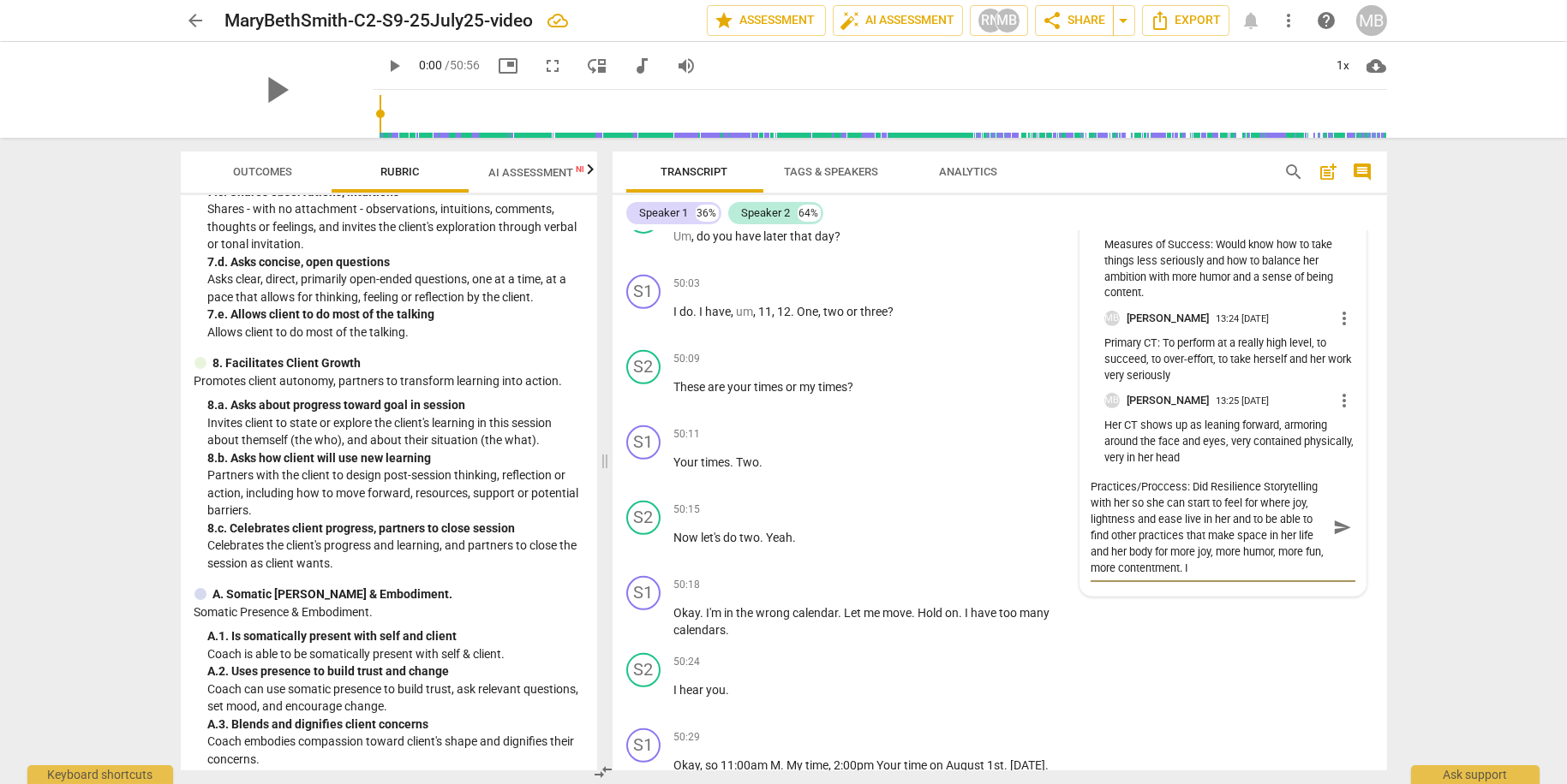
scroll to position [14, 0]
click at [1336, 528] on span "send" at bounding box center [1342, 518] width 19 height 19
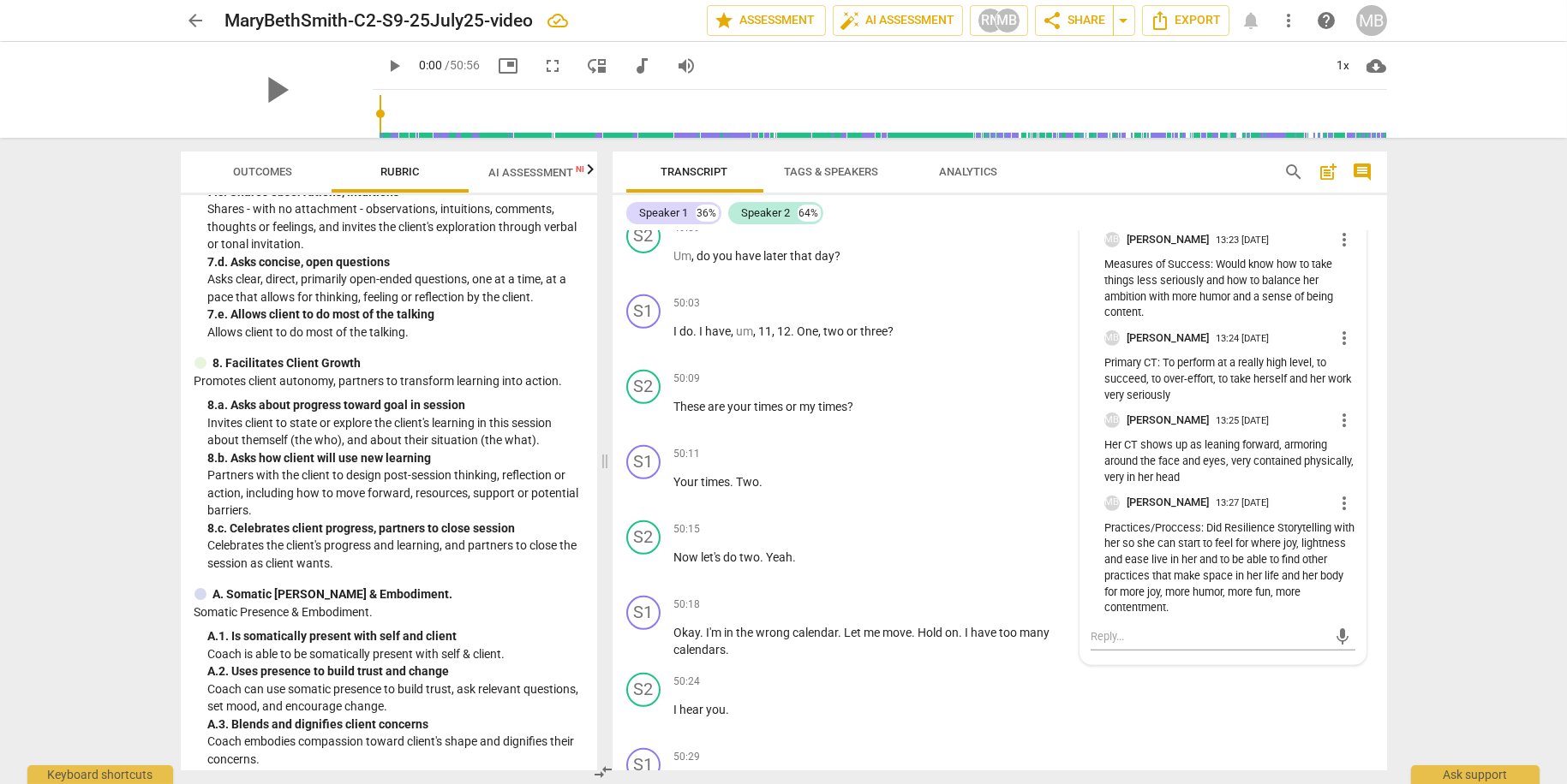
scroll to position [19381, 0]
click at [1340, 510] on span "more_vert" at bounding box center [1344, 500] width 21 height 21
click at [1349, 551] on li "Edit" at bounding box center [1358, 549] width 59 height 32
drag, startPoint x: 1141, startPoint y: 591, endPoint x: 1192, endPoint y: 591, distance: 51.0
click at [1147, 591] on textarea "Practices/Proccess: Did Resilience Storytelling with her so she can start to fe…" at bounding box center [1230, 571] width 251 height 98
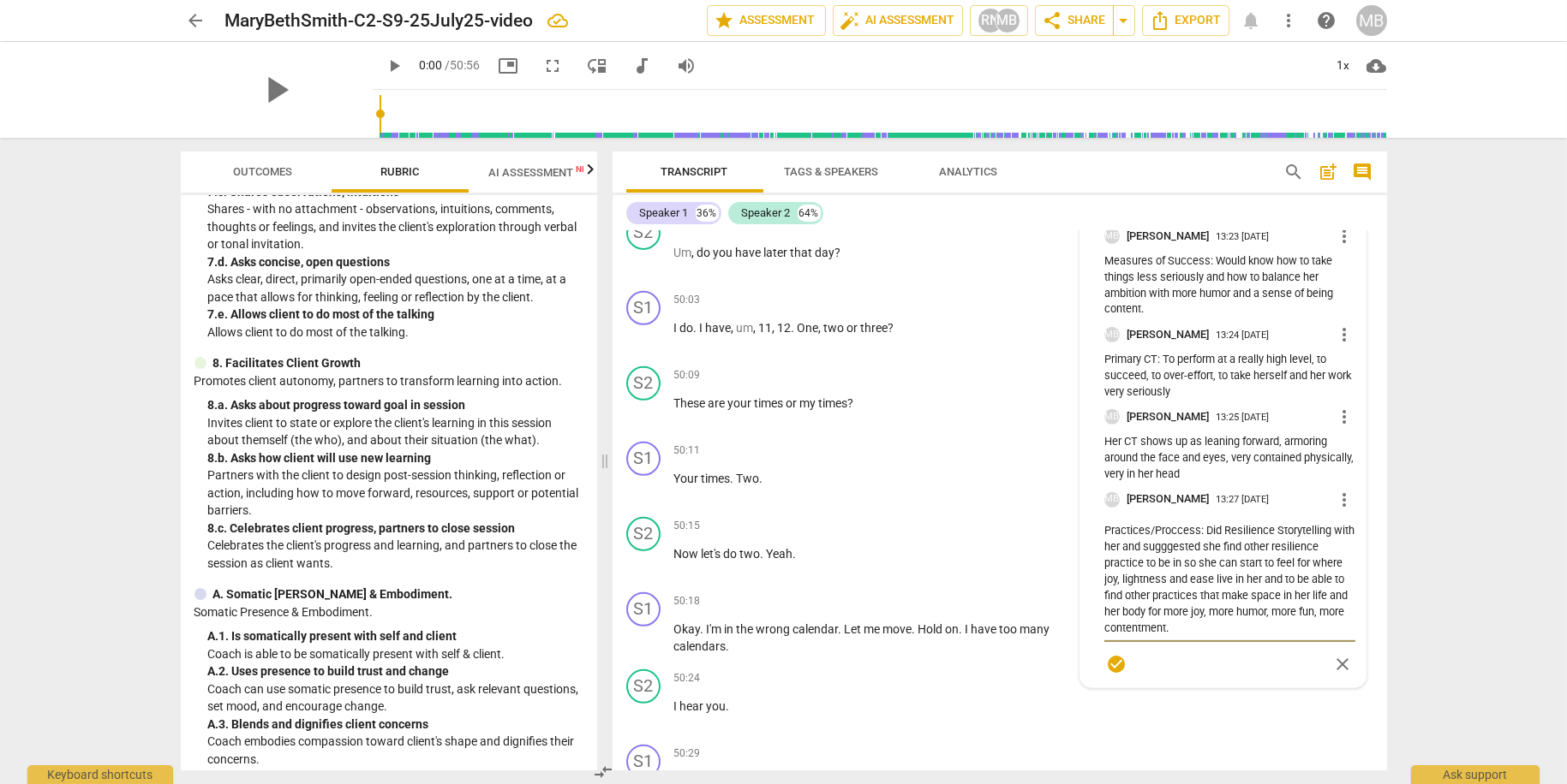
drag, startPoint x: 1296, startPoint y: 626, endPoint x: 1224, endPoint y: 638, distance: 73.0
click at [1221, 636] on textarea "Practices/Proccess: Did Resilience Storytelling with her and sugggested she fin…" at bounding box center [1230, 579] width 251 height 114
click at [1115, 658] on span "check_circle" at bounding box center [1116, 648] width 21 height 21
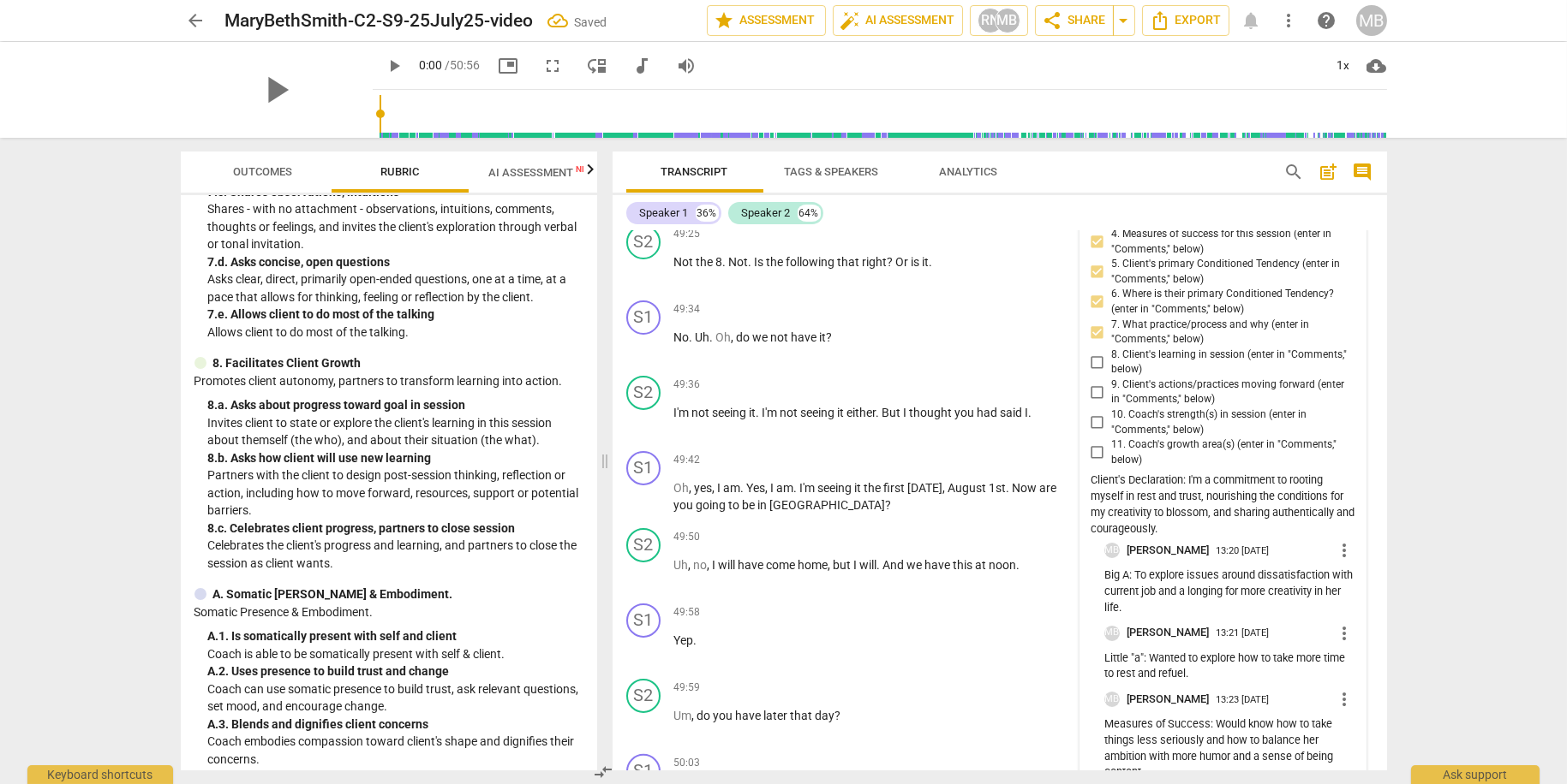
scroll to position [18875, 0]
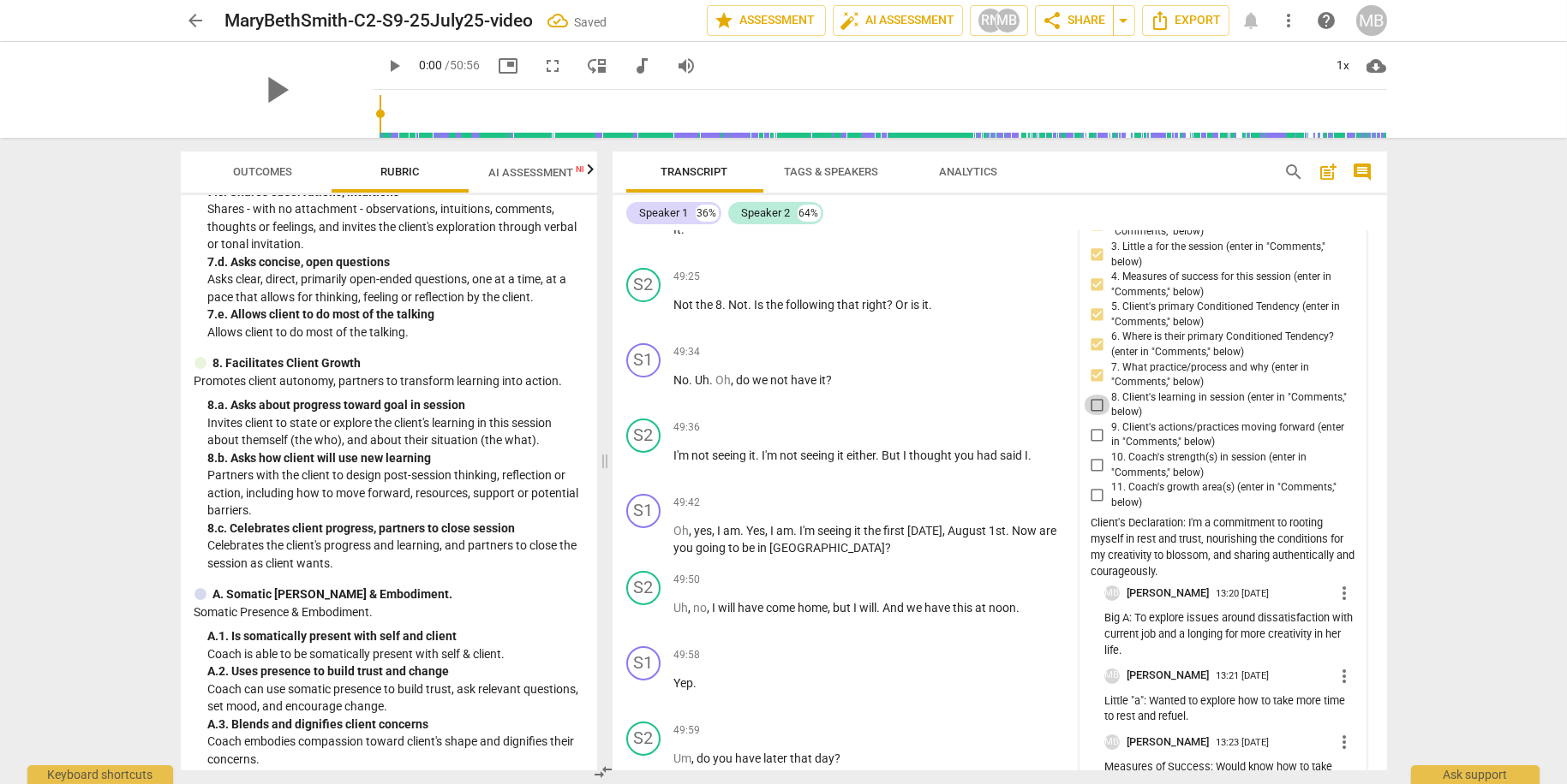
click at [1097, 415] on input "8. Client's learning in session (enter in "Comments," below)" at bounding box center [1097, 405] width 28 height 21
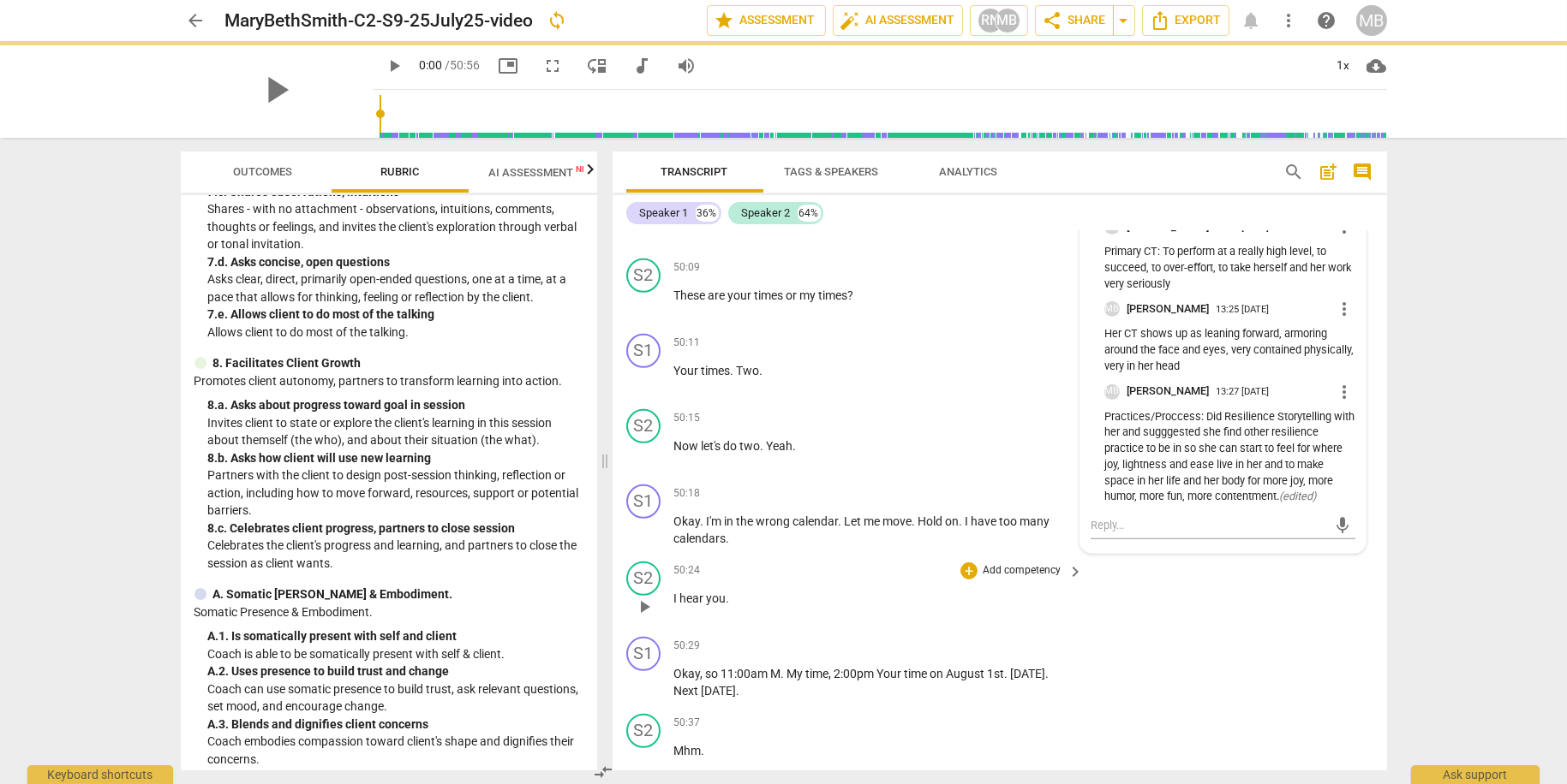
scroll to position [19573, 0]
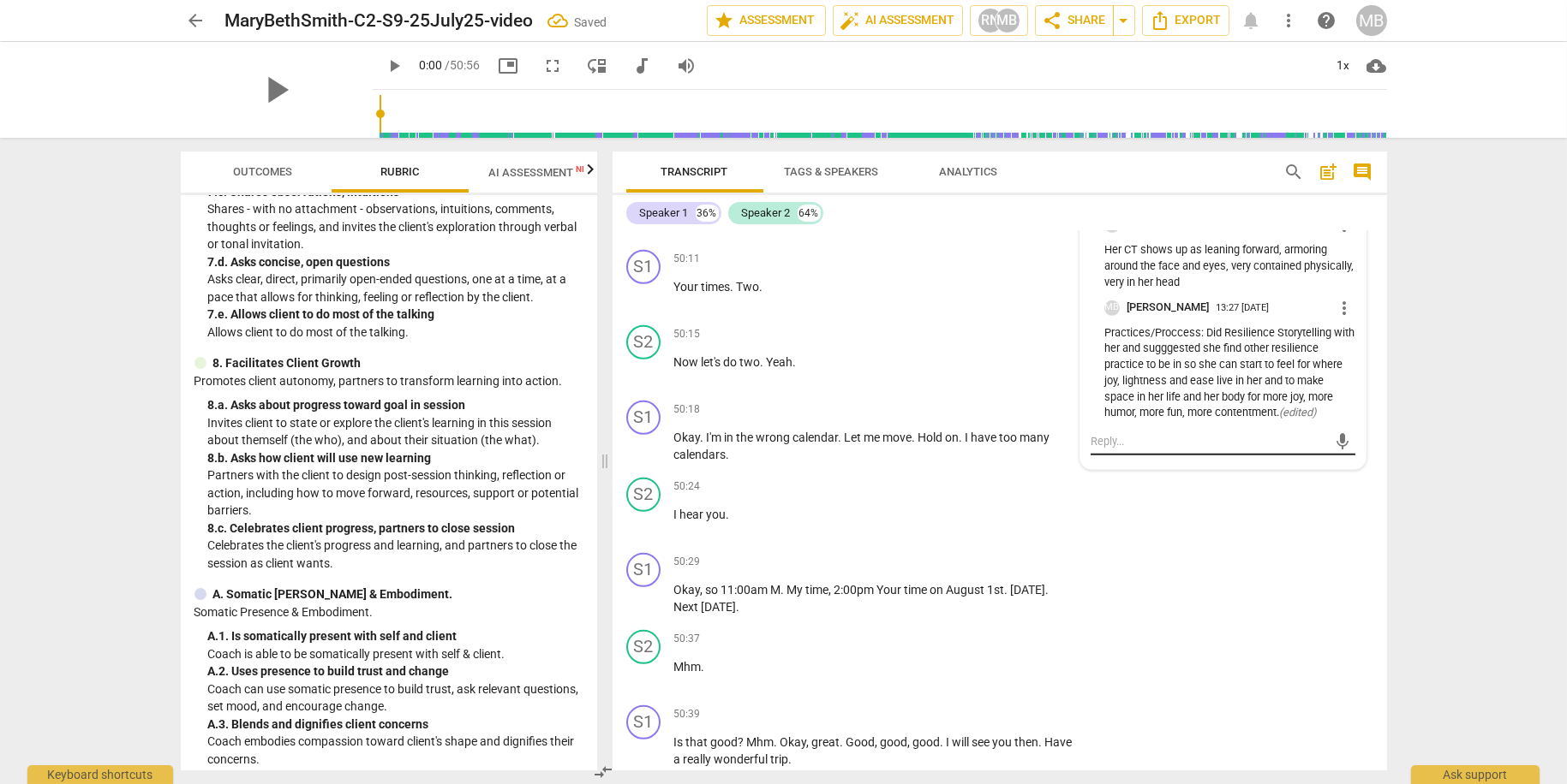
click at [1144, 449] on textarea at bounding box center [1209, 441] width 237 height 16
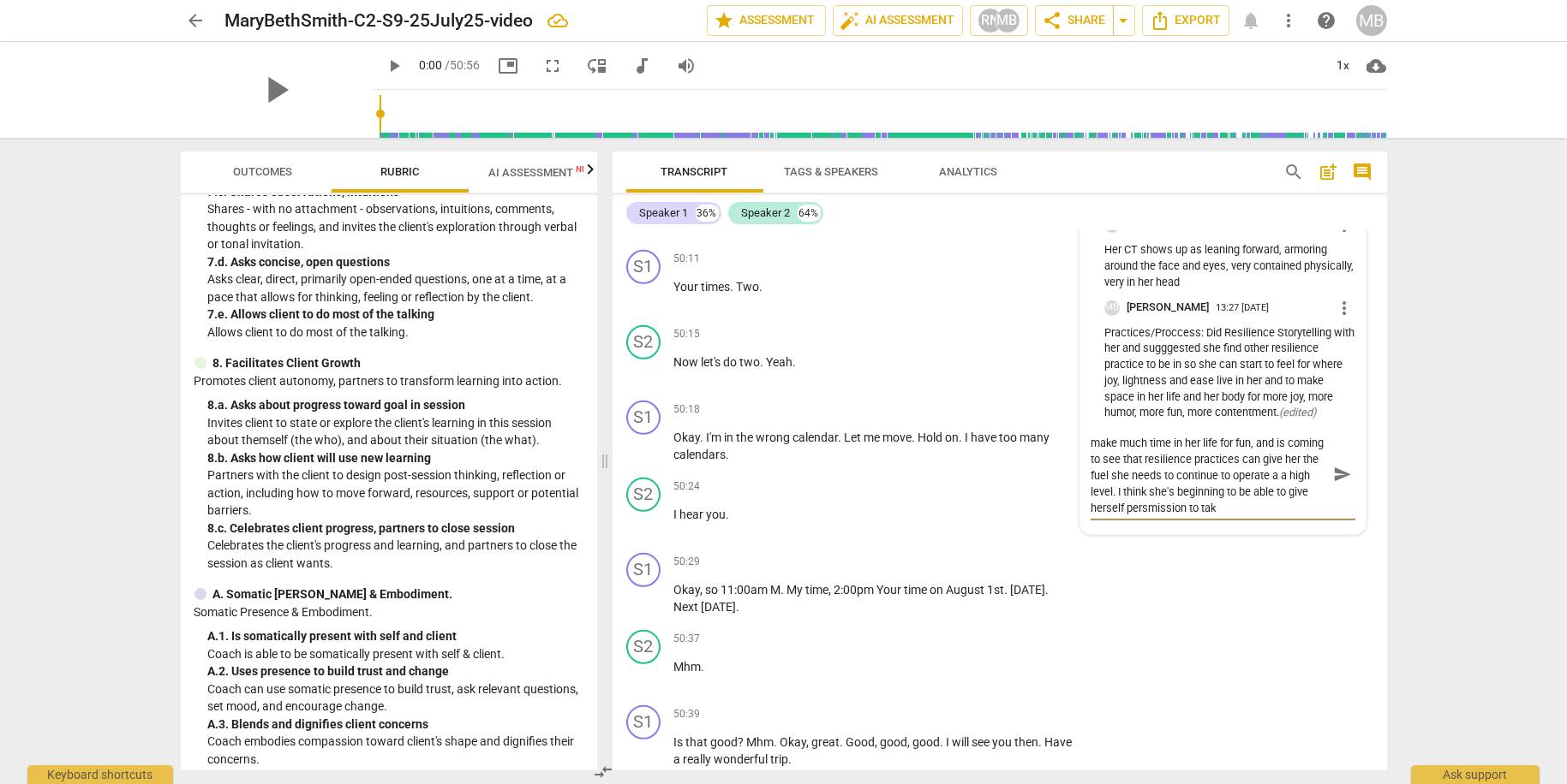
scroll to position [0, 0]
click at [1167, 531] on textarea "Learning: Client became aware that she doesn't make much time in her life for f…" at bounding box center [1209, 482] width 237 height 98
click at [1284, 531] on textarea "Learning: Client became aware that she doesn't make much time in her life for f…" at bounding box center [1209, 482] width 237 height 98
click at [1333, 507] on span "send" at bounding box center [1342, 497] width 19 height 19
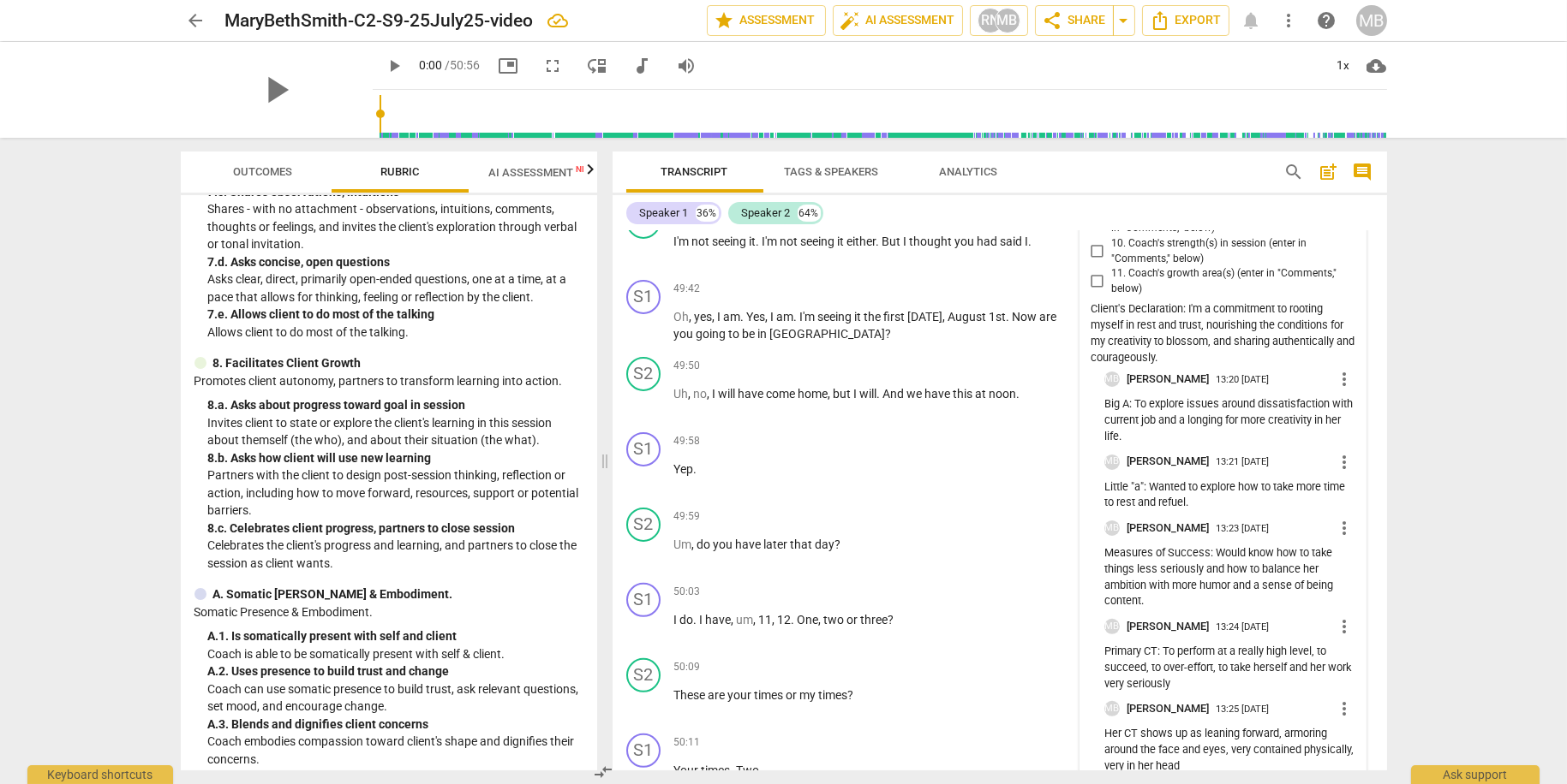
scroll to position [19088, 0]
click at [1091, 232] on input "9. Client's actions/practices moving forward (enter in "Comments," below)" at bounding box center [1097, 222] width 28 height 21
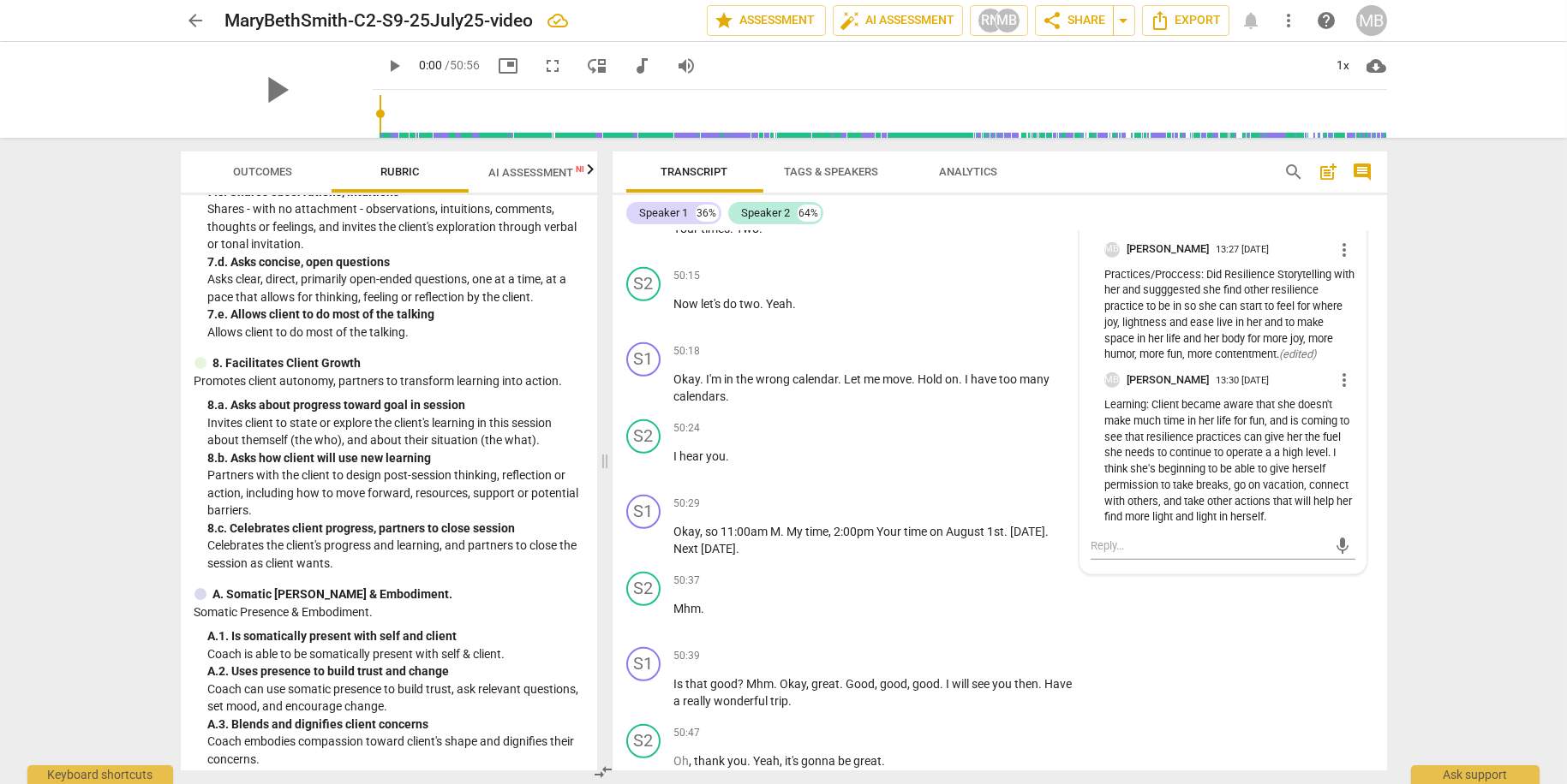
scroll to position [19700, 0]
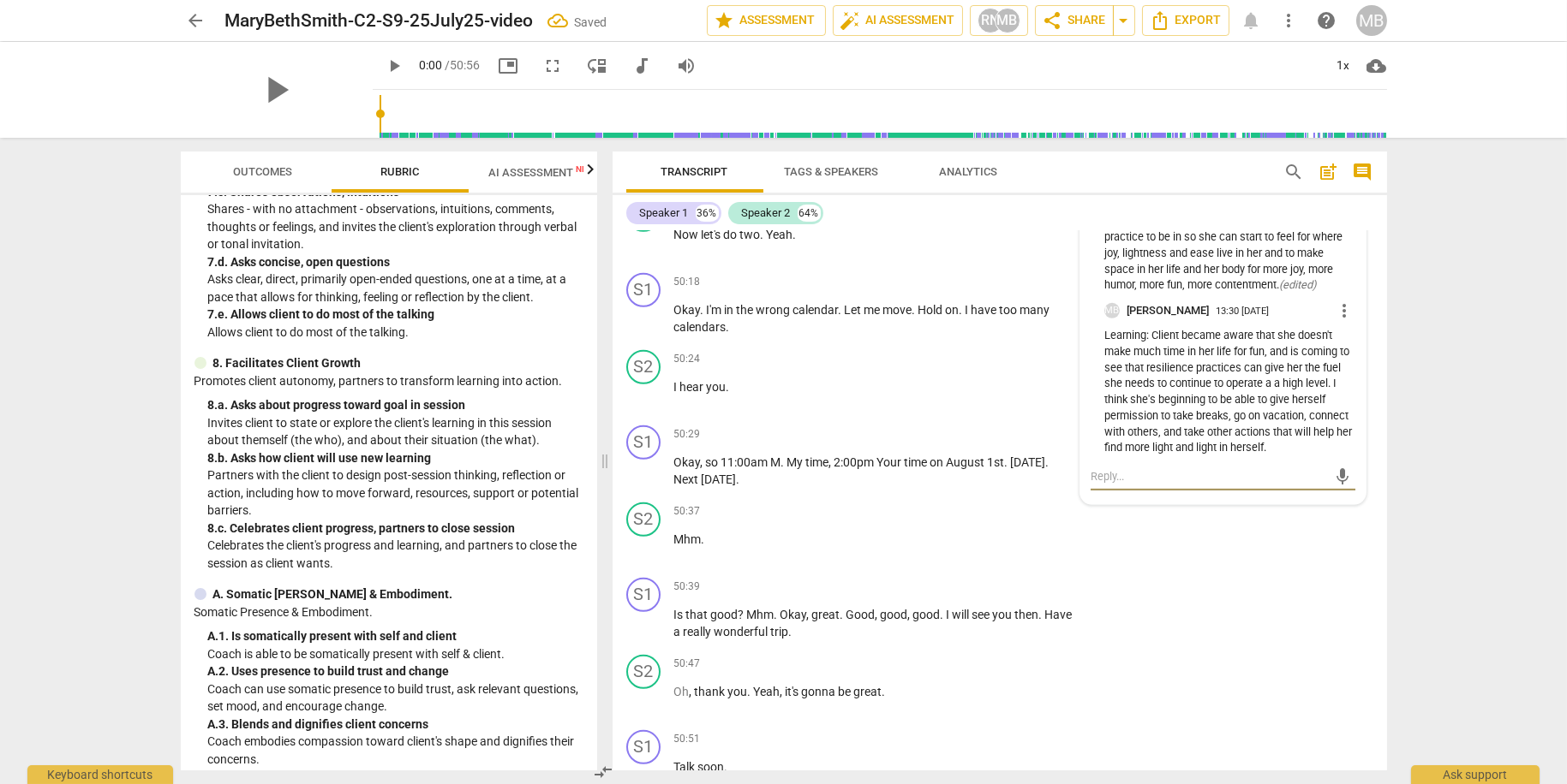
click at [1154, 484] on textarea at bounding box center [1209, 476] width 237 height 16
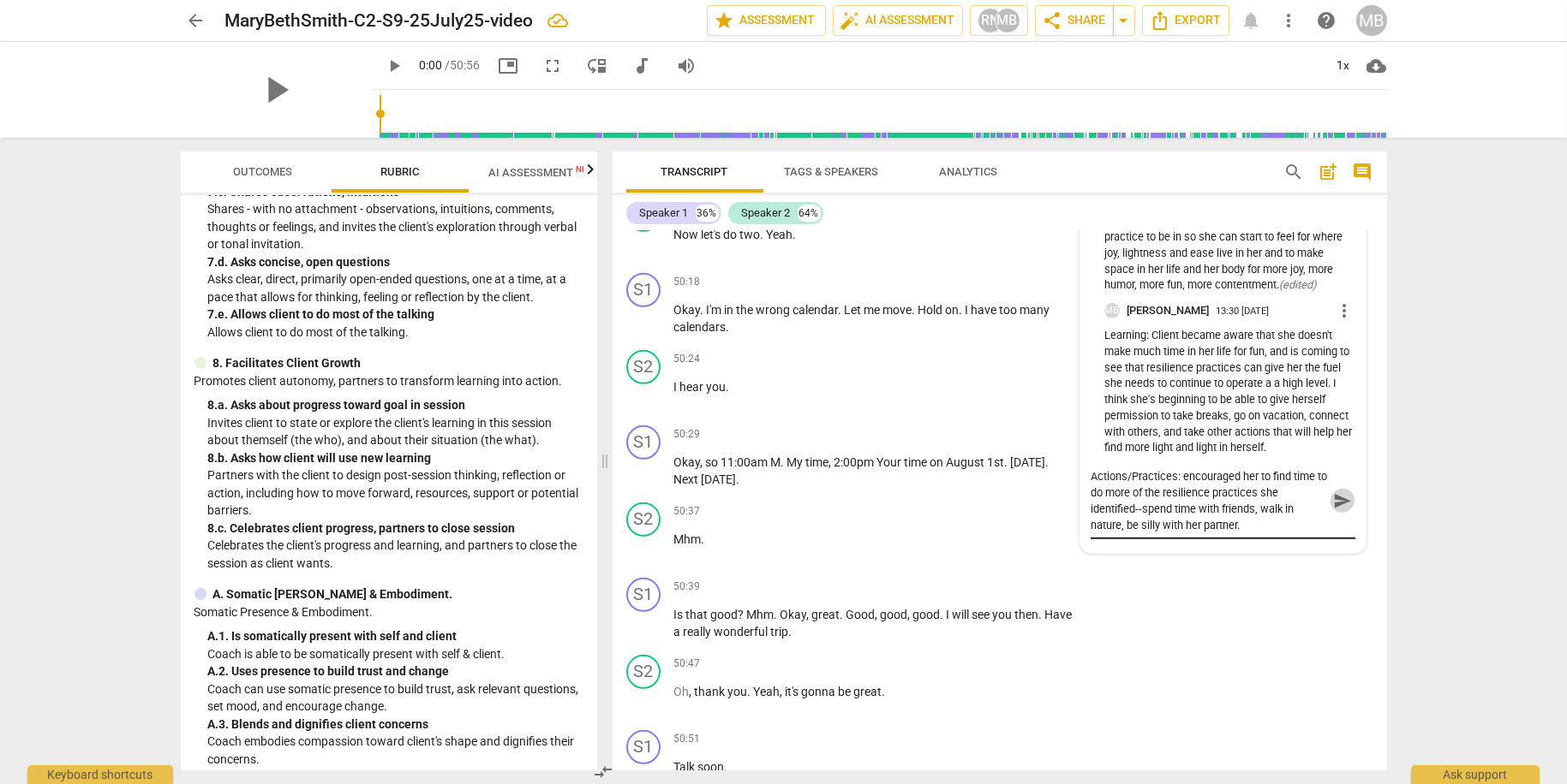
click at [1338, 514] on button "send" at bounding box center [1343, 501] width 25 height 25
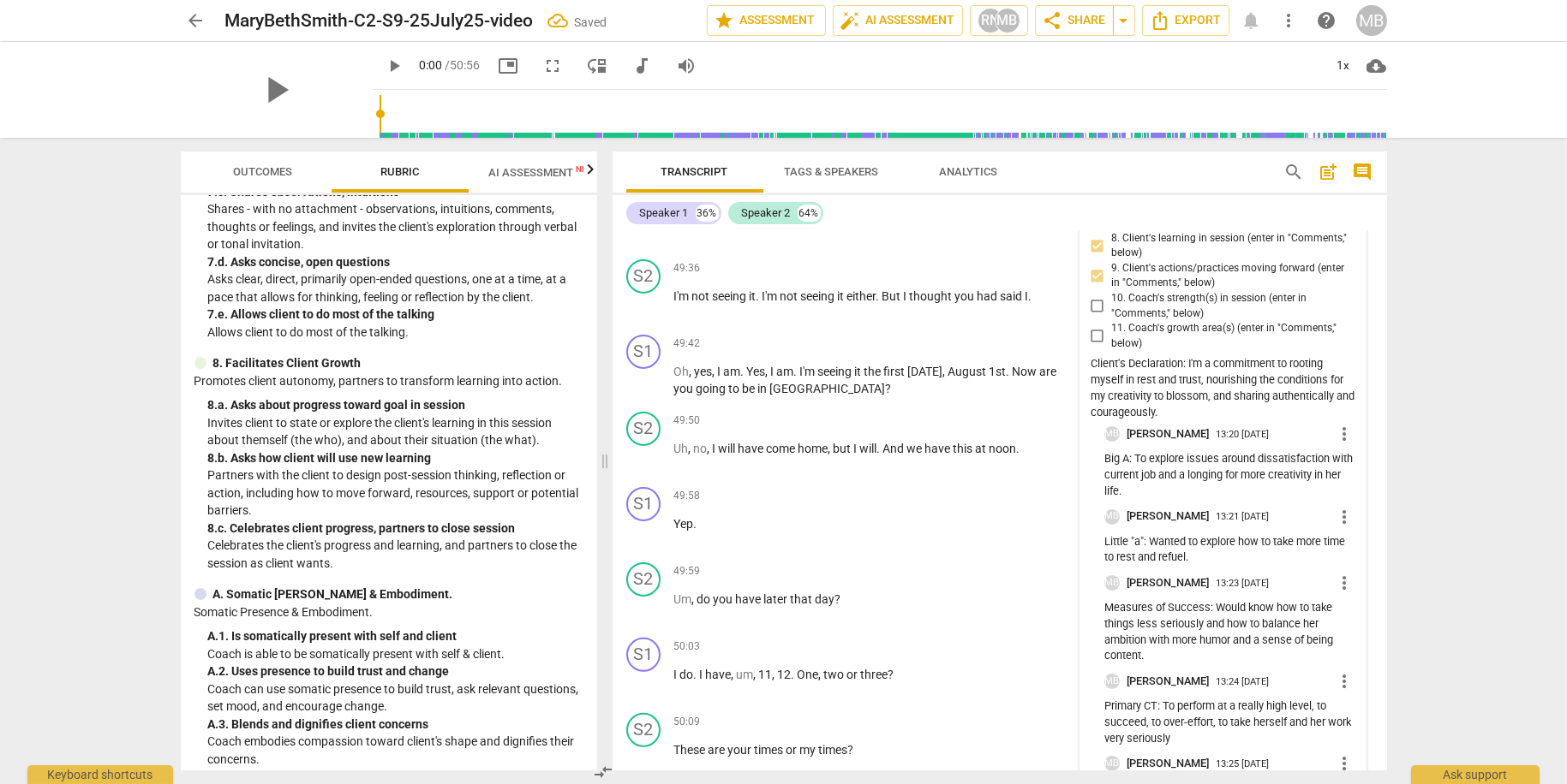
scroll to position [19009, 0]
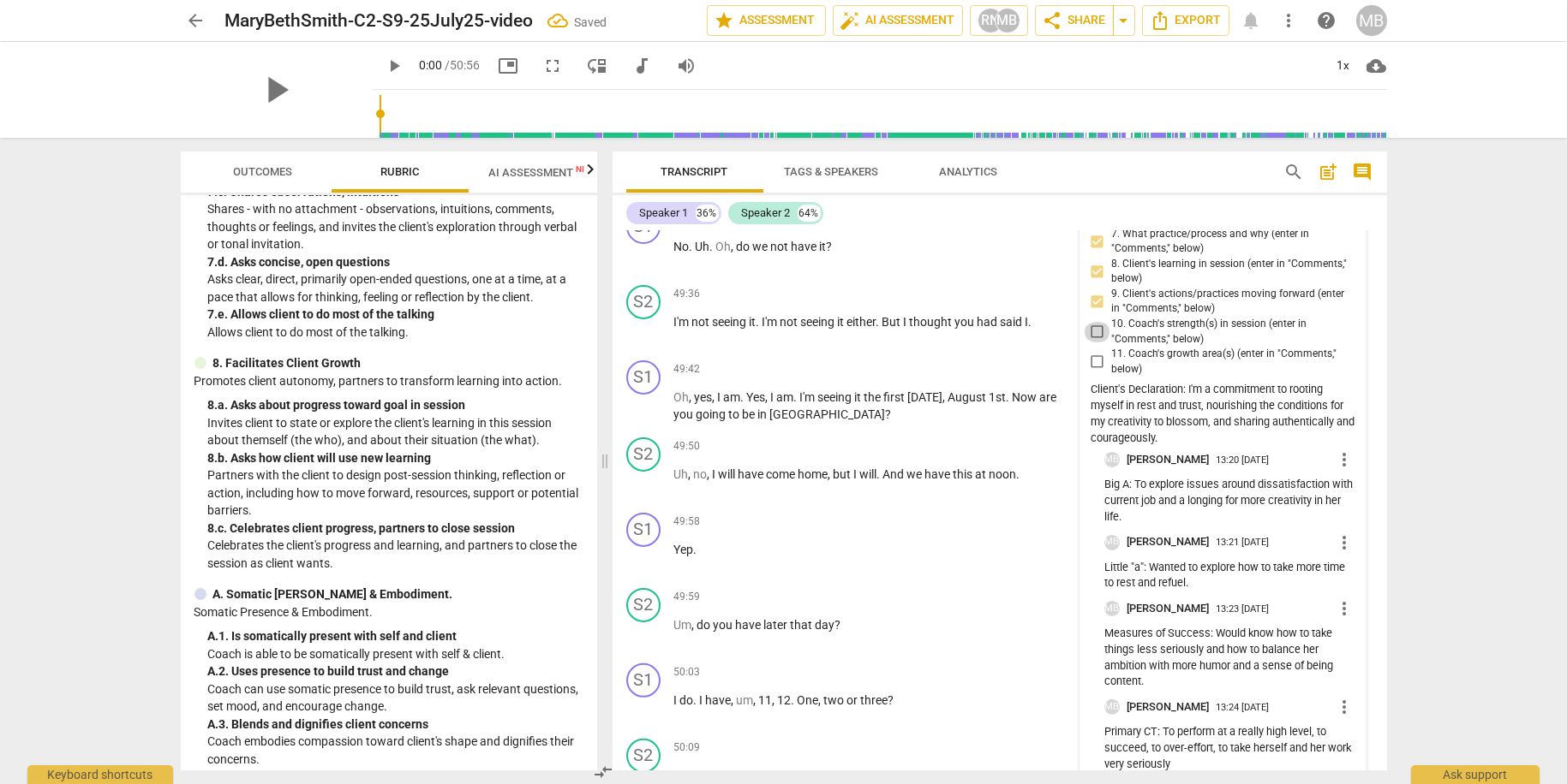
drag, startPoint x: 1098, startPoint y: 381, endPoint x: 1099, endPoint y: 401, distance: 20.0
click at [1097, 343] on input "10. Coach's strength(s) in session (enter in "Comments," below)" at bounding box center [1097, 332] width 28 height 21
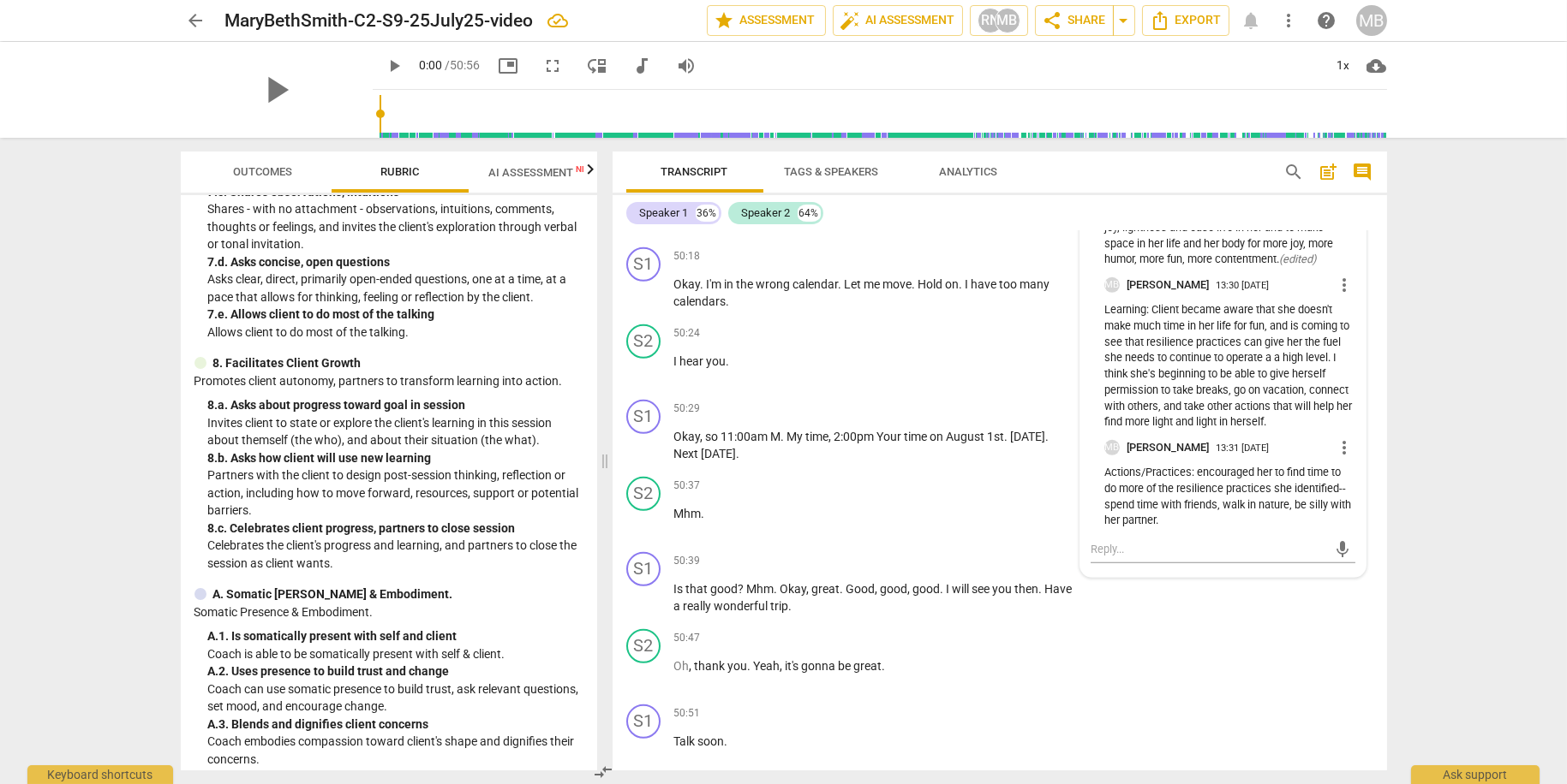
scroll to position [19815, 0]
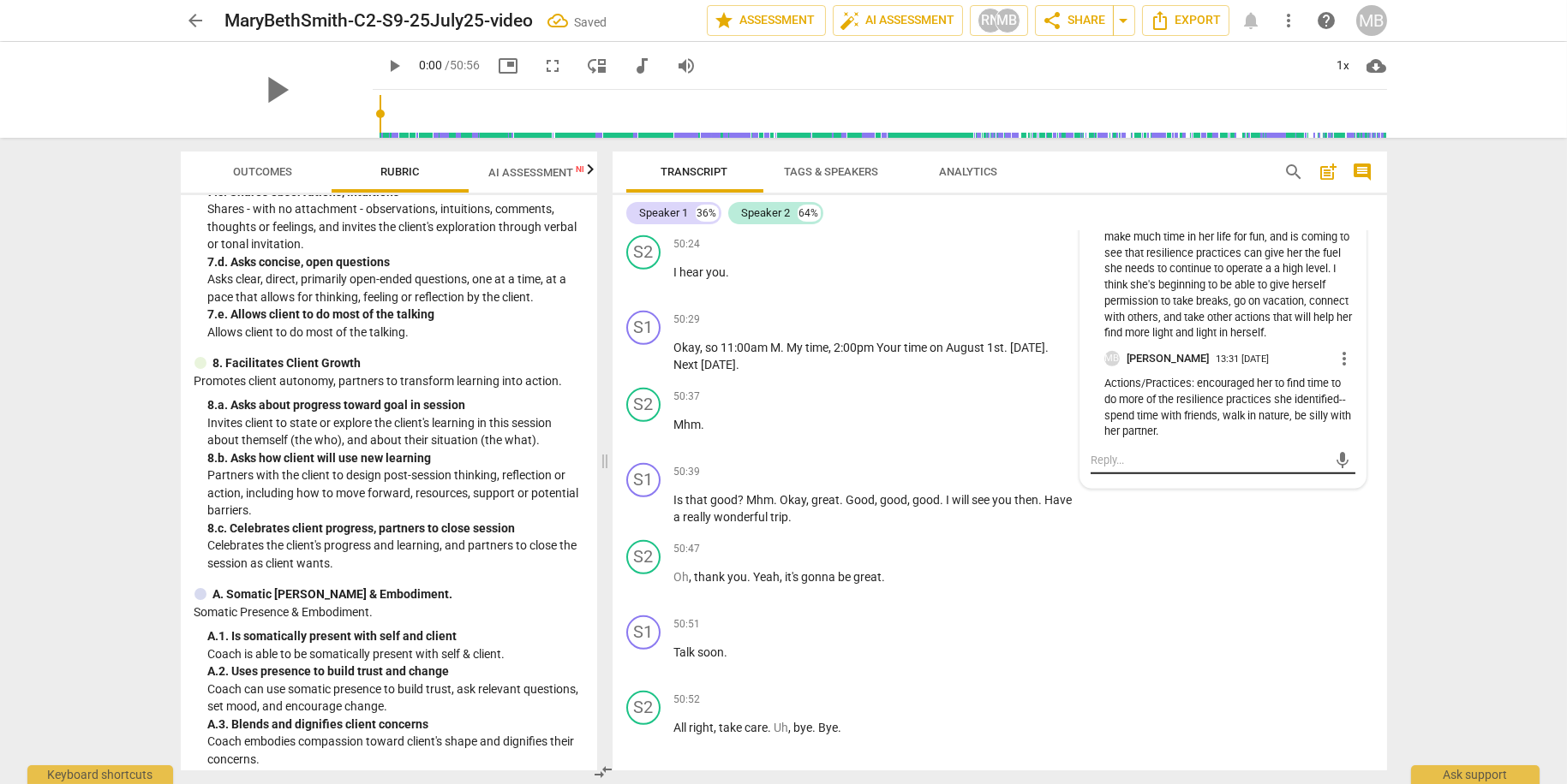
click at [1142, 468] on textarea at bounding box center [1209, 460] width 237 height 16
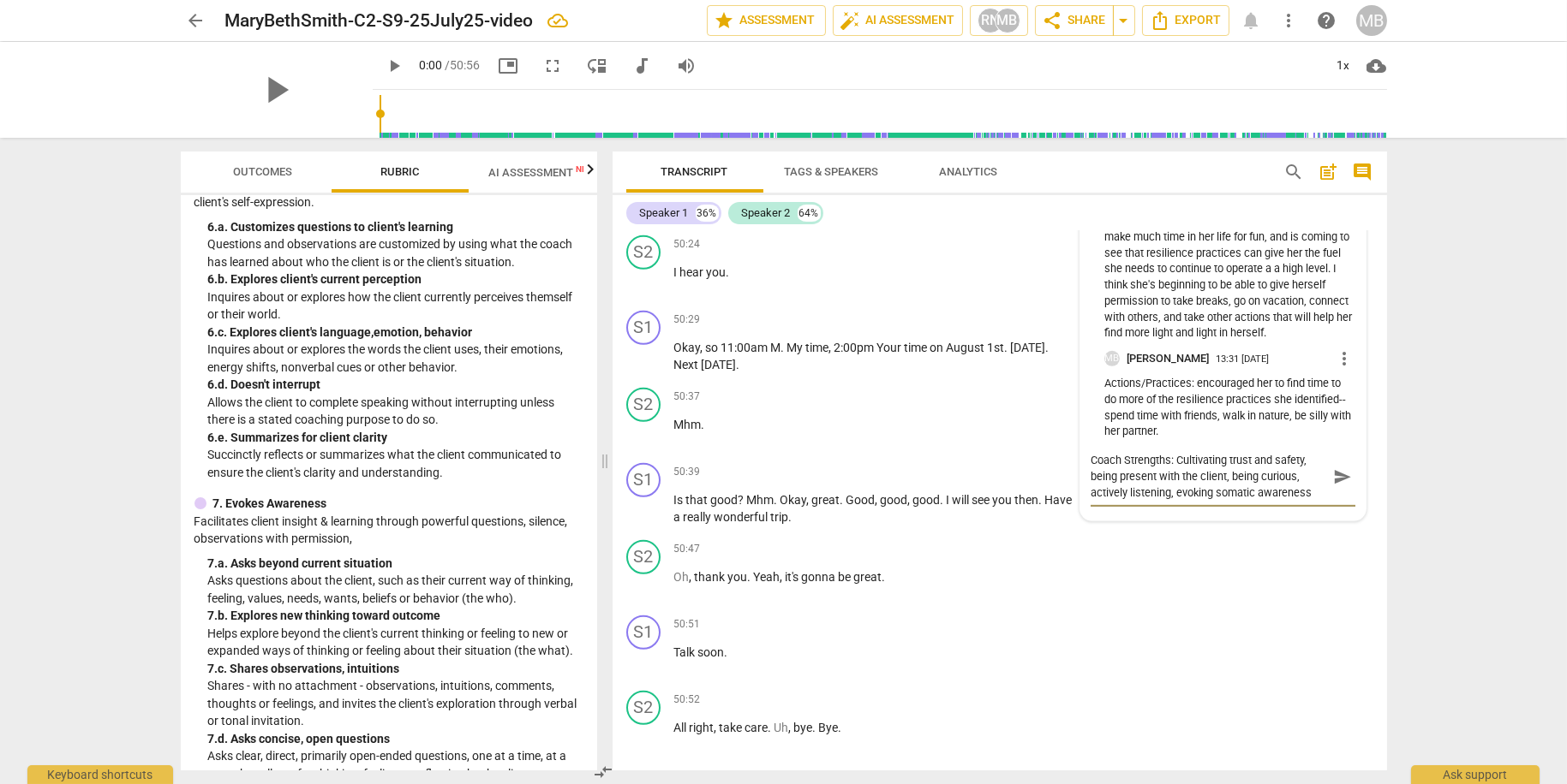
scroll to position [0, 0]
click at [1174, 501] on textarea "Coach Strengths: Cultivating trust and safety, being present with the client, b…" at bounding box center [1209, 476] width 237 height 48
click at [1234, 518] on textarea "Coach Strengths: Cultivating trust and safety, being present with the client, b…" at bounding box center [1209, 484] width 237 height 65
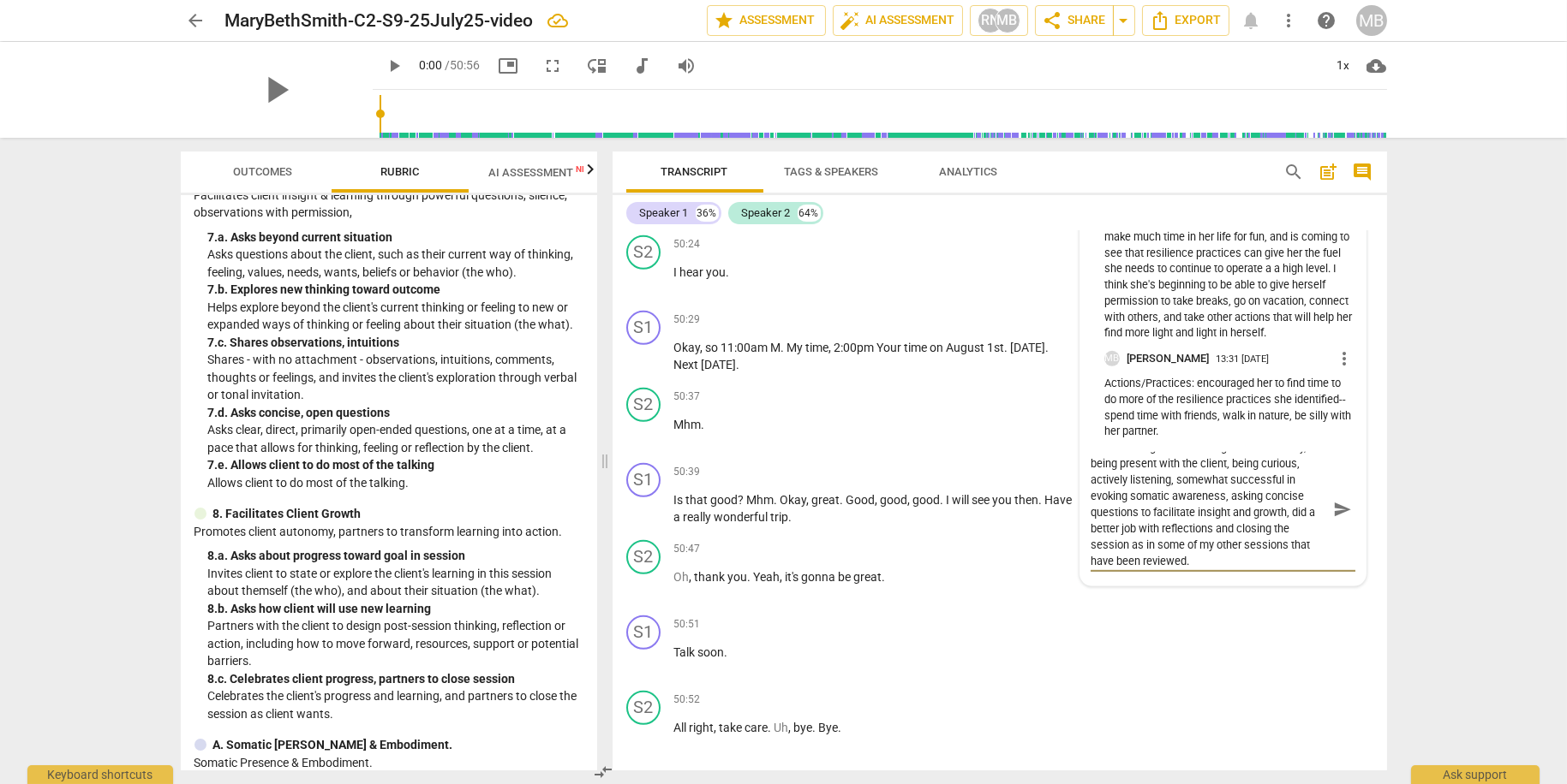
scroll to position [9, 0]
click at [1344, 518] on span "send" at bounding box center [1342, 509] width 19 height 19
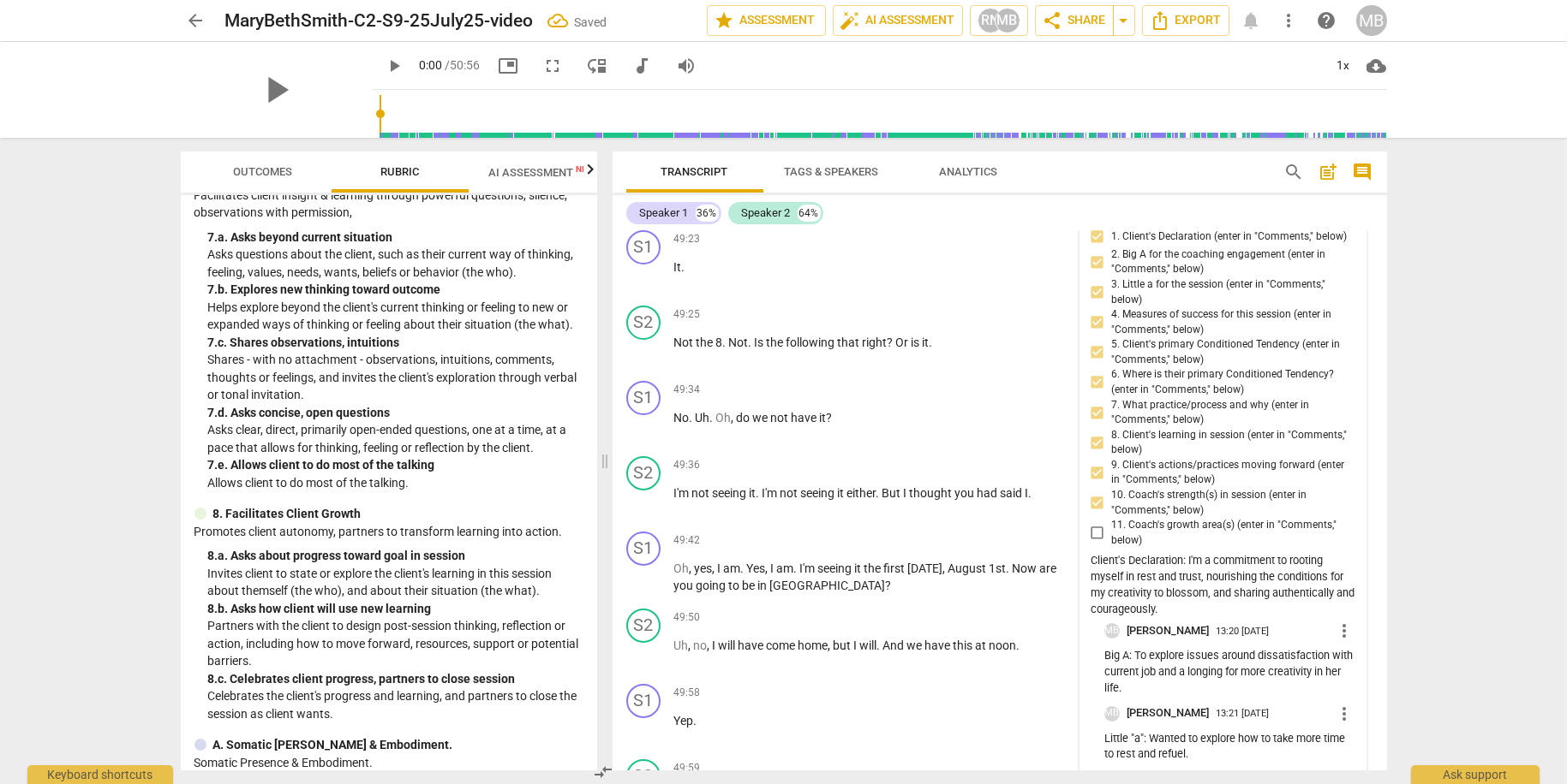
scroll to position [18803, 0]
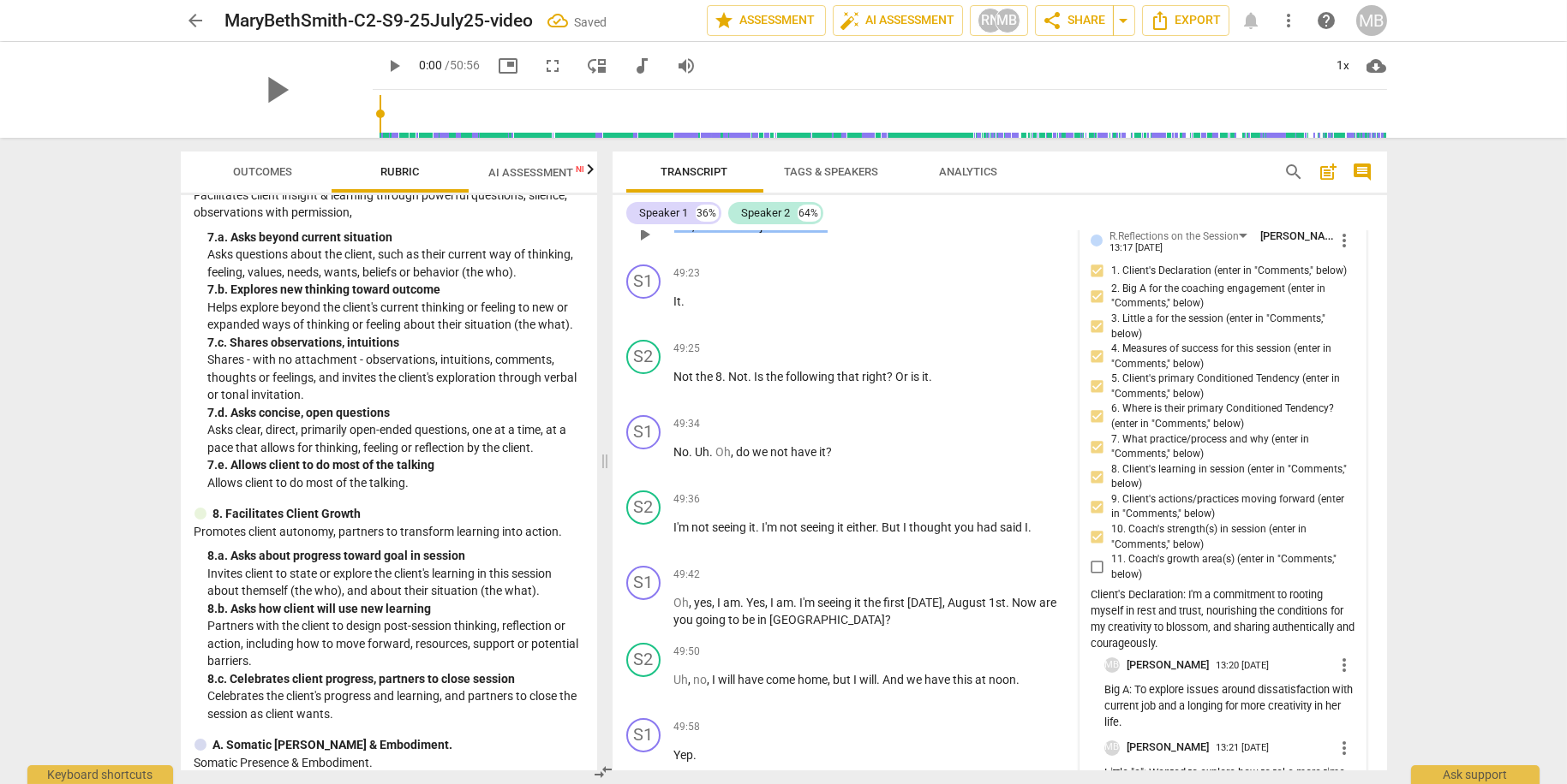
click at [1093, 578] on input "11. Coach's growth area(s) (enter in "Comments," below)" at bounding box center [1097, 567] width 28 height 21
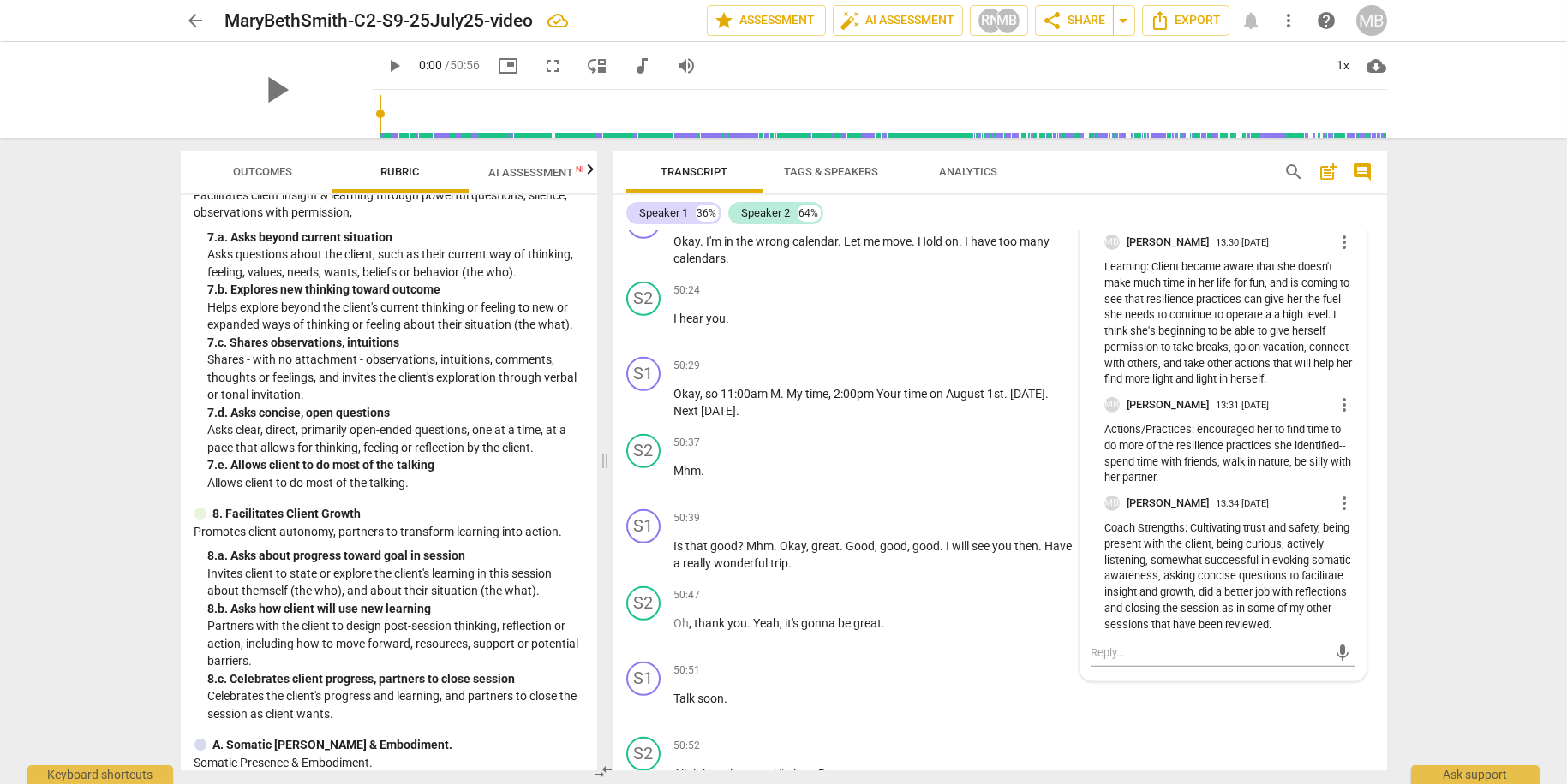
scroll to position [19910, 0]
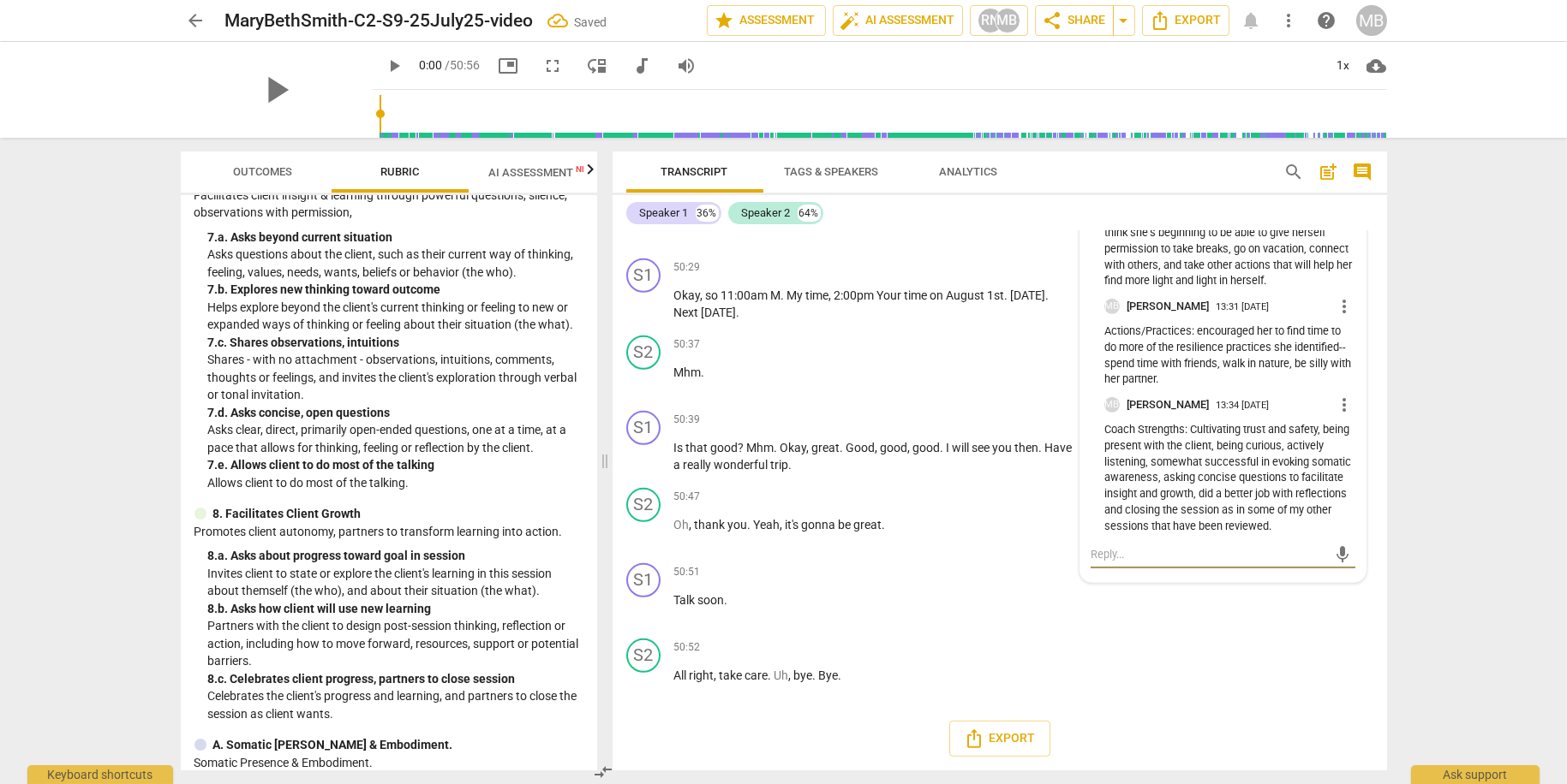
click at [1121, 556] on textarea at bounding box center [1209, 554] width 237 height 16
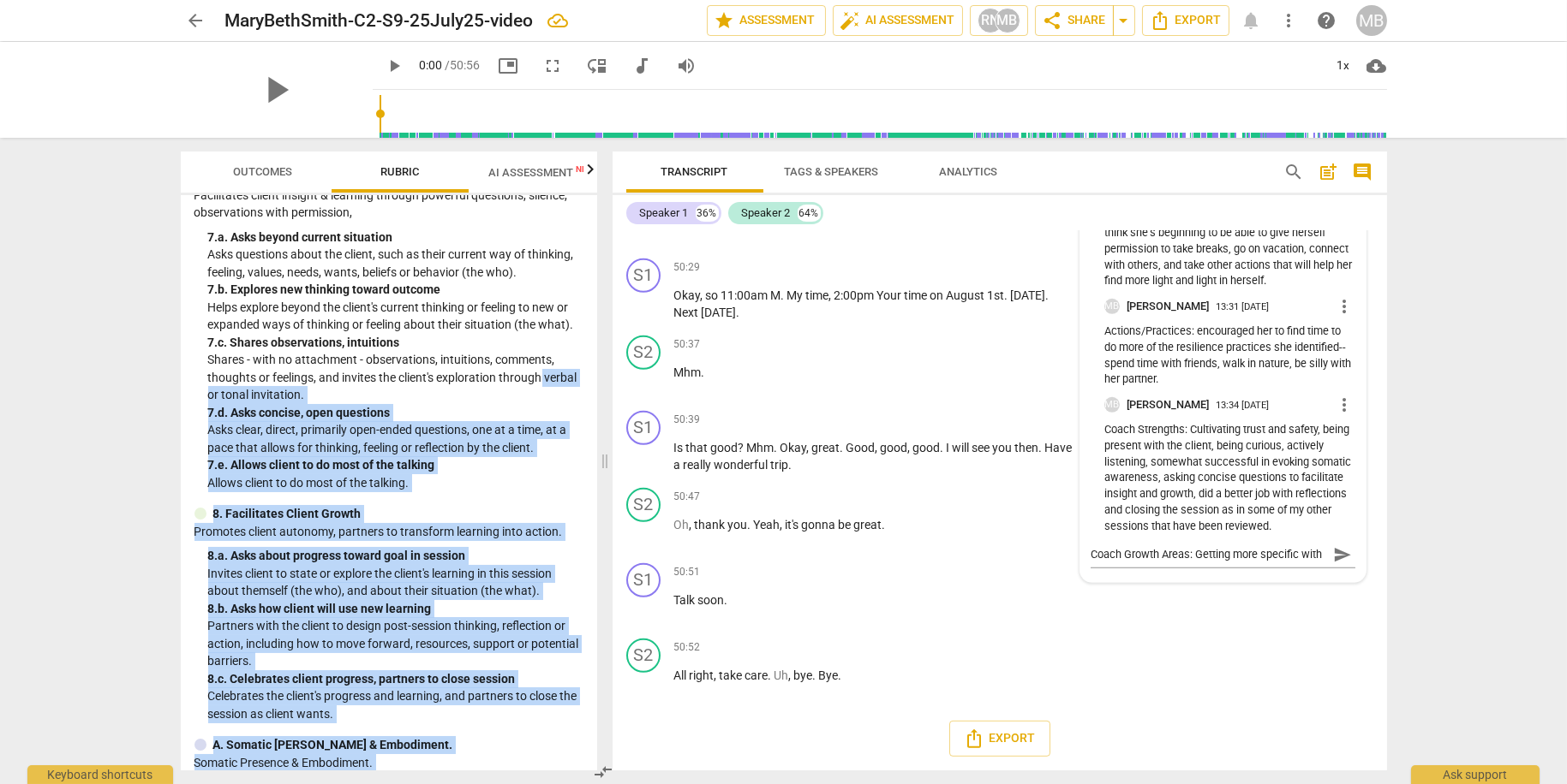
drag, startPoint x: 590, startPoint y: 376, endPoint x: 609, endPoint y: 263, distance: 114.6
click at [610, 263] on div "Outcomes Rubric AI Assessment New Scores SISC Competencies 2022 3. Establishes …" at bounding box center [784, 461] width 1234 height 647
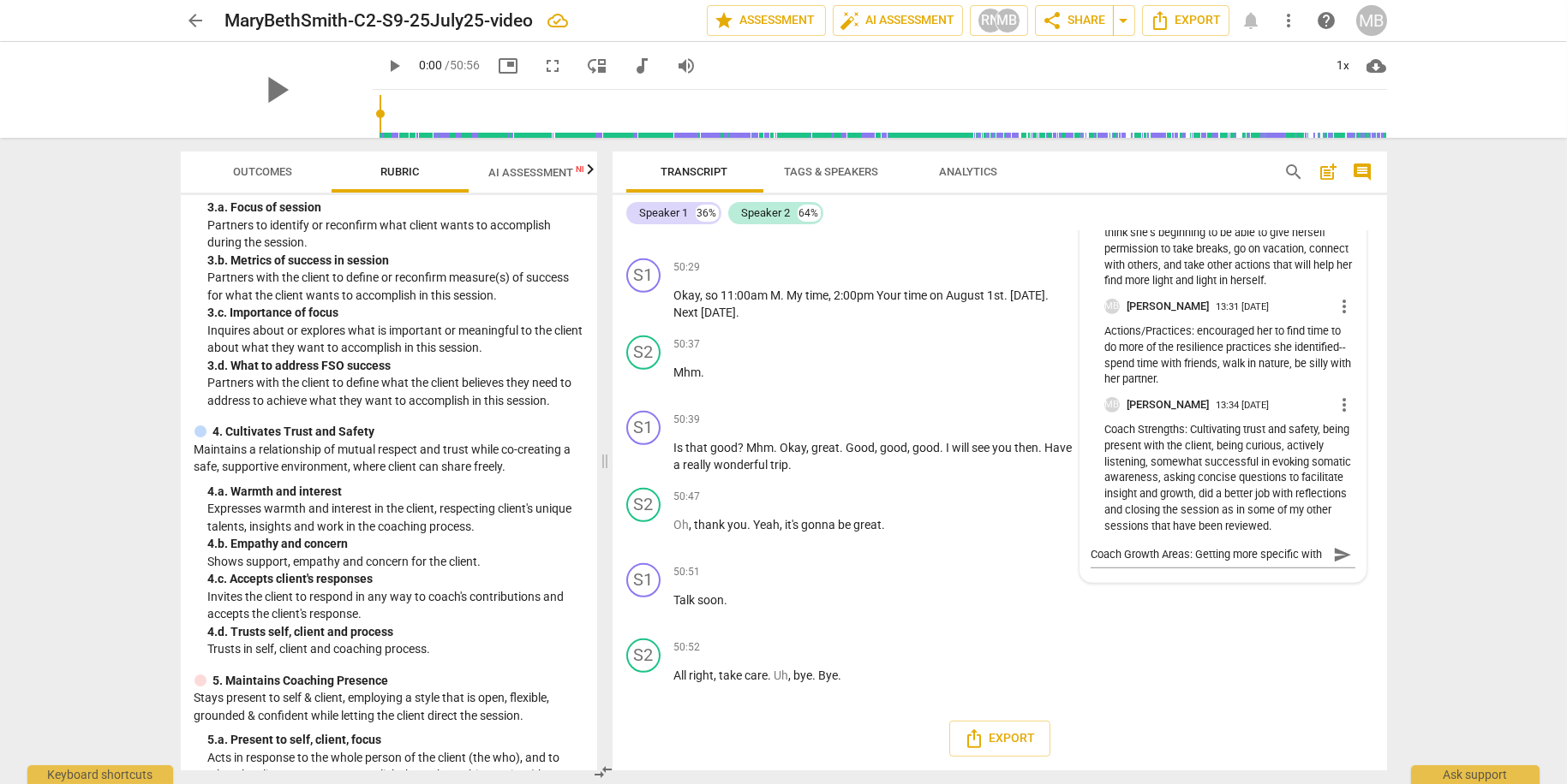
scroll to position [0, 0]
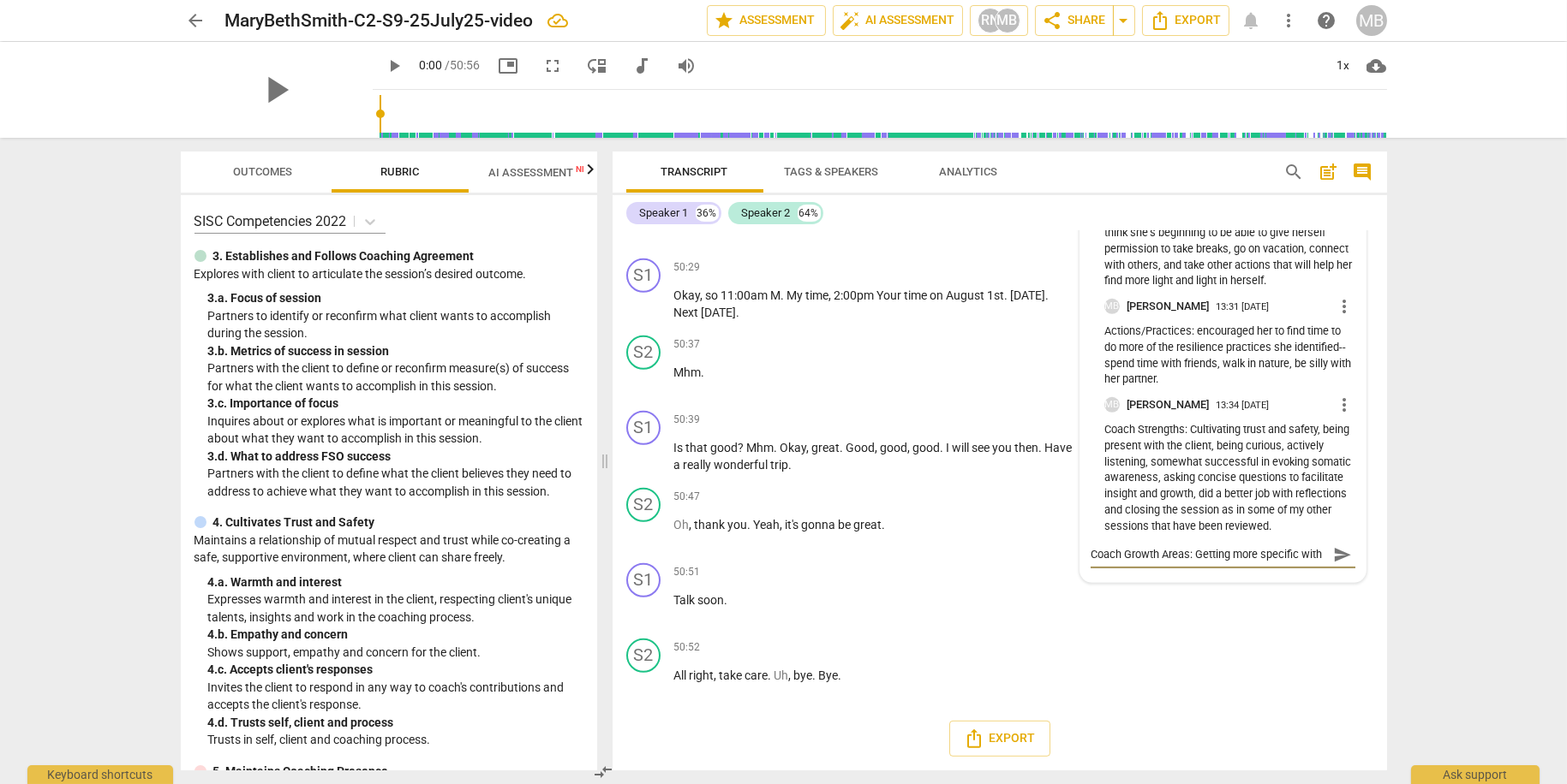
click at [1321, 555] on textarea "Coach Growth Areas: Getting more specific with" at bounding box center [1209, 554] width 237 height 16
click at [1233, 553] on textarea "Coach Growth Areas: Getting more specific with measures of" at bounding box center [1209, 562] width 237 height 32
click at [1256, 574] on textarea "Coach Growth Areas: Need to continue to get more specific with measures of" at bounding box center [1209, 562] width 237 height 32
click at [1185, 577] on textarea "Coach Growth Areas: Need to continue to get more specific with measures of succ…" at bounding box center [1209, 562] width 237 height 32
drag, startPoint x: 1282, startPoint y: 576, endPoint x: 1319, endPoint y: 579, distance: 37.1
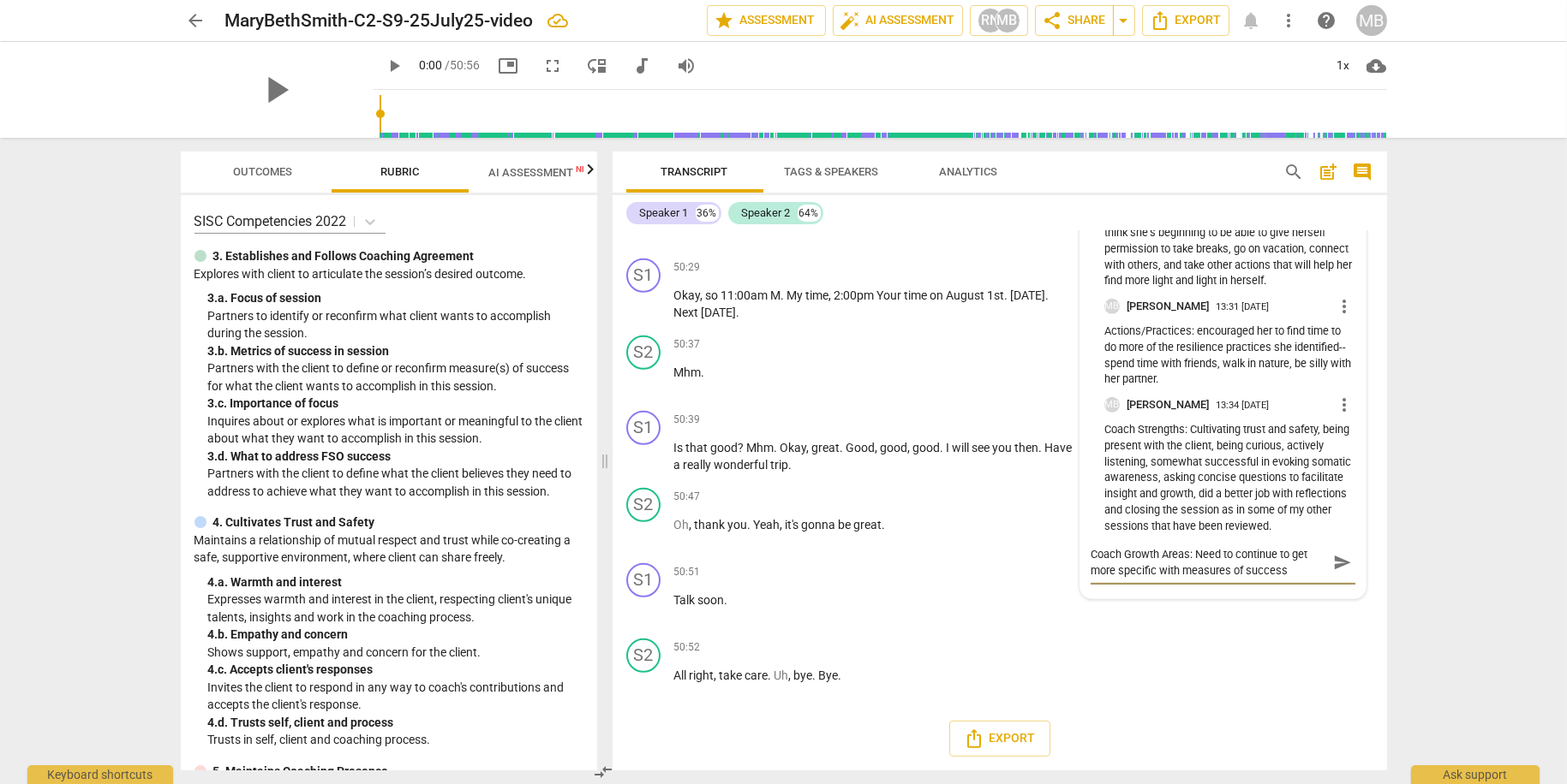
click at [1282, 577] on textarea "Coach Growth Areas: Need to continue to get more specific with measures of succ…" at bounding box center [1209, 562] width 237 height 32
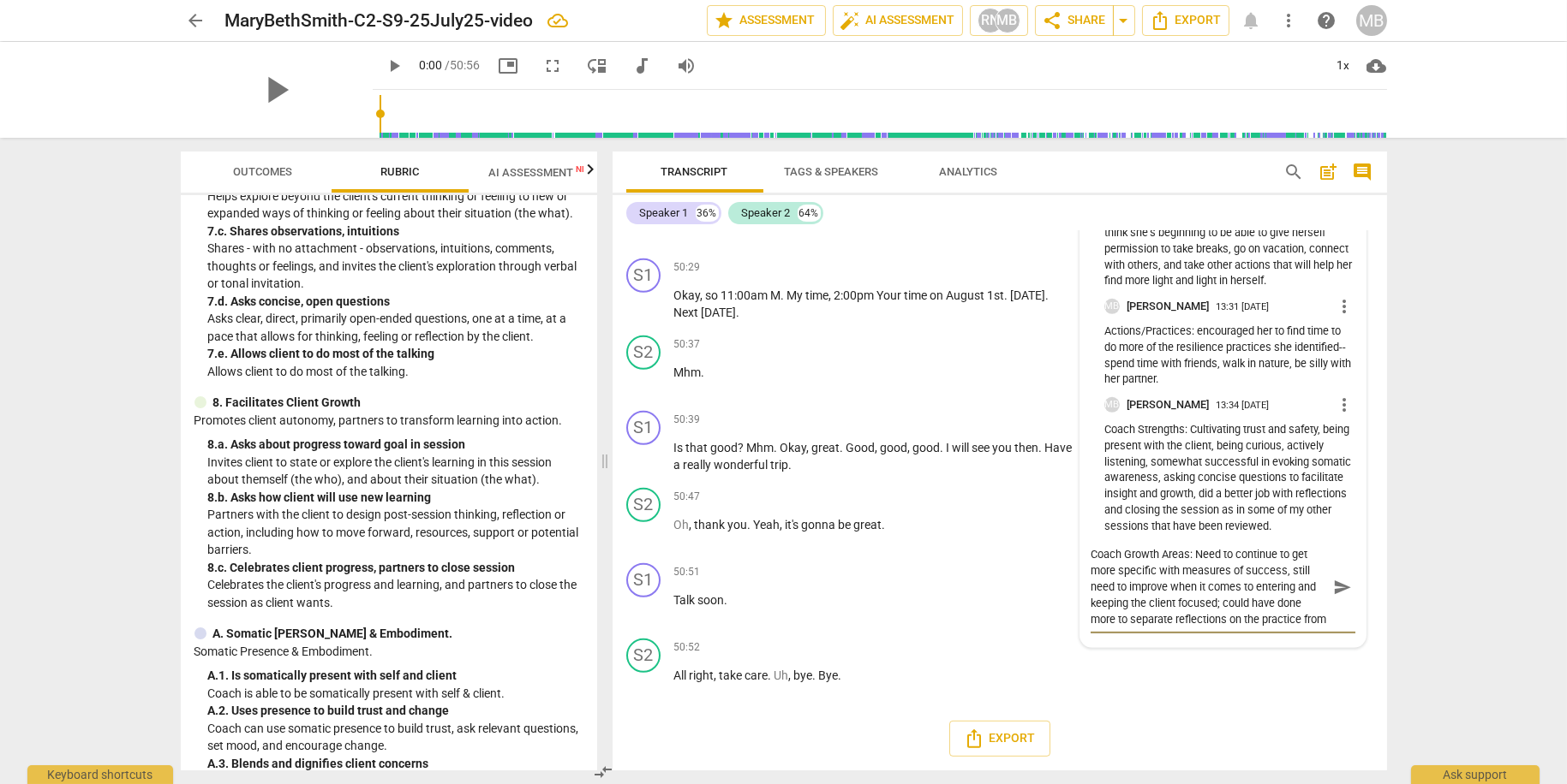
scroll to position [13, 0]
click at [1300, 614] on textarea "Coach Growth Areas: Need to continue to get more specific with measures of succ…" at bounding box center [1209, 587] width 237 height 82
click at [1237, 628] on textarea "Coach Growth Areas: Need to continue to get more specific with measures of succ…" at bounding box center [1209, 587] width 237 height 82
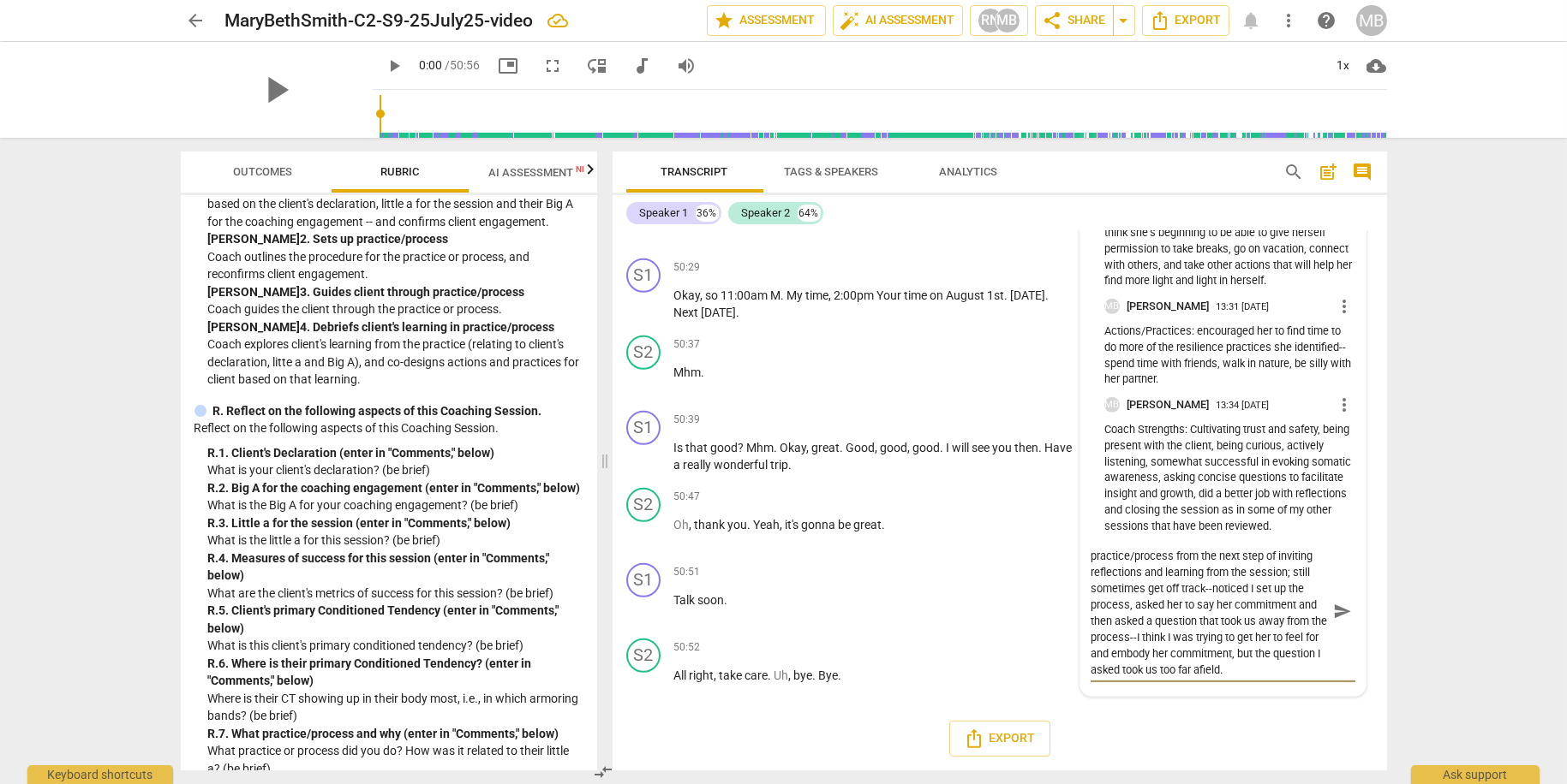
scroll to position [4409, 0]
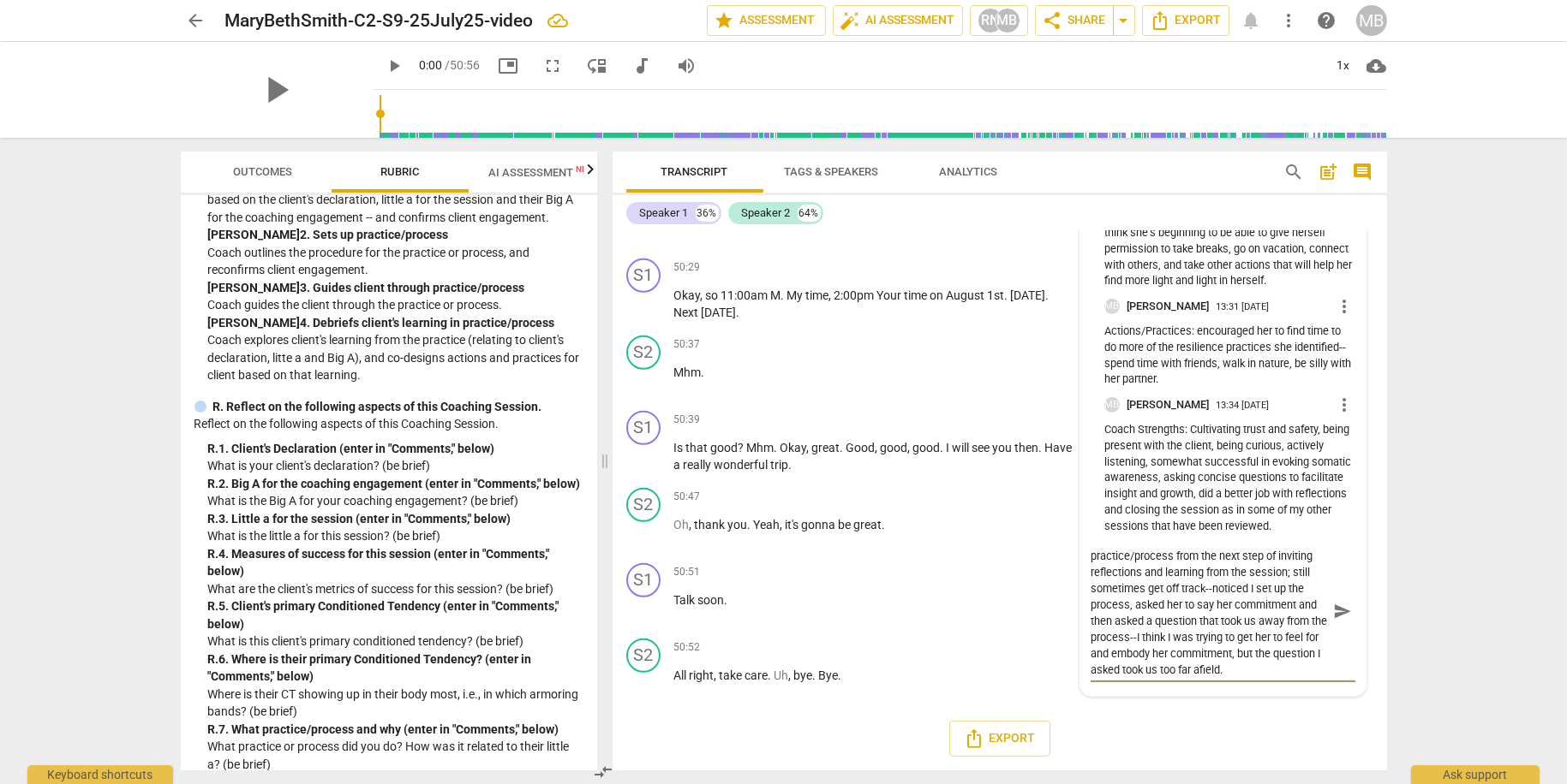
click at [1333, 616] on span "send" at bounding box center [1342, 612] width 19 height 19
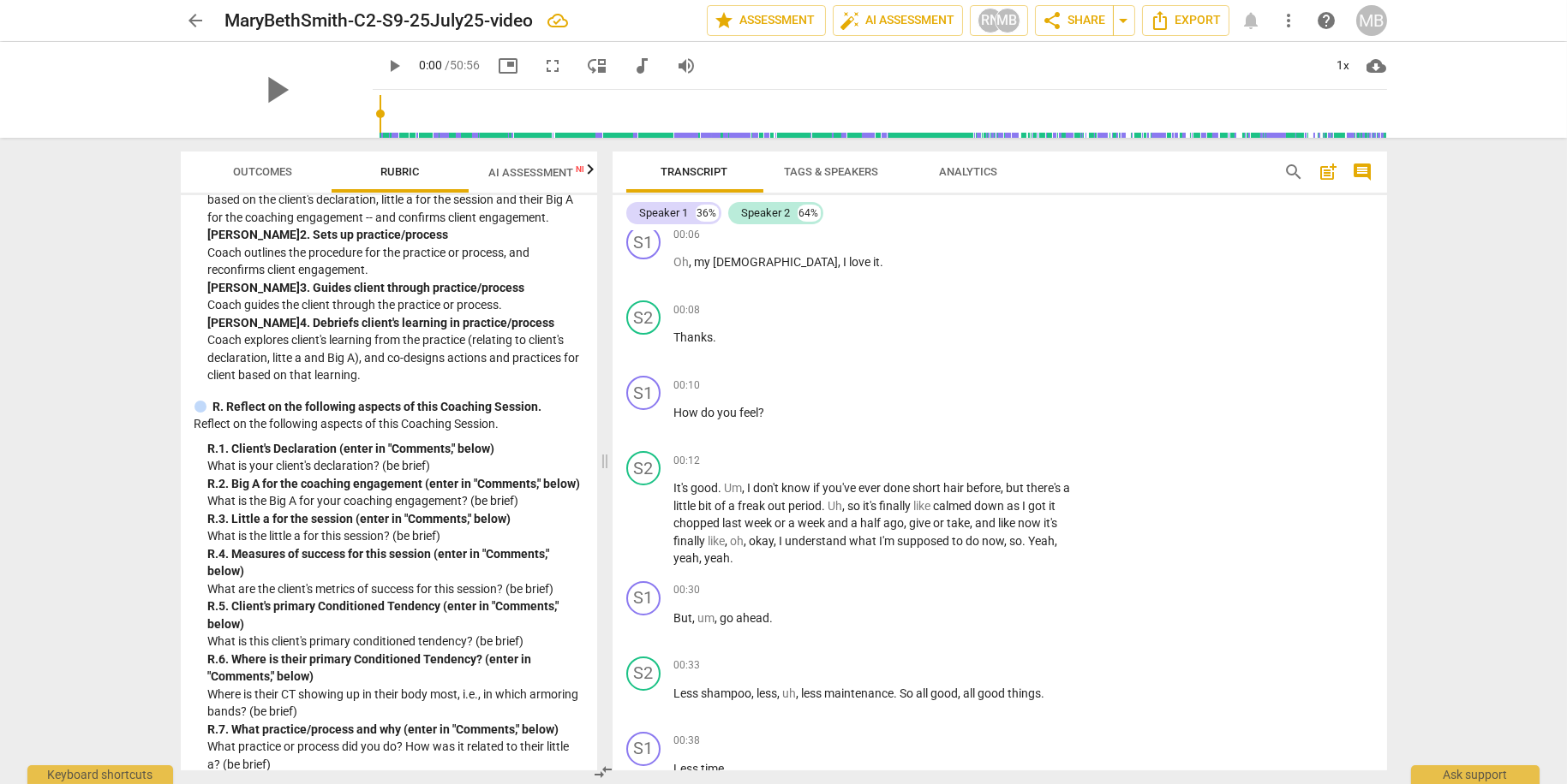
scroll to position [0, 0]
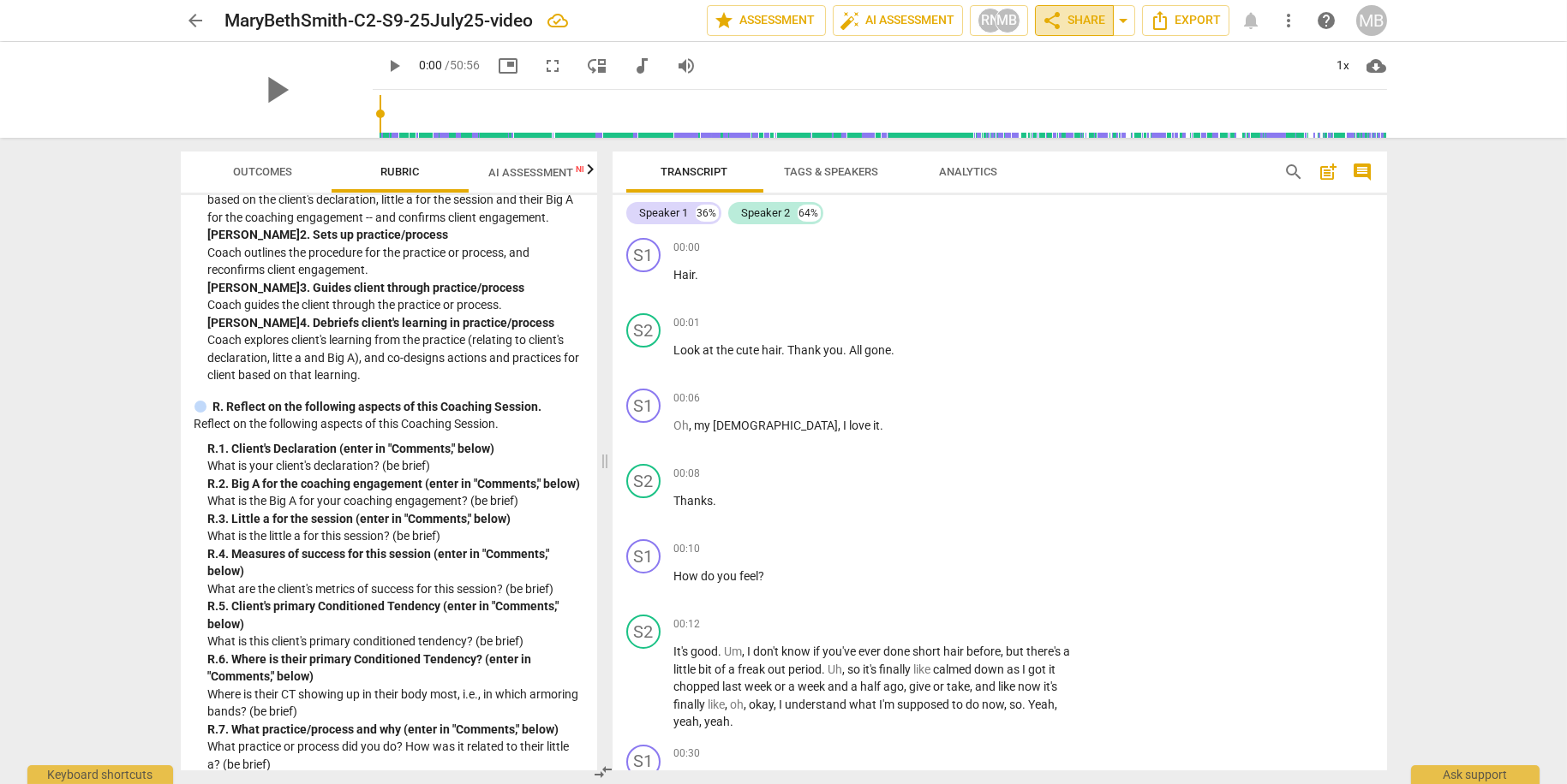
click at [1090, 19] on span "share Share" at bounding box center [1074, 20] width 64 height 21
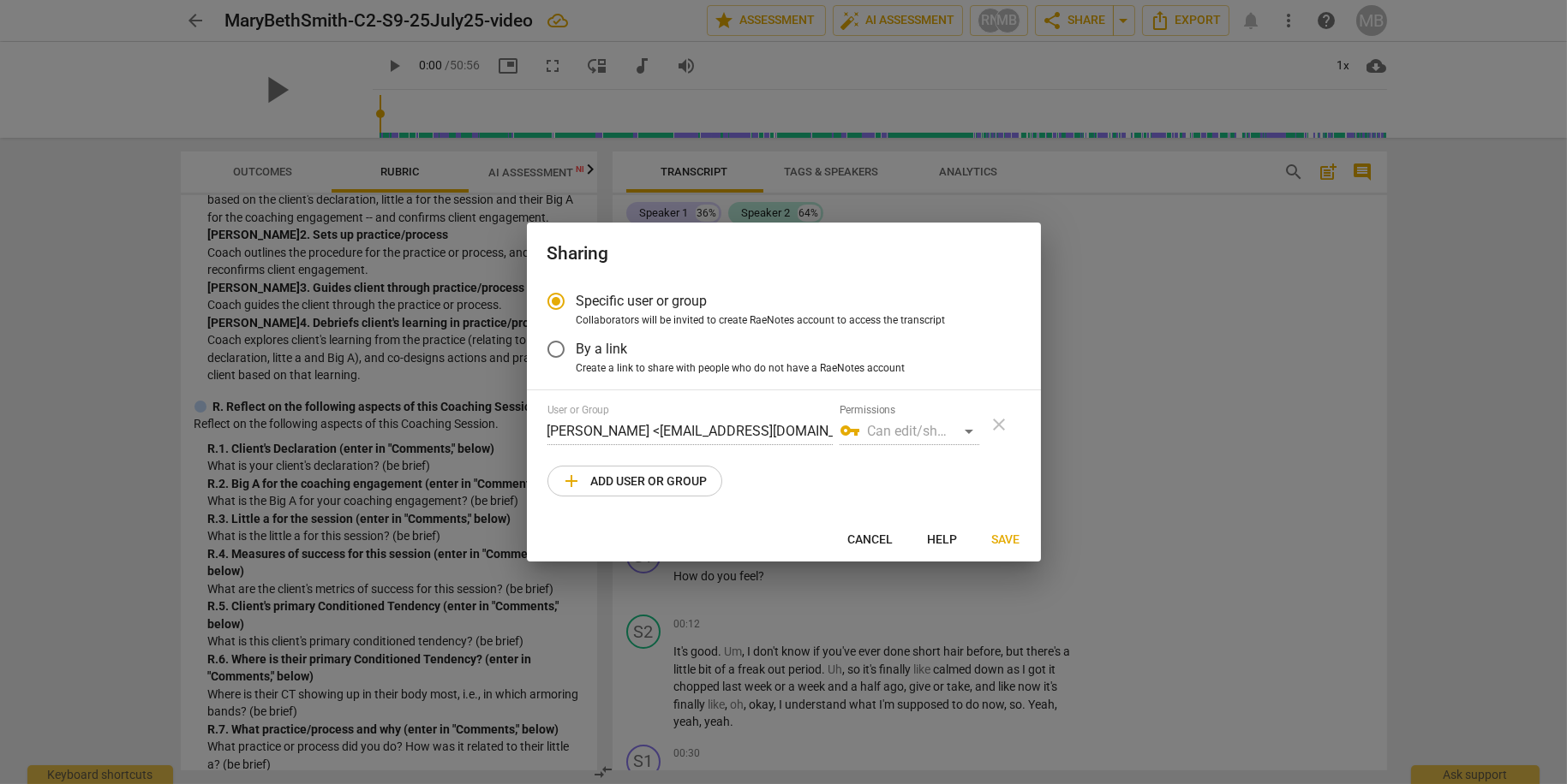
click at [644, 482] on span "add Add user or group" at bounding box center [635, 481] width 145 height 21
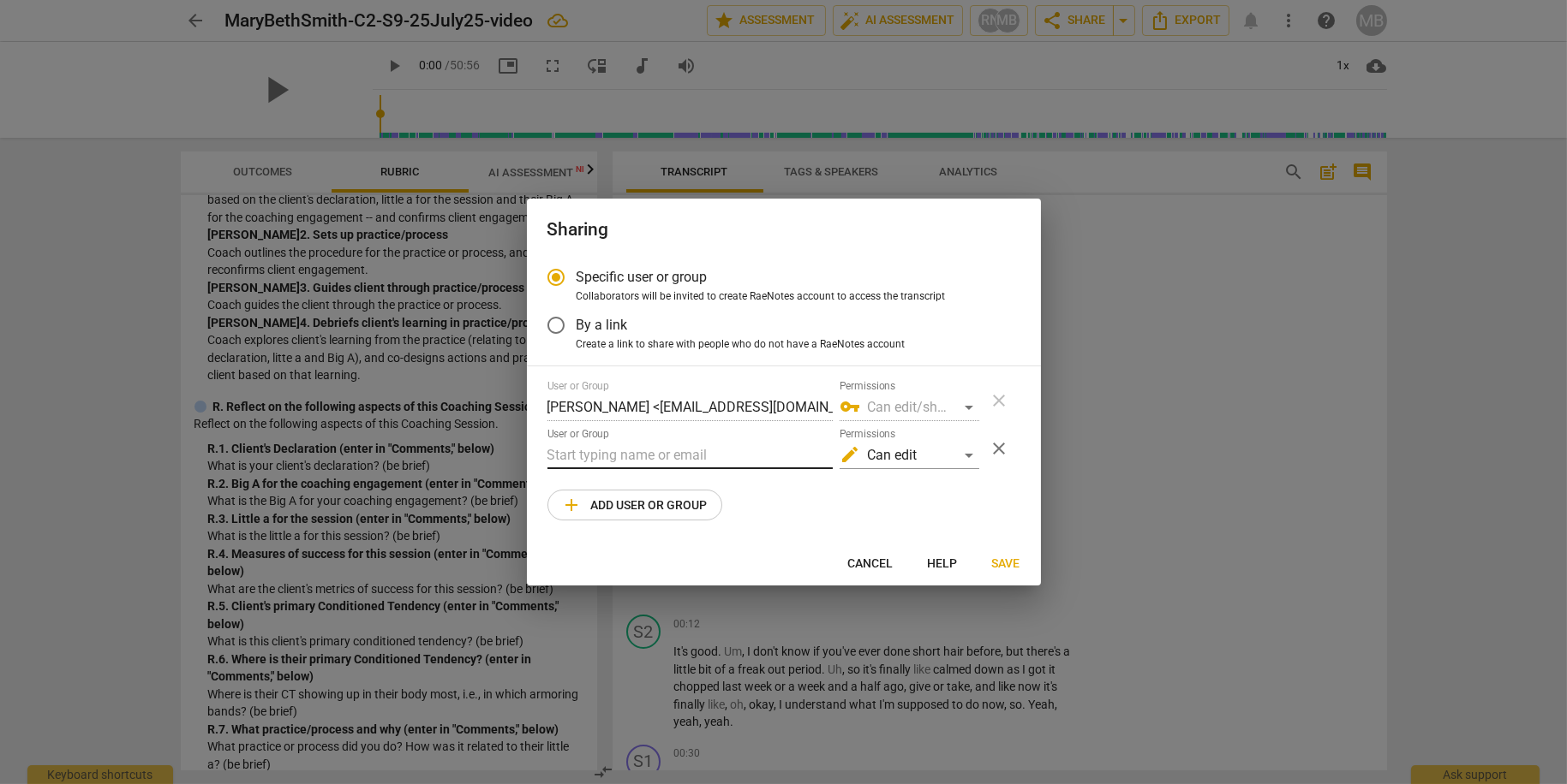
click at [645, 462] on input "text" at bounding box center [690, 456] width 285 height 28
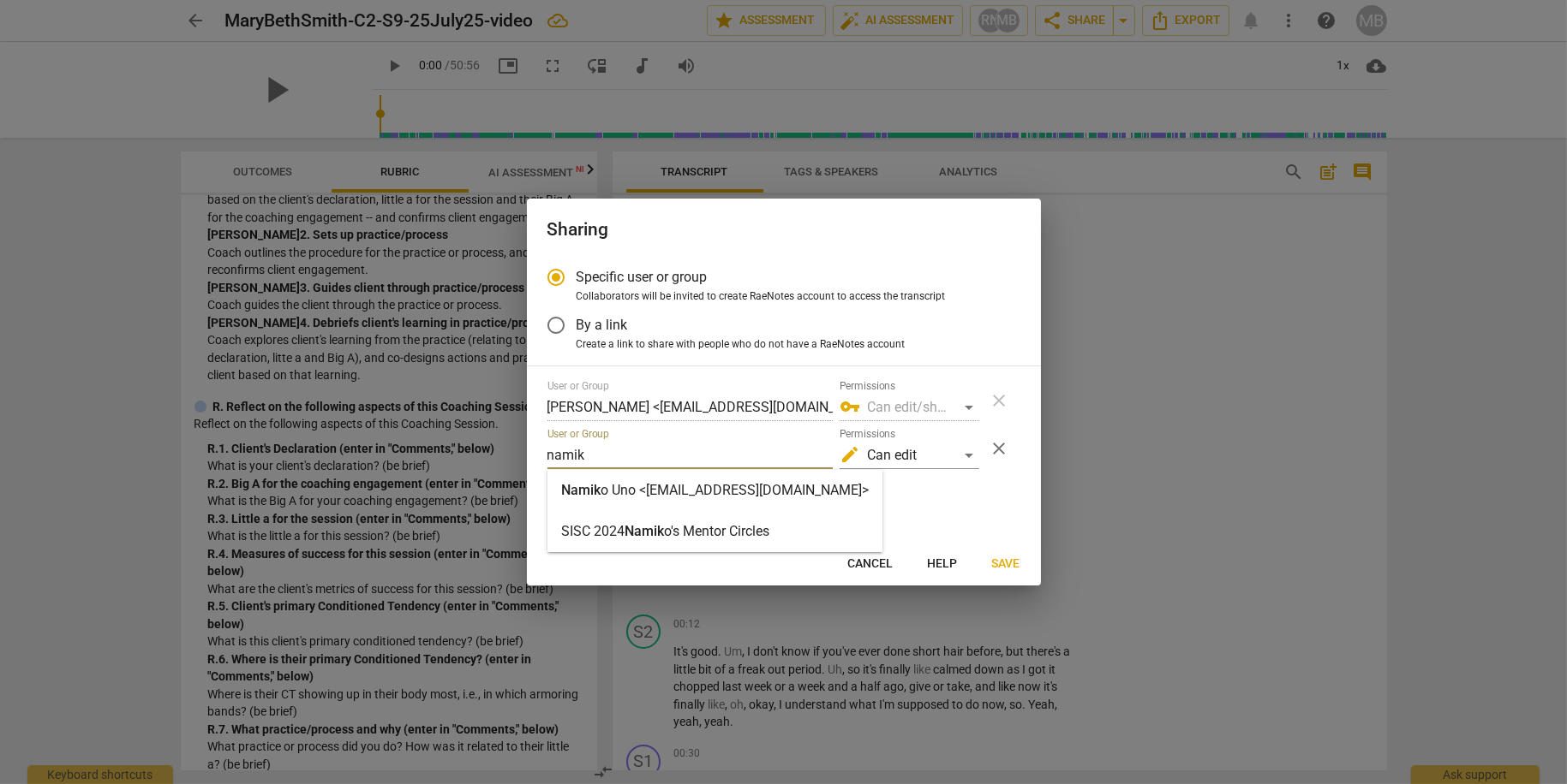
click at [638, 495] on strong "o Uno <[EMAIL_ADDRESS][DOMAIN_NAME]>" at bounding box center [734, 490] width 268 height 16
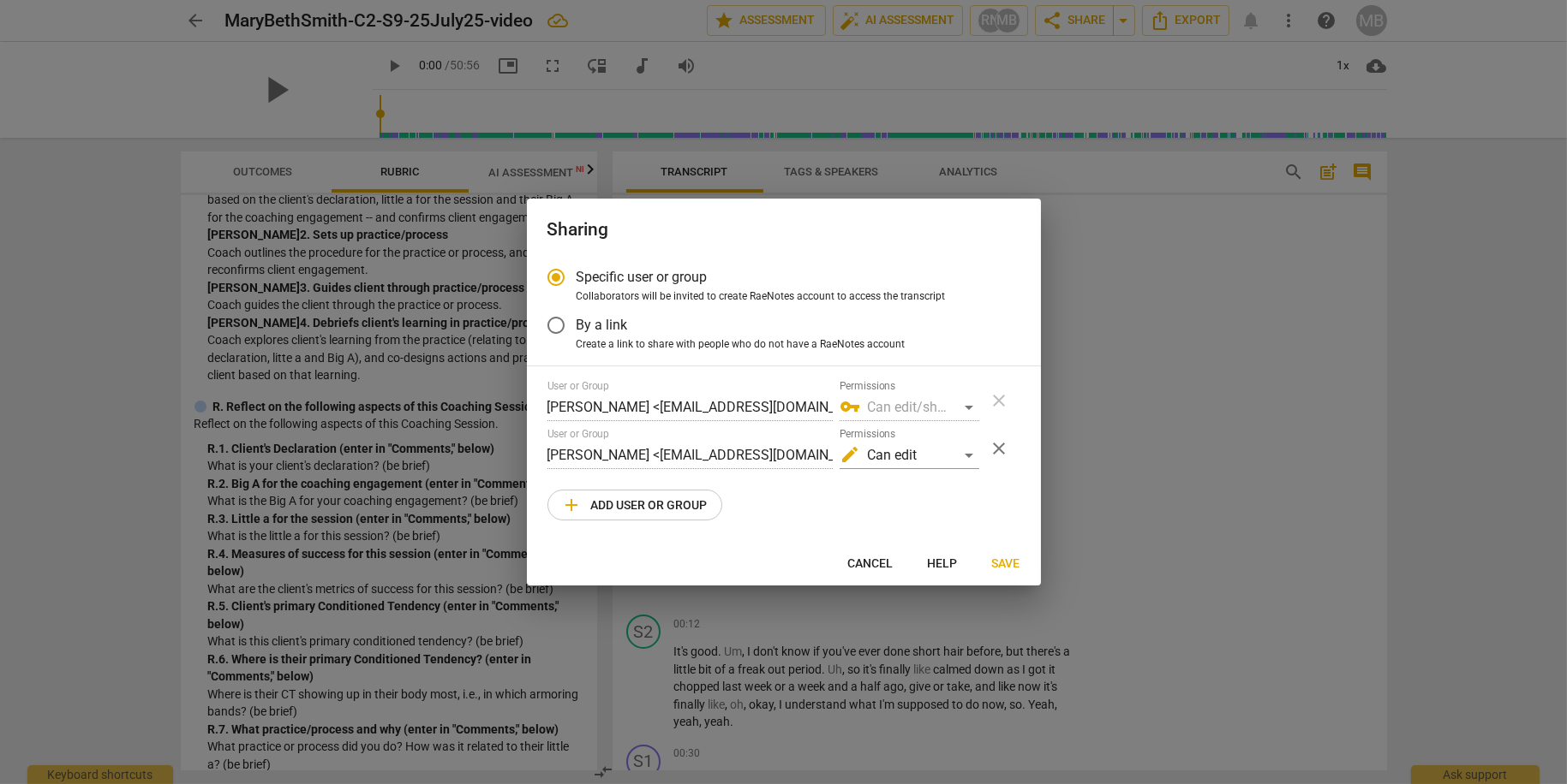
click at [1008, 558] on span "Save" at bounding box center [1005, 563] width 28 height 17
